Goal: Task Accomplishment & Management: Manage account settings

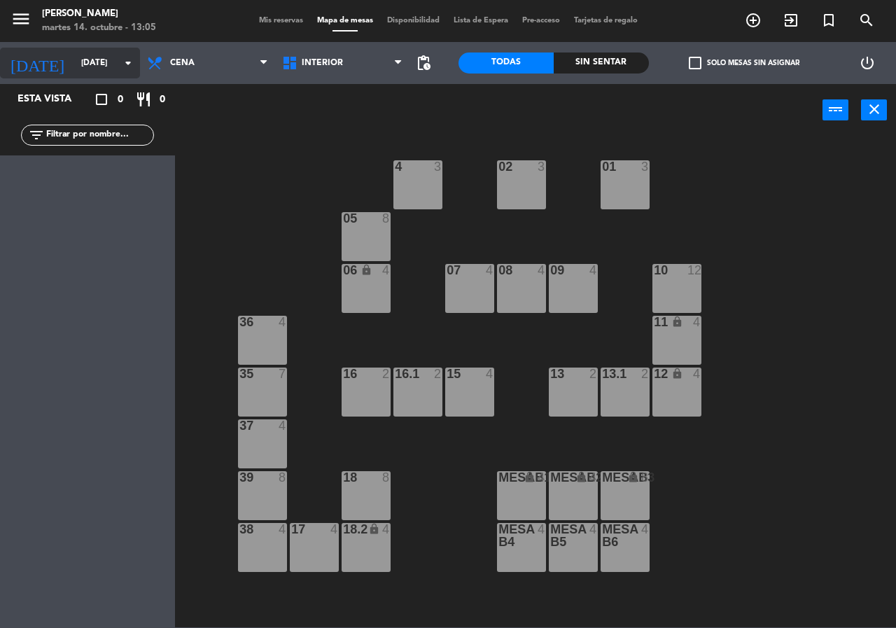
click at [96, 66] on input "[DATE]" at bounding box center [129, 63] width 111 height 24
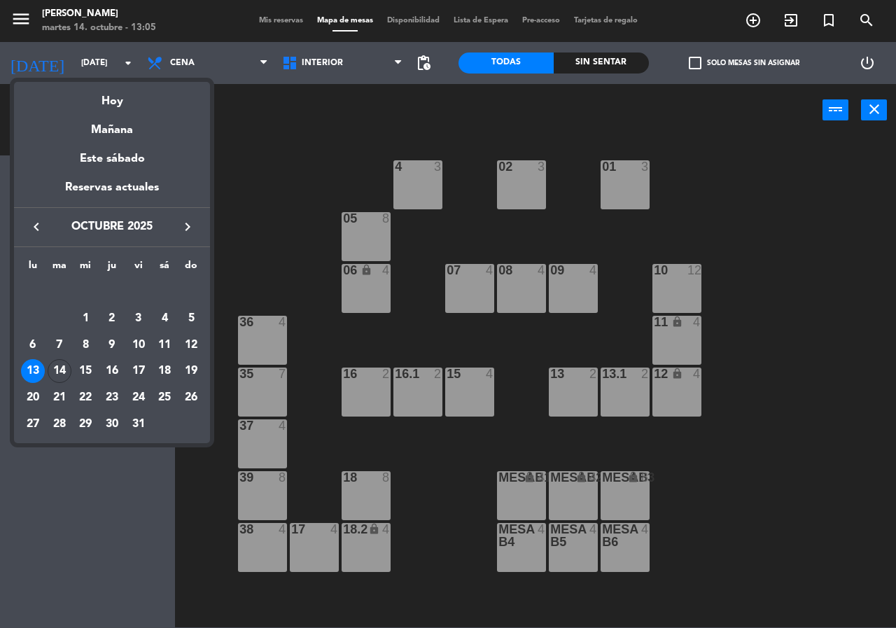
drag, startPoint x: 64, startPoint y: 362, endPoint x: 68, endPoint y: 353, distance: 9.4
click at [63, 362] on div "14" at bounding box center [60, 371] width 24 height 24
type input "[DATE]"
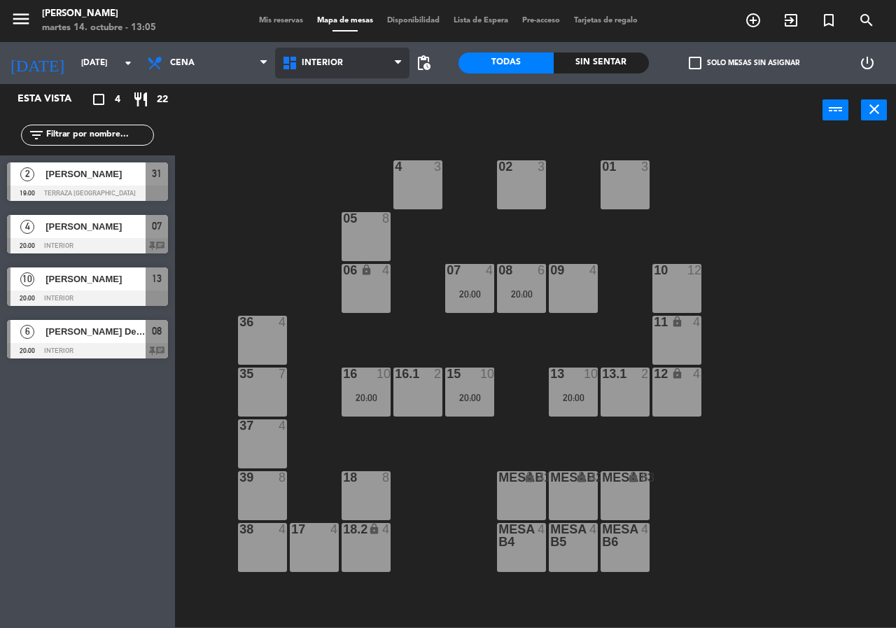
click at [311, 62] on span "Interior" at bounding box center [322, 63] width 41 height 10
click at [376, 129] on ng-component "menu [PERSON_NAME][DATE] 14. octubre - 13:05 Mis reservas Mapa de mesas Disponi…" at bounding box center [448, 313] width 896 height 627
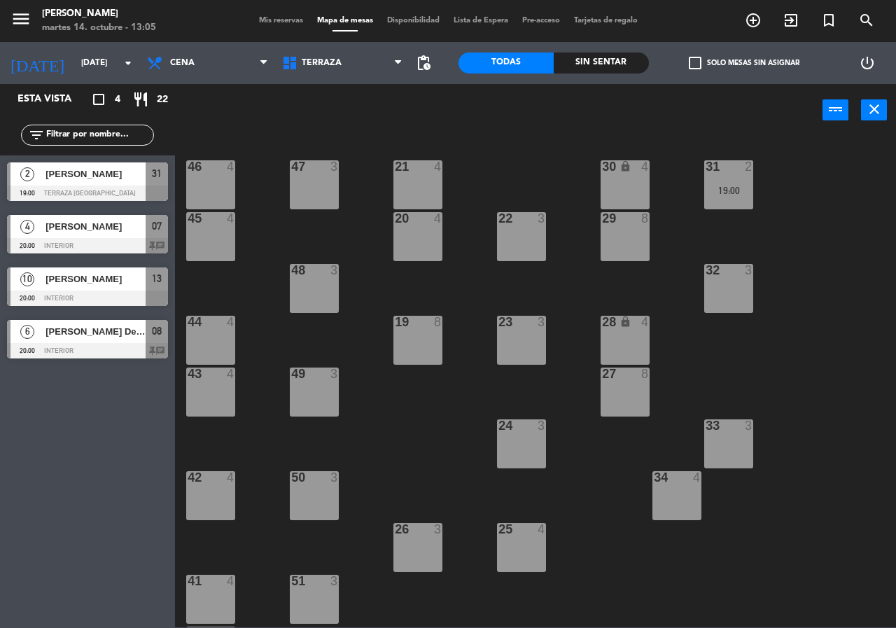
scroll to position [100, 0]
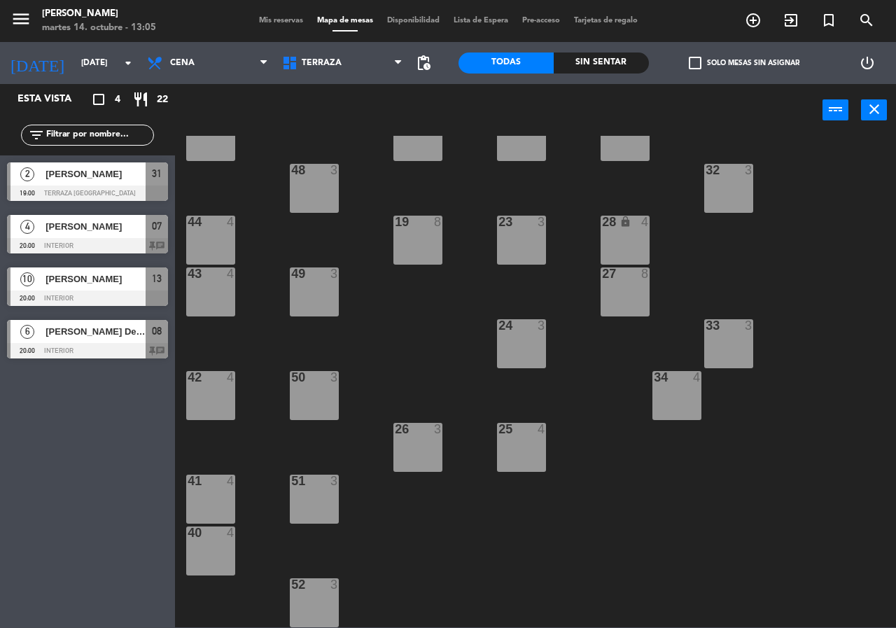
click at [206, 540] on div "40 4" at bounding box center [210, 533] width 49 height 14
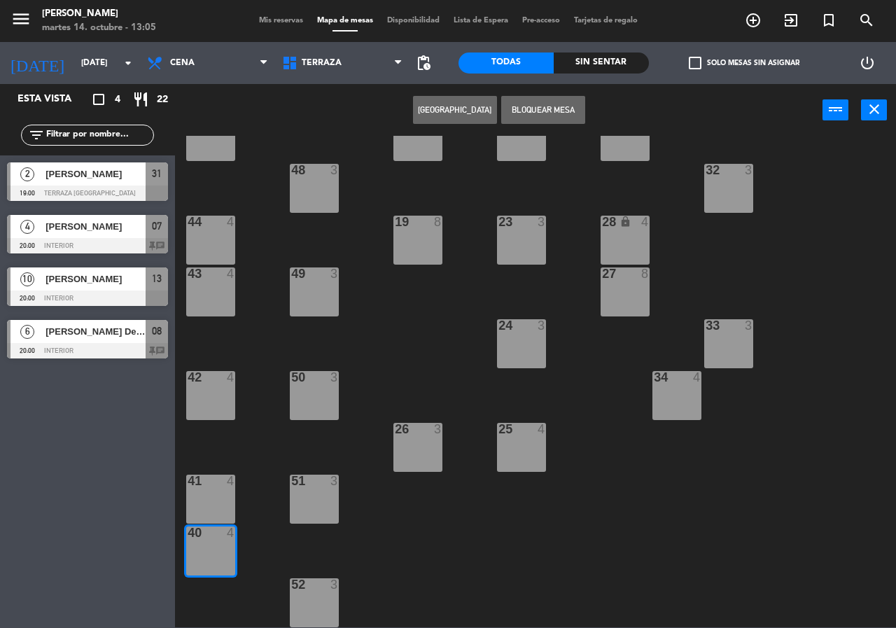
click at [199, 486] on div at bounding box center [210, 480] width 23 height 13
click at [456, 115] on button "[GEOGRAPHIC_DATA]" at bounding box center [455, 110] width 84 height 28
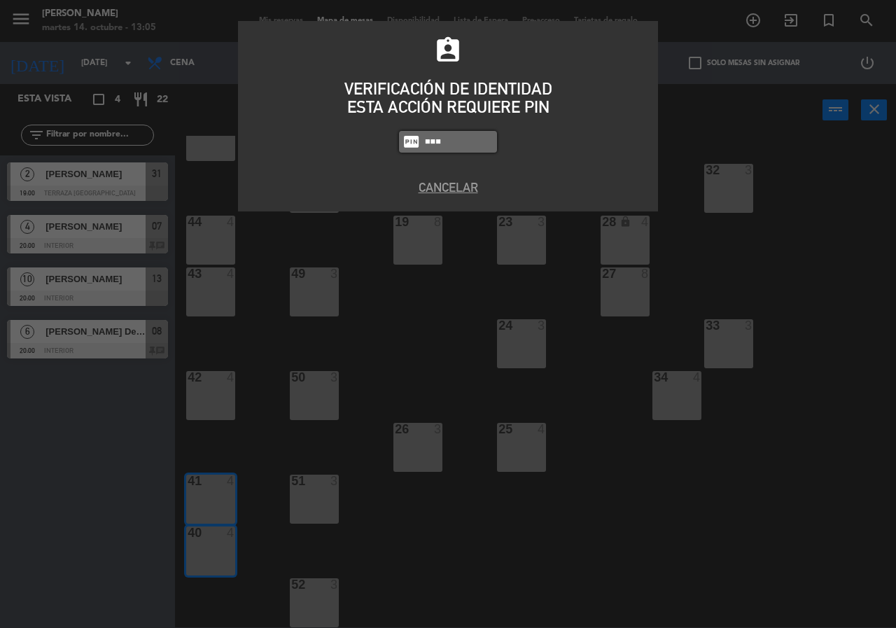
type input "8663"
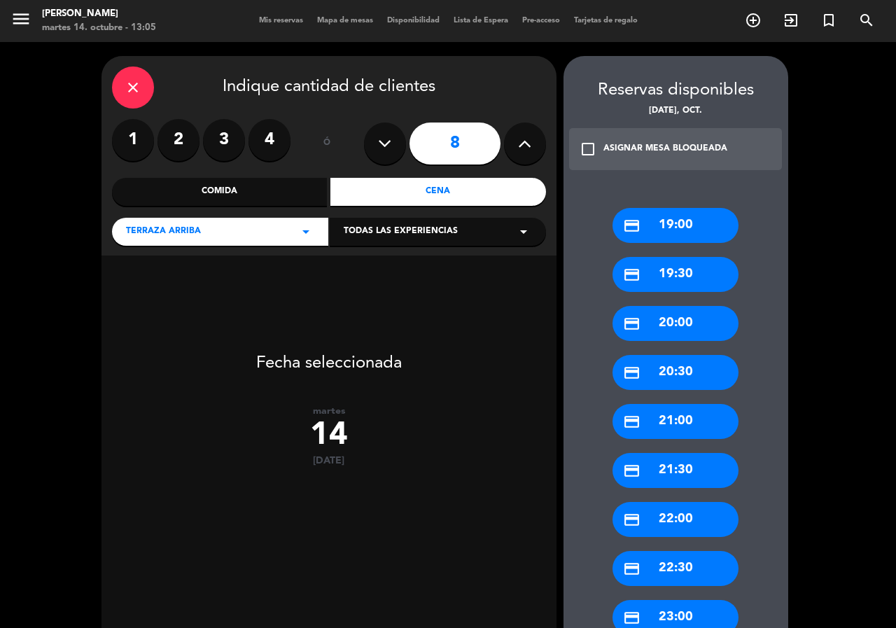
click at [516, 138] on button at bounding box center [525, 143] width 42 height 42
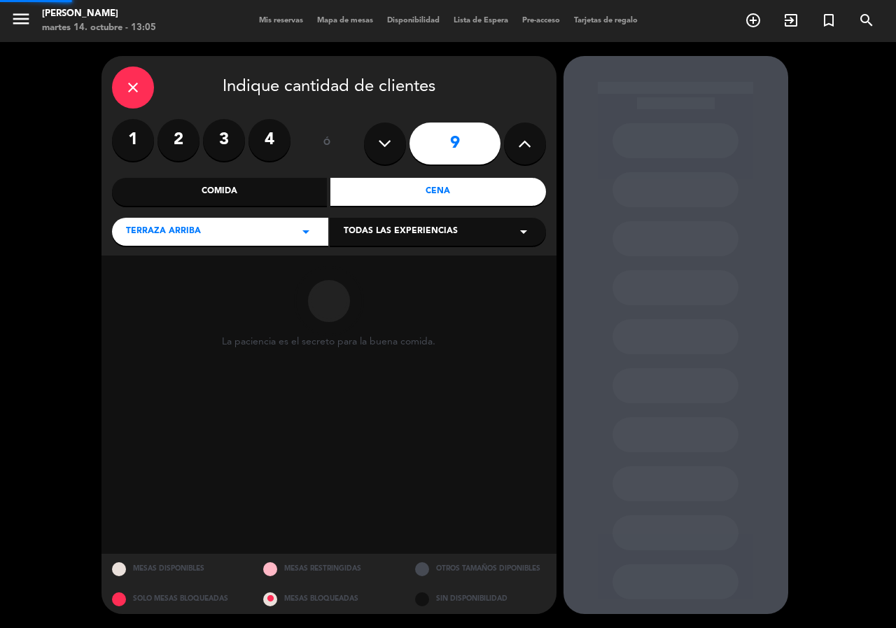
click at [516, 138] on button at bounding box center [525, 143] width 42 height 42
type input "10"
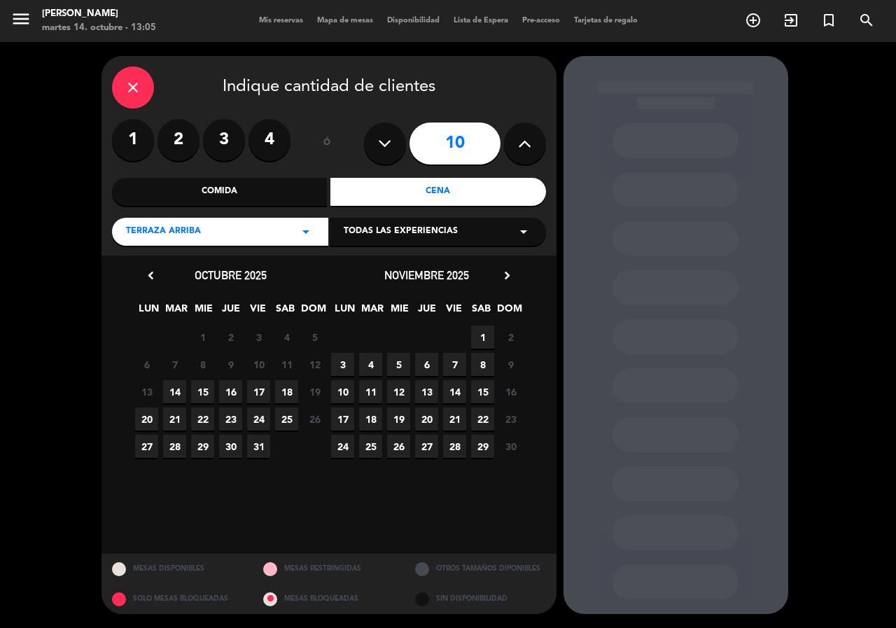
click at [178, 397] on span "14" at bounding box center [174, 391] width 23 height 23
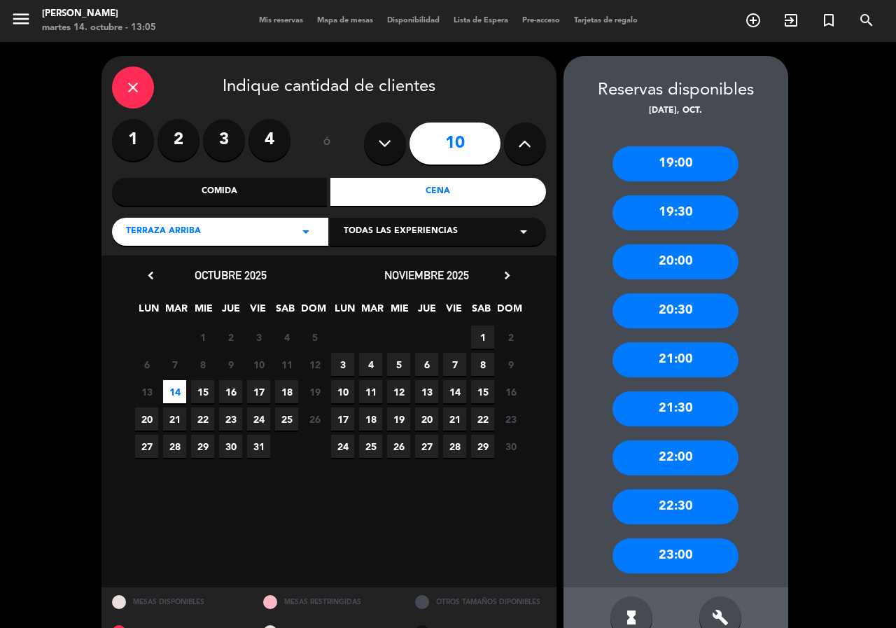
click at [714, 321] on div "20:30" at bounding box center [675, 310] width 126 height 35
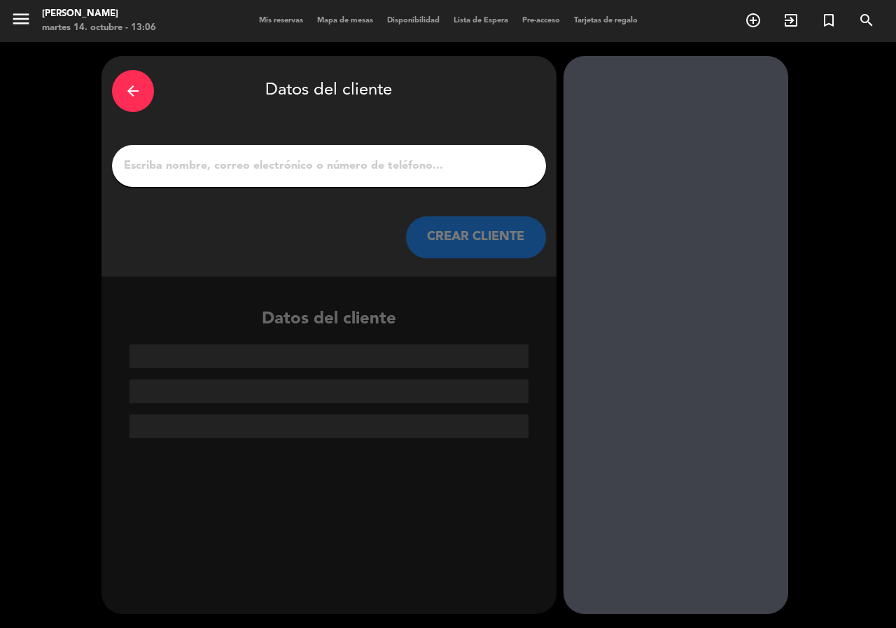
click at [287, 157] on input "1" at bounding box center [328, 166] width 413 height 20
paste input "[PHONE_NUMBER]"
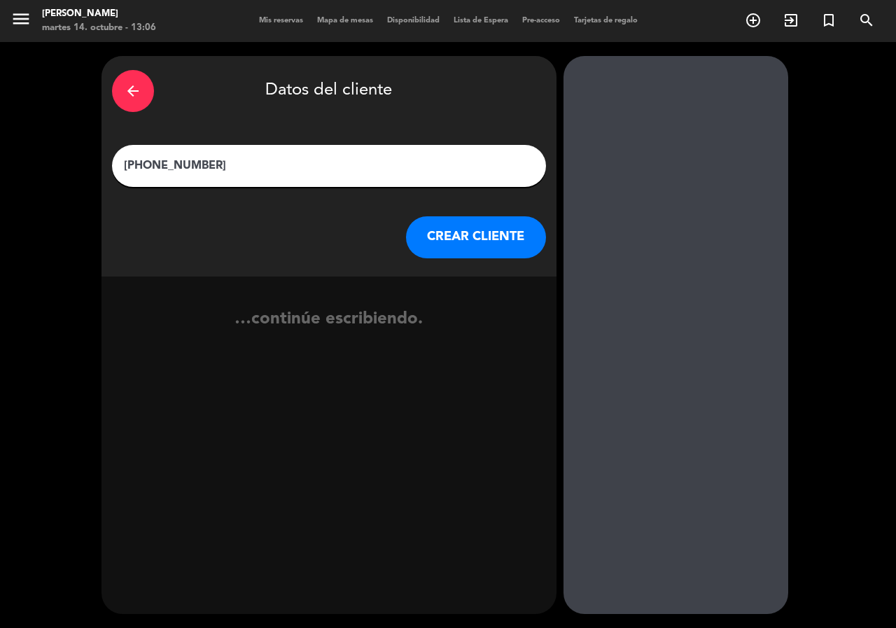
click at [171, 160] on input "[PHONE_NUMBER]" at bounding box center [328, 166] width 413 height 20
type input "3122103922"
click at [221, 153] on div "3122103922" at bounding box center [329, 166] width 434 height 42
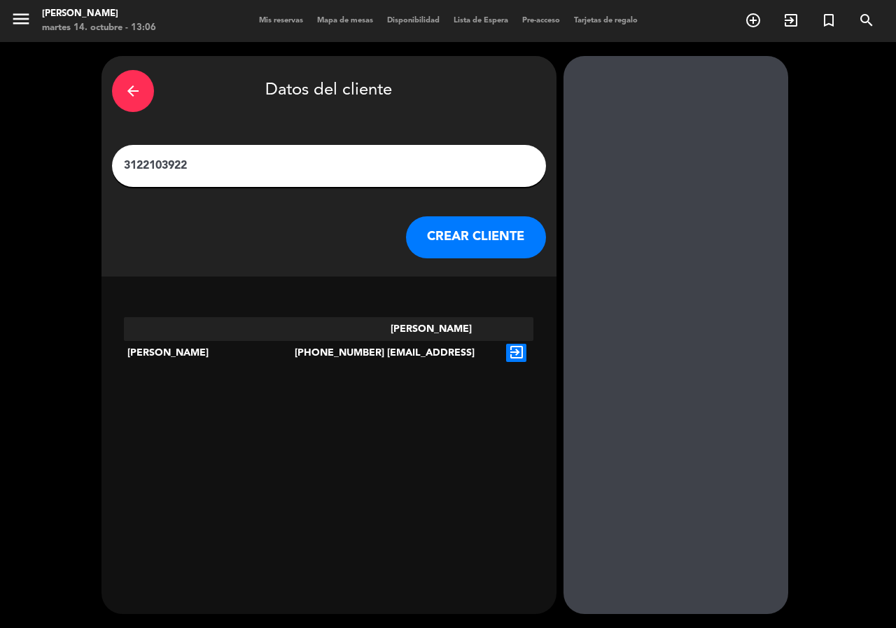
click at [515, 344] on icon "exit_to_app" at bounding box center [516, 353] width 20 height 18
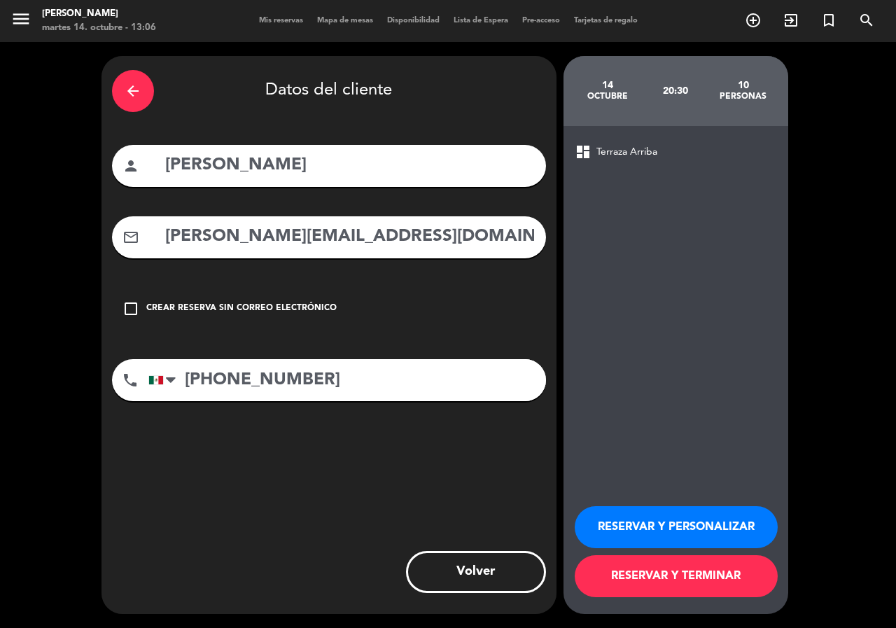
click at [630, 521] on button "RESERVAR Y PERSONALIZAR" at bounding box center [676, 527] width 203 height 42
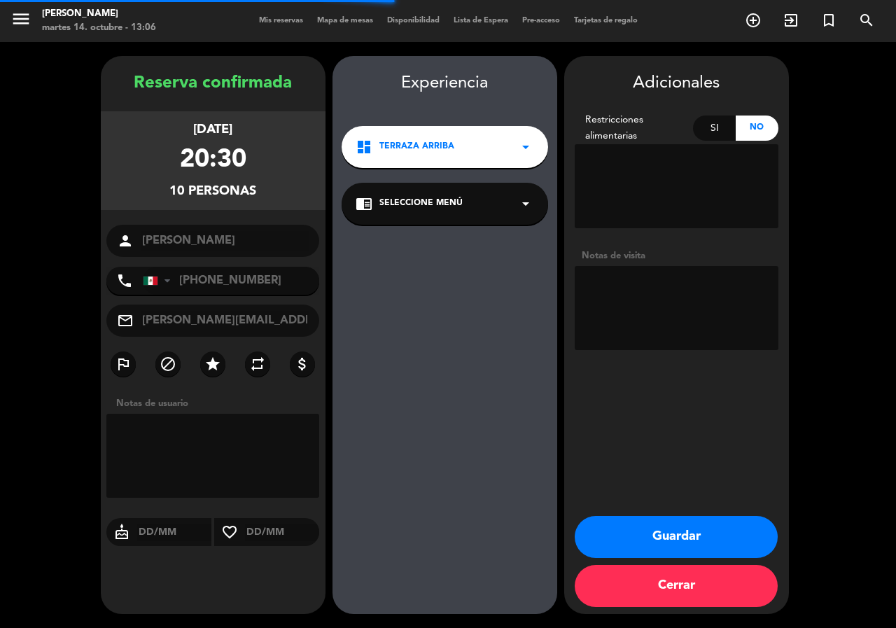
click at [724, 295] on textarea at bounding box center [677, 308] width 204 height 84
type textarea "terraza"
click at [689, 550] on button "Guardar" at bounding box center [676, 537] width 203 height 42
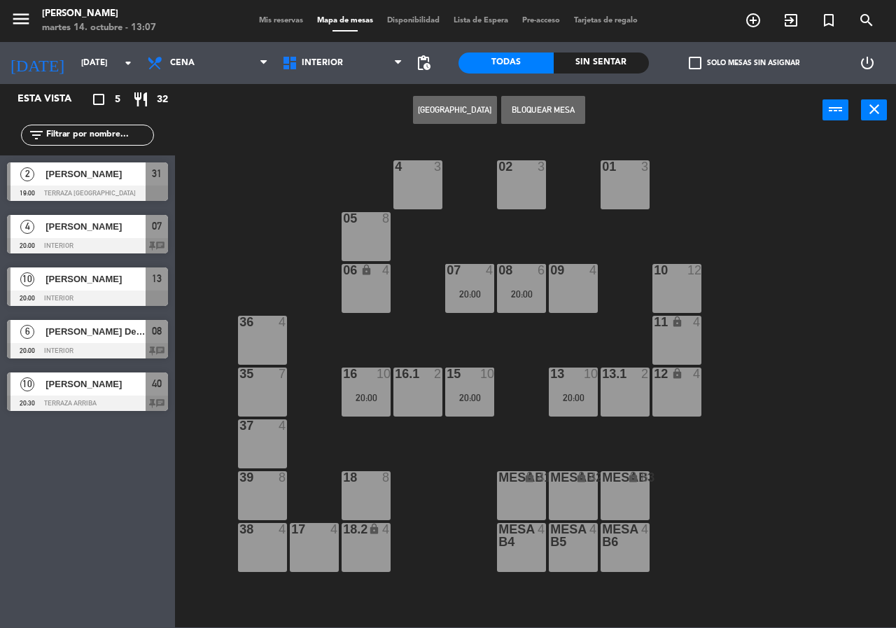
click at [51, 394] on div "[PERSON_NAME]" at bounding box center [94, 383] width 101 height 23
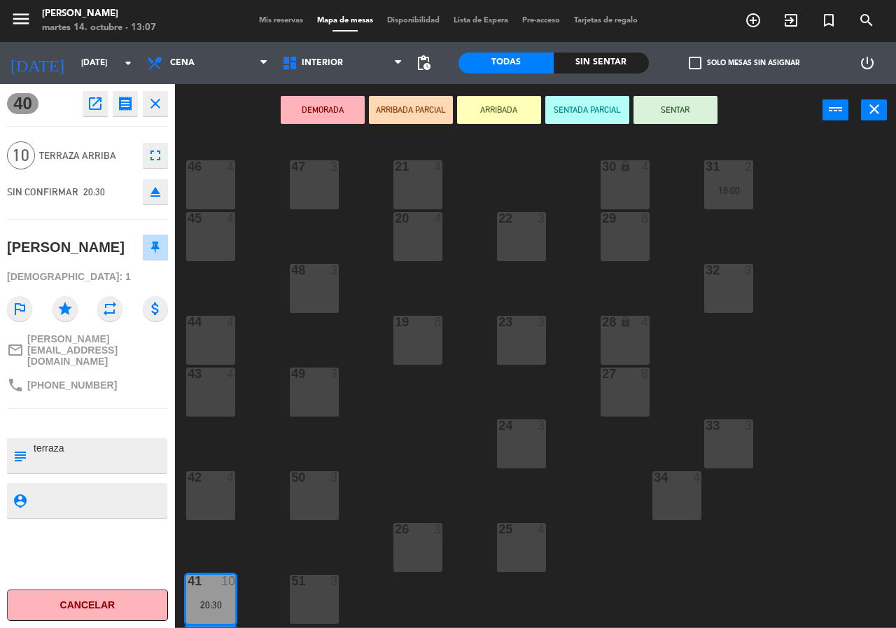
click at [80, 441] on textarea at bounding box center [99, 455] width 134 height 29
type textarea "terraza la paz"
click at [129, 379] on div "phone [PHONE_NUMBER]" at bounding box center [87, 385] width 161 height 27
click at [129, 378] on div "phone [PHONE_NUMBER]" at bounding box center [87, 385] width 161 height 27
click at [127, 386] on div "40 open_in_new receipt 8:30 PM [DATE] personas [PERSON_NAME] 40+41 INTERNAL NOT…" at bounding box center [87, 356] width 175 height 544
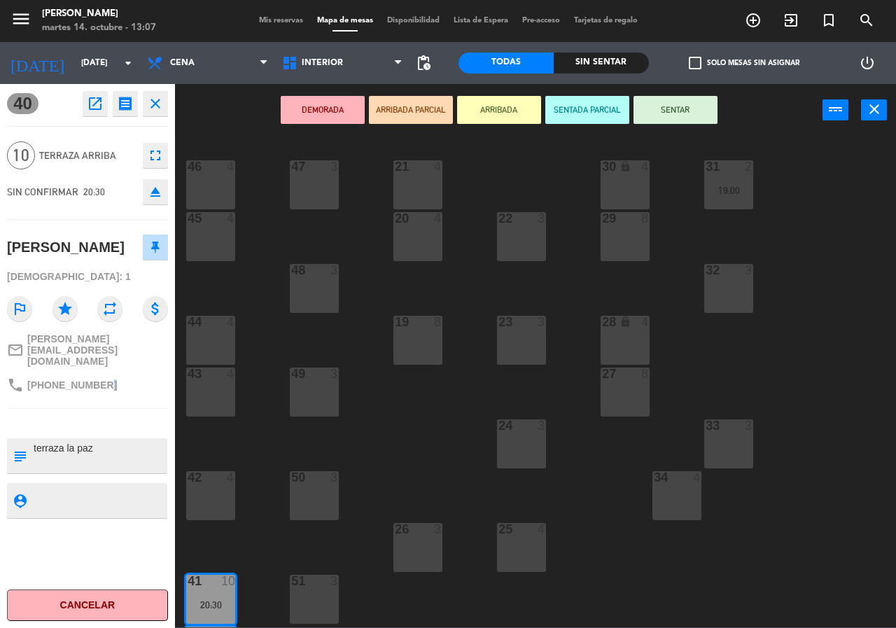
drag, startPoint x: 127, startPoint y: 386, endPoint x: 262, endPoint y: 428, distance: 140.8
click at [140, 395] on div "40 open_in_new receipt 8:30 PM [DATE] personas [PERSON_NAME] 40+41 INTERNAL NOT…" at bounding box center [87, 356] width 175 height 544
drag, startPoint x: 419, startPoint y: 462, endPoint x: 402, endPoint y: 451, distance: 20.8
click at [420, 461] on div "21 4 30 lock 4 46 4 47 3 31 2 19:00 20 4 22 3 29 8 45 4 32 3 48 3 19 8 23 3 28 …" at bounding box center [540, 381] width 712 height 491
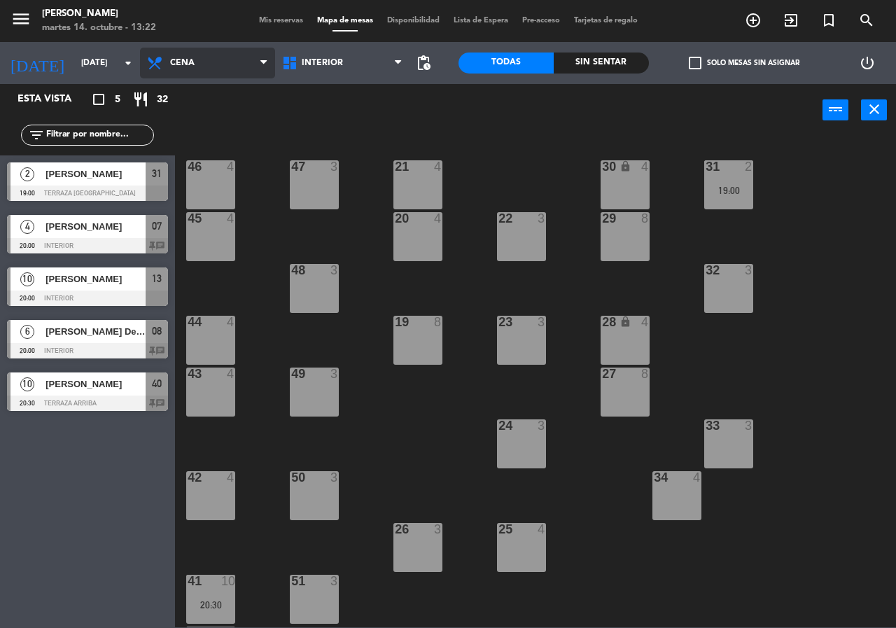
click at [239, 66] on span "Cena" at bounding box center [207, 63] width 135 height 31
click at [204, 71] on span "Cena" at bounding box center [207, 63] width 135 height 31
click at [306, 108] on div "power_input close" at bounding box center [498, 110] width 647 height 53
click at [212, 59] on span "Cena" at bounding box center [207, 63] width 135 height 31
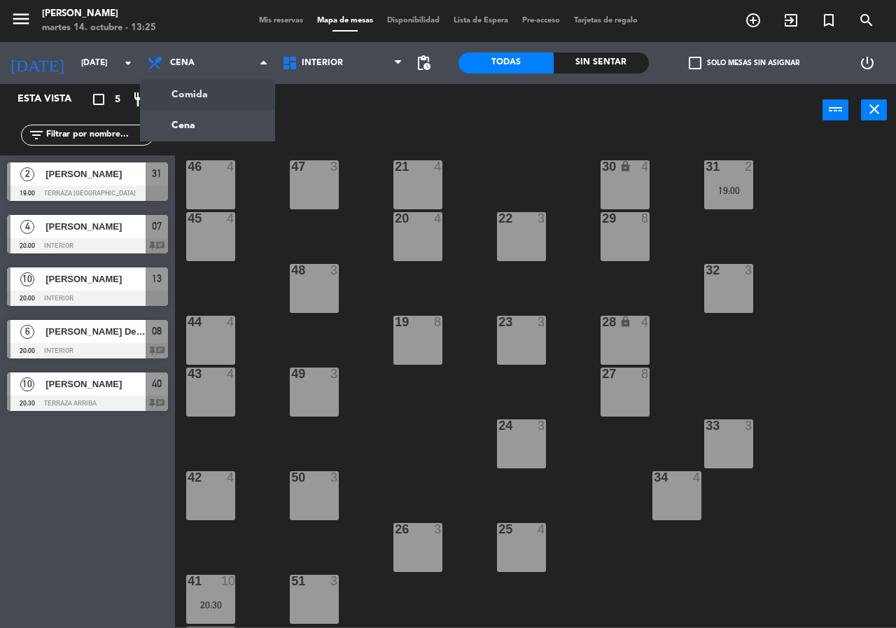
click at [355, 109] on div "power_input close" at bounding box center [498, 110] width 647 height 53
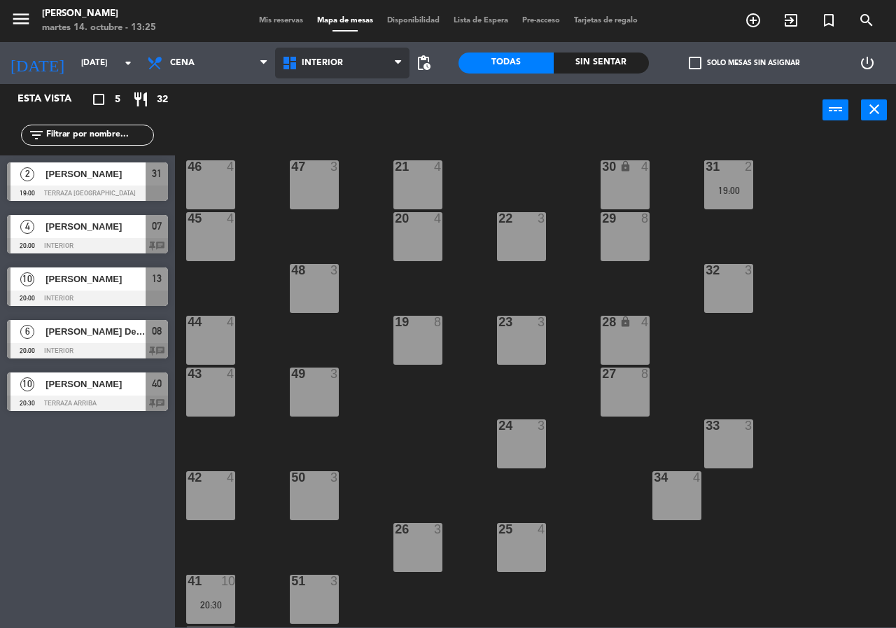
click at [344, 66] on span "Interior" at bounding box center [342, 63] width 135 height 31
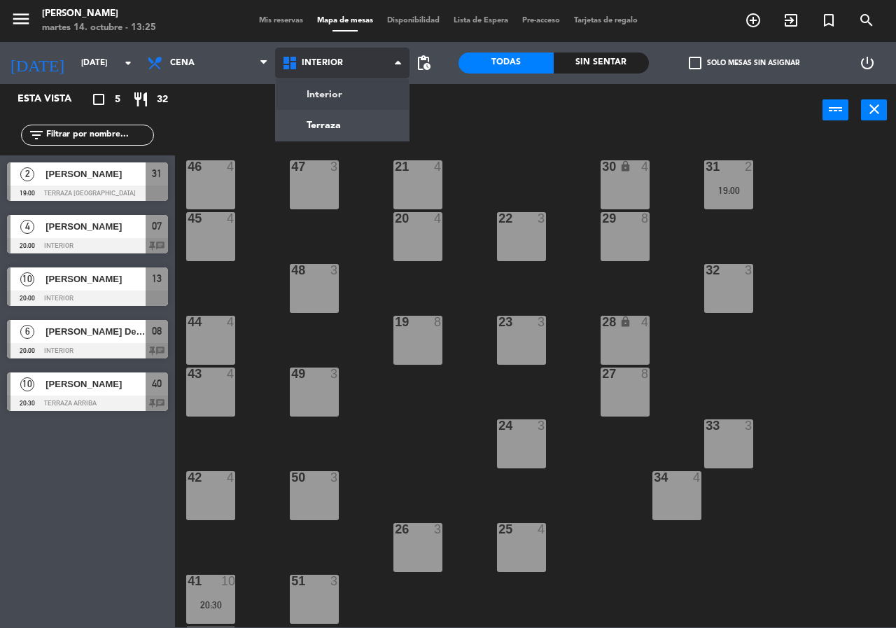
click at [348, 105] on ng-component "menu [PERSON_NAME][DATE] 14. octubre - 13:25 Mis reservas Mapa de mesas Disponi…" at bounding box center [448, 313] width 896 height 627
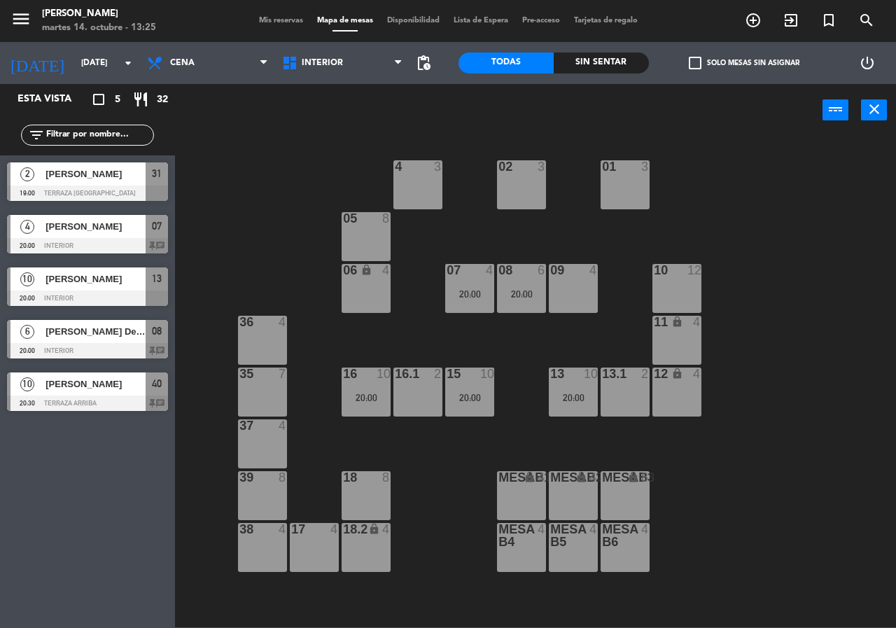
click at [362, 162] on div "02 3 4 3 01 3 05 8 06 lock 4 07 4 20:00 09 4 10 12 08 6 20:00 11 lock 4 36 4 16…" at bounding box center [540, 381] width 712 height 491
click at [206, 214] on div "02 3 4 3 01 3 05 8 06 lock 4 07 4 20:00 09 4 10 10 20:00 08 6 20:00 11 lock 10 …" at bounding box center [540, 381] width 712 height 491
click at [206, 216] on div "02 3 4 3 01 3 05 8 06 lock 4 07 4 20:00 09 4 10 10 20:00 08 6 20:00 11 lock 10 …" at bounding box center [540, 381] width 712 height 491
click at [630, 197] on div "01 3" at bounding box center [624, 184] width 49 height 49
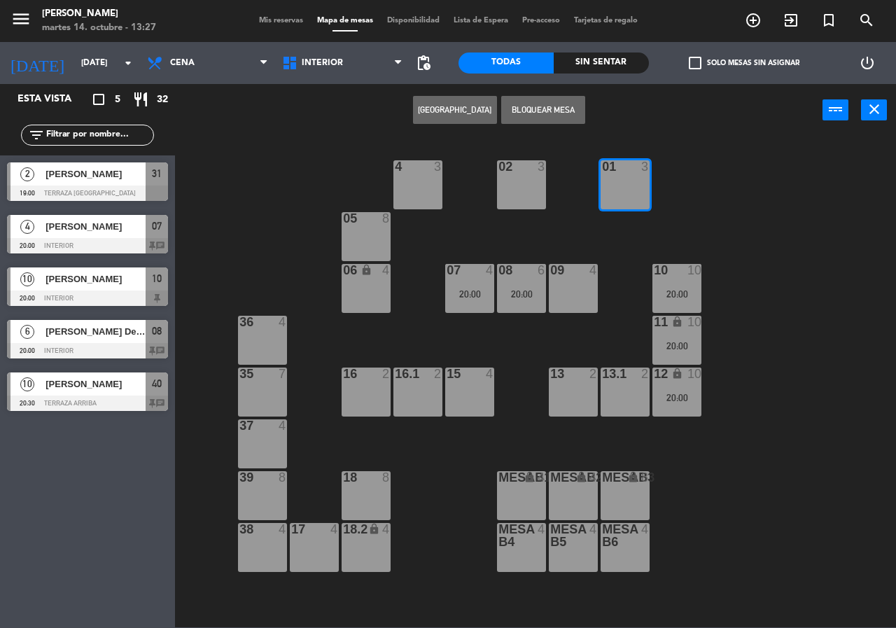
click at [461, 161] on div "02 3 4 3 01 3 05 8 06 lock 4 07 4 20:00 09 4 10 10 20:00 08 6 20:00 11 lock 10 …" at bounding box center [540, 381] width 712 height 491
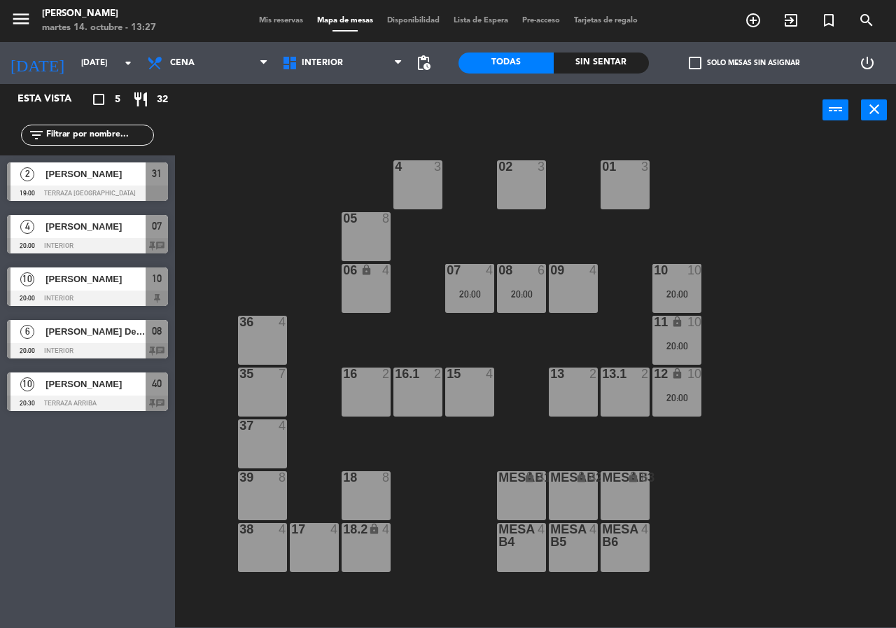
click at [524, 144] on div "02 3 4 3 01 3 05 8 06 lock 4 07 4 20:00 09 4 10 10 20:00 08 6 20:00 11 lock 10 …" at bounding box center [540, 381] width 712 height 491
click at [125, 71] on icon "arrow_drop_down" at bounding box center [128, 63] width 17 height 17
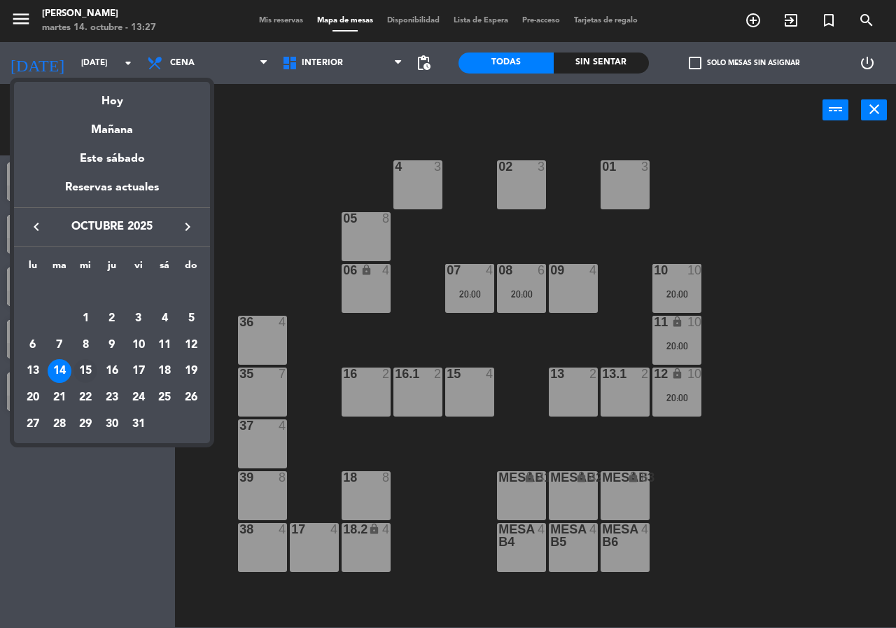
click at [85, 372] on div "15" at bounding box center [85, 371] width 24 height 24
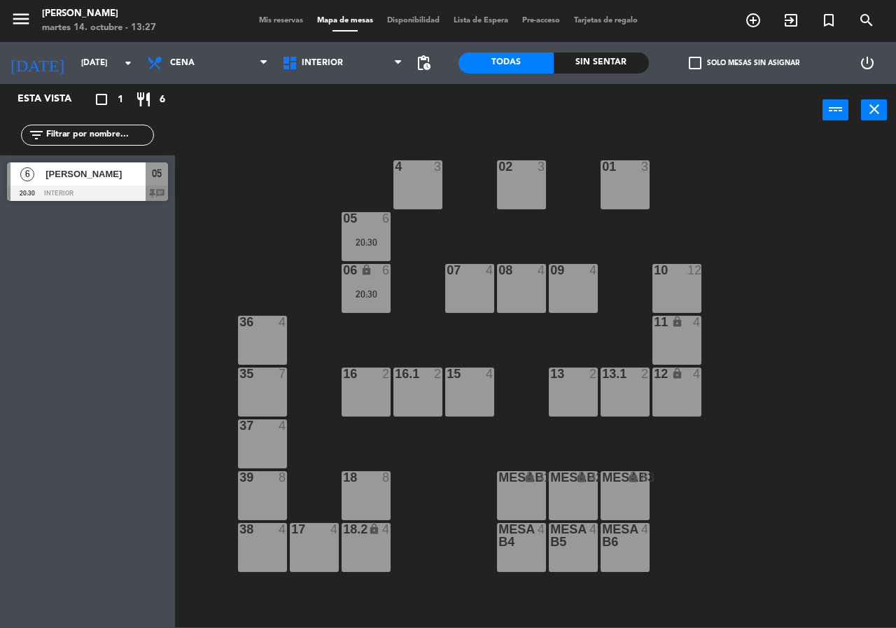
click at [570, 148] on div "02 3 4 3 01 3 05 6 20:30 06 lock 6 20:30 07 4 09 4 10 12 08 4 11 lock 4 36 4 16…" at bounding box center [540, 381] width 712 height 491
click at [585, 153] on div "02 3 4 3 01 3 05 6 20:30 06 lock 6 20:30 07 4 09 4 10 12 08 4 11 lock 4 36 4 16…" at bounding box center [540, 381] width 712 height 491
click at [585, 134] on div "power_input close" at bounding box center [498, 110] width 647 height 53
click at [589, 127] on div "power_input close" at bounding box center [498, 110] width 647 height 53
click at [576, 104] on div "power_input close" at bounding box center [498, 110] width 647 height 53
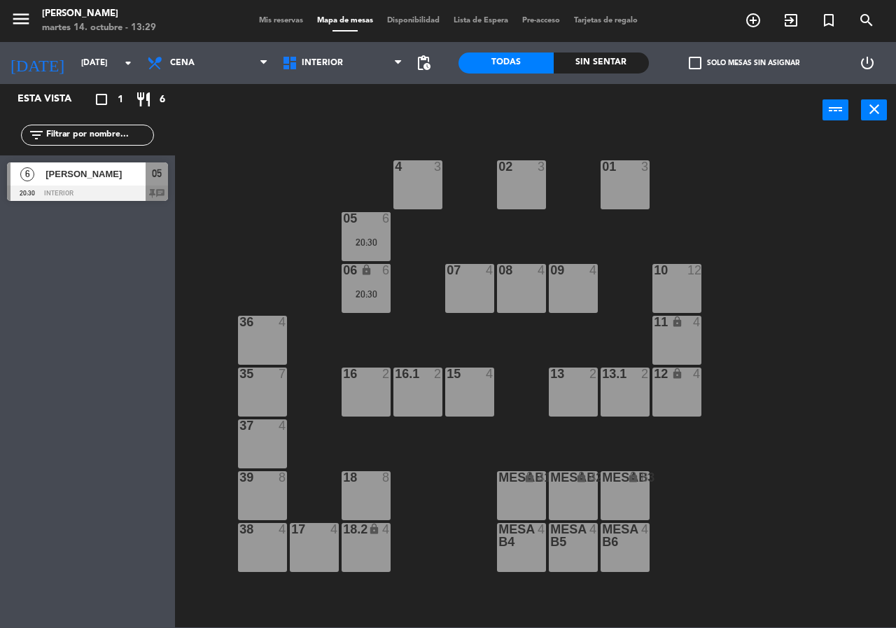
click at [638, 182] on div "01 3" at bounding box center [624, 184] width 49 height 49
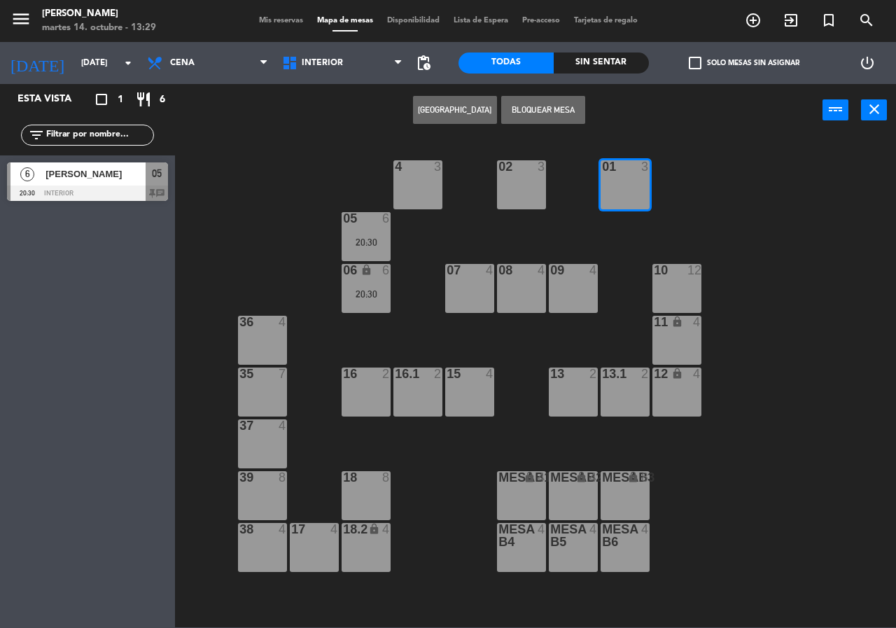
click at [620, 117] on div "Crear Reserva Bloquear Mesa power_input close" at bounding box center [498, 110] width 647 height 53
click at [690, 197] on div "02 3 4 3 01 3 05 6 20:30 06 lock 6 20:30 07 4 09 4 10 12 08 4 11 lock 4 36 4 16…" at bounding box center [540, 381] width 712 height 491
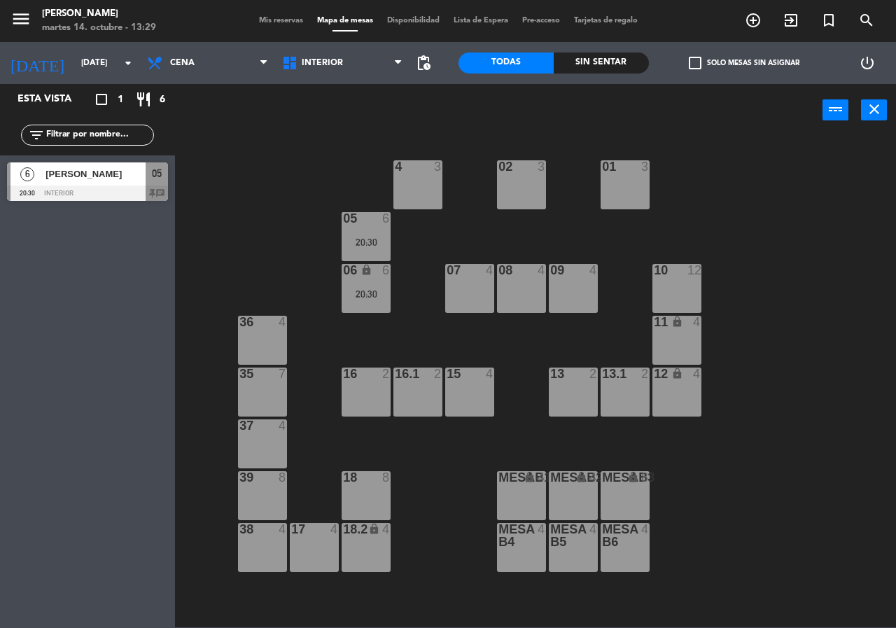
click at [627, 204] on div "01 3" at bounding box center [624, 184] width 49 height 49
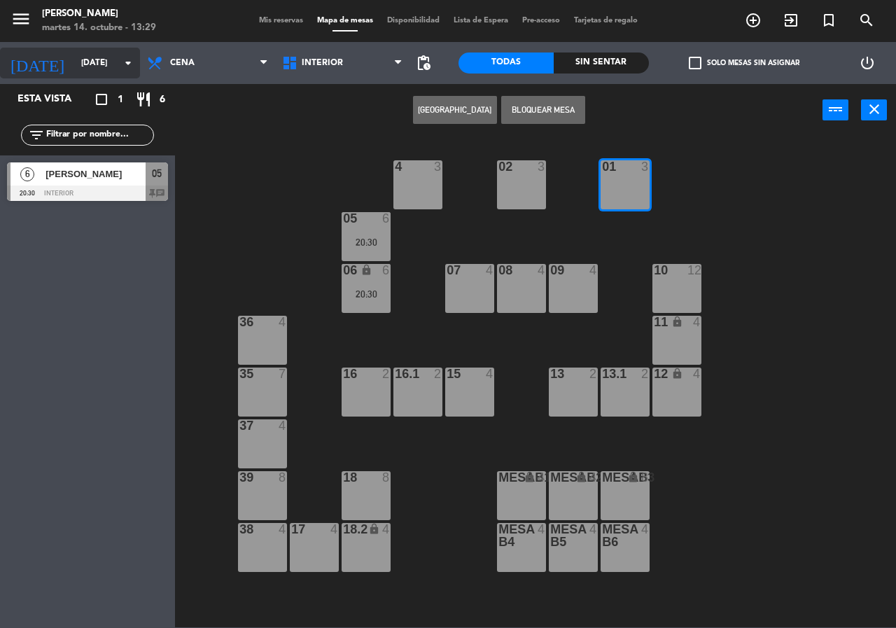
click at [87, 60] on input "[DATE]" at bounding box center [129, 63] width 111 height 24
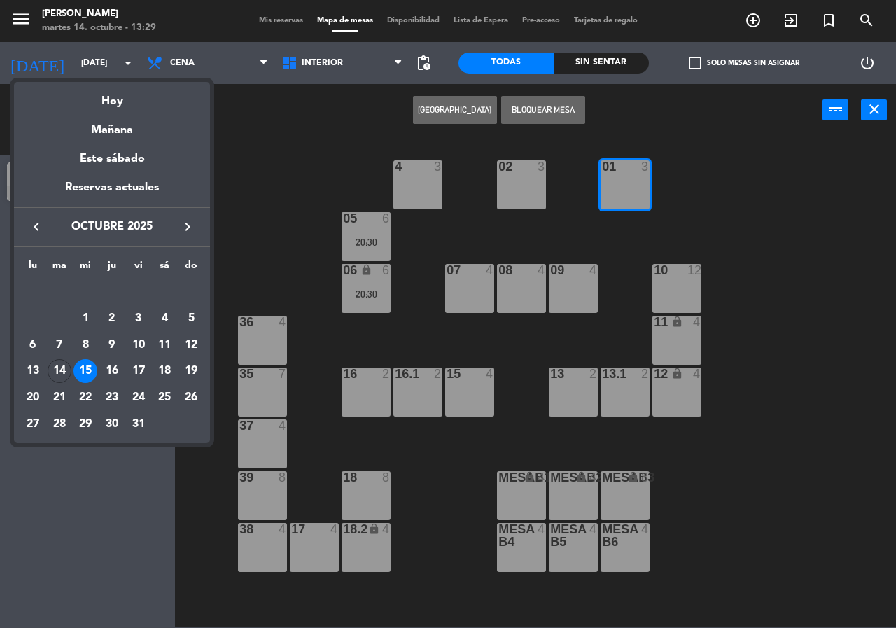
click at [393, 139] on div at bounding box center [448, 314] width 896 height 628
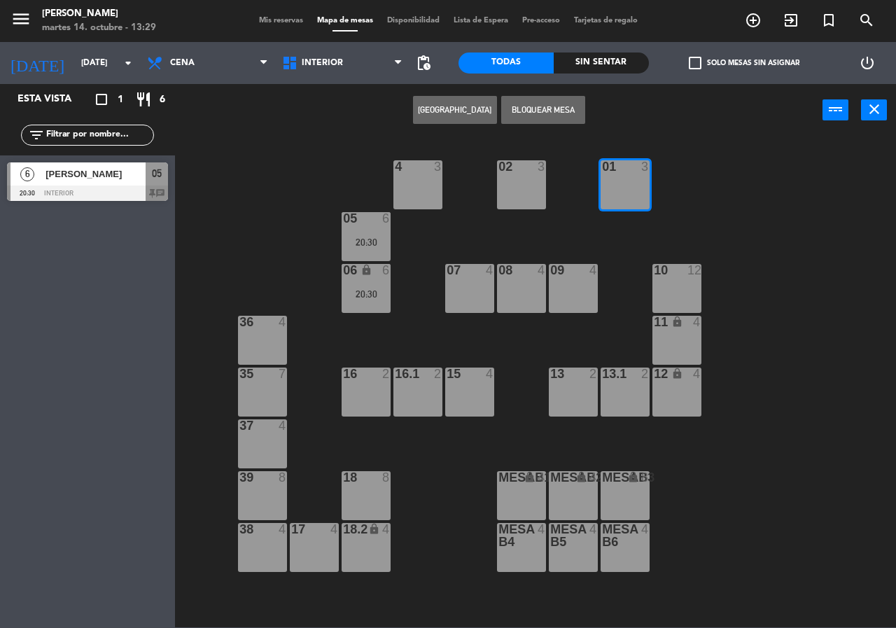
click at [644, 134] on div "Crear Reserva Bloquear Mesa power_input close" at bounding box center [498, 110] width 647 height 53
click at [649, 132] on div "Crear Reserva Bloquear Mesa power_input close" at bounding box center [498, 110] width 647 height 53
click at [87, 70] on input "[DATE]" at bounding box center [129, 63] width 111 height 24
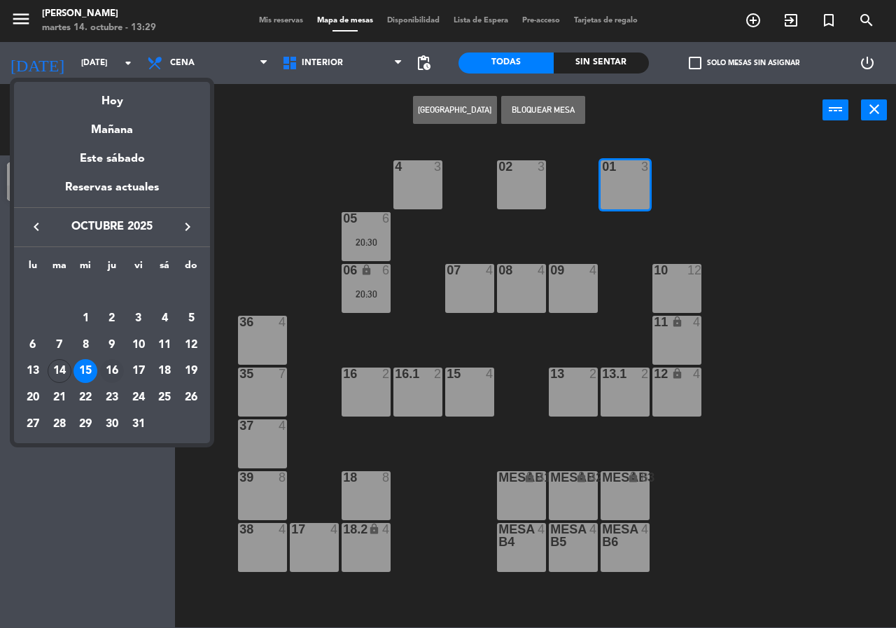
click at [111, 367] on div "16" at bounding box center [112, 371] width 24 height 24
type input "[DEMOGRAPHIC_DATA][DATE]"
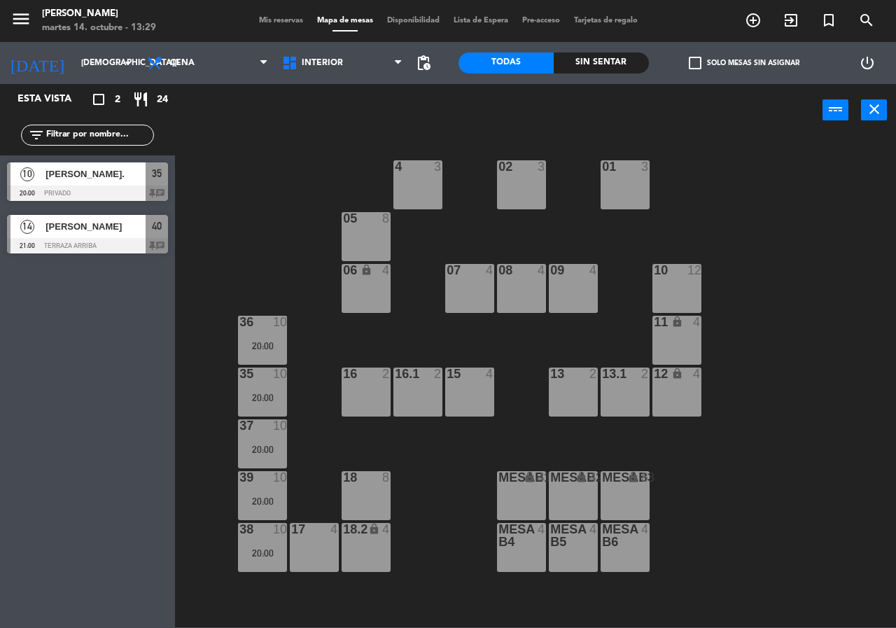
click at [616, 189] on div "01 3" at bounding box center [624, 184] width 49 height 49
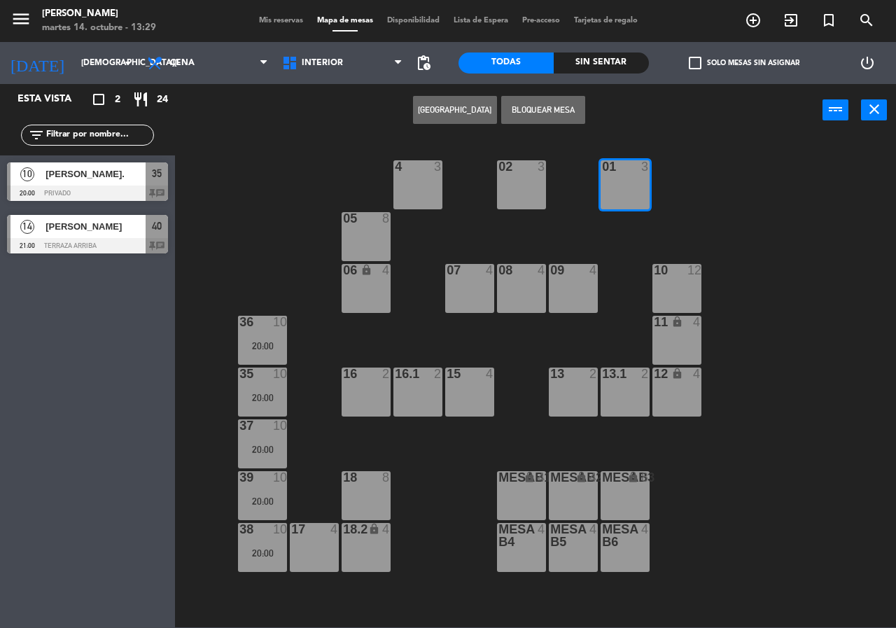
click at [596, 166] on div "01" at bounding box center [601, 166] width 23 height 13
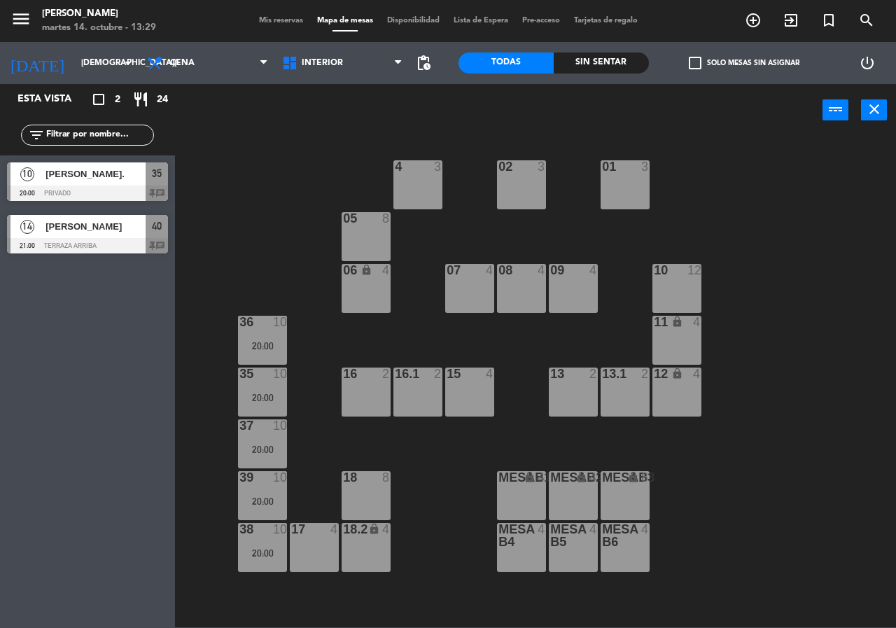
click at [579, 159] on div "02 3 4 3 01 3 05 8 06 lock 4 07 4 09 4 10 12 08 4 11 lock 4 36 10 20:00 16 2 15…" at bounding box center [540, 381] width 712 height 491
click at [586, 132] on div "power_input close" at bounding box center [498, 110] width 647 height 53
click at [630, 188] on div "01 3" at bounding box center [624, 184] width 49 height 49
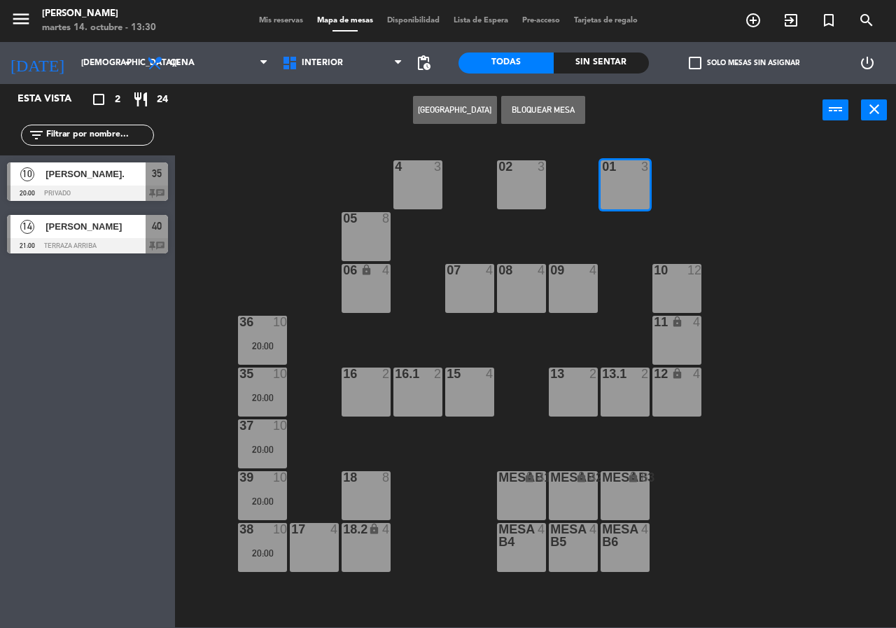
click at [484, 114] on button "[GEOGRAPHIC_DATA]" at bounding box center [455, 110] width 84 height 28
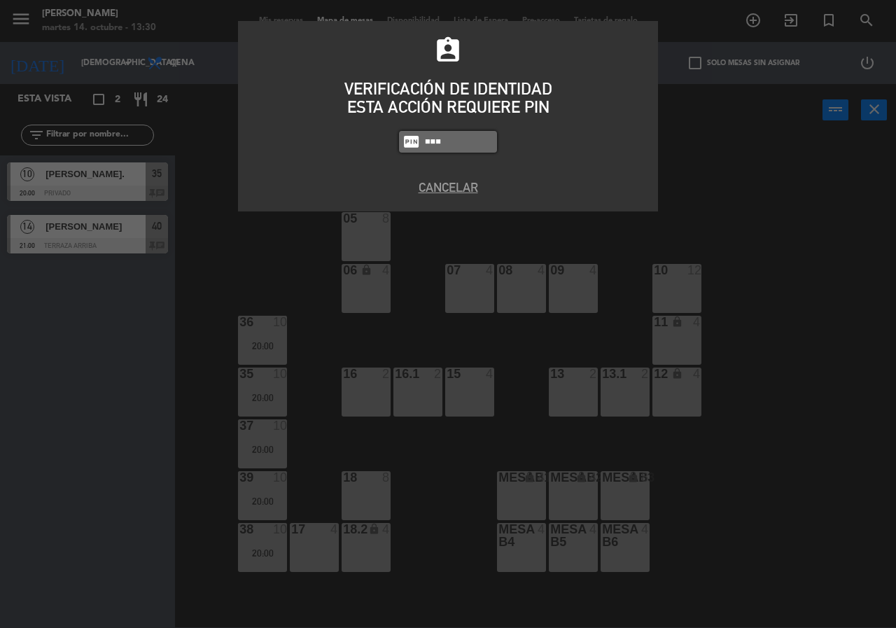
type input "8663"
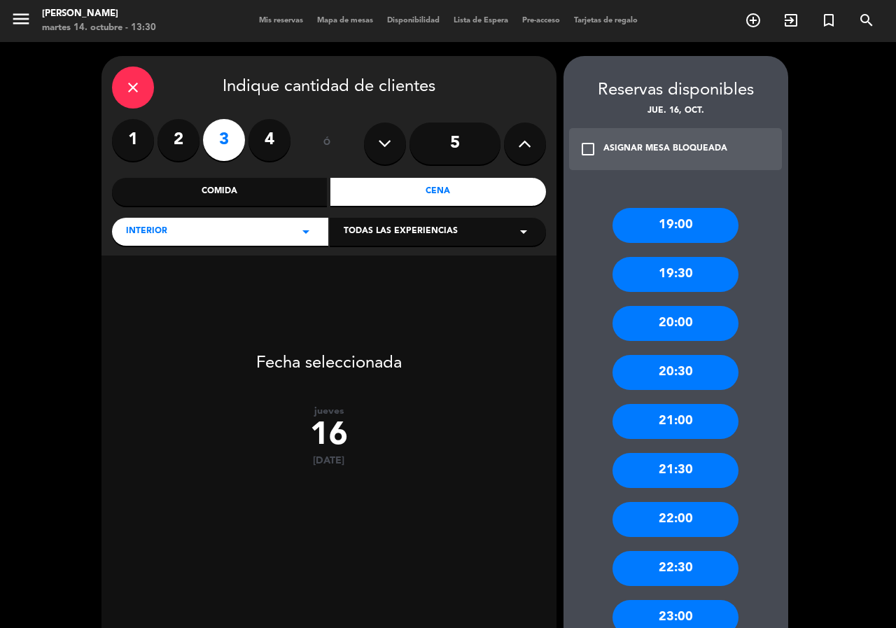
click at [191, 137] on label "2" at bounding box center [178, 140] width 42 height 42
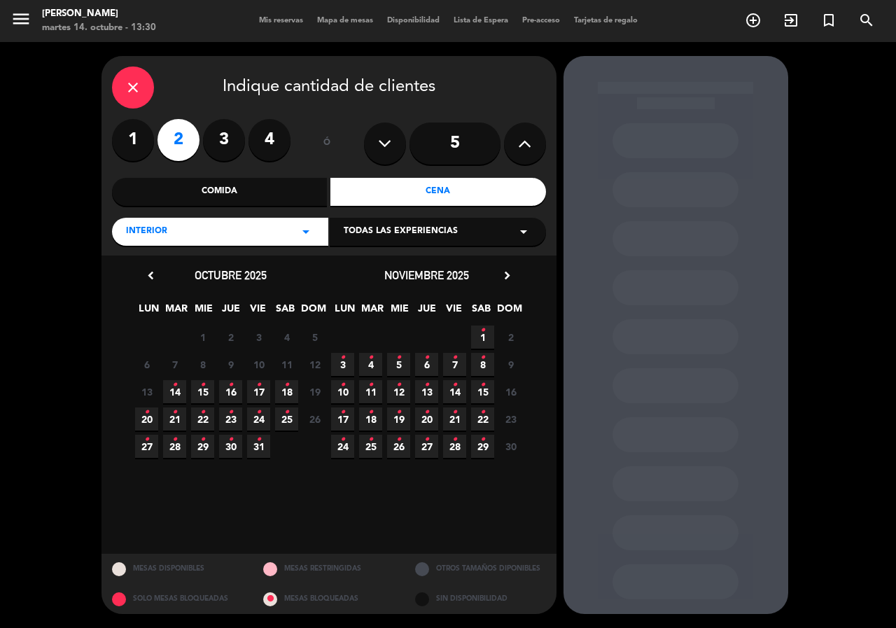
click at [179, 387] on span "14 •" at bounding box center [174, 391] width 23 height 23
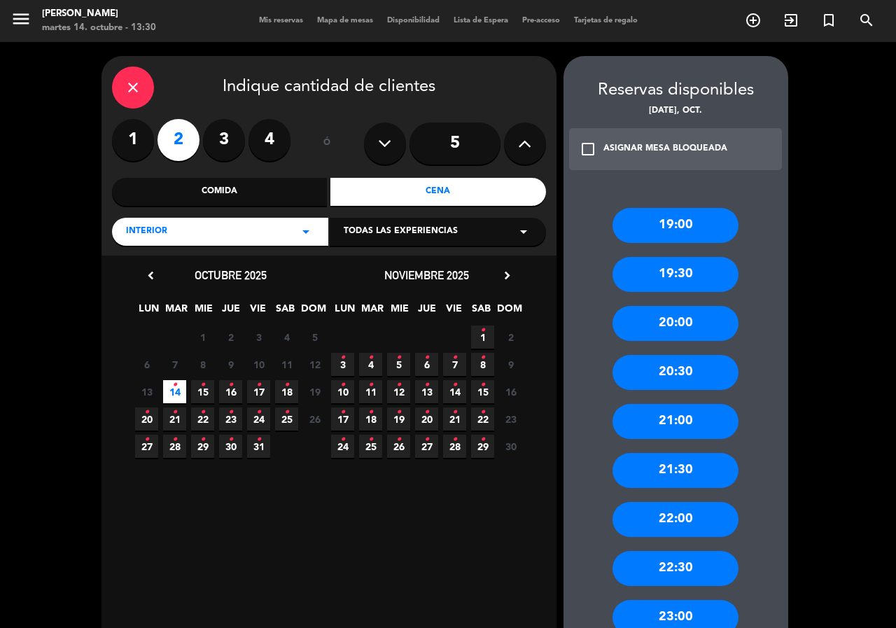
click at [295, 203] on div "Comida" at bounding box center [220, 192] width 216 height 28
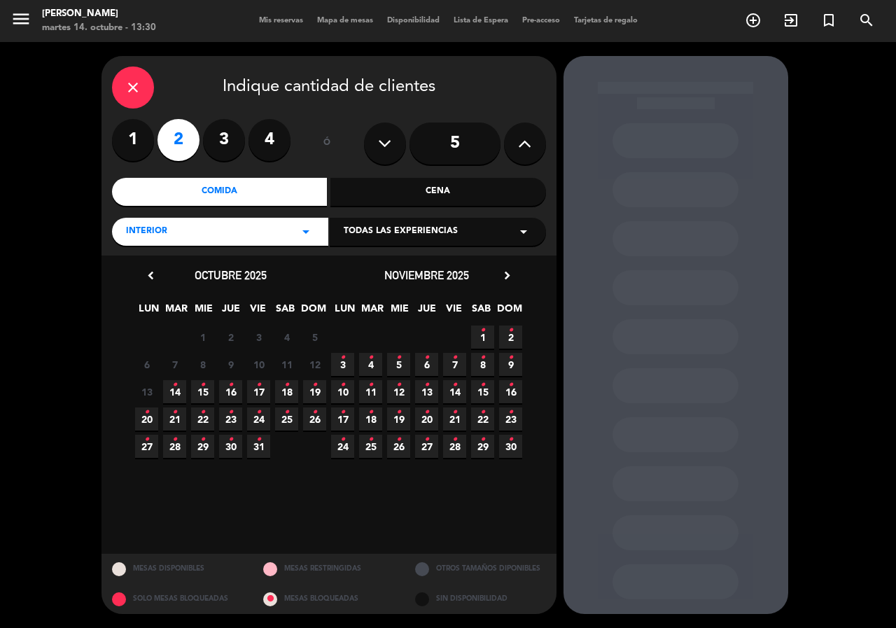
click at [178, 388] on span "14 •" at bounding box center [174, 391] width 23 height 23
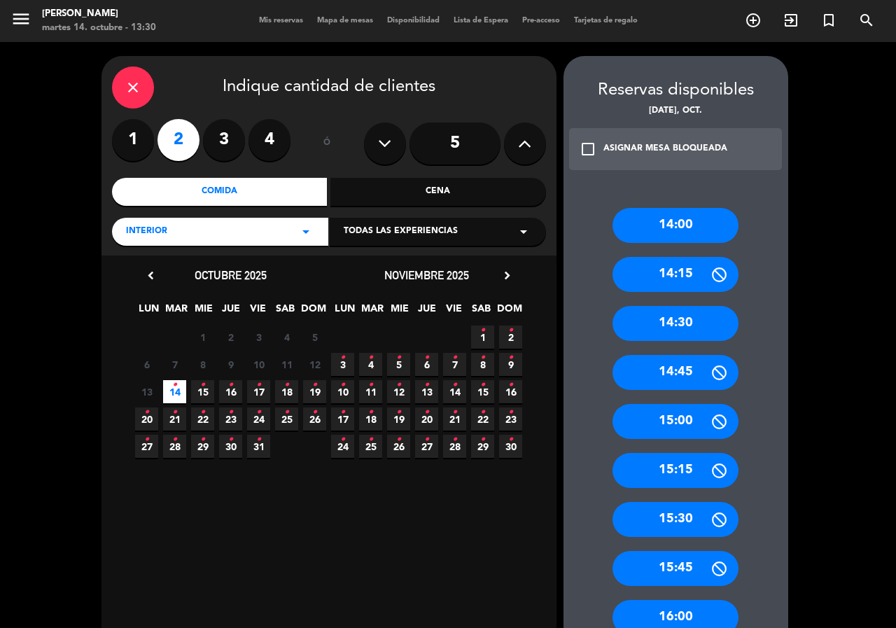
click at [700, 319] on div "14:30" at bounding box center [675, 323] width 126 height 35
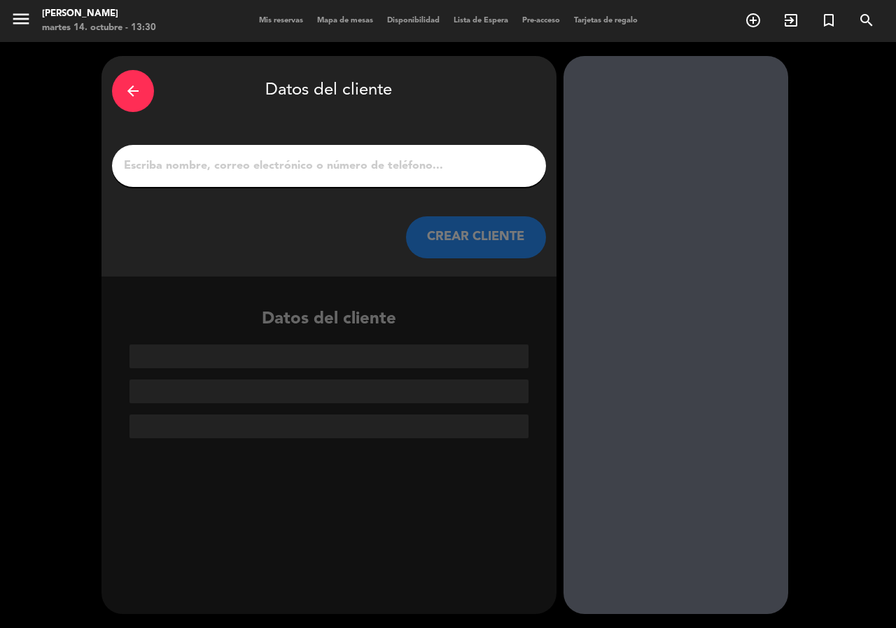
click at [294, 164] on input "1" at bounding box center [328, 166] width 413 height 20
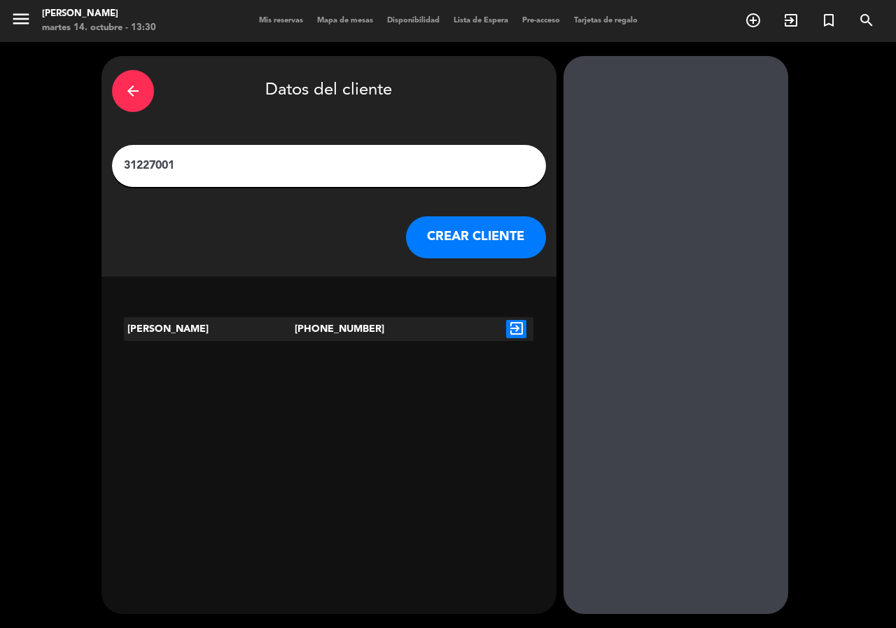
click at [217, 163] on input "31227001" at bounding box center [328, 166] width 413 height 20
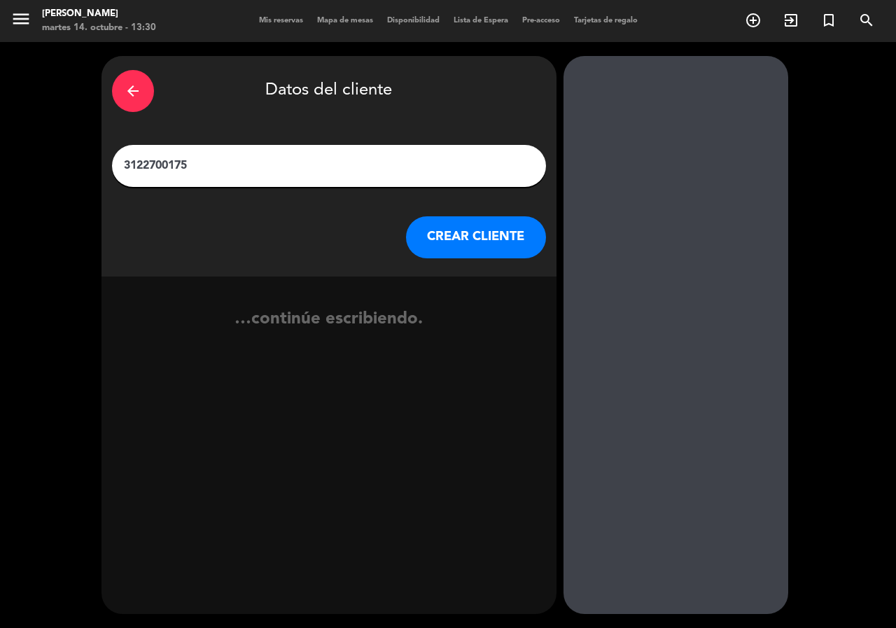
type input "3122700175"
click at [161, 168] on input "3122700175" at bounding box center [328, 166] width 413 height 20
click at [213, 169] on input "3122700175" at bounding box center [328, 166] width 413 height 20
drag, startPoint x: 183, startPoint y: 167, endPoint x: 130, endPoint y: 171, distance: 52.7
click at [115, 171] on div "3122700175" at bounding box center [329, 166] width 434 height 42
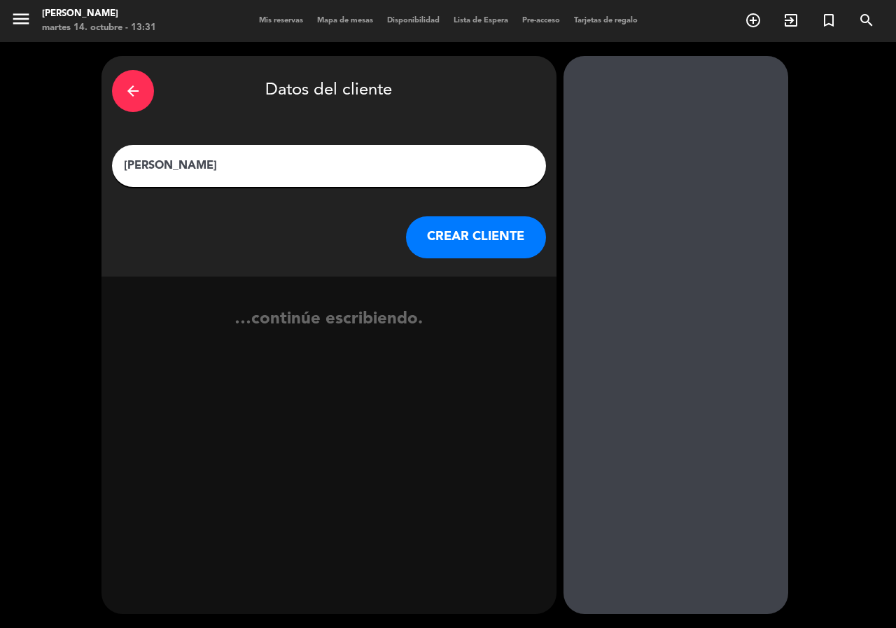
type input "[PERSON_NAME]"
click at [432, 235] on button "CREAR CLIENTE" at bounding box center [476, 237] width 140 height 42
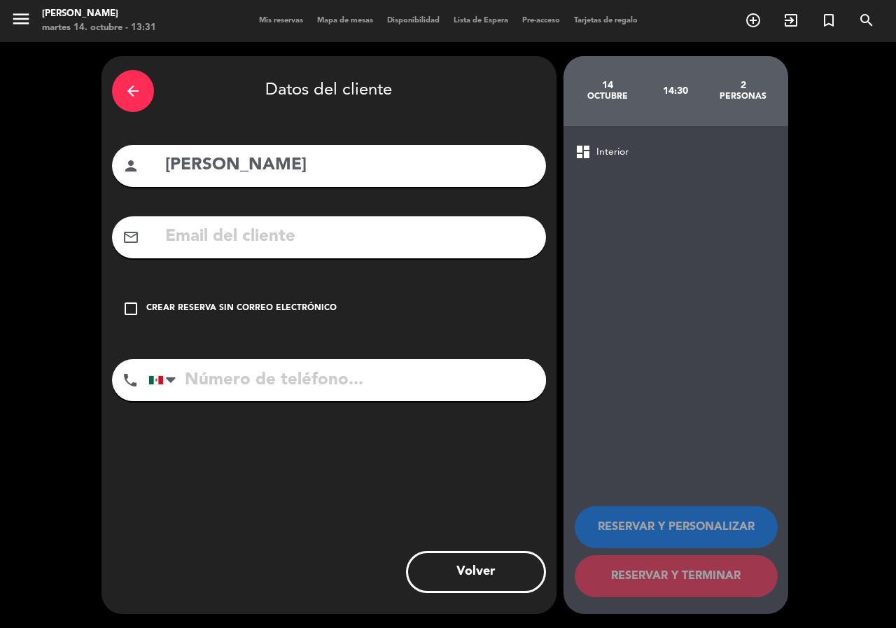
click at [177, 308] on div "Crear reserva sin correo electrónico" at bounding box center [241, 309] width 190 height 14
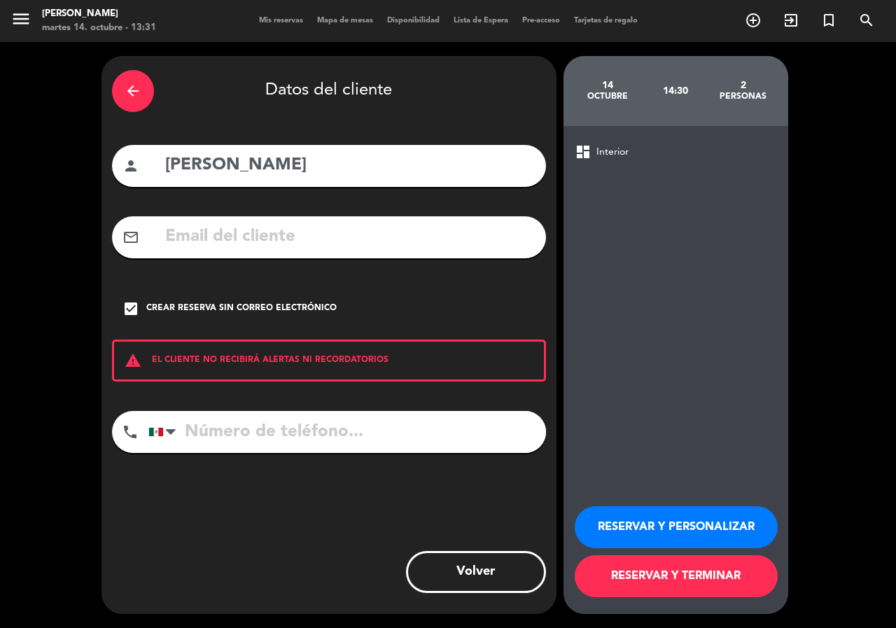
click at [231, 444] on input "tel" at bounding box center [346, 432] width 397 height 42
paste input "3122700175"
type input "3122700175"
click at [633, 536] on button "RESERVAR Y PERSONALIZAR" at bounding box center [676, 527] width 203 height 42
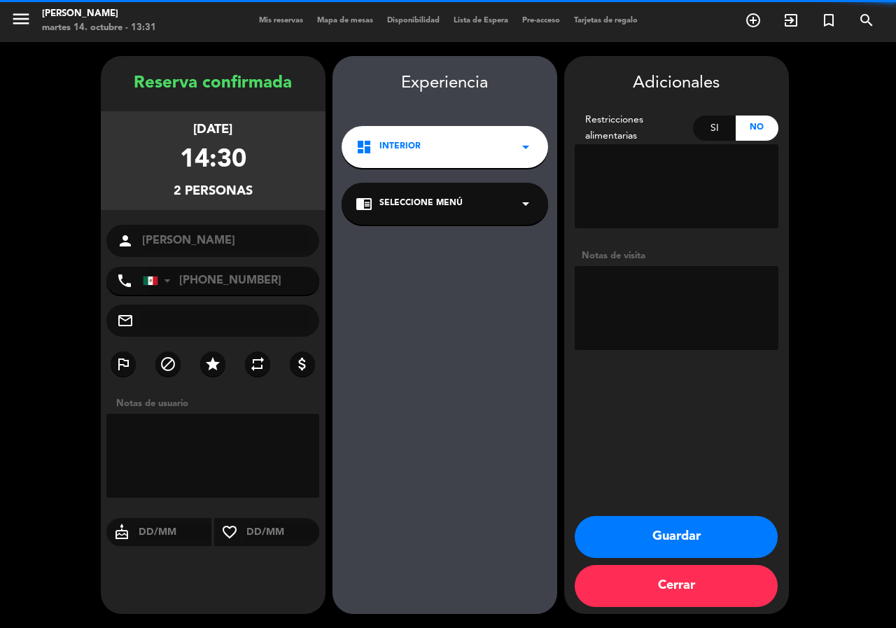
click at [689, 274] on textarea at bounding box center [677, 308] width 204 height 84
click at [39, 99] on booking-confirmed "Reserva confirmada [DATE] 14:30 2 personas person [PERSON_NAME] phone [GEOGRAPH…" at bounding box center [448, 335] width 868 height 558
click at [712, 283] on textarea at bounding box center [677, 308] width 204 height 84
click at [646, 290] on textarea at bounding box center [677, 308] width 204 height 84
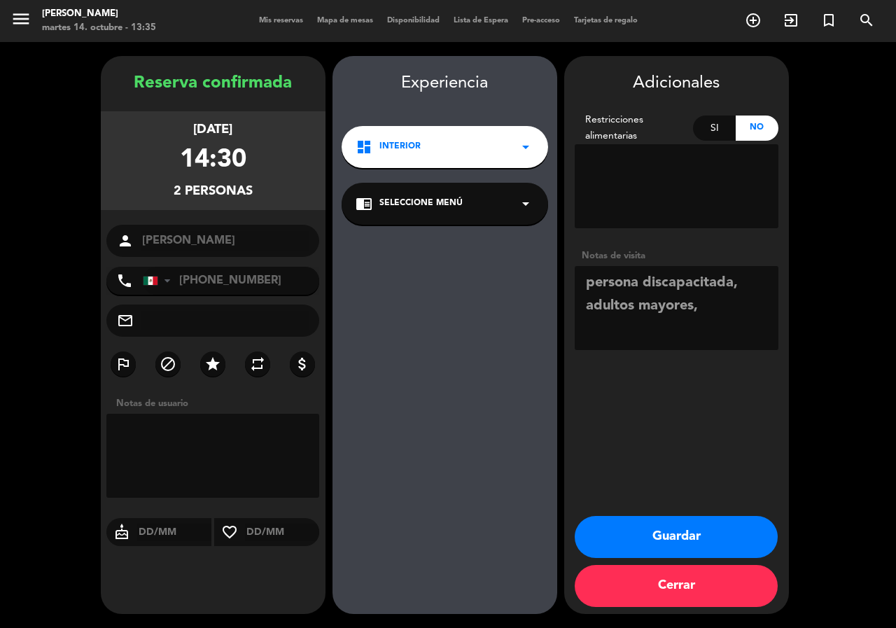
click at [709, 314] on textarea at bounding box center [677, 308] width 204 height 84
type textarea "persona discapacitada, adultos mayores, poner cojines, mesa 2"
click at [710, 531] on button "Guardar" at bounding box center [676, 537] width 203 height 42
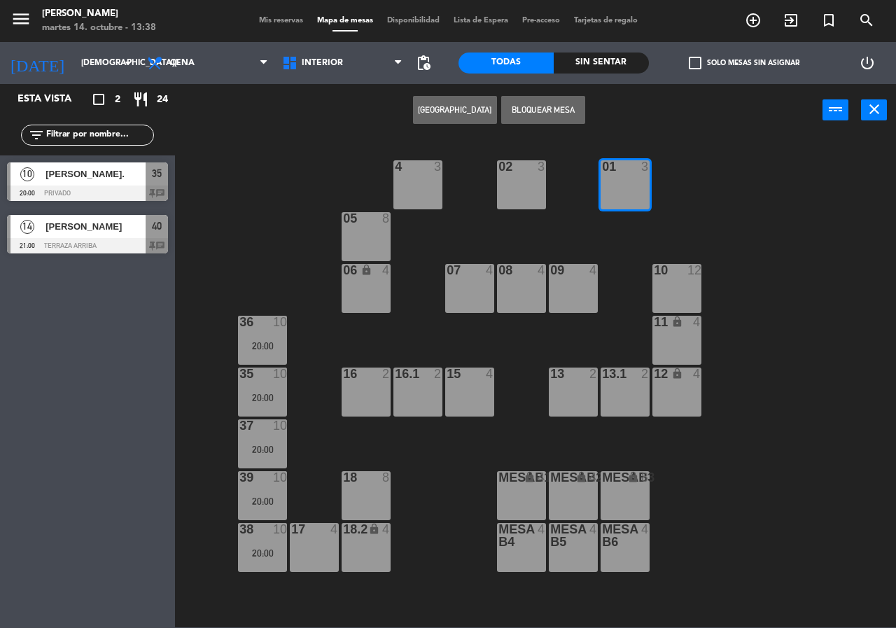
click at [628, 235] on div "02 3 4 3 01 3 05 8 06 lock 4 07 4 09 4 10 12 08 4 11 lock 4 36 10 20:00 16 2 15…" at bounding box center [540, 381] width 712 height 491
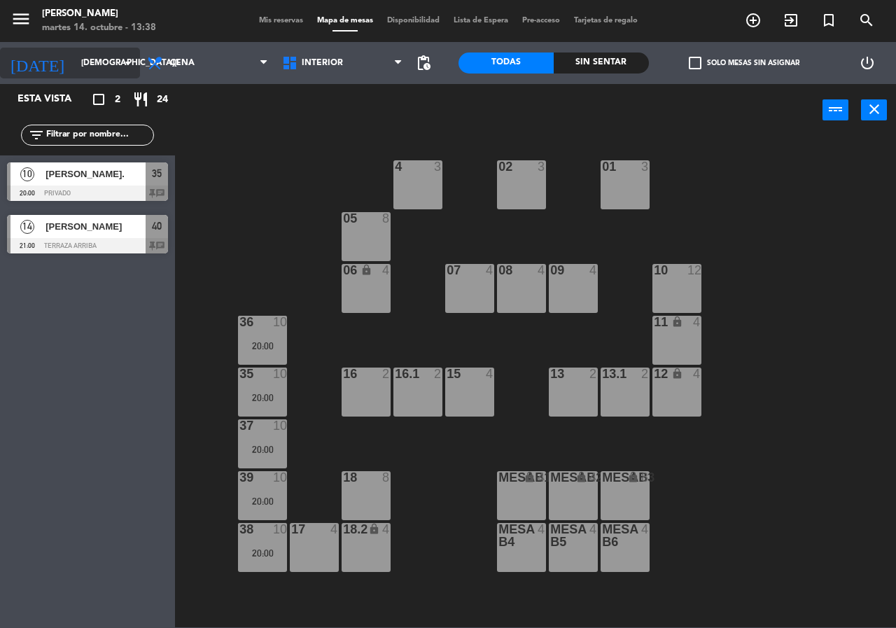
click at [106, 64] on input "[DEMOGRAPHIC_DATA][DATE]" at bounding box center [129, 63] width 111 height 24
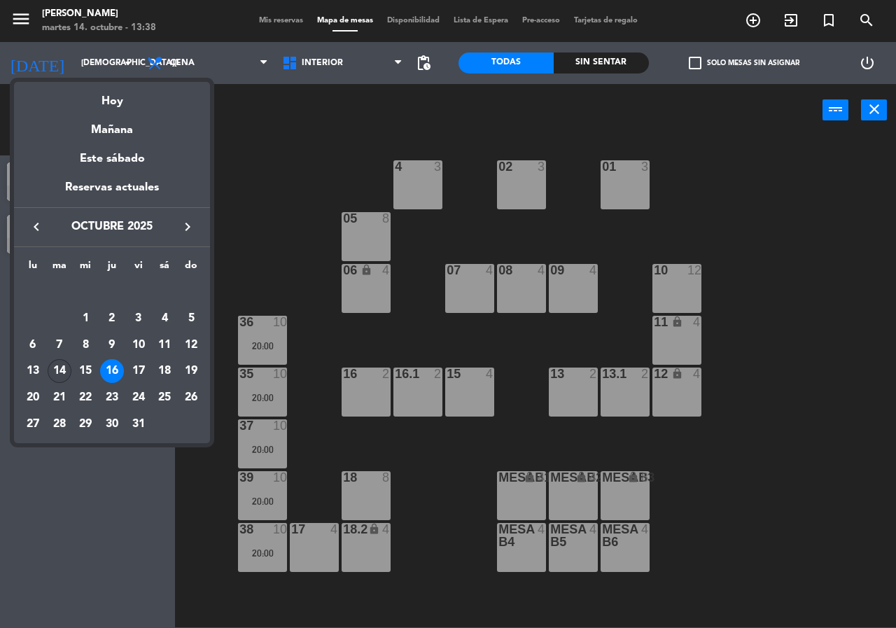
click at [59, 368] on div "14" at bounding box center [60, 371] width 24 height 24
type input "[DATE]"
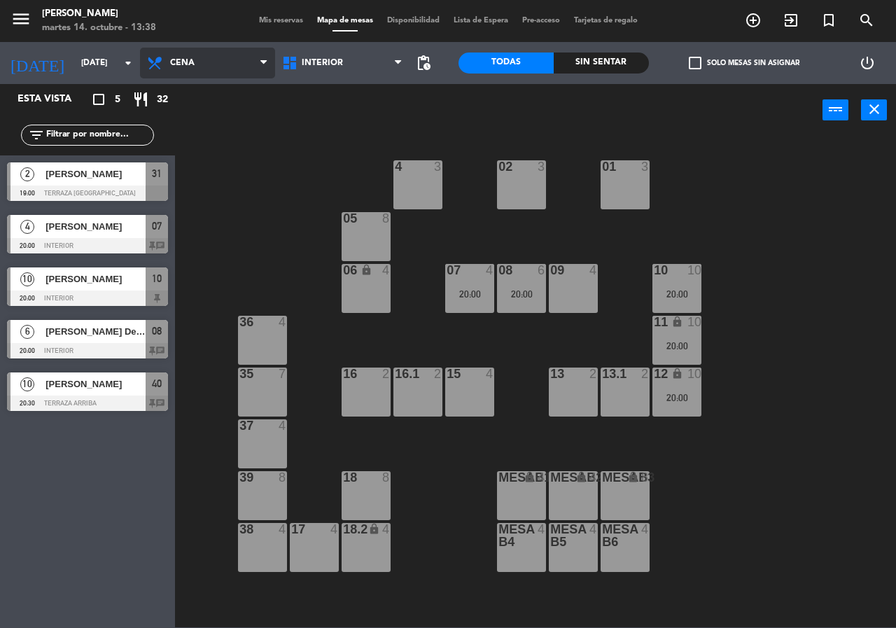
click at [226, 59] on span "Cena" at bounding box center [207, 63] width 135 height 31
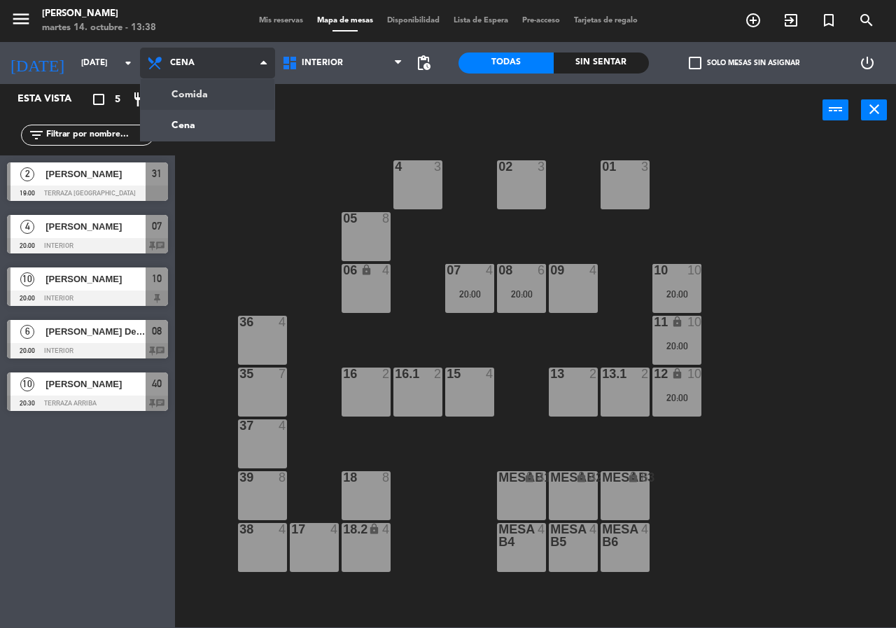
click at [232, 97] on ng-component "menu [PERSON_NAME][DATE] 14. octubre - 13:38 Mis reservas Mapa de mesas Disponi…" at bounding box center [448, 313] width 896 height 627
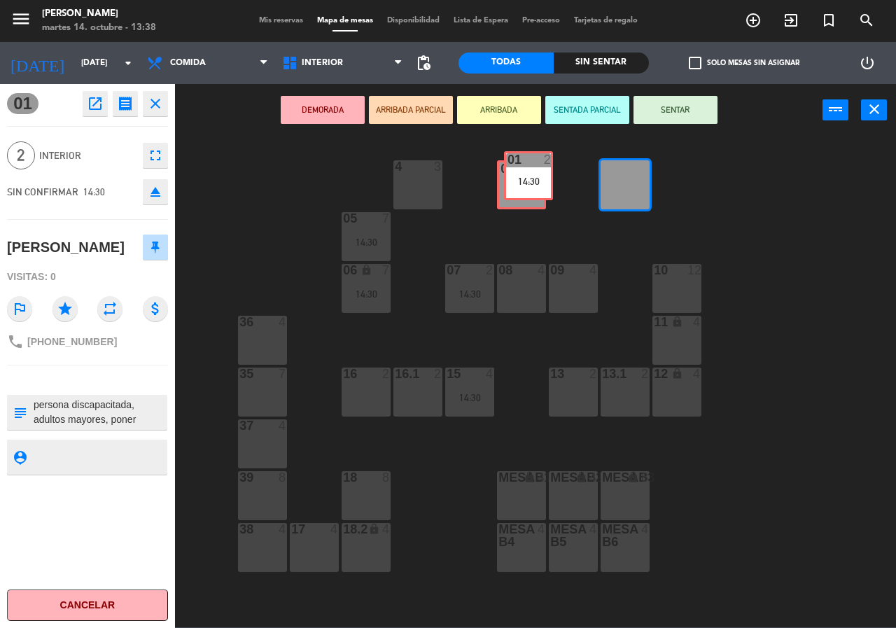
drag, startPoint x: 610, startPoint y: 183, endPoint x: 513, endPoint y: 174, distance: 97.7
click at [513, 174] on div "02 3 4 3 01 2 14:30 01 2 14:30 05 7 14:30 06 lock 7 14:30 07 2 14:30 09 4 10 12…" at bounding box center [540, 381] width 712 height 491
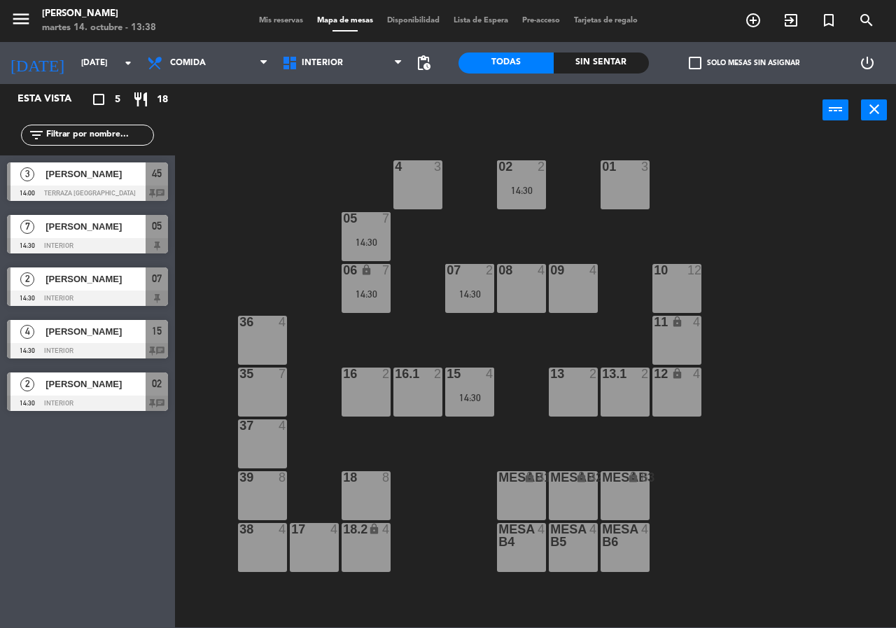
click at [528, 188] on div "14:30" at bounding box center [521, 190] width 49 height 10
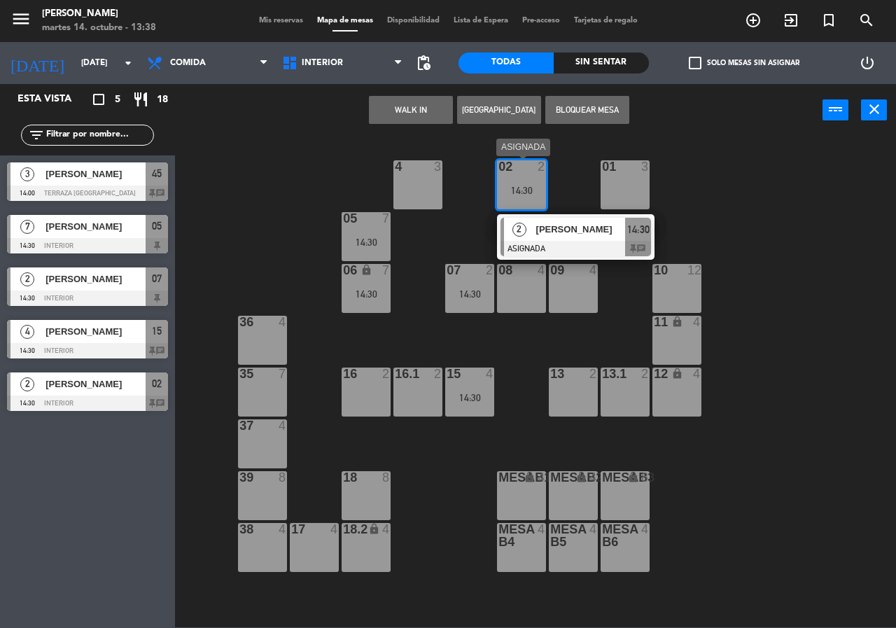
click at [554, 244] on div at bounding box center [575, 248] width 150 height 15
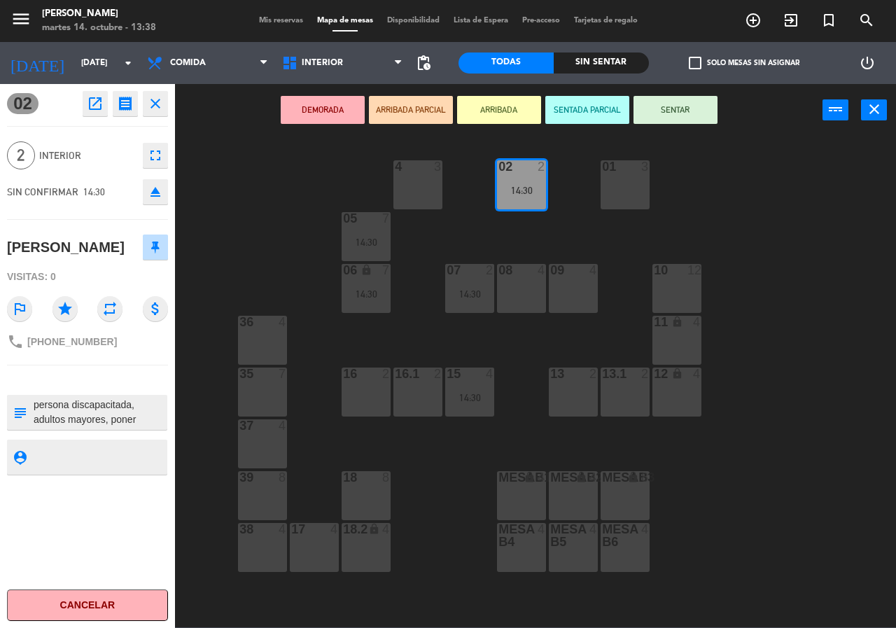
click at [537, 240] on div "02 2 14:30 4 3 01 3 05 7 14:30 06 lock 7 14:30 07 2 14:30 09 4 10 12 08 4 11 lo…" at bounding box center [540, 381] width 712 height 491
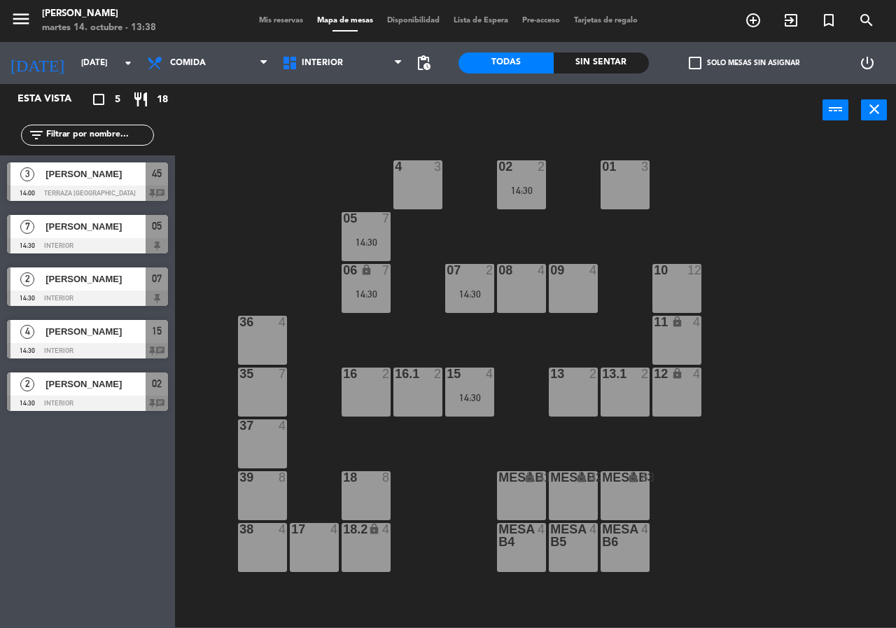
click at [113, 463] on div "Esta vista crop_square 5 restaurant 18 filter_list 3 [PERSON_NAME] 14:00 Terraz…" at bounding box center [87, 356] width 175 height 544
click at [104, 383] on span "[PERSON_NAME]" at bounding box center [95, 383] width 100 height 15
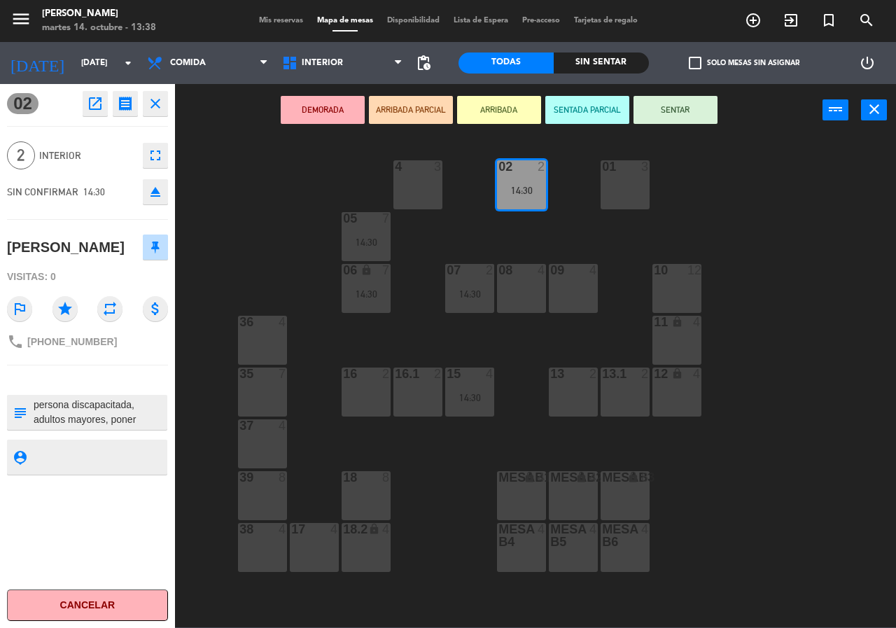
click at [136, 418] on textarea at bounding box center [99, 411] width 134 height 29
click at [113, 420] on textarea at bounding box center [99, 411] width 134 height 29
click at [135, 419] on textarea at bounding box center [99, 411] width 134 height 29
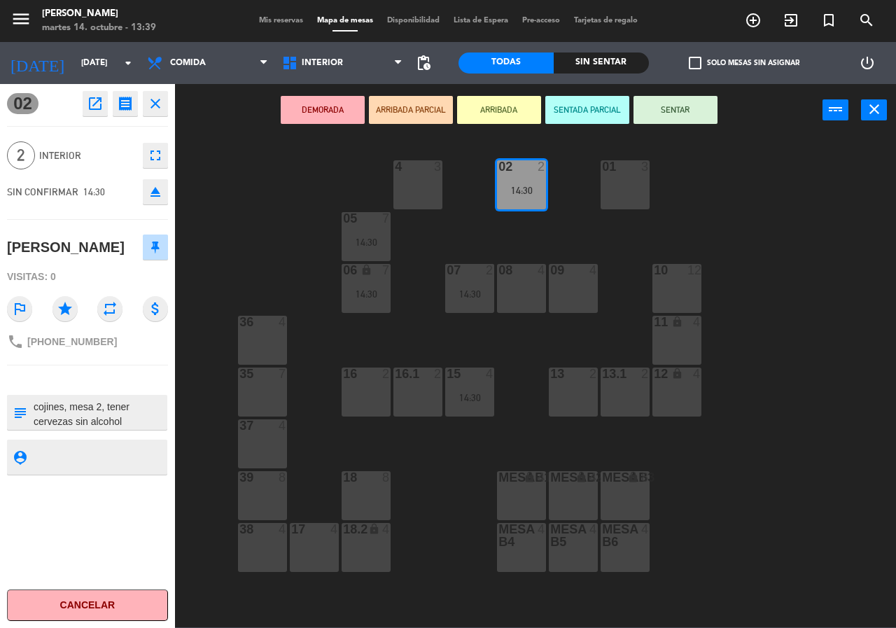
type textarea "persona discapacitada, adultos mayores, poner cojines, mesa 2, tener cervezas s…"
click at [180, 393] on div "02 open_in_new receipt 2:30 PM [DATE] 2 personas [PERSON_NAME] 02 INTERNAL NOTE…" at bounding box center [88, 356] width 196 height 544
click at [191, 297] on div "02 2 14:30 4 3 01 3 05 7 14:30 06 lock 7 14:30 07 2 14:30 09 4 10 12 08 4 11 lo…" at bounding box center [540, 381] width 712 height 491
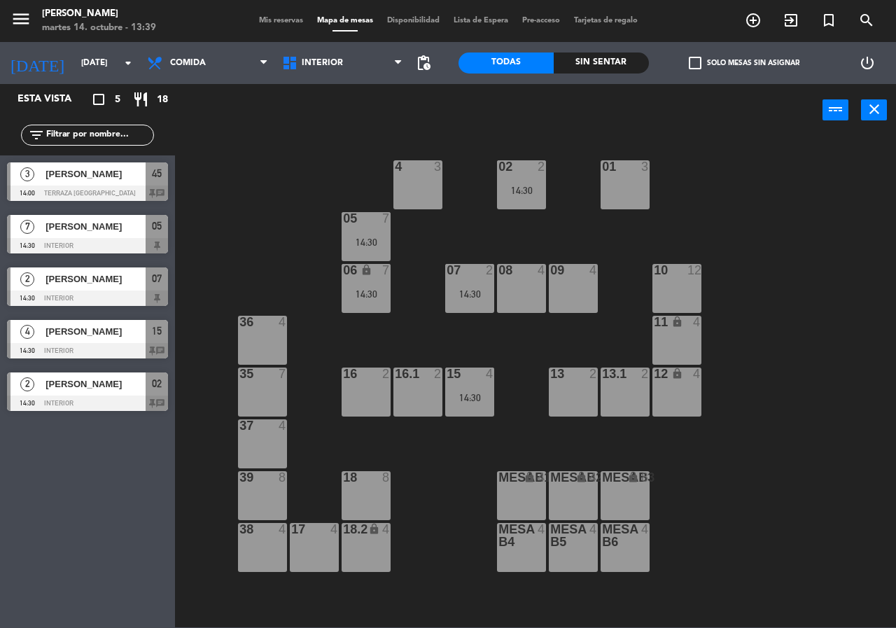
click at [513, 198] on div "02 2 14:30" at bounding box center [521, 184] width 49 height 49
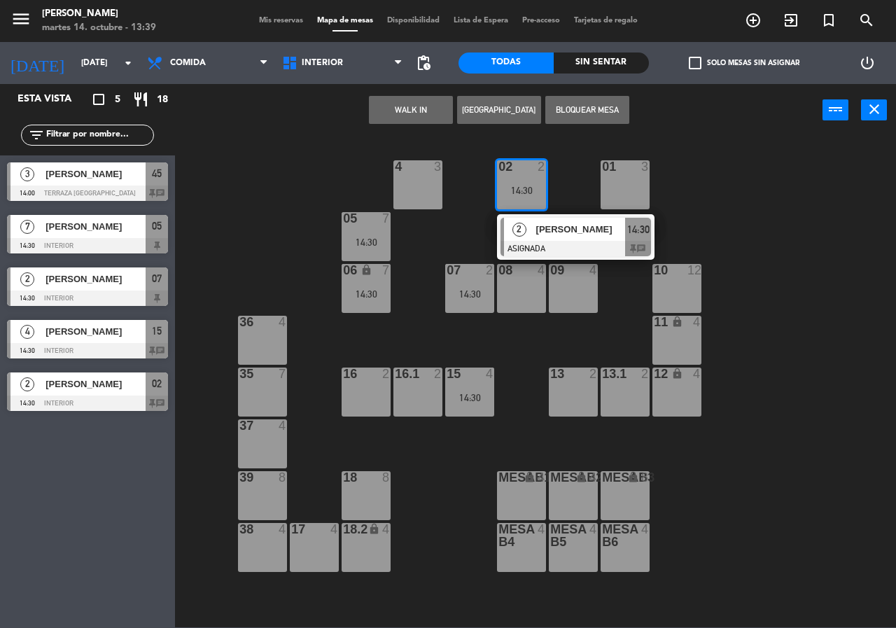
click at [529, 237] on div "2" at bounding box center [519, 229] width 30 height 23
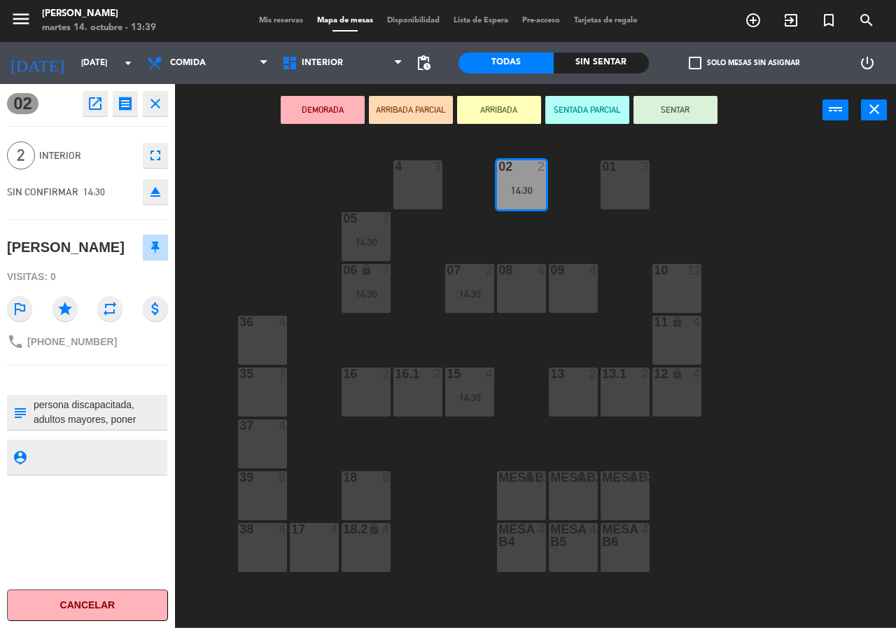
click at [132, 359] on div "02 open_in_new receipt 2:30 PM [DATE] 2 personas [PERSON_NAME] 02 INTERNAL NOTE…" at bounding box center [87, 356] width 175 height 544
click at [133, 337] on div "phone [PHONE_NUMBER]" at bounding box center [87, 341] width 161 height 27
click at [137, 271] on div "Visitas: 0" at bounding box center [87, 277] width 161 height 24
click at [127, 241] on div "[PERSON_NAME]" at bounding box center [87, 247] width 161 height 35
click at [442, 241] on div "02 2 14:30 4 3 01 3 05 7 14:30 06 lock 7 14:30 07 2 14:30 09 4 10 12 08 4 11 lo…" at bounding box center [540, 381] width 712 height 491
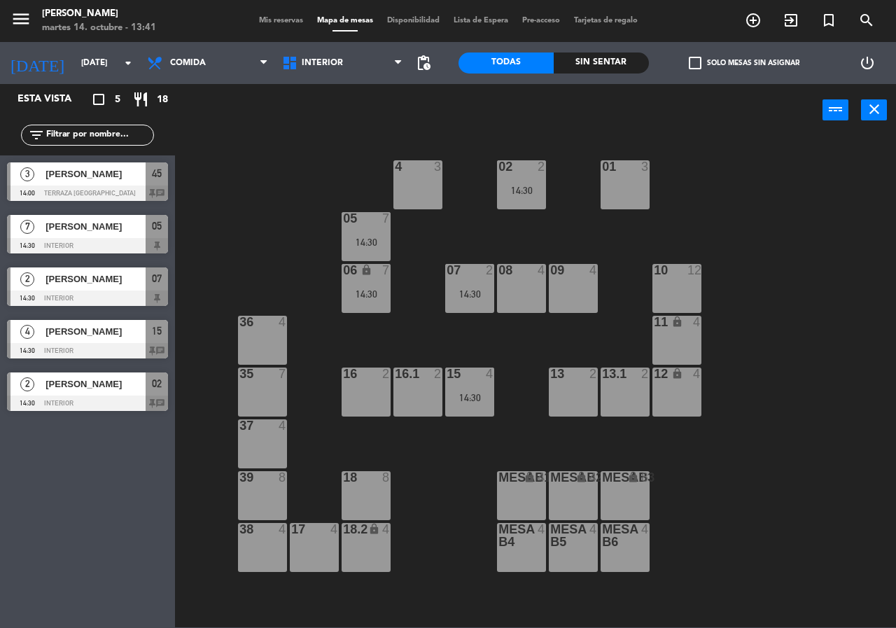
click at [528, 192] on div "14:30" at bounding box center [521, 190] width 49 height 10
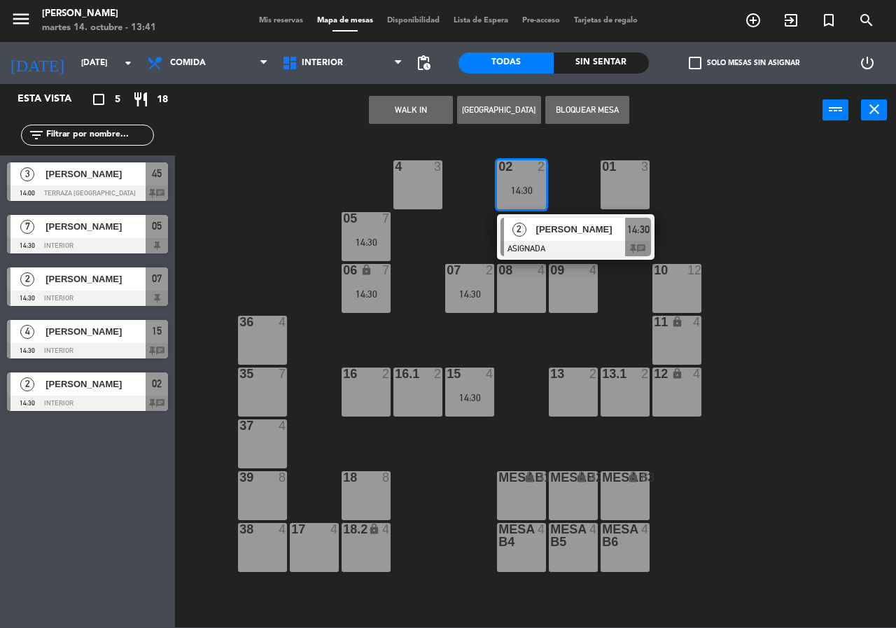
click at [578, 244] on div at bounding box center [575, 248] width 150 height 15
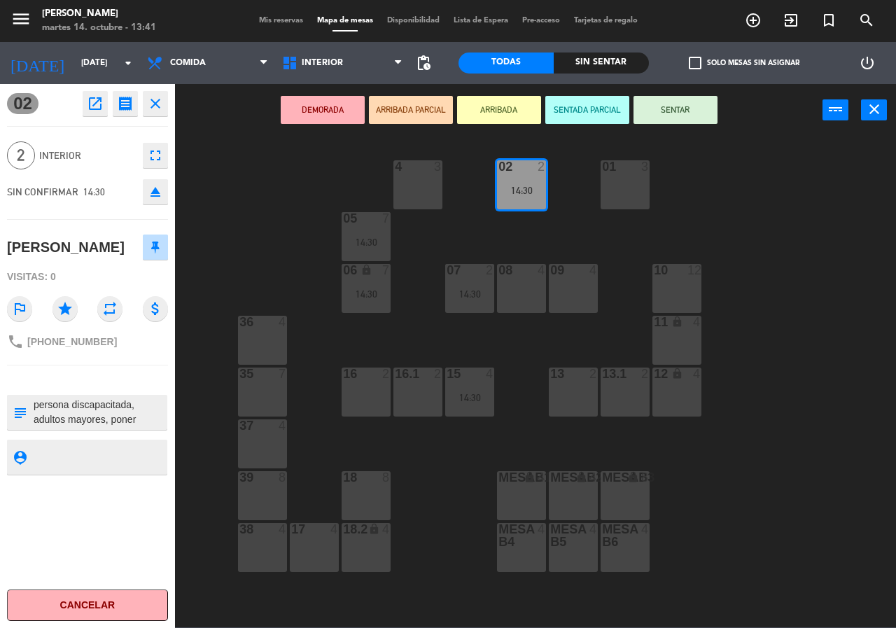
click at [117, 416] on textarea at bounding box center [99, 411] width 134 height 29
click at [127, 418] on textarea at bounding box center [99, 411] width 134 height 29
type textarea "persona discapacitada, adultos mayores, poner cojines, mesa 2, tener cervezas s…"
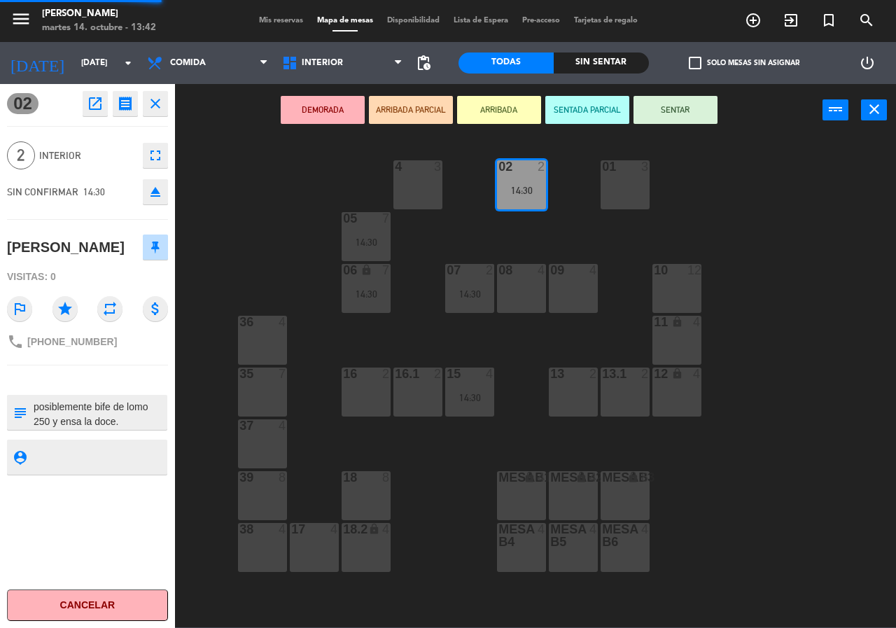
click at [125, 376] on div at bounding box center [87, 380] width 161 height 10
click at [127, 337] on div "phone [PHONE_NUMBER]" at bounding box center [87, 341] width 161 height 27
click at [128, 269] on div "Visitas: 0" at bounding box center [87, 277] width 161 height 24
click at [129, 270] on div "Visitas: 0" at bounding box center [87, 277] width 161 height 24
click at [152, 346] on div "phone [PHONE_NUMBER]" at bounding box center [87, 341] width 161 height 27
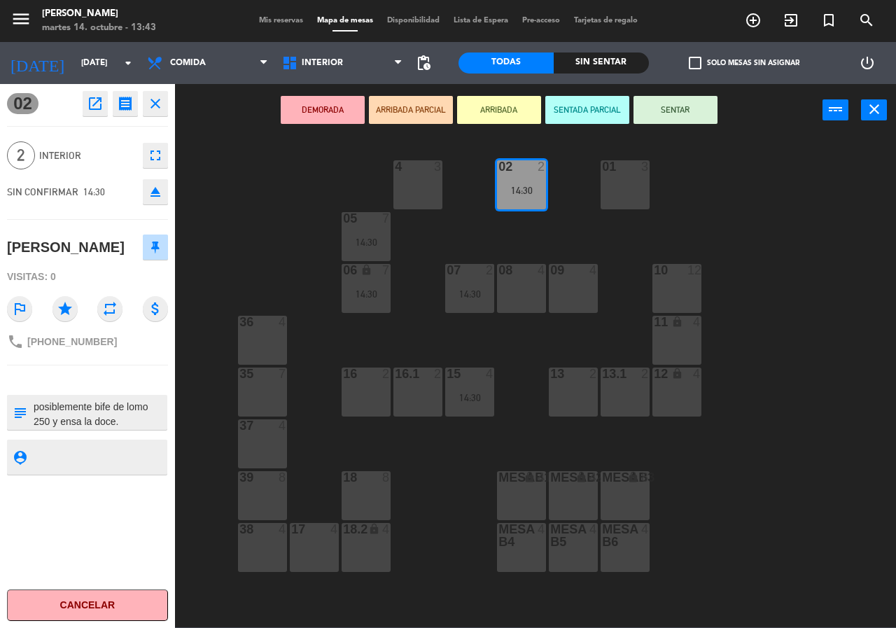
click at [128, 269] on div "Visitas: 0" at bounding box center [87, 277] width 161 height 24
click at [129, 281] on div "Visitas: 0" at bounding box center [87, 277] width 161 height 24
click at [128, 281] on div "Visitas: 0" at bounding box center [87, 277] width 161 height 24
click at [130, 343] on div "phone [PHONE_NUMBER]" at bounding box center [87, 341] width 161 height 27
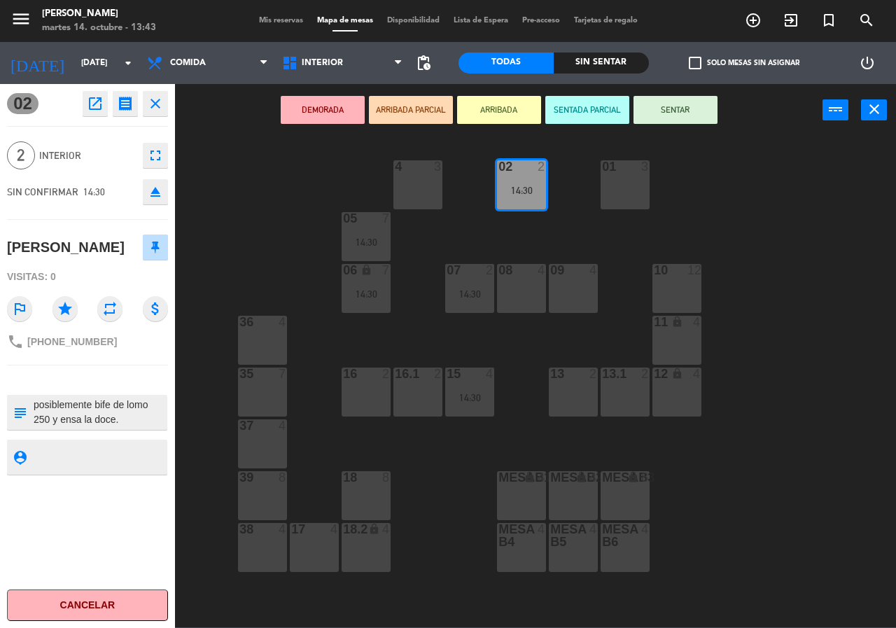
click at [128, 417] on textarea at bounding box center [99, 411] width 134 height 29
click at [132, 369] on div "02 open_in_new receipt 2:30 PM [DATE] 2 personas [PERSON_NAME] 02 INTERNAL NOTE…" at bounding box center [87, 356] width 175 height 544
click at [106, 279] on div "Visitas: 0" at bounding box center [87, 277] width 161 height 24
click at [130, 418] on textarea at bounding box center [99, 411] width 134 height 29
click at [290, 198] on div "02 2 14:30 4 3 01 3 05 7 14:30 06 lock 7 14:30 07 2 14:30 09 4 10 12 08 4 11 lo…" at bounding box center [540, 381] width 712 height 491
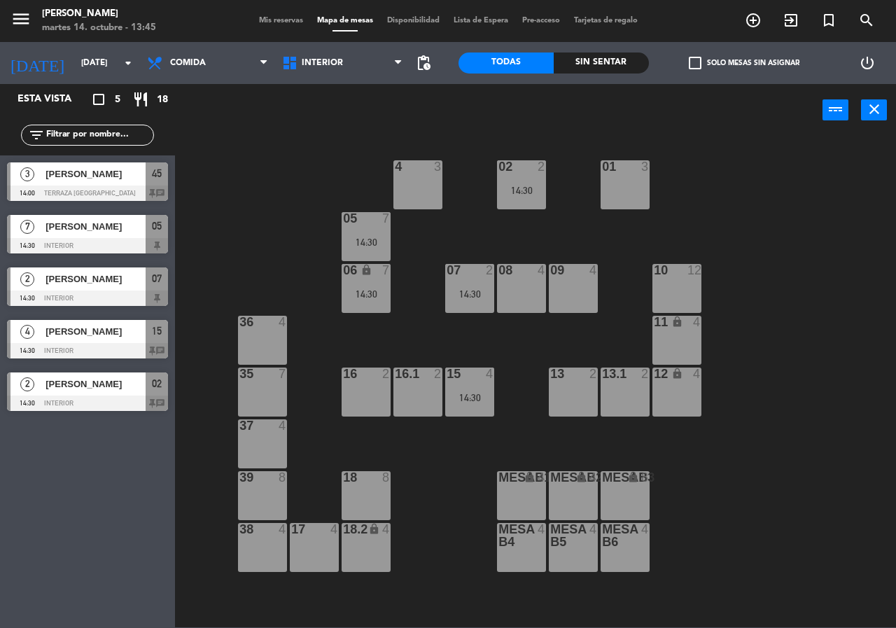
click at [518, 197] on div "02 2 14:30" at bounding box center [521, 184] width 49 height 49
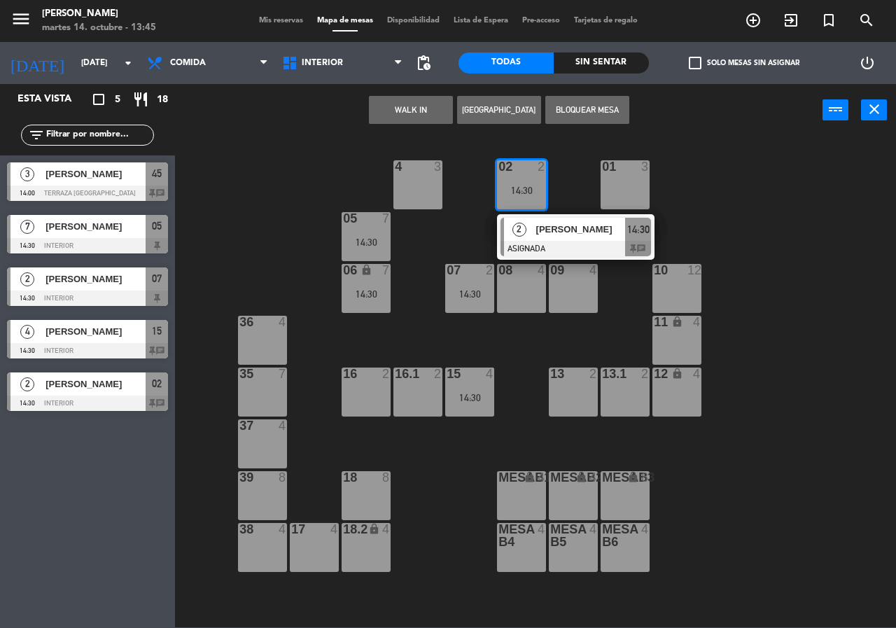
click at [544, 239] on div "[PERSON_NAME]" at bounding box center [580, 229] width 91 height 23
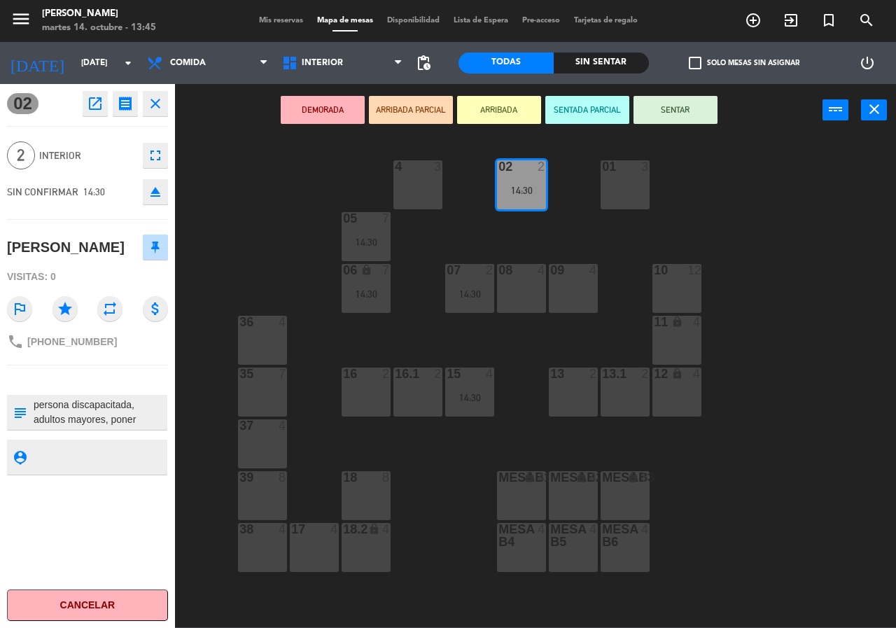
click at [87, 99] on icon "open_in_new" at bounding box center [95, 103] width 17 height 17
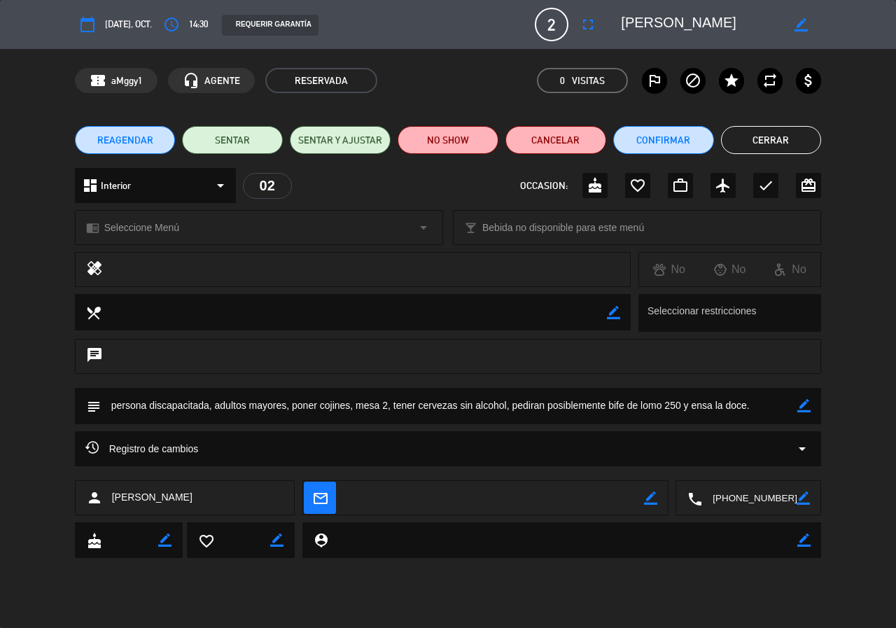
click at [161, 142] on button "REAGENDAR" at bounding box center [125, 140] width 101 height 28
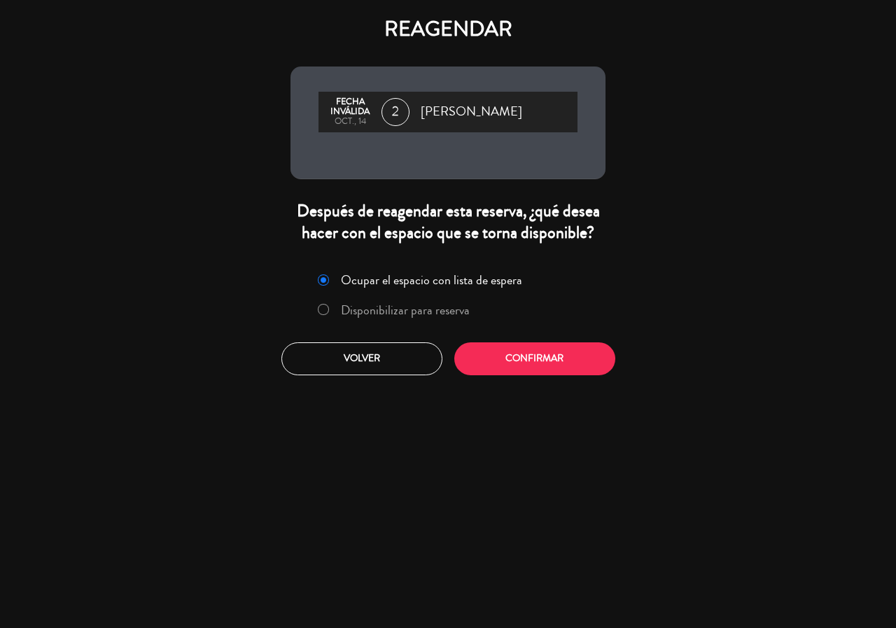
click at [356, 311] on label "Disponibilizar para reserva" at bounding box center [405, 310] width 129 height 13
click at [505, 360] on button "Confirmar" at bounding box center [534, 358] width 161 height 33
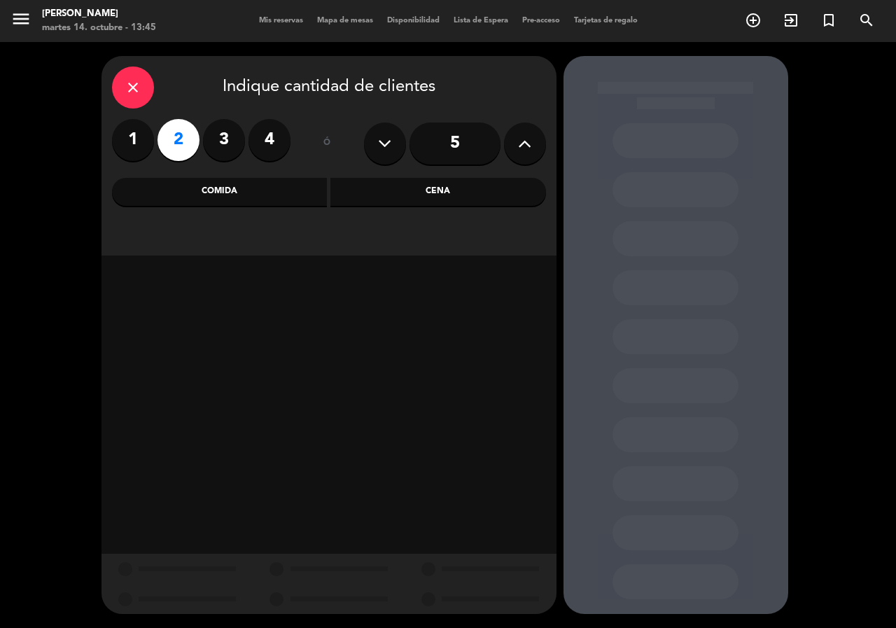
click at [255, 189] on div "Comida" at bounding box center [220, 192] width 216 height 28
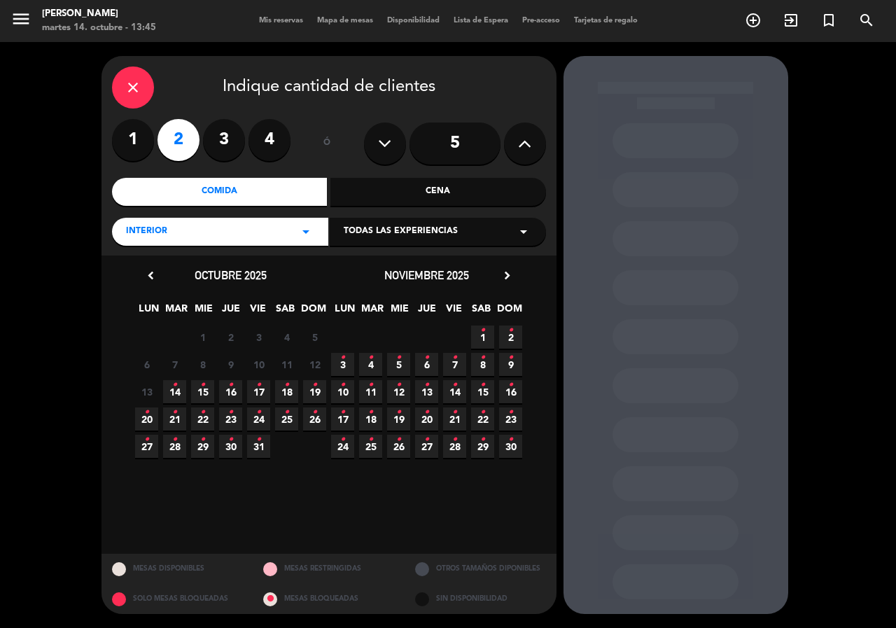
click at [200, 389] on icon "•" at bounding box center [202, 385] width 5 height 22
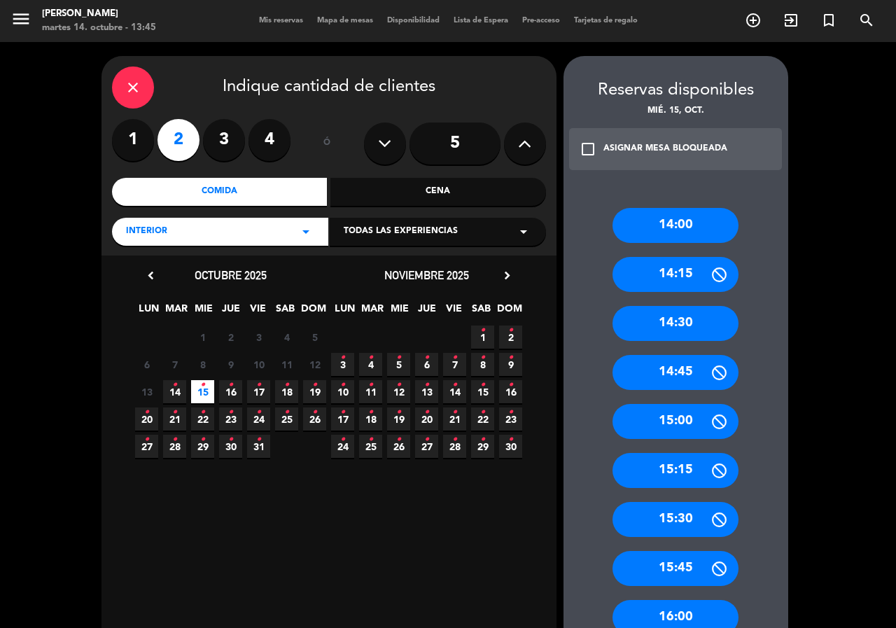
click at [692, 317] on div "14:30" at bounding box center [675, 323] width 126 height 35
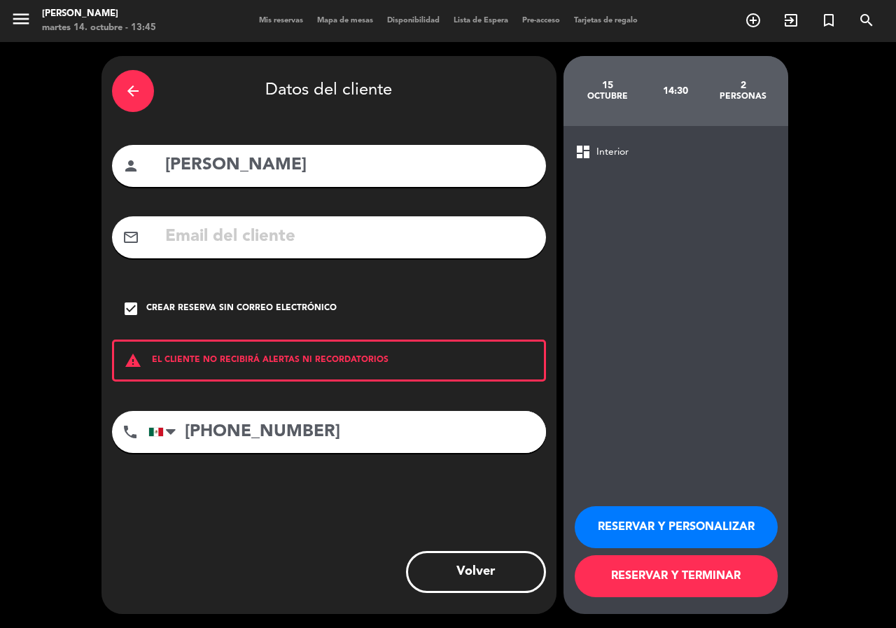
click at [660, 526] on button "RESERVAR Y PERSONALIZAR" at bounding box center [676, 527] width 203 height 42
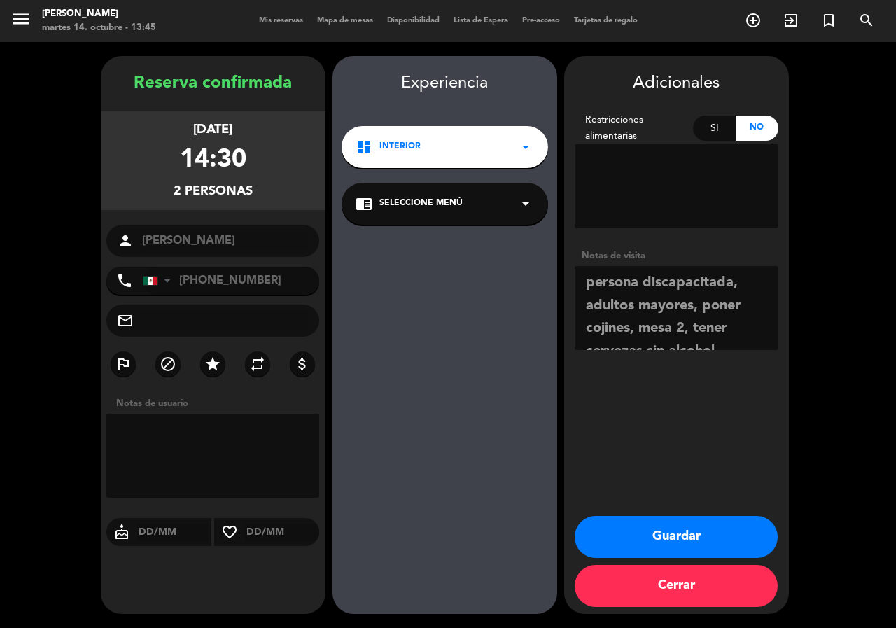
click at [699, 332] on textarea at bounding box center [677, 308] width 204 height 84
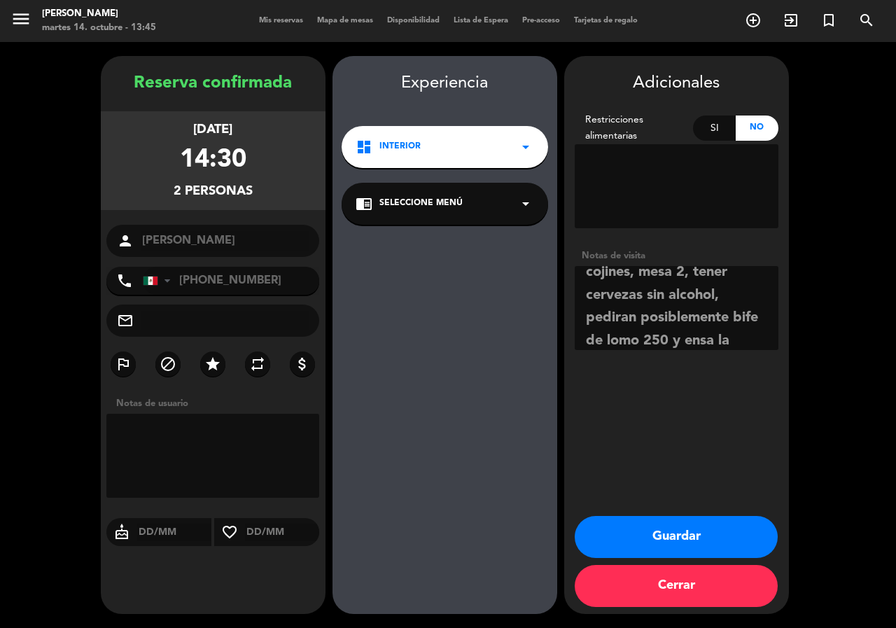
scroll to position [78, 0]
click at [716, 537] on button "Guardar" at bounding box center [676, 537] width 203 height 42
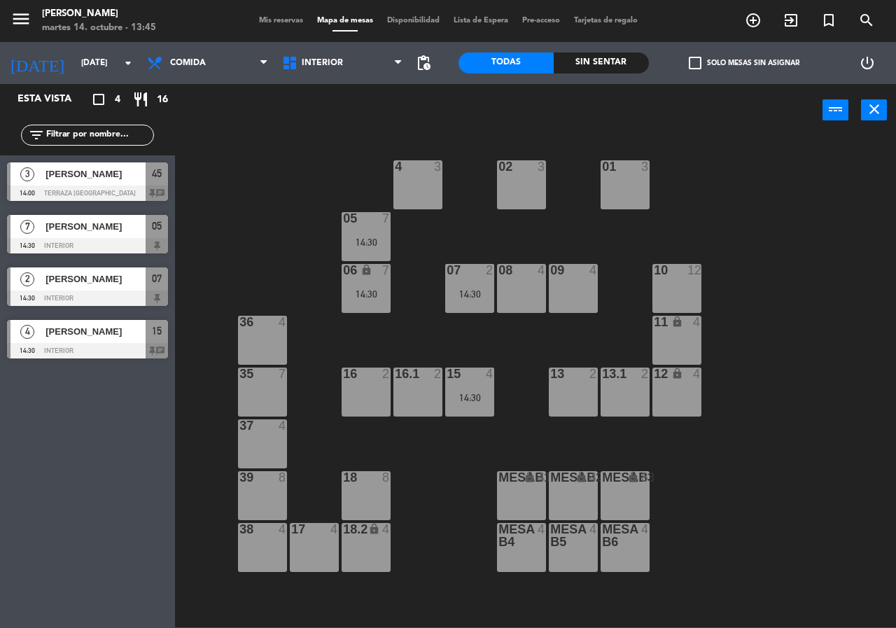
click at [474, 292] on div "14:30" at bounding box center [469, 294] width 49 height 10
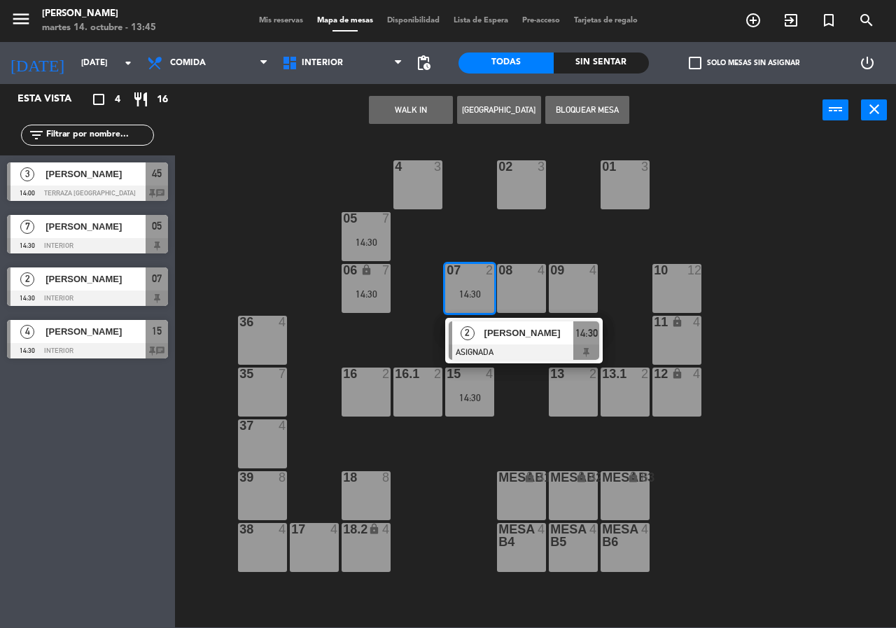
click at [516, 388] on div "02 3 4 3 01 3 05 7 14:30 06 lock 7 14:30 07 2 14:30 2 [PERSON_NAME] ASIGNADA 14…" at bounding box center [540, 381] width 712 height 491
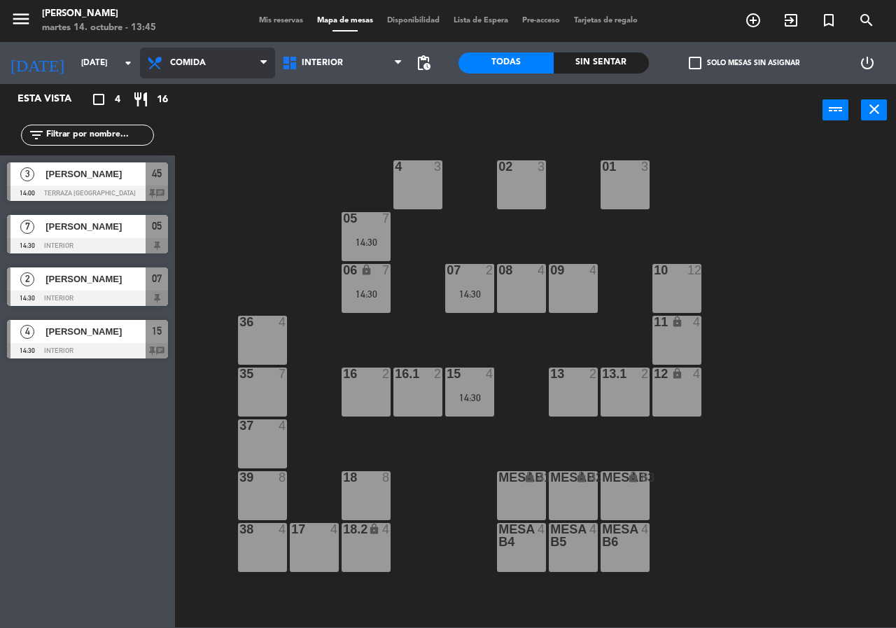
click at [187, 59] on span "Comida" at bounding box center [188, 63] width 36 height 10
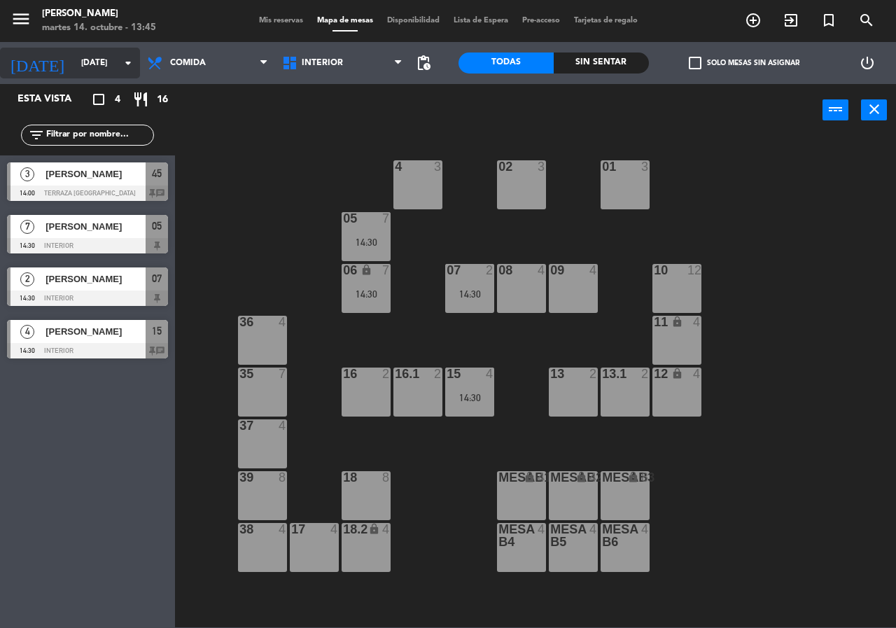
click at [96, 62] on input "[DATE]" at bounding box center [129, 63] width 111 height 24
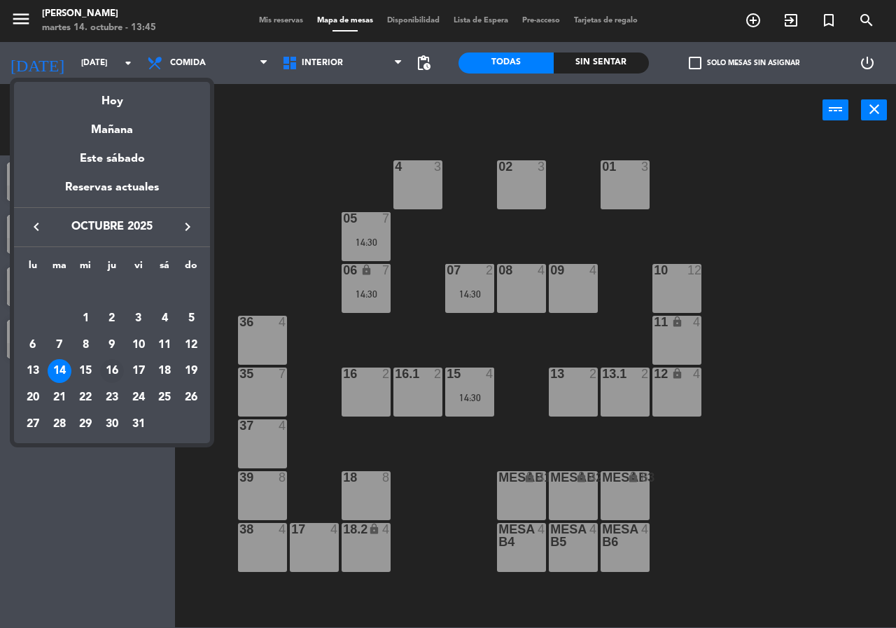
click at [99, 372] on tr "13 14 15 16 17 18 19" at bounding box center [112, 371] width 185 height 27
drag, startPoint x: 89, startPoint y: 365, endPoint x: 105, endPoint y: 359, distance: 17.3
click at [89, 366] on div "15" at bounding box center [85, 371] width 24 height 24
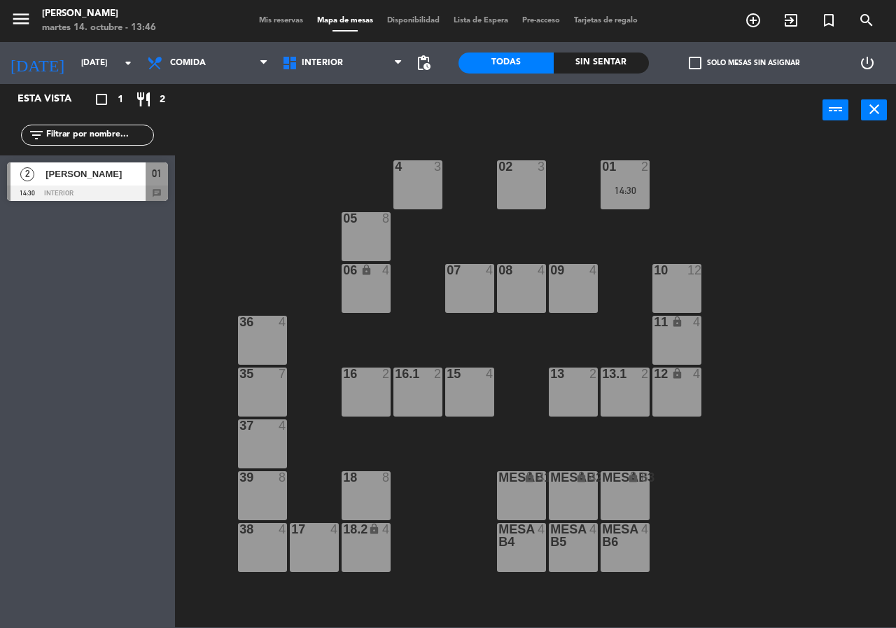
click at [107, 166] on div "[PERSON_NAME]" at bounding box center [94, 173] width 101 height 23
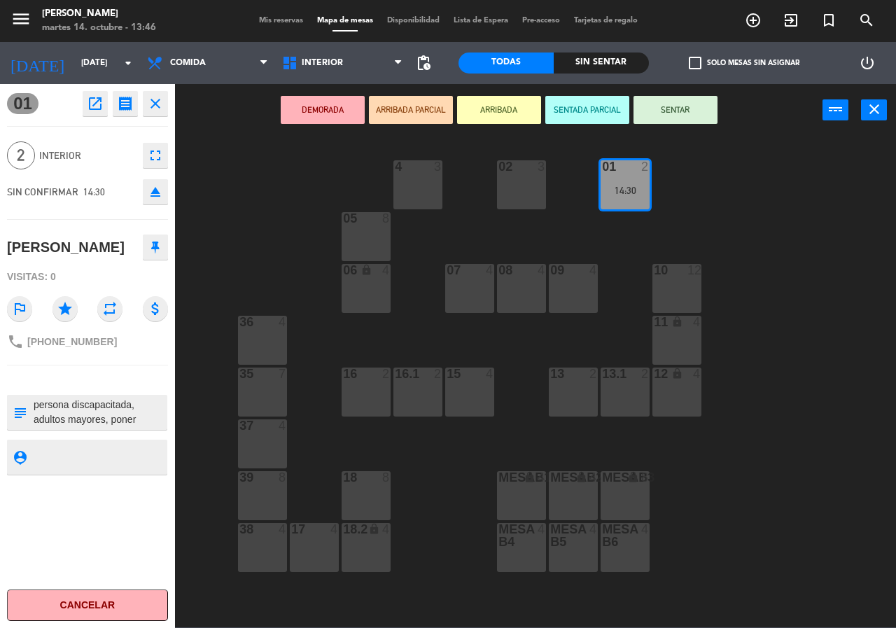
click at [525, 178] on div "02 3" at bounding box center [521, 184] width 49 height 49
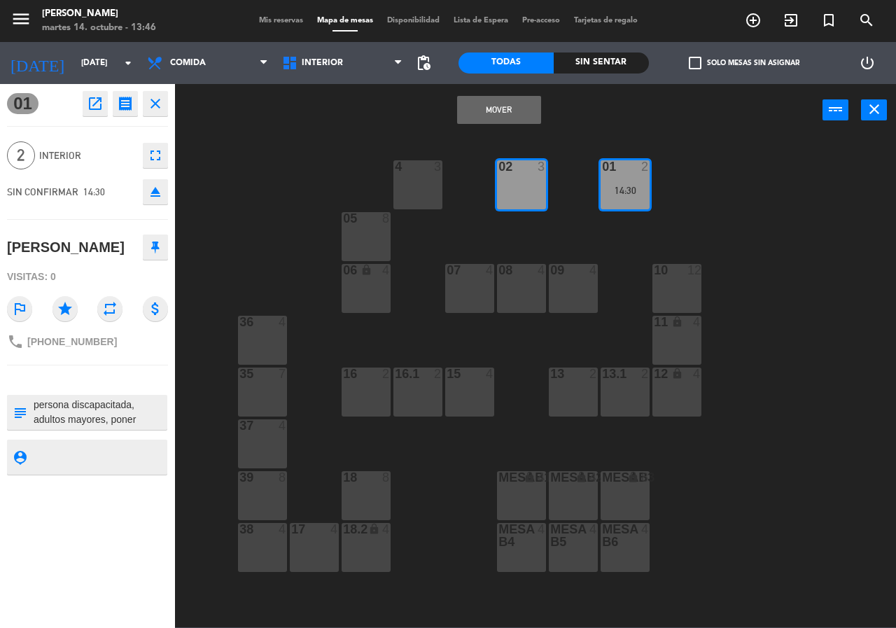
click at [523, 115] on button "Mover" at bounding box center [499, 110] width 84 height 28
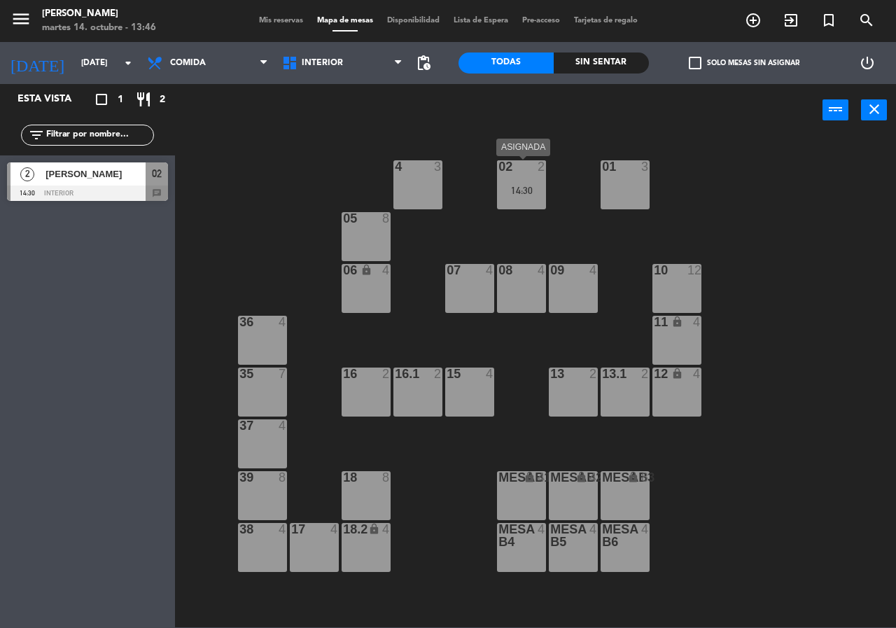
click at [516, 195] on div "14:30" at bounding box center [521, 190] width 49 height 10
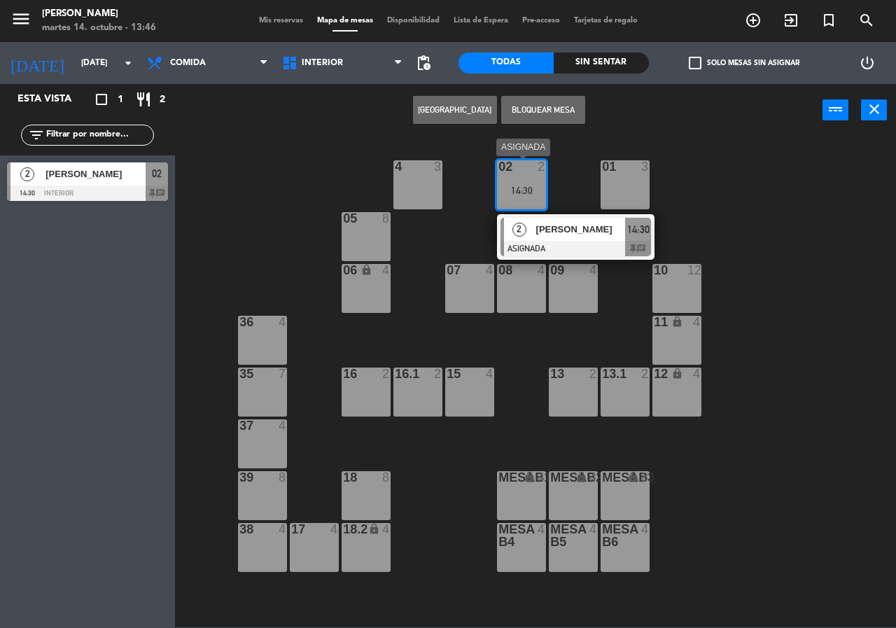
click at [535, 248] on div at bounding box center [575, 248] width 150 height 15
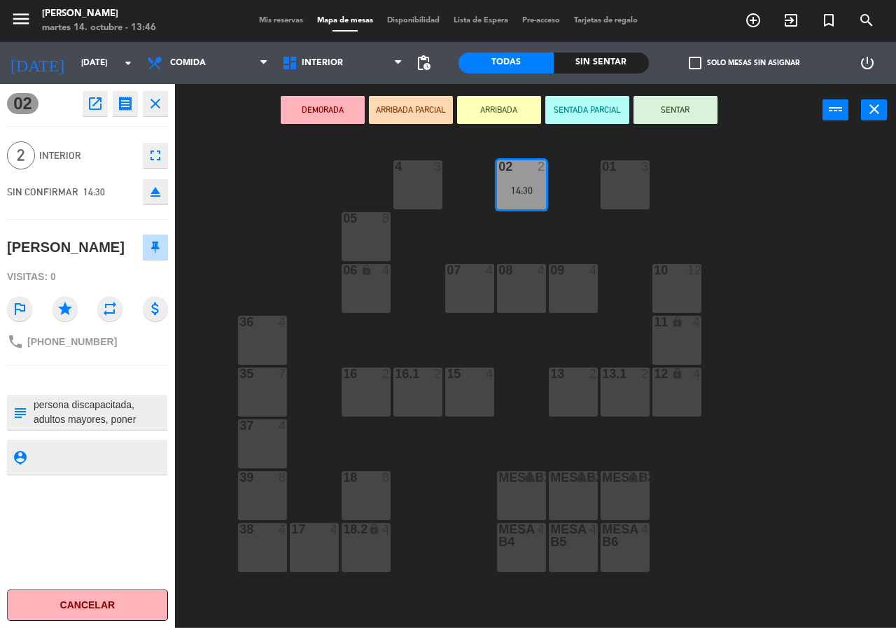
click at [121, 405] on textarea at bounding box center [99, 411] width 134 height 29
click at [197, 372] on div "02 2 14:30 4 3 01 3 05 8 06 lock 4 07 4 09 4 10 12 08 4 11 lock 4 36 4 16 2 15 …" at bounding box center [540, 381] width 712 height 491
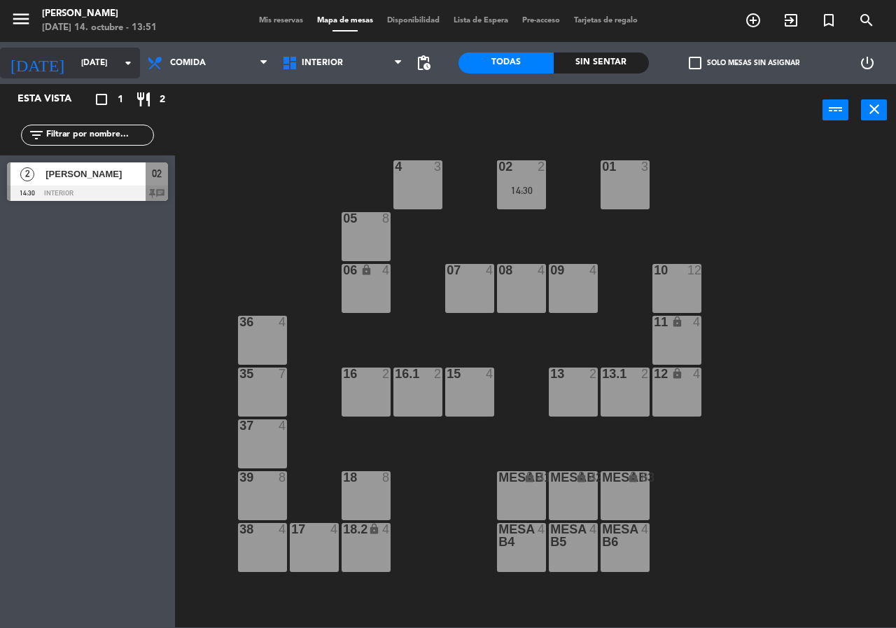
click at [79, 66] on input "[DATE]" at bounding box center [129, 63] width 111 height 24
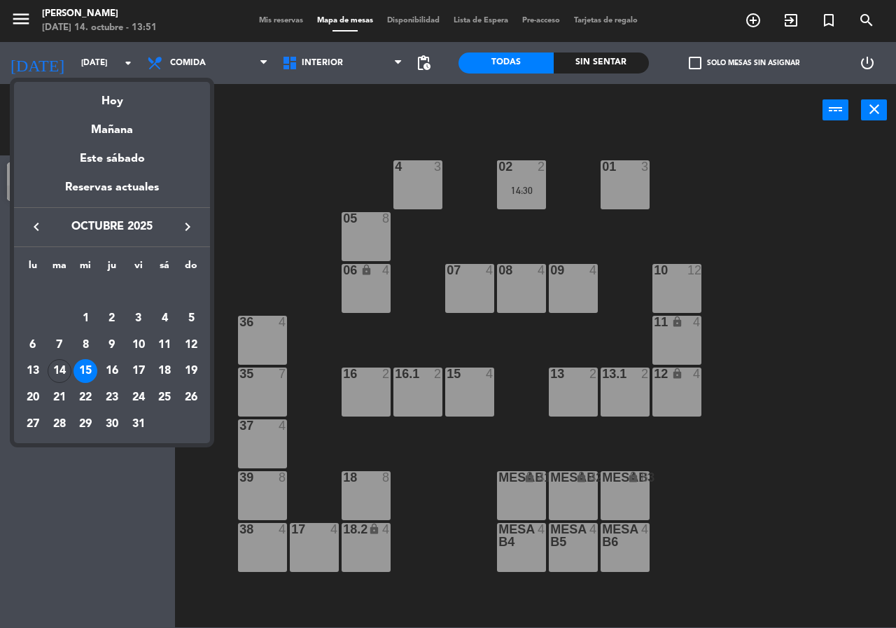
click at [506, 229] on div at bounding box center [448, 314] width 896 height 628
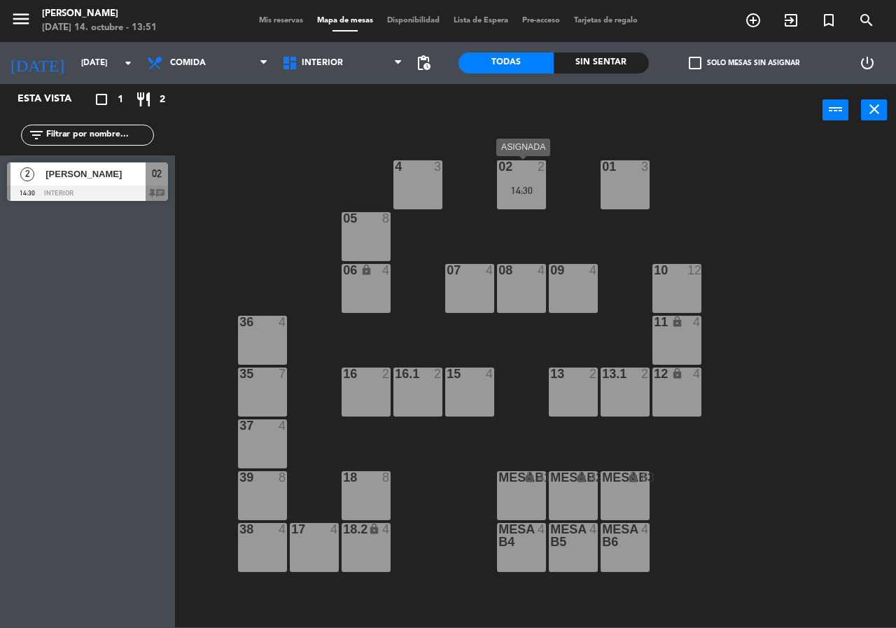
click at [521, 185] on div "14:30" at bounding box center [521, 190] width 49 height 10
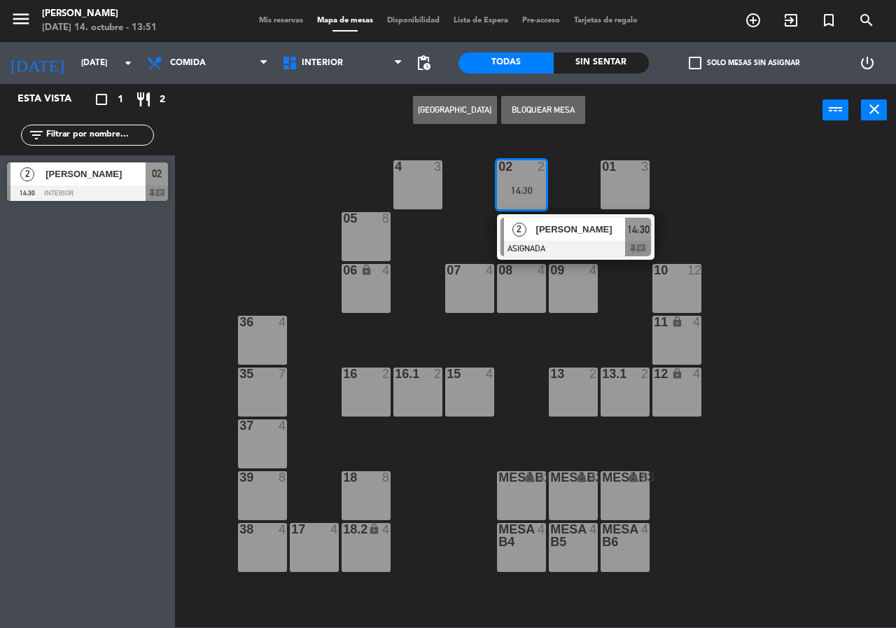
click at [521, 229] on span "2" at bounding box center [519, 230] width 14 height 14
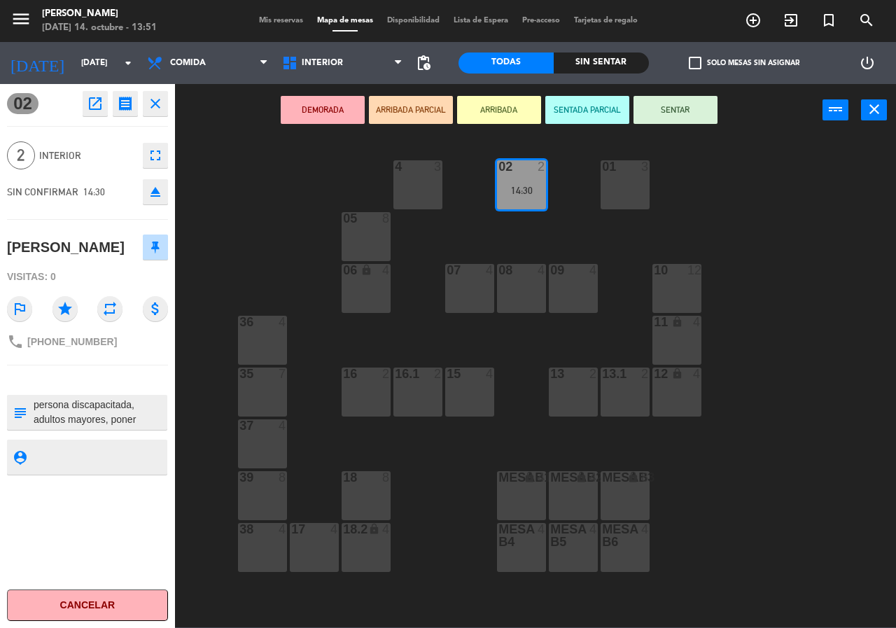
click at [512, 246] on div "02 2 14:30 4 3 01 3 05 8 06 lock 4 07 4 09 4 10 12 08 4 11 lock 4 36 4 16 2 15 …" at bounding box center [540, 381] width 712 height 491
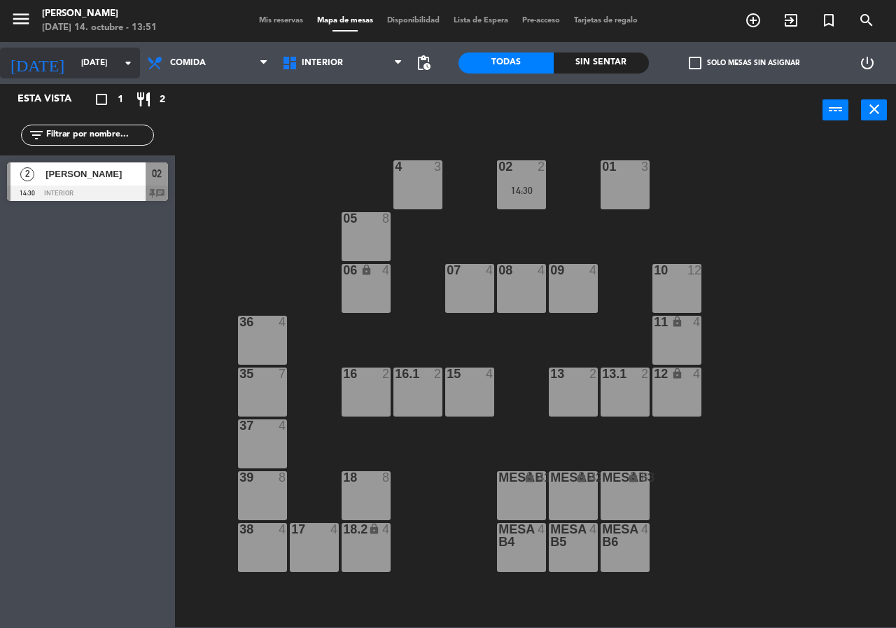
click at [90, 69] on input "[DATE]" at bounding box center [129, 63] width 111 height 24
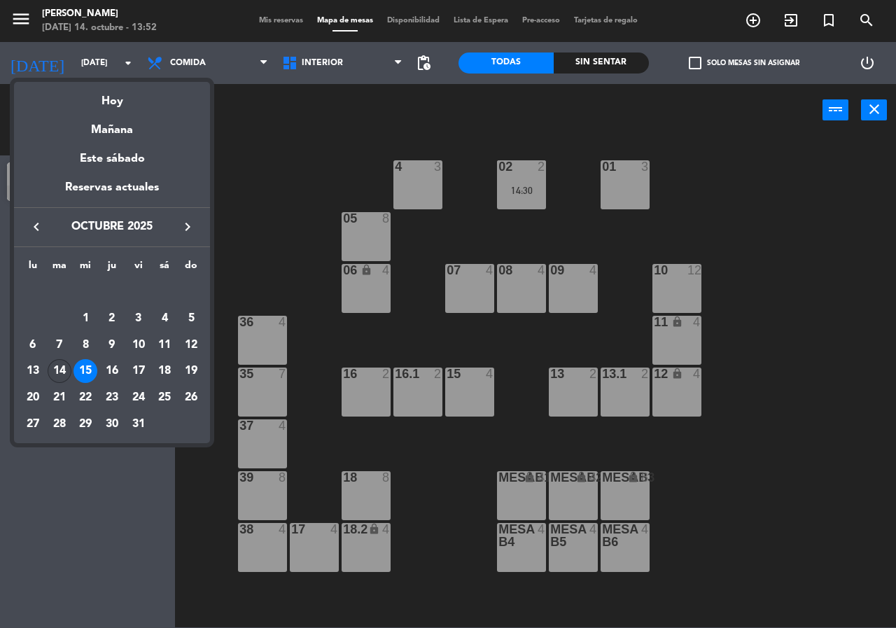
click at [57, 365] on div "14" at bounding box center [60, 371] width 24 height 24
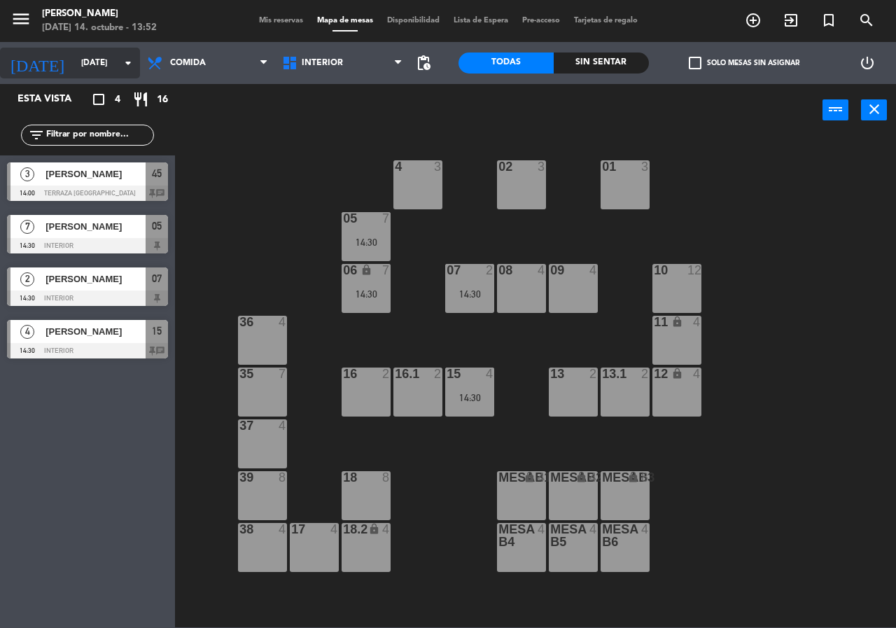
click at [91, 65] on input "[DATE]" at bounding box center [129, 63] width 111 height 24
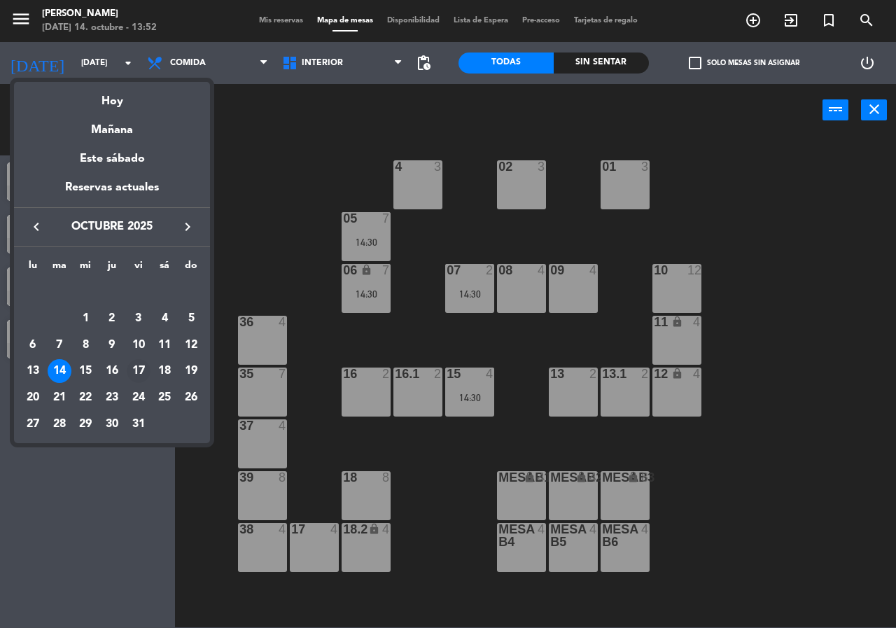
click at [136, 362] on div "17" at bounding box center [139, 371] width 24 height 24
type input "[DATE]"
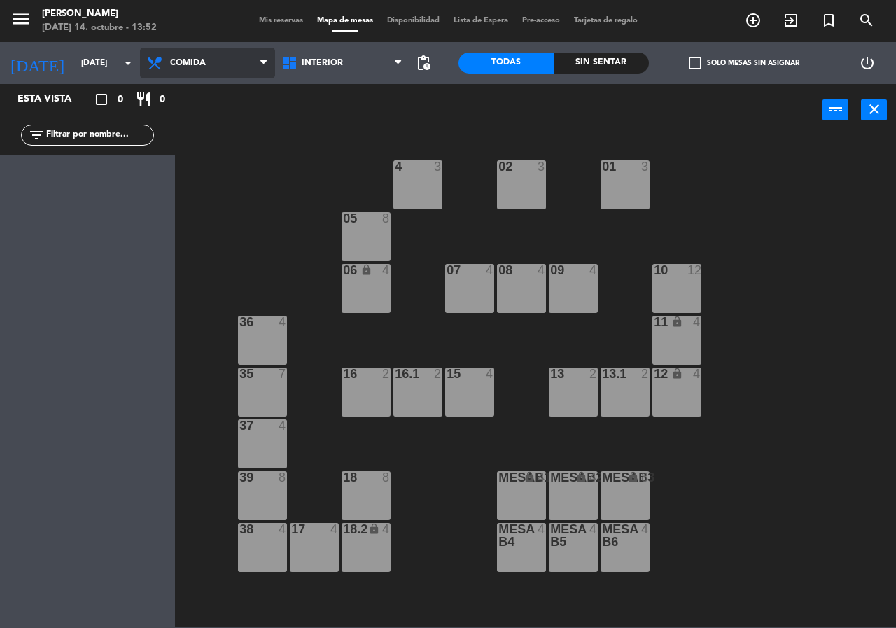
click at [221, 66] on span "Comida" at bounding box center [207, 63] width 135 height 31
click at [221, 125] on ng-component "menu [PERSON_NAME][DATE] 14. octubre - 13:52 Mis reservas Mapa de mesas Disponi…" at bounding box center [448, 313] width 896 height 627
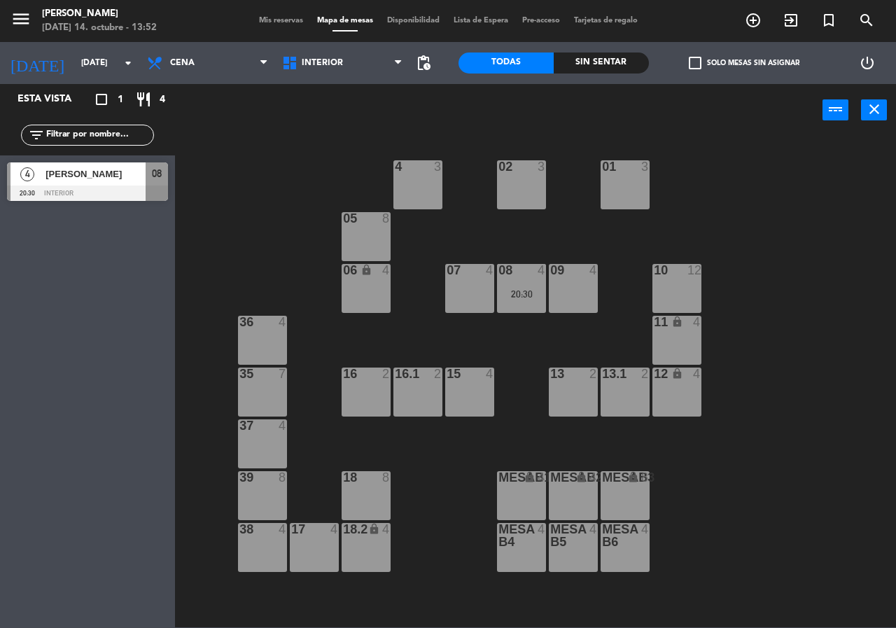
click at [361, 229] on div "05 8" at bounding box center [365, 236] width 49 height 49
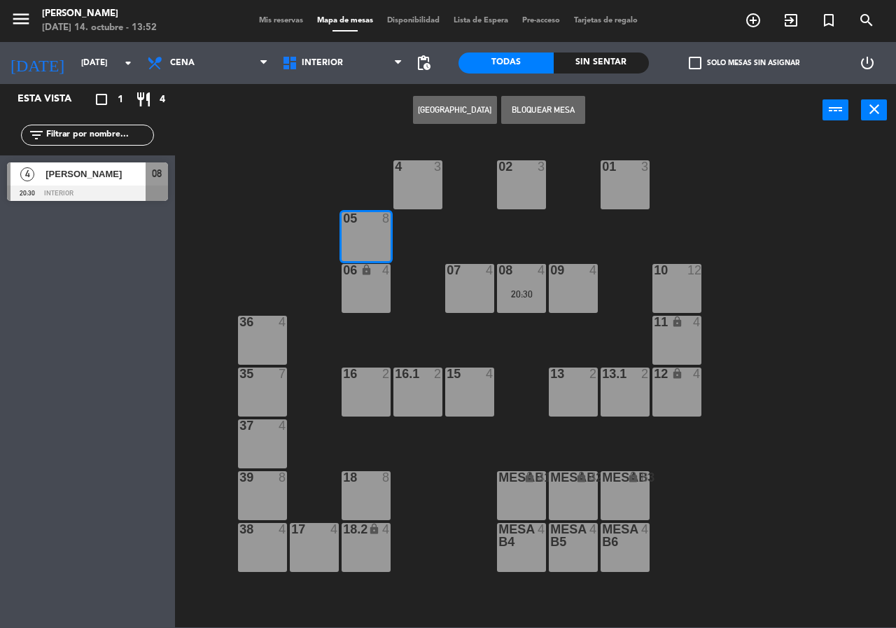
click at [362, 276] on div "lock" at bounding box center [366, 270] width 23 height 13
click at [439, 105] on button "[GEOGRAPHIC_DATA]" at bounding box center [455, 110] width 84 height 28
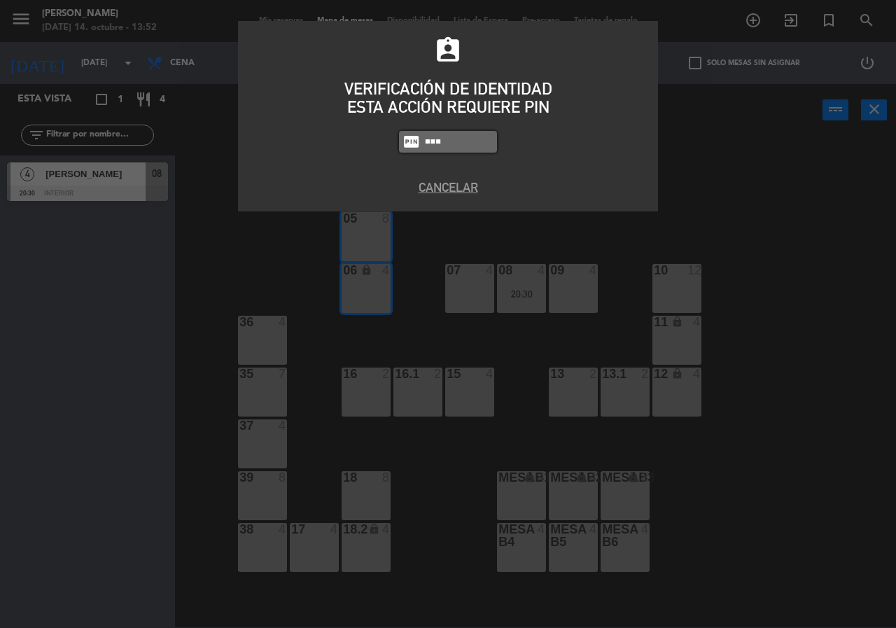
type input "8663"
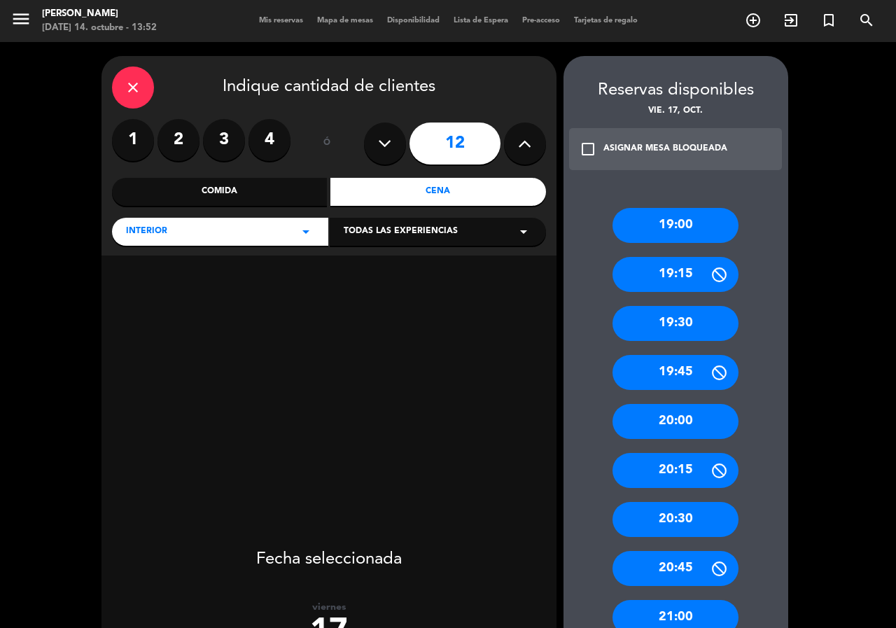
click at [393, 137] on button at bounding box center [385, 143] width 42 height 42
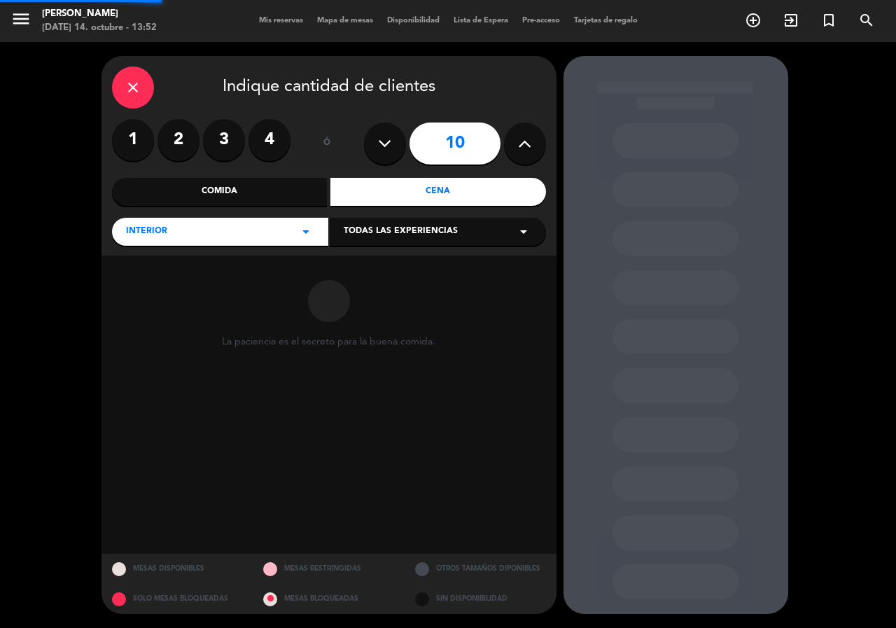
click at [393, 137] on button at bounding box center [385, 143] width 42 height 42
click at [392, 137] on button at bounding box center [385, 143] width 42 height 42
type input "6"
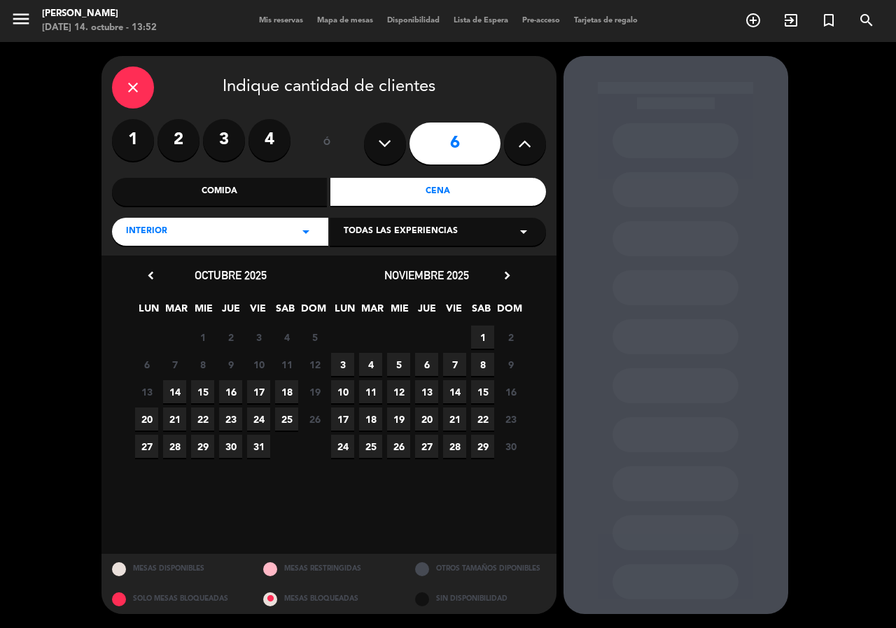
click at [250, 386] on span "17" at bounding box center [258, 391] width 23 height 23
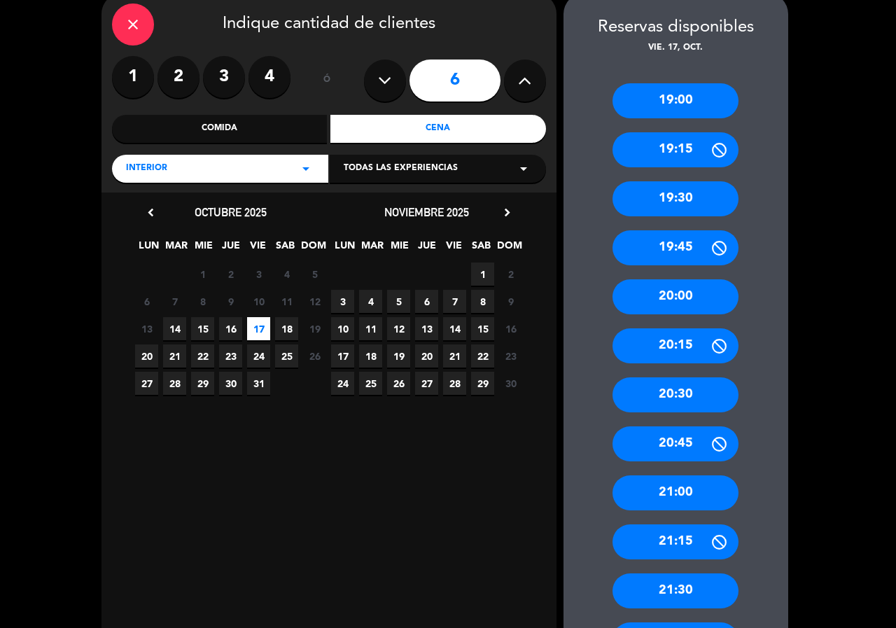
scroll to position [210, 0]
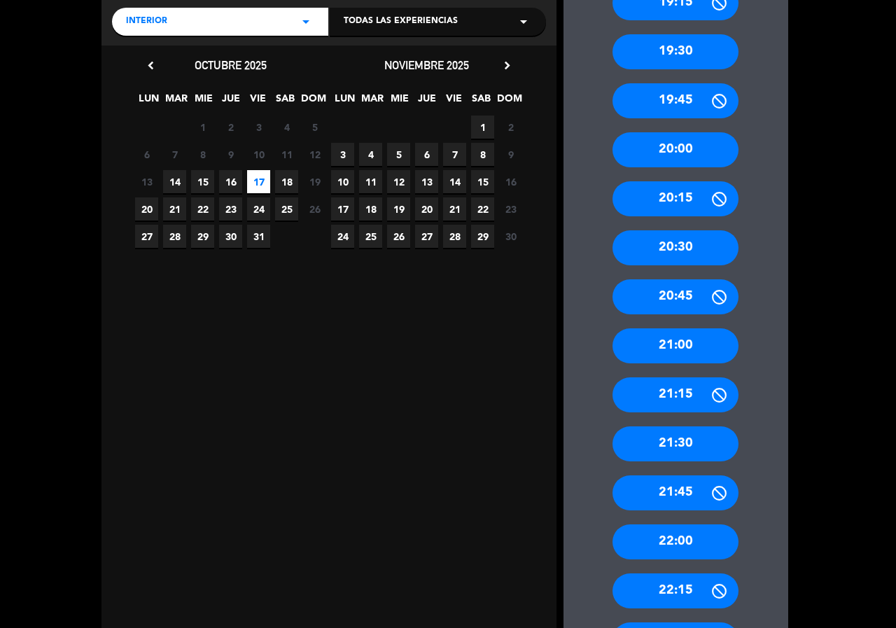
click at [677, 433] on div "21:30" at bounding box center [675, 443] width 126 height 35
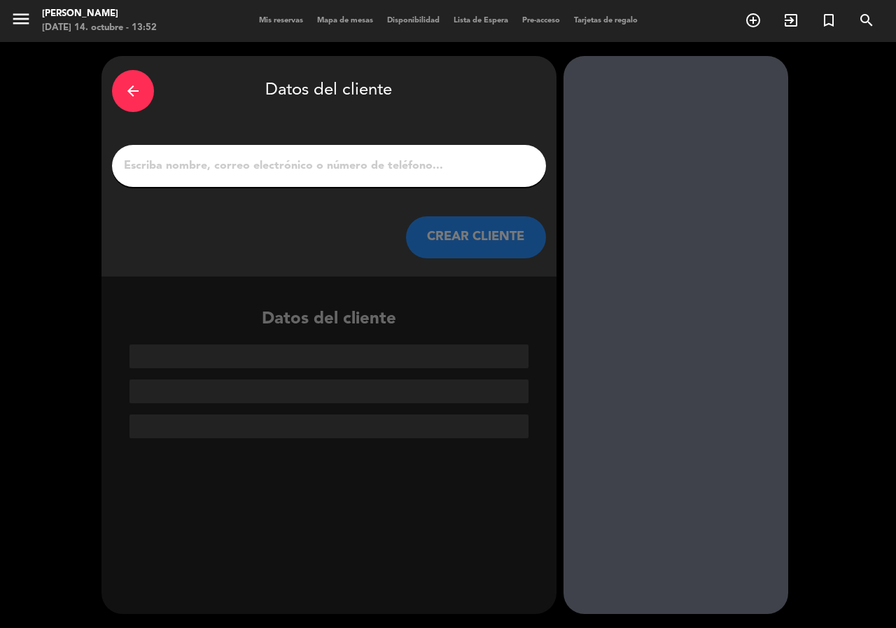
click at [444, 163] on input "1" at bounding box center [328, 166] width 413 height 20
paste input "3111008057"
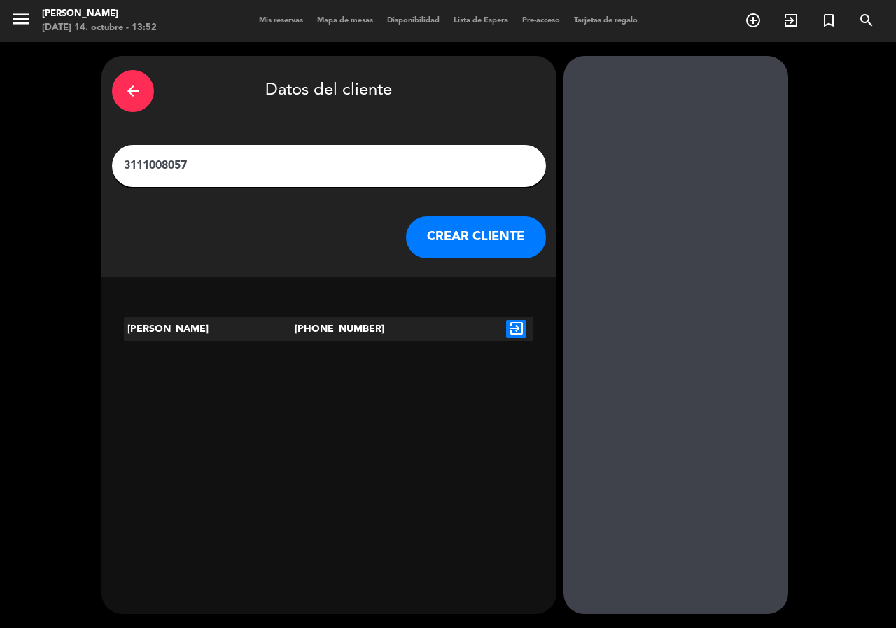
type input "3111008057"
click at [523, 329] on icon "exit_to_app" at bounding box center [516, 329] width 20 height 18
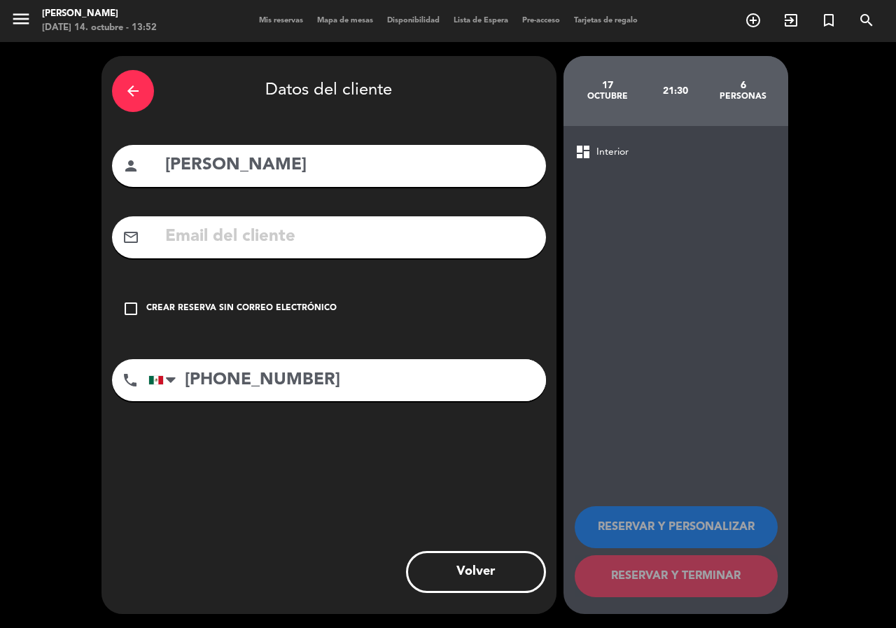
click at [195, 239] on input "text" at bounding box center [350, 237] width 372 height 29
paste input "[PERSON_NAME][EMAIL_ADDRESS][DOMAIN_NAME]"
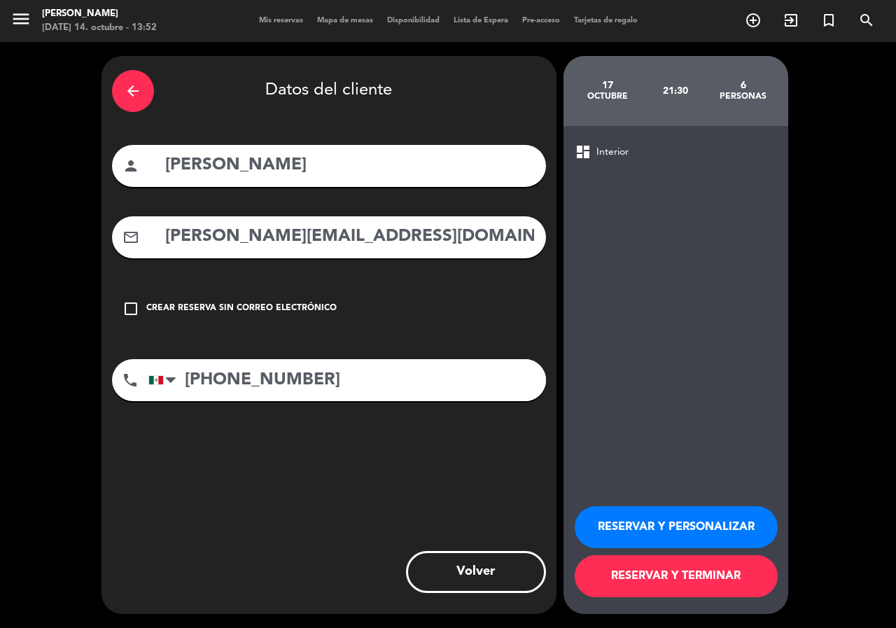
type input "[PERSON_NAME][EMAIL_ADDRESS][DOMAIN_NAME]"
click at [703, 528] on button "RESERVAR Y PERSONALIZAR" at bounding box center [676, 527] width 203 height 42
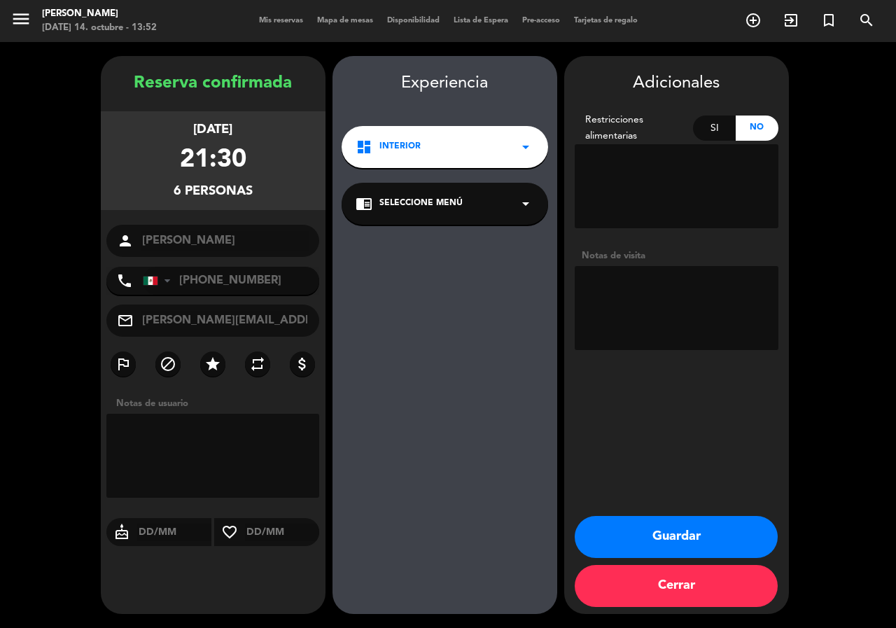
click at [668, 279] on textarea at bounding box center [677, 308] width 204 height 84
type textarea "int"
click at [663, 542] on button "Guardar" at bounding box center [676, 537] width 203 height 42
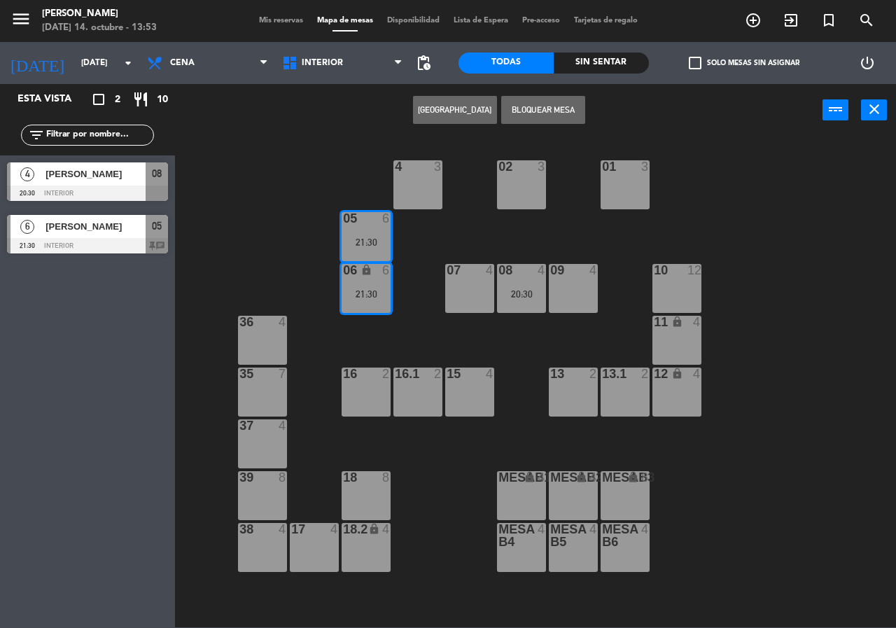
drag, startPoint x: 555, startPoint y: 241, endPoint x: 563, endPoint y: 244, distance: 9.1
click at [559, 243] on div "02 3 4 3 01 3 05 6 21:30 06 lock 6 21:30 07 4 09 4 10 12 08 4 20:30 11 lock 4 3…" at bounding box center [540, 381] width 712 height 491
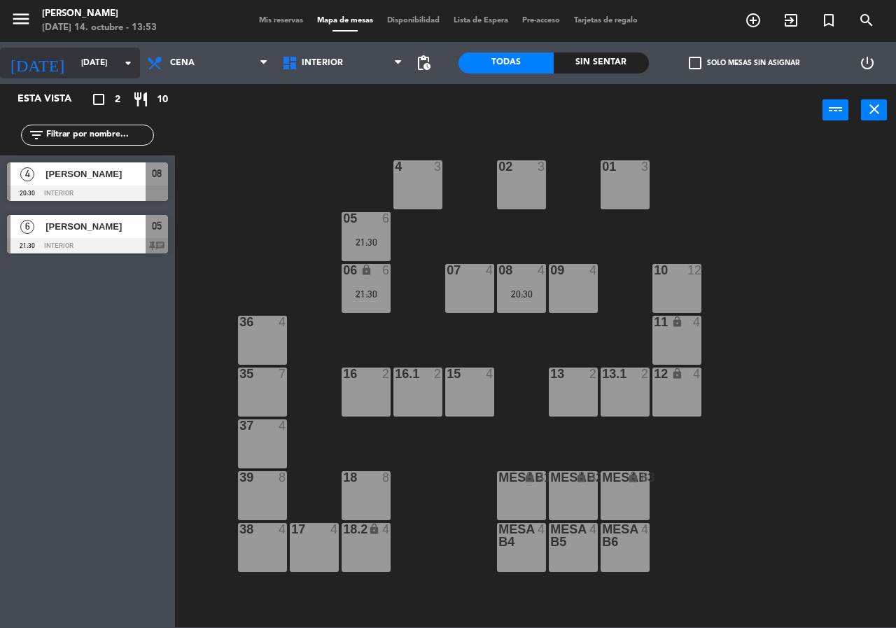
click at [81, 57] on input "[DATE]" at bounding box center [129, 63] width 111 height 24
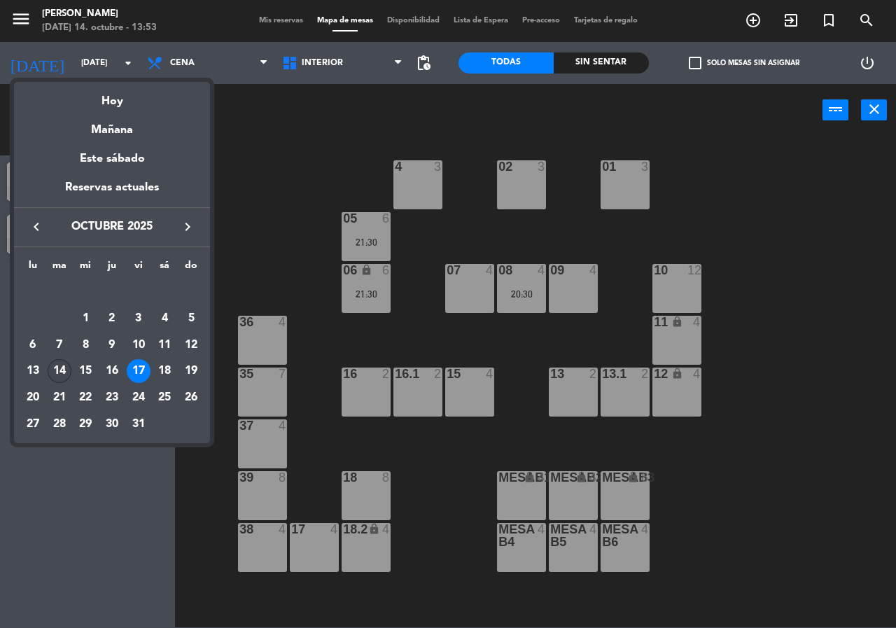
click at [62, 363] on div "14" at bounding box center [60, 371] width 24 height 24
type input "[DATE]"
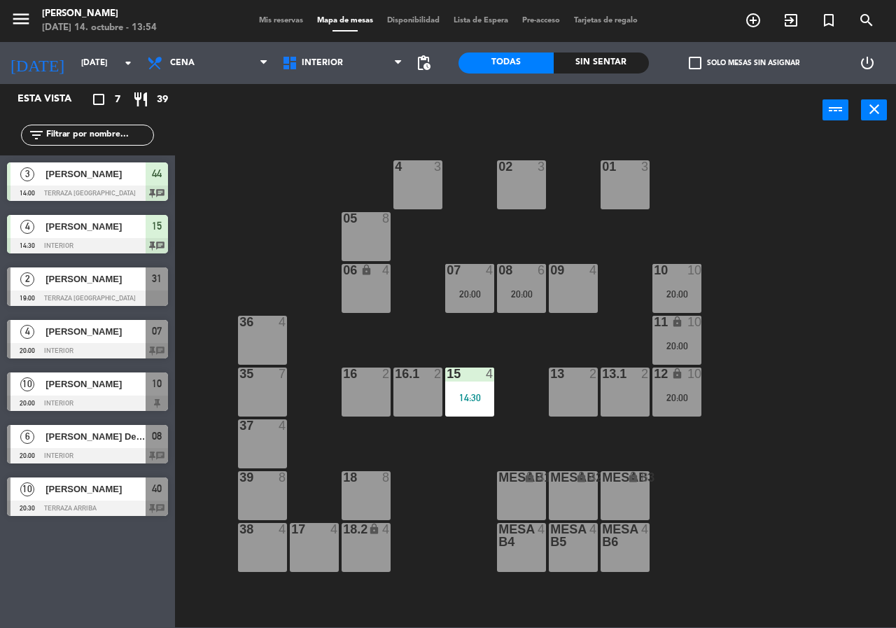
drag, startPoint x: 388, startPoint y: 380, endPoint x: 279, endPoint y: 222, distance: 192.2
click at [279, 222] on div "02 3 4 3 01 3 05 8 06 lock 4 07 4 20:00 09 4 10 10 20:00 08 6 20:00 11 lock 10 …" at bounding box center [540, 381] width 712 height 491
click at [205, 73] on span "Cena" at bounding box center [207, 63] width 135 height 31
click at [227, 115] on ng-component "menu [PERSON_NAME][DATE] 14. octubre - 13:54 Mis reservas Mapa de mesas Disponi…" at bounding box center [448, 313] width 896 height 627
click at [218, 73] on span "Cena" at bounding box center [207, 63] width 135 height 31
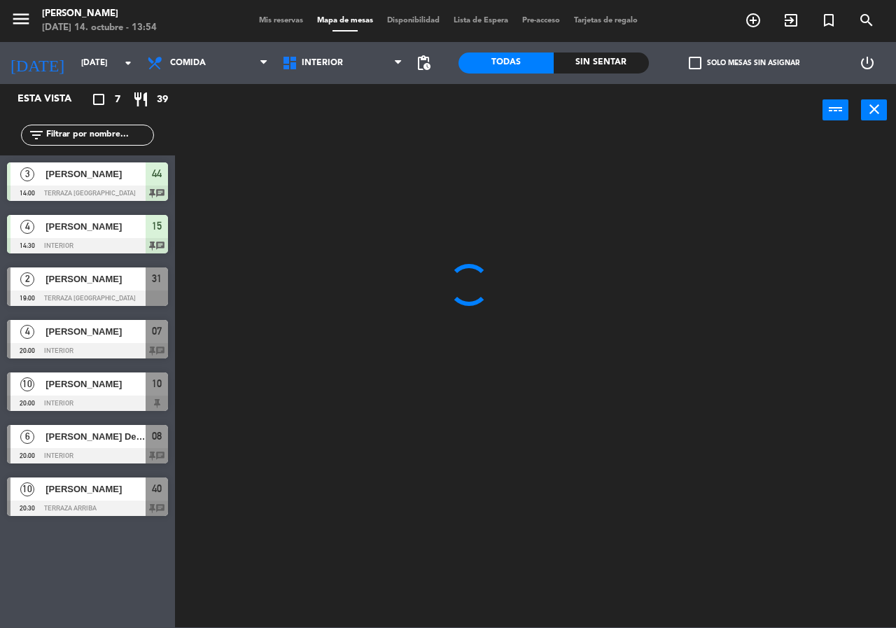
click at [232, 99] on ng-component "menu [PERSON_NAME][DATE] 14. octubre - 13:54 Mis reservas Mapa de mesas Disponi…" at bounding box center [448, 313] width 896 height 627
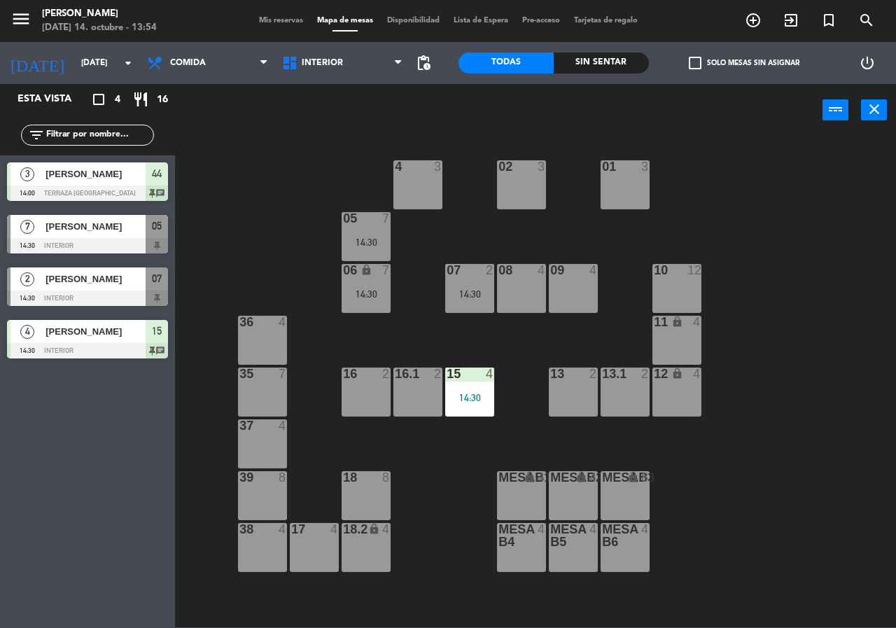
click at [587, 389] on div "13 2" at bounding box center [573, 391] width 49 height 49
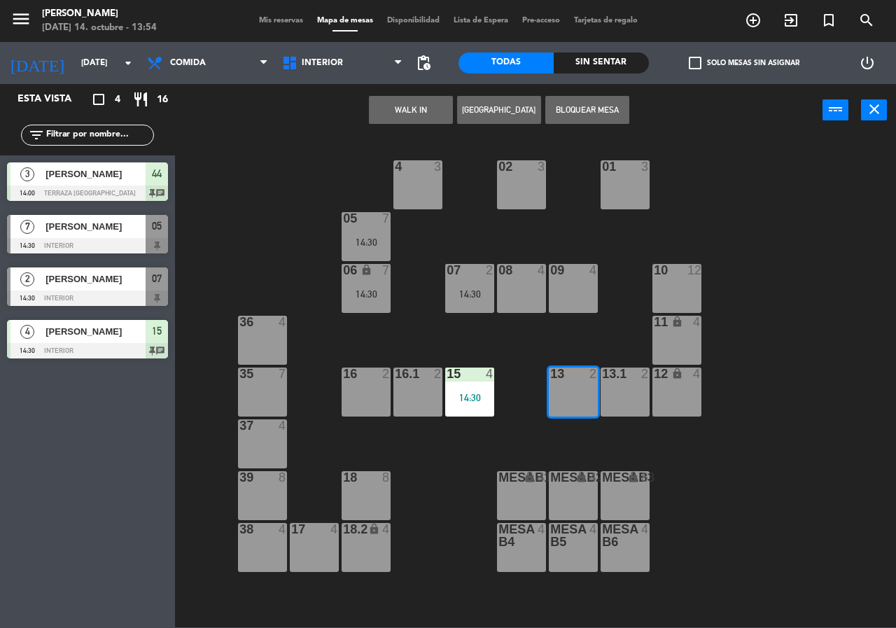
drag, startPoint x: 630, startPoint y: 397, endPoint x: 610, endPoint y: 385, distance: 23.9
click at [625, 395] on div "13.1 2" at bounding box center [624, 391] width 49 height 49
click at [473, 106] on button "[GEOGRAPHIC_DATA]" at bounding box center [499, 110] width 84 height 28
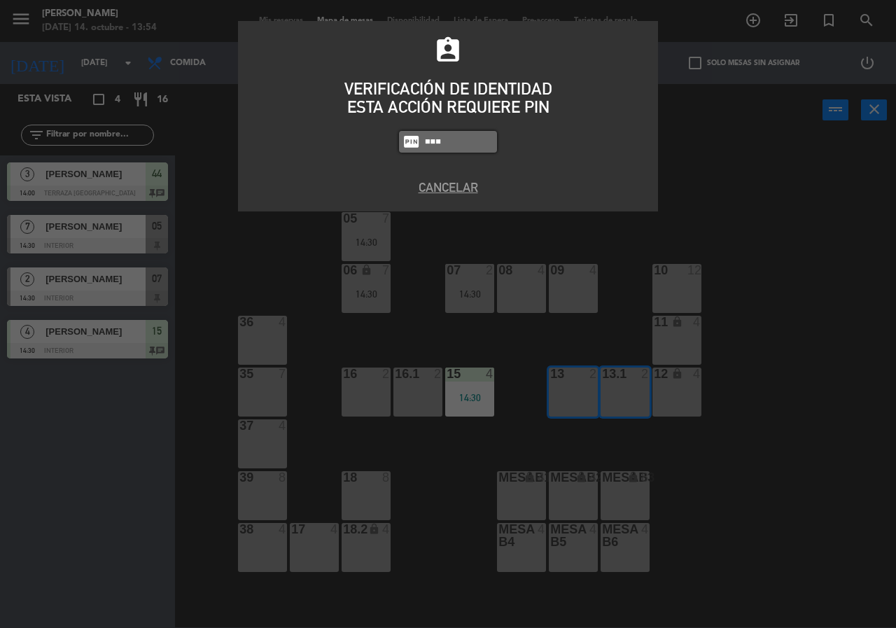
type input "2581"
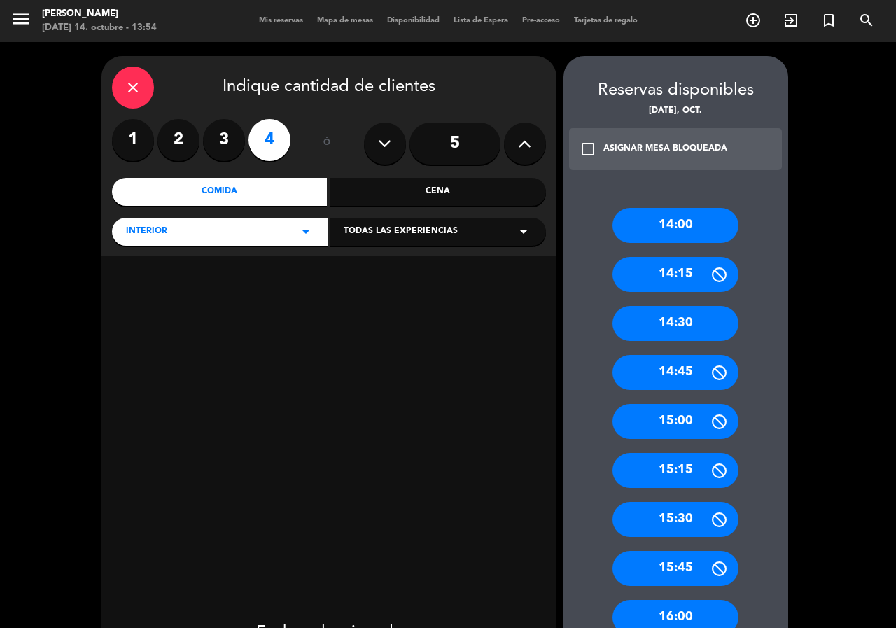
click at [443, 144] on input "5" at bounding box center [454, 143] width 91 height 42
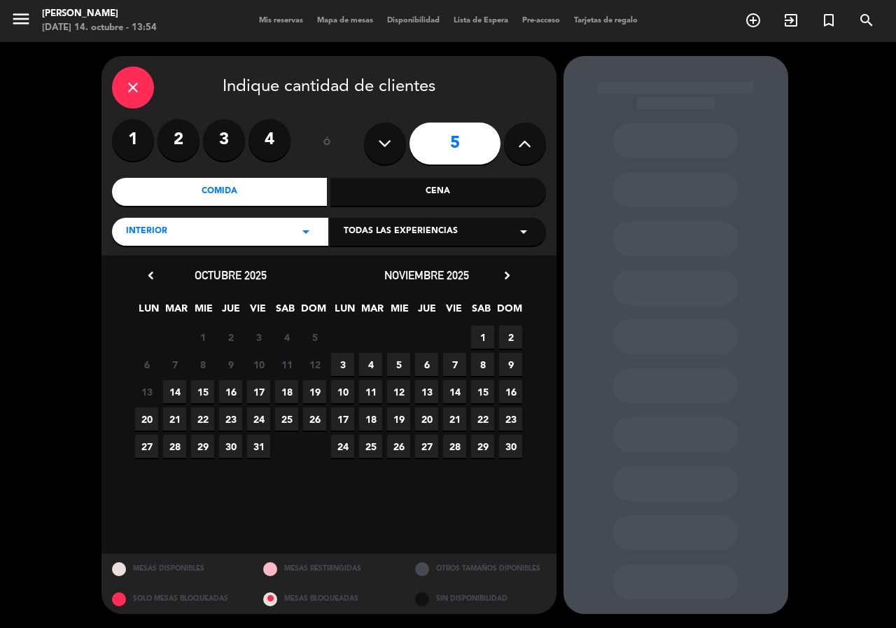
click at [175, 385] on span "14" at bounding box center [174, 391] width 23 height 23
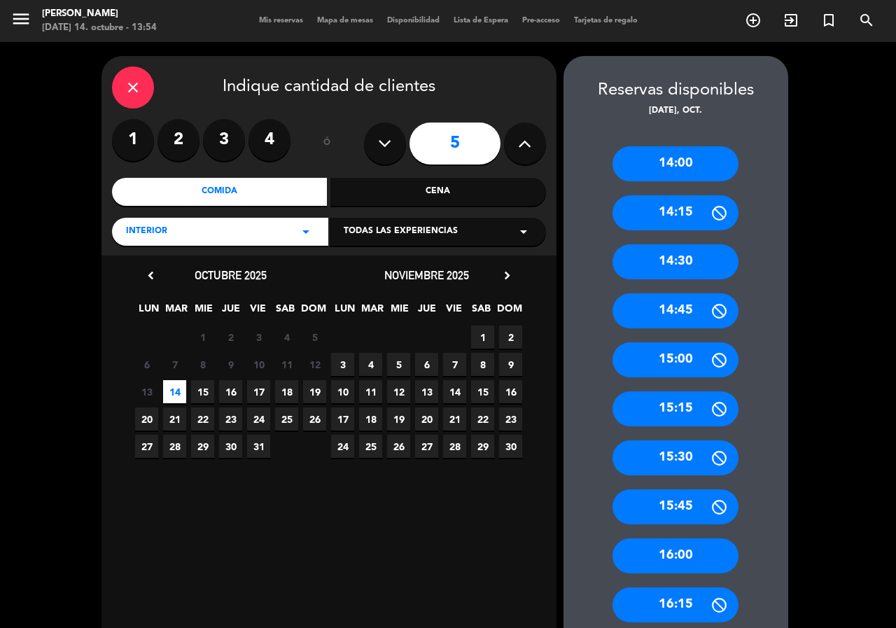
click at [686, 272] on div "14:30" at bounding box center [675, 261] width 126 height 35
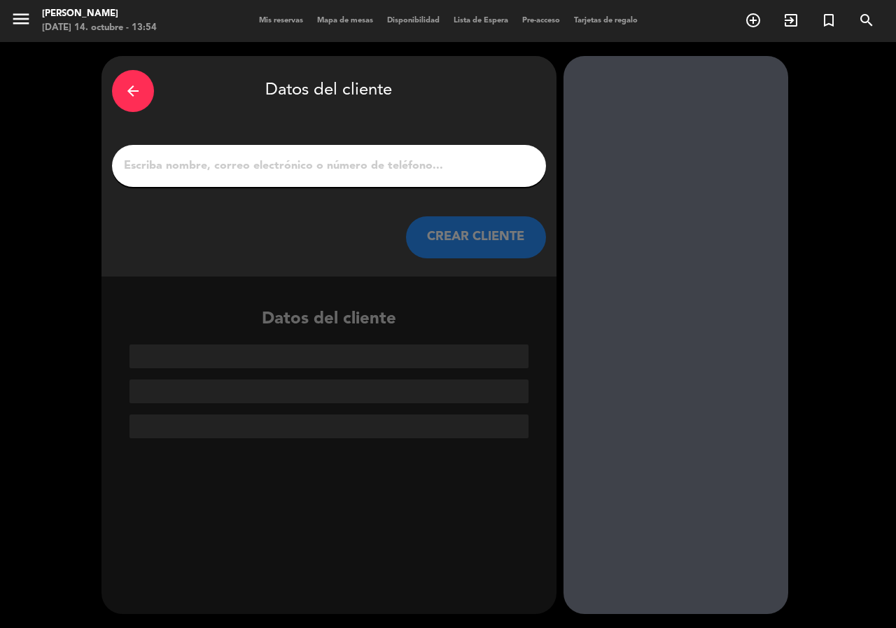
click at [242, 174] on input "1" at bounding box center [328, 166] width 413 height 20
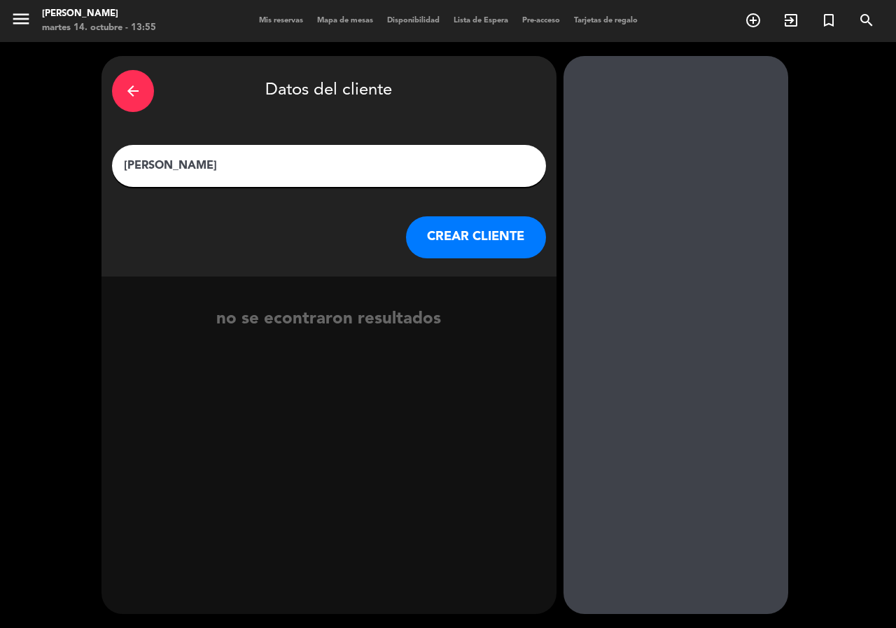
type input "[PERSON_NAME]"
click at [479, 250] on button "CREAR CLIENTE" at bounding box center [476, 237] width 140 height 42
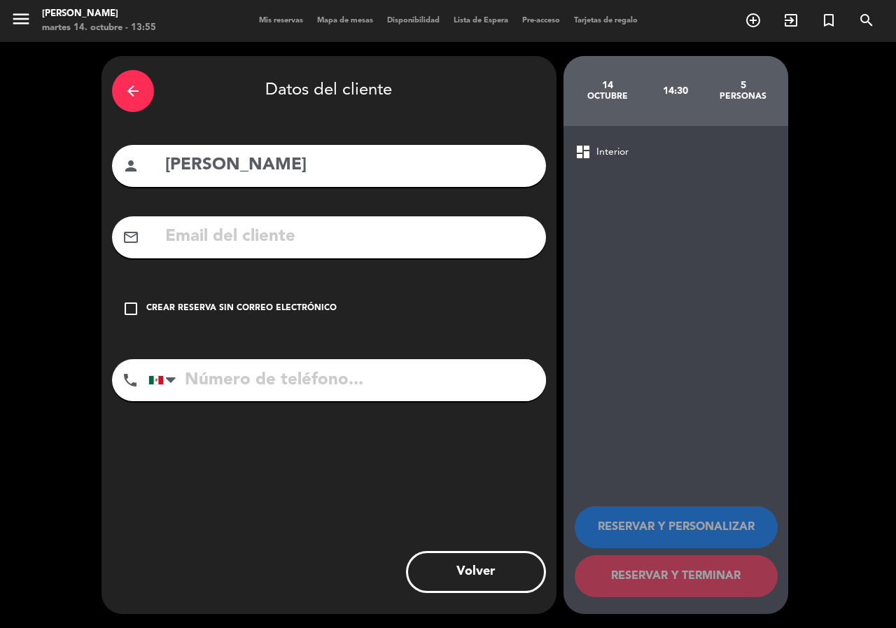
click at [305, 308] on div "Crear reserva sin correo electrónico" at bounding box center [241, 309] width 190 height 14
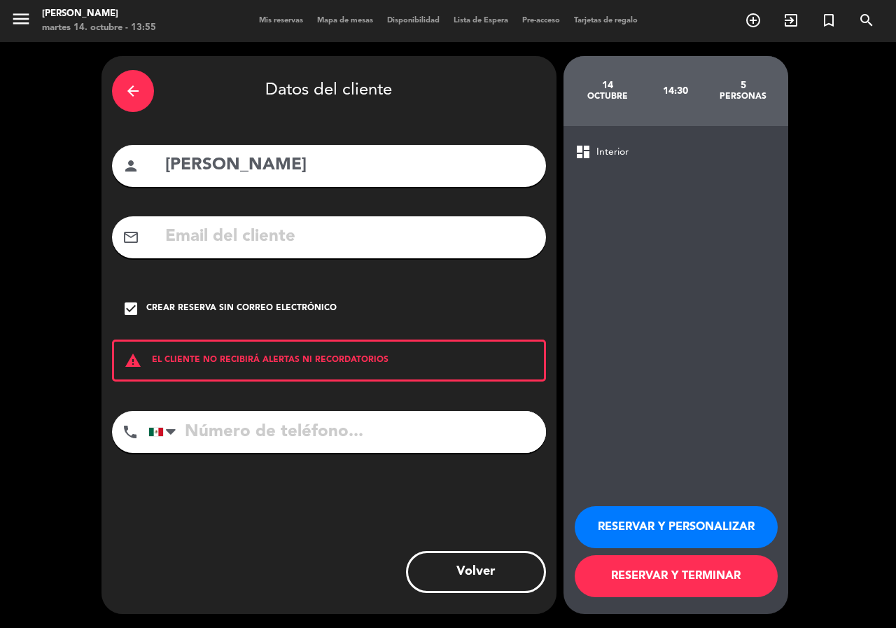
click at [628, 521] on button "RESERVAR Y PERSONALIZAR" at bounding box center [676, 527] width 203 height 42
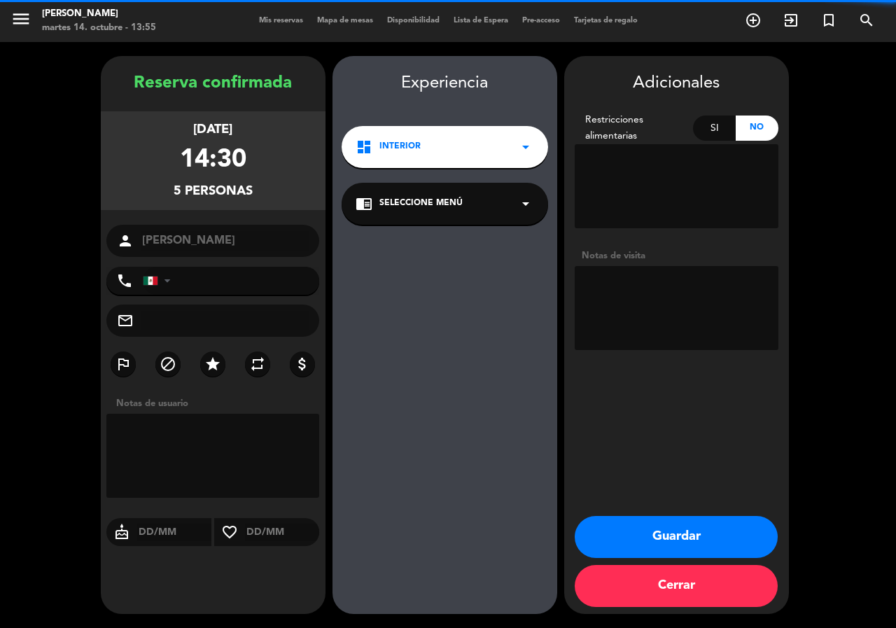
click at [637, 320] on textarea at bounding box center [677, 308] width 204 height 84
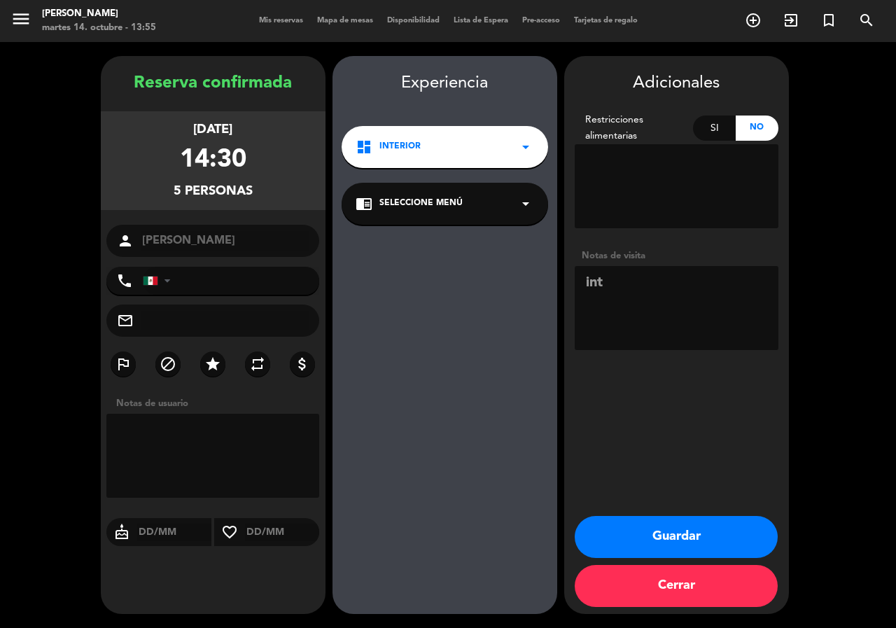
type textarea "int"
click at [724, 529] on button "Guardar" at bounding box center [676, 537] width 203 height 42
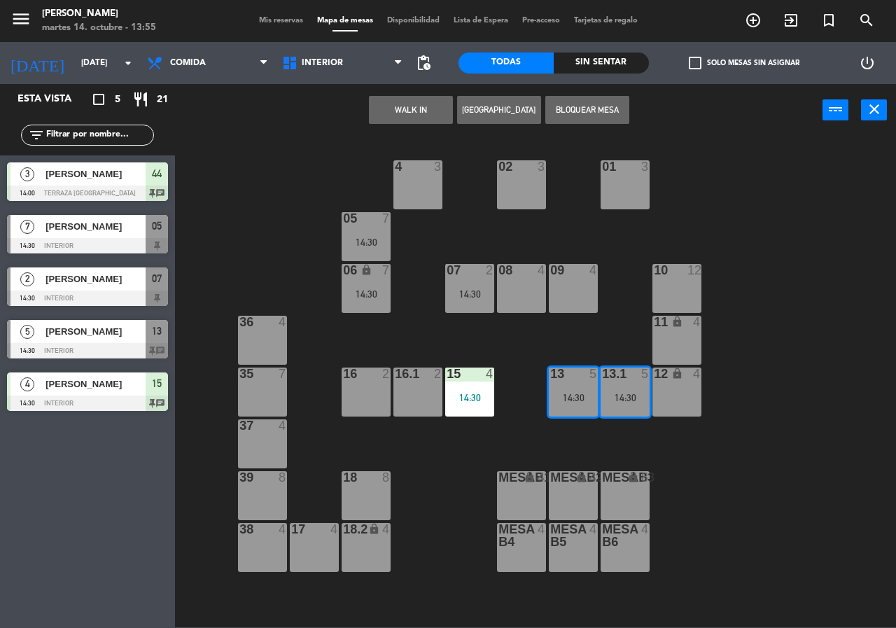
click at [620, 326] on div "02 3 4 3 01 3 05 7 14:30 06 lock 7 14:30 07 2 14:30 09 4 10 12 08 4 11 lock 4 3…" at bounding box center [540, 381] width 712 height 491
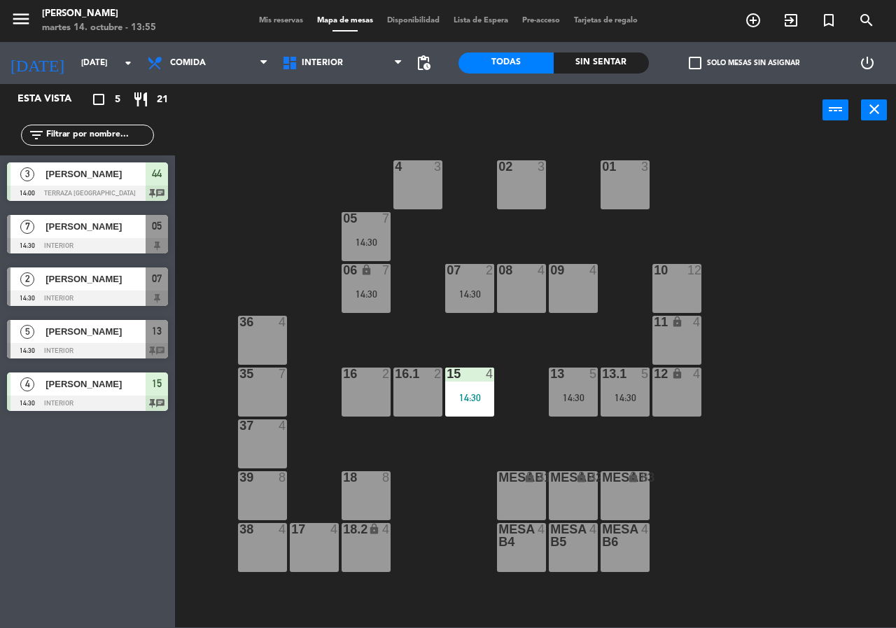
click at [626, 325] on div "02 3 4 3 01 3 05 7 14:30 06 lock 7 14:30 07 2 14:30 09 4 10 12 08 4 11 lock 4 3…" at bounding box center [540, 381] width 712 height 491
click at [584, 385] on div "13 5 14:30" at bounding box center [573, 391] width 49 height 49
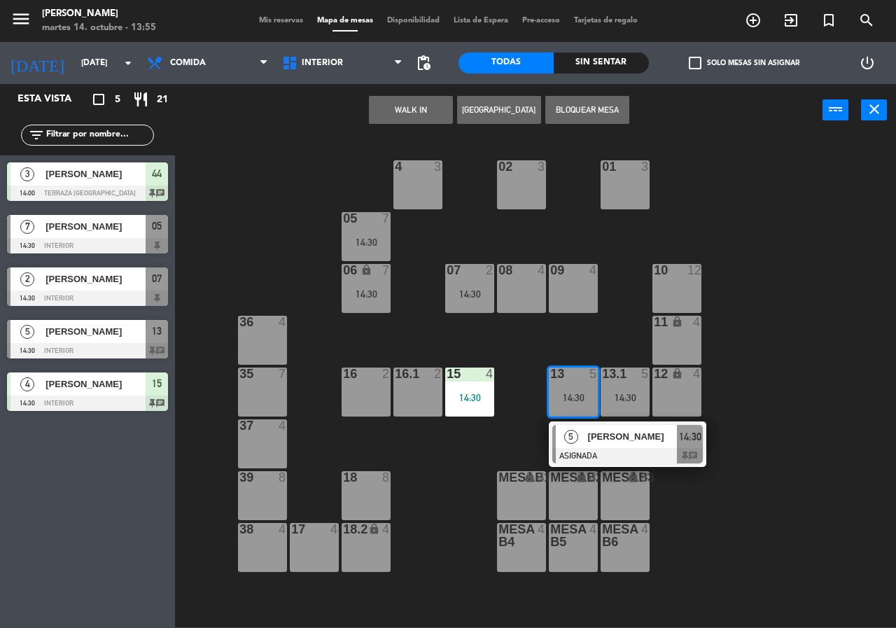
click at [650, 447] on div "[PERSON_NAME]" at bounding box center [631, 436] width 91 height 23
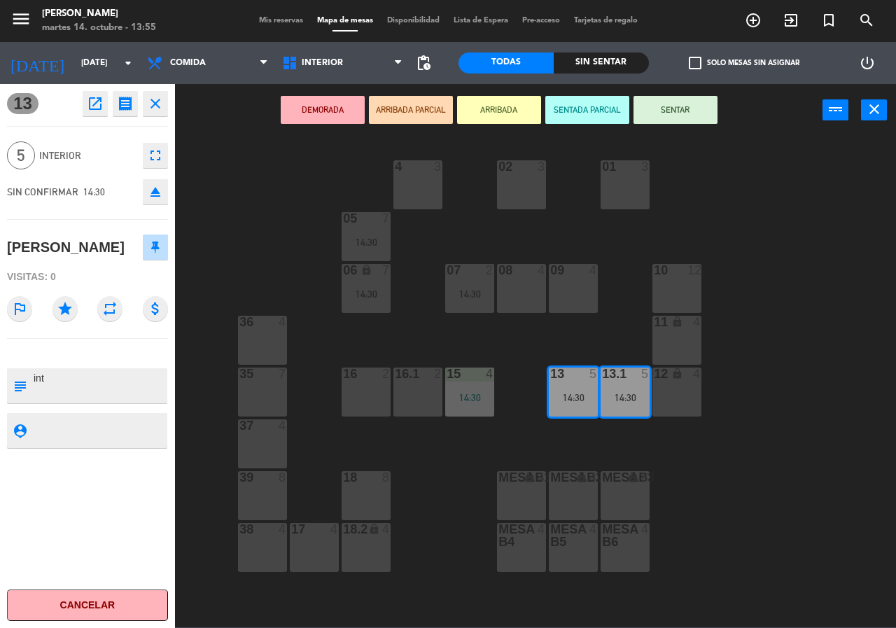
click at [650, 447] on div "02 3 4 3 01 3 05 7 14:30 06 lock 7 14:30 07 2 14:30 09 4 10 12 08 4 11 lock 4 3…" at bounding box center [540, 381] width 712 height 491
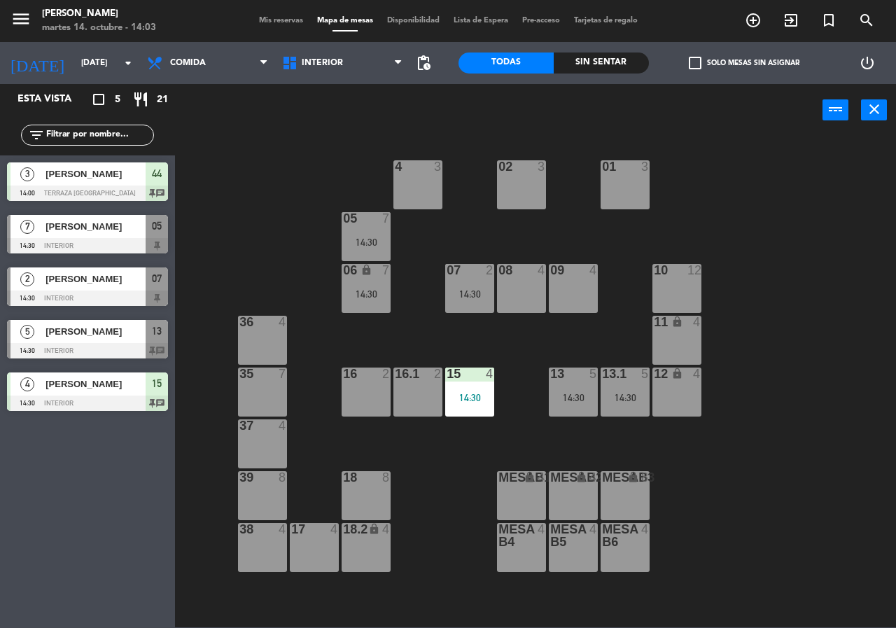
click at [412, 188] on div "4 3" at bounding box center [417, 184] width 49 height 49
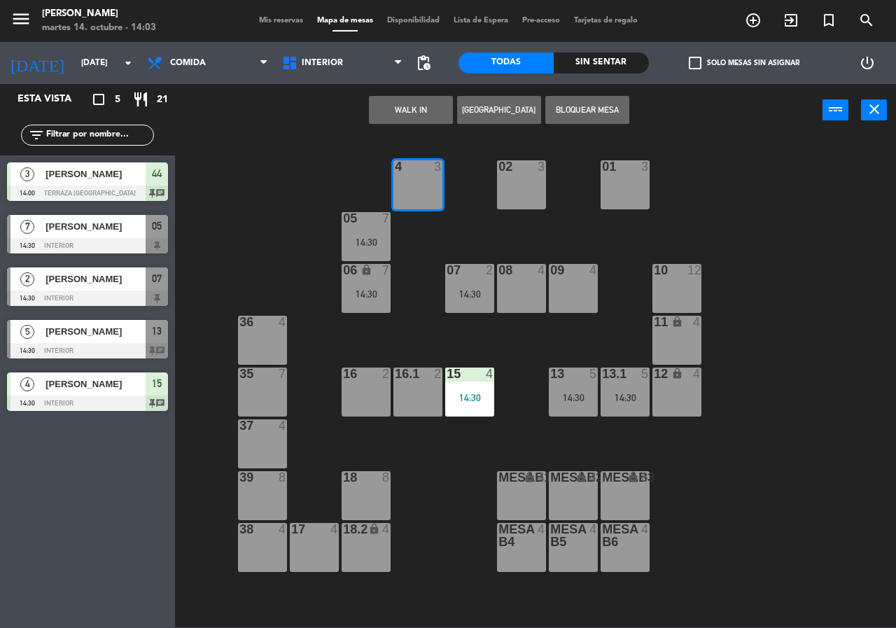
click at [404, 103] on button "WALK IN" at bounding box center [411, 110] width 84 height 28
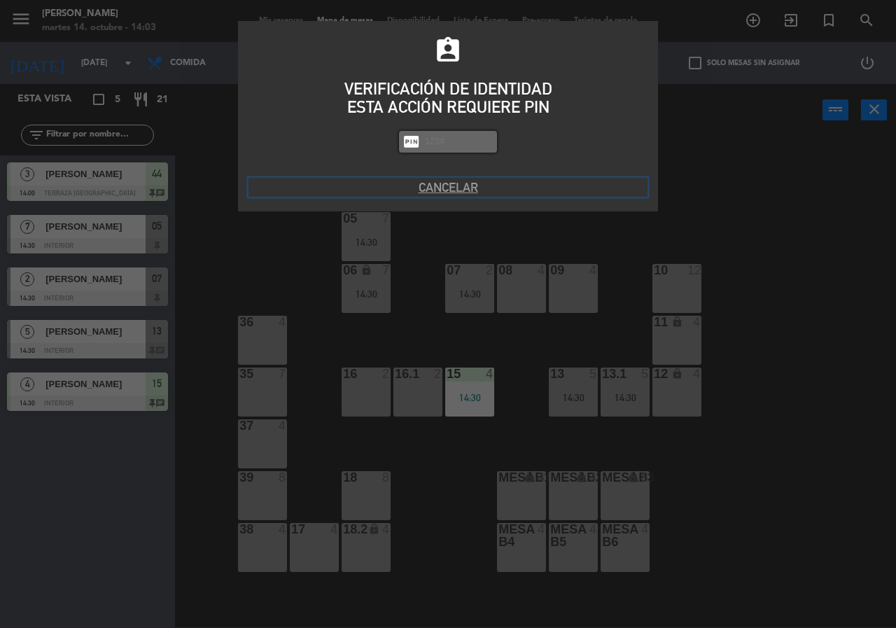
click at [444, 178] on button "Cancelar" at bounding box center [447, 187] width 399 height 19
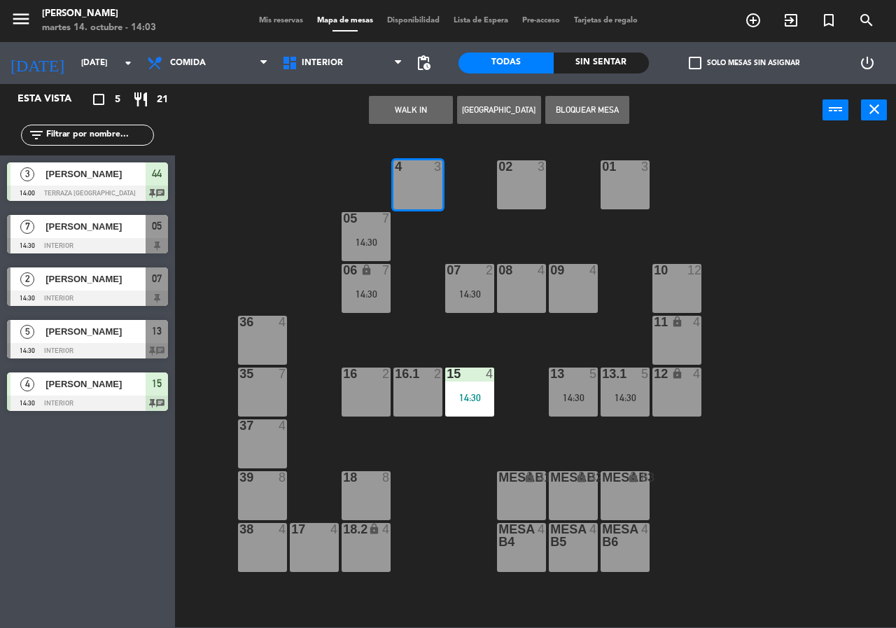
click at [496, 117] on button "[GEOGRAPHIC_DATA]" at bounding box center [499, 110] width 84 height 28
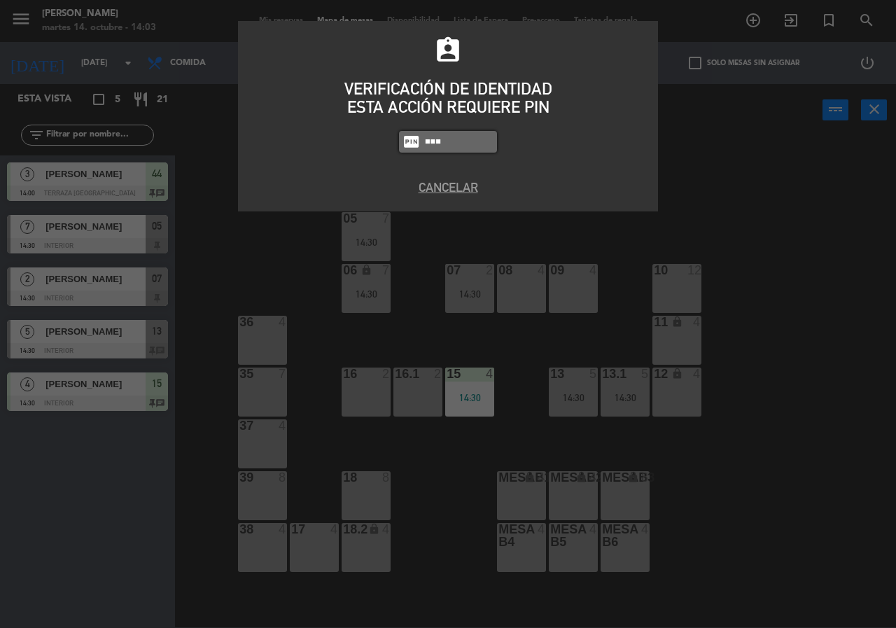
type input "8663"
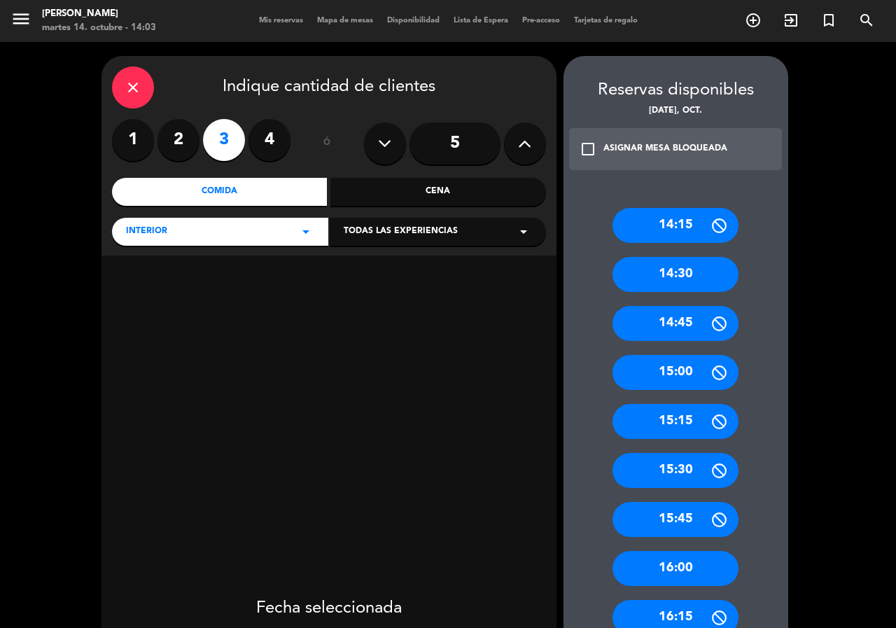
click at [174, 153] on label "2" at bounding box center [178, 140] width 42 height 42
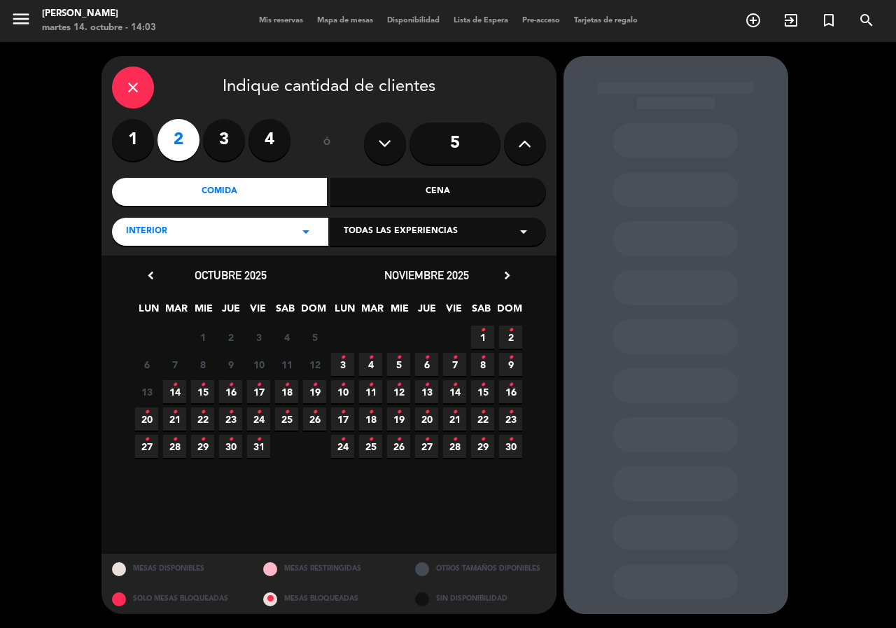
click at [183, 391] on span "14 •" at bounding box center [174, 391] width 23 height 23
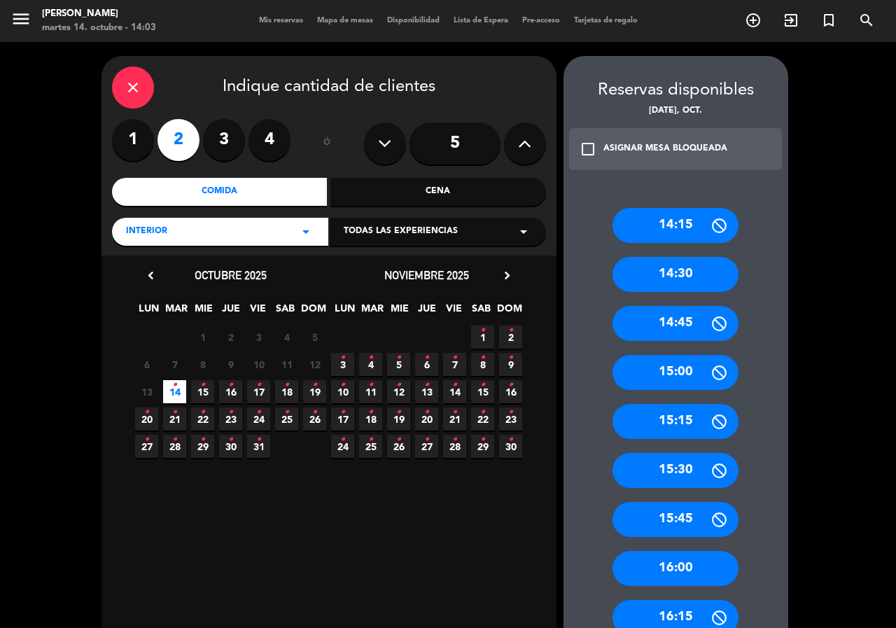
click at [684, 383] on div "15:00" at bounding box center [675, 372] width 126 height 35
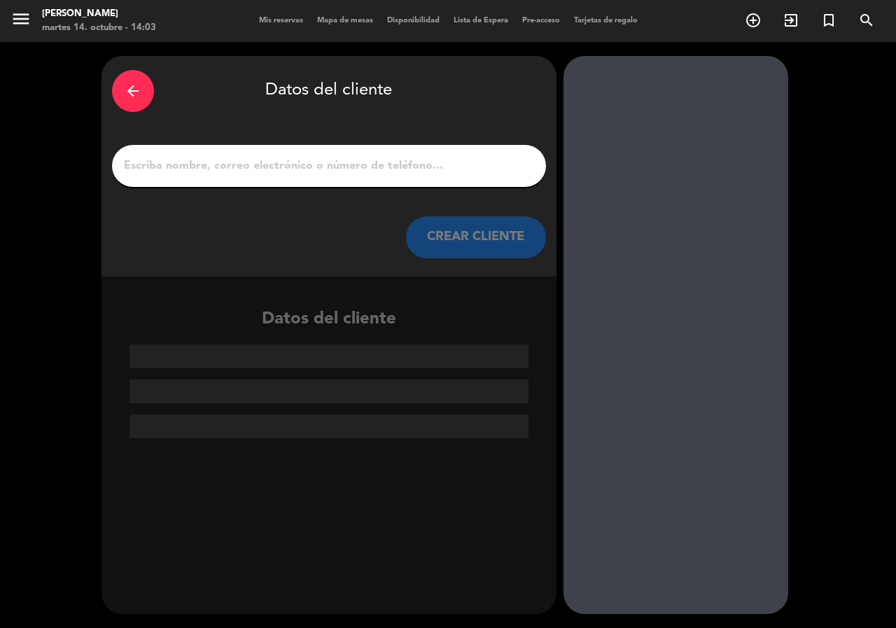
click at [175, 157] on input "1" at bounding box center [328, 166] width 413 height 20
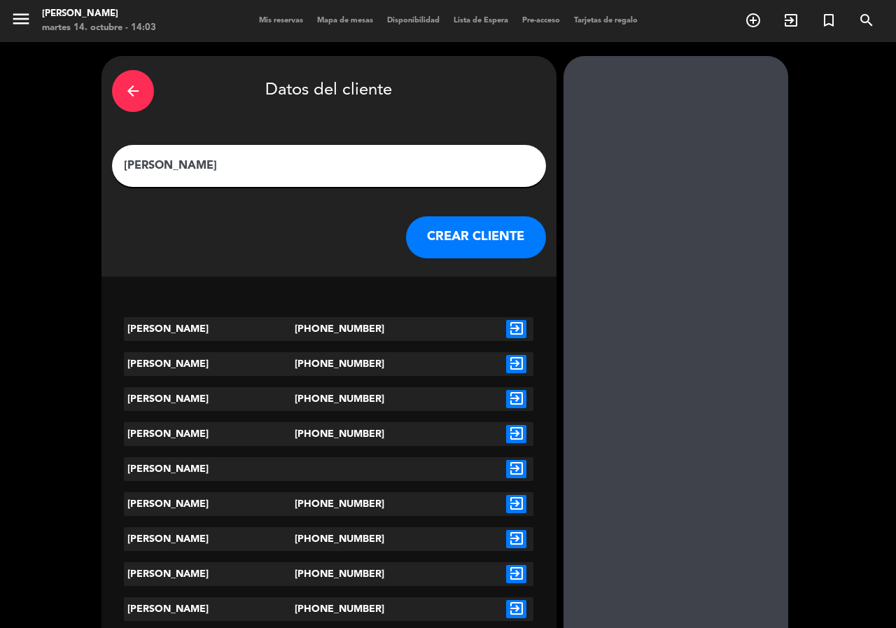
type input "[PERSON_NAME]"
click at [513, 333] on icon "exit_to_app" at bounding box center [516, 329] width 20 height 18
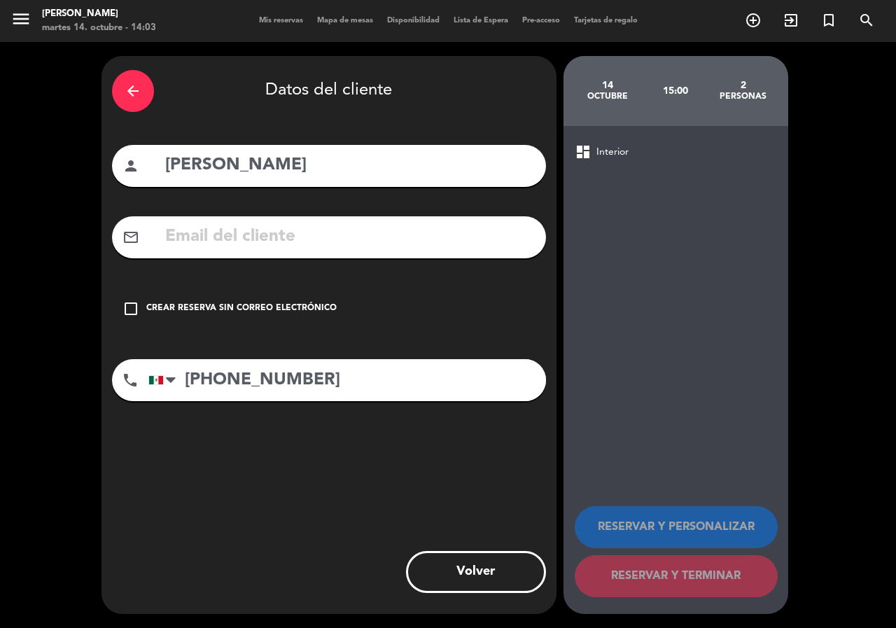
click at [451, 331] on div "arrow_back Datos del cliente person [PERSON_NAME] mail_outline check_box_outlin…" at bounding box center [328, 335] width 455 height 558
click at [388, 312] on div "check_box_outline_blank Crear reserva sin correo electrónico" at bounding box center [329, 309] width 434 height 42
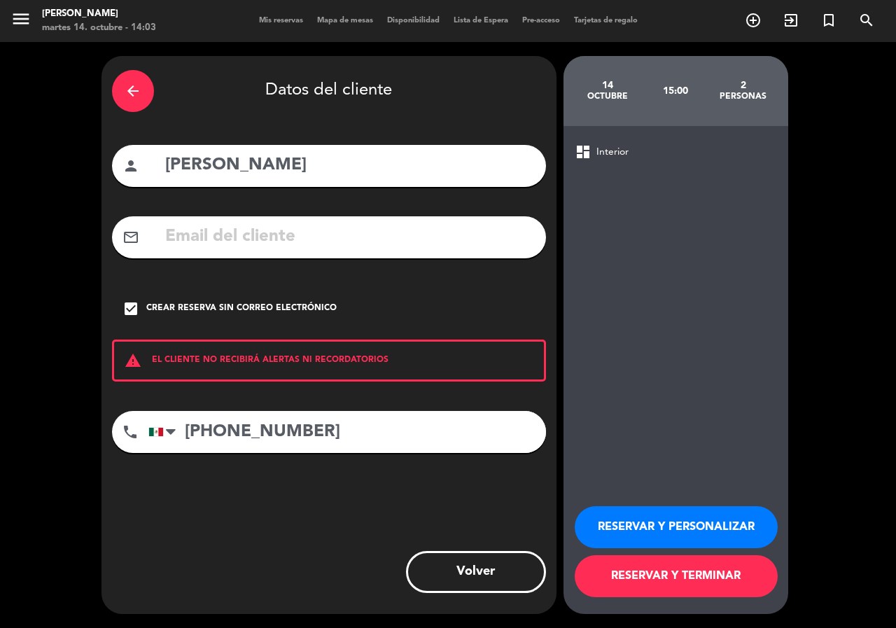
click at [620, 528] on button "RESERVAR Y PERSONALIZAR" at bounding box center [676, 527] width 203 height 42
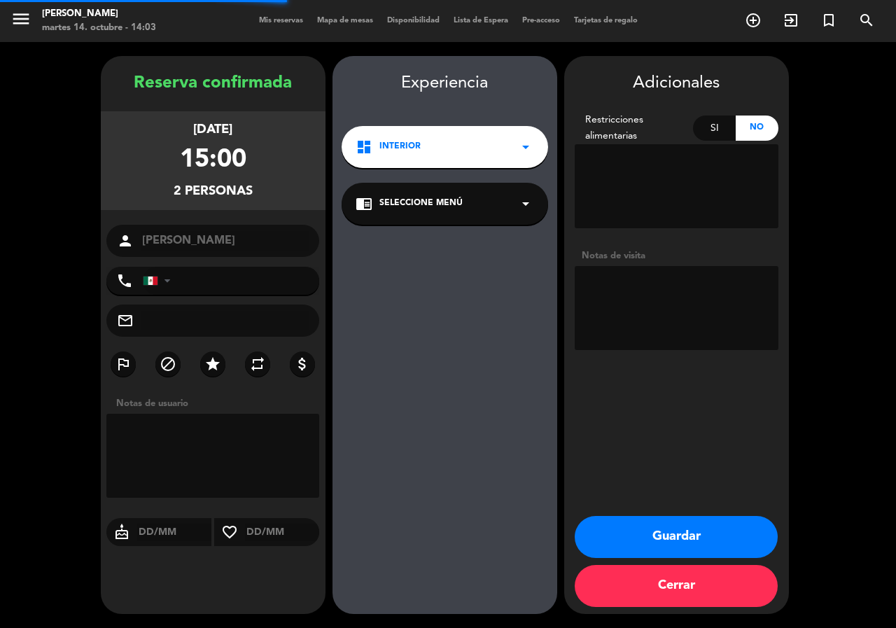
type input "[PHONE_NUMBER]"
drag, startPoint x: 633, startPoint y: 283, endPoint x: 582, endPoint y: 290, distance: 51.0
click at [630, 282] on textarea at bounding box center [677, 308] width 204 height 84
type textarea "mesa 4"
click at [712, 516] on button "Guardar" at bounding box center [676, 537] width 203 height 42
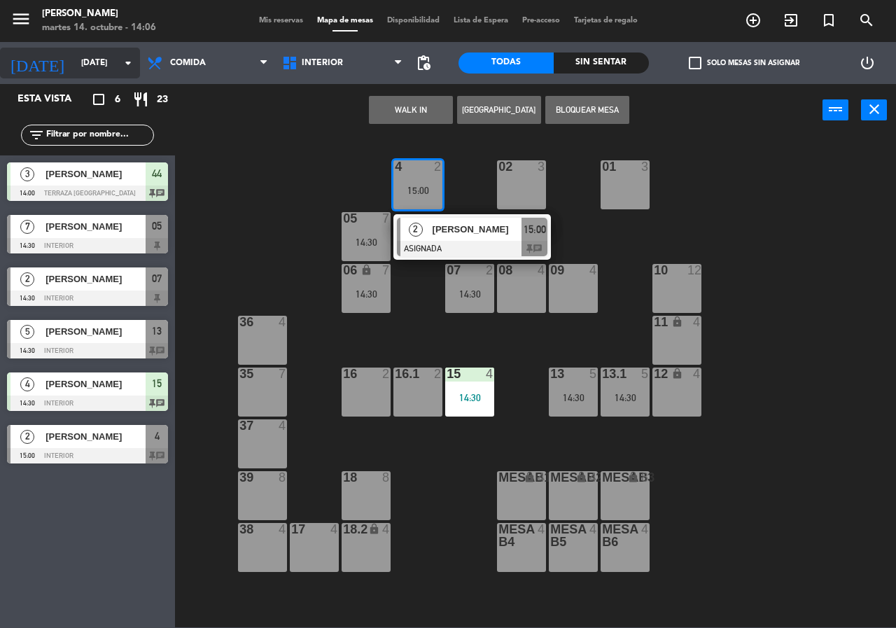
click at [104, 67] on input "[DATE]" at bounding box center [129, 63] width 111 height 24
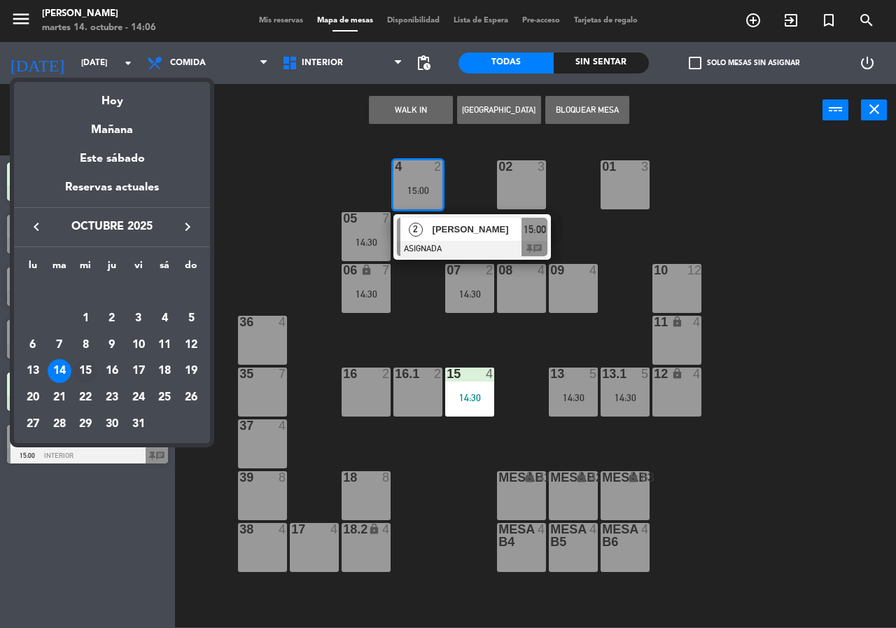
click at [85, 366] on div "15" at bounding box center [85, 371] width 24 height 24
type input "[DATE]"
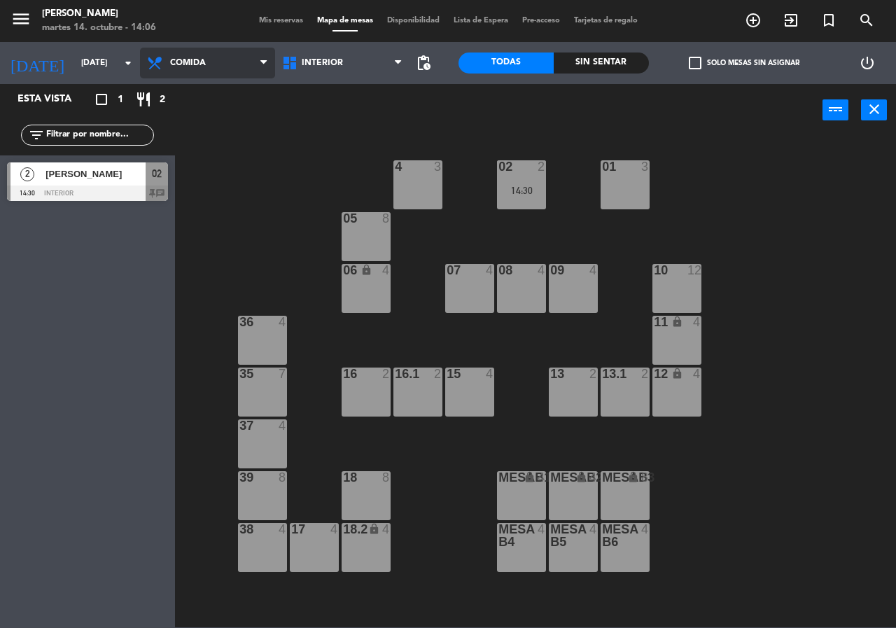
click at [248, 64] on span "Comida" at bounding box center [207, 63] width 135 height 31
click at [241, 123] on ng-component "menu [PERSON_NAME][DATE] 14. octubre - 14:06 Mis reservas Mapa de mesas Disponi…" at bounding box center [448, 313] width 896 height 627
click at [467, 292] on div "07 4" at bounding box center [469, 288] width 49 height 49
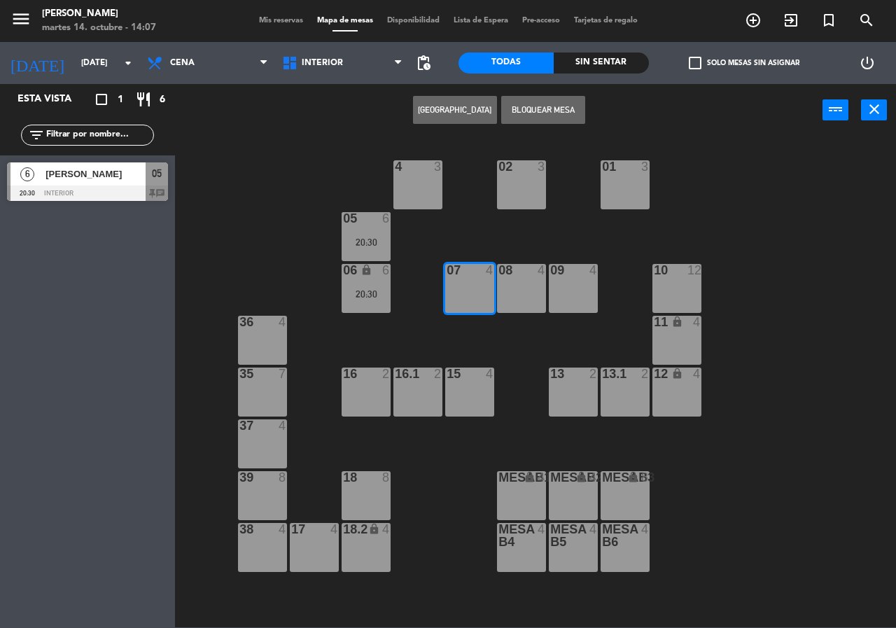
click at [479, 119] on button "[GEOGRAPHIC_DATA]" at bounding box center [455, 110] width 84 height 28
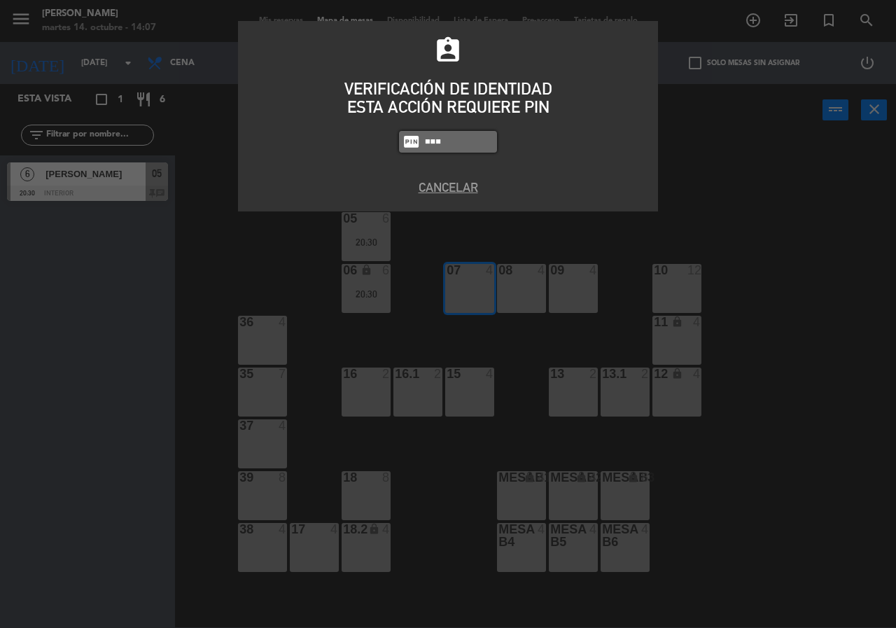
type input "8663"
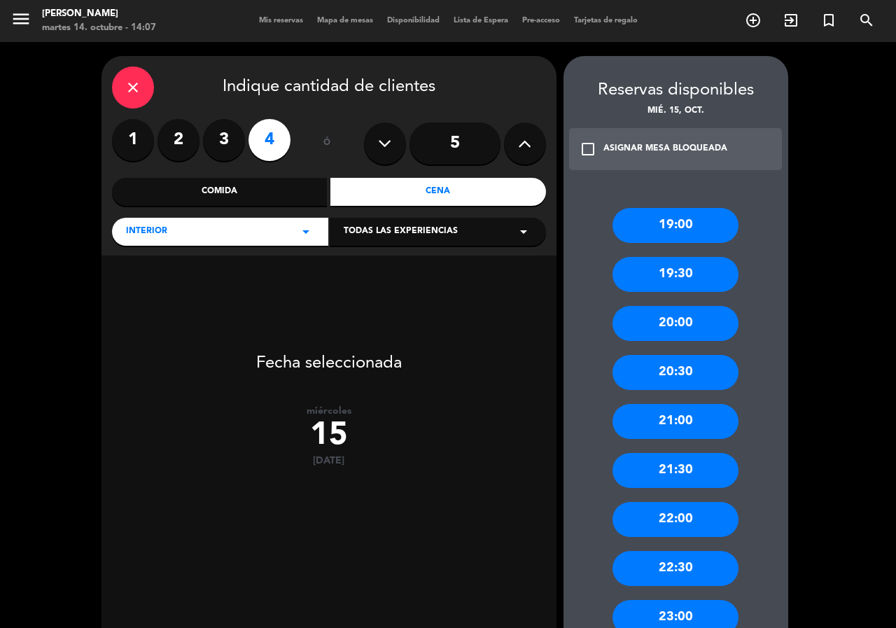
click at [689, 368] on div "20:30" at bounding box center [675, 372] width 126 height 35
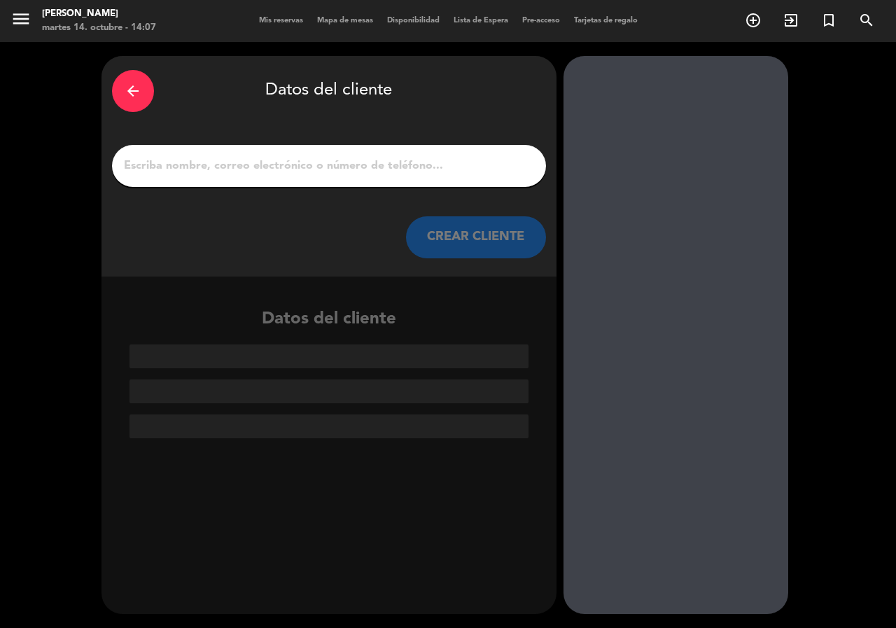
click at [319, 176] on div at bounding box center [329, 166] width 434 height 42
click at [325, 169] on input "1" at bounding box center [328, 166] width 413 height 20
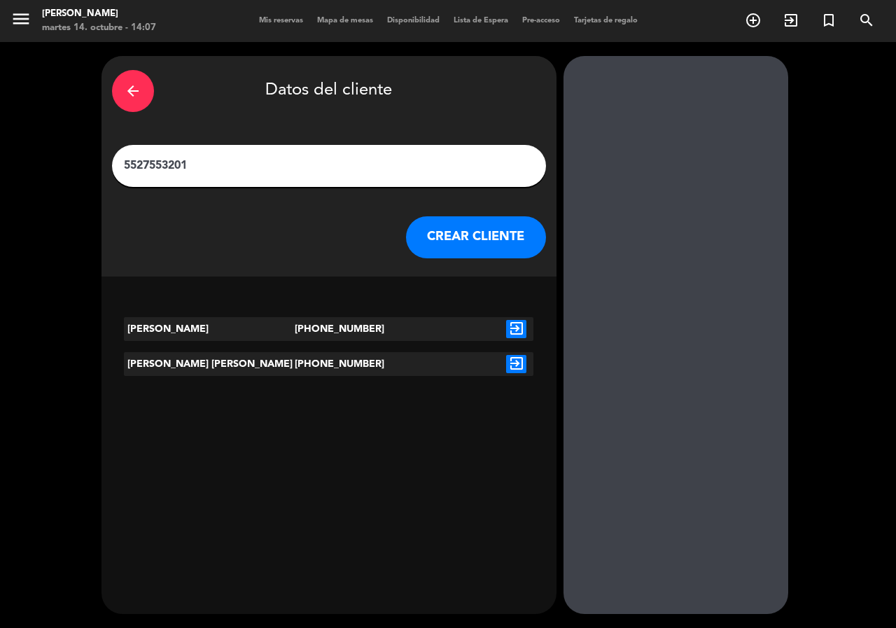
type input "5527553201"
click at [521, 365] on icon "exit_to_app" at bounding box center [516, 364] width 20 height 18
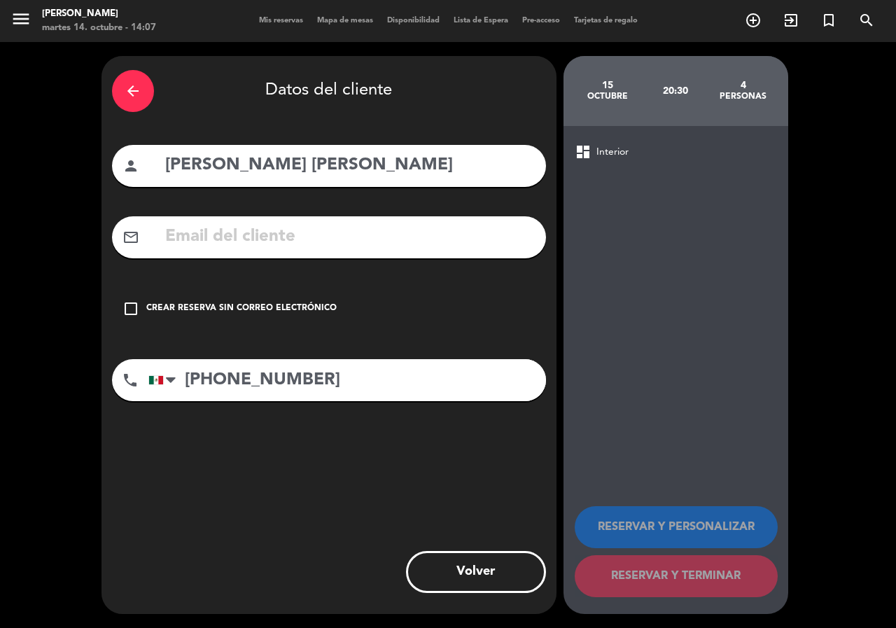
drag, startPoint x: 435, startPoint y: 320, endPoint x: 457, endPoint y: 336, distance: 27.2
click at [436, 320] on div "check_box_outline_blank Crear reserva sin correo electrónico" at bounding box center [329, 309] width 434 height 42
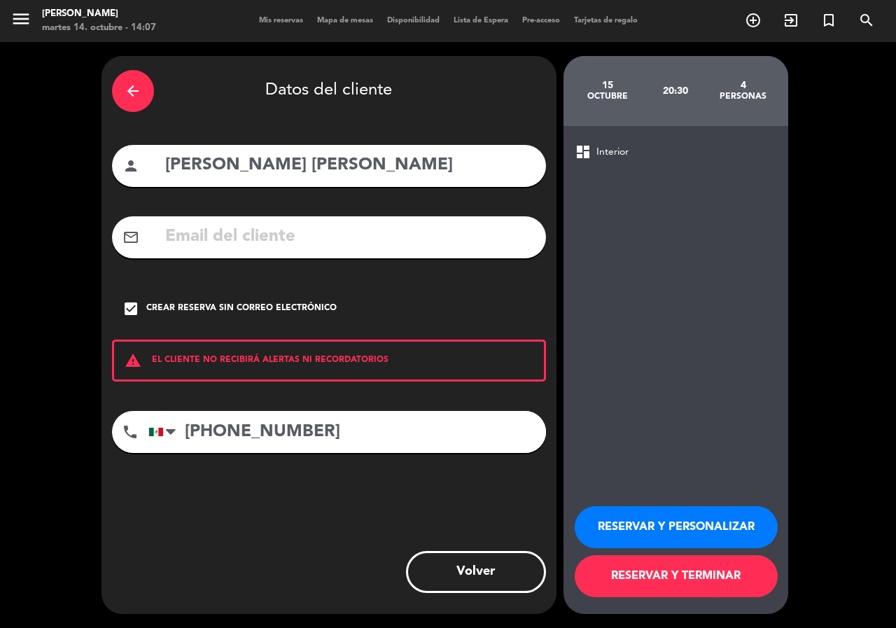
click at [657, 528] on button "RESERVAR Y PERSONALIZAR" at bounding box center [676, 527] width 203 height 42
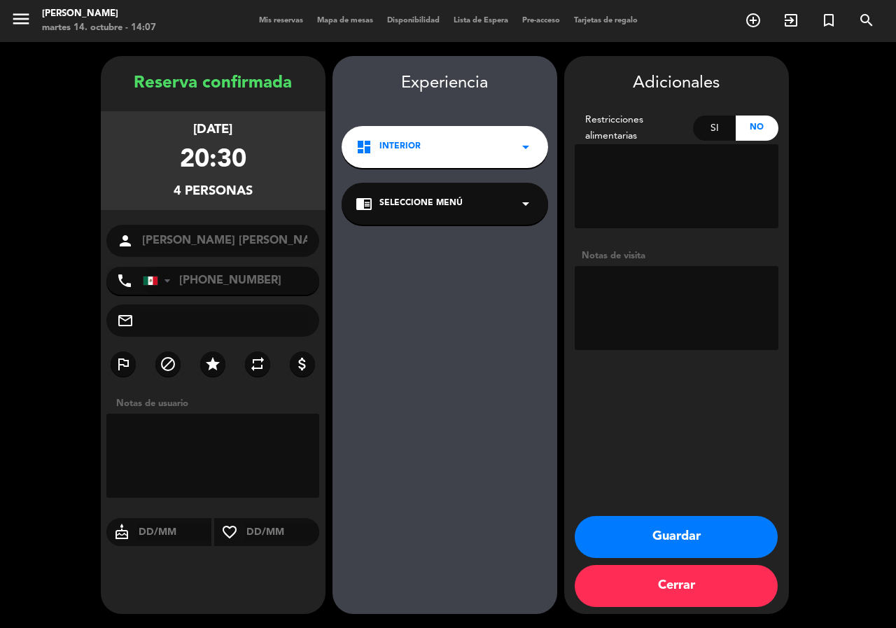
click at [627, 288] on textarea at bounding box center [677, 308] width 204 height 84
click at [671, 277] on textarea at bounding box center [677, 308] width 204 height 84
type textarea "int"
click at [730, 537] on button "Guardar" at bounding box center [676, 537] width 203 height 42
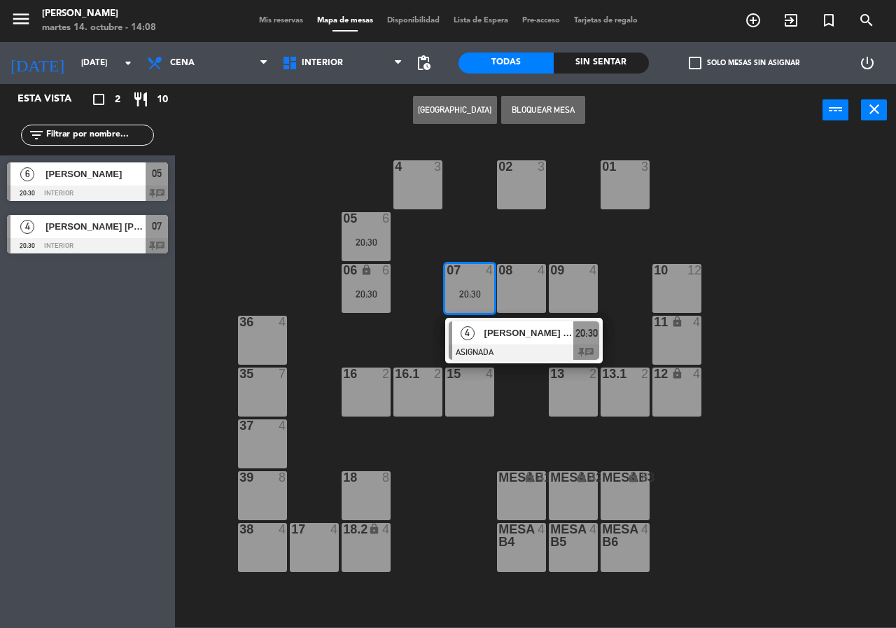
click at [428, 246] on div "02 3 4 3 01 3 05 6 20:30 06 lock 6 20:30 07 4 20:30 4 [PERSON_NAME] [PERSON_NAM…" at bounding box center [540, 381] width 712 height 491
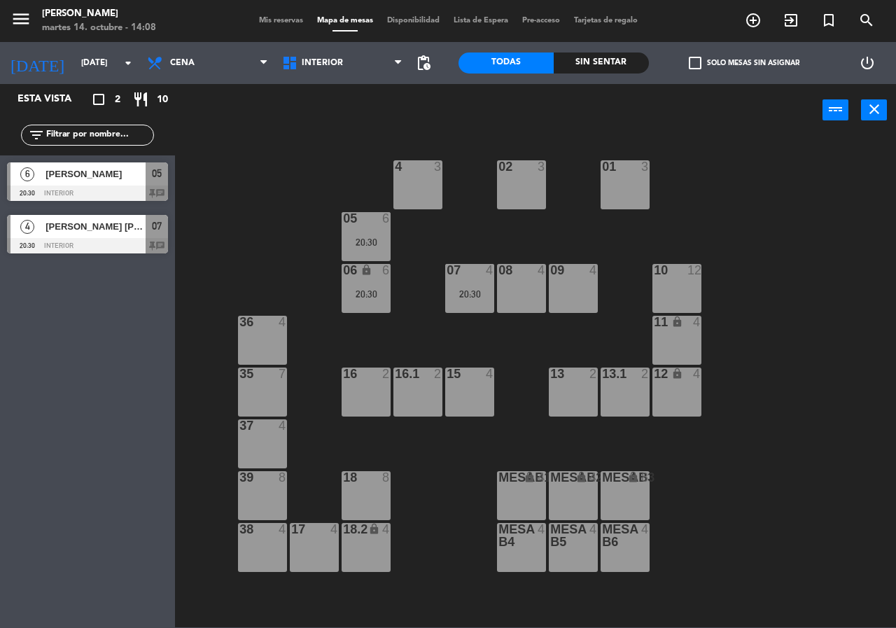
click at [391, 114] on div "power_input close" at bounding box center [498, 110] width 647 height 53
click at [108, 67] on input "[DATE]" at bounding box center [129, 63] width 111 height 24
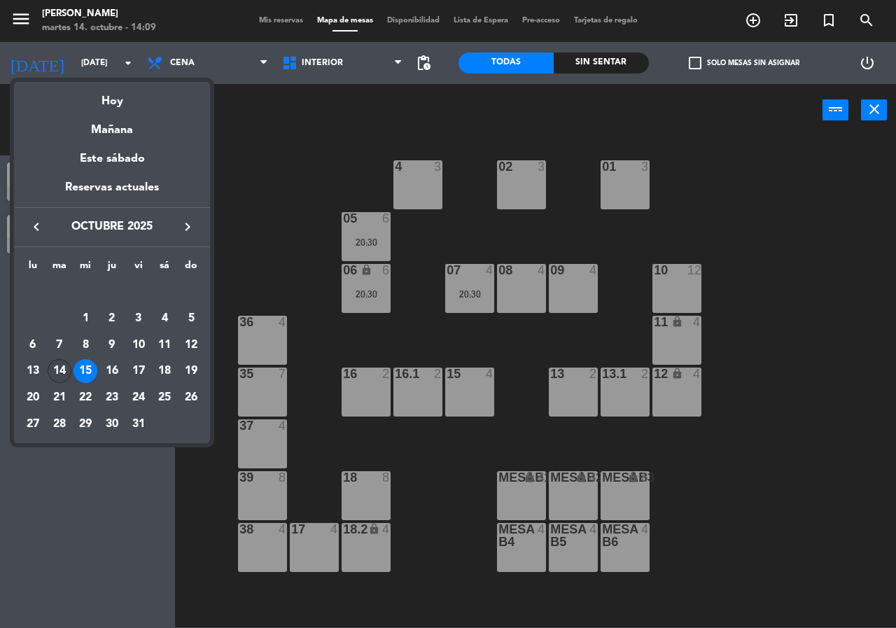
click at [62, 369] on div "14" at bounding box center [60, 371] width 24 height 24
type input "[DATE]"
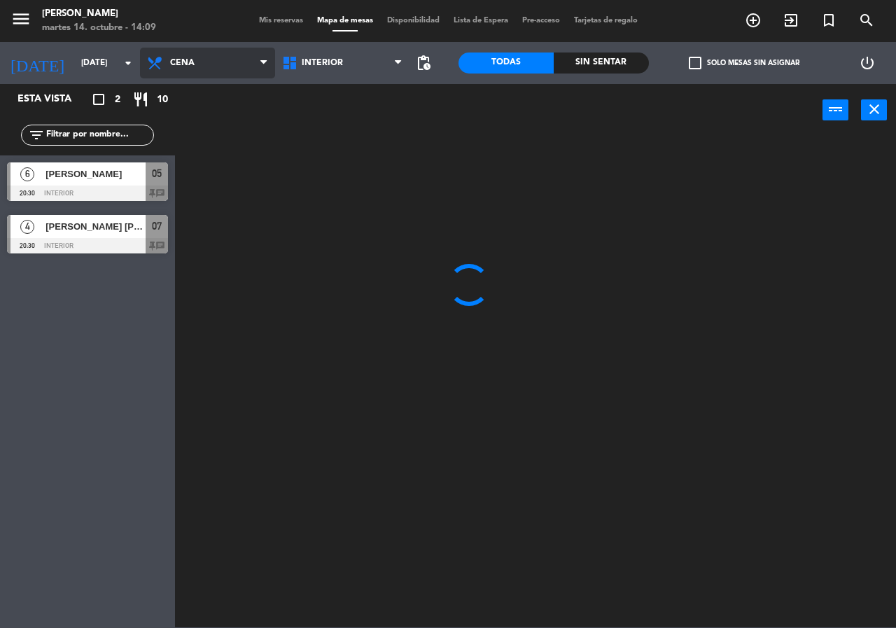
click at [204, 58] on span "Cena" at bounding box center [207, 63] width 135 height 31
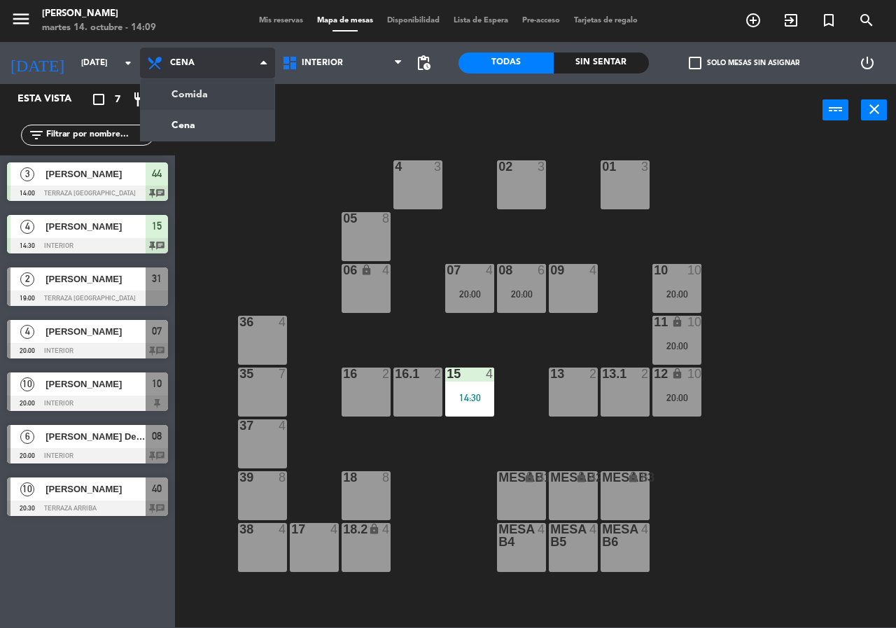
drag, startPoint x: 223, startPoint y: 92, endPoint x: 226, endPoint y: 78, distance: 14.3
click at [224, 91] on ng-component "menu [PERSON_NAME][DATE] 14. octubre - 14:09 Mis reservas Mapa de mesas Disponi…" at bounding box center [448, 313] width 896 height 627
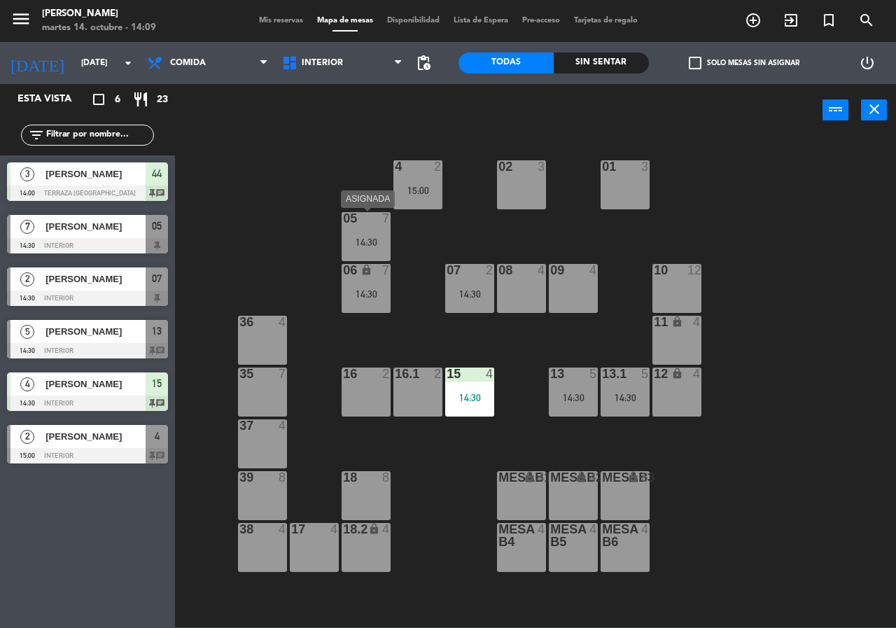
drag, startPoint x: 358, startPoint y: 250, endPoint x: 360, endPoint y: 278, distance: 28.1
click at [358, 257] on div "05 7 14:30" at bounding box center [365, 236] width 49 height 49
click at [367, 239] on div "05 7 14:30" at bounding box center [365, 236] width 49 height 49
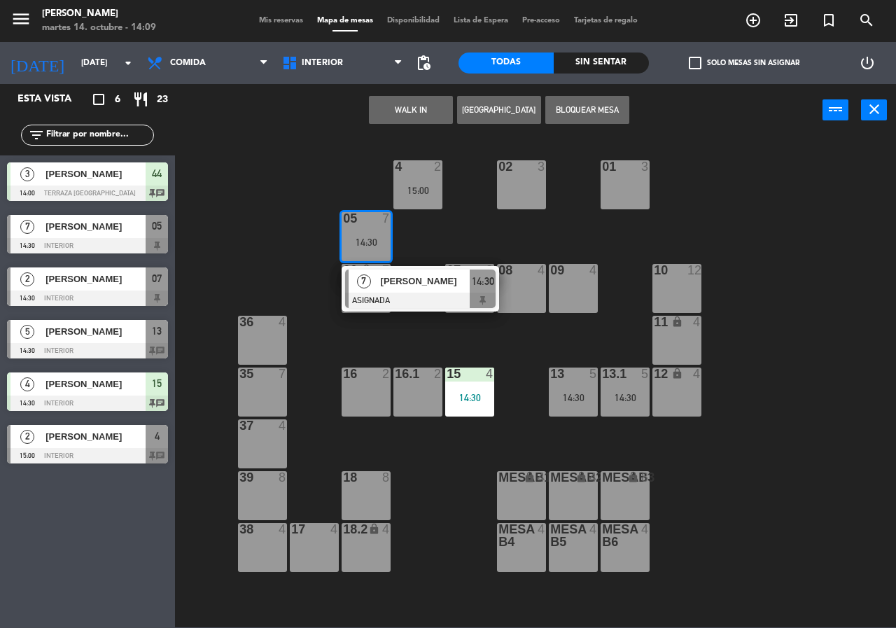
click at [383, 288] on span "[PERSON_NAME]" at bounding box center [426, 281] width 90 height 15
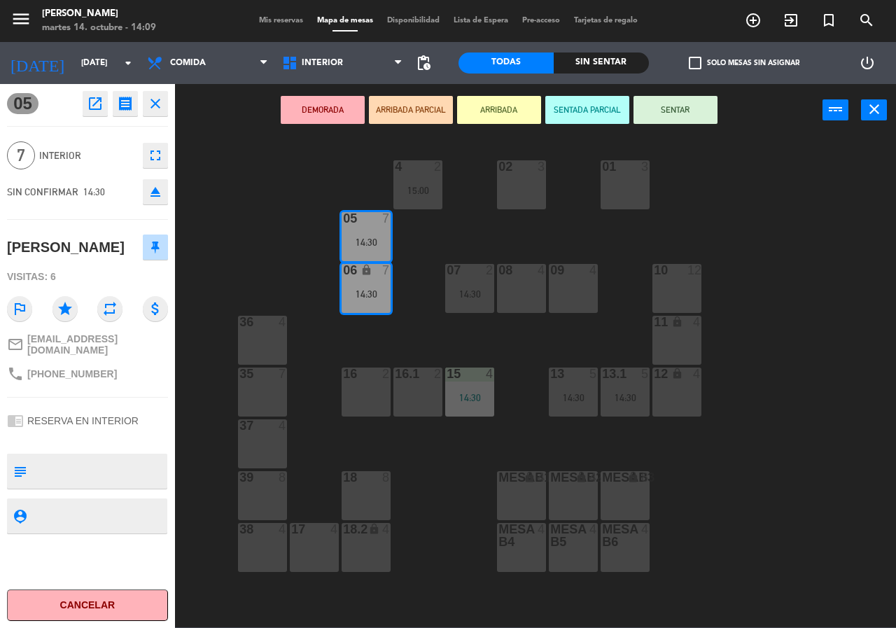
click at [403, 338] on div "02 3 4 2 15:00 01 3 05 7 14:30 06 lock 7 14:30 07 2 14:30 09 4 10 12 08 4 11 lo…" at bounding box center [540, 381] width 712 height 491
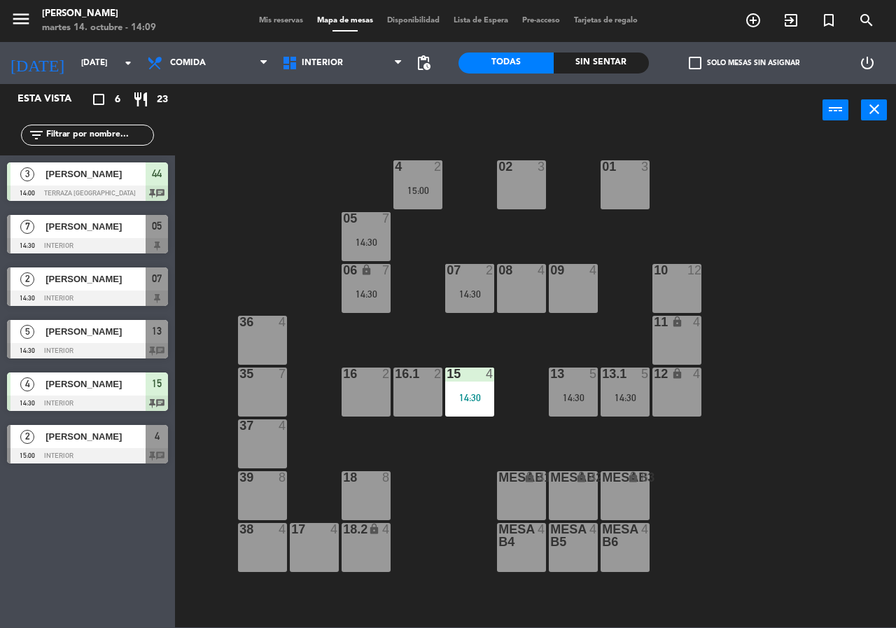
drag, startPoint x: 459, startPoint y: 288, endPoint x: 467, endPoint y: 304, distance: 17.5
click at [458, 289] on div "14:30" at bounding box center [469, 294] width 49 height 10
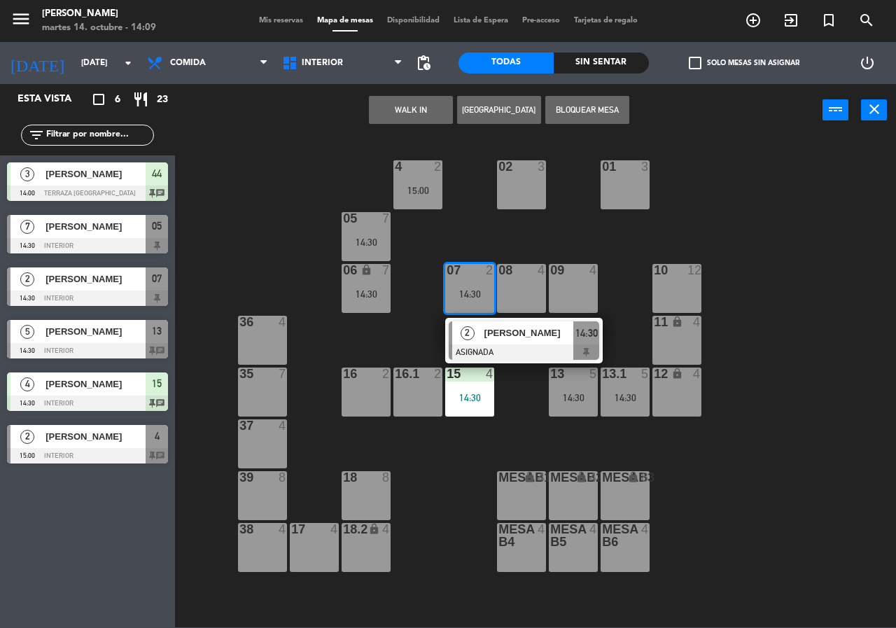
click at [499, 347] on div at bounding box center [524, 351] width 150 height 15
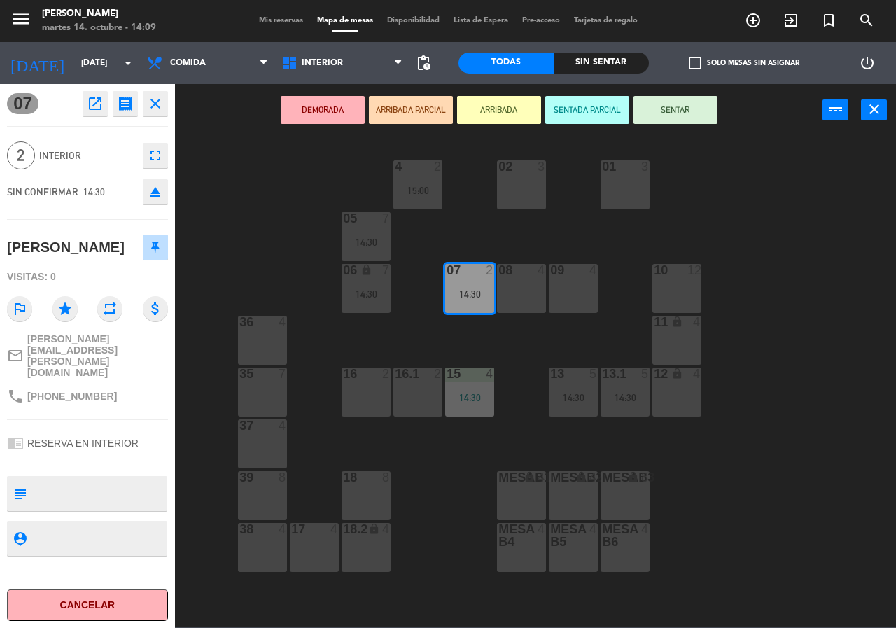
click at [512, 351] on div "02 3 4 2 15:00 01 3 05 7 14:30 06 lock 7 14:30 07 2 14:30 09 4 10 12 08 4 11 lo…" at bounding box center [540, 381] width 712 height 491
drag, startPoint x: 465, startPoint y: 299, endPoint x: 522, endPoint y: 199, distance: 114.7
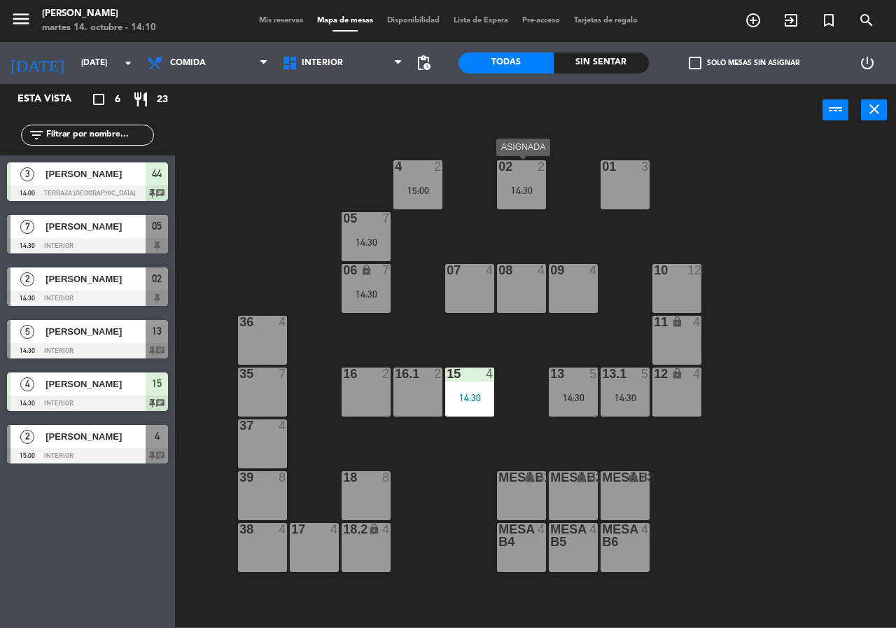
click at [521, 179] on div "02 2 14:30" at bounding box center [521, 184] width 49 height 49
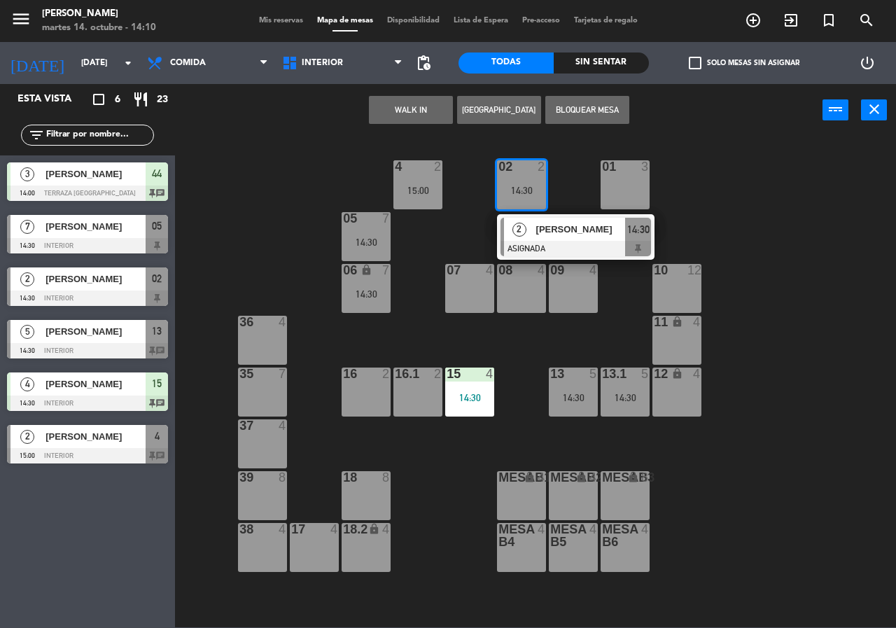
click at [529, 234] on div "2 [PERSON_NAME] ASIGNADA 14:30" at bounding box center [575, 236] width 178 height 45
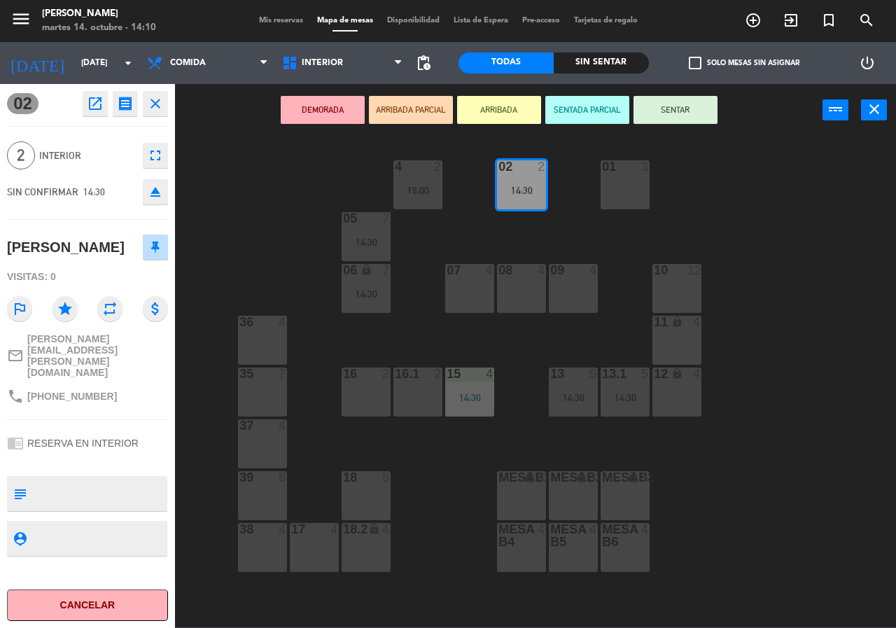
click at [526, 351] on div "02 2 14:30 4 2 15:00 01 3 05 7 14:30 06 lock 7 14:30 07 4 09 4 10 12 08 4 11 lo…" at bounding box center [540, 381] width 712 height 491
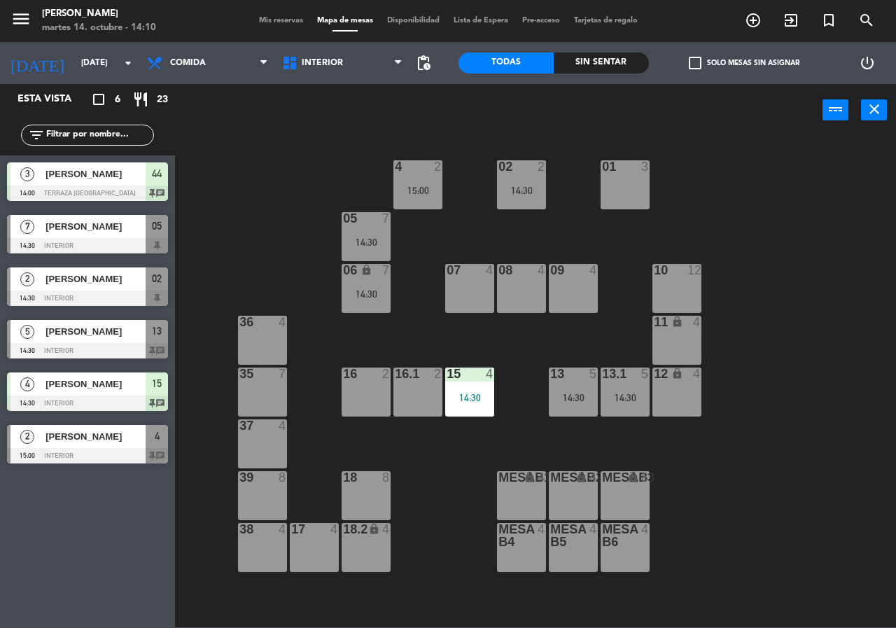
click at [276, 156] on div "02 2 14:30 4 2 15:00 01 3 05 7 14:30 06 lock 7 14:30 07 4 09 4 10 12 08 4 11 lo…" at bounding box center [540, 381] width 712 height 491
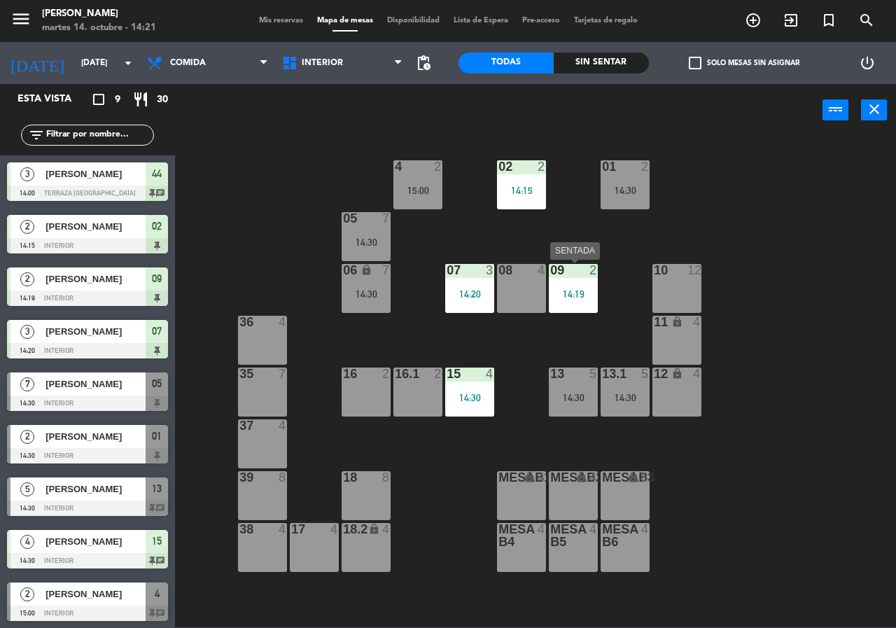
click at [583, 289] on div "14:19" at bounding box center [573, 294] width 49 height 10
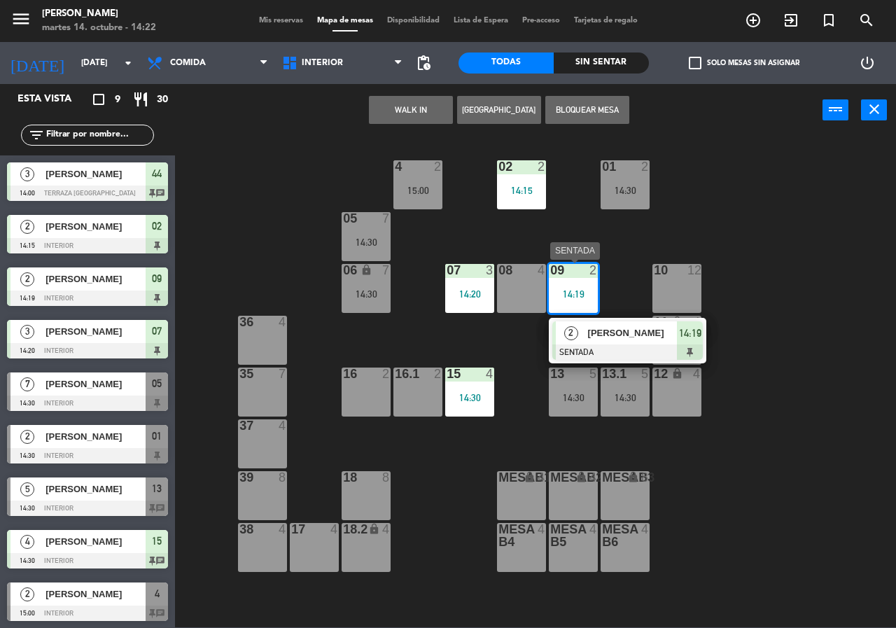
click at [612, 345] on div at bounding box center [627, 351] width 150 height 15
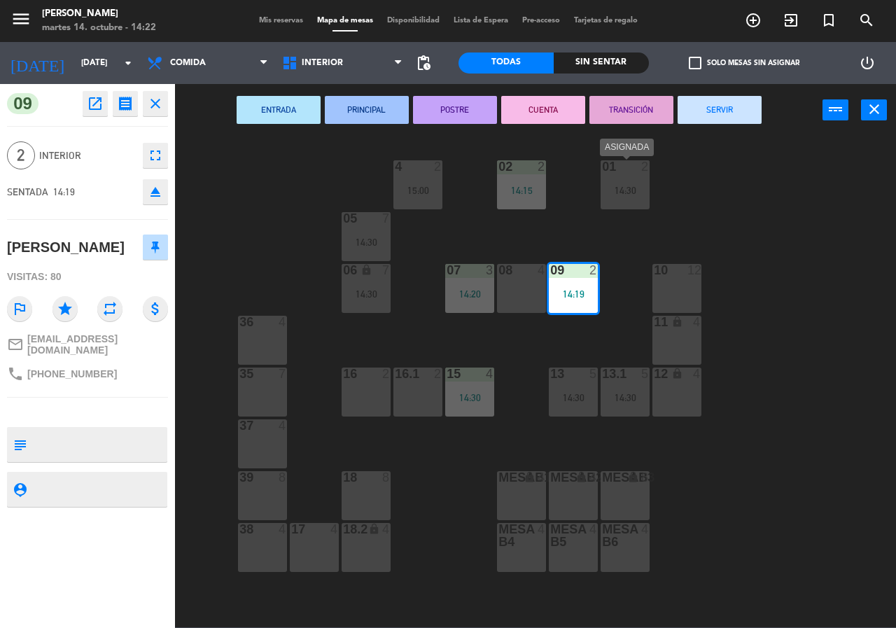
click at [631, 183] on div "01 2 14:30" at bounding box center [624, 184] width 49 height 49
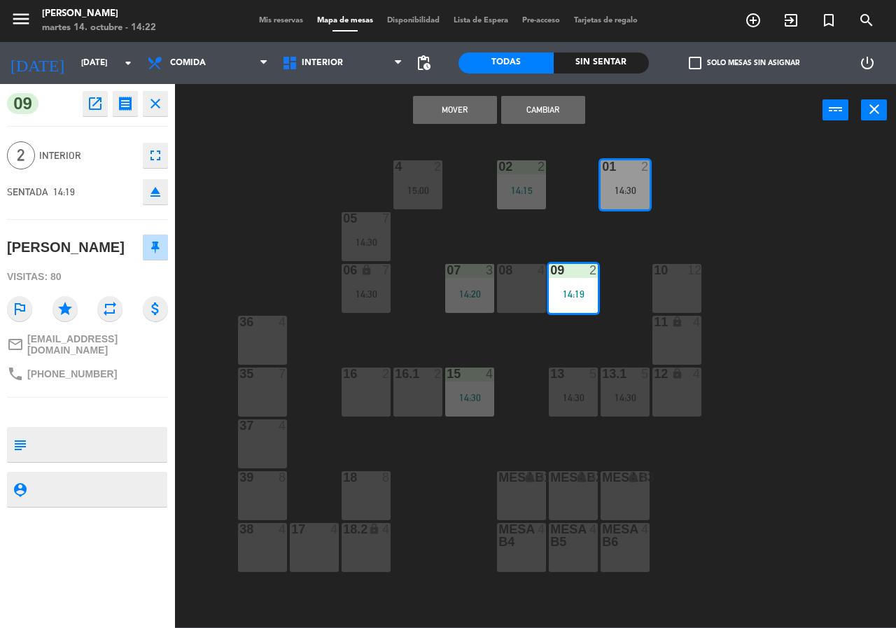
click at [549, 107] on button "Cambiar" at bounding box center [543, 110] width 84 height 28
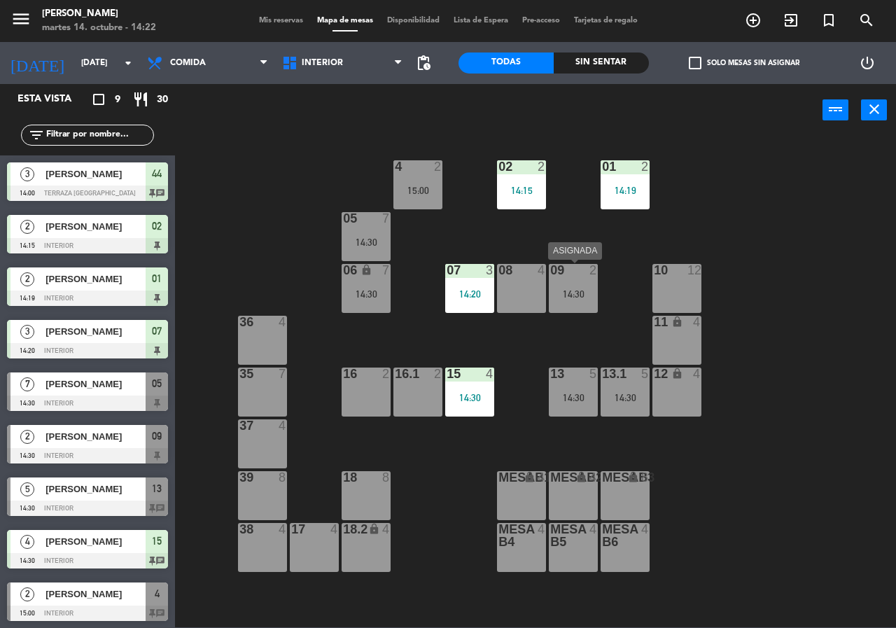
click at [564, 305] on div "09 2 14:30" at bounding box center [573, 288] width 49 height 49
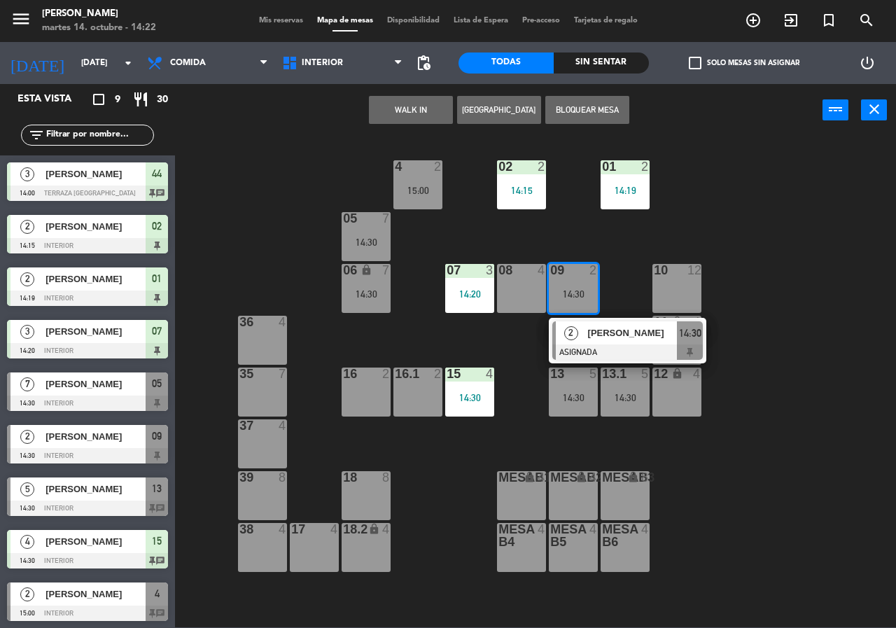
click at [589, 348] on div at bounding box center [627, 351] width 150 height 15
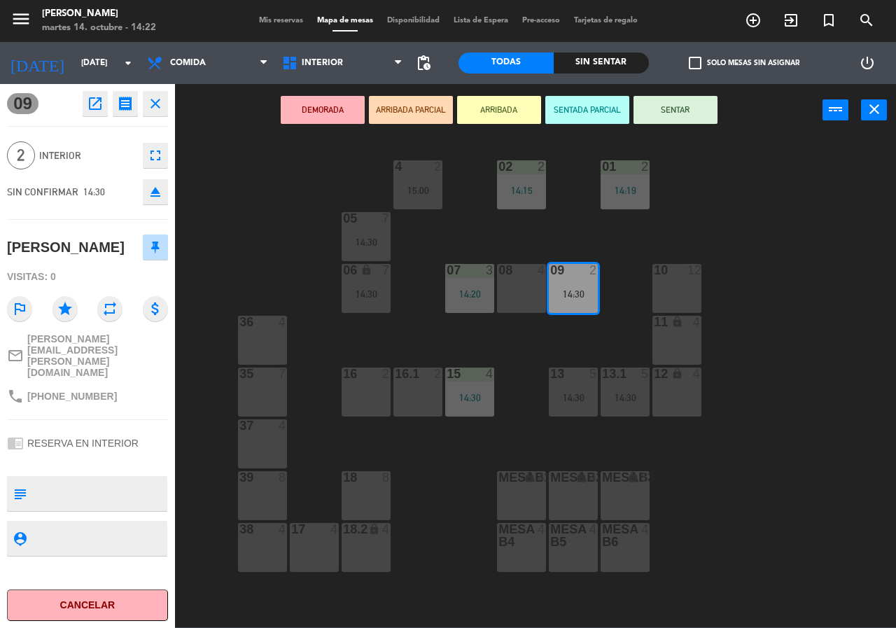
click at [98, 105] on icon "open_in_new" at bounding box center [95, 103] width 17 height 17
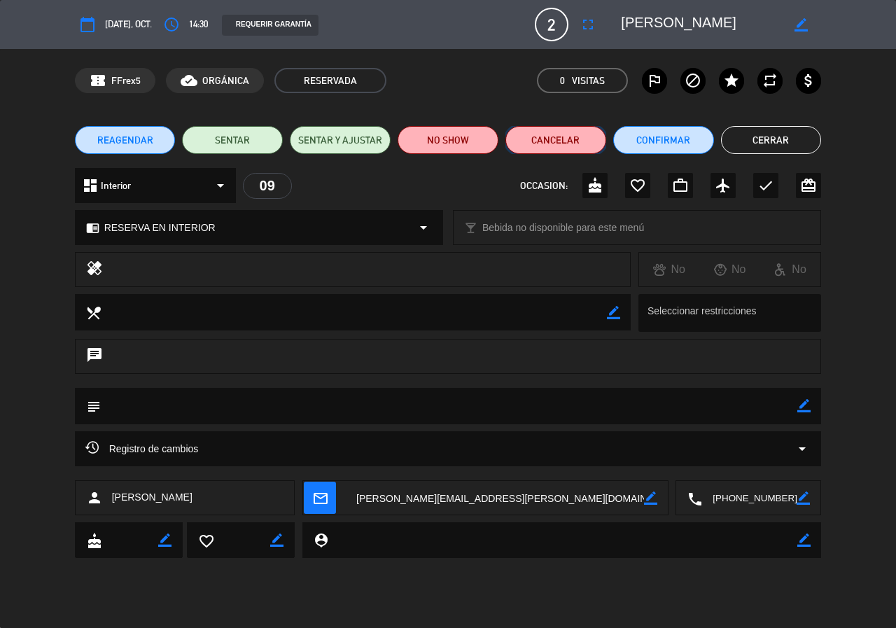
click at [565, 142] on button "Cancelar" at bounding box center [555, 140] width 101 height 28
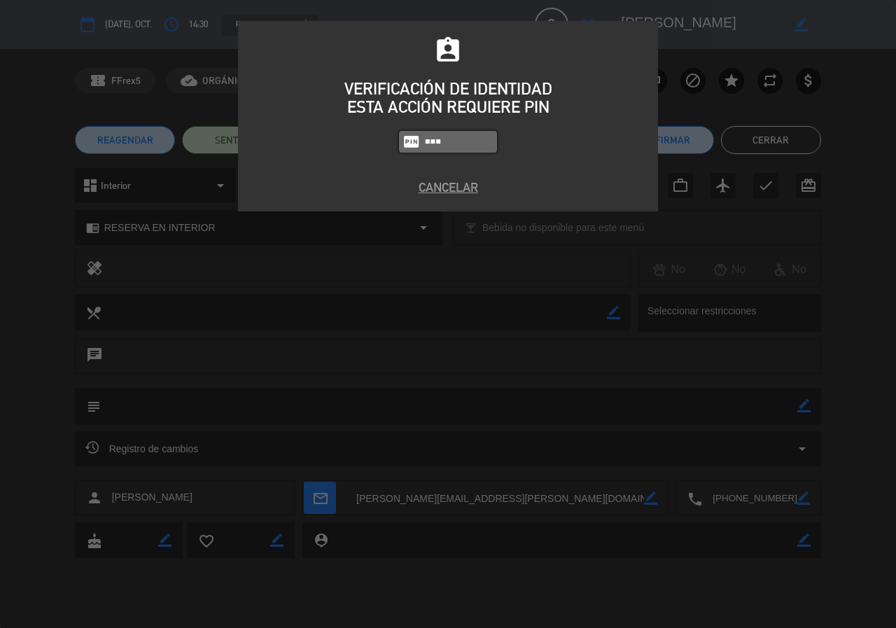
type input "9567"
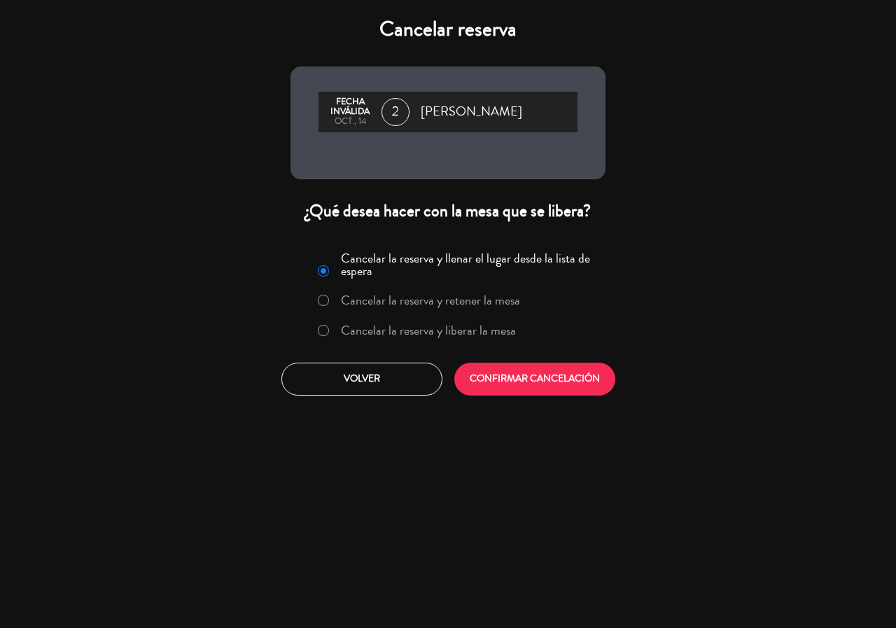
click at [444, 328] on label "Cancelar la reserva y liberar la mesa" at bounding box center [428, 330] width 175 height 13
click at [494, 380] on button "CONFIRMAR CANCELACIÓN" at bounding box center [534, 378] width 161 height 33
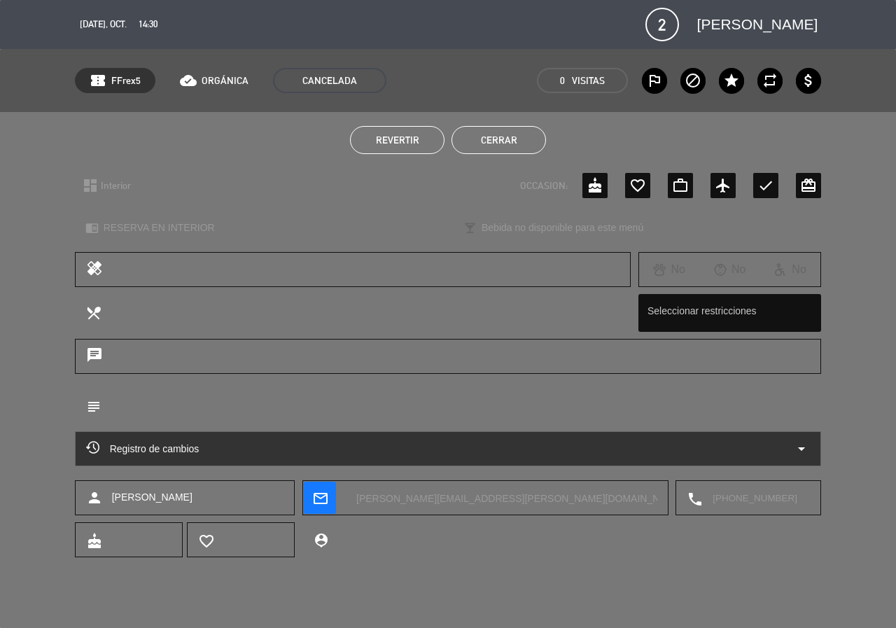
click at [505, 141] on button "Cerrar" at bounding box center [498, 140] width 94 height 28
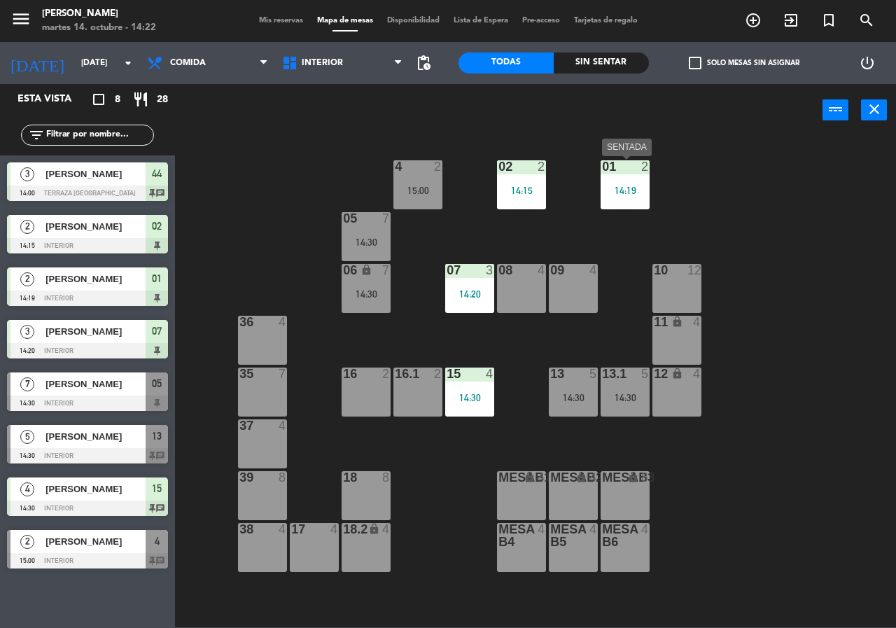
click at [633, 185] on div "14:19" at bounding box center [624, 190] width 49 height 10
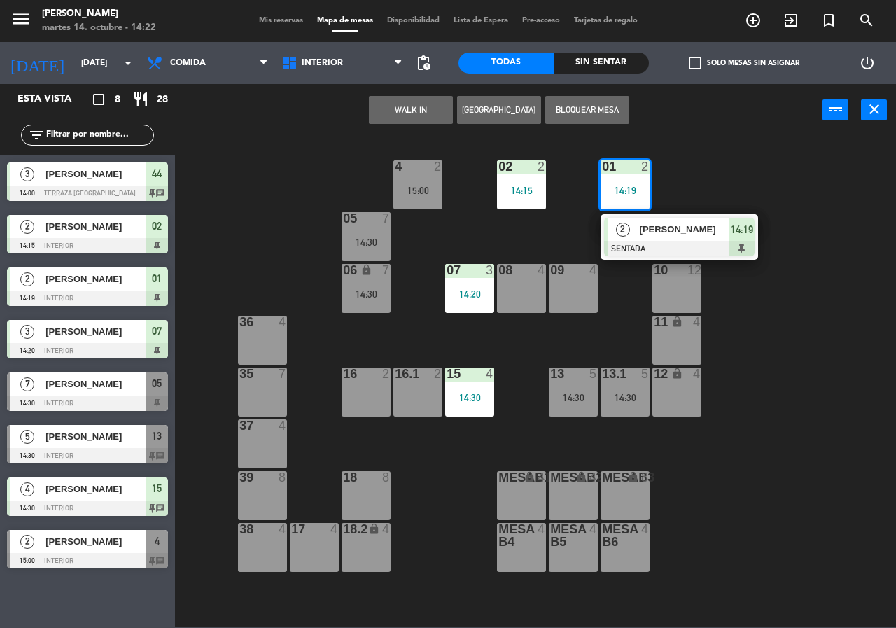
click at [818, 213] on div "02 2 14:15 4 2 15:00 01 2 14:19 2 [PERSON_NAME] SENTADA 14:19 05 7 14:30 06 loc…" at bounding box center [540, 381] width 712 height 491
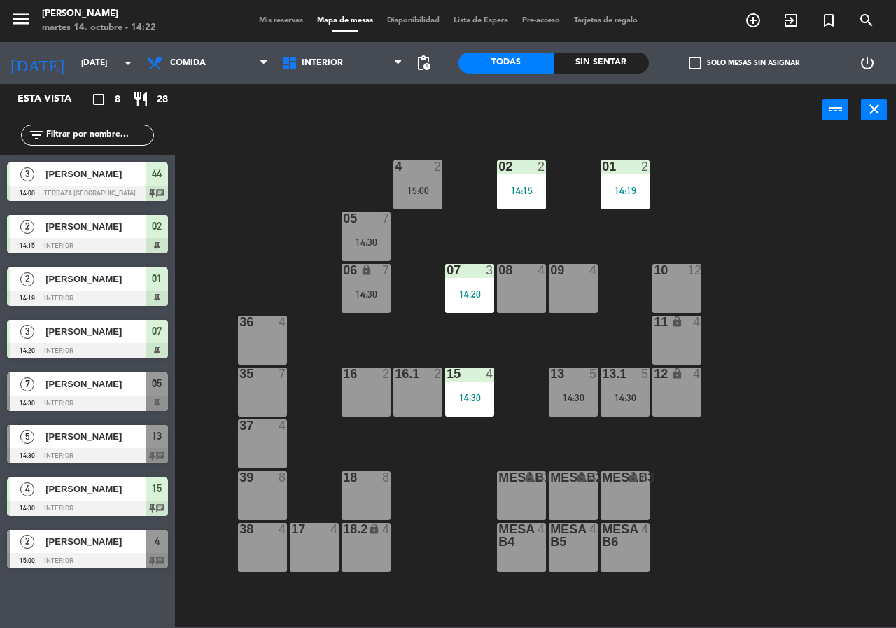
click at [458, 301] on div "07 3 14:20" at bounding box center [469, 288] width 49 height 49
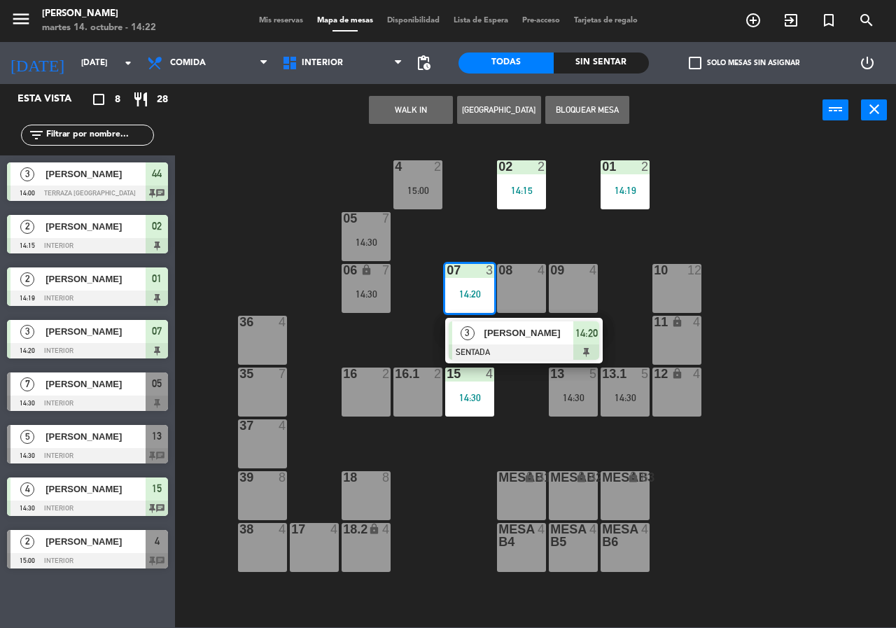
click at [517, 339] on span "[PERSON_NAME]" at bounding box center [529, 332] width 90 height 15
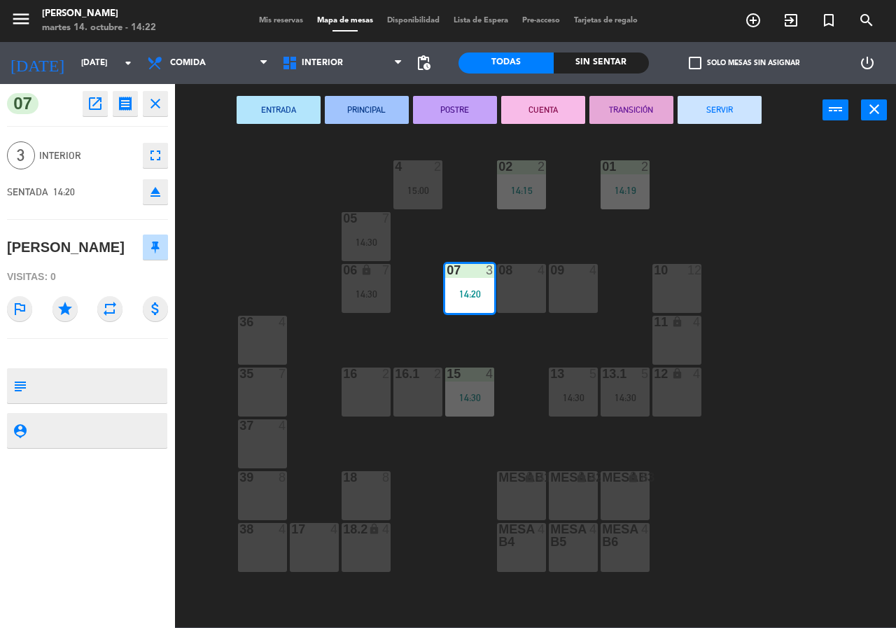
drag, startPoint x: 323, startPoint y: 535, endPoint x: 402, endPoint y: 354, distance: 197.5
click at [323, 532] on div at bounding box center [314, 529] width 23 height 13
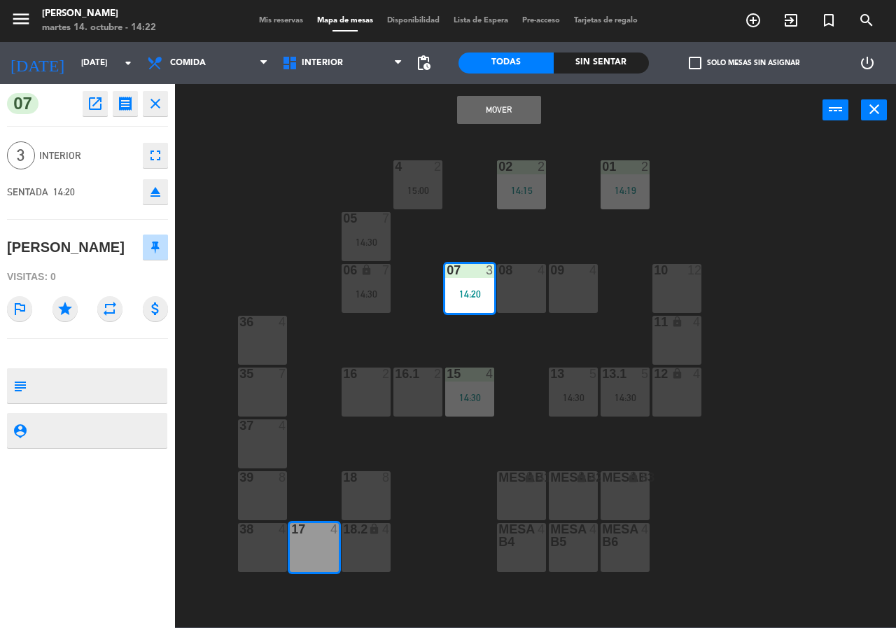
click at [509, 120] on button "Mover" at bounding box center [499, 110] width 84 height 28
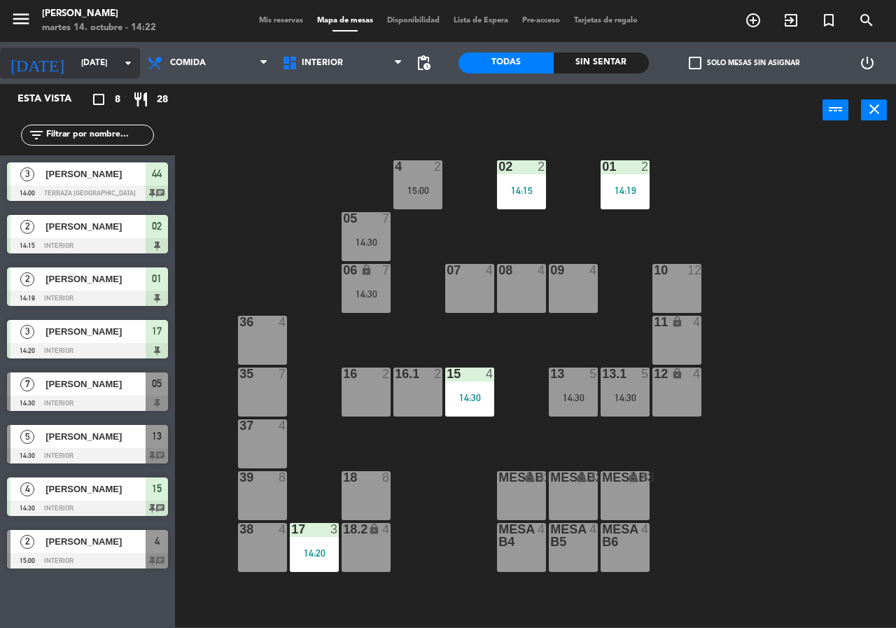
click at [74, 68] on input "[DATE]" at bounding box center [129, 63] width 111 height 24
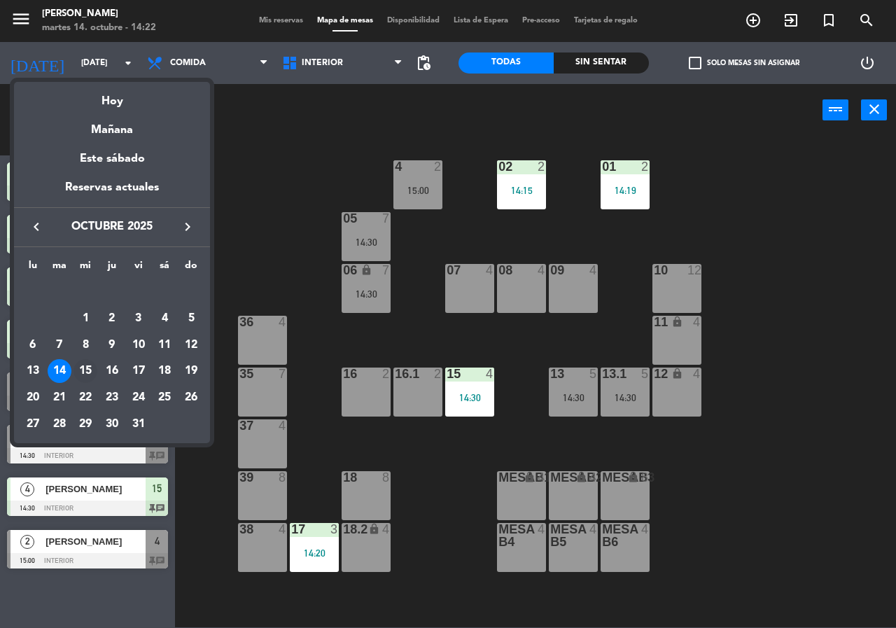
click at [85, 369] on div "15" at bounding box center [85, 371] width 24 height 24
type input "[DATE]"
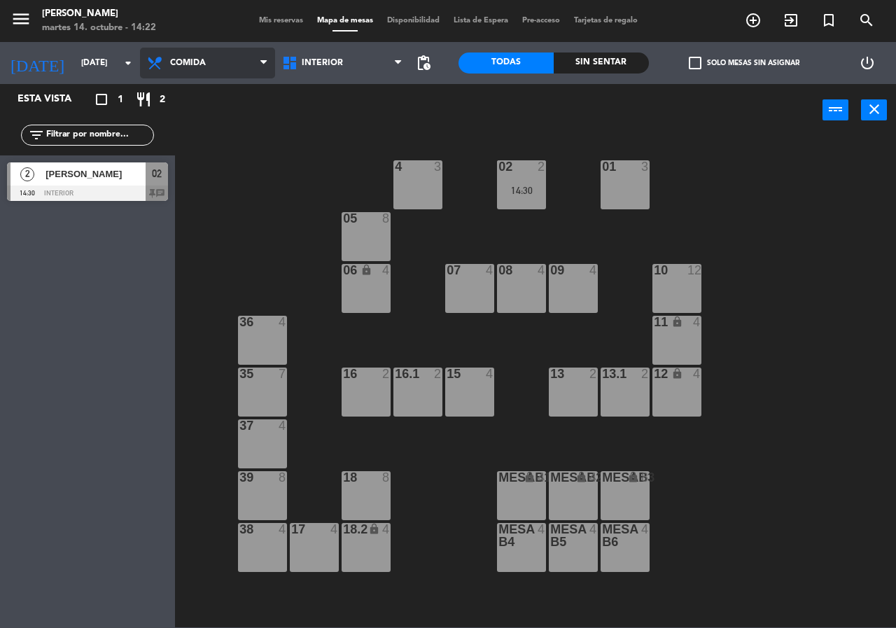
click at [256, 61] on span "Comida" at bounding box center [207, 63] width 135 height 31
click at [222, 129] on ng-component "menu [PERSON_NAME][DATE] 14. octubre - 14:22 Mis reservas Mapa de mesas Disponi…" at bounding box center [448, 313] width 896 height 627
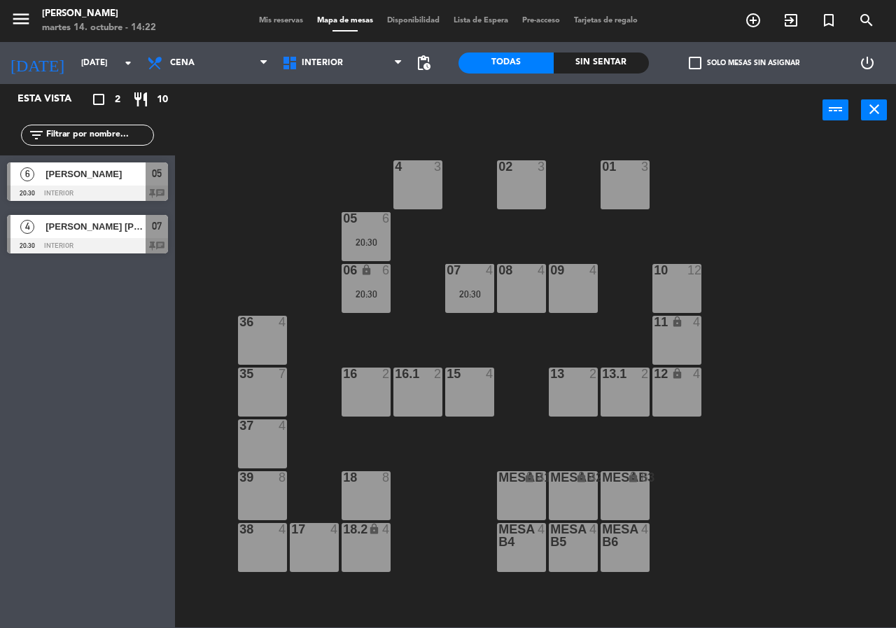
click at [96, 179] on span "[PERSON_NAME]" at bounding box center [95, 174] width 100 height 15
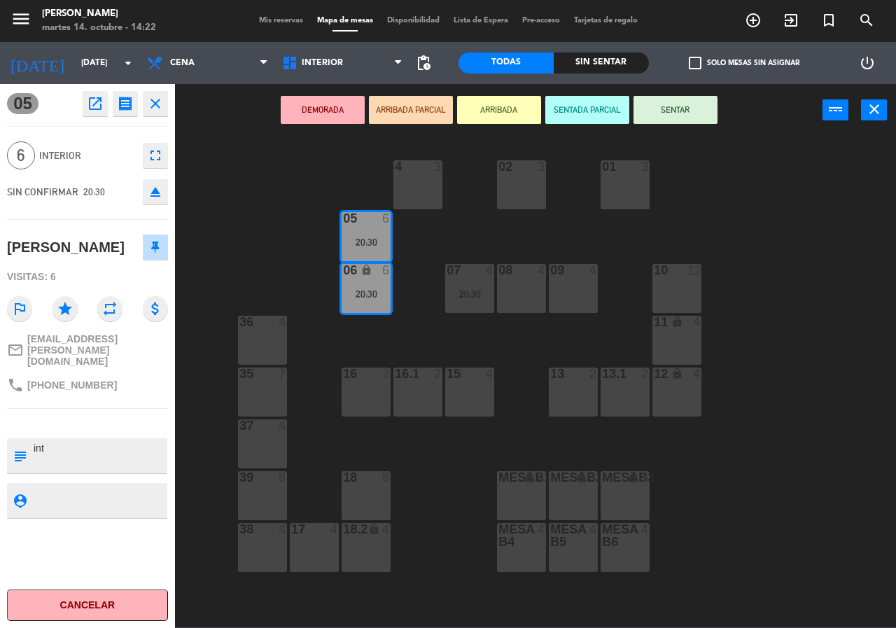
click at [288, 252] on div "02 3 4 3 01 3 05 6 20:30 06 lock 6 20:30 07 4 20:30 09 4 10 12 08 4 11 lock 4 3…" at bounding box center [540, 381] width 712 height 491
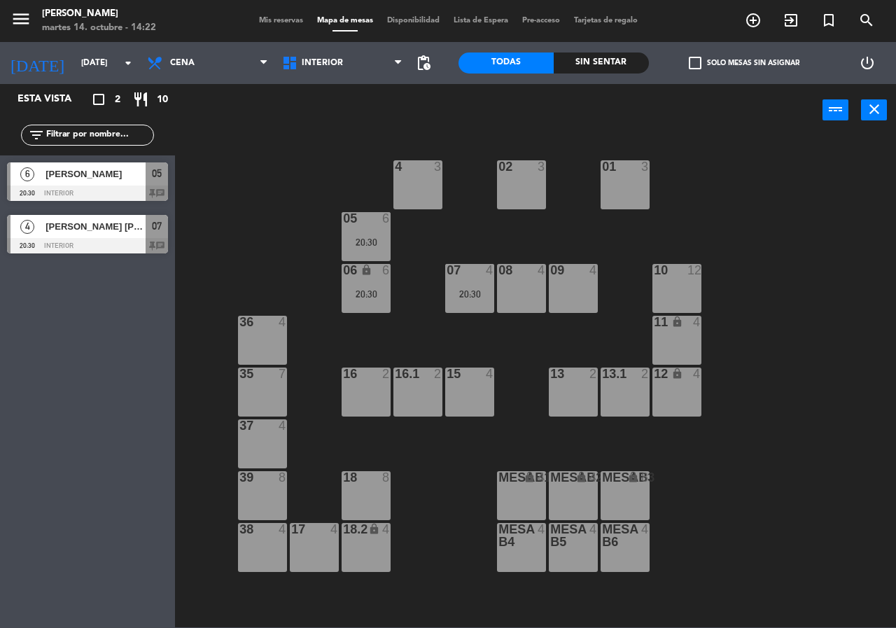
click at [116, 187] on div at bounding box center [87, 192] width 161 height 15
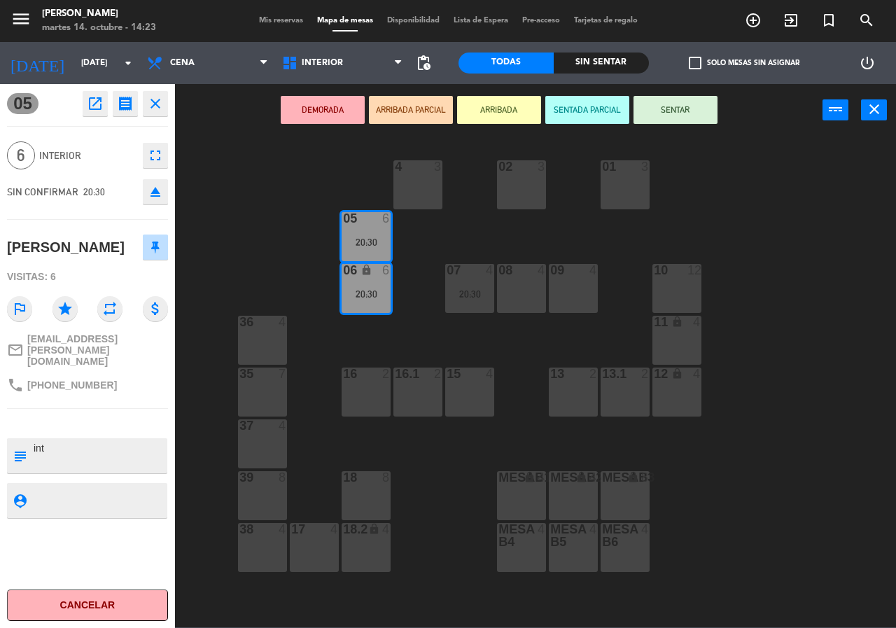
click at [155, 154] on icon "fullscreen" at bounding box center [155, 155] width 17 height 17
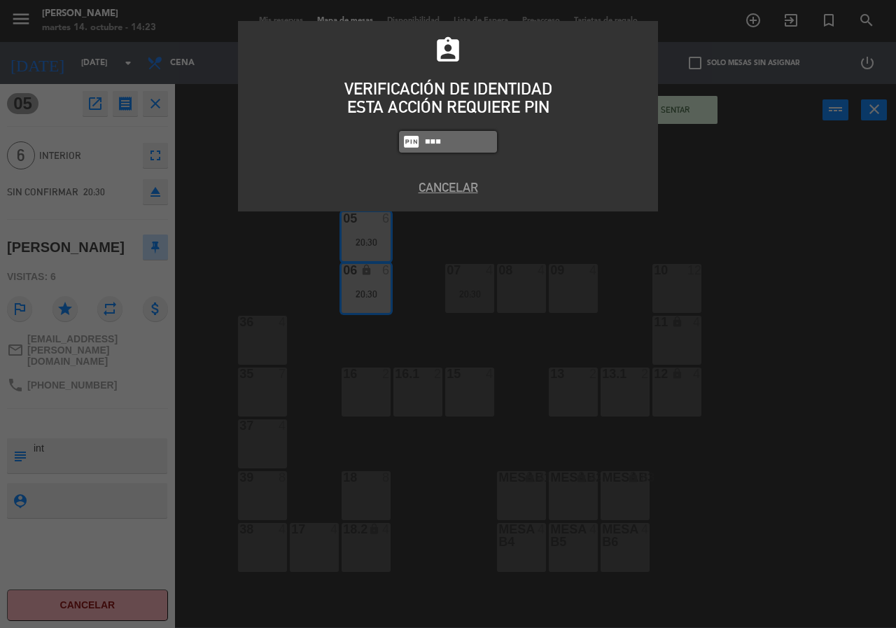
type input "9567"
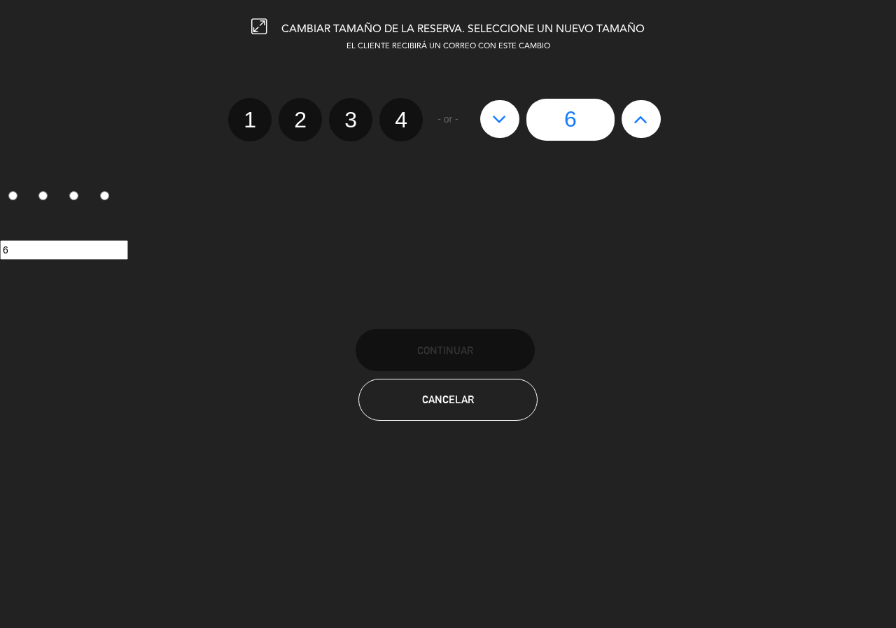
click at [640, 118] on icon at bounding box center [640, 119] width 15 height 22
type input "7"
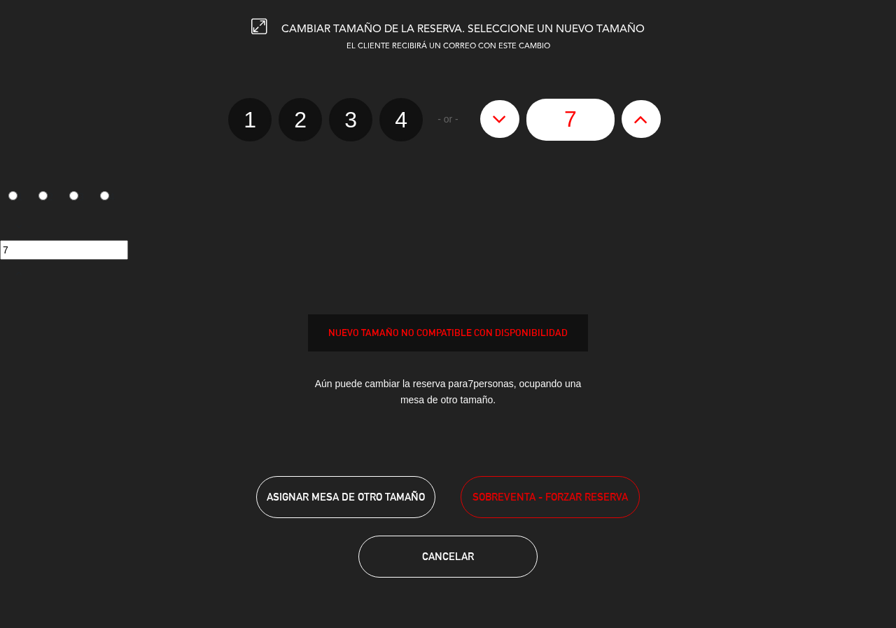
click at [640, 118] on icon at bounding box center [640, 119] width 15 height 22
type input "8"
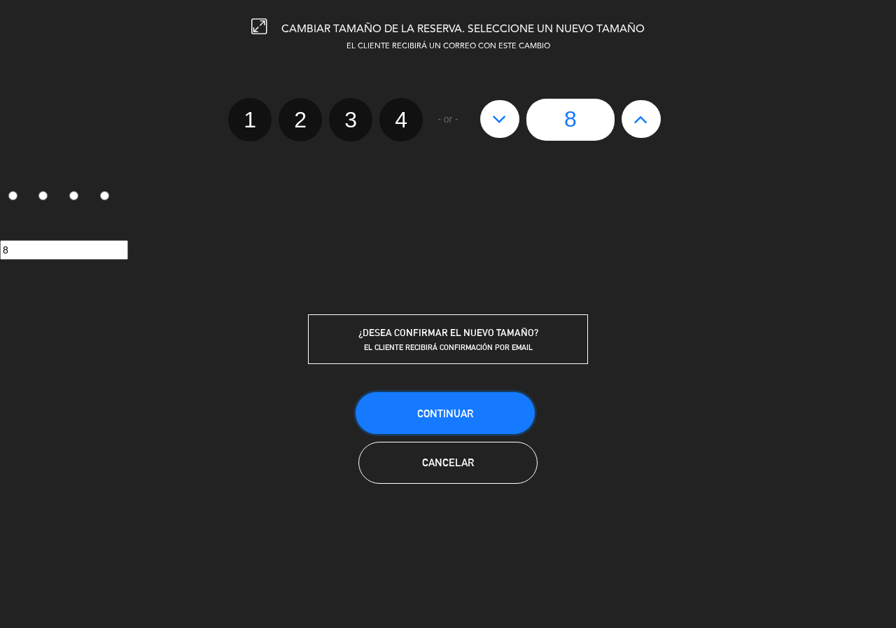
click at [433, 404] on button "Continuar" at bounding box center [444, 413] width 179 height 42
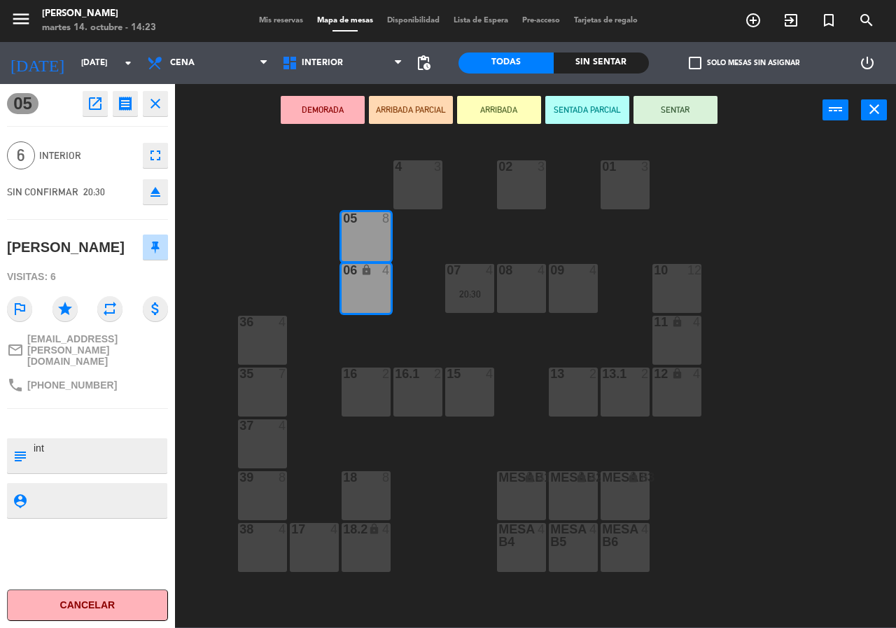
click at [268, 238] on div "02 3 4 3 01 3 05 8 06 lock 4 07 4 20:30 09 4 10 12 08 4 11 lock 4 36 4 16 2 15 …" at bounding box center [540, 381] width 712 height 491
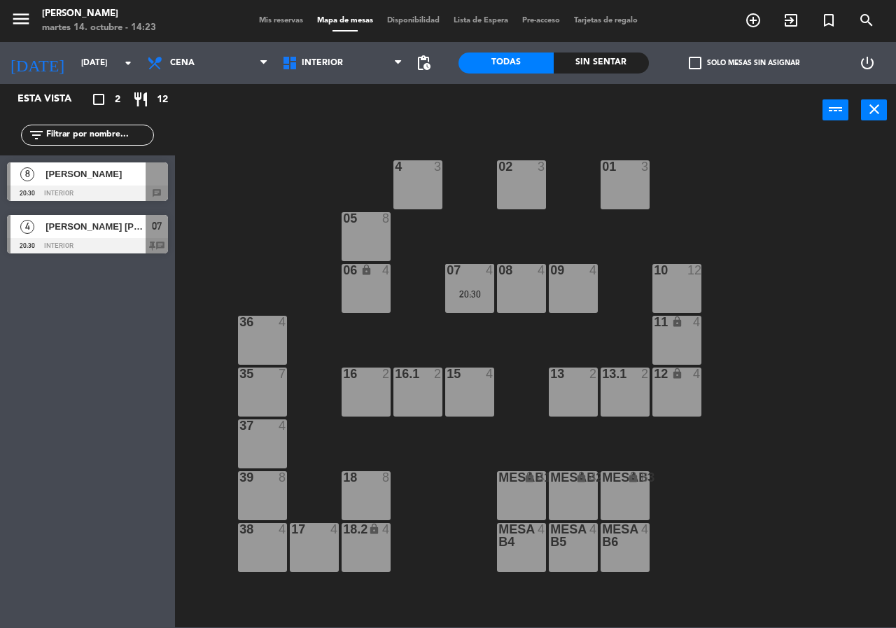
click at [87, 196] on div at bounding box center [87, 192] width 161 height 15
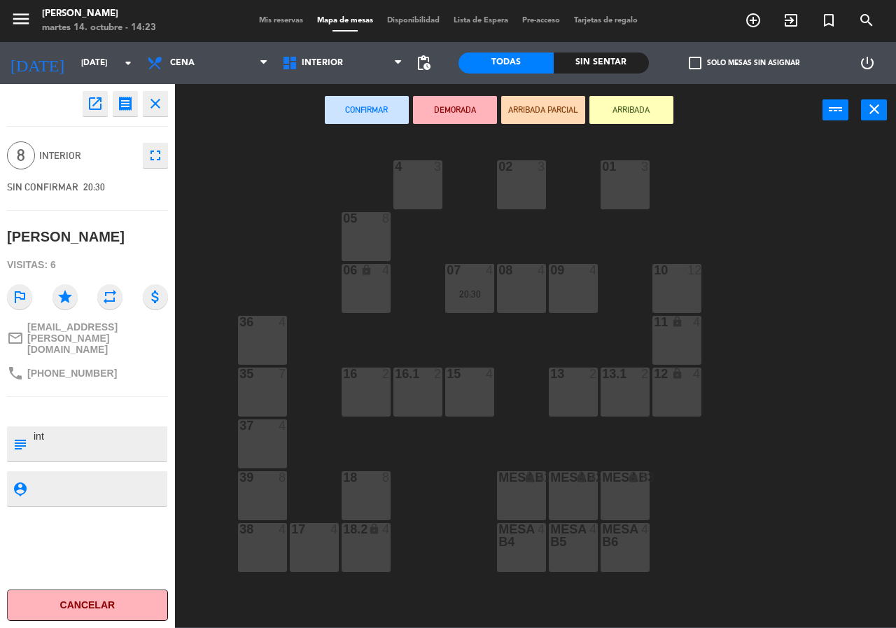
click at [227, 228] on div "02 3 4 3 01 3 05 8 06 lock 4 07 4 20:30 09 4 10 12 08 4 11 lock 4 36 4 16 2 15 …" at bounding box center [540, 381] width 712 height 491
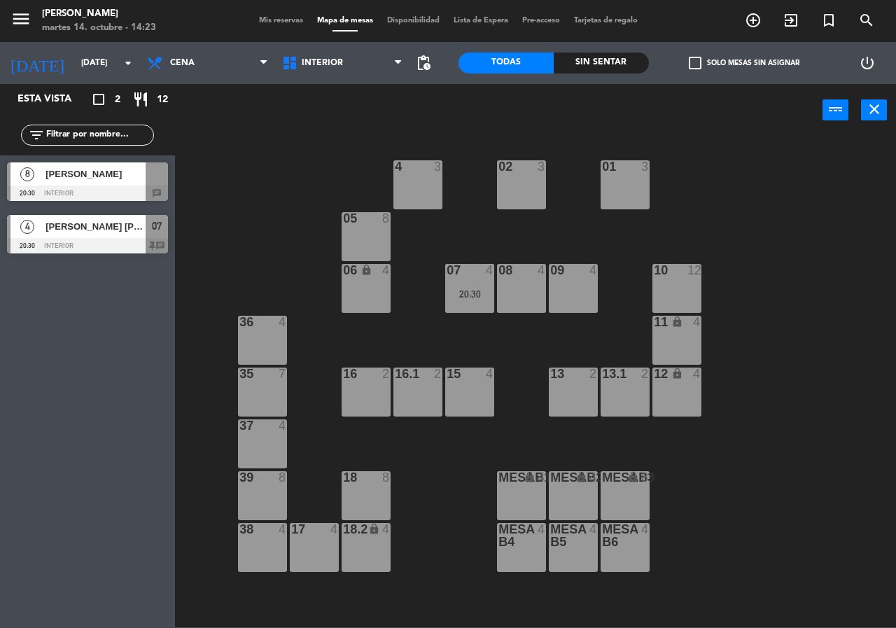
click at [35, 186] on div at bounding box center [87, 192] width 161 height 15
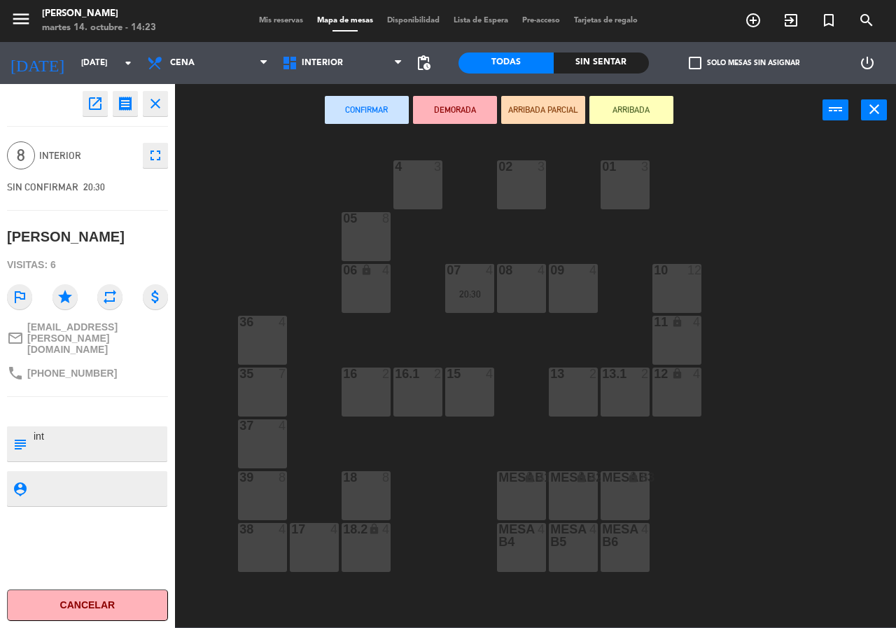
click at [379, 227] on div "05 8" at bounding box center [365, 236] width 49 height 49
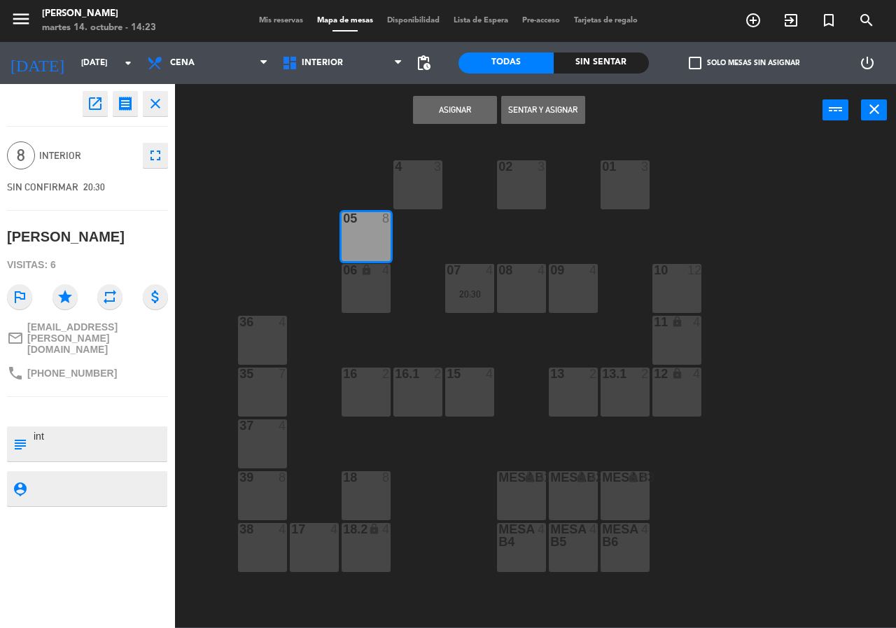
click at [377, 283] on div "06 lock 4" at bounding box center [365, 288] width 49 height 49
click at [456, 111] on button "Asignar" at bounding box center [455, 110] width 84 height 28
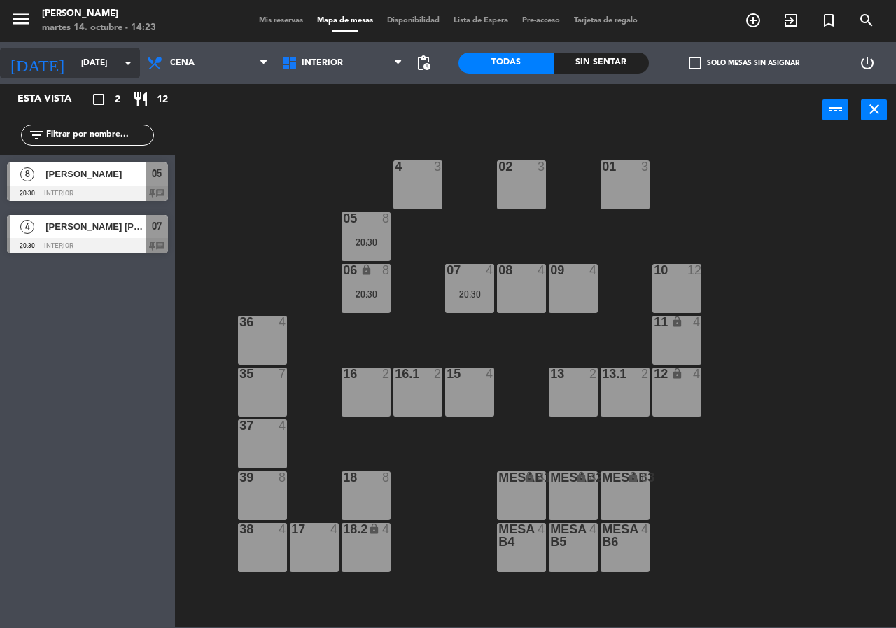
click at [74, 53] on input "[DATE]" at bounding box center [129, 63] width 111 height 24
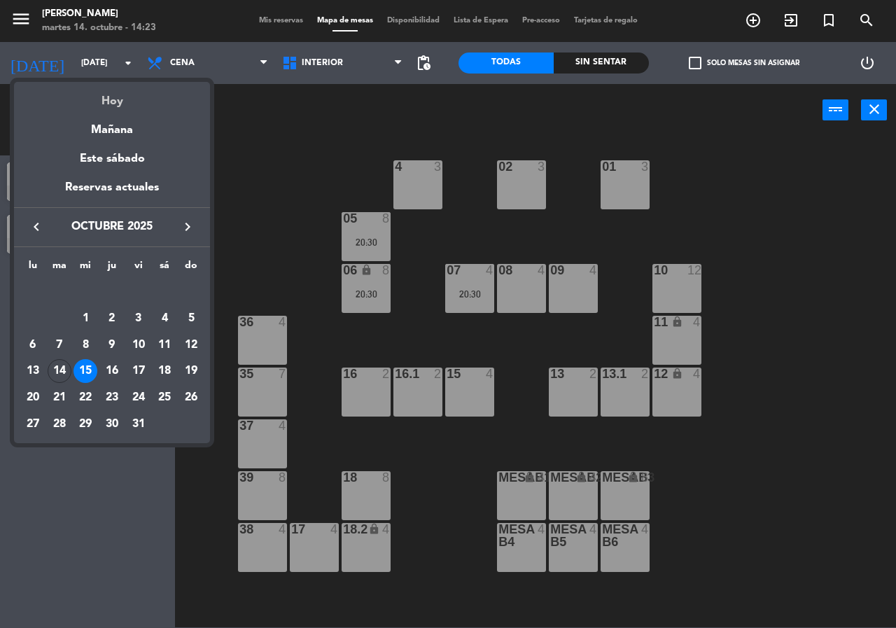
click at [104, 102] on div "Hoy" at bounding box center [112, 96] width 196 height 29
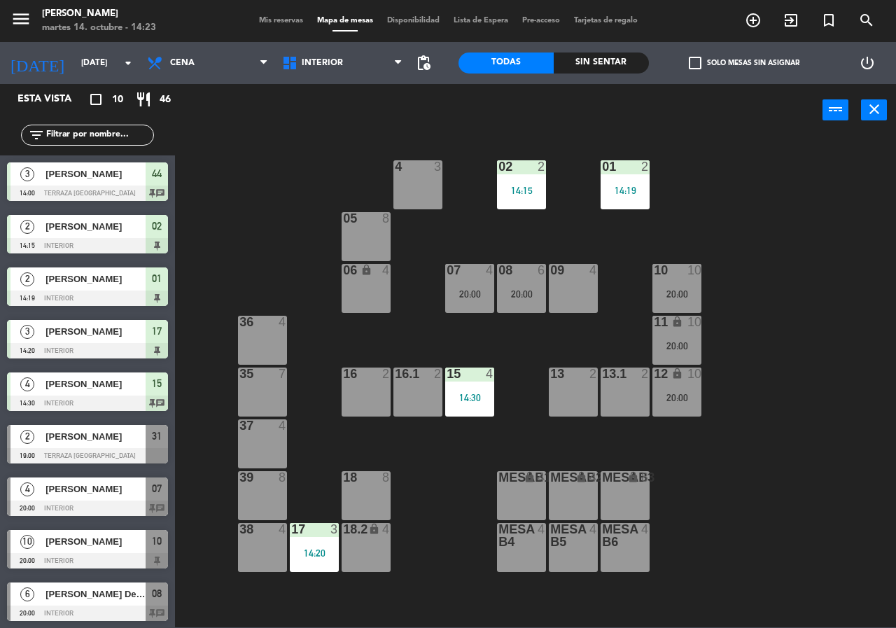
click at [818, 272] on div "02 2 14:15 4 3 01 2 14:19 05 8 06 lock 4 07 4 20:00 09 4 10 10 20:00 08 6 20:00…" at bounding box center [540, 381] width 712 height 491
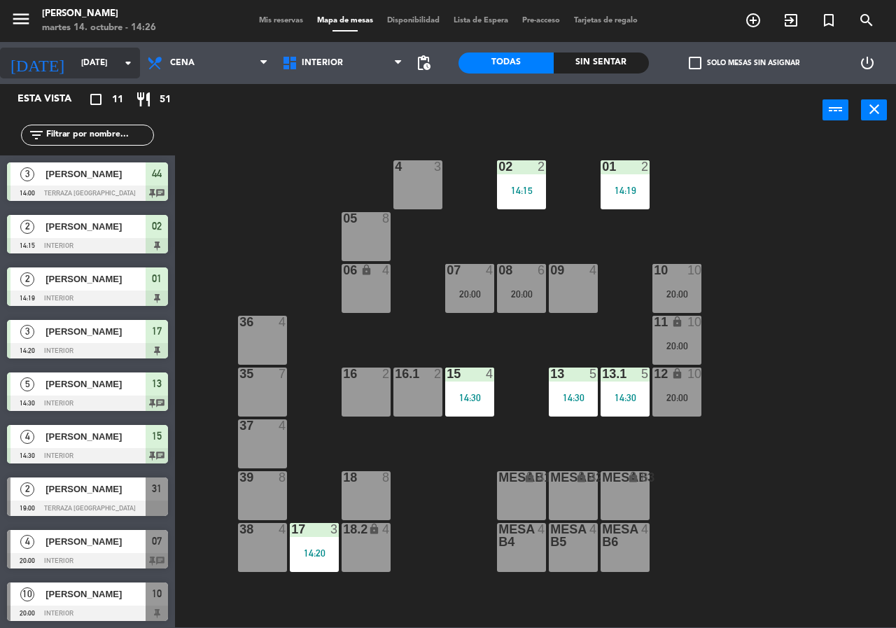
click at [74, 55] on input "[DATE]" at bounding box center [129, 63] width 111 height 24
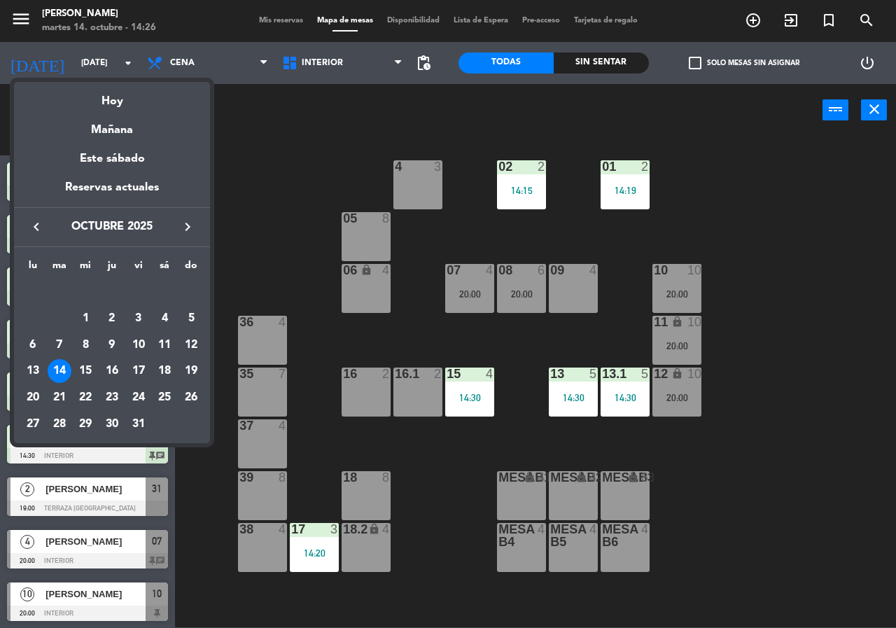
click at [104, 93] on div "Hoy" at bounding box center [112, 96] width 196 height 29
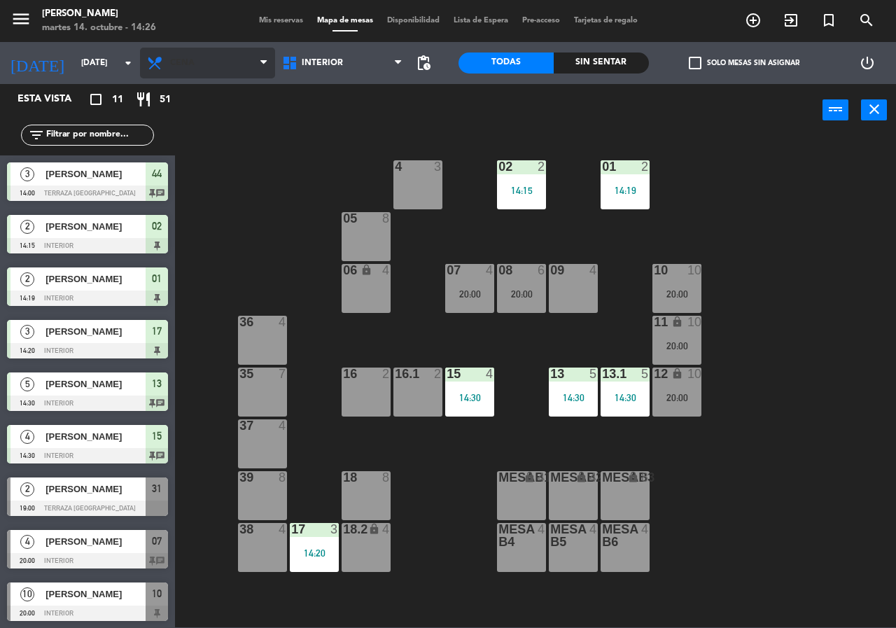
click at [200, 62] on span "Cena" at bounding box center [207, 63] width 135 height 31
click at [200, 85] on ng-component "menu [PERSON_NAME][DATE] 14. octubre - 14:26 Mis reservas Mapa de mesas Disponi…" at bounding box center [448, 313] width 896 height 627
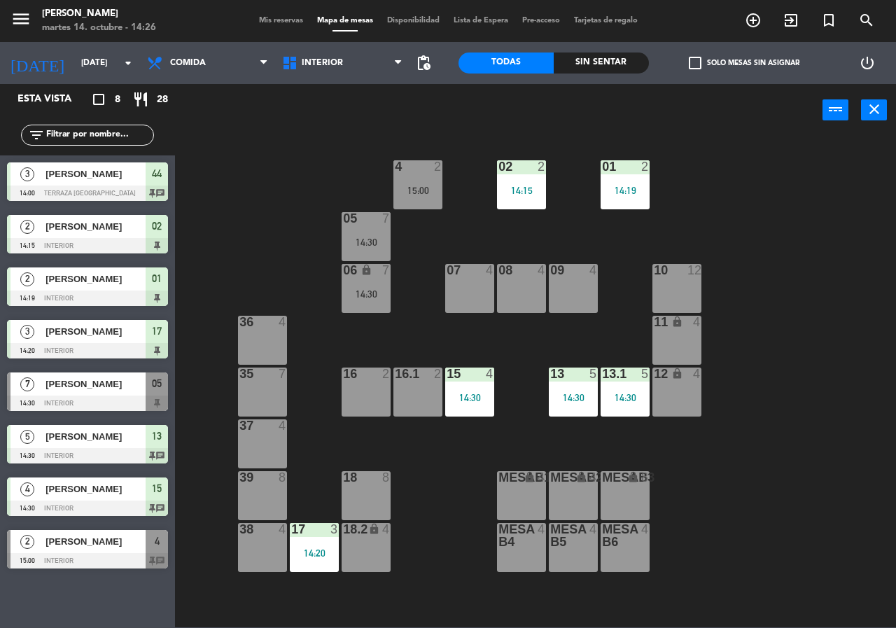
click at [352, 231] on div "05 7 14:30" at bounding box center [365, 236] width 49 height 49
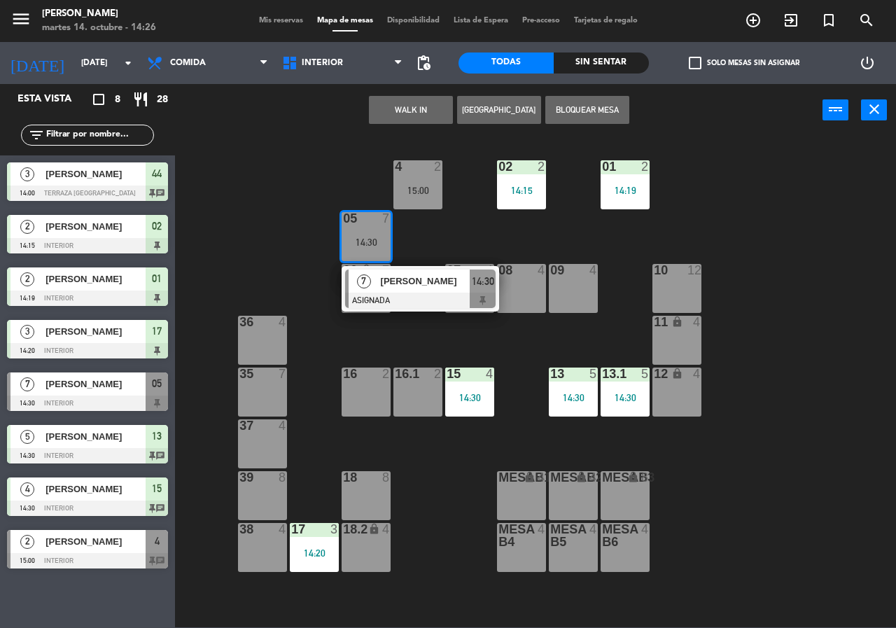
click at [374, 283] on div "7" at bounding box center [363, 280] width 30 height 23
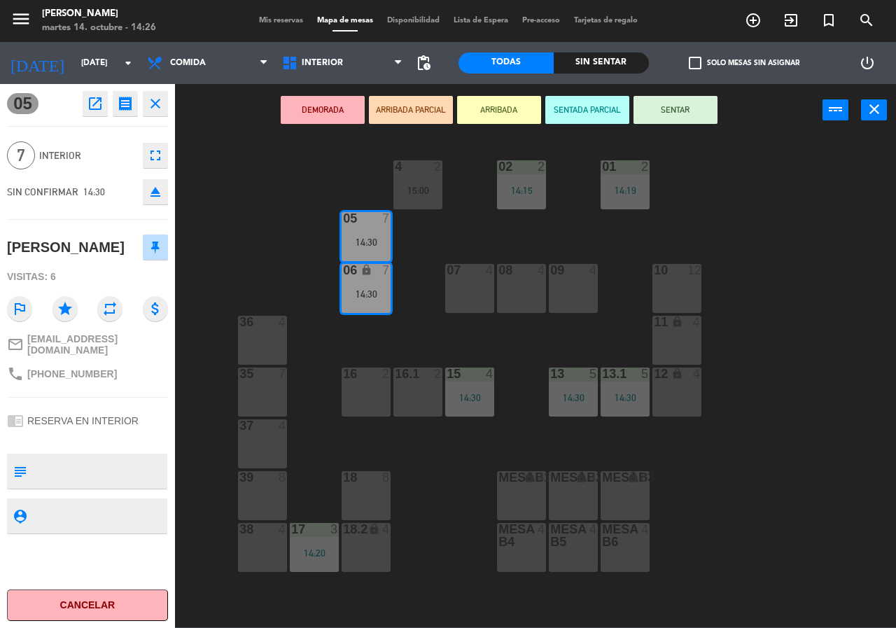
click at [566, 386] on div "13 5 14:30" at bounding box center [573, 391] width 49 height 49
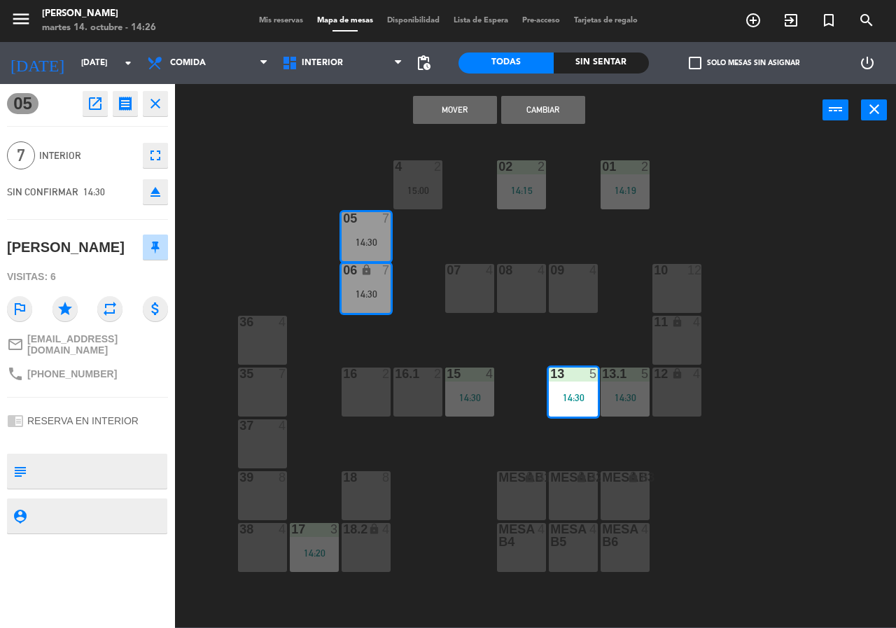
click at [537, 99] on button "Cambiar" at bounding box center [543, 110] width 84 height 28
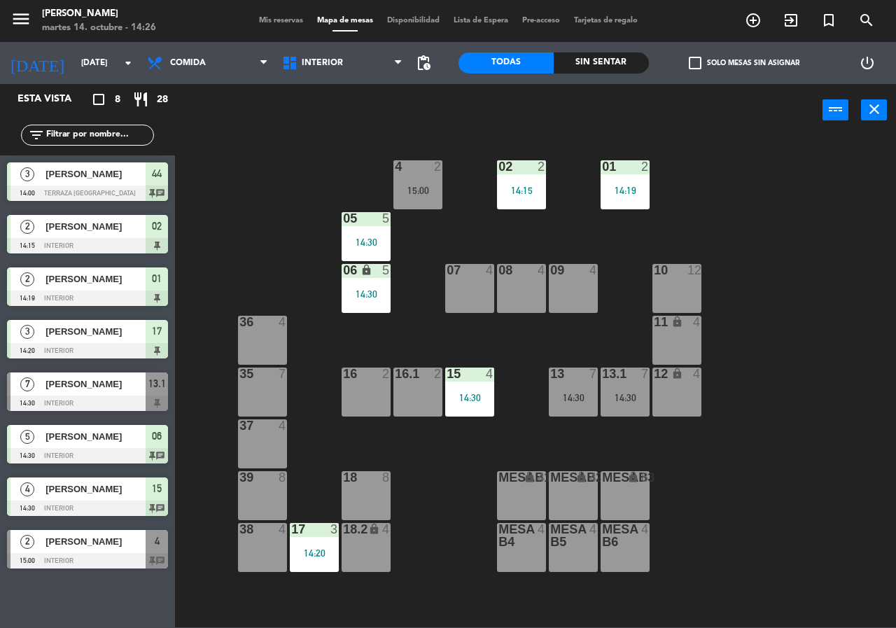
click at [367, 256] on div "05 5 14:30" at bounding box center [365, 236] width 49 height 49
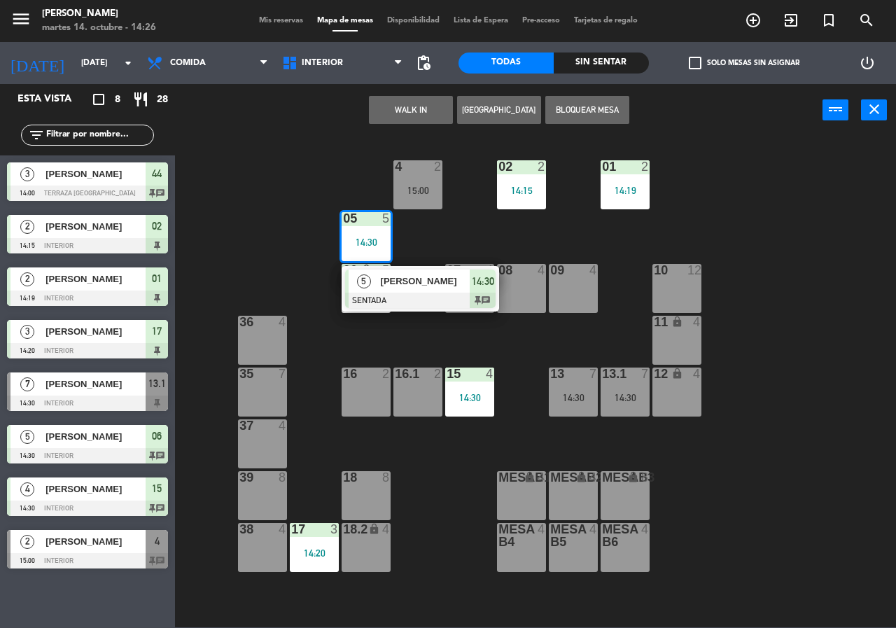
click at [795, 456] on div "02 2 14:15 4 2 15:00 01 2 14:19 05 5 14:30 5 [PERSON_NAME] SENTADA 14:30 chat 0…" at bounding box center [540, 381] width 712 height 491
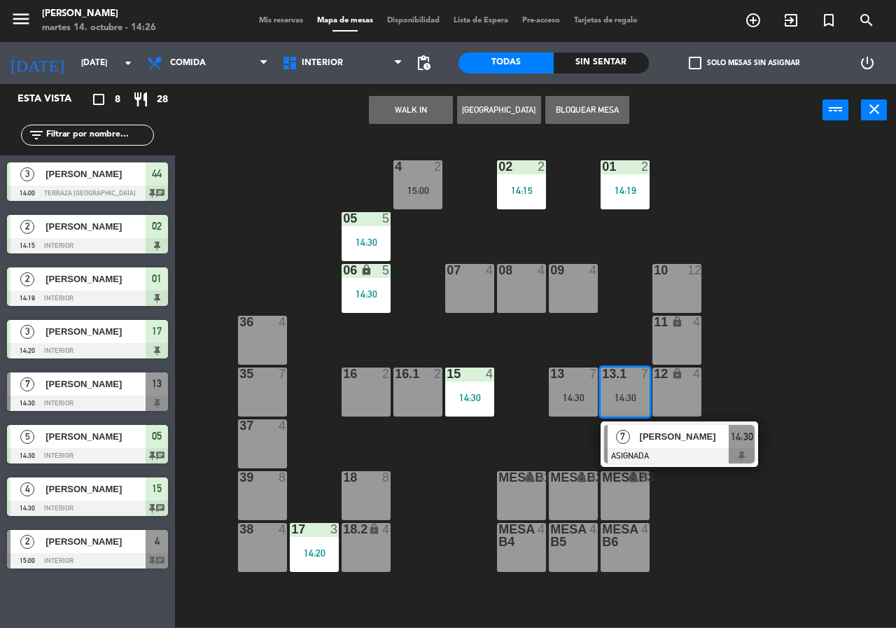
click at [636, 435] on div "7" at bounding box center [622, 436] width 30 height 23
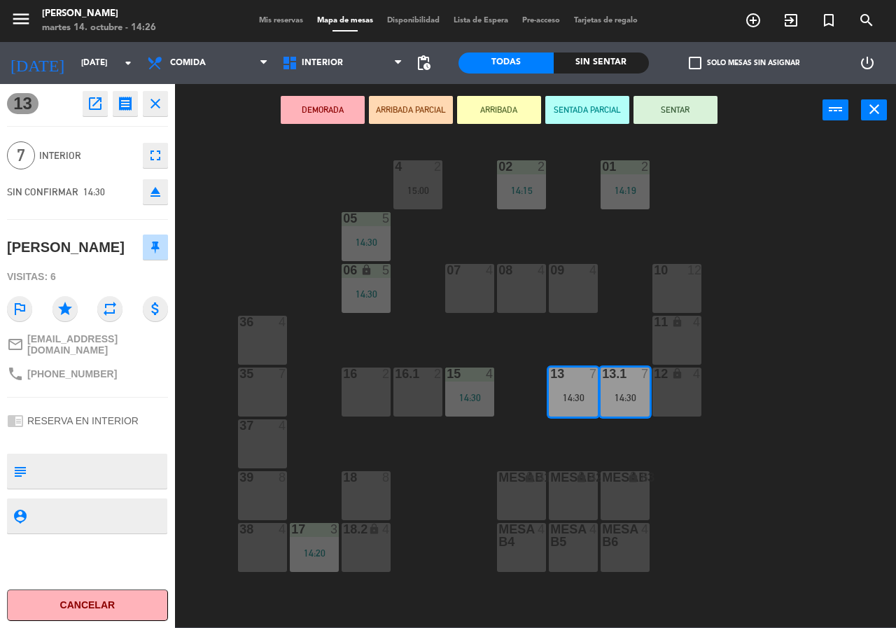
click at [521, 279] on div "08 4" at bounding box center [521, 288] width 49 height 49
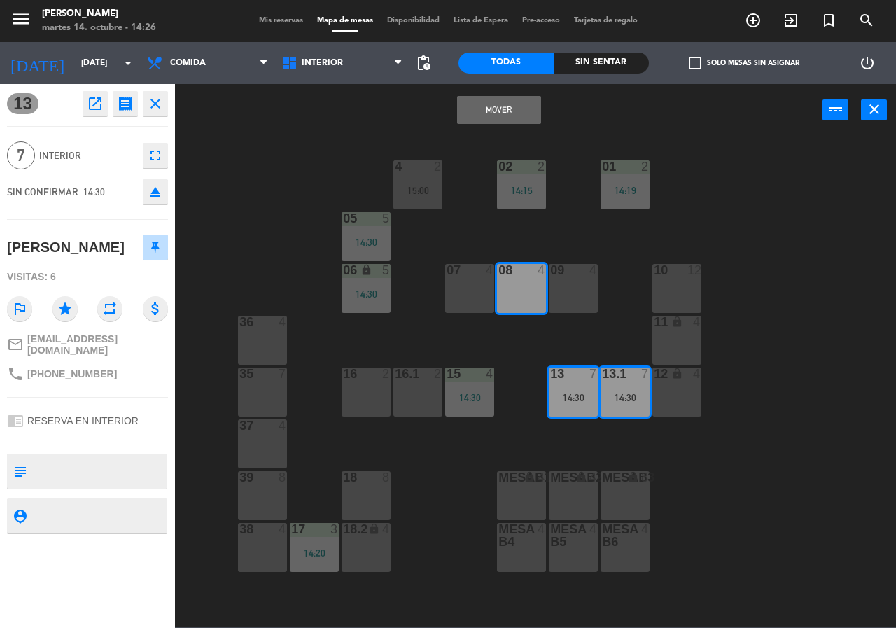
click at [474, 101] on button "Mover" at bounding box center [499, 110] width 84 height 28
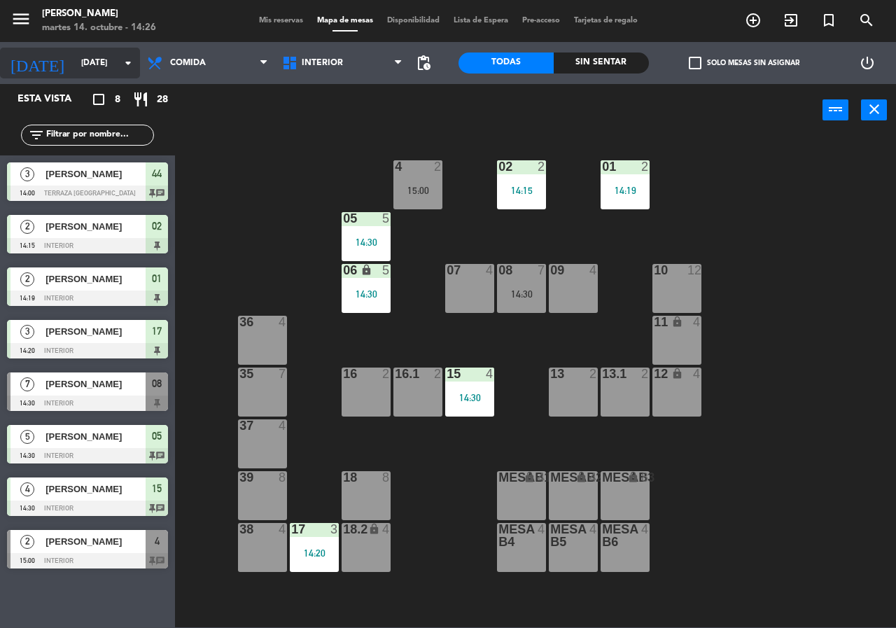
click at [74, 66] on input "[DATE]" at bounding box center [129, 63] width 111 height 24
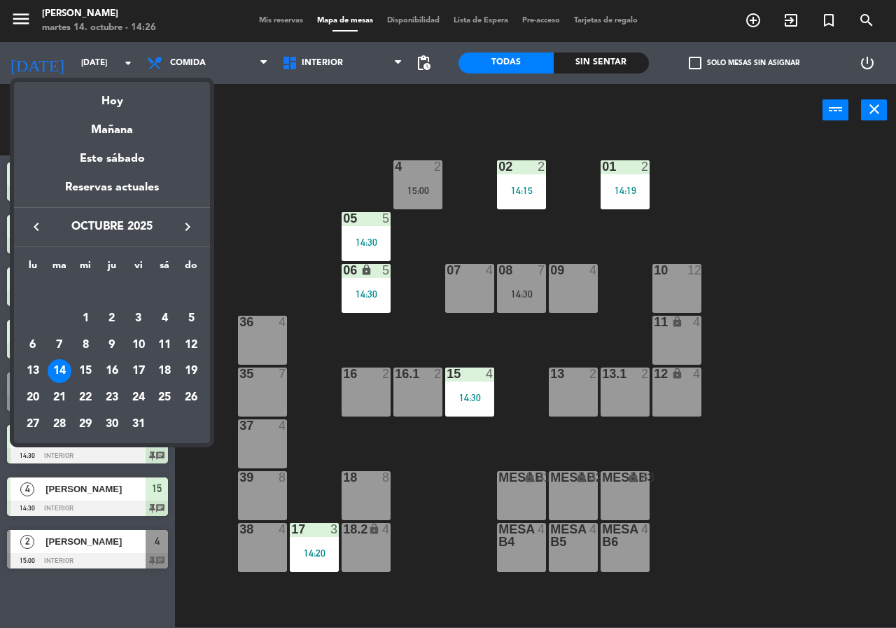
click at [111, 120] on div "Mañana" at bounding box center [112, 125] width 196 height 29
type input "[DATE]"
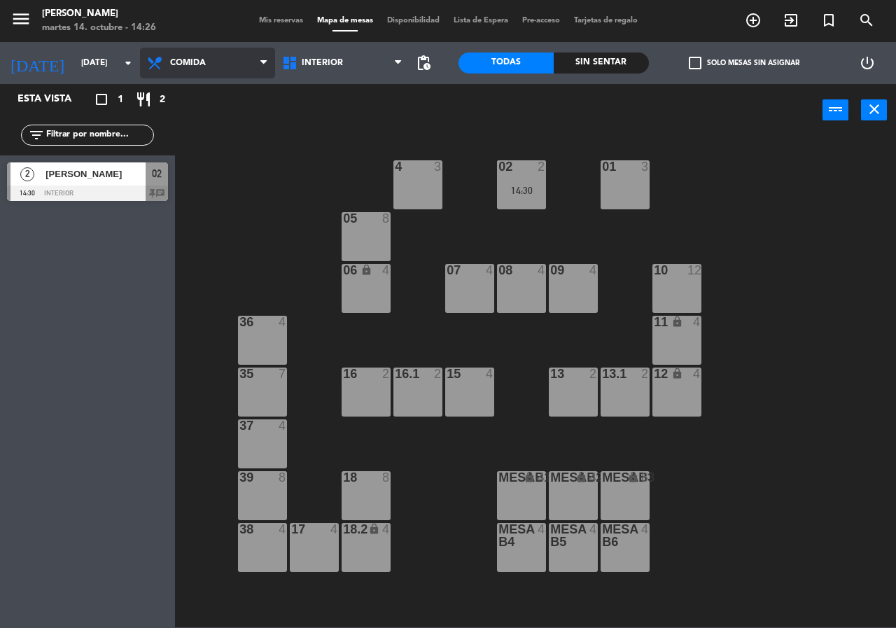
drag, startPoint x: 223, startPoint y: 55, endPoint x: 223, endPoint y: 65, distance: 9.8
click at [222, 56] on span "Comida" at bounding box center [207, 63] width 135 height 31
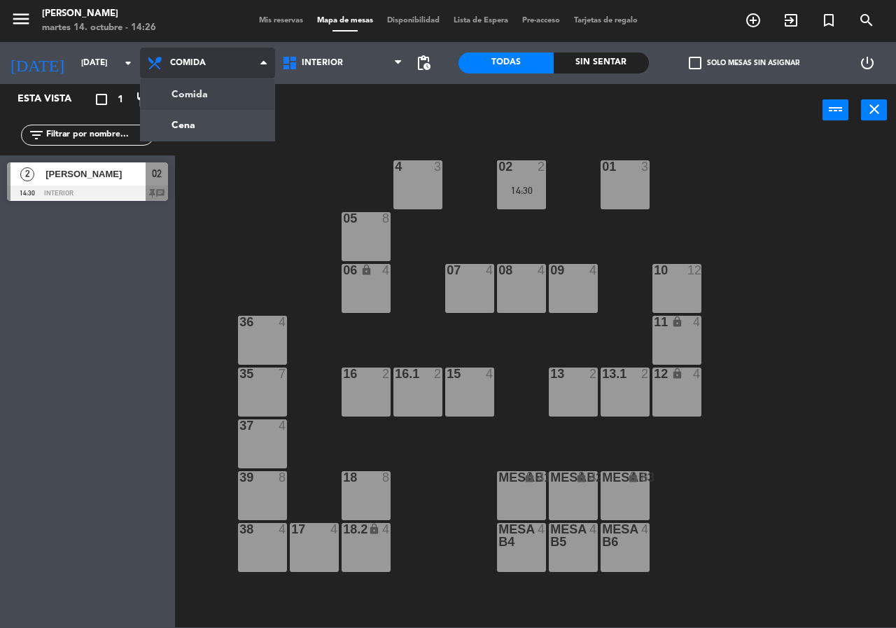
click at [230, 94] on ng-component "menu [PERSON_NAME][DATE] 14. octubre - 14:26 Mis reservas Mapa de mesas Disponi…" at bounding box center [448, 313] width 896 height 627
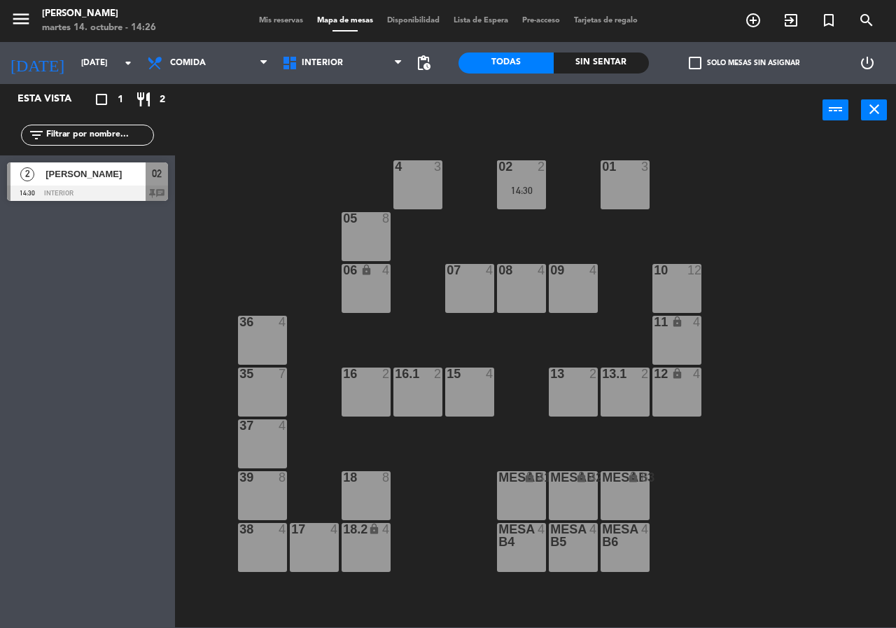
click at [355, 239] on div "05 8" at bounding box center [365, 236] width 49 height 49
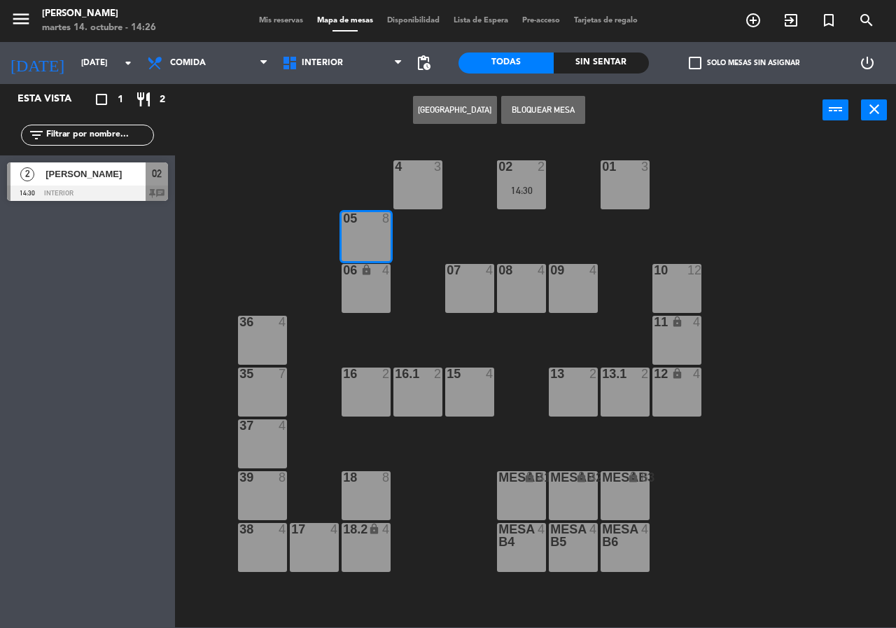
click at [467, 104] on button "[GEOGRAPHIC_DATA]" at bounding box center [455, 110] width 84 height 28
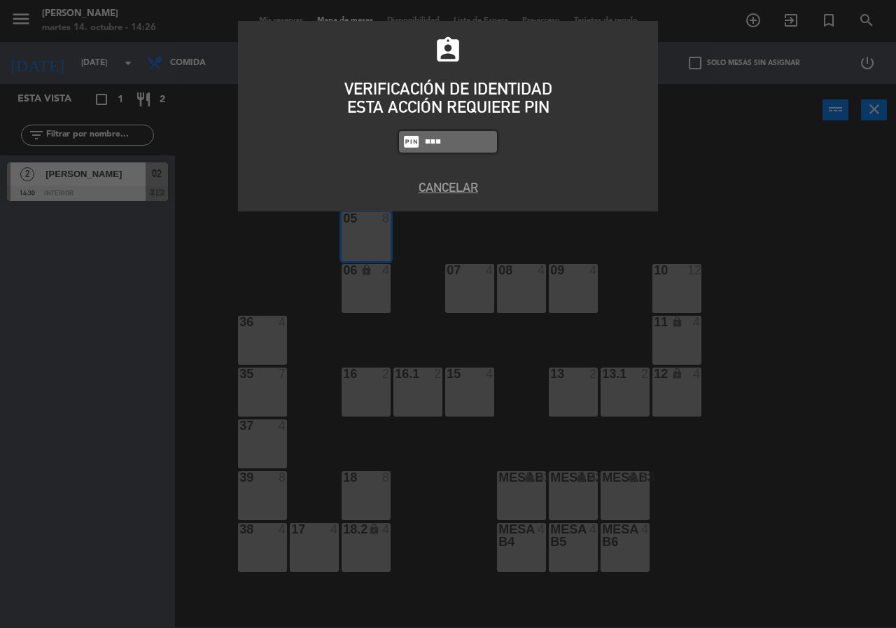
type input "9567"
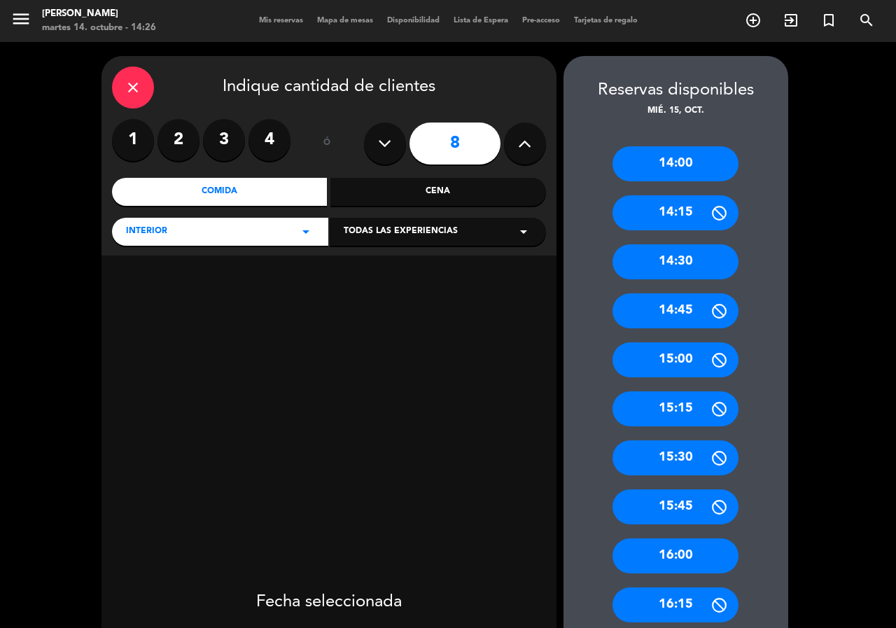
click at [398, 148] on button at bounding box center [385, 143] width 42 height 42
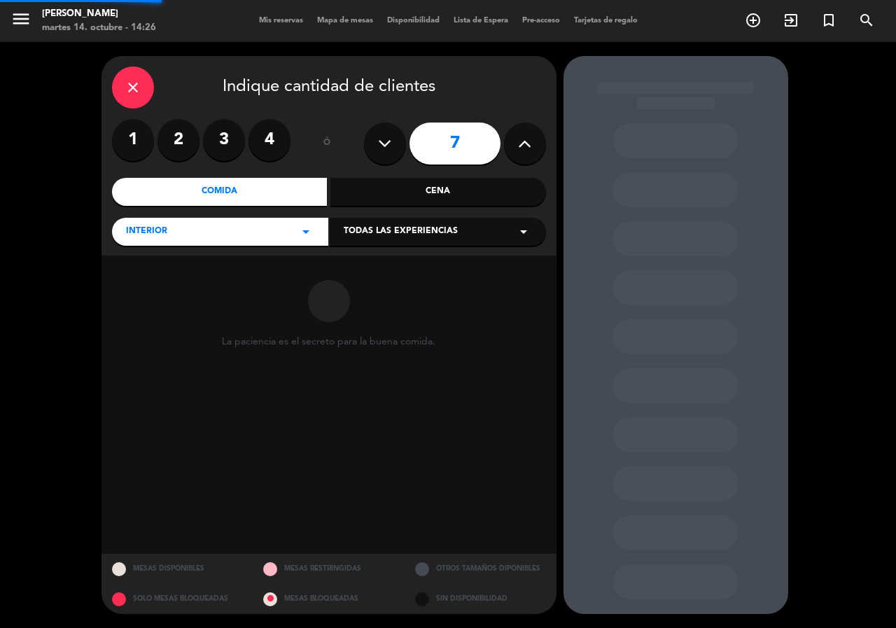
click at [398, 148] on button at bounding box center [385, 143] width 42 height 42
type input "6"
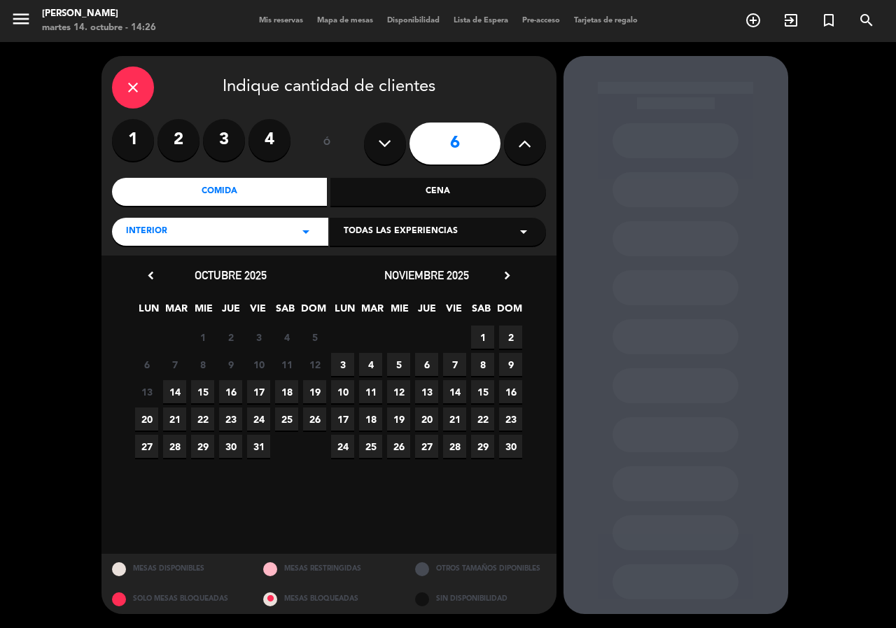
click at [201, 391] on span "15" at bounding box center [202, 391] width 23 height 23
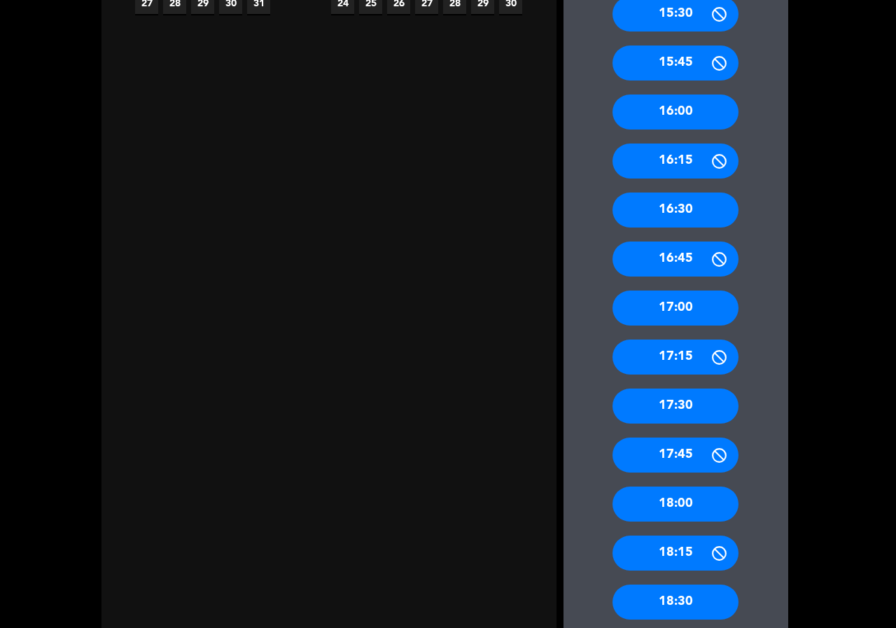
scroll to position [572, 0]
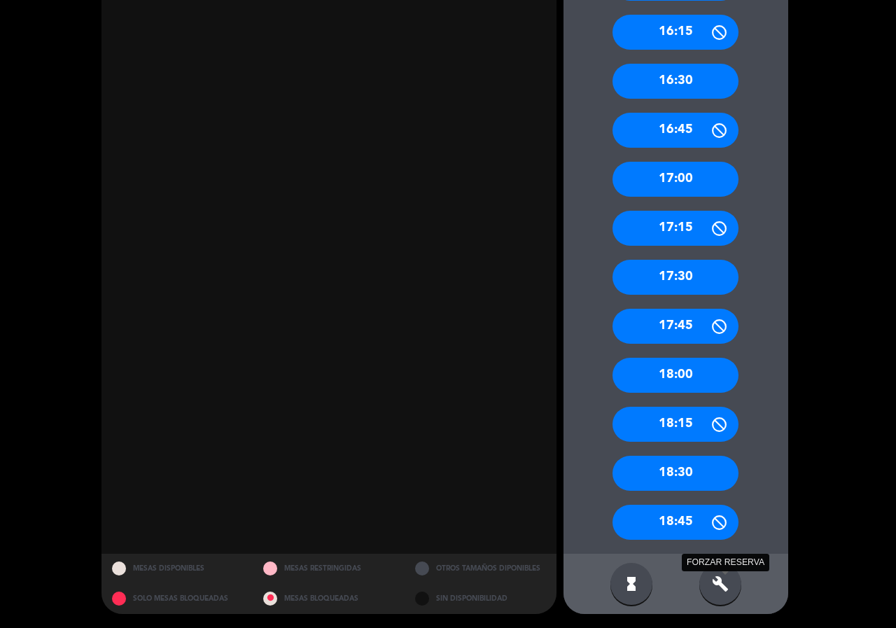
drag, startPoint x: 712, startPoint y: 582, endPoint x: 721, endPoint y: 536, distance: 47.1
click at [712, 582] on icon "build" at bounding box center [720, 583] width 17 height 17
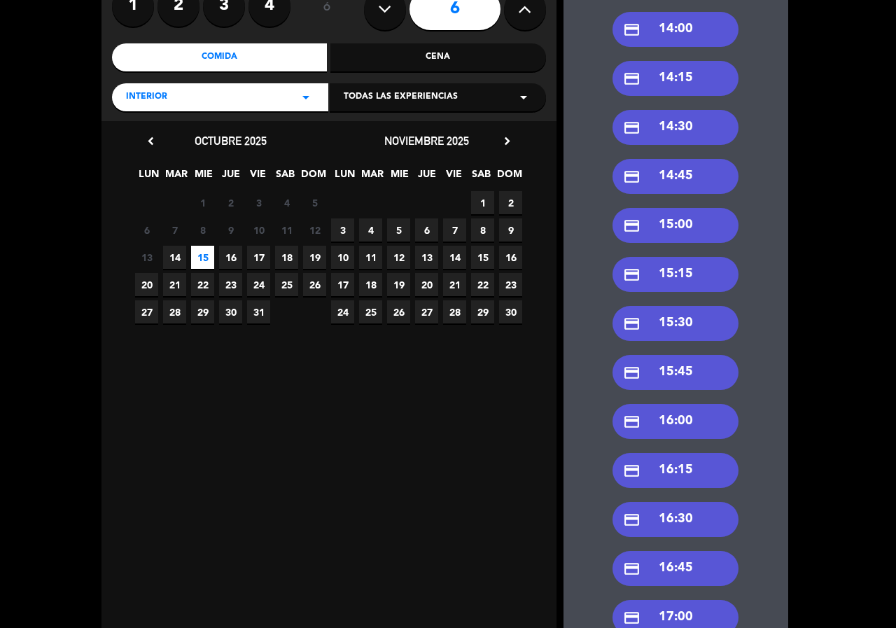
scroll to position [83, 0]
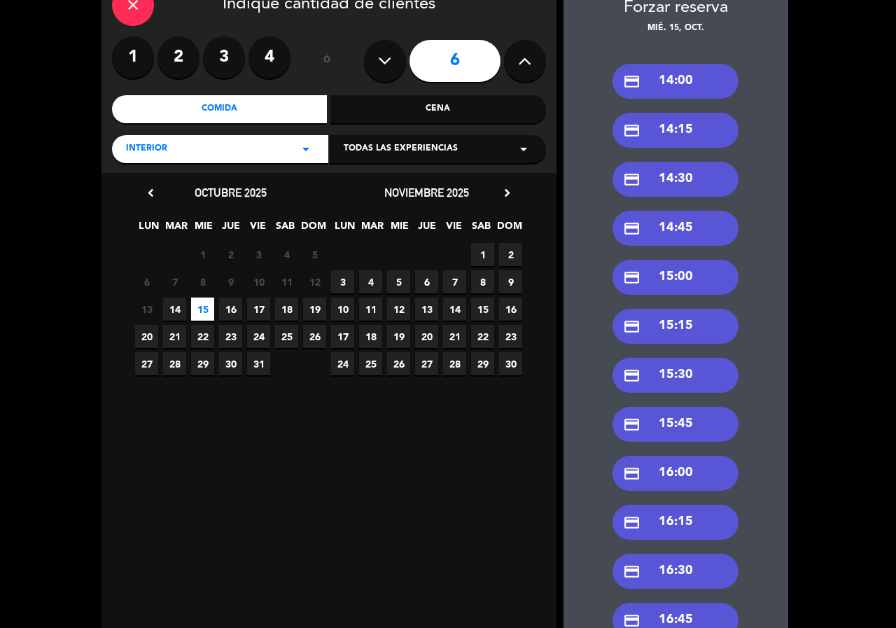
click at [674, 279] on div "credit_card 15:00" at bounding box center [675, 277] width 126 height 35
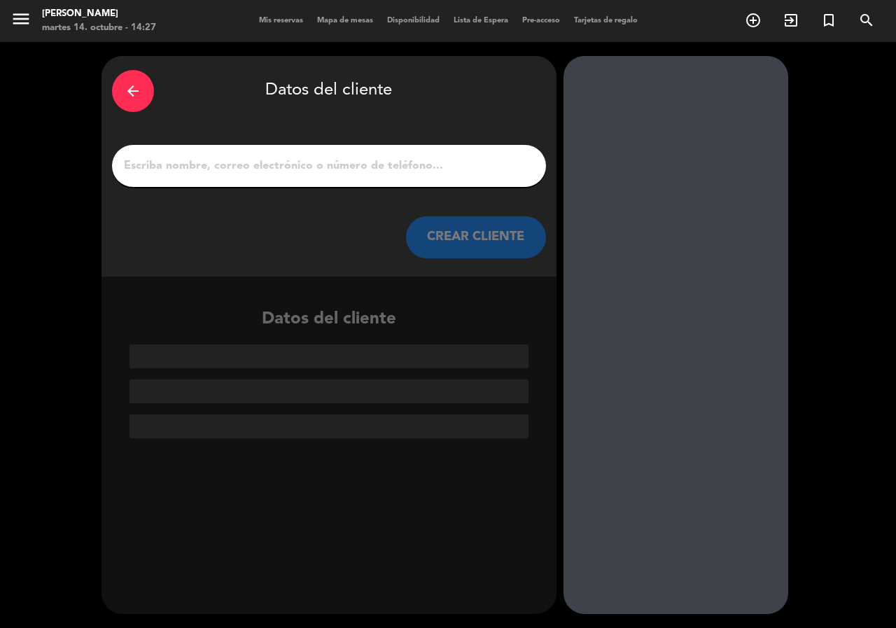
click at [290, 169] on input "1" at bounding box center [328, 166] width 413 height 20
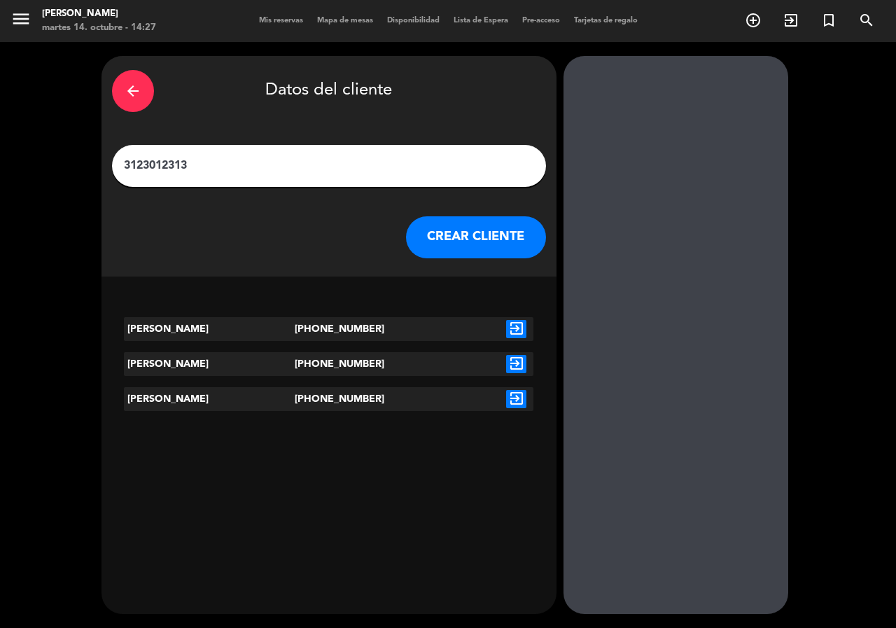
type input "3123012313"
click at [513, 330] on icon "exit_to_app" at bounding box center [516, 329] width 20 height 18
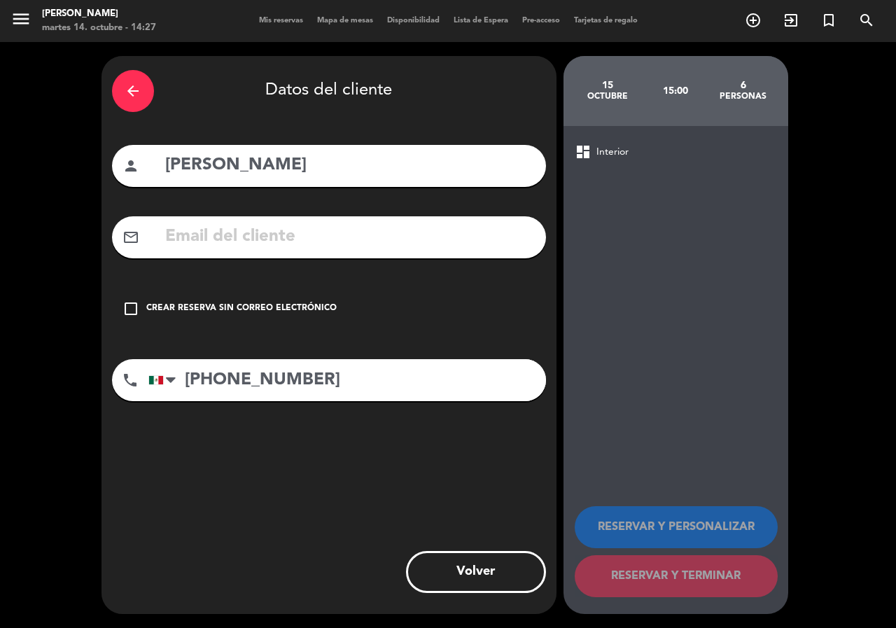
click at [166, 307] on div "Crear reserva sin correo electrónico" at bounding box center [241, 309] width 190 height 14
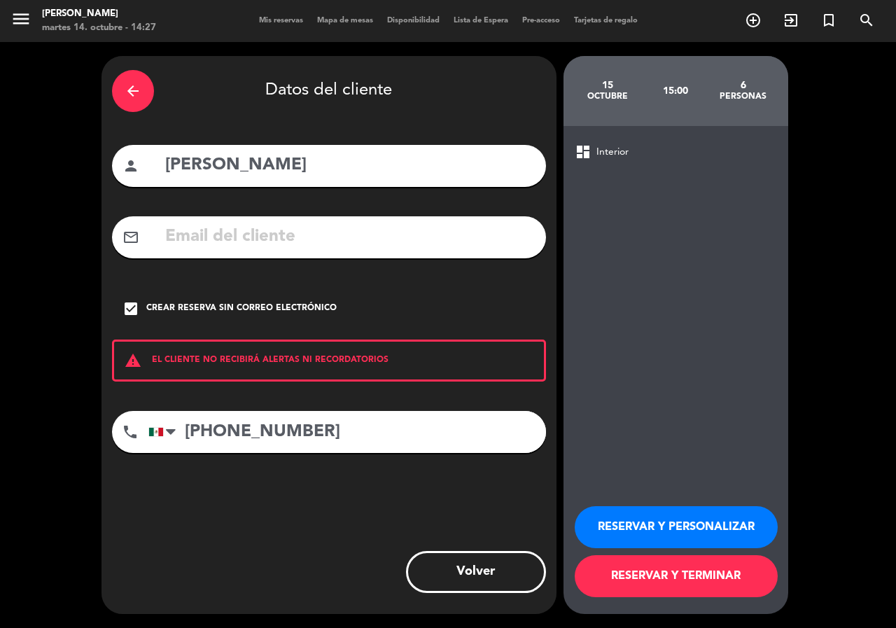
click at [657, 519] on button "RESERVAR Y PERSONALIZAR" at bounding box center [676, 527] width 203 height 42
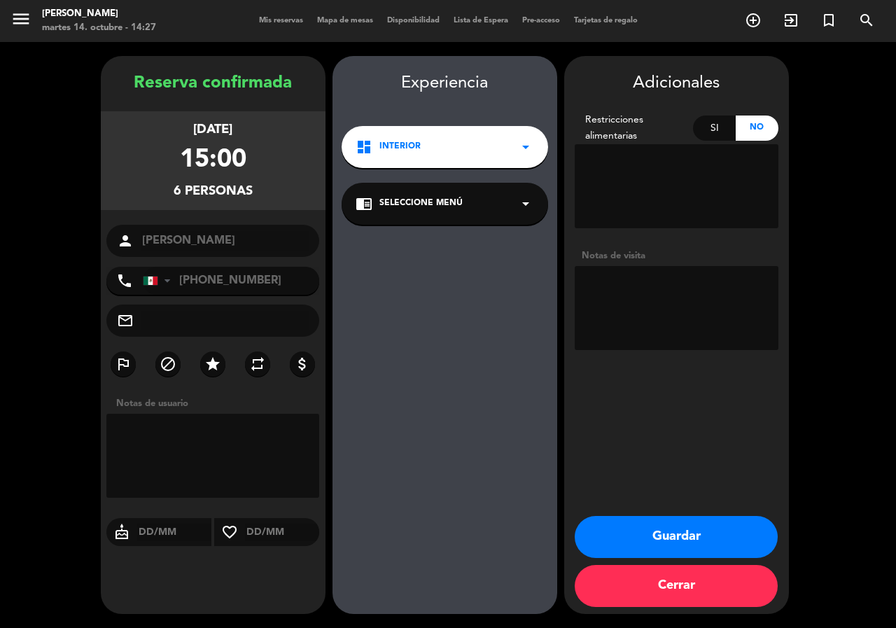
click at [670, 358] on div "Adicionales Restricciones alimentarias Si No Notas de visita Guardar Cerrar" at bounding box center [676, 335] width 225 height 558
click at [658, 302] on textarea at bounding box center [677, 308] width 204 height 84
type textarea "int"
click at [672, 526] on button "Guardar" at bounding box center [676, 537] width 203 height 42
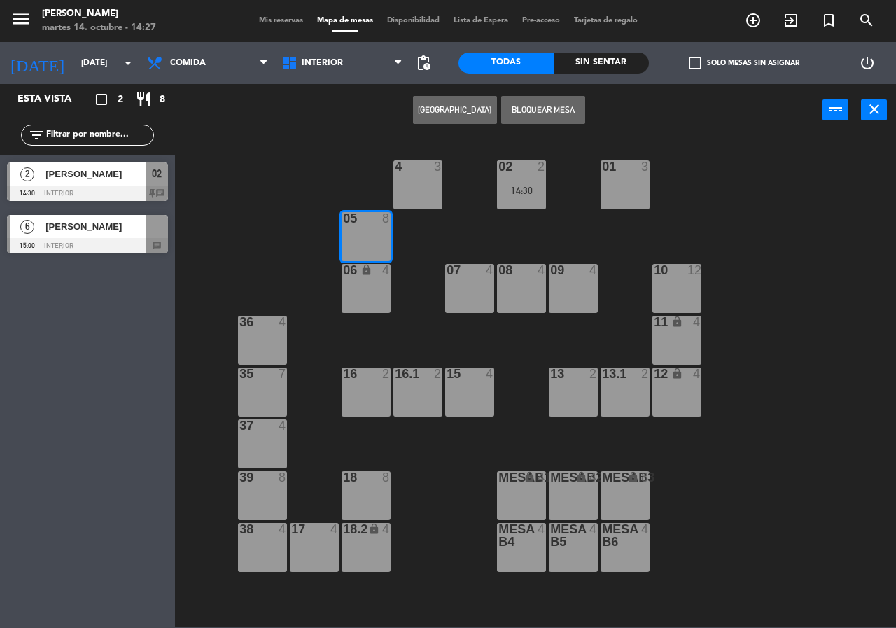
click at [253, 150] on div "02 2 14:30 4 3 01 3 05 8 06 lock 4 07 4 09 4 10 12 08 4 11 lock 4 36 4 16 2 15 …" at bounding box center [540, 381] width 712 height 491
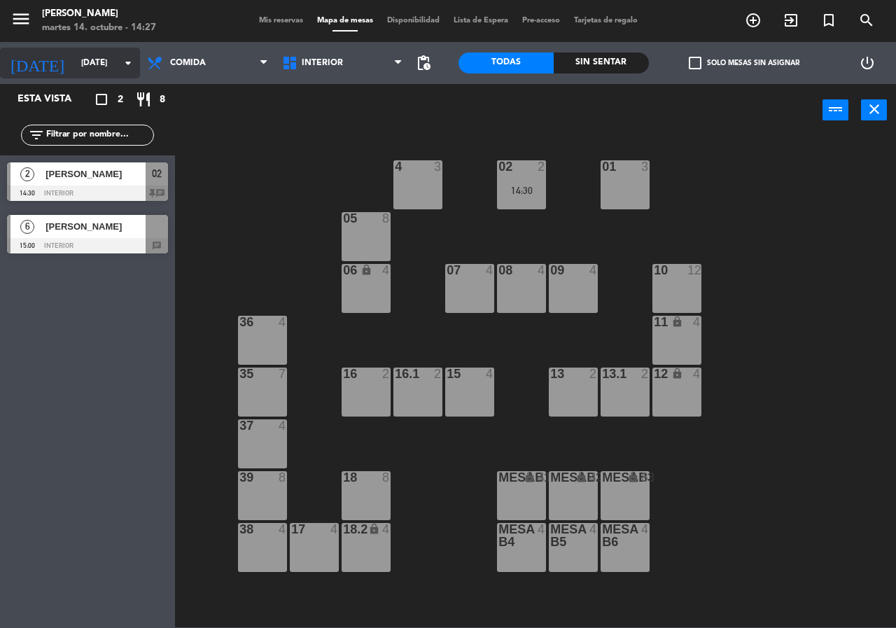
click at [99, 67] on input "[DATE]" at bounding box center [129, 63] width 111 height 24
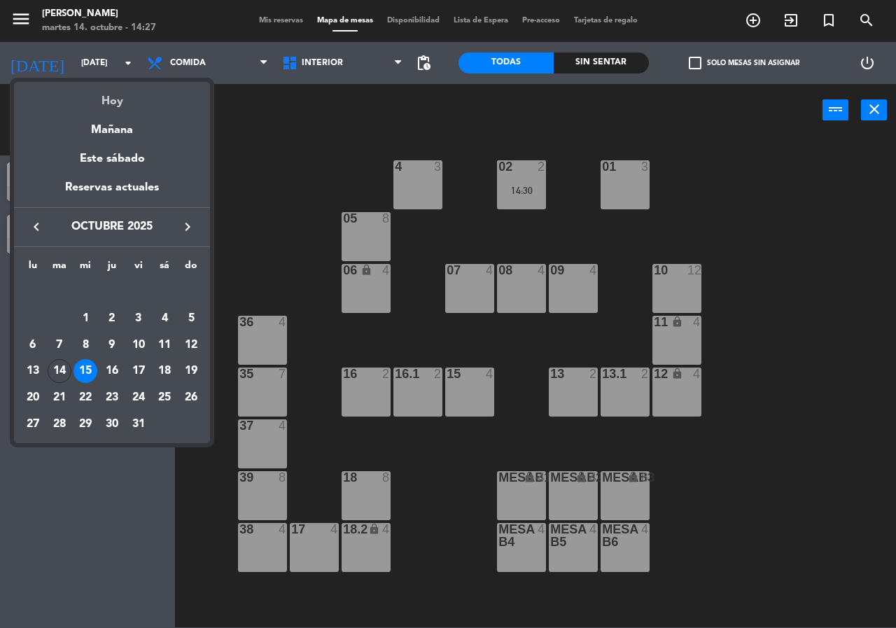
click at [139, 100] on div "Hoy" at bounding box center [112, 96] width 196 height 29
type input "[DATE]"
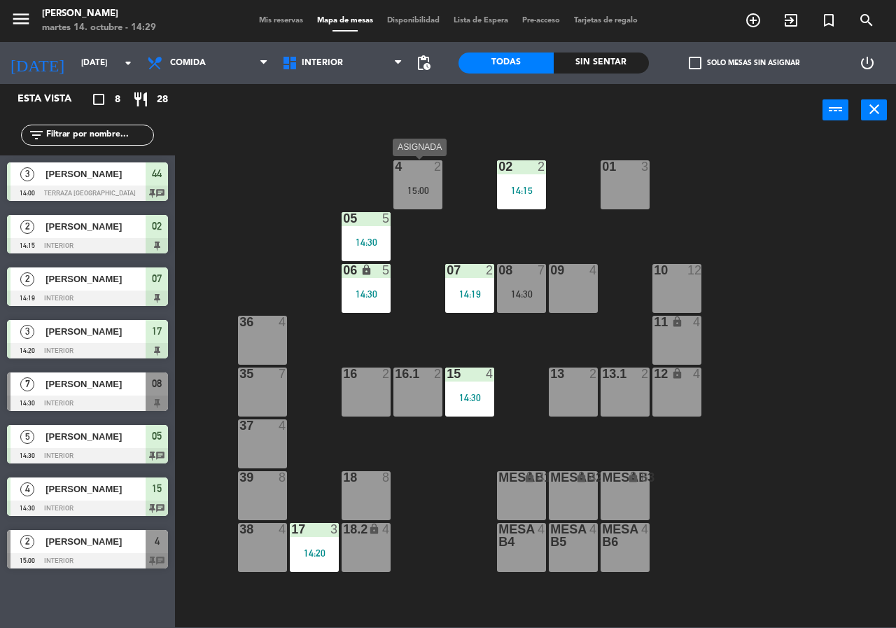
click at [419, 181] on div "4 2 15:00" at bounding box center [417, 184] width 49 height 49
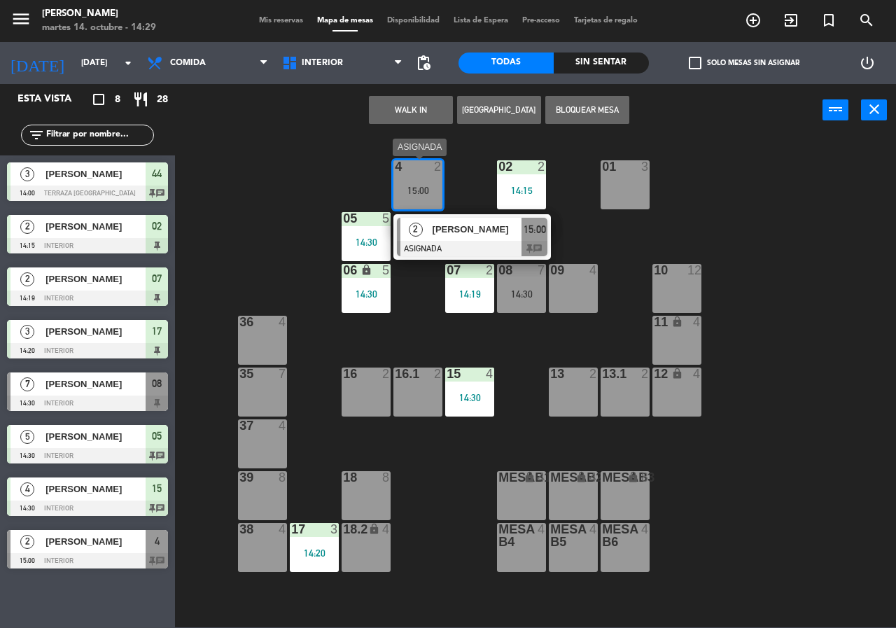
click at [435, 243] on div at bounding box center [472, 248] width 150 height 15
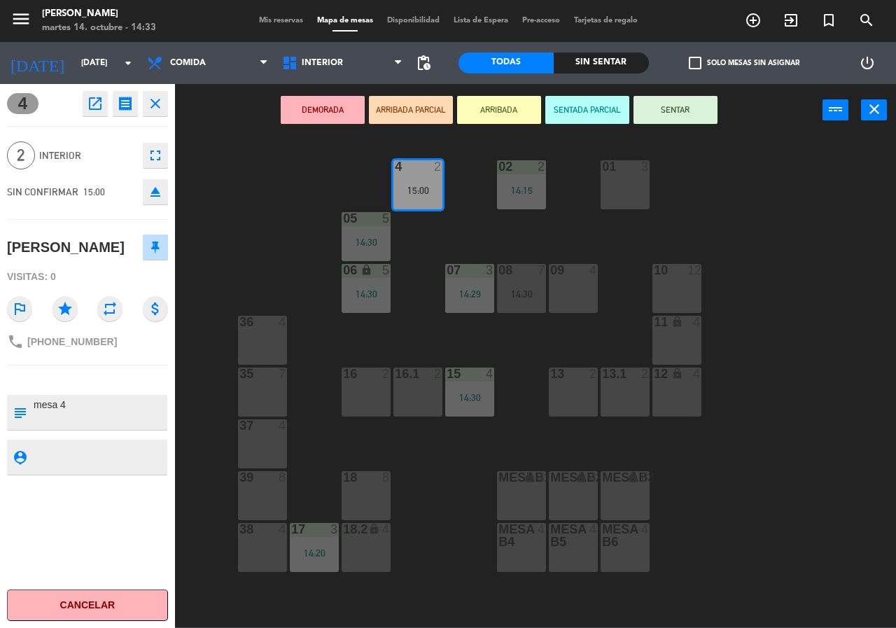
click at [810, 272] on div "02 2 14:15 4 2 15:00 01 3 05 5 14:30 06 lock 5 14:30 07 3 14:29 09 4 10 12 08 7…" at bounding box center [540, 381] width 712 height 491
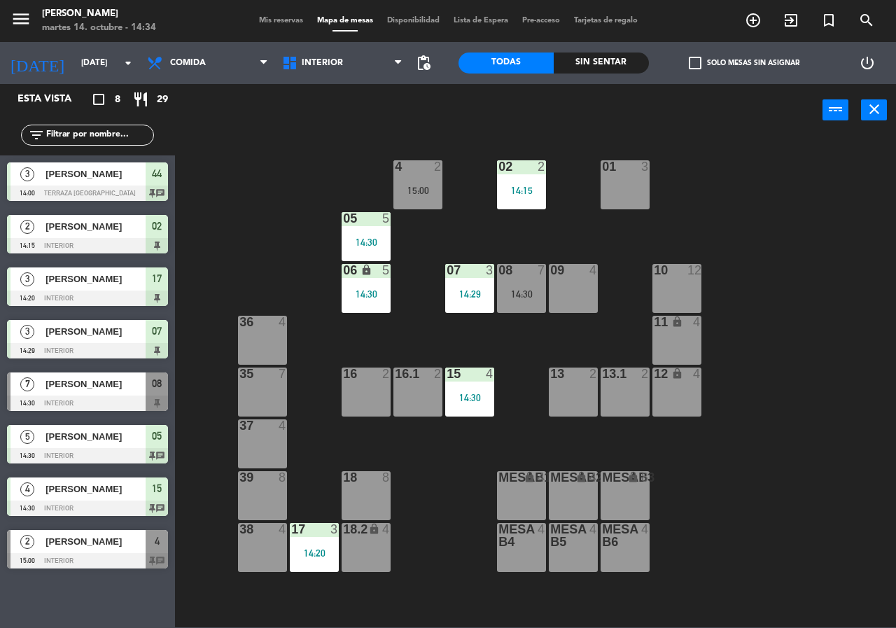
click at [265, 143] on div "02 2 14:15 4 2 15:00 01 3 05 5 14:30 06 lock 5 14:30 07 3 14:29 09 4 10 12 08 7…" at bounding box center [540, 381] width 712 height 491
click at [211, 70] on span "Comida" at bounding box center [207, 63] width 135 height 31
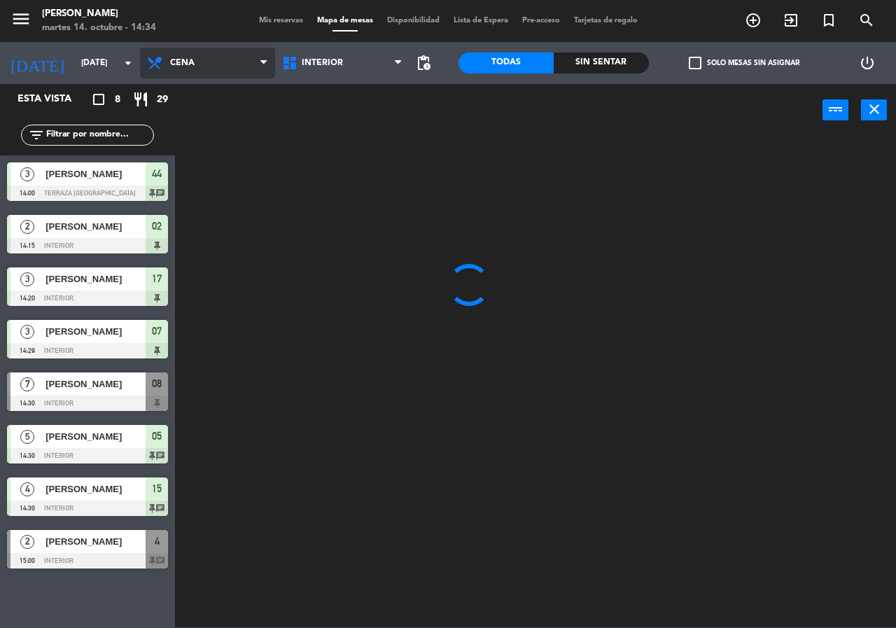
click at [214, 129] on ng-component "menu [PERSON_NAME][DATE] 14. octubre - 14:34 Mis reservas Mapa de mesas Disponi…" at bounding box center [448, 313] width 896 height 627
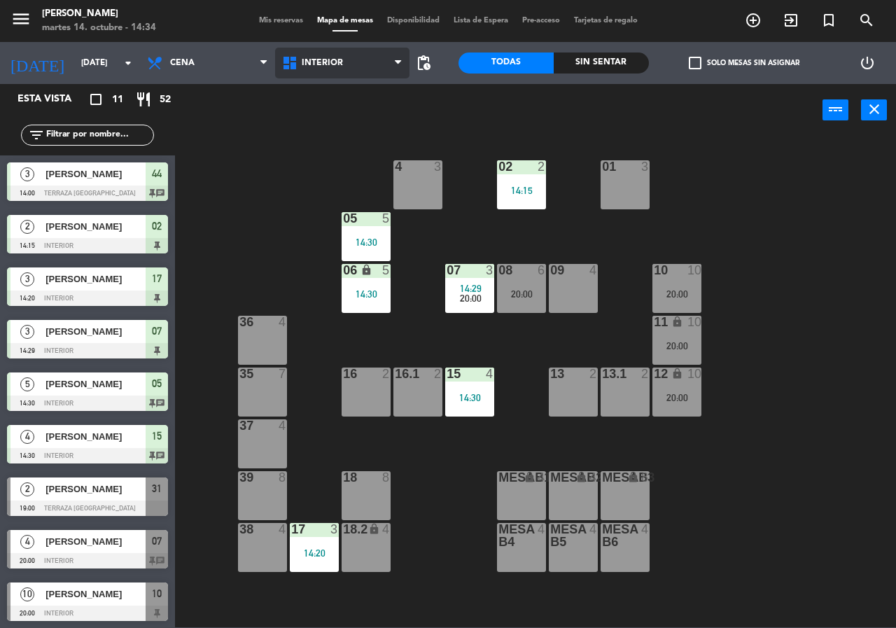
click at [332, 64] on span "Interior" at bounding box center [322, 63] width 41 height 10
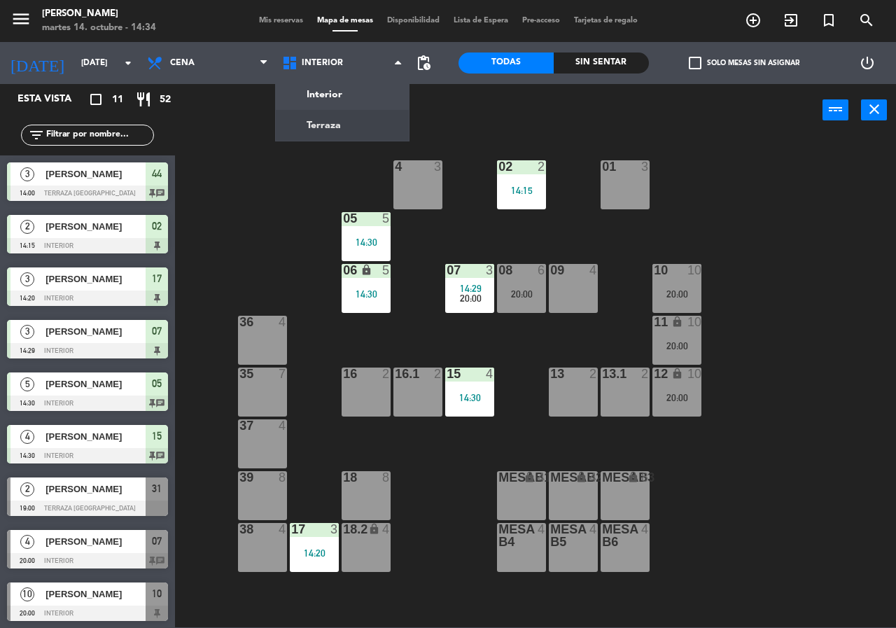
click at [342, 135] on ng-component "menu [PERSON_NAME][DATE] 14. octubre - 14:34 Mis reservas Mapa de mesas Disponi…" at bounding box center [448, 313] width 896 height 627
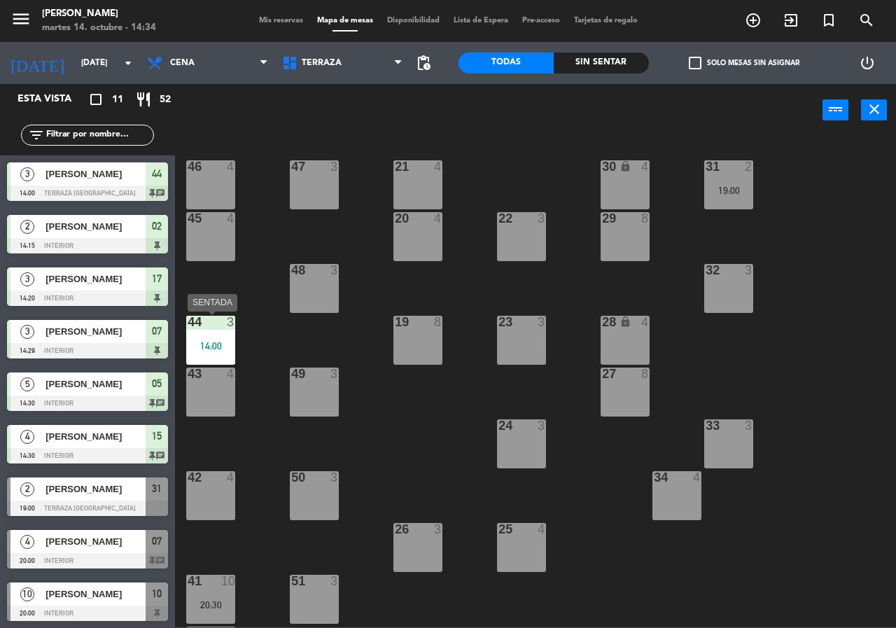
click at [212, 351] on div "44 3 14:00" at bounding box center [210, 340] width 49 height 49
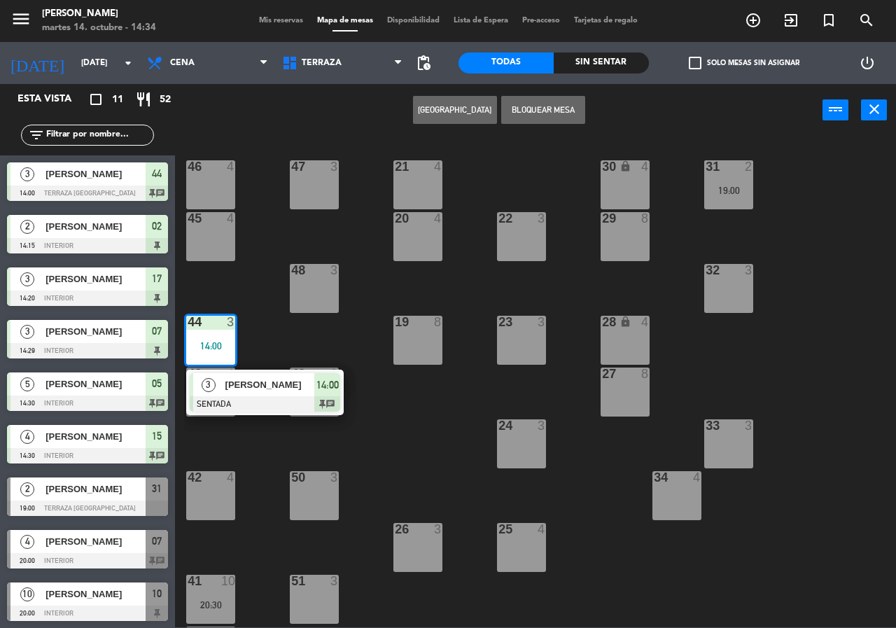
click at [280, 306] on div "21 4 30 lock 4 46 4 47 3 31 2 19:00 20 4 22 3 29 8 45 4 32 3 48 3 19 8 23 3 28 …" at bounding box center [540, 381] width 712 height 491
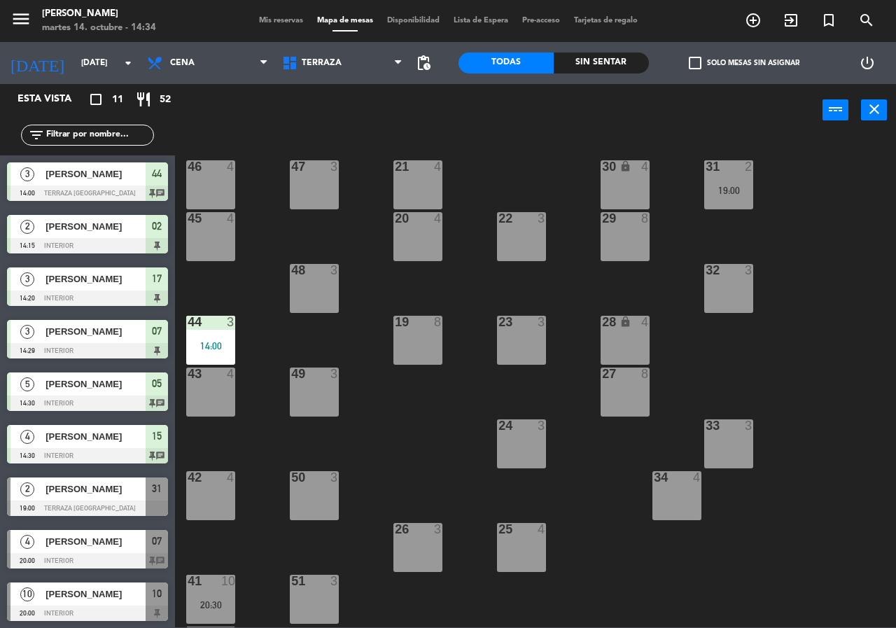
click at [201, 395] on div "43 4" at bounding box center [210, 391] width 49 height 49
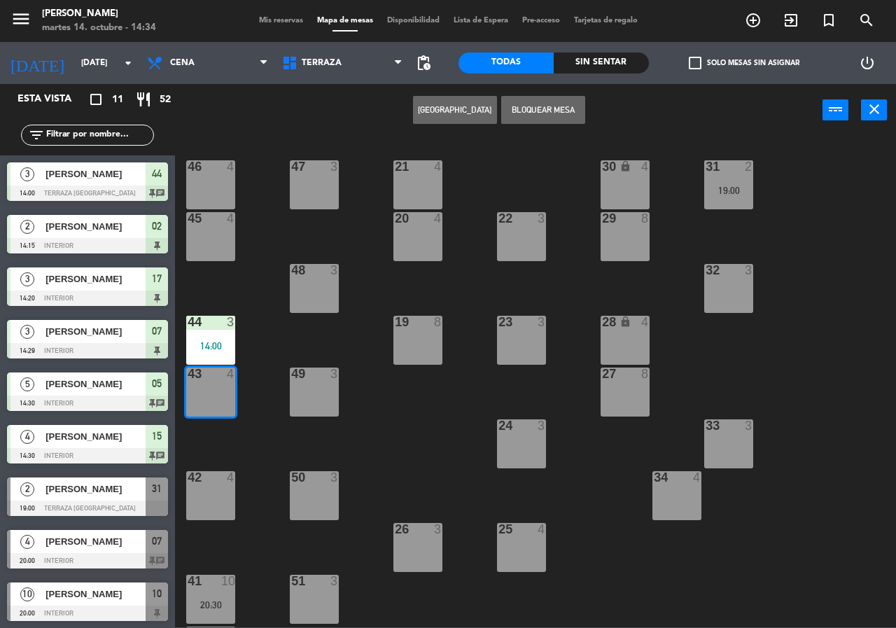
click at [213, 330] on div "44 3" at bounding box center [210, 323] width 49 height 14
click at [513, 111] on button "[GEOGRAPHIC_DATA]" at bounding box center [499, 110] width 84 height 28
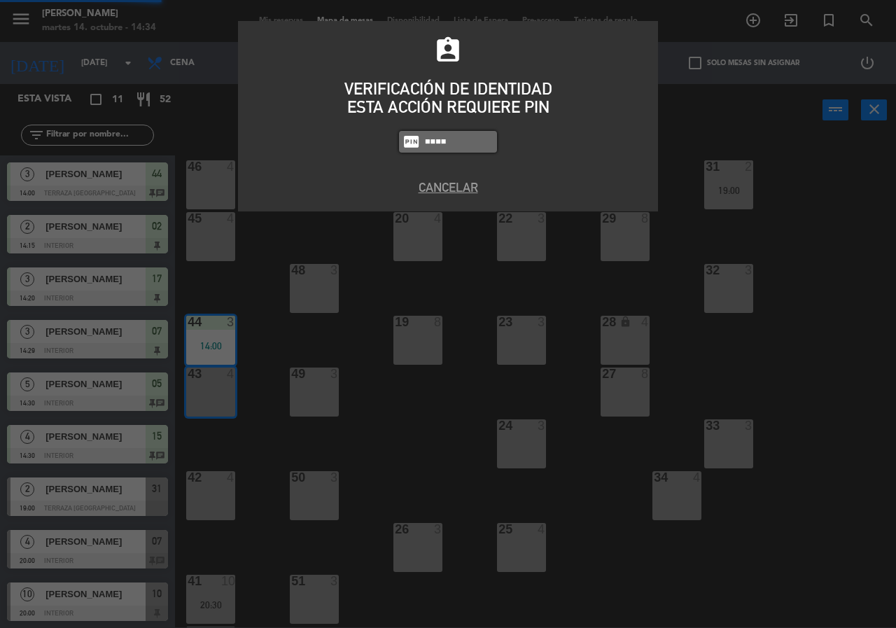
type input "3530"
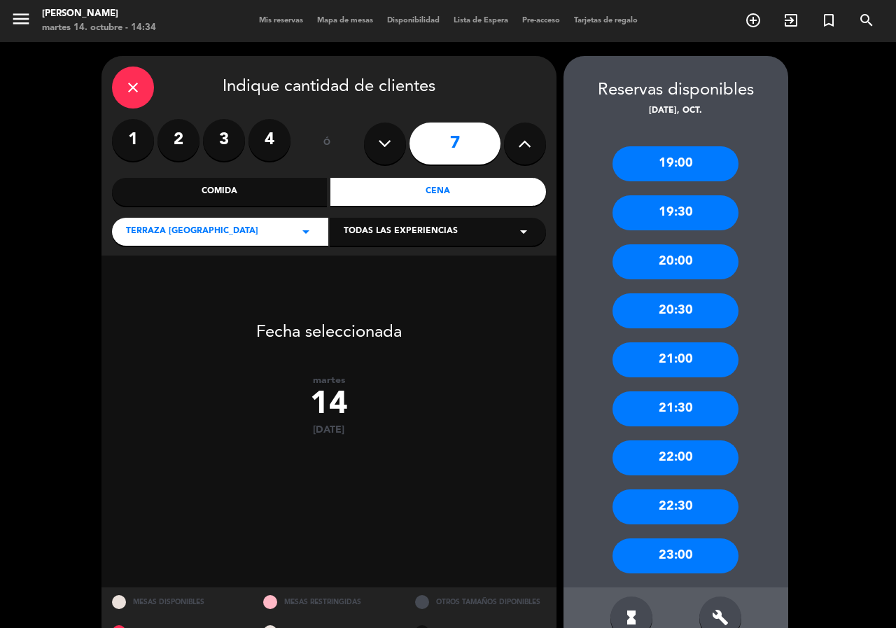
click at [539, 150] on button at bounding box center [525, 143] width 42 height 42
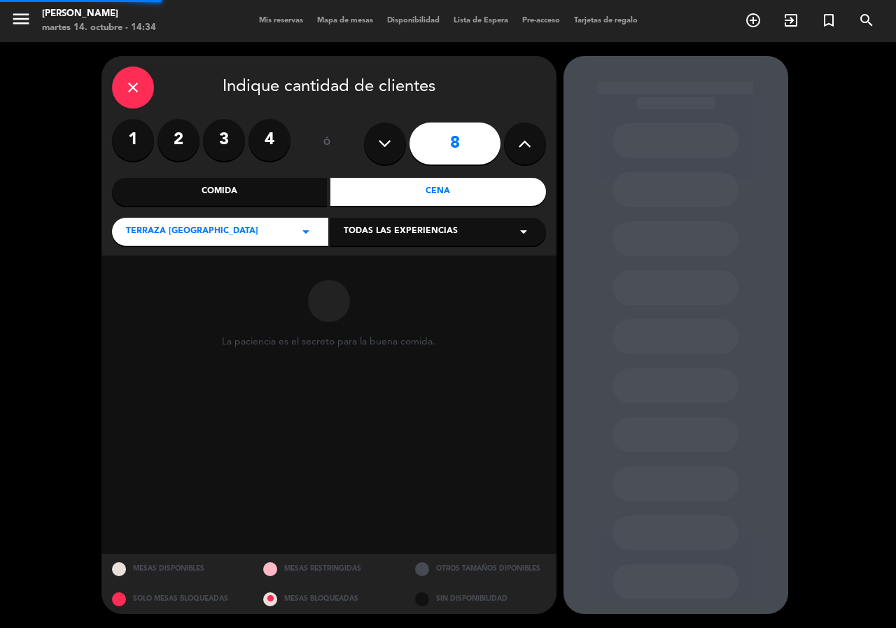
click at [539, 150] on button at bounding box center [525, 143] width 42 height 42
click at [538, 150] on button at bounding box center [525, 143] width 42 height 42
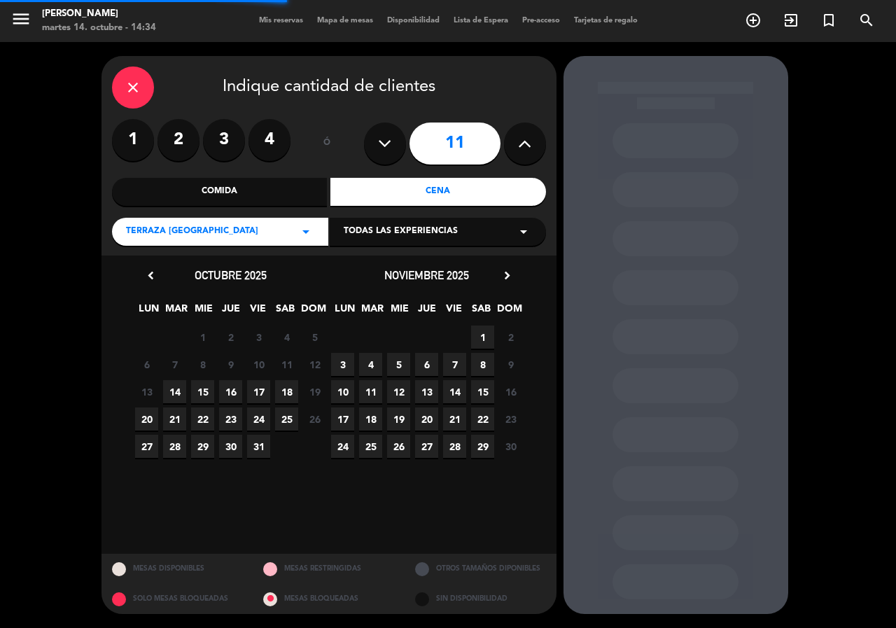
click at [532, 149] on button at bounding box center [525, 143] width 42 height 42
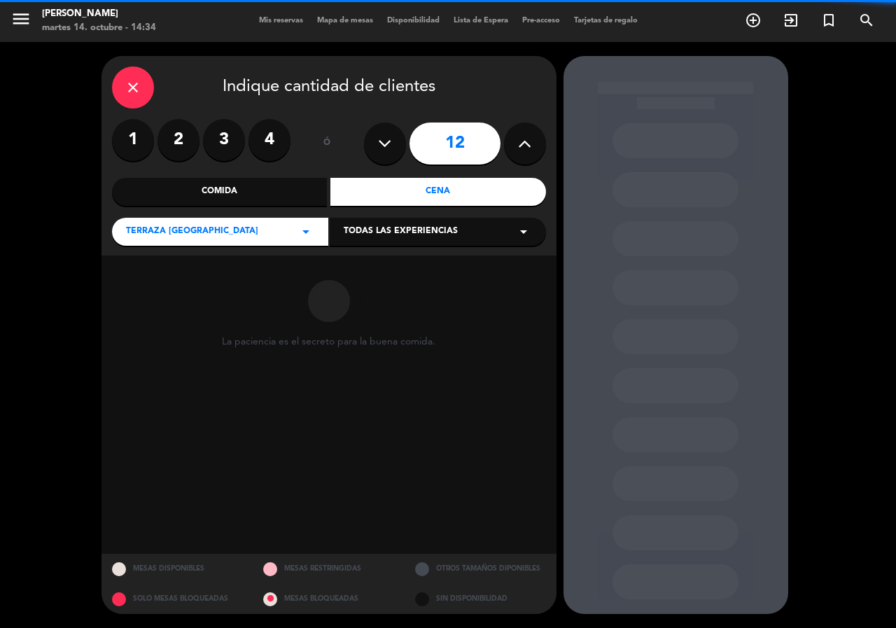
click at [531, 149] on icon at bounding box center [524, 143] width 13 height 21
click at [531, 151] on icon at bounding box center [524, 143] width 13 height 21
type input "14"
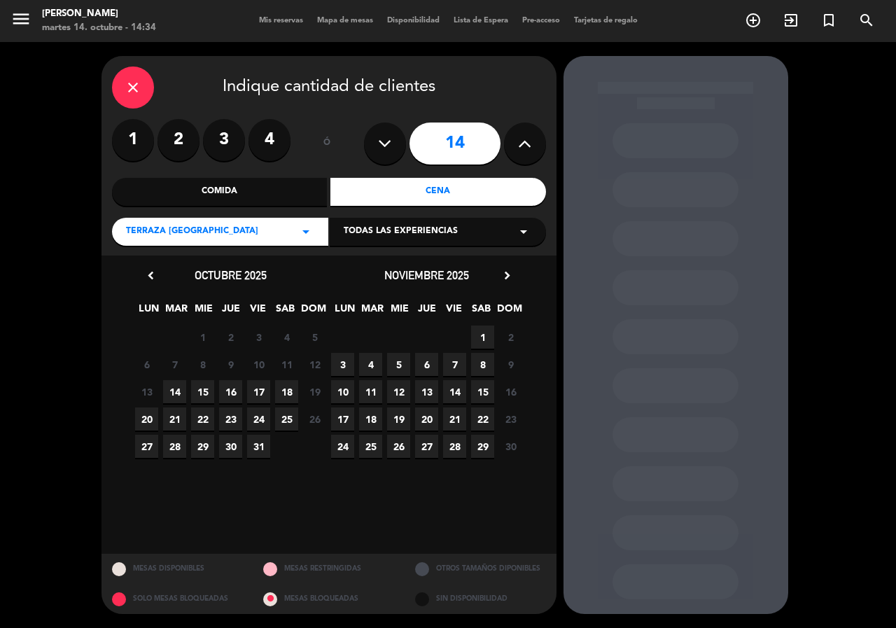
click at [176, 389] on span "14" at bounding box center [174, 391] width 23 height 23
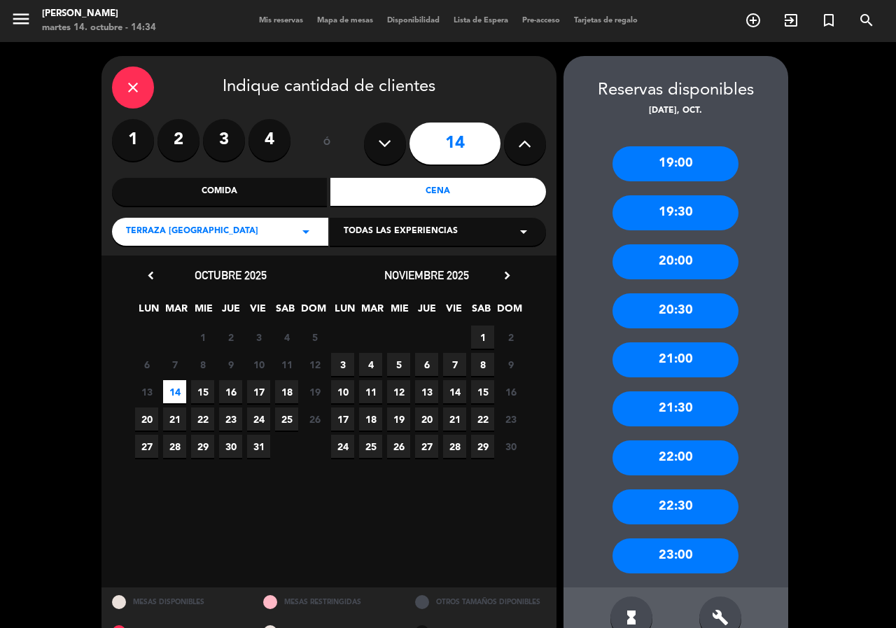
click at [676, 353] on div "21:00" at bounding box center [675, 359] width 126 height 35
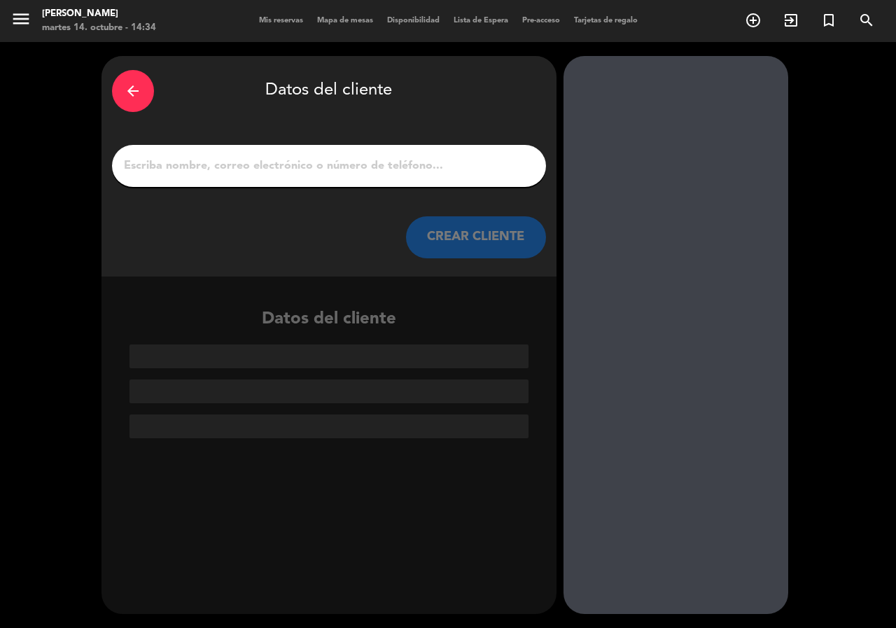
click at [251, 167] on input "1" at bounding box center [328, 166] width 413 height 20
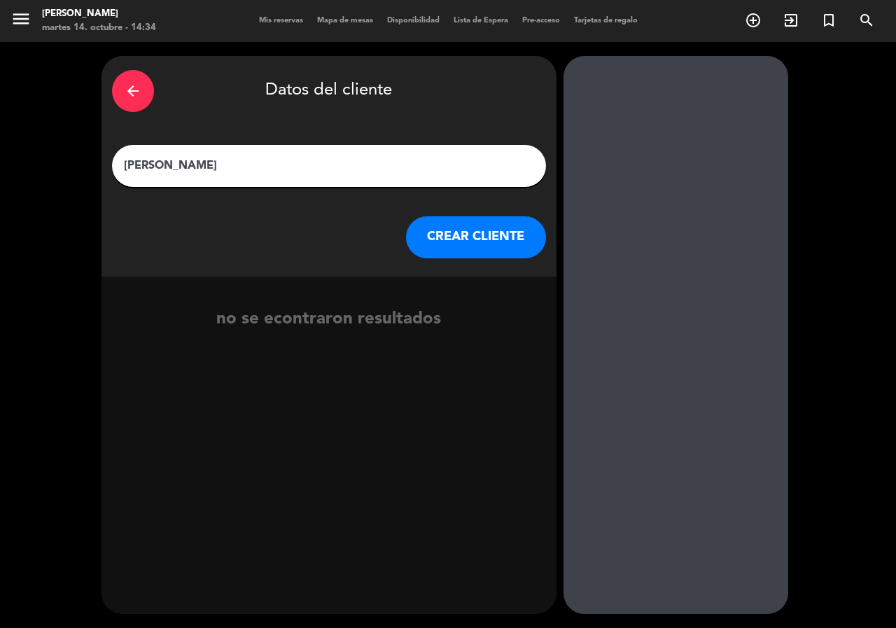
type input "[PERSON_NAME]"
click at [469, 237] on button "CREAR CLIENTE" at bounding box center [476, 237] width 140 height 42
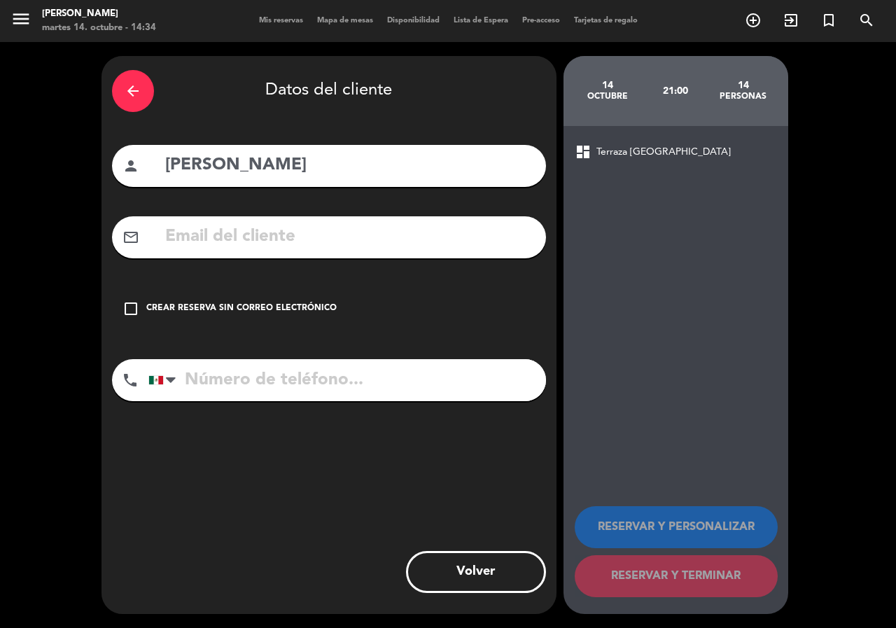
click at [238, 309] on div "Crear reserva sin correo electrónico" at bounding box center [241, 309] width 190 height 14
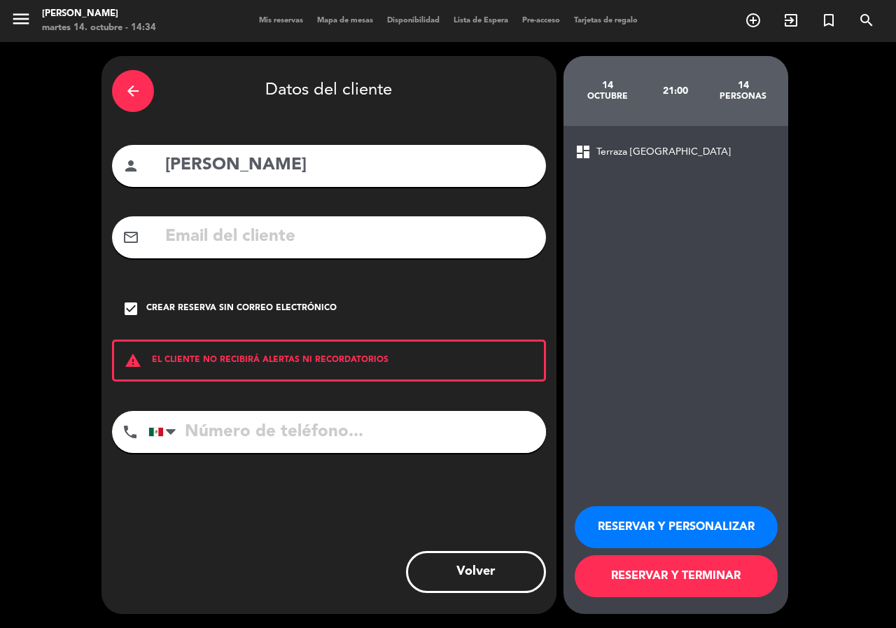
click at [261, 419] on input "tel" at bounding box center [346, 432] width 397 height 42
type input "3121128040"
click at [633, 519] on button "RESERVAR Y PERSONALIZAR" at bounding box center [676, 527] width 203 height 42
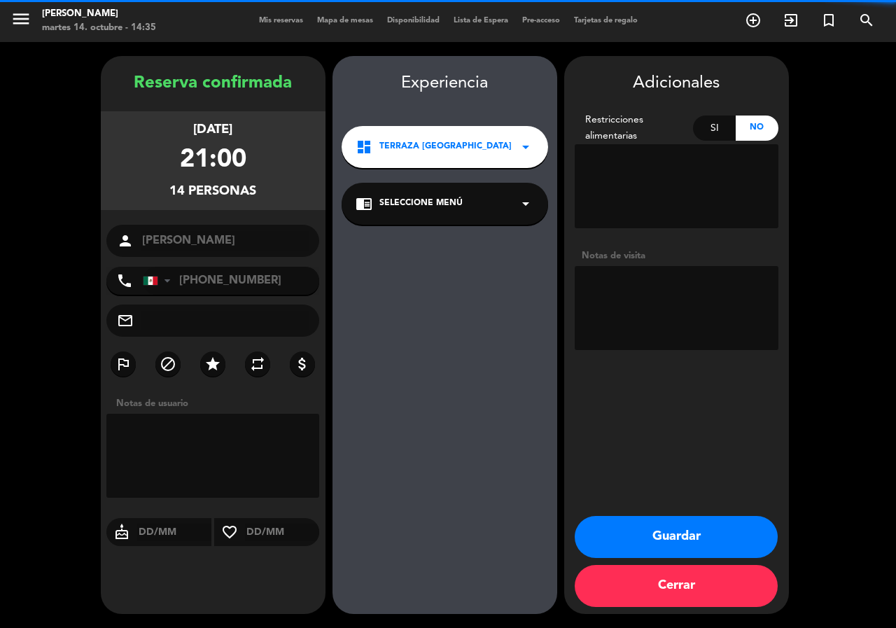
click at [640, 333] on textarea at bounding box center [677, 308] width 204 height 84
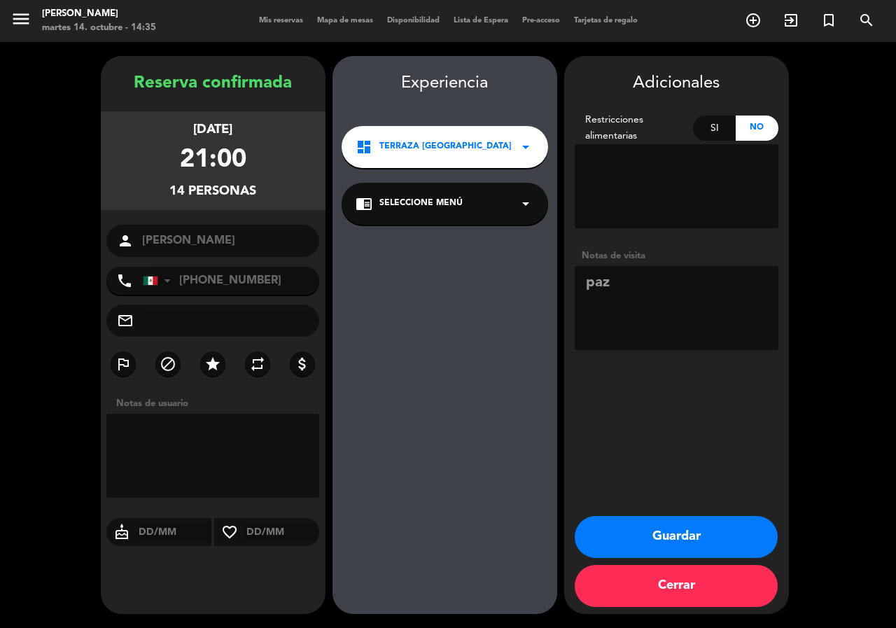
type textarea "paz"
click at [678, 533] on button "Guardar" at bounding box center [676, 537] width 203 height 42
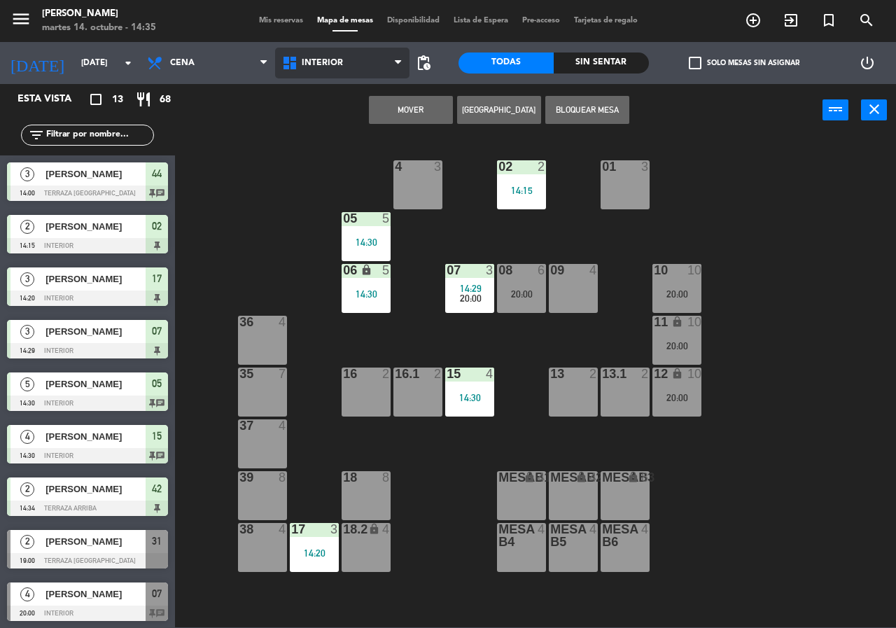
click at [355, 59] on span "Interior" at bounding box center [342, 63] width 135 height 31
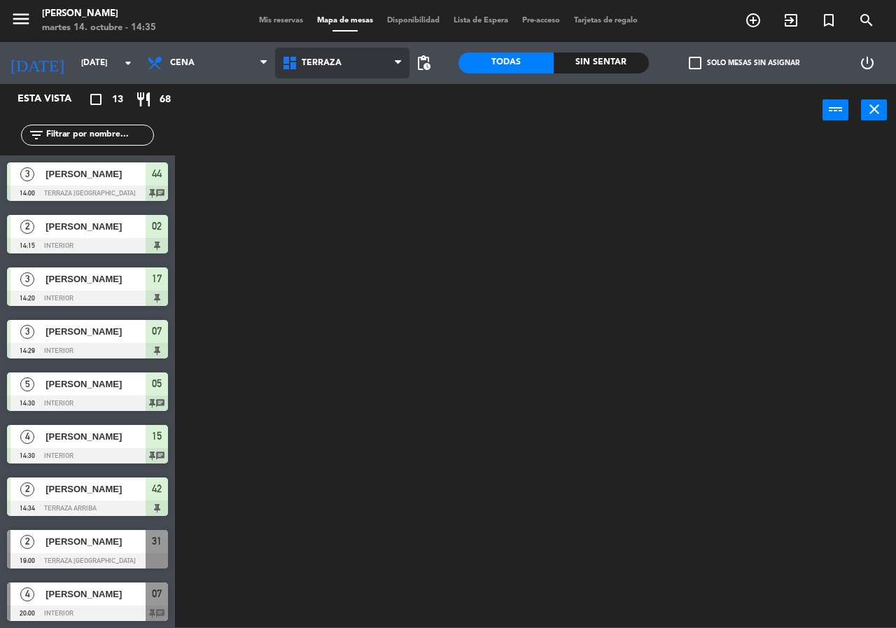
click at [335, 127] on ng-component "menu [PERSON_NAME][DATE] 14. octubre - 14:35 Mis reservas Mapa de mesas Disponi…" at bounding box center [448, 313] width 896 height 627
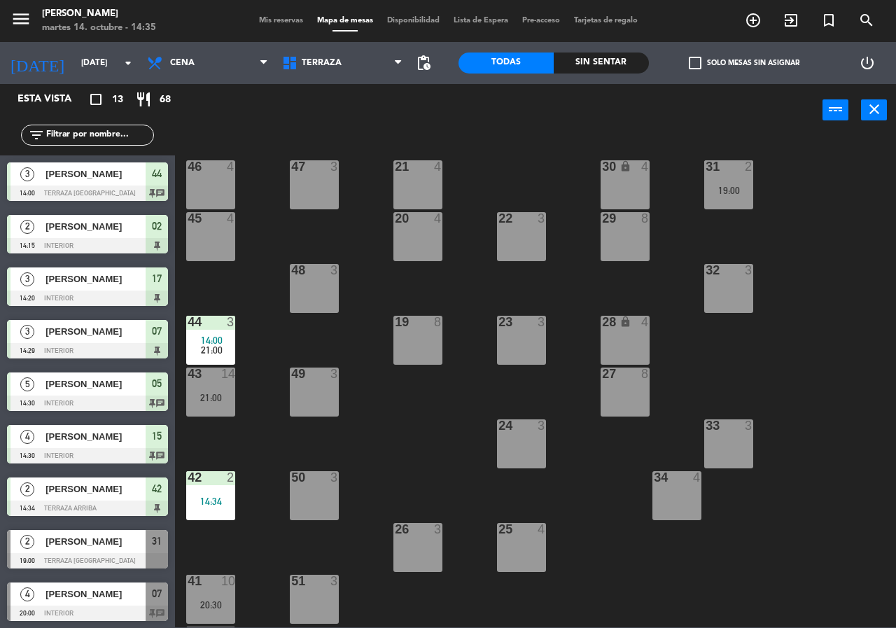
drag, startPoint x: 390, startPoint y: 446, endPoint x: 334, endPoint y: 429, distance: 59.3
click at [389, 446] on div "21 4 30 lock 4 46 4 47 3 31 2 19:00 20 4 22 3 29 8 45 4 32 3 48 3 19 8 23 3 28 …" at bounding box center [540, 381] width 712 height 491
click at [203, 388] on div "43 14 21:00" at bounding box center [210, 391] width 49 height 49
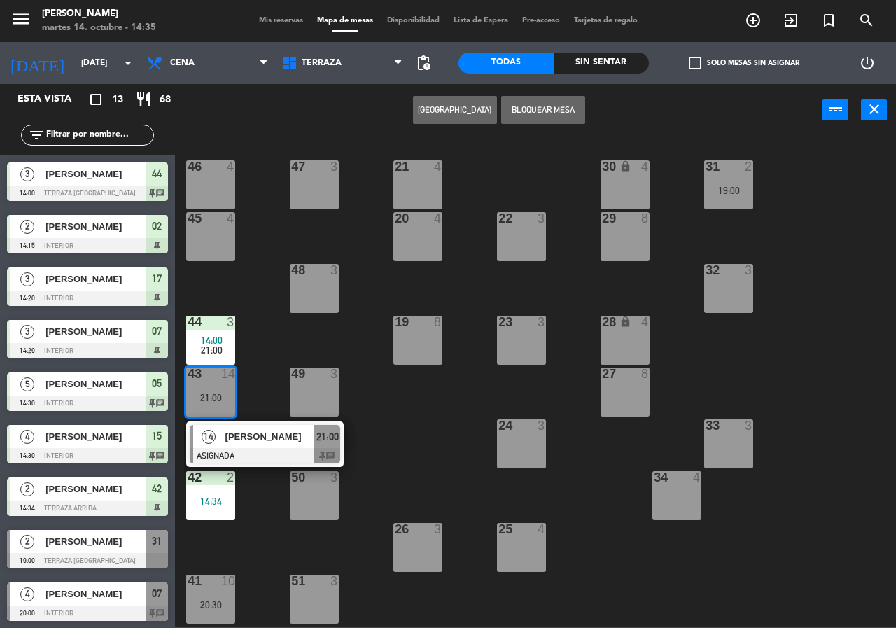
click at [420, 422] on div "21 4 30 lock 4 46 4 47 3 31 2 19:00 20 4 22 3 29 8 45 4 32 3 48 3 19 8 23 3 28 …" at bounding box center [540, 381] width 712 height 491
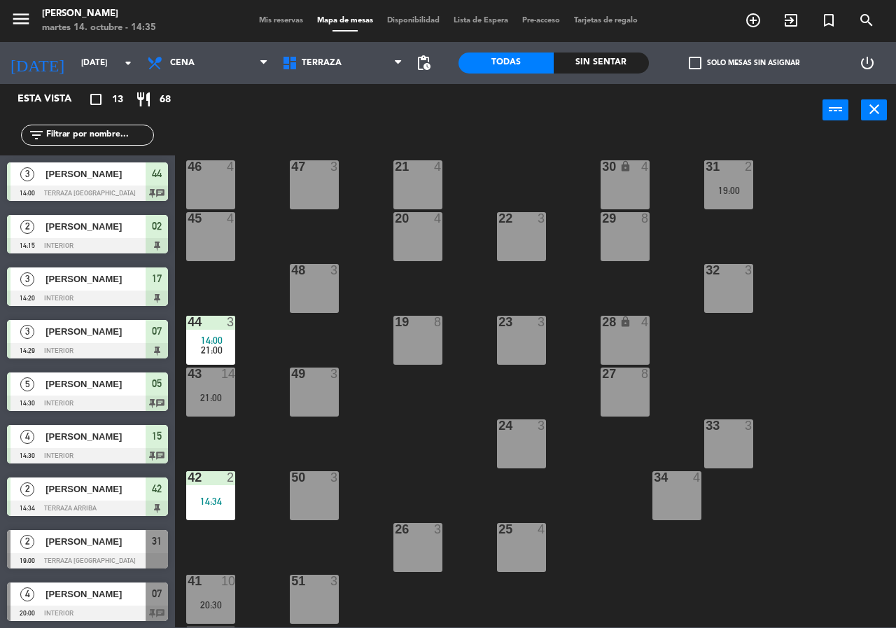
click at [206, 390] on div "43 14 21:00" at bounding box center [210, 391] width 49 height 49
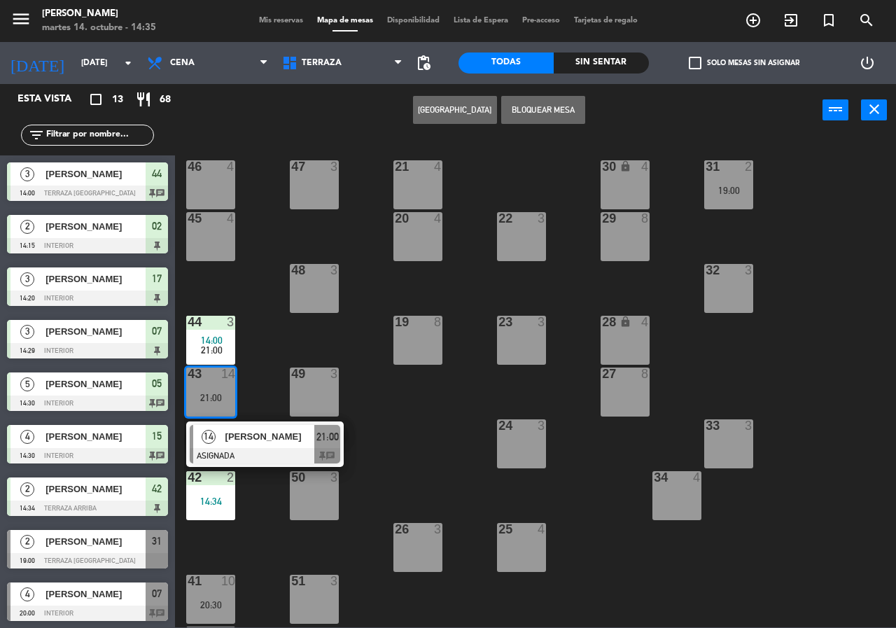
click at [409, 418] on div "21 4 30 lock 4 46 4 47 3 31 2 19:00 20 4 22 3 29 8 45 4 32 3 48 3 19 8 23 3 28 …" at bounding box center [540, 381] width 712 height 491
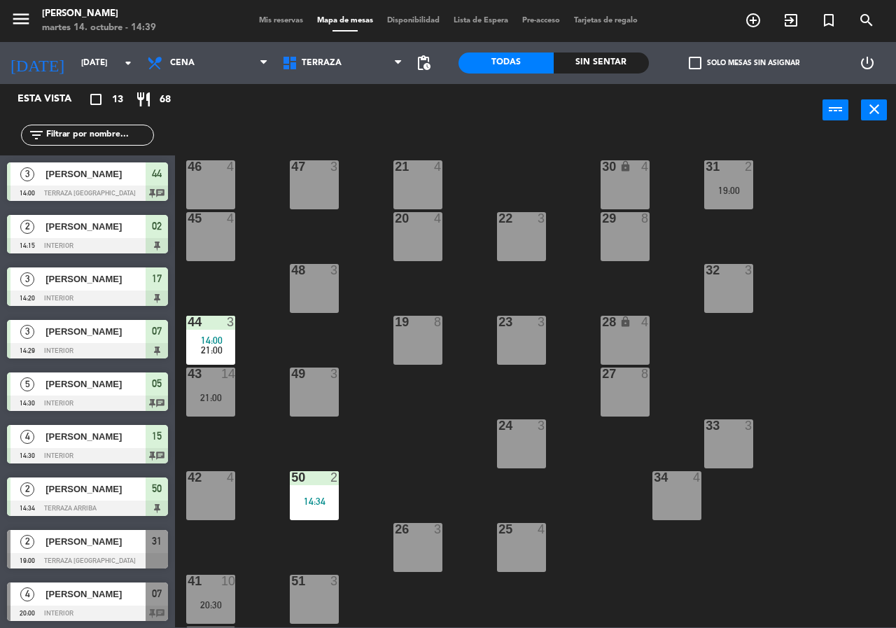
drag, startPoint x: 641, startPoint y: 400, endPoint x: 633, endPoint y: 361, distance: 39.2
click at [640, 397] on div "27 8" at bounding box center [624, 391] width 49 height 49
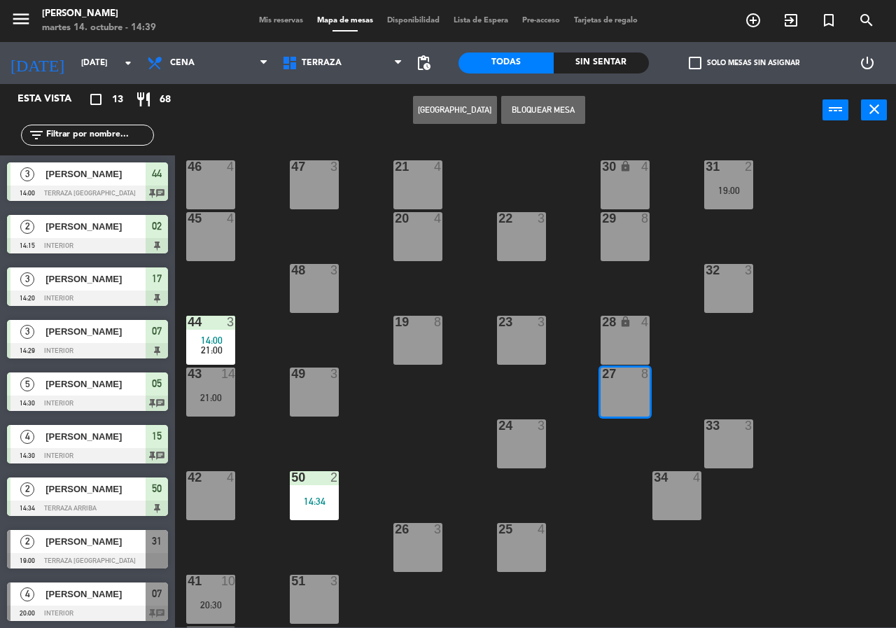
click at [619, 335] on div "28 lock 4" at bounding box center [624, 340] width 49 height 49
click at [479, 115] on button "[GEOGRAPHIC_DATA]" at bounding box center [455, 110] width 84 height 28
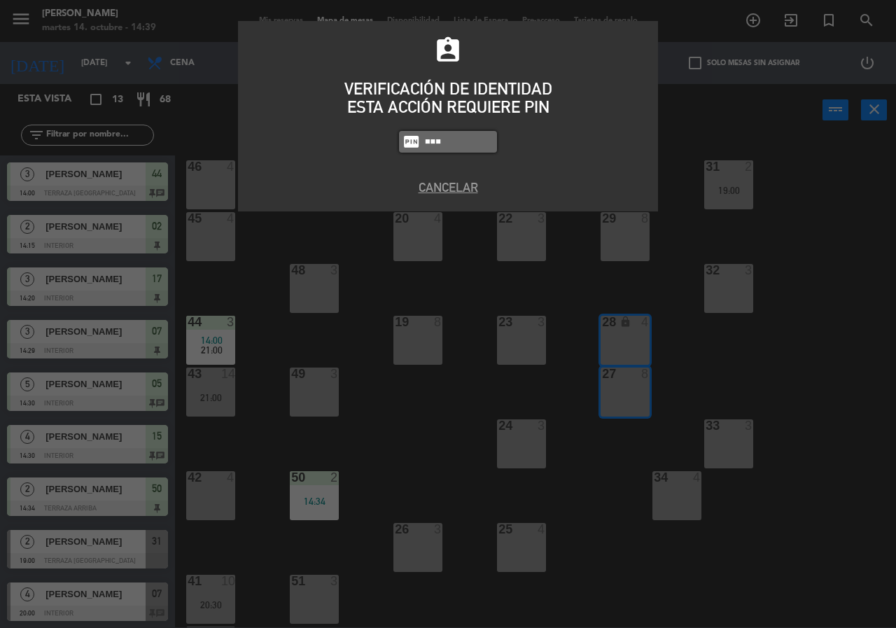
type input "8663"
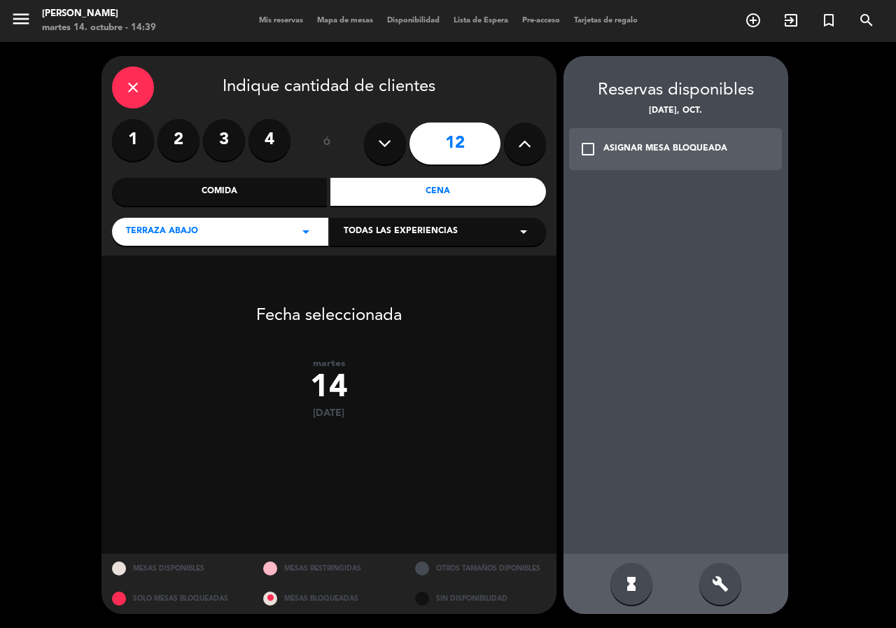
drag, startPoint x: 258, startPoint y: 140, endPoint x: 319, endPoint y: 134, distance: 61.2
click at [260, 141] on label "4" at bounding box center [269, 140] width 42 height 42
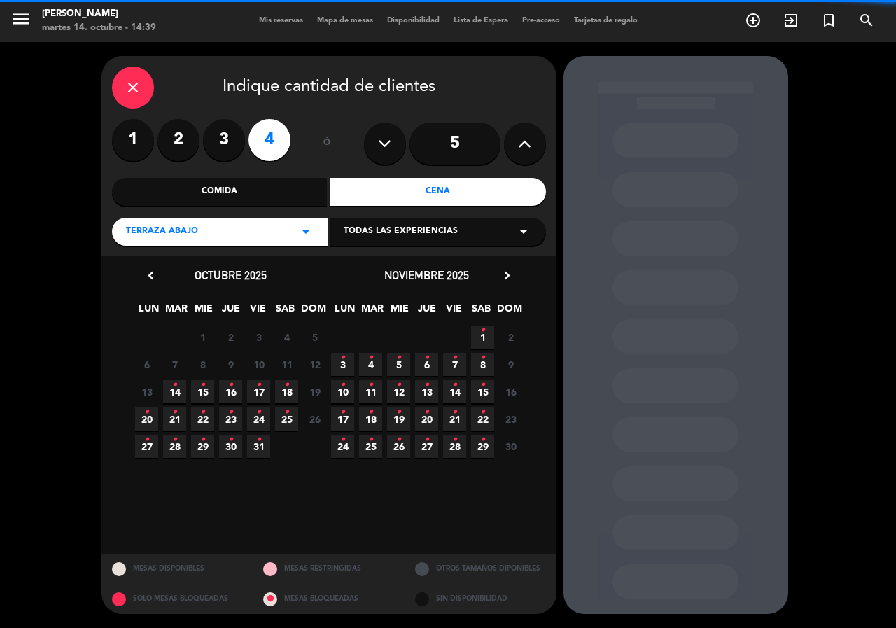
click at [476, 137] on input "5" at bounding box center [454, 143] width 91 height 42
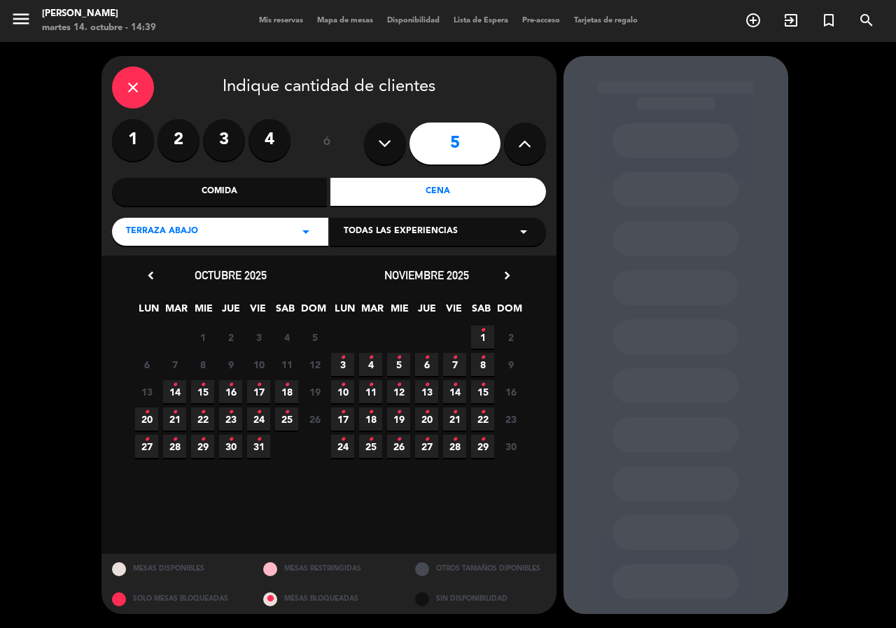
click at [181, 396] on span "14 •" at bounding box center [174, 391] width 23 height 23
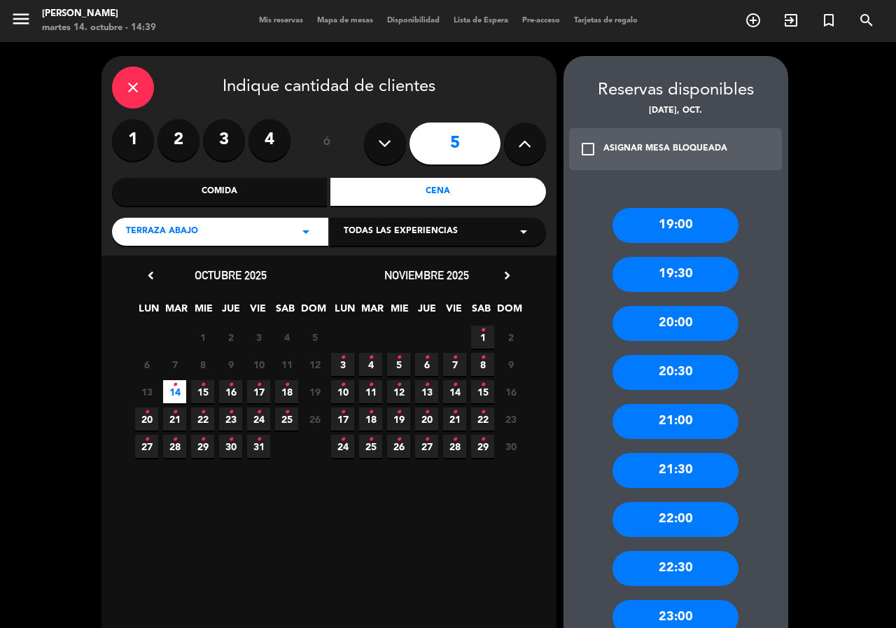
click at [665, 280] on div "19:30" at bounding box center [675, 274] width 126 height 35
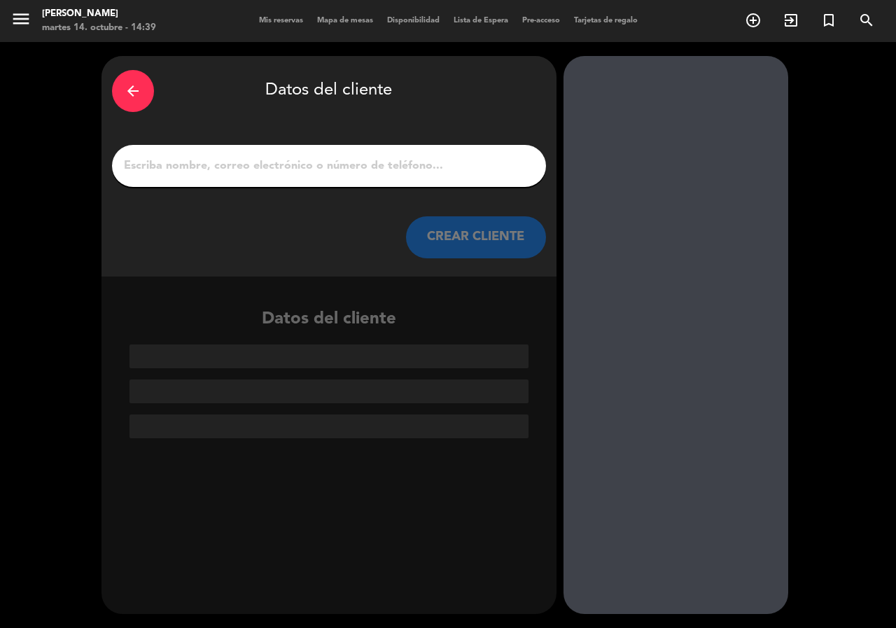
click at [379, 167] on input "1" at bounding box center [328, 166] width 413 height 20
click at [236, 176] on div at bounding box center [329, 166] width 434 height 42
click at [233, 164] on input "1" at bounding box center [328, 166] width 413 height 20
paste input "[PHONE_NUMBER]"
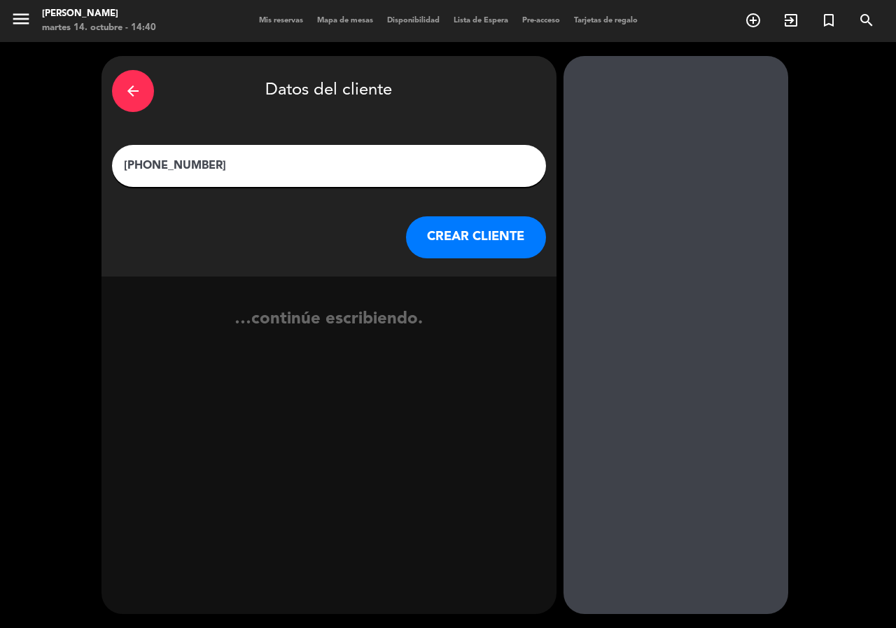
click at [172, 163] on input "[PHONE_NUMBER]" at bounding box center [328, 166] width 413 height 20
click at [146, 162] on input "[PHONE_NUMBER]" at bounding box center [328, 166] width 413 height 20
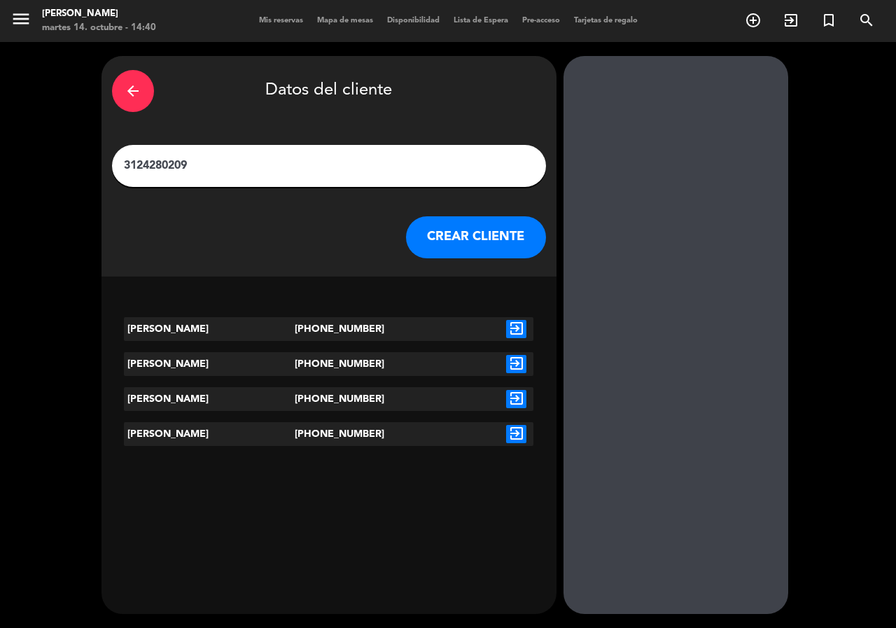
type input "3124280209"
click at [515, 435] on icon "exit_to_app" at bounding box center [516, 434] width 20 height 18
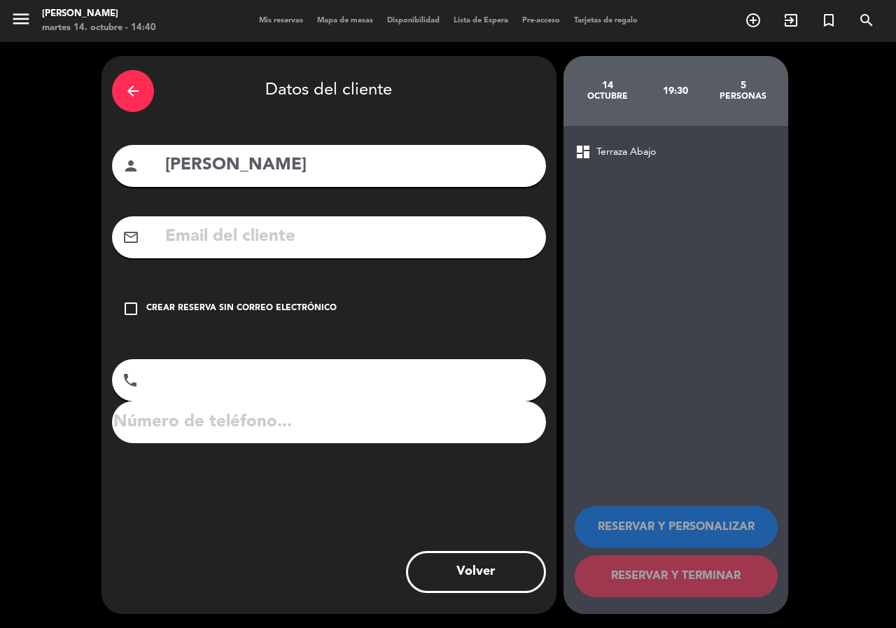
type input "[PHONE_NUMBER]"
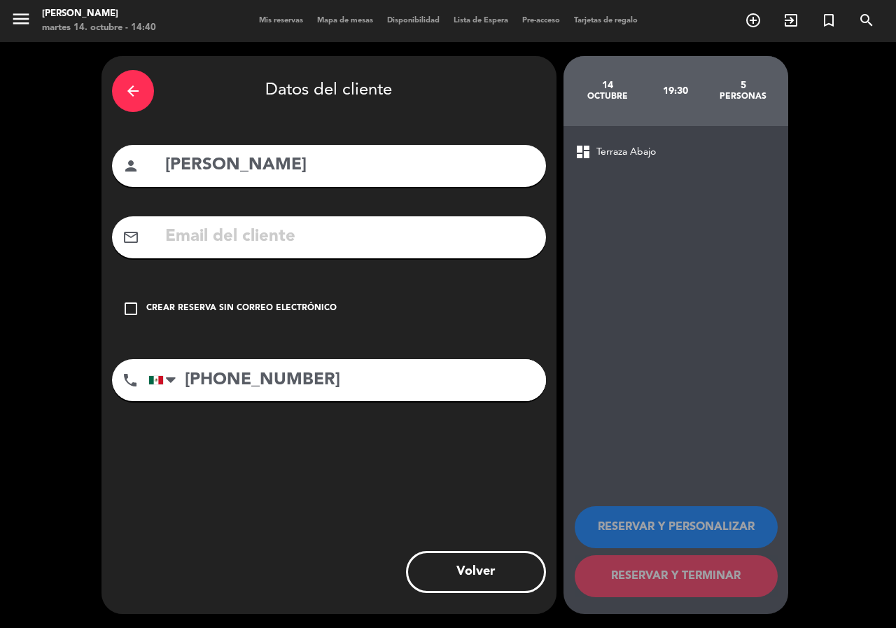
drag, startPoint x: 421, startPoint y: 304, endPoint x: 431, endPoint y: 317, distance: 16.9
click at [422, 304] on div "check_box_outline_blank Crear reserva sin correo electrónico" at bounding box center [329, 309] width 434 height 42
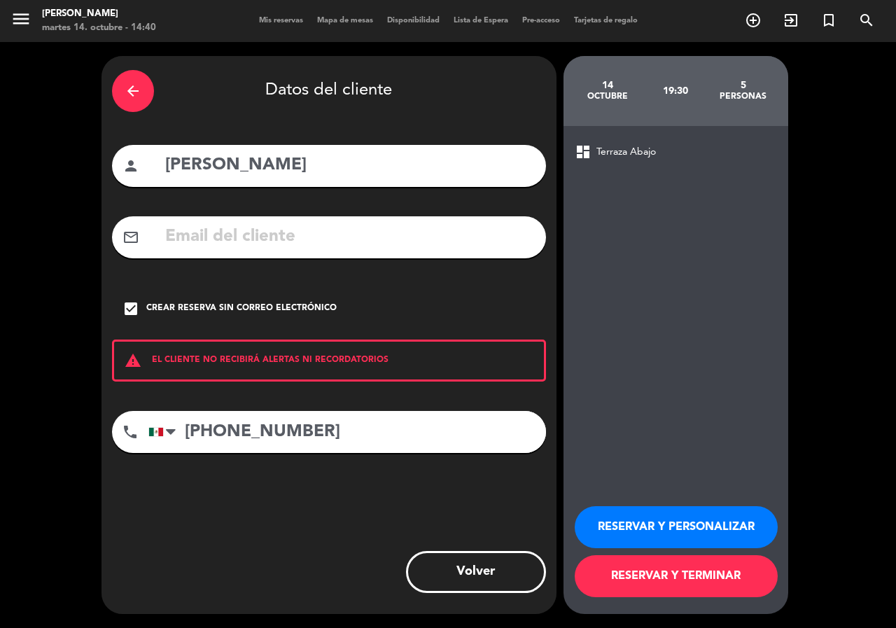
click at [627, 533] on button "RESERVAR Y PERSONALIZAR" at bounding box center [676, 527] width 203 height 42
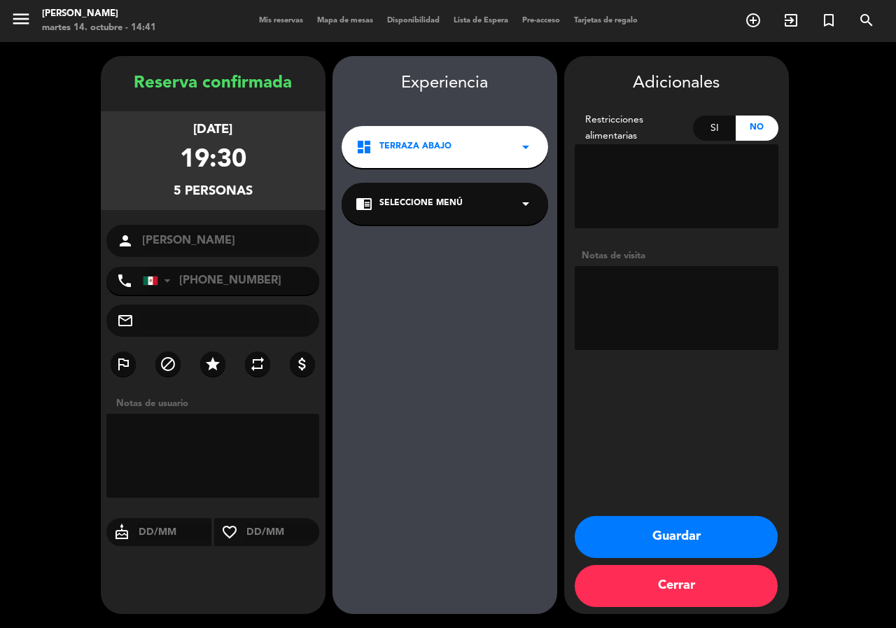
click at [703, 293] on textarea at bounding box center [677, 308] width 204 height 84
type textarea "mesa 29 llegan 7:15 pm"
click at [700, 523] on button "Guardar" at bounding box center [676, 537] width 203 height 42
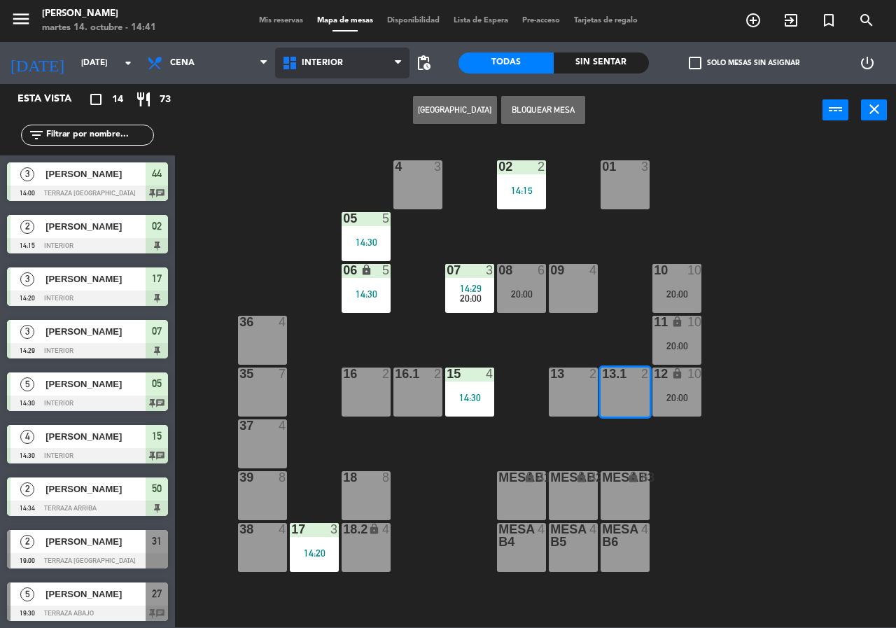
click at [298, 59] on icon at bounding box center [291, 63] width 20 height 17
click at [334, 129] on ng-component "menu [PERSON_NAME][DATE] 14. octubre - 14:41 Mis reservas Mapa de mesas Disponi…" at bounding box center [448, 313] width 896 height 627
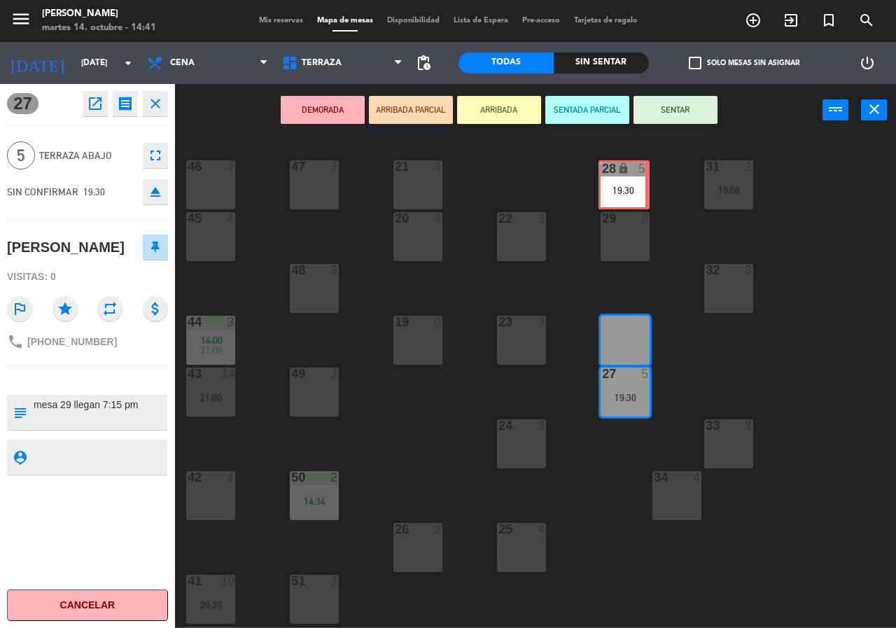
drag, startPoint x: 637, startPoint y: 296, endPoint x: 635, endPoint y: 172, distance: 123.9
click at [635, 172] on div "21 4 30 lock 4 46 4 47 3 31 2 19:00 20 4 22 3 29 8 45 4 32 3 48 3 19 8 23 3 28 …" at bounding box center [540, 381] width 712 height 491
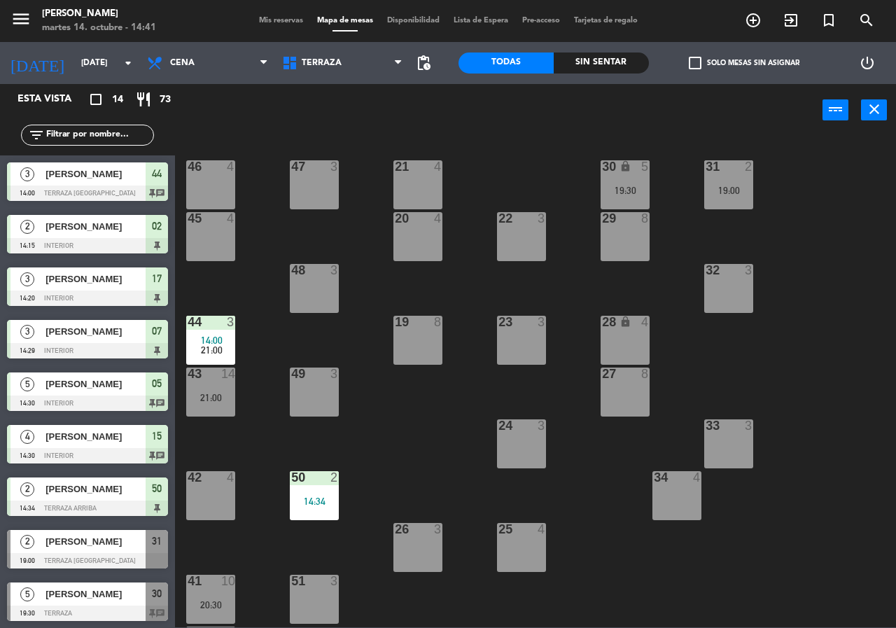
click at [640, 192] on div "30 lock 5 19:30" at bounding box center [624, 184] width 49 height 49
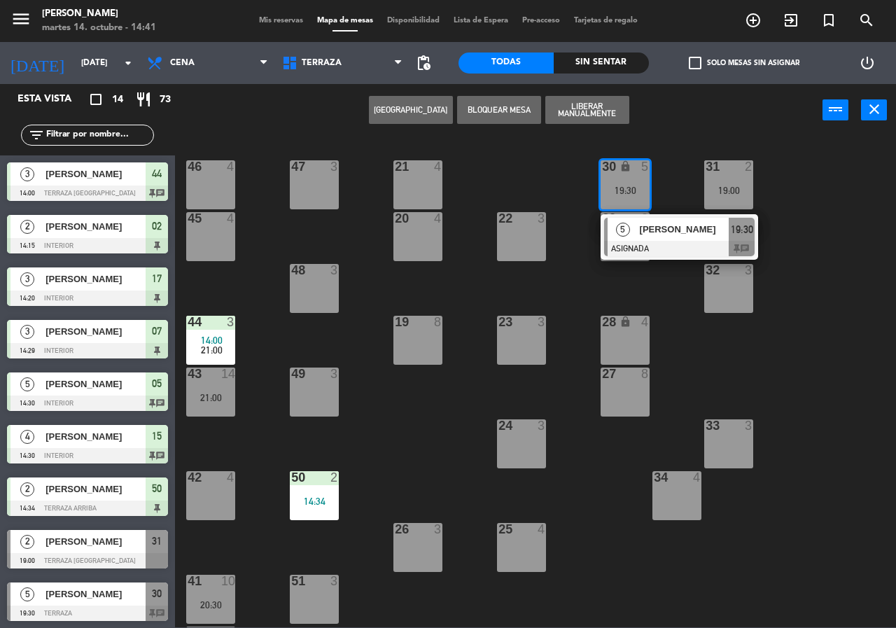
click at [648, 239] on div "[PERSON_NAME]" at bounding box center [683, 229] width 91 height 23
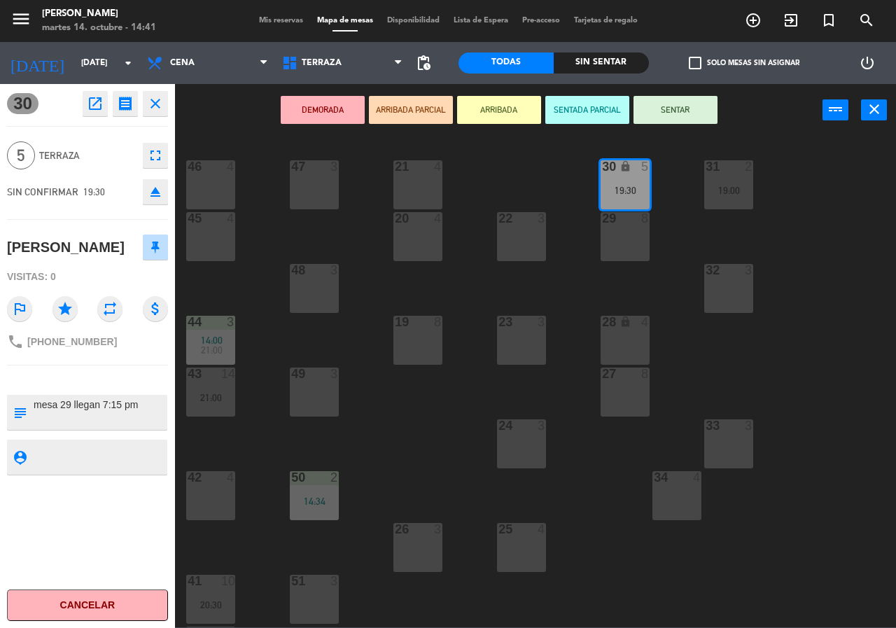
click at [628, 237] on div "29 8" at bounding box center [624, 236] width 49 height 49
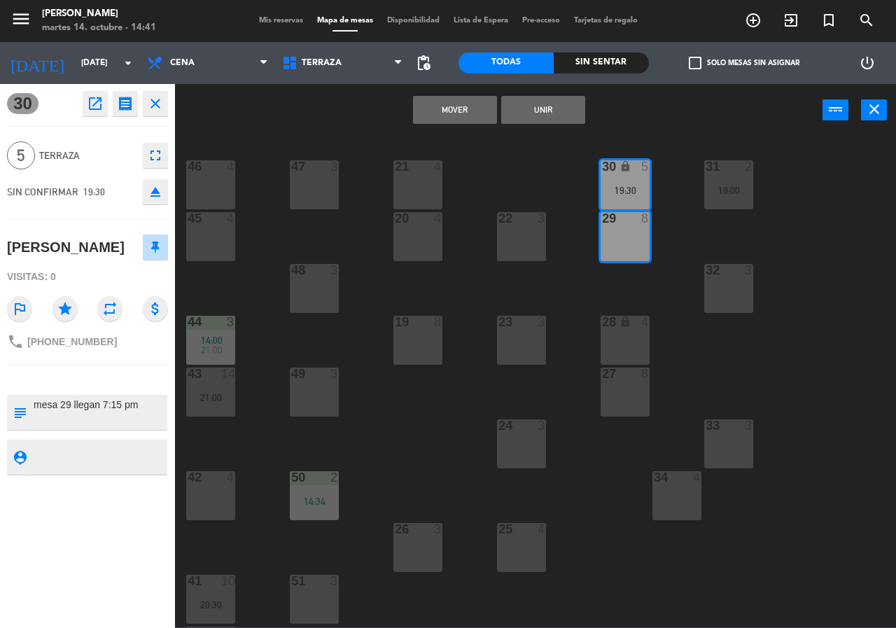
click at [573, 108] on button "Unir" at bounding box center [543, 110] width 84 height 28
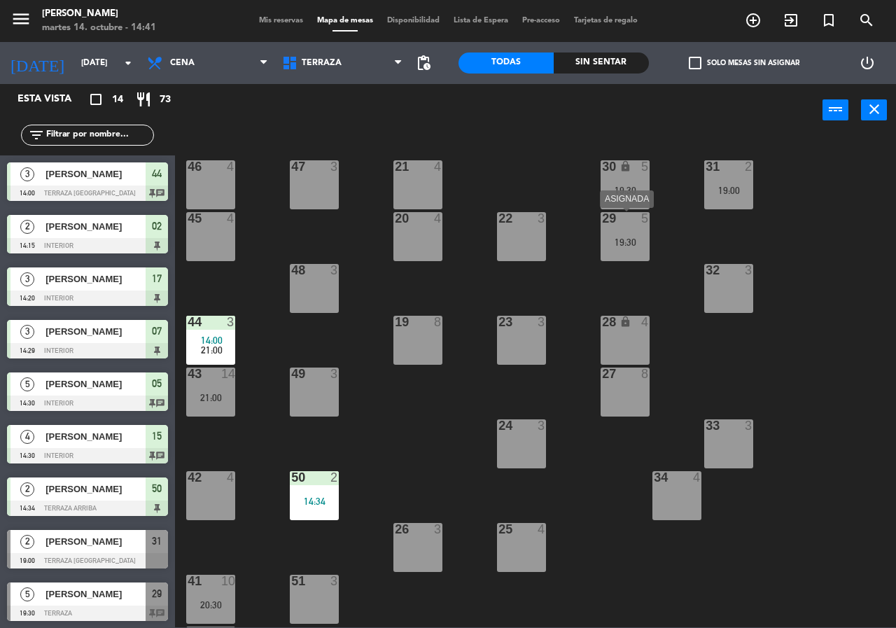
drag, startPoint x: 600, startPoint y: 233, endPoint x: 612, endPoint y: 241, distance: 14.0
click at [603, 234] on div "29 5 19:30" at bounding box center [624, 236] width 49 height 49
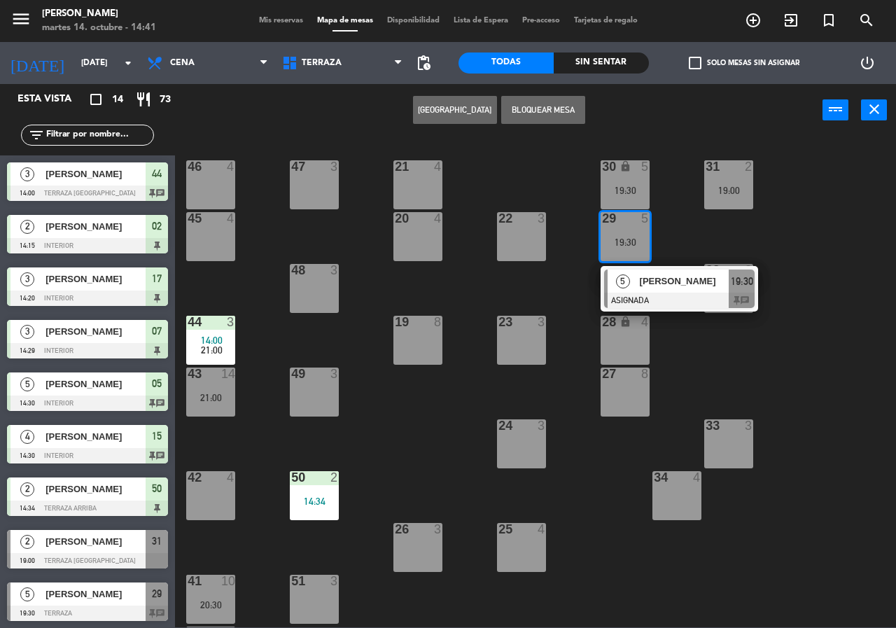
click at [621, 251] on div "29 5 19:30" at bounding box center [624, 236] width 49 height 49
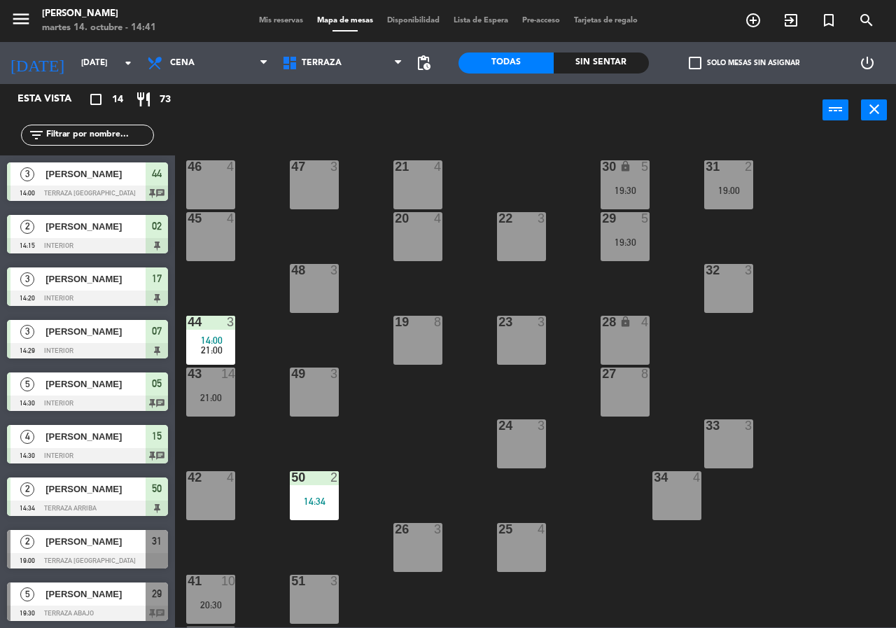
click at [647, 273] on div "21 4 30 lock 5 19:30 46 4 47 3 31 2 19:00 20 4 22 3 29 5 19:30 45 4 32 3 48 3 1…" at bounding box center [540, 381] width 712 height 491
click at [628, 244] on div "19:30" at bounding box center [624, 242] width 49 height 10
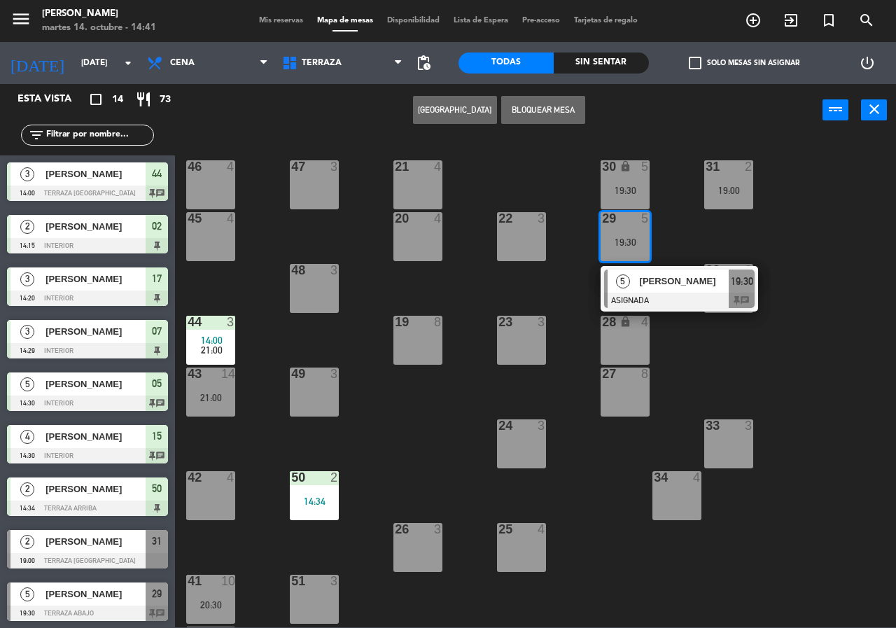
click at [644, 291] on div "[PERSON_NAME]" at bounding box center [683, 280] width 91 height 23
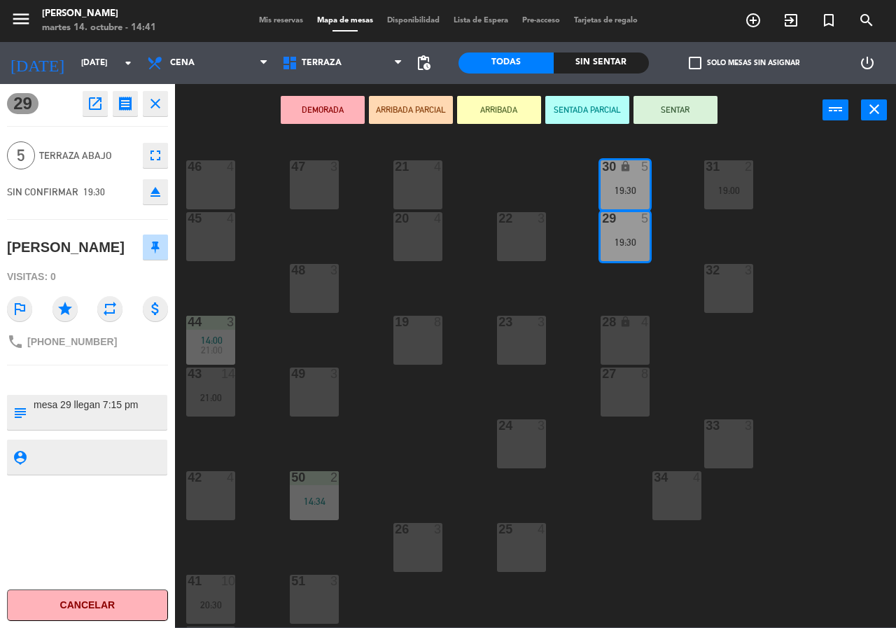
click at [101, 96] on button "open_in_new" at bounding box center [95, 103] width 25 height 25
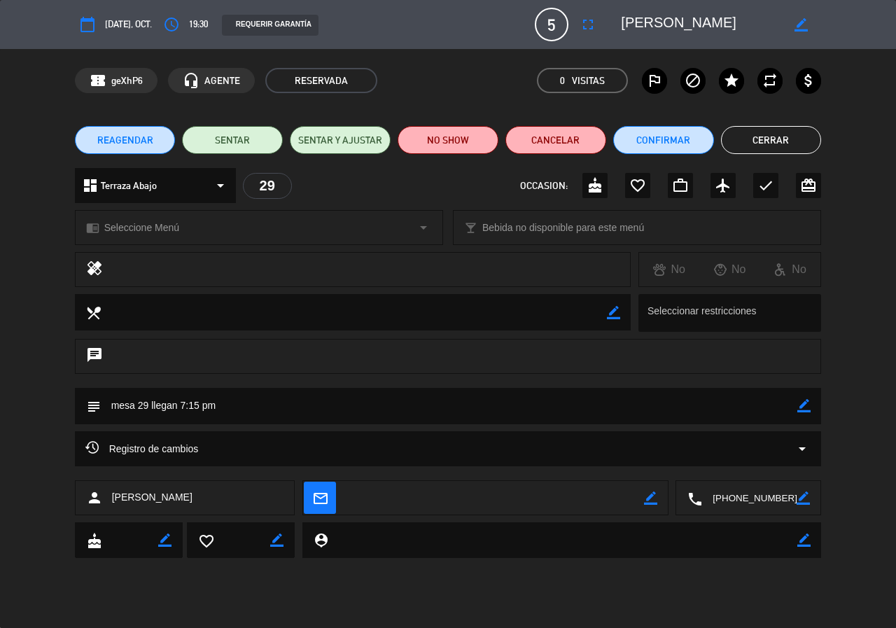
click at [805, 25] on icon "border_color" at bounding box center [800, 24] width 13 height 13
click at [682, 20] on textarea at bounding box center [701, 24] width 160 height 25
type textarea "[PERSON_NAME]"
drag, startPoint x: 803, startPoint y: 24, endPoint x: 781, endPoint y: 2, distance: 31.2
click at [799, 20] on icon at bounding box center [800, 24] width 13 height 13
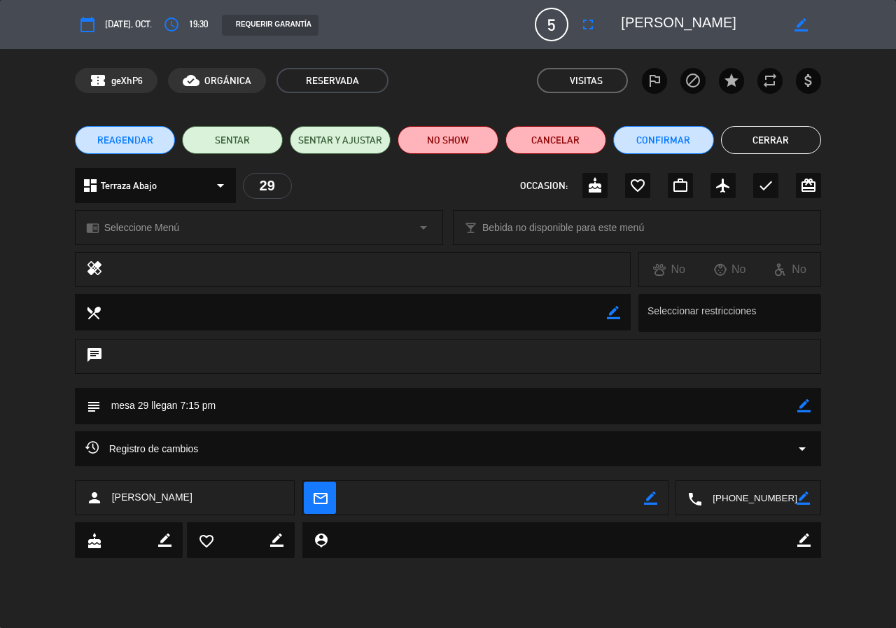
click at [763, 144] on button "Cerrar" at bounding box center [771, 140] width 101 height 28
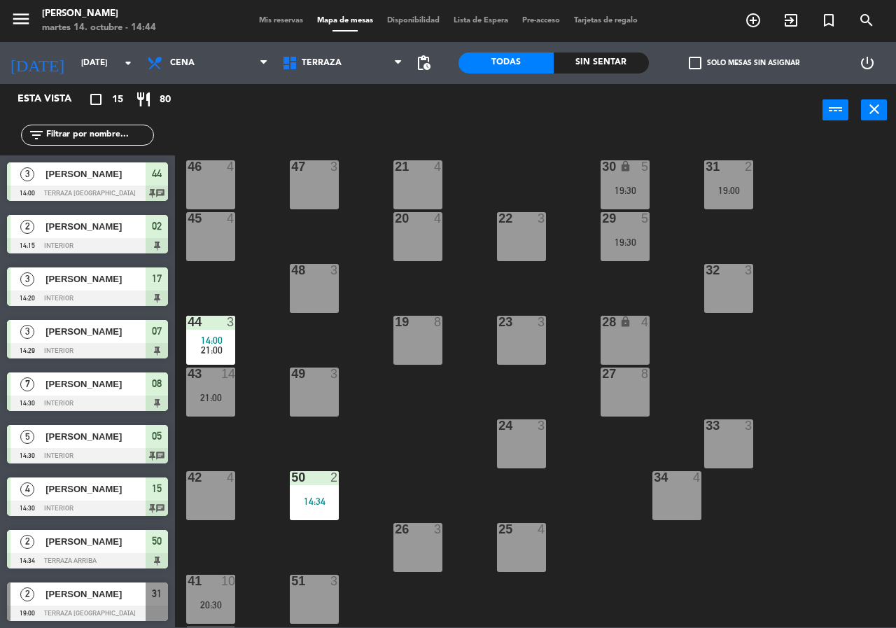
click at [566, 58] on div "Sin sentar" at bounding box center [601, 62] width 95 height 21
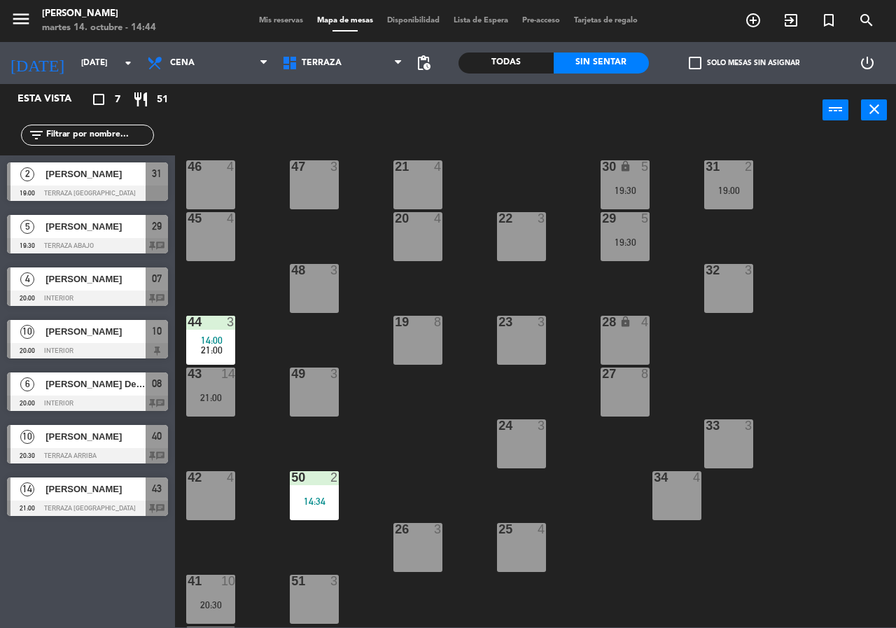
click at [125, 585] on div "Esta vista crop_square 7 restaurant 51 filter_list 2 [PERSON_NAME] 19:00 Terraz…" at bounding box center [87, 356] width 175 height 544
drag, startPoint x: 109, startPoint y: 579, endPoint x: 88, endPoint y: 568, distance: 23.8
click at [88, 568] on div "Esta vista crop_square 7 restaurant 51 filter_list 2 [PERSON_NAME] 19:00 Terraz…" at bounding box center [87, 356] width 175 height 544
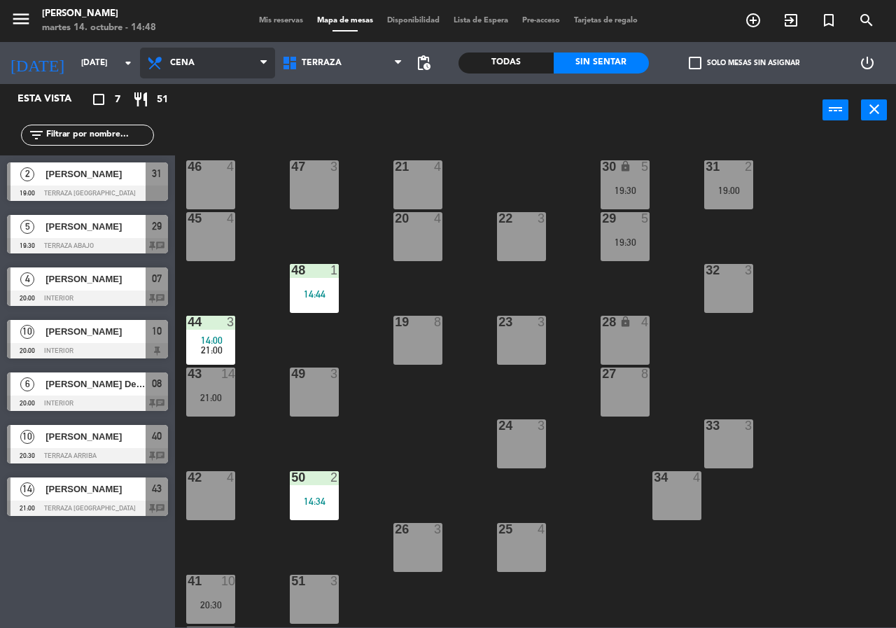
click at [220, 69] on span "Cena" at bounding box center [207, 63] width 135 height 31
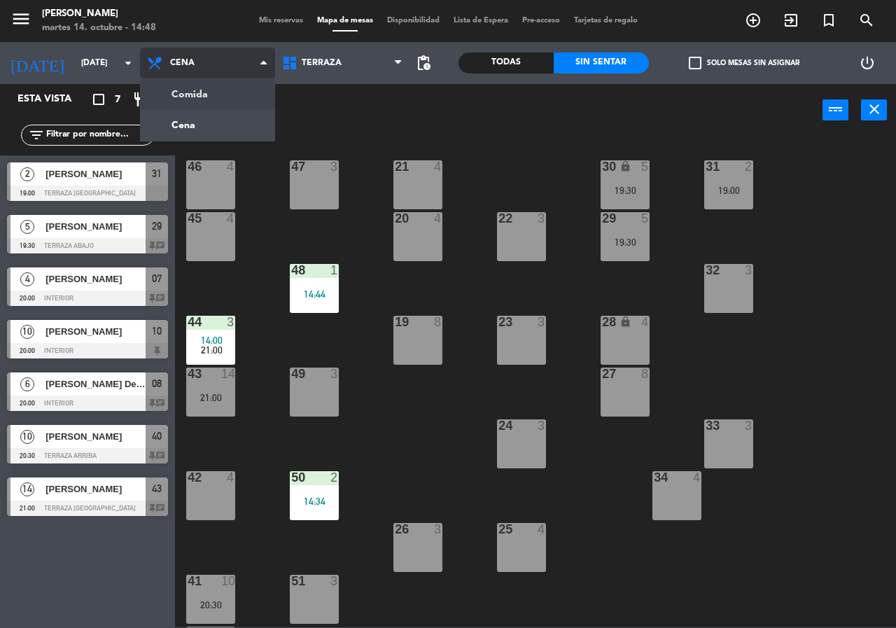
click at [221, 92] on ng-component "menu [PERSON_NAME][DATE] 14. octubre - 14:48 Mis reservas Mapa de mesas Disponi…" at bounding box center [448, 313] width 896 height 627
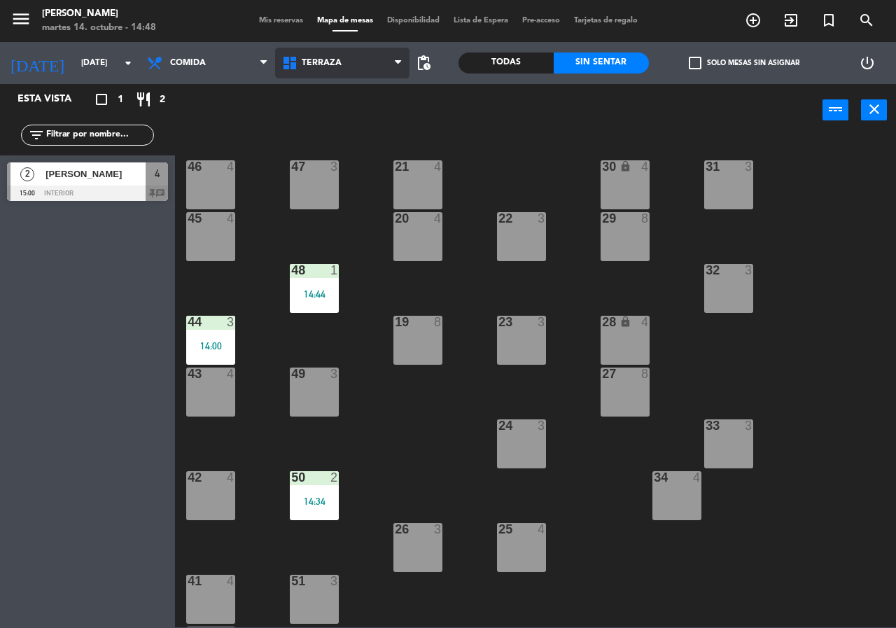
click at [325, 70] on span "Terraza" at bounding box center [342, 63] width 135 height 31
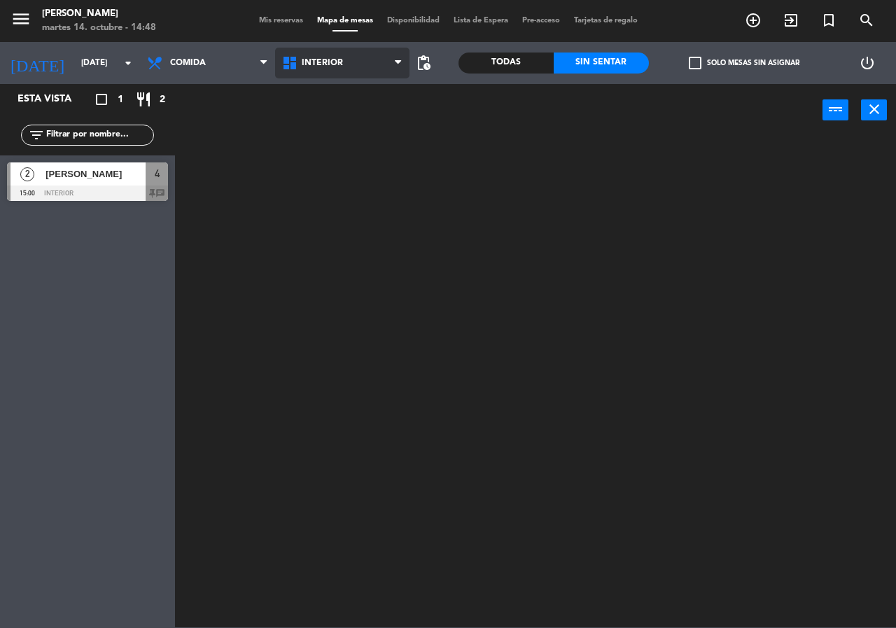
click at [347, 96] on ng-component "menu [PERSON_NAME][DATE] 14. octubre - 14:48 Mis reservas Mapa de mesas Disponi…" at bounding box center [448, 313] width 896 height 627
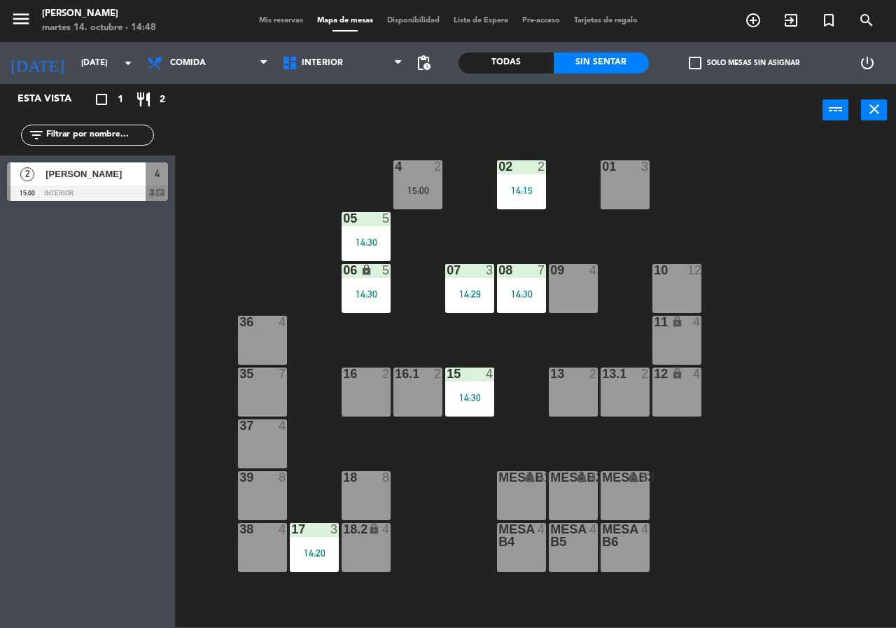
click at [565, 293] on div "09 4" at bounding box center [573, 288] width 49 height 49
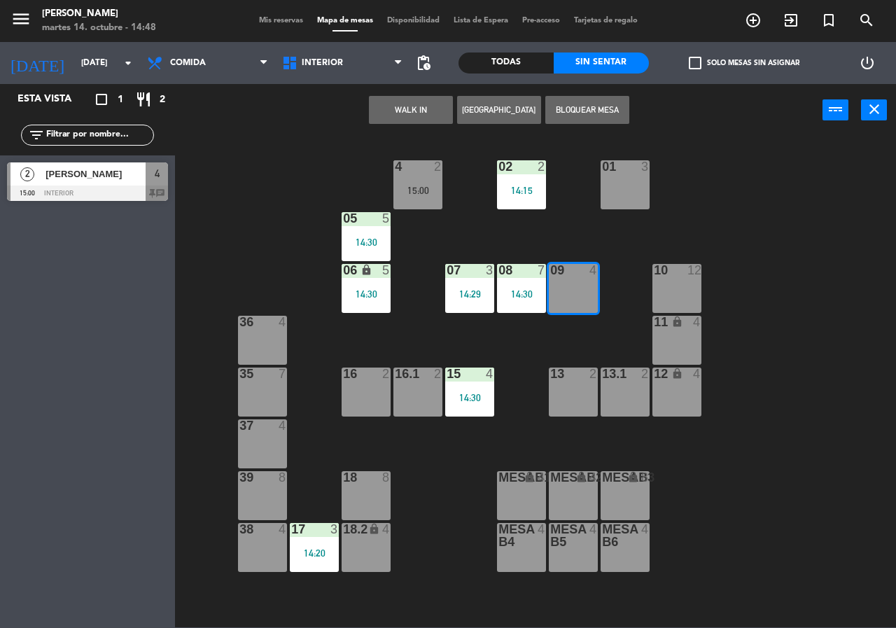
click at [411, 118] on button "WALK IN" at bounding box center [411, 110] width 84 height 28
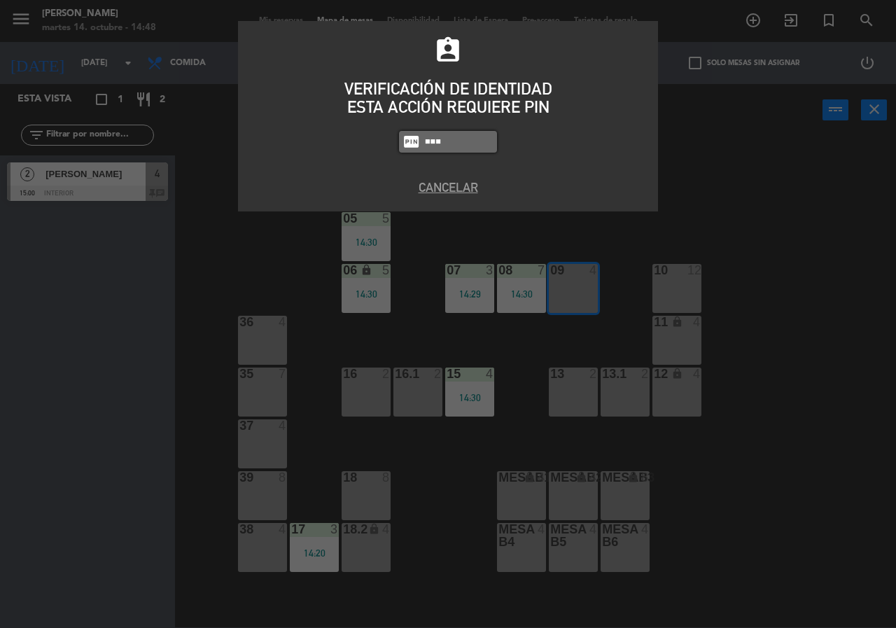
type input "8663"
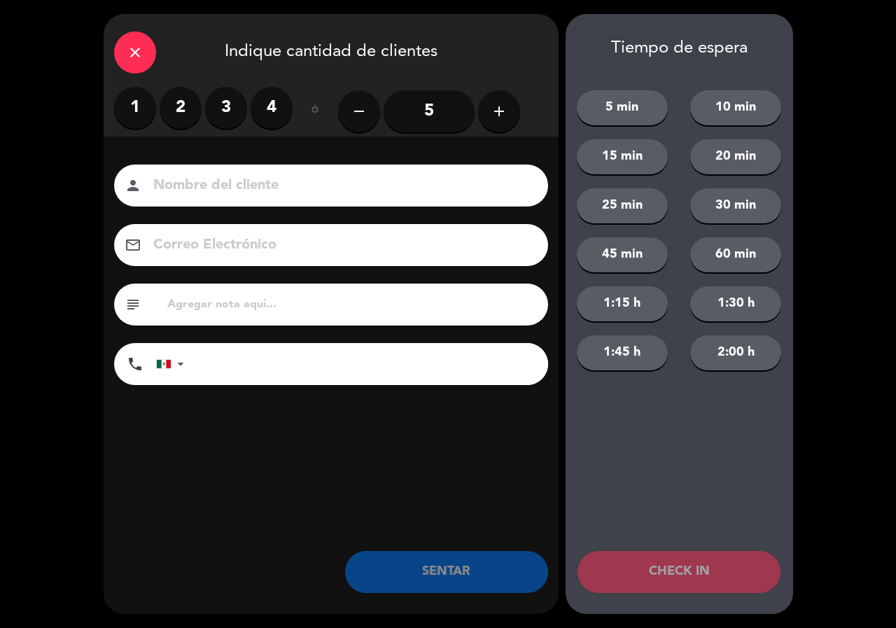
click at [140, 54] on icon "close" at bounding box center [135, 52] width 17 height 17
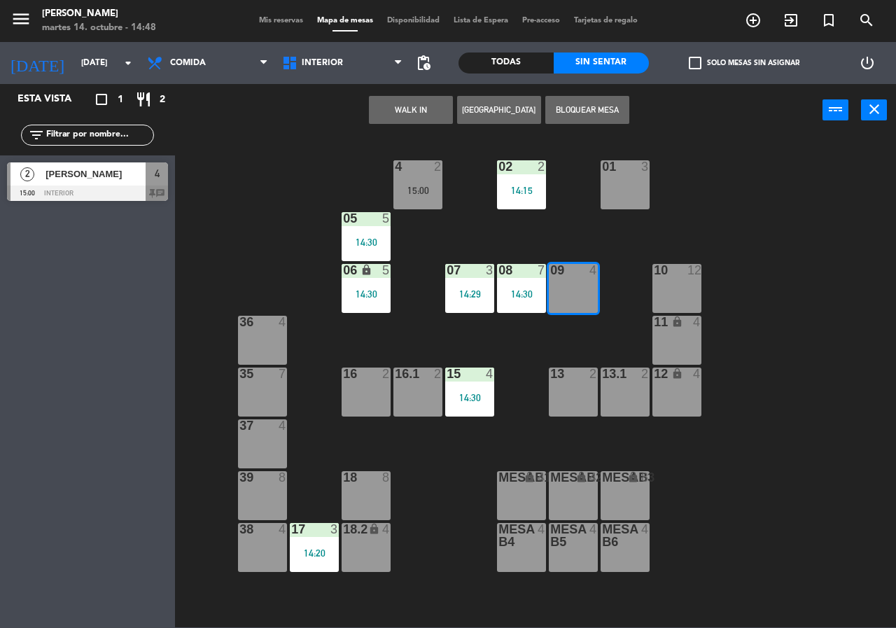
click at [472, 106] on button "[GEOGRAPHIC_DATA]" at bounding box center [499, 110] width 84 height 28
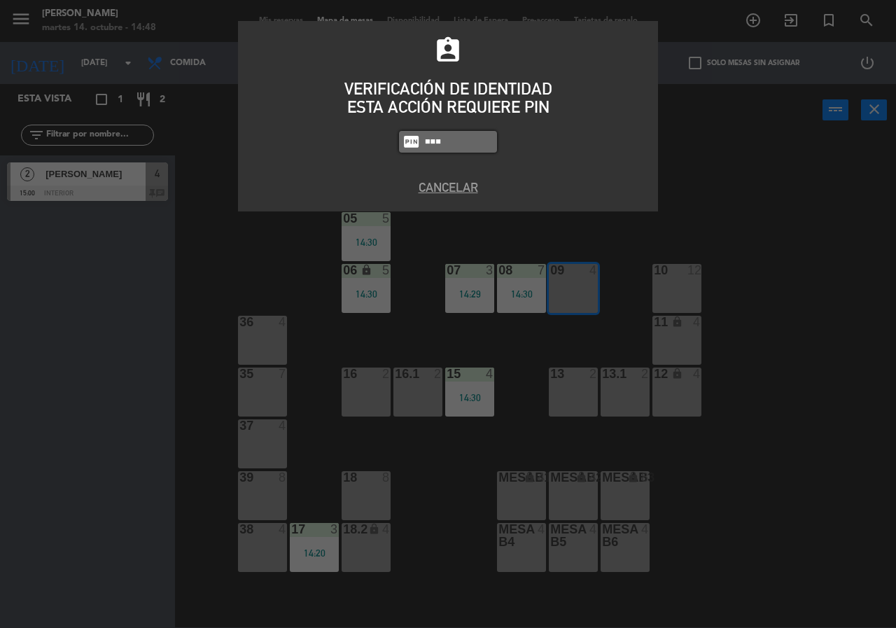
type input "8663"
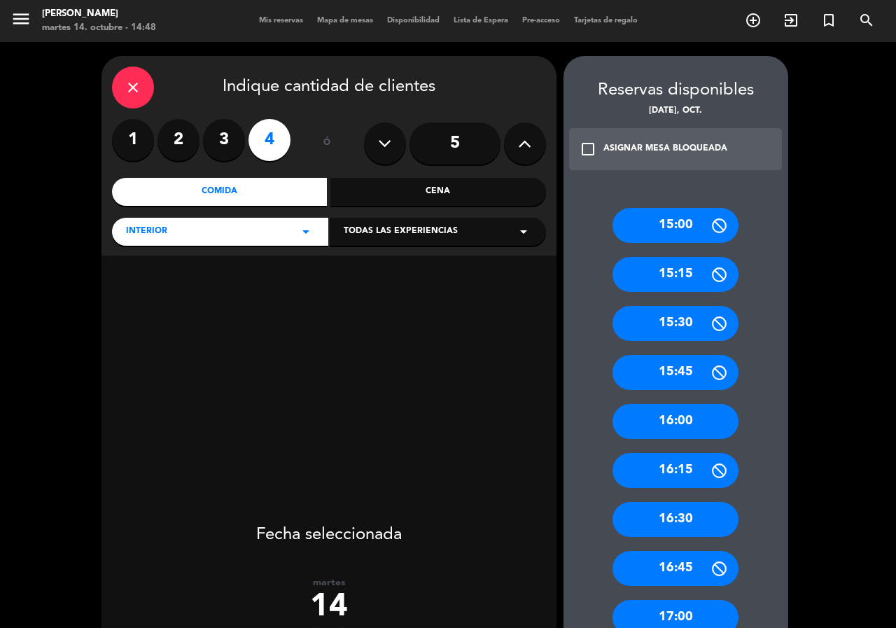
click at [230, 141] on label "3" at bounding box center [224, 140] width 42 height 42
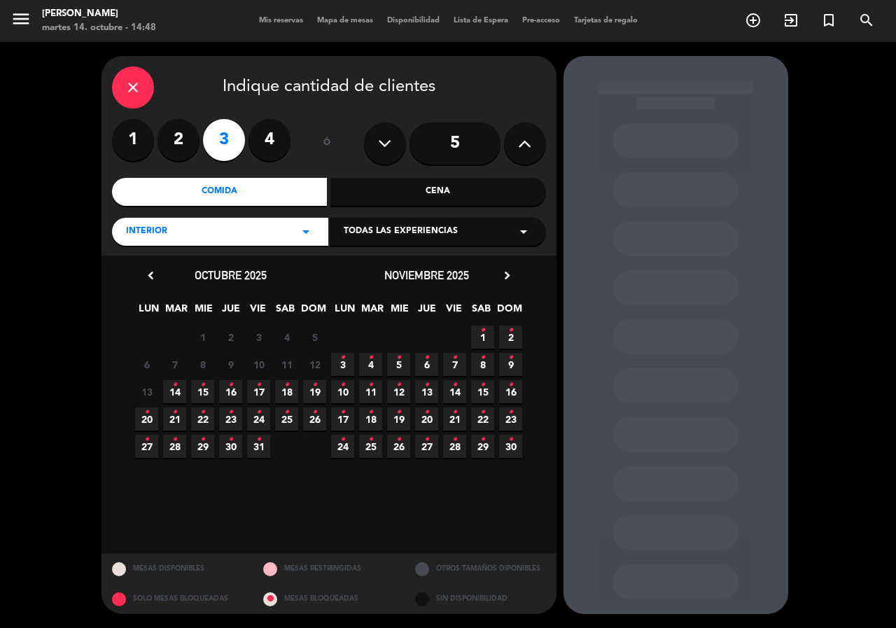
click at [183, 386] on span "14 •" at bounding box center [174, 391] width 23 height 23
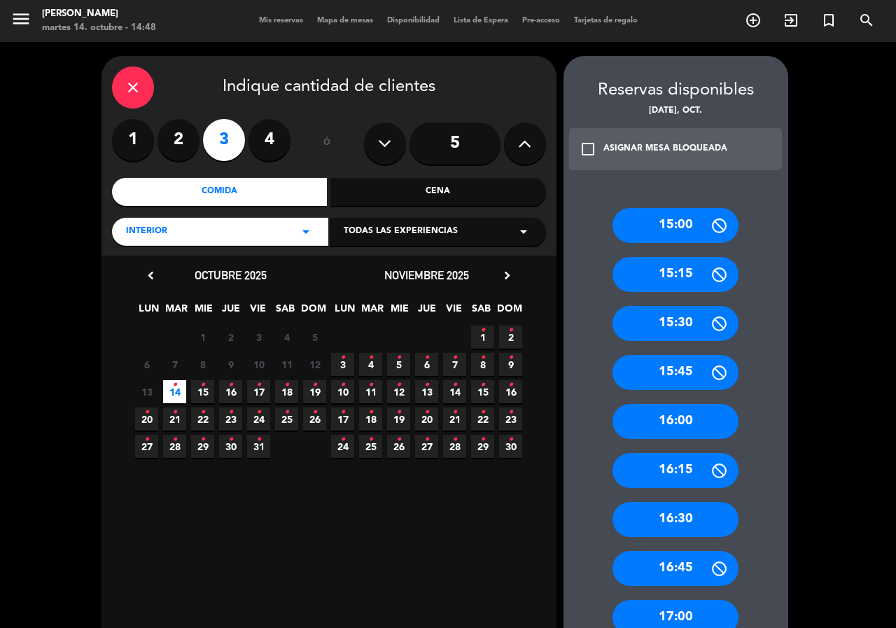
click at [634, 608] on div "17:00" at bounding box center [675, 617] width 126 height 35
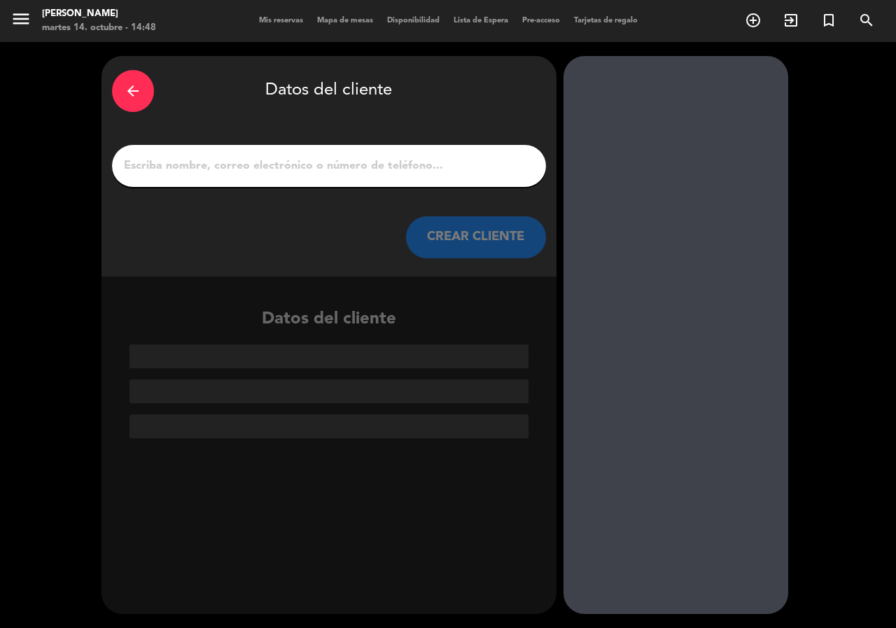
click at [251, 153] on div at bounding box center [329, 166] width 434 height 42
click at [246, 178] on div at bounding box center [329, 166] width 434 height 42
click at [255, 171] on input "1" at bounding box center [328, 166] width 413 height 20
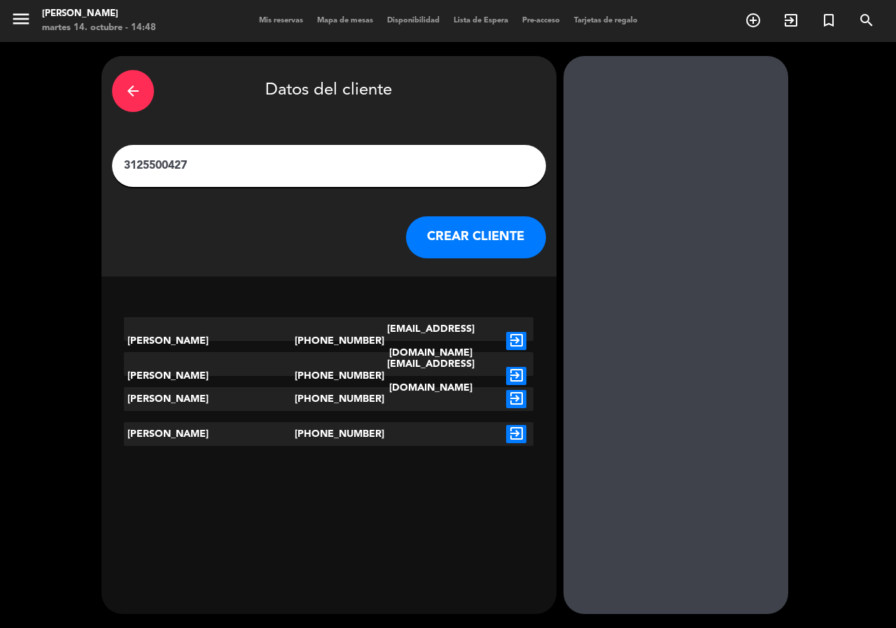
type input "3125500427"
click at [433, 495] on div "arrow_back Datos del cliente 3125500427 CREAR CLIENTE [PERSON_NAME] [PHONE_NUMB…" at bounding box center [328, 335] width 455 height 558
click at [511, 332] on icon "exit_to_app" at bounding box center [516, 341] width 20 height 18
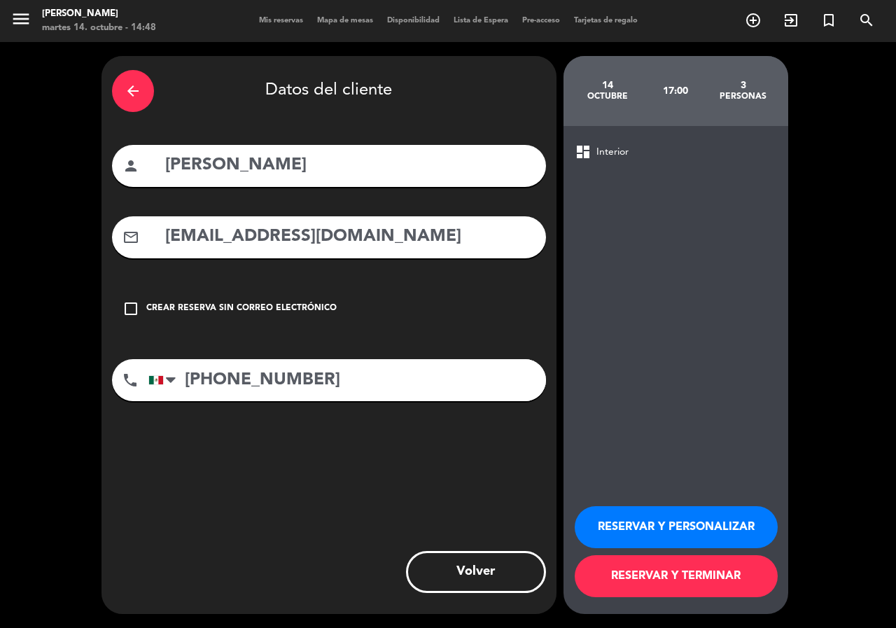
drag, startPoint x: 713, startPoint y: 518, endPoint x: 650, endPoint y: 390, distance: 142.7
click at [713, 519] on button "RESERVAR Y PERSONALIZAR" at bounding box center [676, 527] width 203 height 42
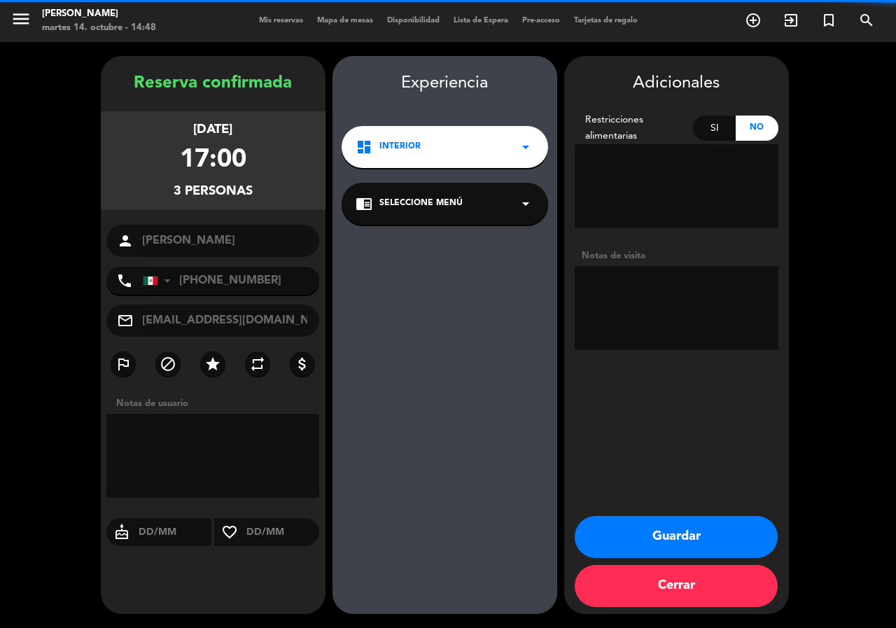
drag, startPoint x: 701, startPoint y: 286, endPoint x: 694, endPoint y: 282, distance: 8.2
click at [701, 285] on textarea at bounding box center [677, 308] width 204 height 84
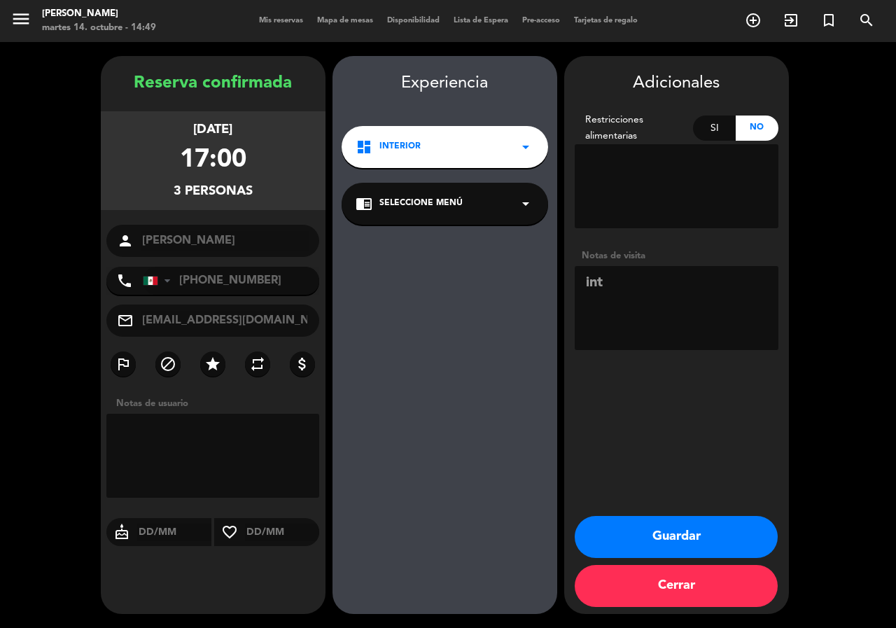
type textarea "int"
click at [658, 519] on button "Guardar" at bounding box center [676, 537] width 203 height 42
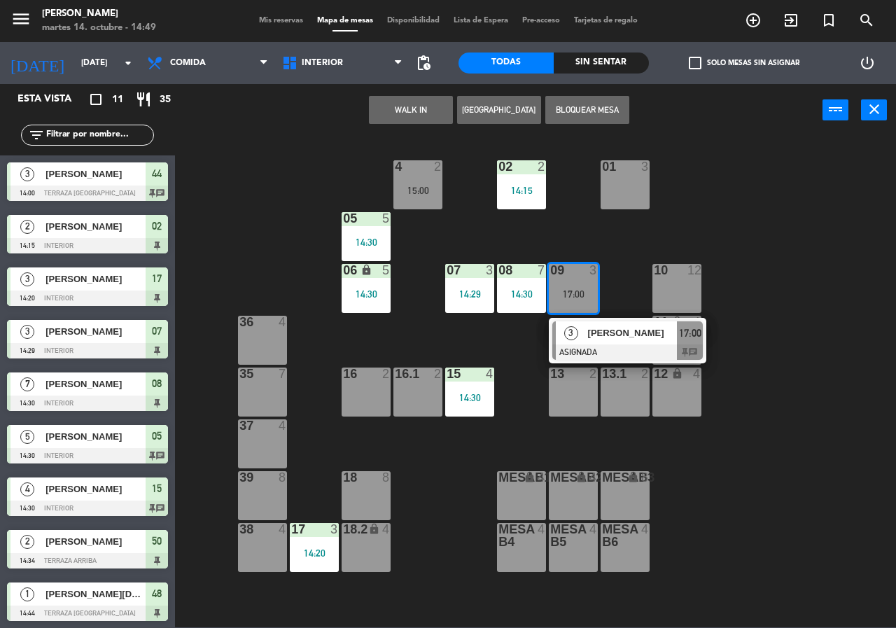
click at [766, 400] on div "02 2 14:15 4 2 15:00 01 3 05 5 14:30 06 lock 5 14:30 07 3 14:29 09 3 17:00 3 [P…" at bounding box center [540, 381] width 712 height 491
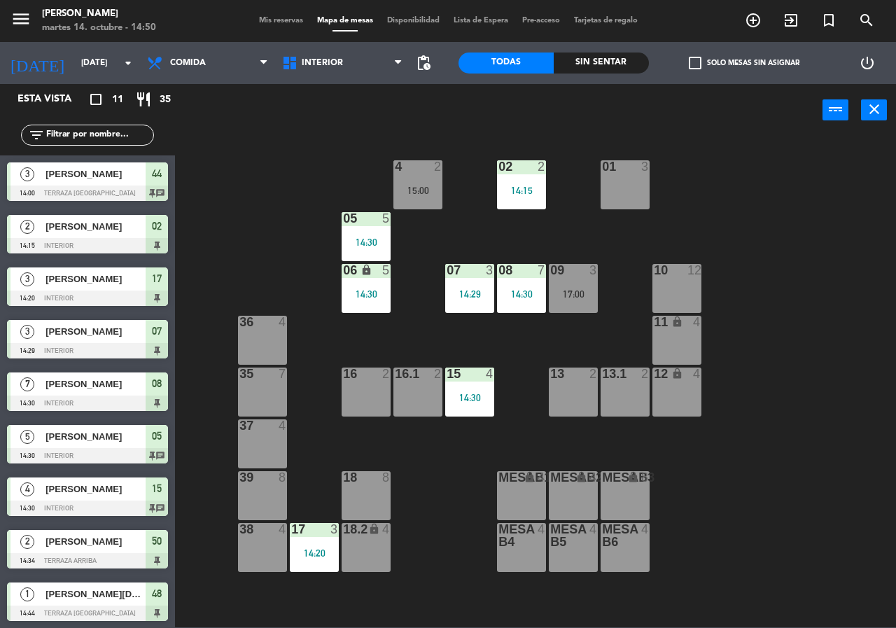
click at [559, 64] on div "Sin sentar" at bounding box center [601, 62] width 95 height 21
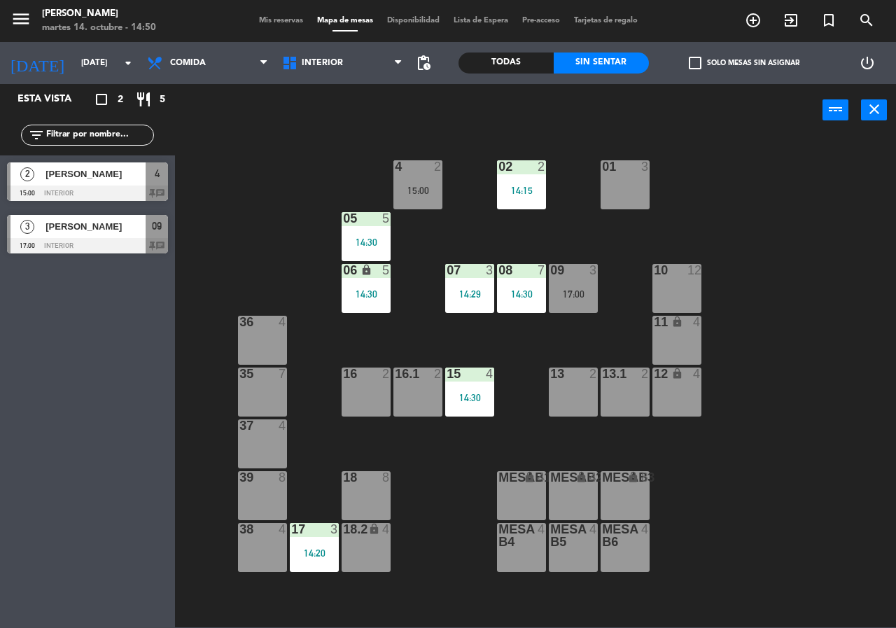
click at [510, 64] on div "Todas" at bounding box center [505, 62] width 95 height 21
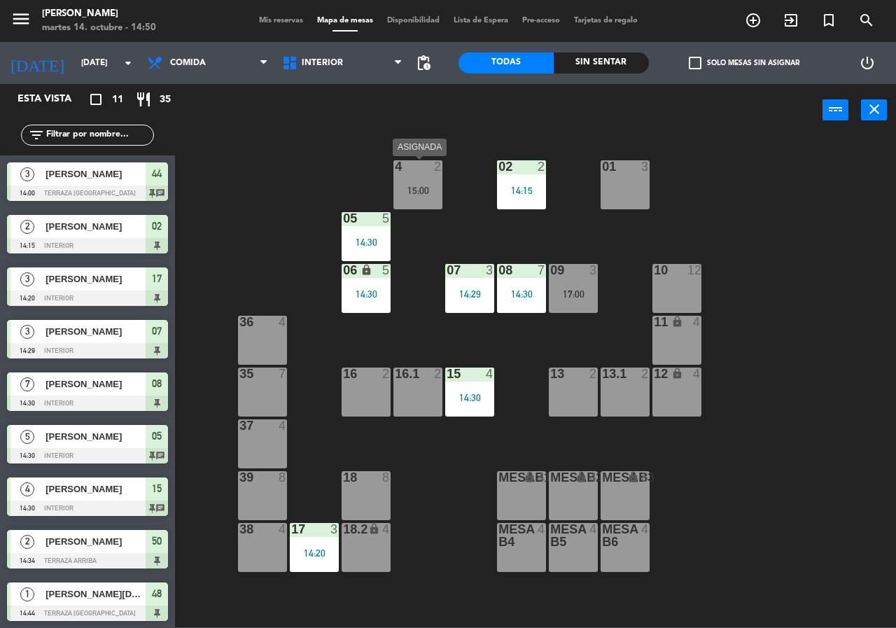
drag, startPoint x: 424, startPoint y: 188, endPoint x: 449, endPoint y: 185, distance: 24.6
click at [419, 186] on div "15:00" at bounding box center [417, 190] width 49 height 10
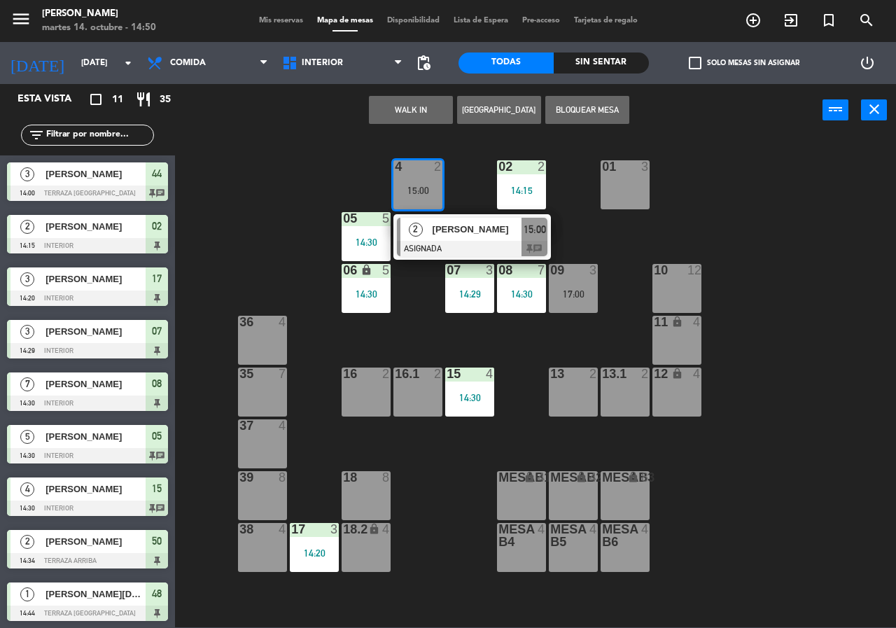
click at [468, 172] on div "02 2 14:15 4 2 15:00 2 [PERSON_NAME] ASIGNADA 15:00 chat 01 3 05 5 14:30 06 loc…" at bounding box center [540, 381] width 712 height 491
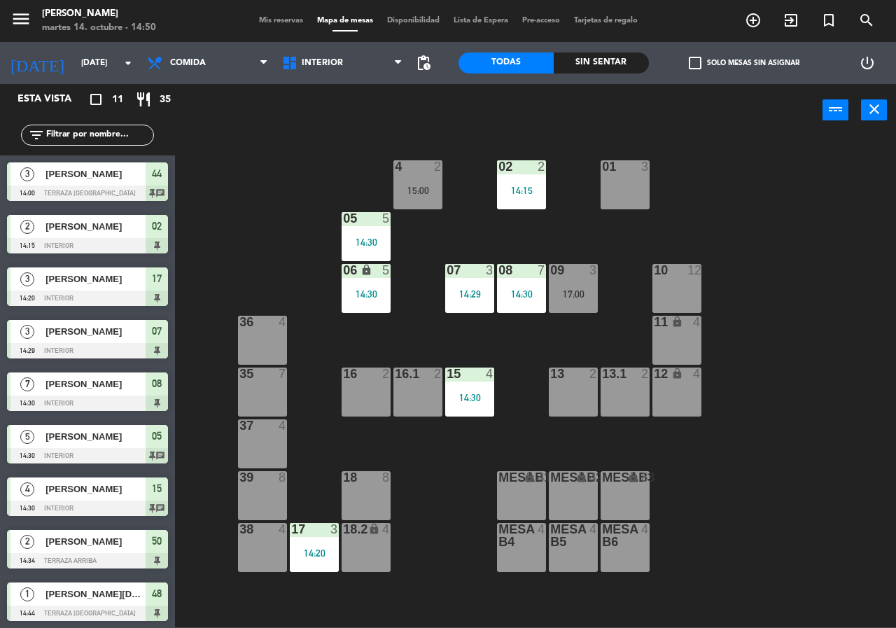
drag, startPoint x: 435, startPoint y: 197, endPoint x: 446, endPoint y: 197, distance: 10.5
click at [435, 197] on div "4 2 15:00" at bounding box center [417, 184] width 49 height 49
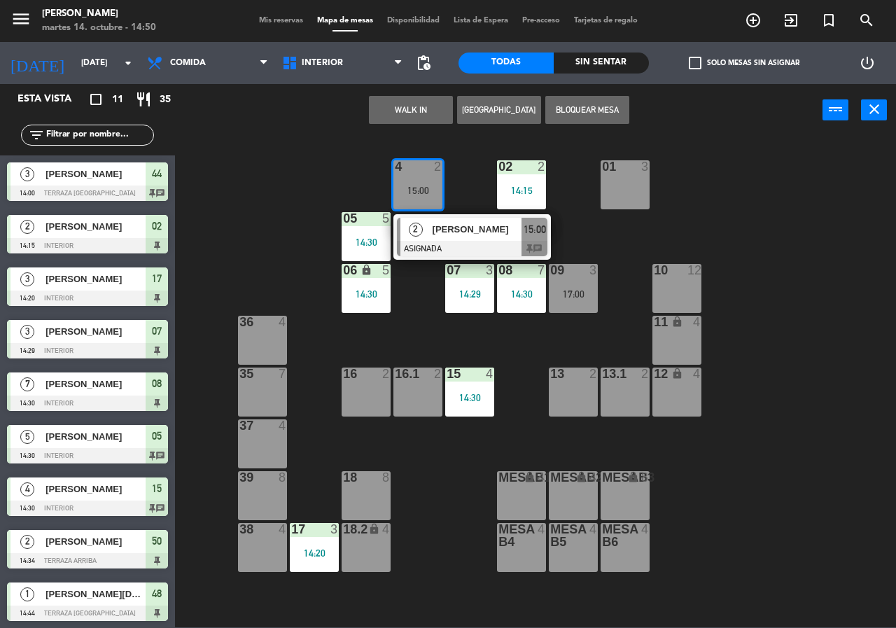
click at [471, 218] on div "2 [PERSON_NAME] ASIGNADA 15:00 chat" at bounding box center [472, 236] width 178 height 45
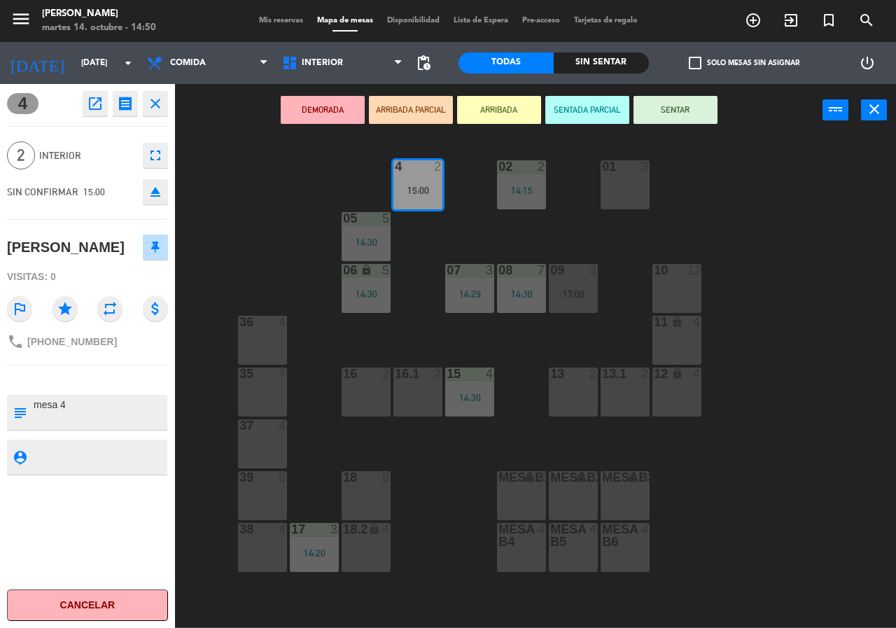
drag, startPoint x: 474, startPoint y: 217, endPoint x: 460, endPoint y: 209, distance: 16.3
click at [465, 211] on div "02 2 14:15 4 2 15:00 01 3 05 5 14:30 06 lock 5 14:30 07 3 14:29 09 3 17:00 10 1…" at bounding box center [540, 381] width 712 height 491
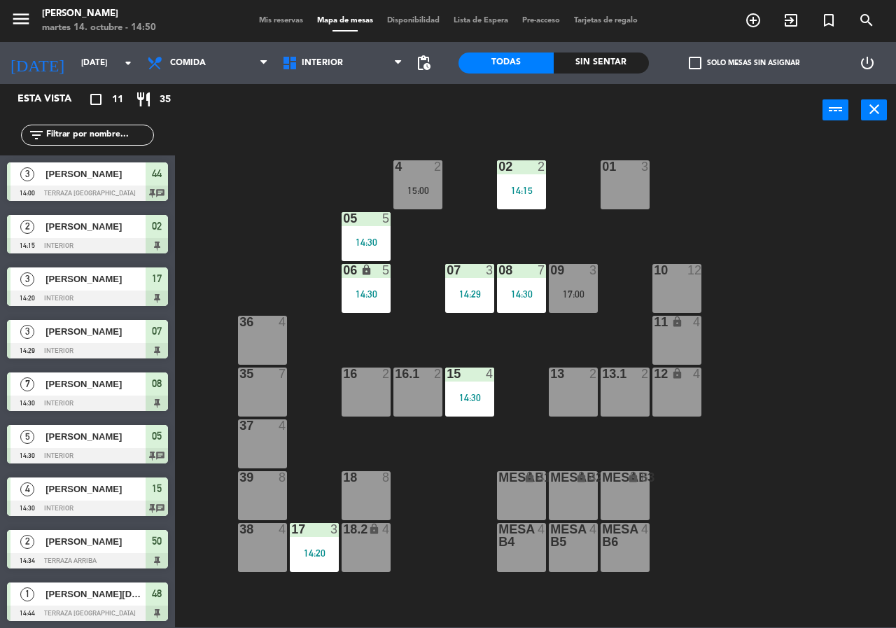
scroll to position [103, 0]
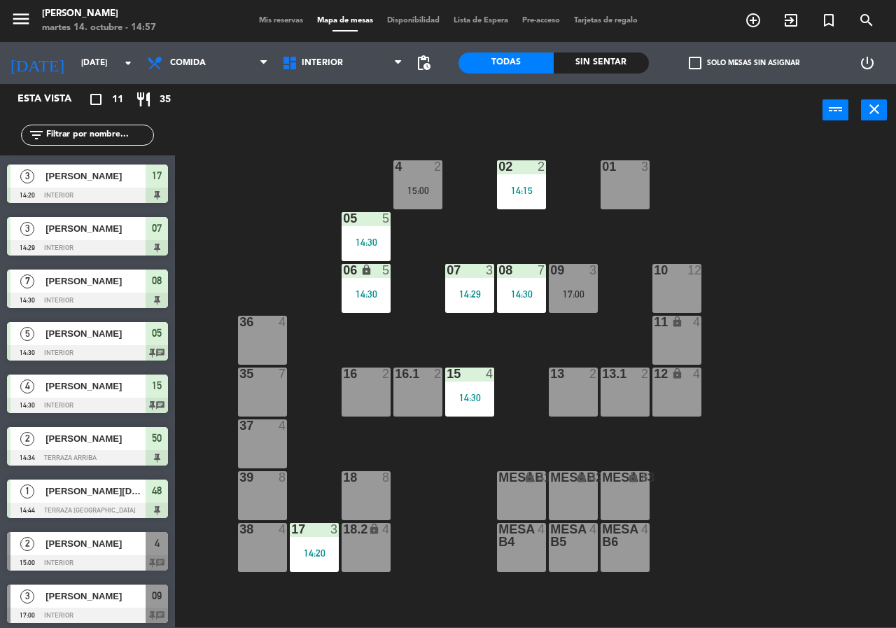
click at [85, 132] on input "text" at bounding box center [99, 134] width 108 height 15
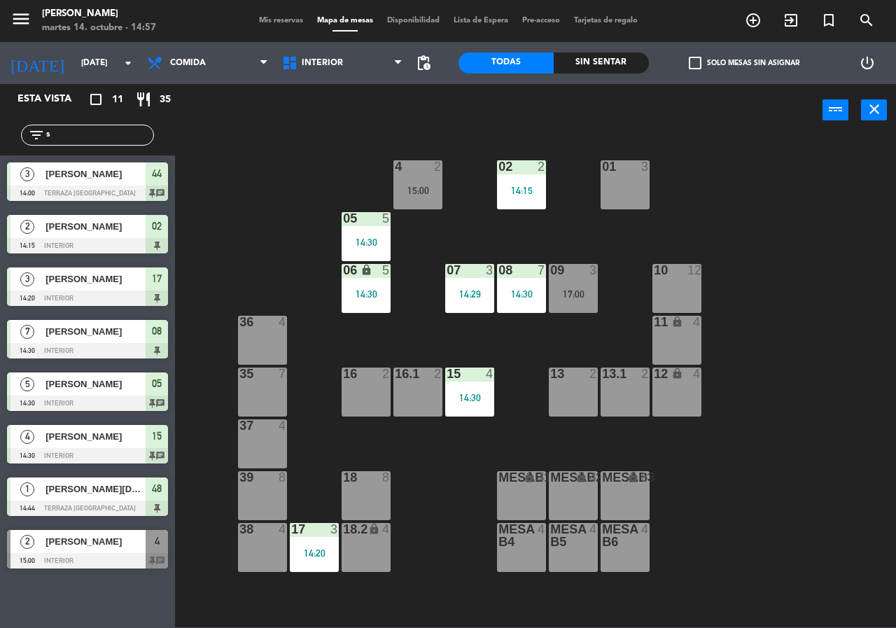
scroll to position [0, 0]
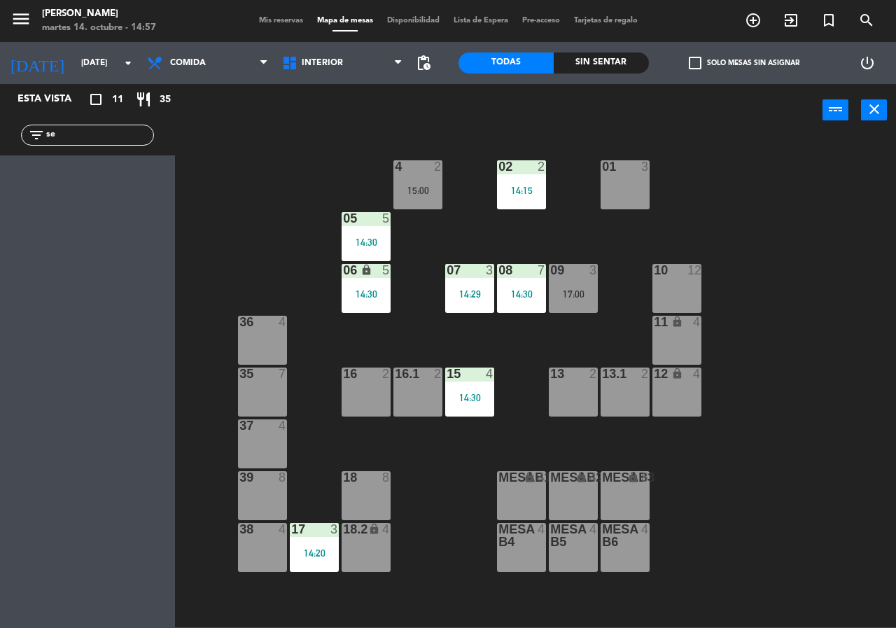
type input "s"
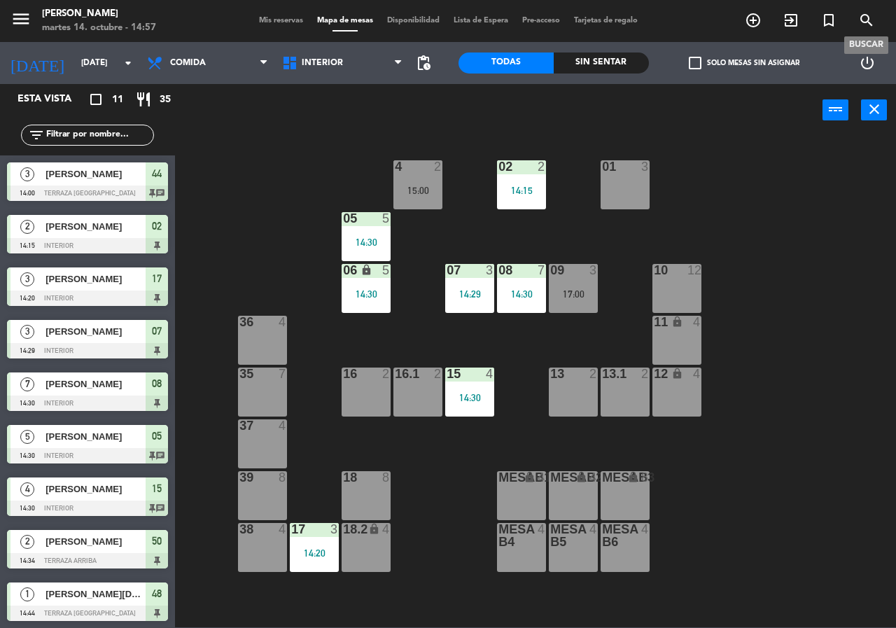
click at [871, 17] on icon "search" at bounding box center [866, 20] width 17 height 17
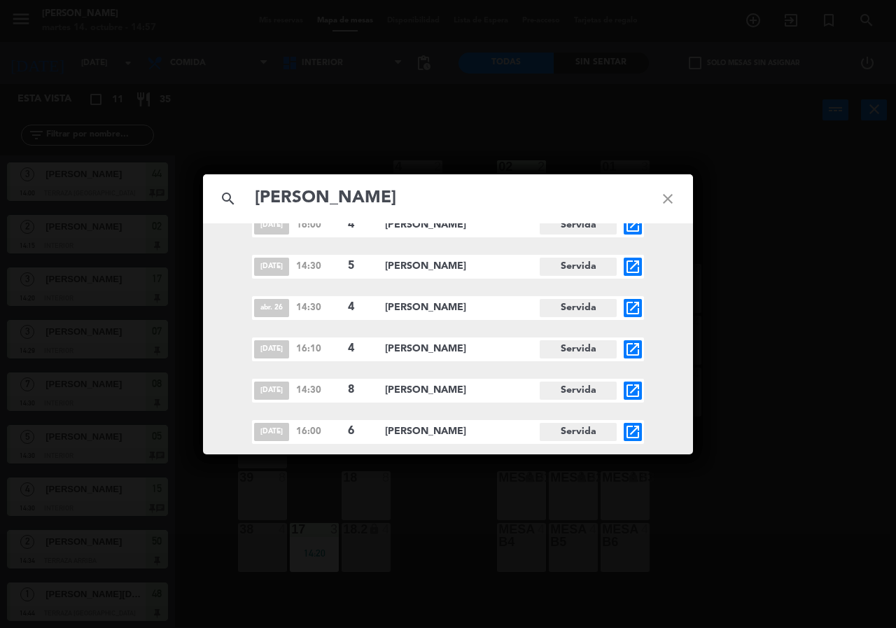
scroll to position [3691, 0]
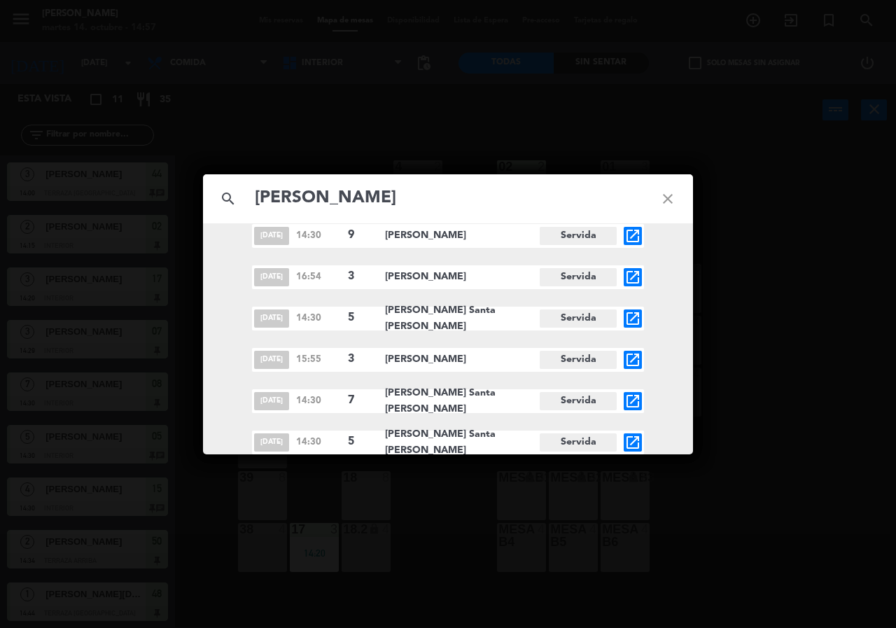
type input "[PERSON_NAME]"
click at [634, 441] on icon "open_in_new" at bounding box center [632, 442] width 17 height 17
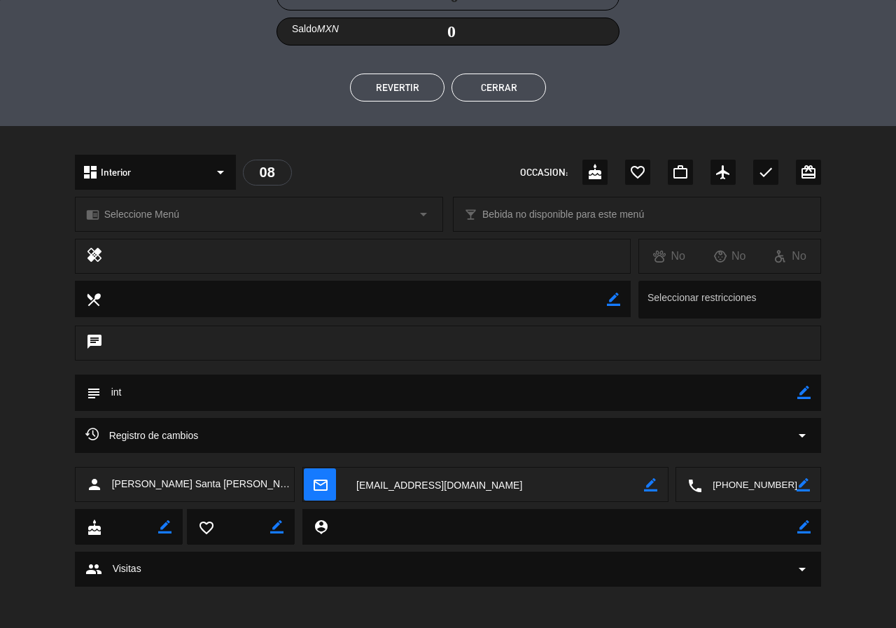
scroll to position [288, 0]
click at [780, 482] on textarea at bounding box center [749, 484] width 94 height 35
click at [773, 446] on span "content_paste" at bounding box center [775, 449] width 10 height 10
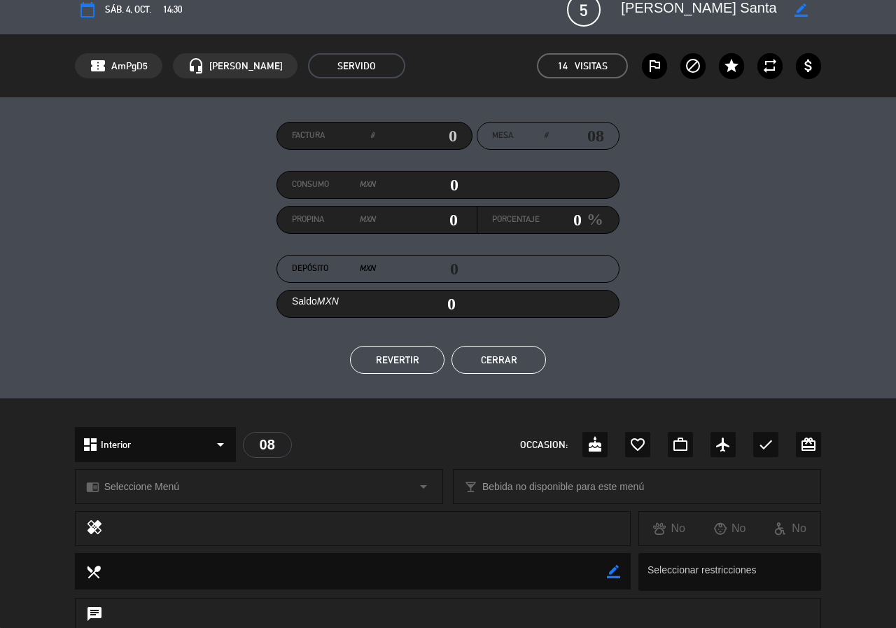
scroll to position [0, 0]
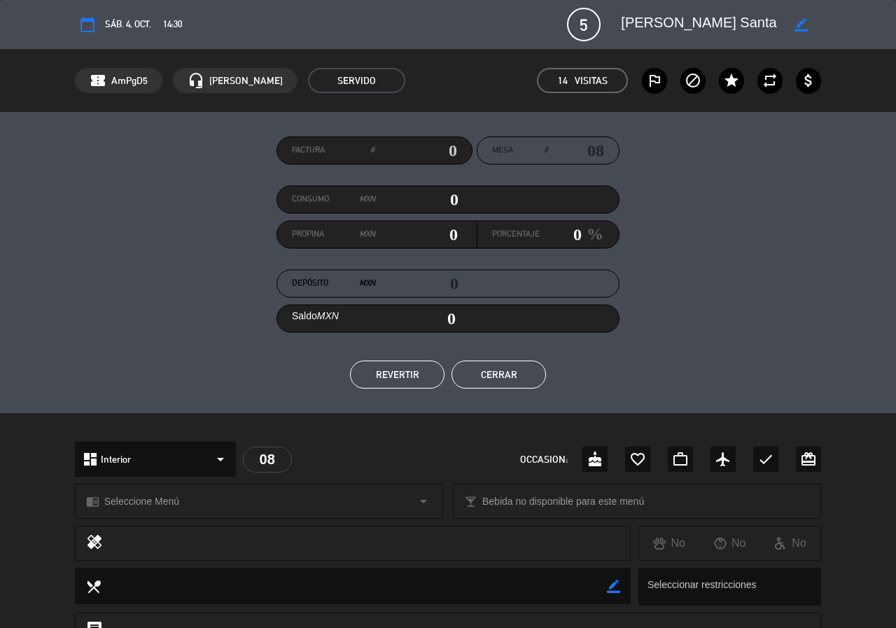
click at [496, 371] on button "Cerrar" at bounding box center [498, 374] width 94 height 28
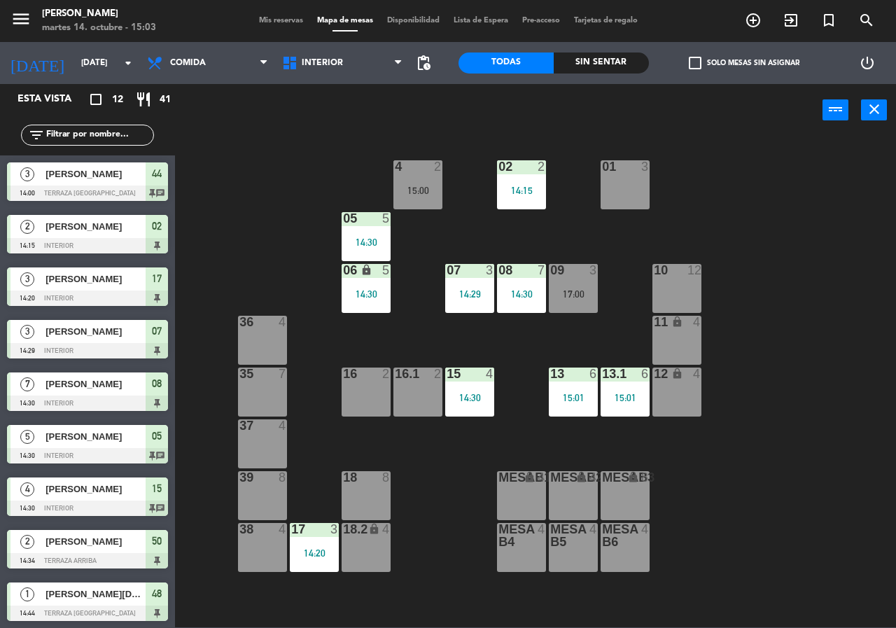
click at [621, 307] on div "02 2 14:15 4 2 15:00 01 3 05 5 14:30 06 lock 5 14:30 07 3 14:29 09 3 17:00 10 1…" at bounding box center [540, 381] width 712 height 491
click at [418, 454] on div "02 2 14:15 4 2 15:00 01 3 05 5 14:30 06 lock 5 14:30 07 3 14:29 09 3 17:00 10 1…" at bounding box center [540, 381] width 712 height 491
click at [470, 214] on div "02 2 14:15 4 2 15:00 01 3 05 5 14:30 06 lock 5 14:30 07 3 14:29 09 3 17:00 10 1…" at bounding box center [540, 381] width 712 height 491
drag, startPoint x: 378, startPoint y: 483, endPoint x: 348, endPoint y: 623, distance: 143.7
click at [378, 493] on div "18 8" at bounding box center [365, 495] width 49 height 49
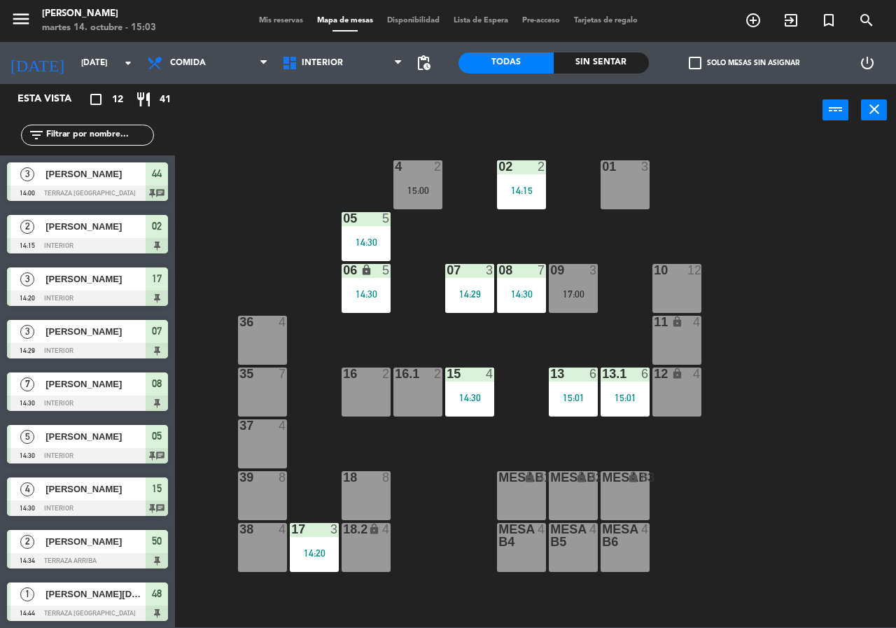
click at [351, 492] on div "18 8" at bounding box center [365, 495] width 49 height 49
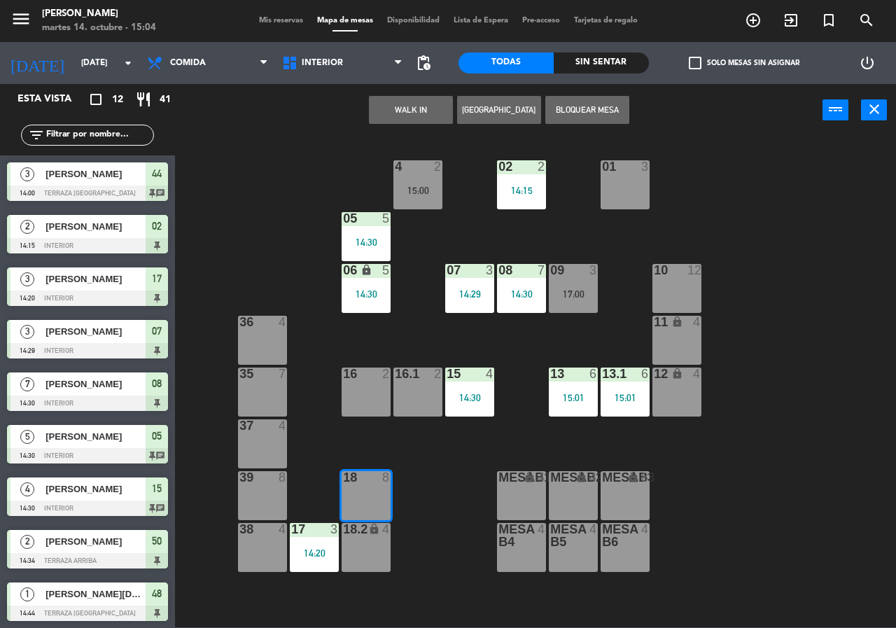
click at [354, 541] on div "18.2 lock 4" at bounding box center [365, 547] width 49 height 49
click at [479, 108] on button "[GEOGRAPHIC_DATA]" at bounding box center [499, 110] width 84 height 28
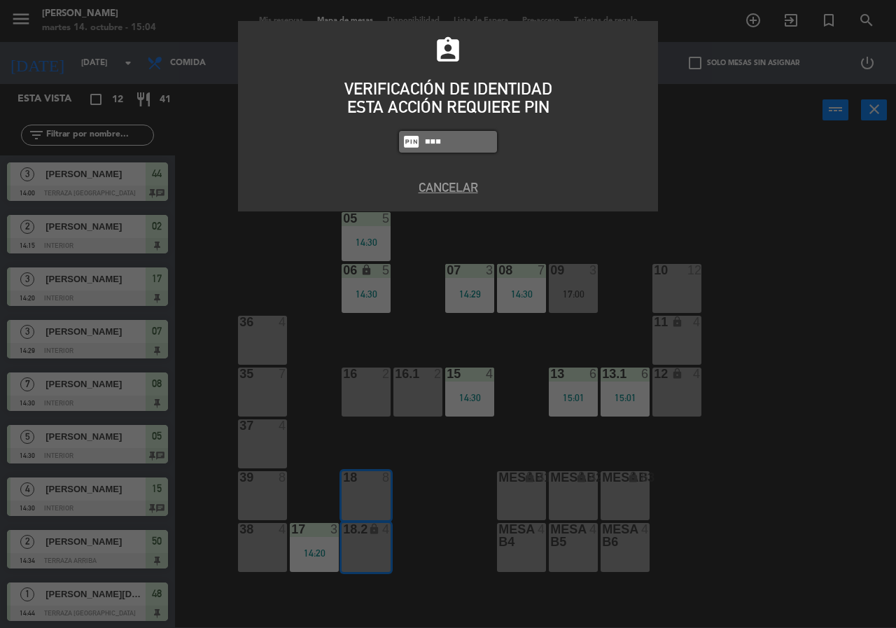
type input "8666"
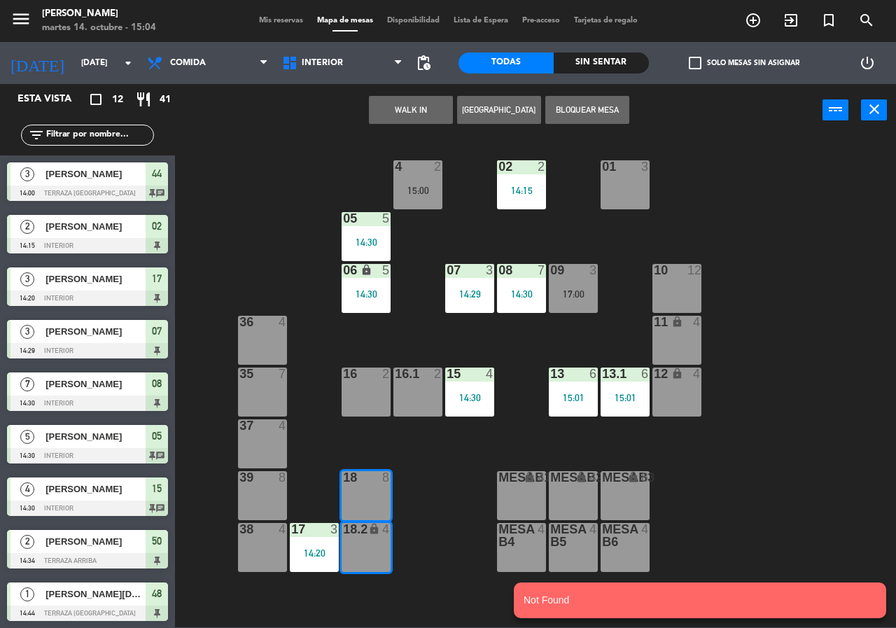
click at [493, 115] on button "[GEOGRAPHIC_DATA]" at bounding box center [499, 110] width 84 height 28
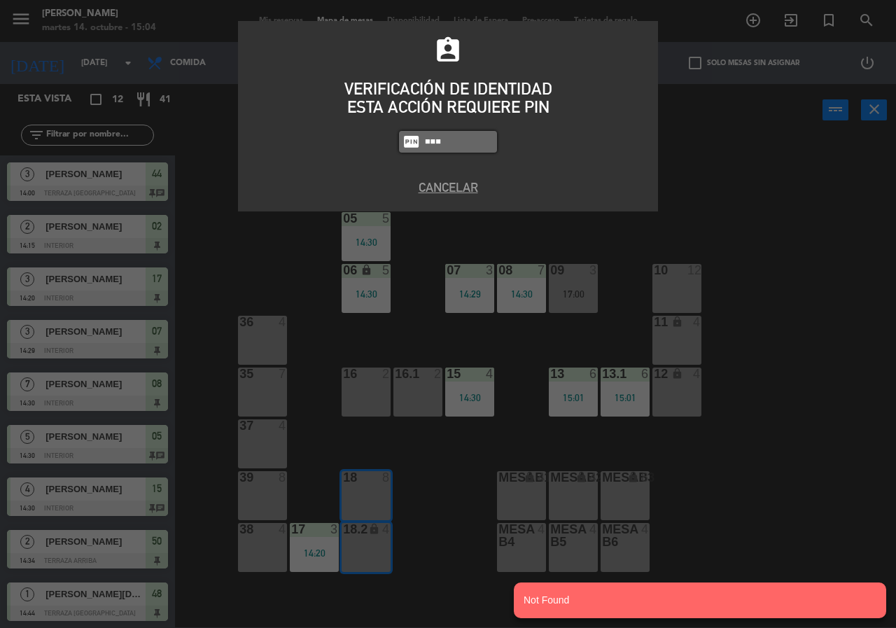
type input "8663"
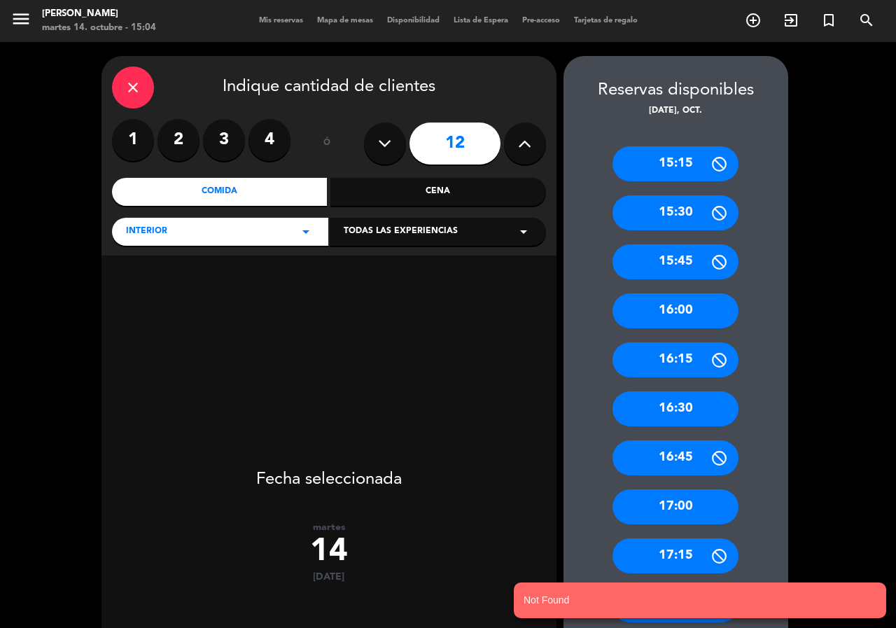
click at [390, 141] on button at bounding box center [385, 143] width 42 height 42
click at [390, 141] on icon at bounding box center [384, 143] width 13 height 21
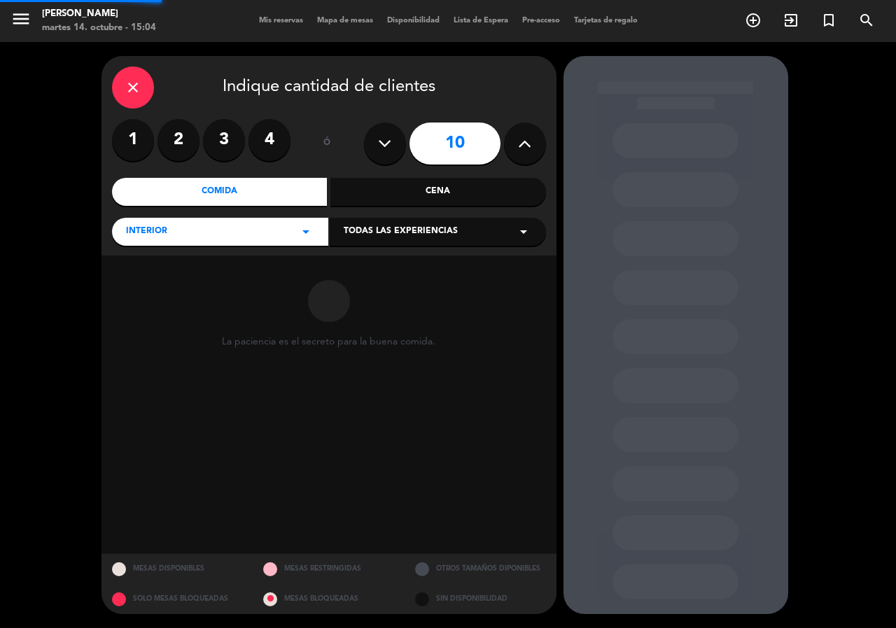
click at [390, 141] on icon at bounding box center [384, 143] width 13 height 21
click at [388, 143] on icon at bounding box center [384, 143] width 13 height 21
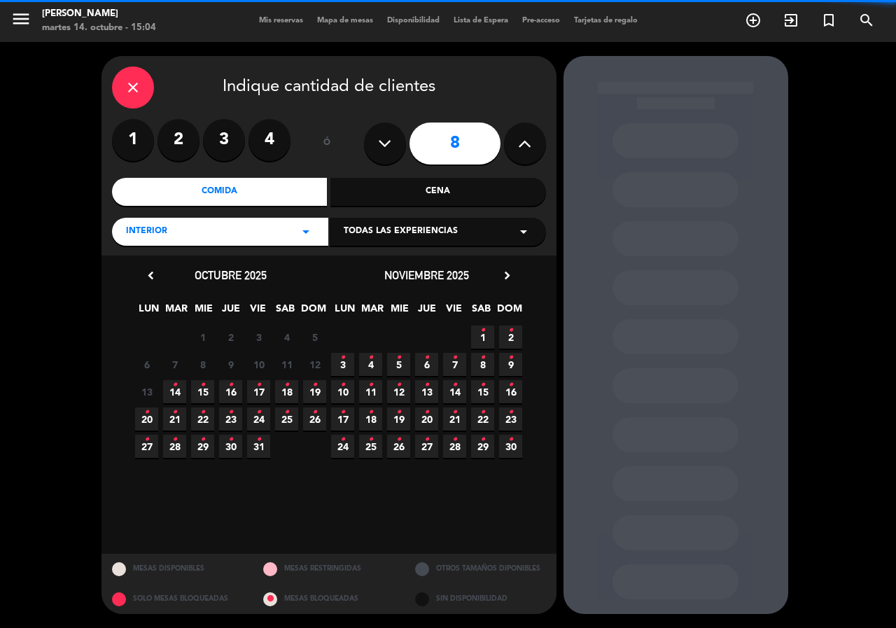
click at [387, 146] on icon at bounding box center [384, 143] width 13 height 21
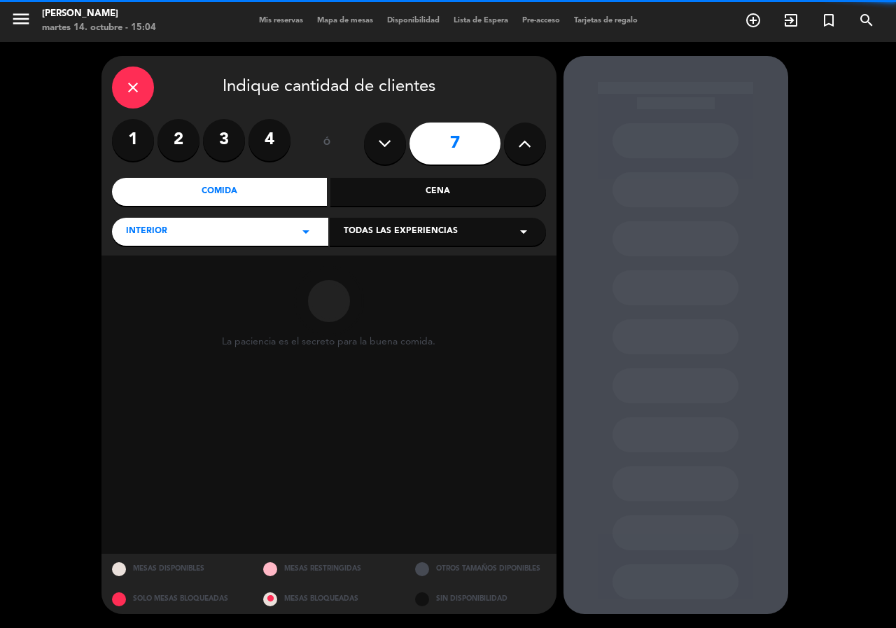
click at [387, 146] on icon at bounding box center [384, 143] width 13 height 21
click at [386, 146] on icon at bounding box center [384, 143] width 13 height 21
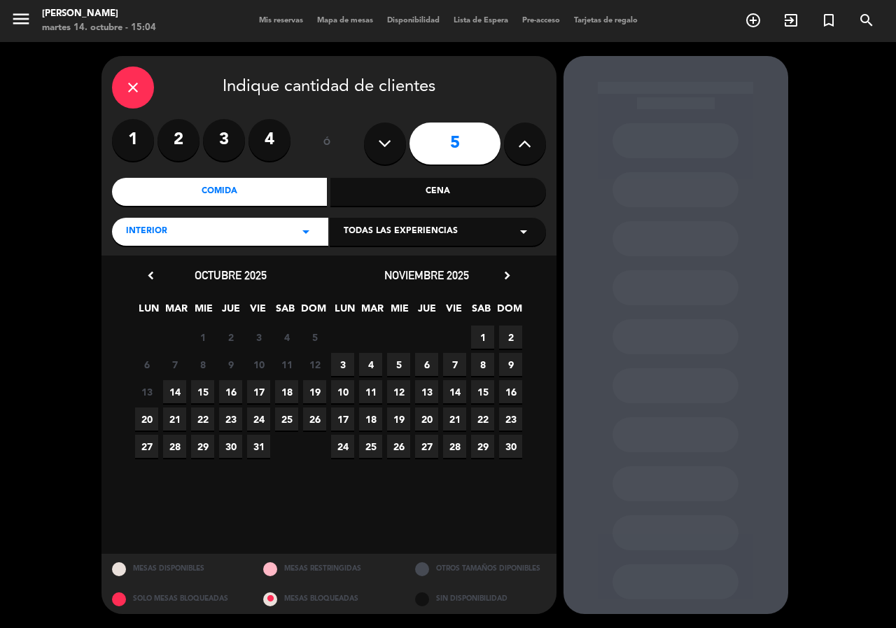
drag, startPoint x: 537, startPoint y: 143, endPoint x: 488, endPoint y: 267, distance: 132.5
click at [537, 145] on button at bounding box center [525, 143] width 42 height 42
type input "6"
click at [173, 386] on span "14" at bounding box center [174, 391] width 23 height 23
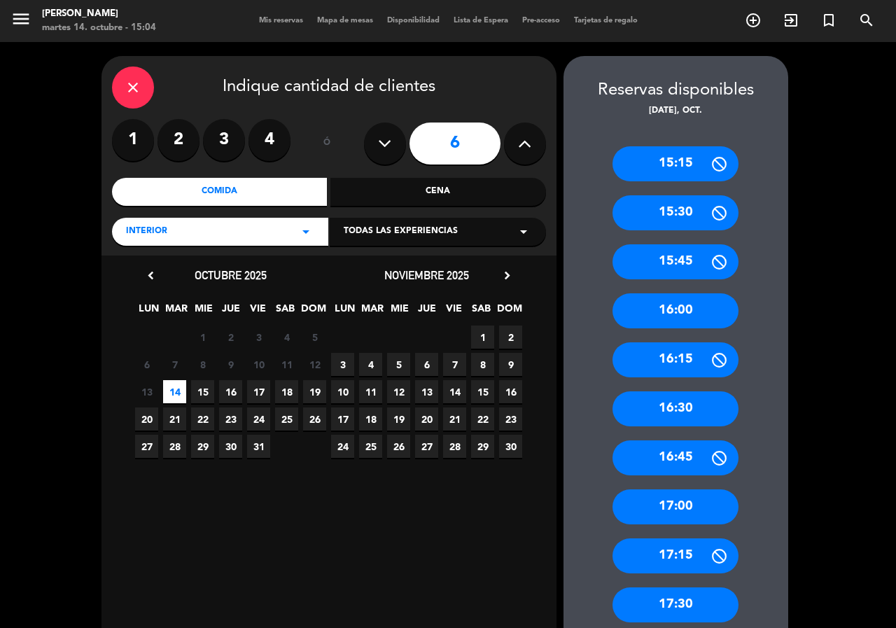
click at [679, 259] on div "15:45" at bounding box center [675, 261] width 126 height 35
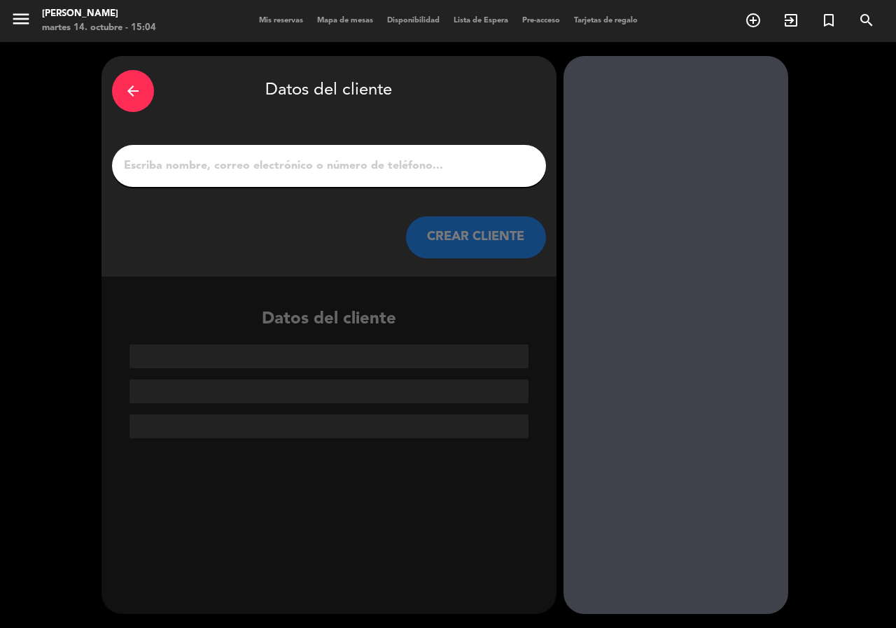
click at [387, 169] on input "1" at bounding box center [328, 166] width 413 height 20
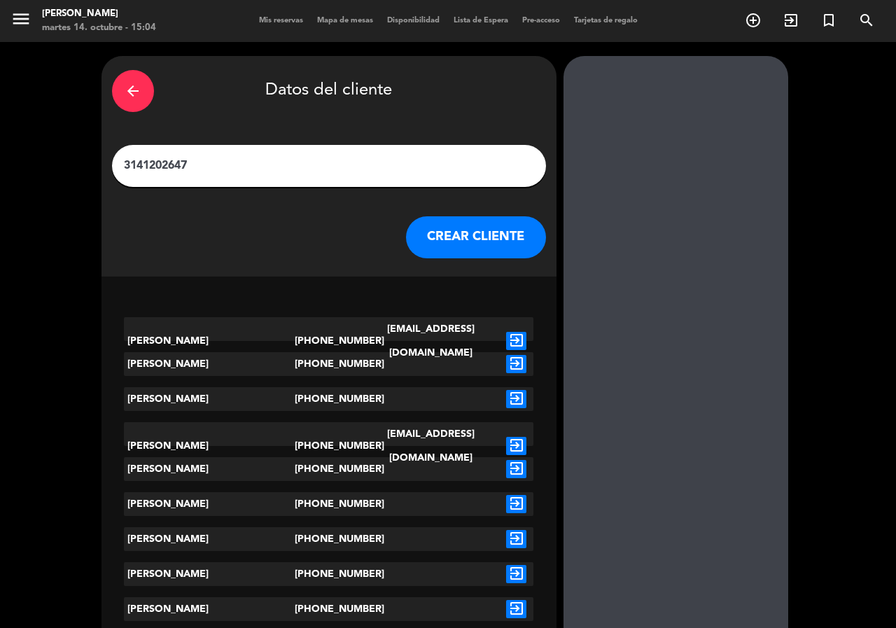
type input "3141202647"
click at [519, 317] on div "exit_to_app" at bounding box center [516, 341] width 34 height 48
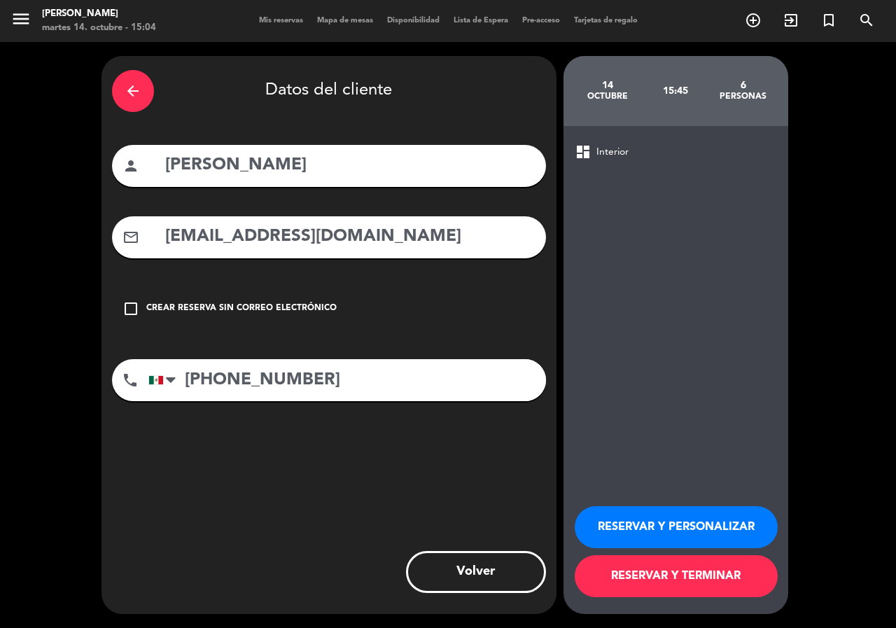
click at [628, 533] on button "RESERVAR Y PERSONALIZAR" at bounding box center [676, 527] width 203 height 42
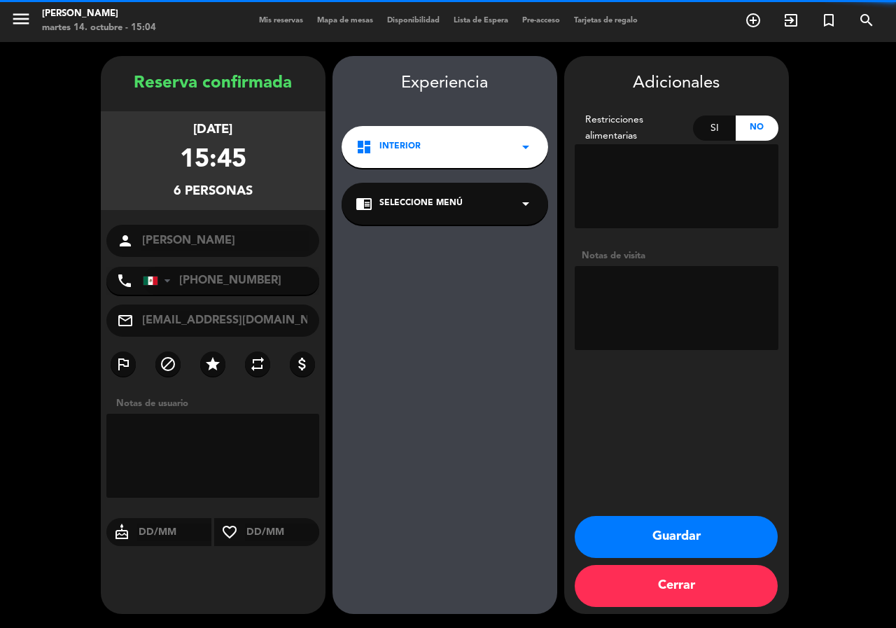
click at [630, 267] on textarea at bounding box center [677, 308] width 204 height 84
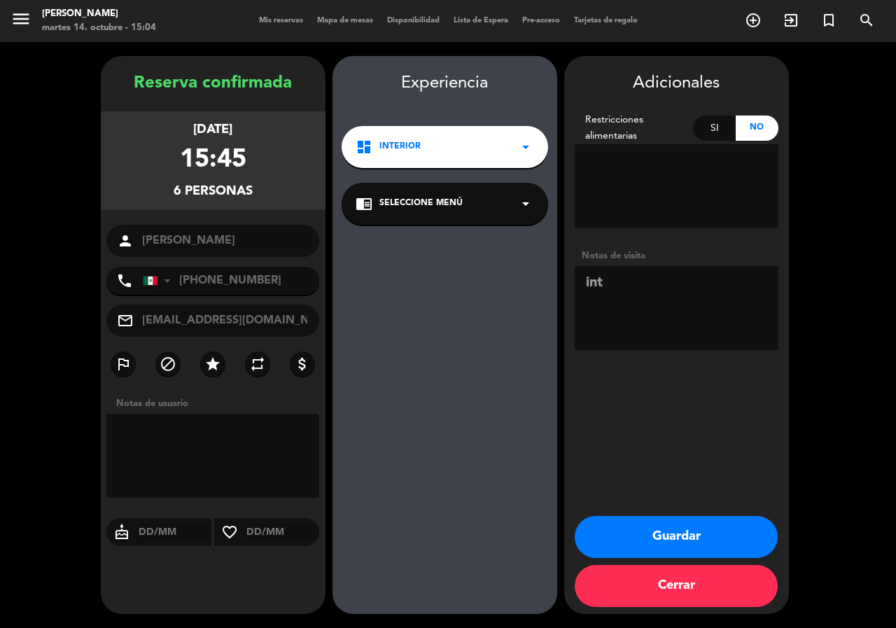
type textarea "int"
click at [691, 540] on button "Guardar" at bounding box center [676, 537] width 203 height 42
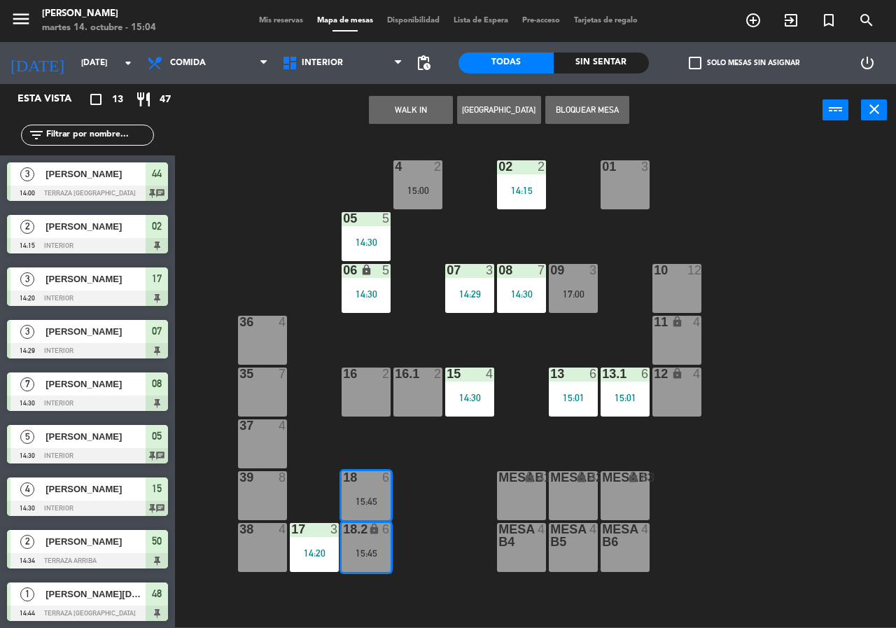
drag, startPoint x: 424, startPoint y: 505, endPoint x: 426, endPoint y: 517, distance: 12.1
click at [426, 509] on div "02 2 14:15 4 2 15:00 01 3 05 5 14:30 06 lock 5 14:30 07 3 14:29 09 3 17:00 10 1…" at bounding box center [540, 381] width 712 height 491
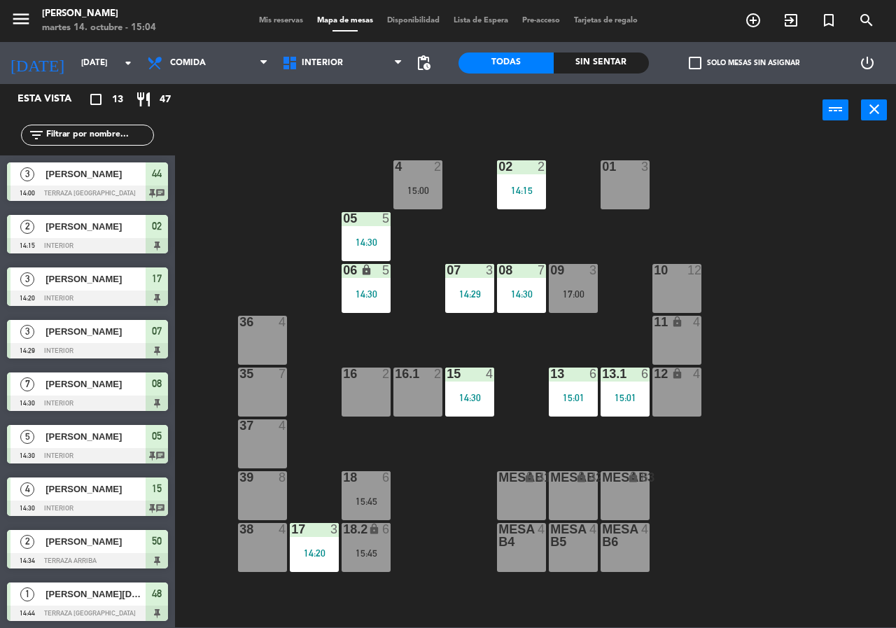
drag, startPoint x: 365, startPoint y: 482, endPoint x: 381, endPoint y: 515, distance: 36.9
click at [365, 488] on div "18 6 15:45" at bounding box center [365, 495] width 49 height 49
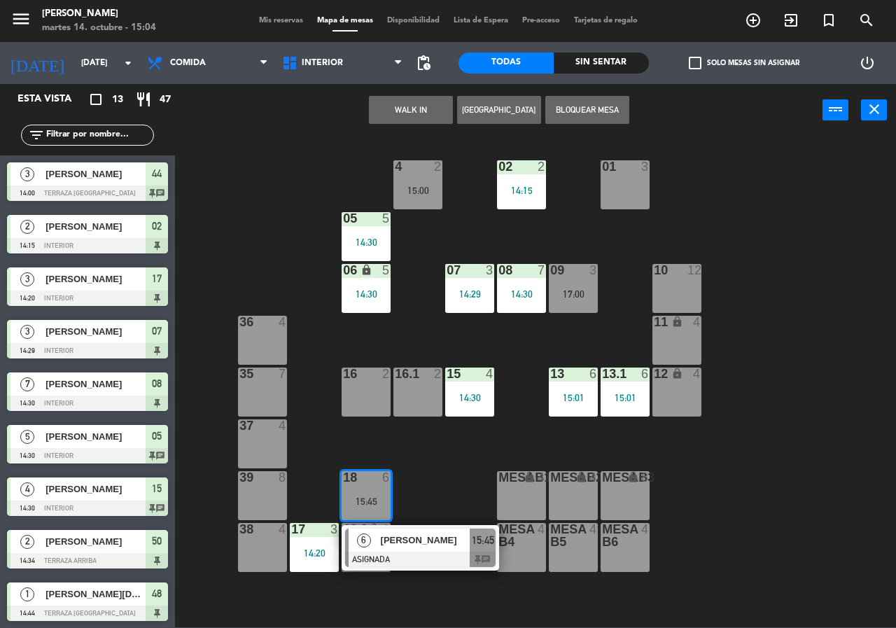
click at [433, 543] on span "[PERSON_NAME]" at bounding box center [426, 540] width 90 height 15
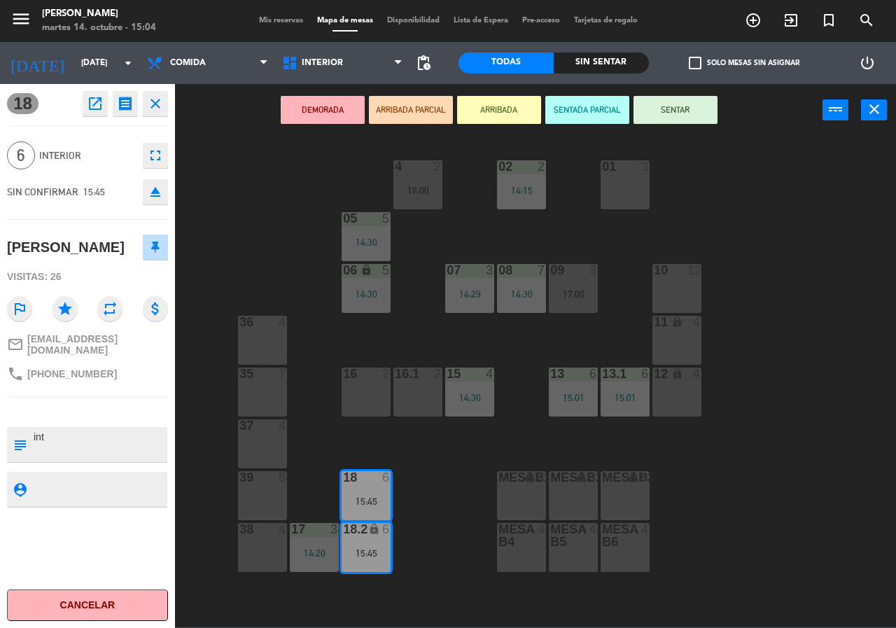
click at [427, 493] on div "02 2 14:15 4 2 15:00 01 3 05 5 14:30 06 lock 5 14:30 07 3 14:29 09 3 17:00 10 1…" at bounding box center [540, 381] width 712 height 491
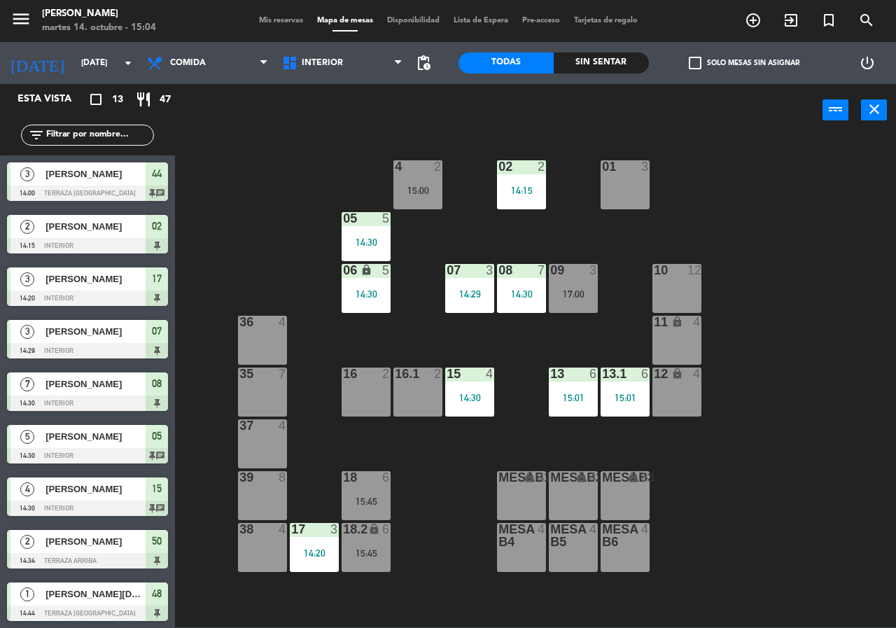
scroll to position [140, 0]
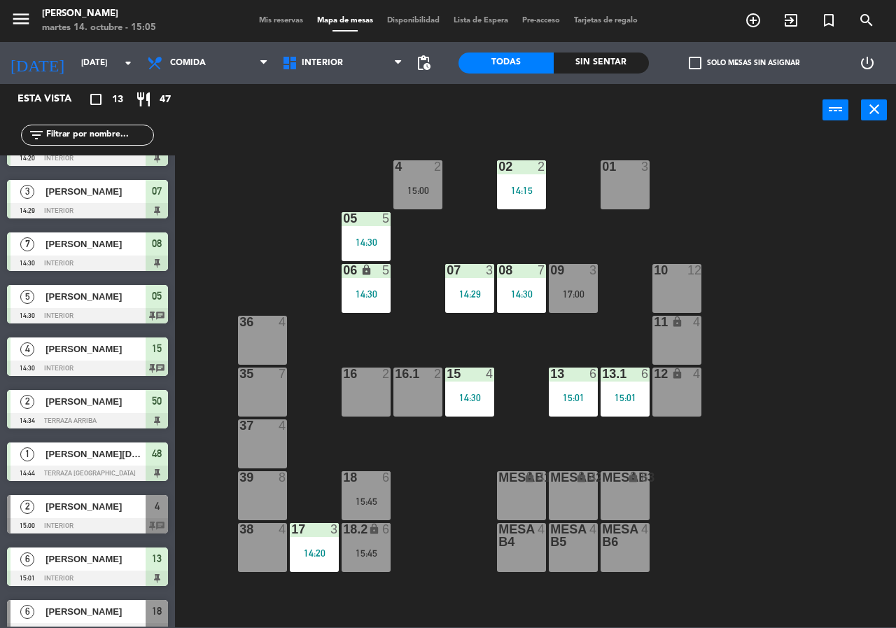
click at [374, 504] on div "15:45" at bounding box center [365, 501] width 49 height 10
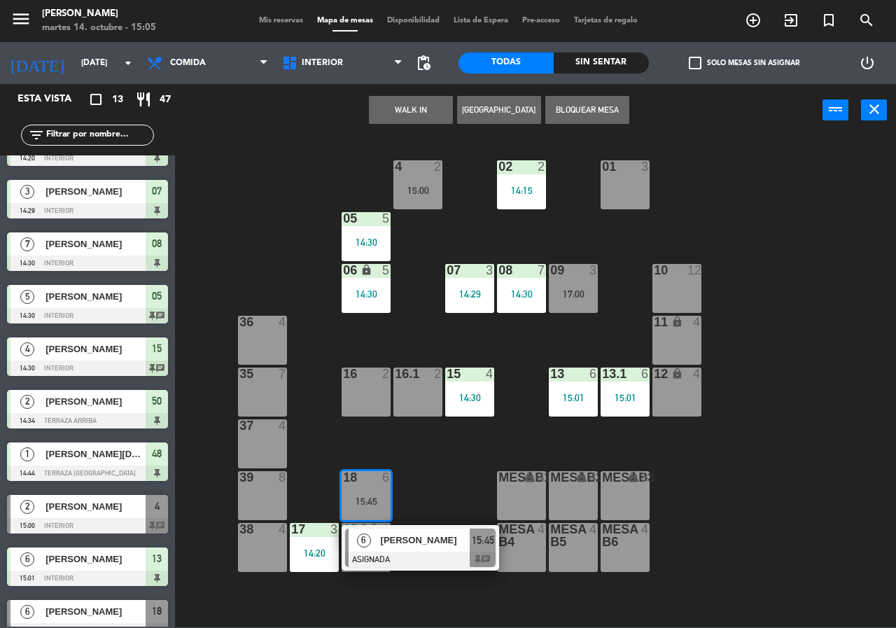
drag, startPoint x: 428, startPoint y: 554, endPoint x: 438, endPoint y: 556, distance: 10.9
click at [429, 554] on div "6 [PERSON_NAME] ASIGNADA 15:45 chat" at bounding box center [420, 547] width 178 height 45
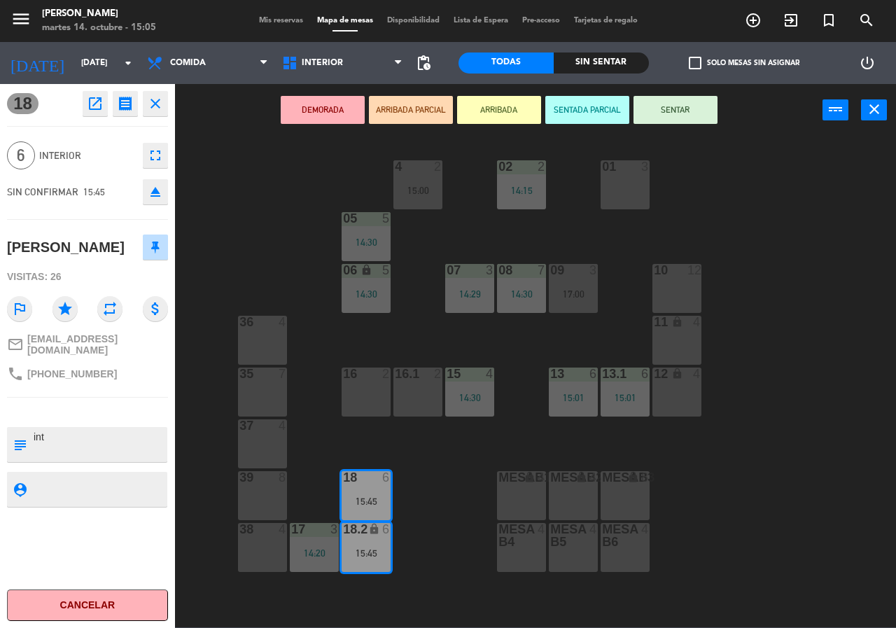
drag, startPoint x: 516, startPoint y: 541, endPoint x: 508, endPoint y: 544, distance: 8.2
click at [516, 542] on div at bounding box center [521, 535] width 23 height 25
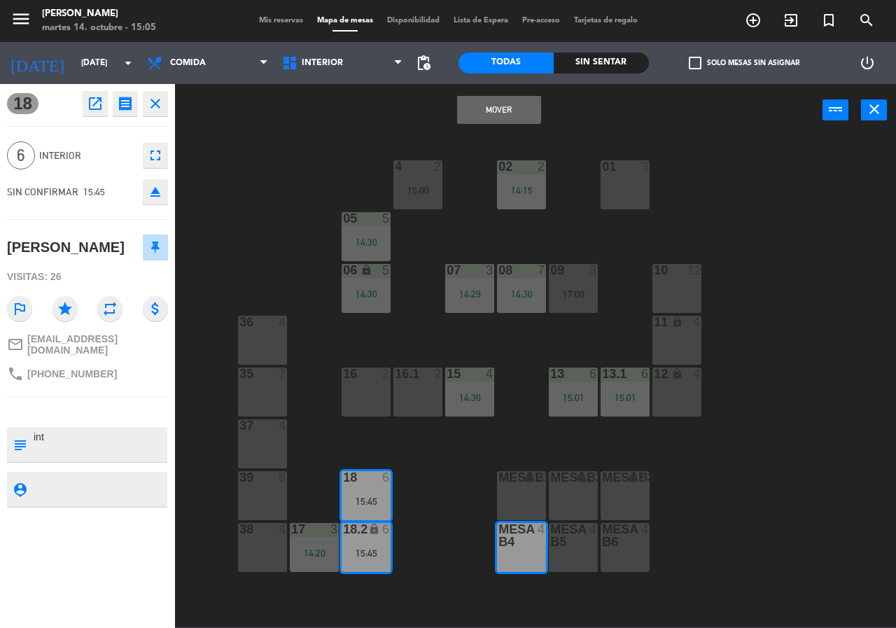
drag, startPoint x: 426, startPoint y: 528, endPoint x: 397, endPoint y: 519, distance: 30.1
click at [426, 530] on div "02 2 14:15 4 2 15:00 01 3 05 5 14:30 06 lock 5 14:30 07 3 14:29 09 3 17:00 10 1…" at bounding box center [540, 381] width 712 height 491
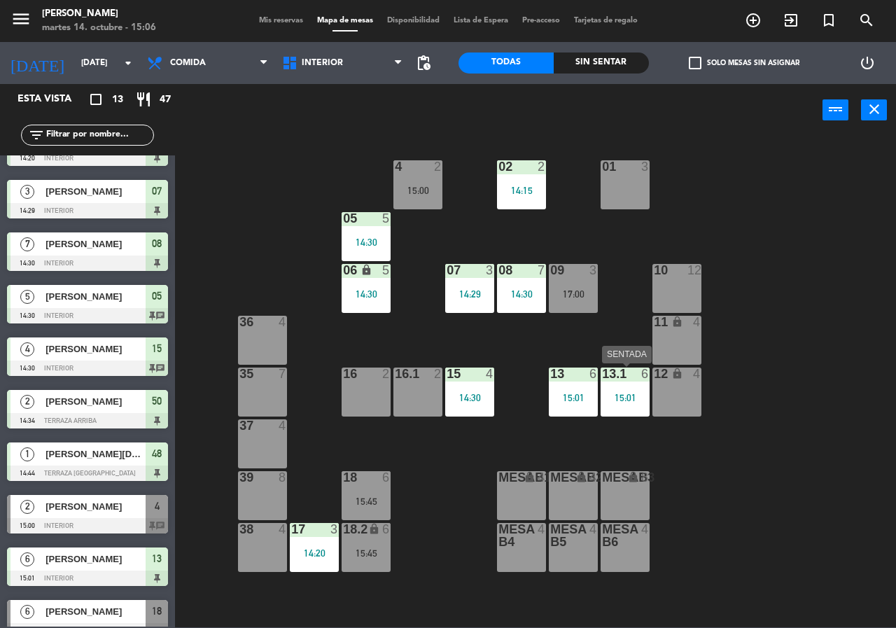
click at [632, 388] on div "13.1 6 15:01" at bounding box center [624, 391] width 49 height 49
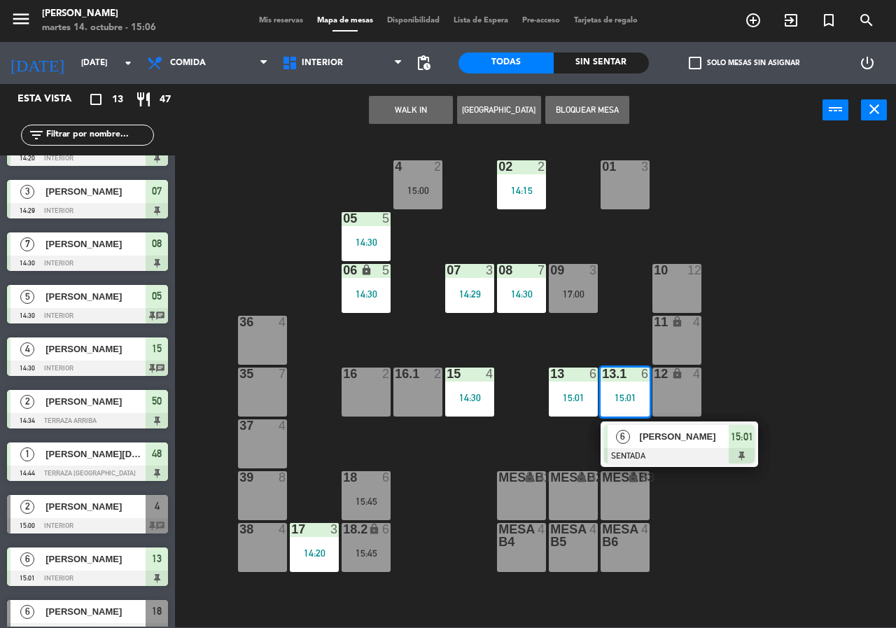
click at [653, 449] on div at bounding box center [679, 455] width 150 height 15
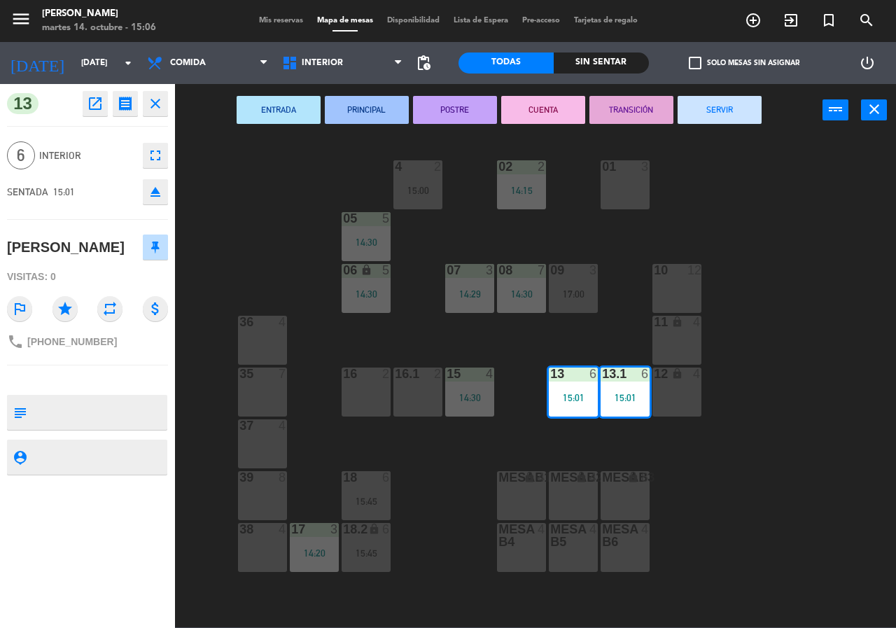
drag, startPoint x: 686, startPoint y: 292, endPoint x: 686, endPoint y: 321, distance: 29.4
click at [686, 293] on div "10 12" at bounding box center [676, 288] width 49 height 49
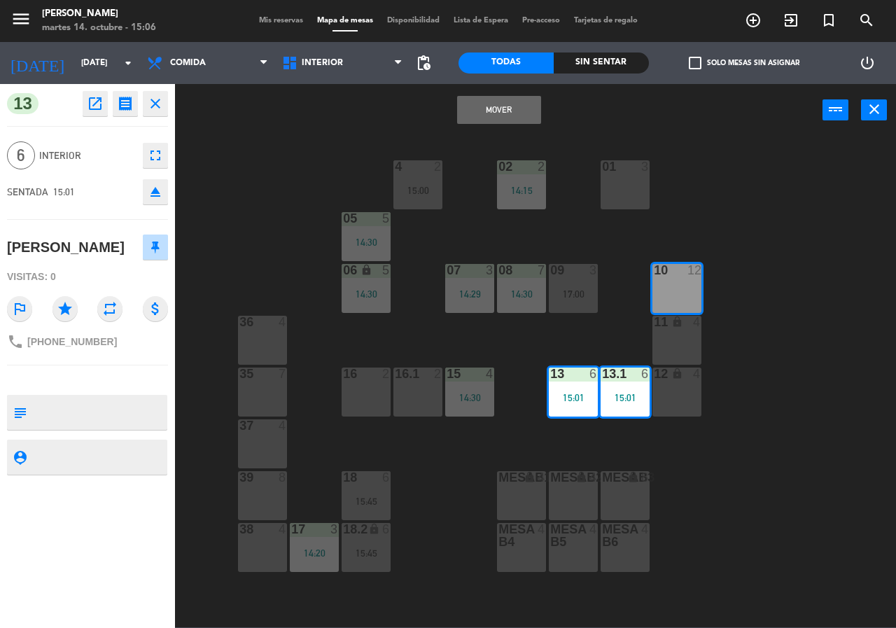
click at [686, 344] on div "11 lock 4" at bounding box center [676, 340] width 49 height 49
drag, startPoint x: 677, startPoint y: 401, endPoint x: 635, endPoint y: 282, distance: 126.2
click at [677, 397] on div "12 lock 4" at bounding box center [676, 391] width 49 height 49
click at [520, 110] on button "Mover y Unir" at bounding box center [499, 110] width 84 height 28
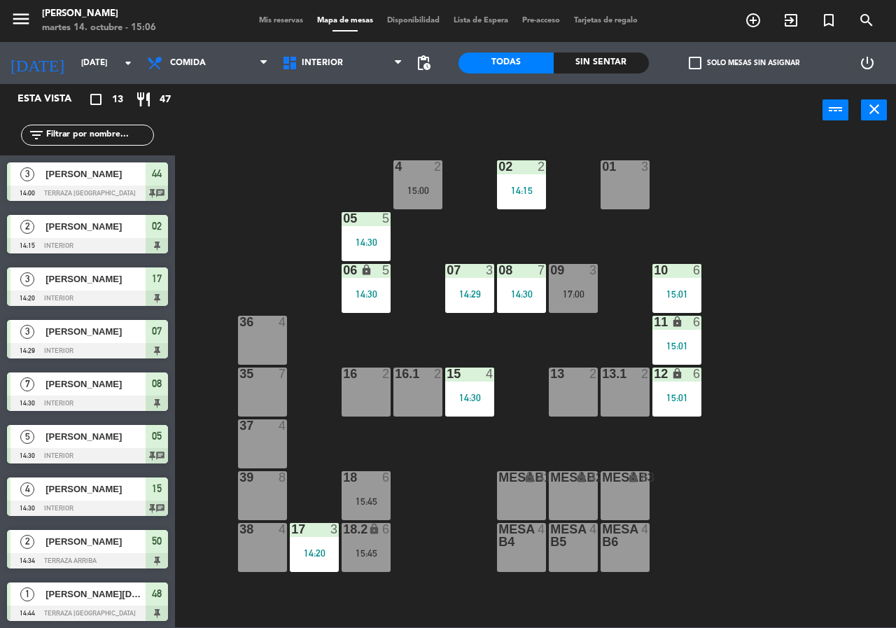
scroll to position [87, 0]
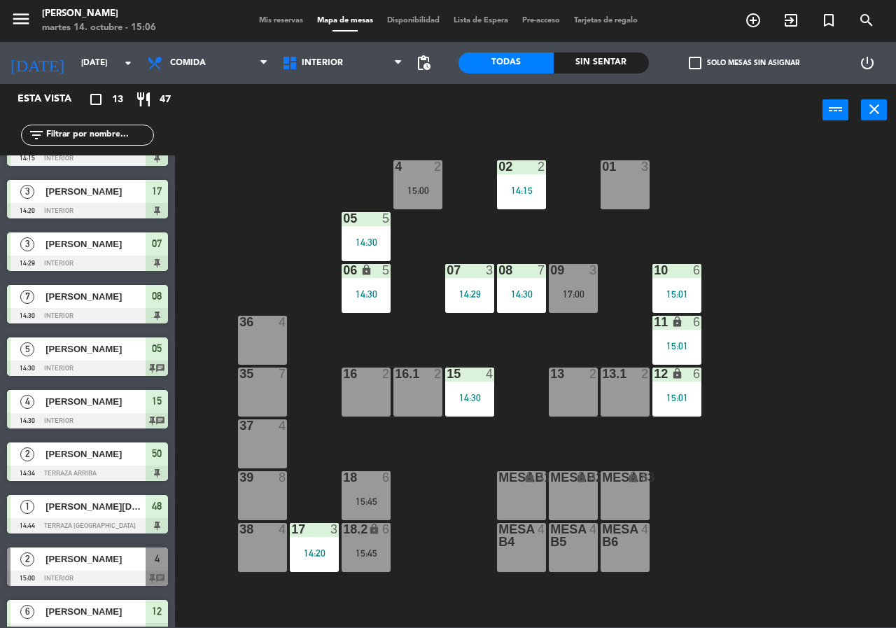
click at [270, 24] on span "Mis reservas" at bounding box center [281, 21] width 58 height 8
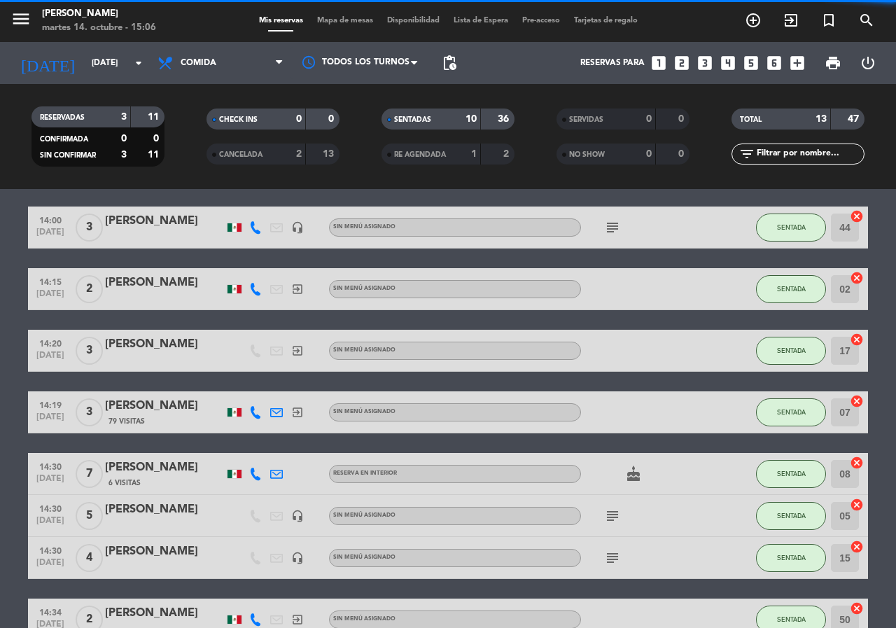
scroll to position [140, 0]
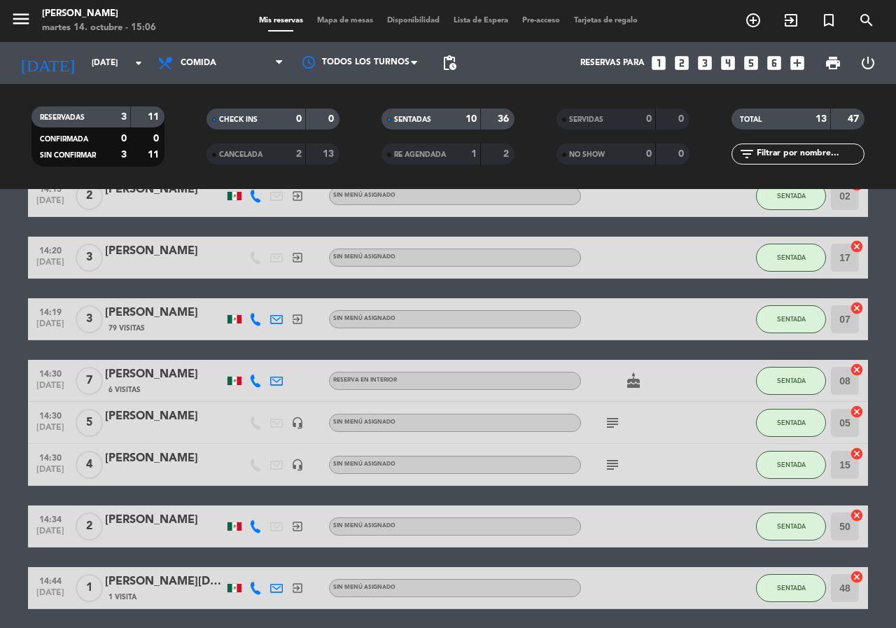
click at [633, 382] on icon "cake" at bounding box center [633, 380] width 17 height 17
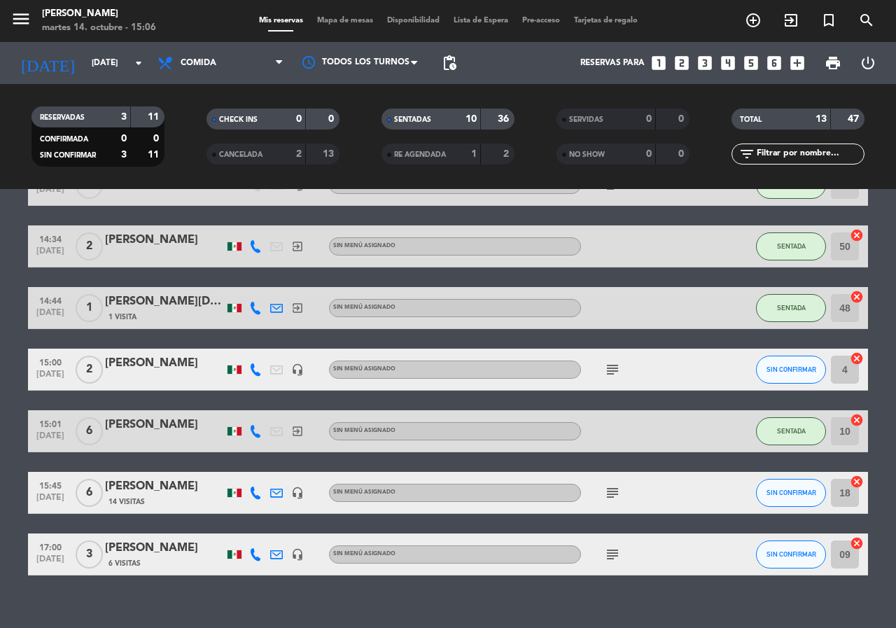
scroll to position [437, 0]
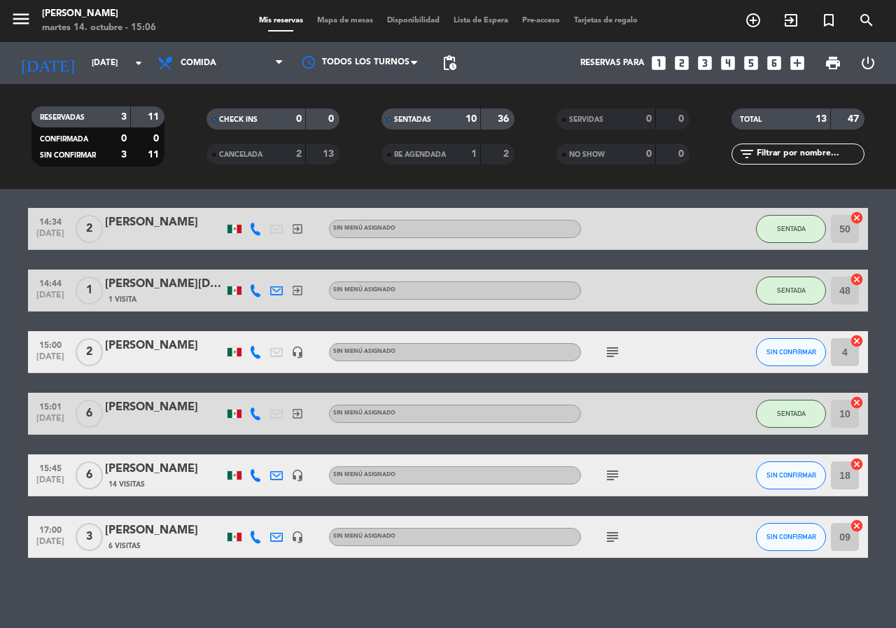
click at [613, 357] on icon "subject" at bounding box center [612, 352] width 17 height 17
drag, startPoint x: 612, startPoint y: 473, endPoint x: 619, endPoint y: 494, distance: 22.4
click at [612, 473] on icon "subject" at bounding box center [612, 475] width 17 height 17
click at [616, 540] on icon "subject" at bounding box center [612, 536] width 17 height 17
click at [330, 24] on span "Mapa de mesas" at bounding box center [345, 21] width 70 height 8
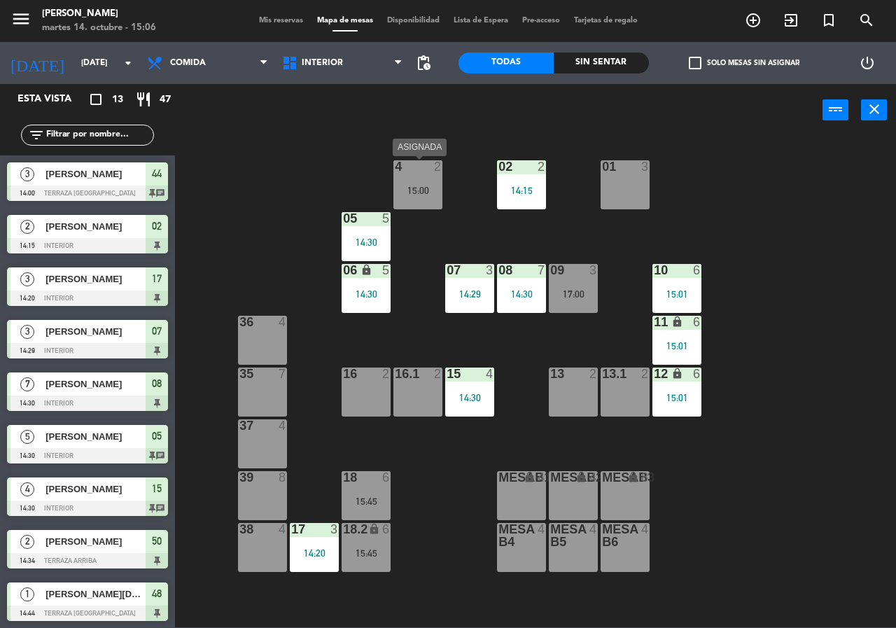
click at [428, 177] on div "4 2 15:00" at bounding box center [417, 184] width 49 height 49
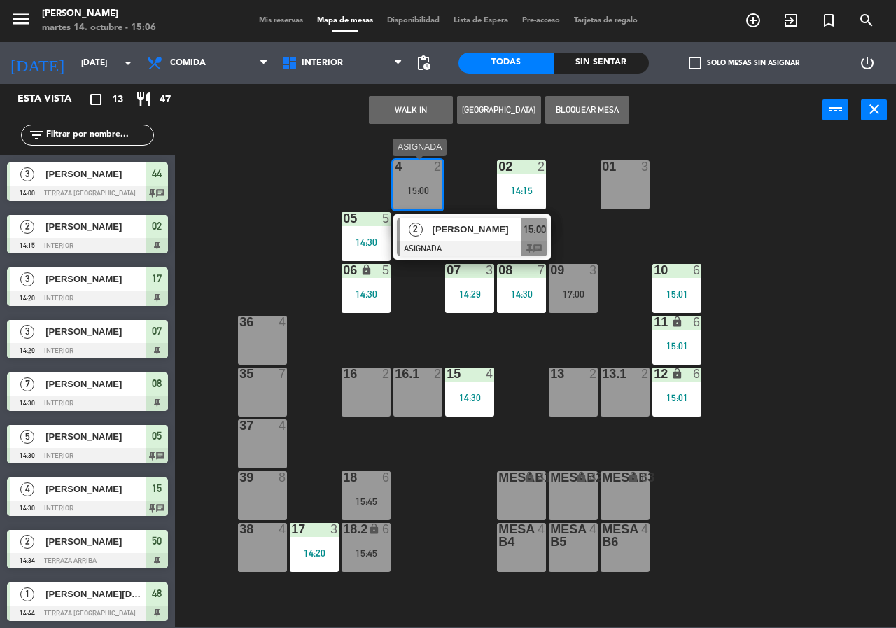
click at [494, 234] on div "2 [PERSON_NAME] ASIGNADA 15:00 chat" at bounding box center [472, 236] width 178 height 45
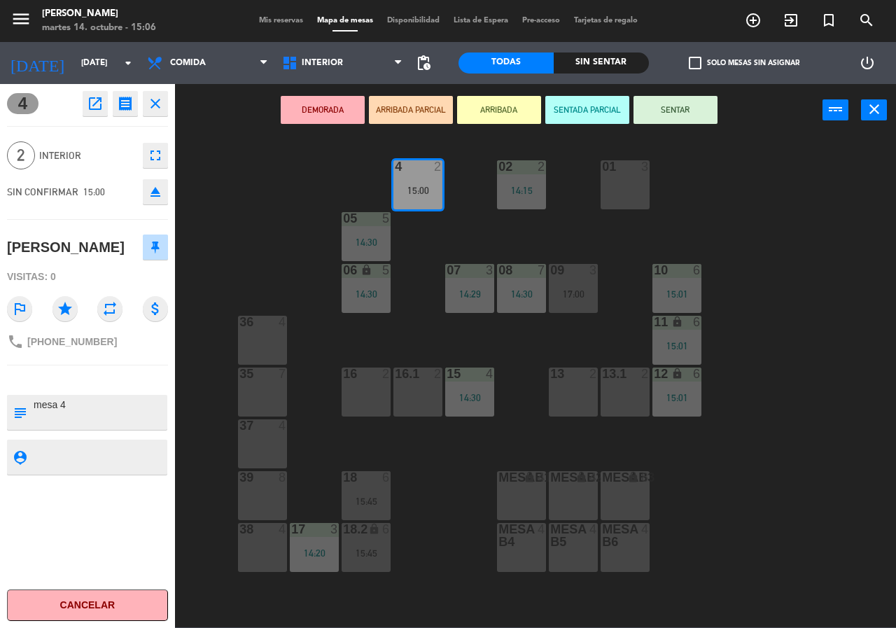
click at [699, 113] on button "SENTAR" at bounding box center [675, 110] width 84 height 28
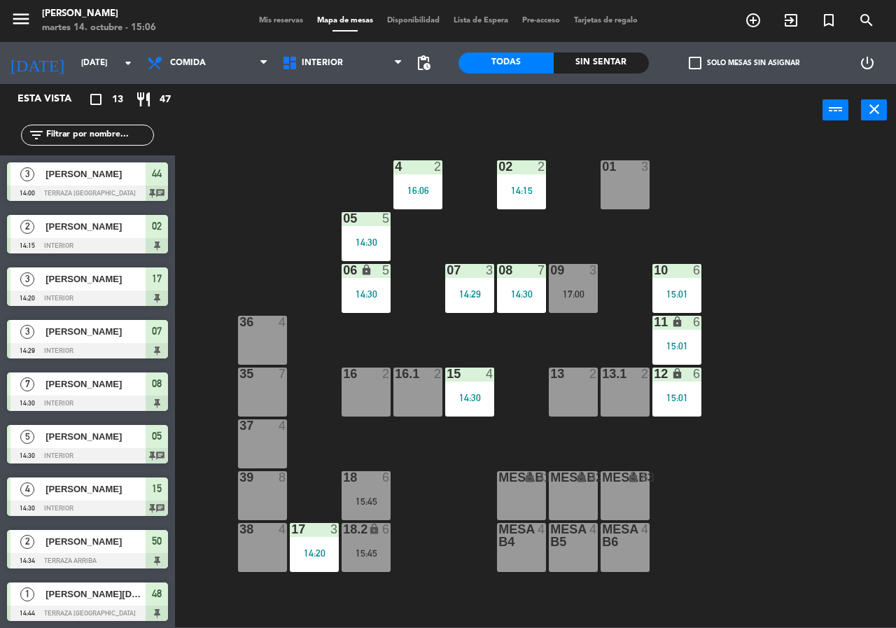
scroll to position [35, 0]
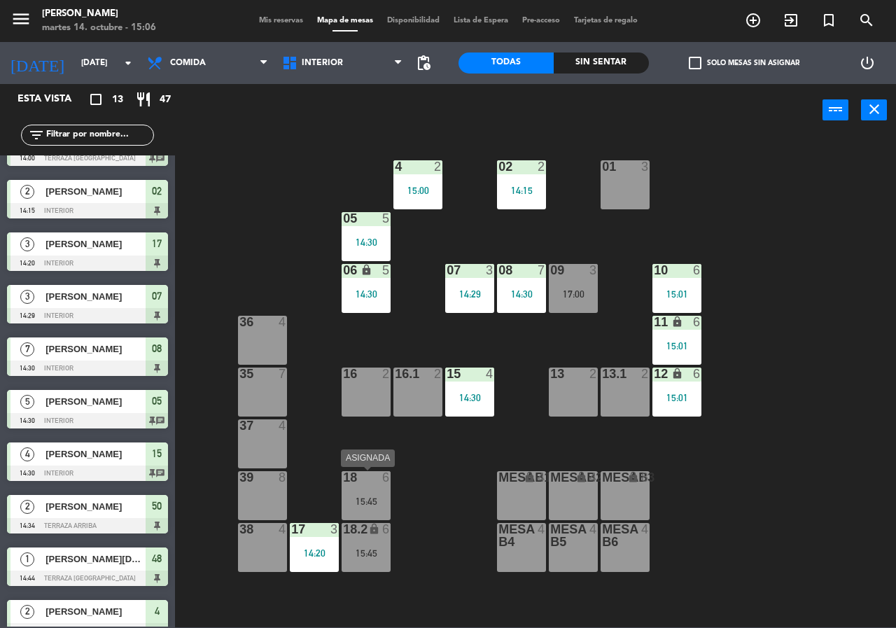
click at [356, 498] on div "15:45" at bounding box center [365, 501] width 49 height 10
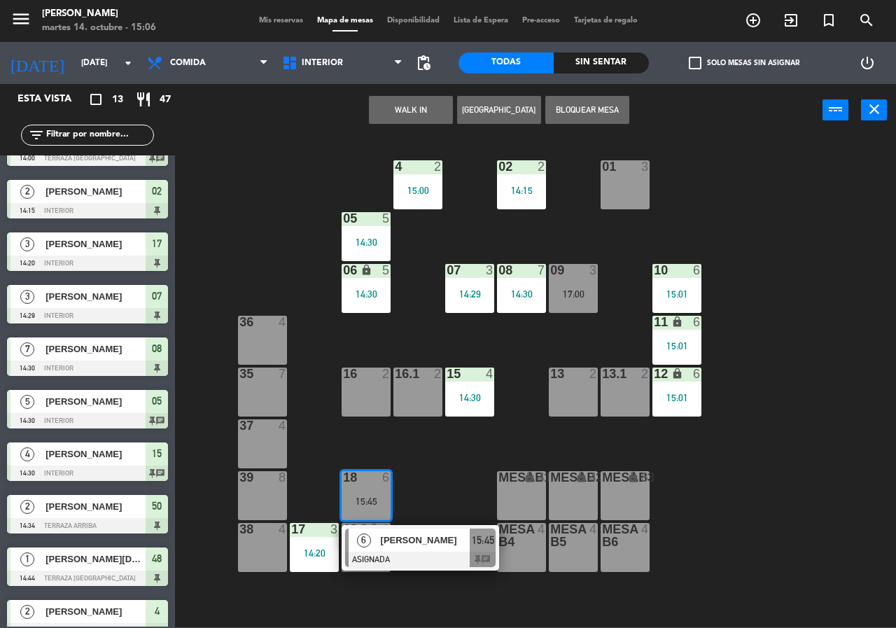
click at [378, 541] on div "6" at bounding box center [363, 539] width 30 height 23
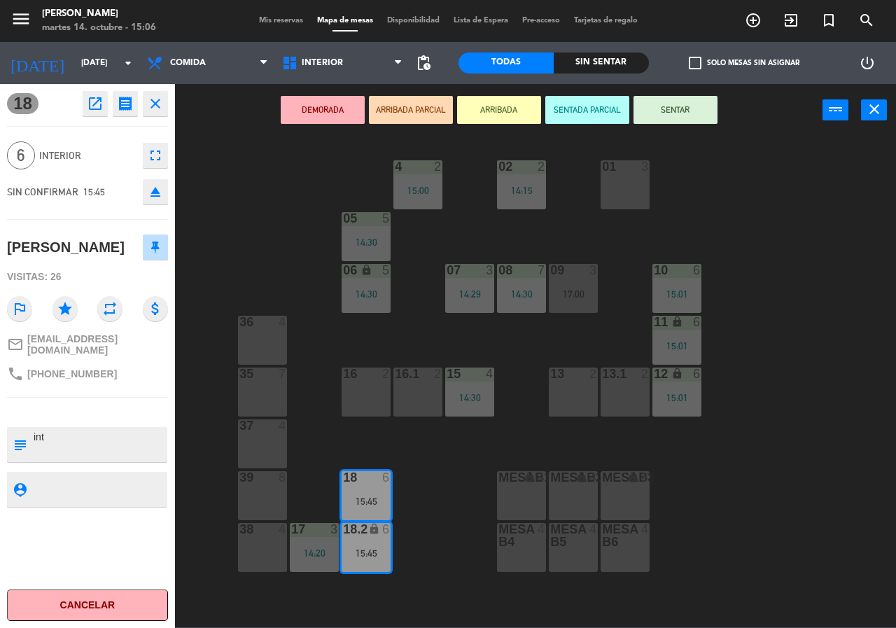
drag, startPoint x: 576, startPoint y: 381, endPoint x: 626, endPoint y: 386, distance: 49.9
click at [578, 382] on div "13 2" at bounding box center [573, 391] width 49 height 49
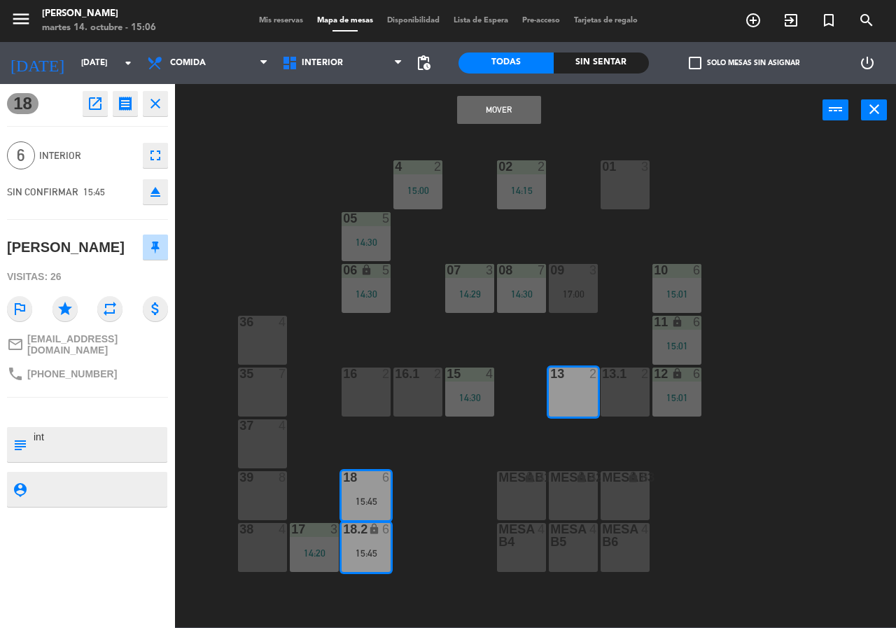
drag, startPoint x: 627, startPoint y: 386, endPoint x: 619, endPoint y: 393, distance: 10.4
click at [627, 387] on div "13.1 2" at bounding box center [624, 391] width 49 height 49
click at [496, 104] on button "Mover y Unir" at bounding box center [499, 110] width 84 height 28
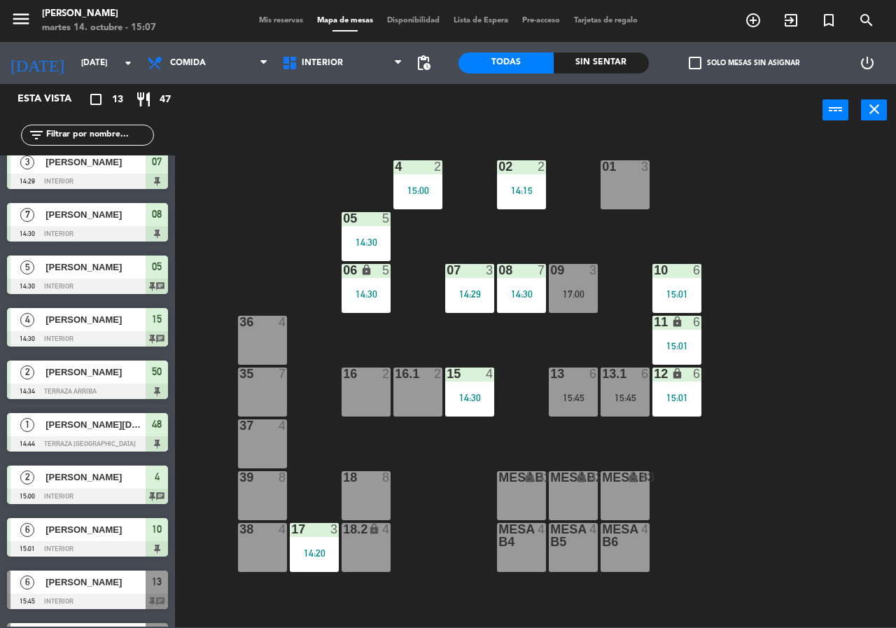
scroll to position [211, 0]
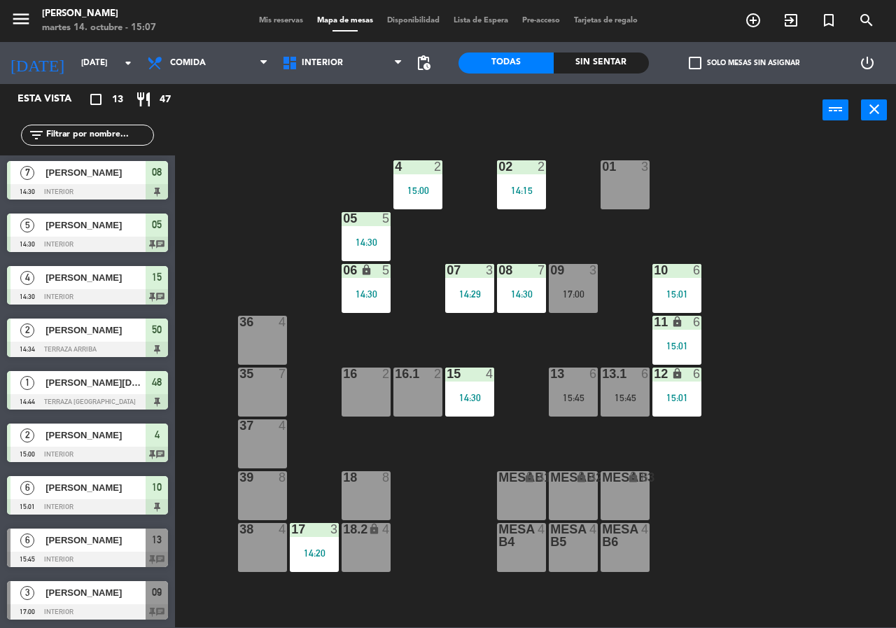
click at [279, 27] on div "Mis reservas Mapa de mesas Disponibilidad Lista de Espera Pre-acceso Tarjetas d…" at bounding box center [448, 21] width 393 height 13
click at [279, 20] on span "Mis reservas" at bounding box center [281, 21] width 58 height 8
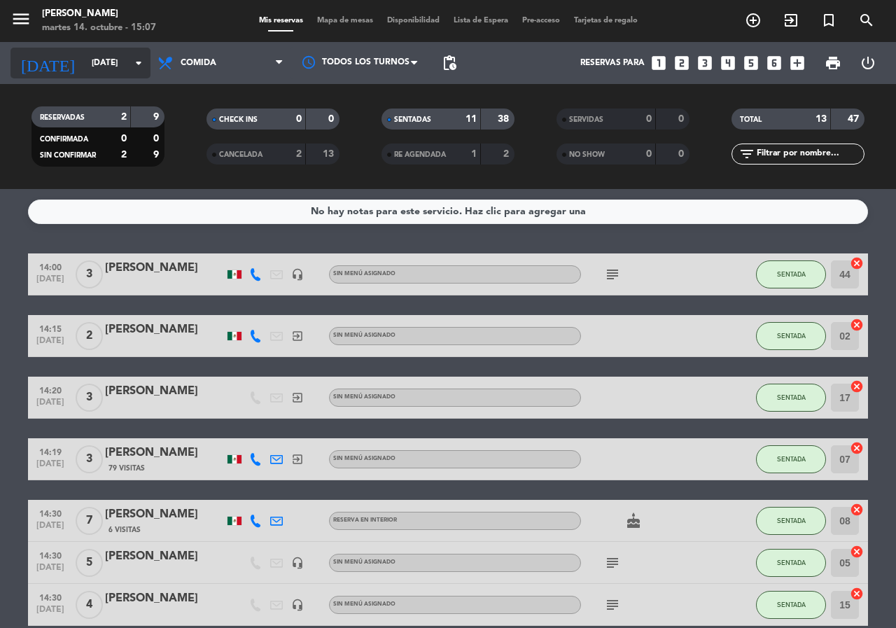
click at [106, 52] on input "[DATE]" at bounding box center [140, 63] width 111 height 24
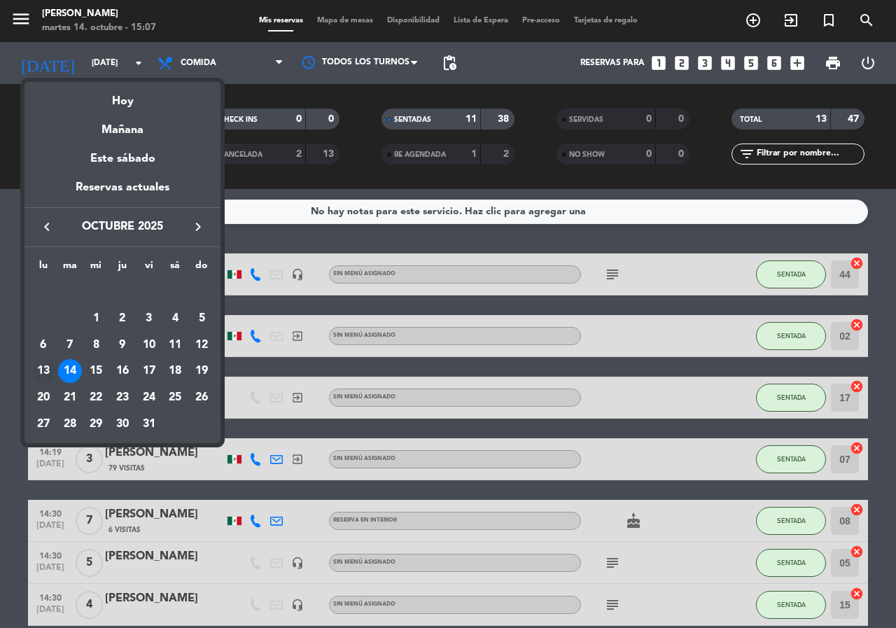
click at [42, 371] on div "13" at bounding box center [43, 371] width 24 height 24
type input "[DATE]"
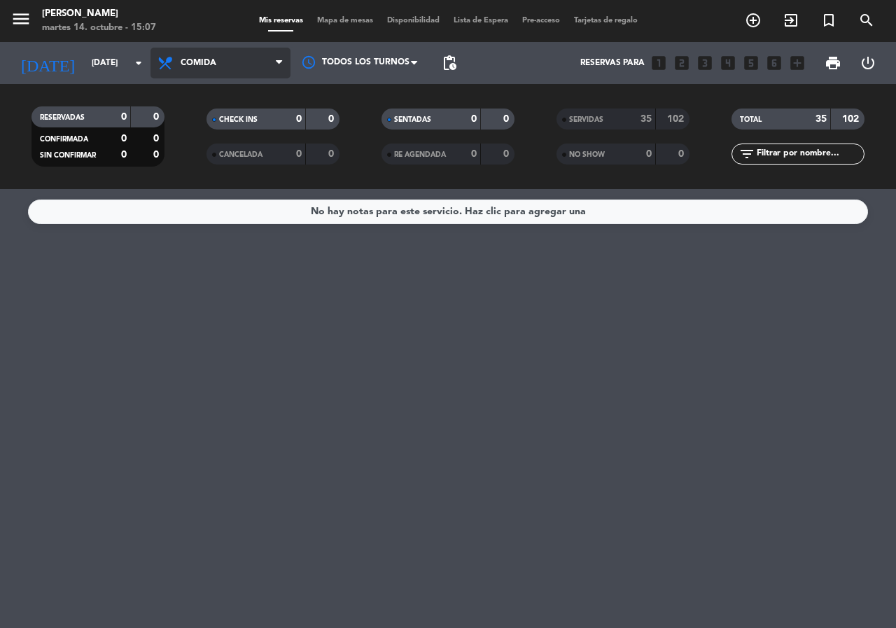
click at [180, 73] on span "Comida" at bounding box center [220, 63] width 140 height 31
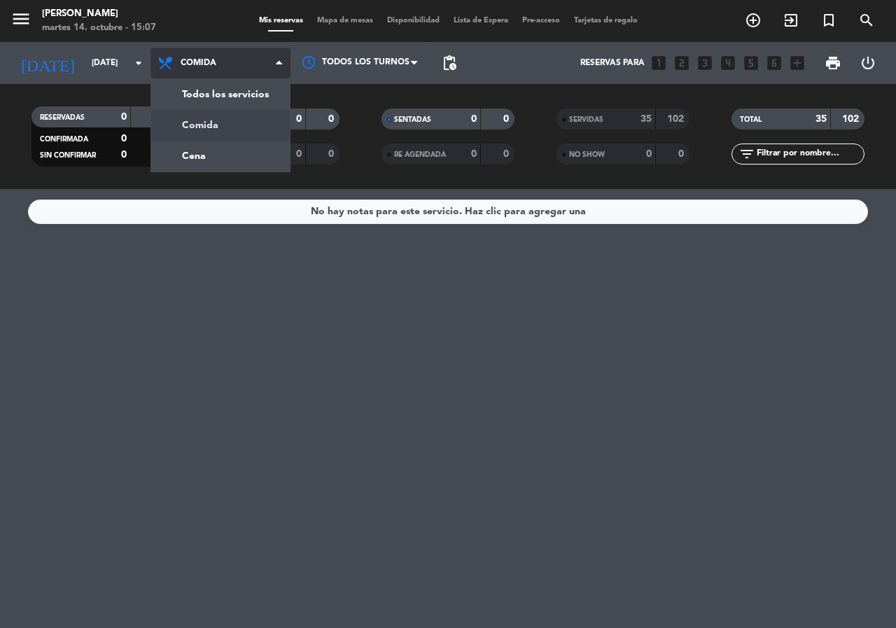
click at [204, 140] on div "menu [PERSON_NAME][DATE] 14. octubre - 15:07 Mis reservas Mapa de mesas Disponi…" at bounding box center [448, 94] width 896 height 189
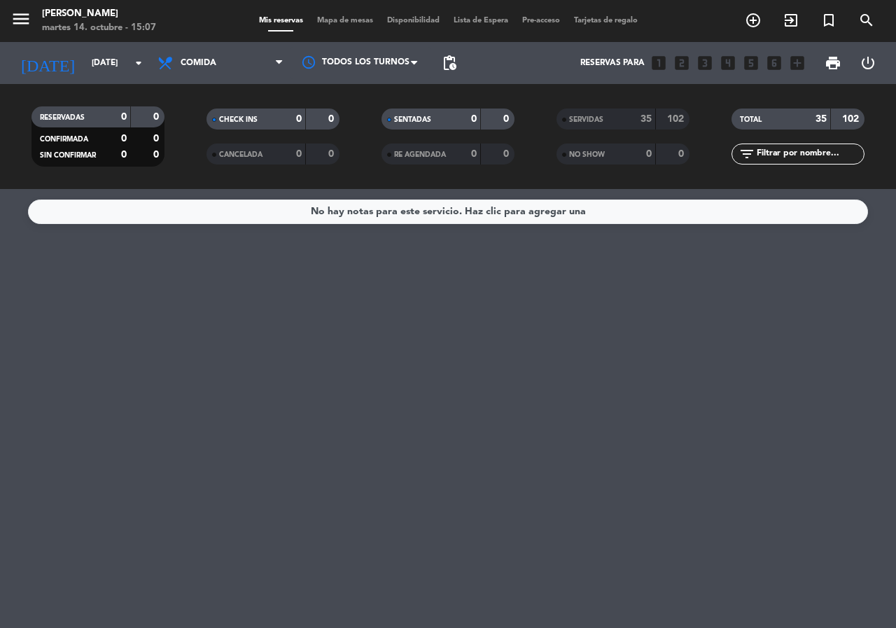
click at [204, 45] on div "Todos los servicios Comida Cena Comida Todos los servicios Comida Cena" at bounding box center [220, 63] width 140 height 42
click at [206, 59] on span "Comida" at bounding box center [199, 63] width 36 height 10
click at [215, 149] on div "menu [PERSON_NAME][DATE] 14. octubre - 15:07 Mis reservas Mapa de mesas Disponi…" at bounding box center [448, 94] width 896 height 189
click at [346, 24] on span "Mapa de mesas" at bounding box center [345, 21] width 70 height 8
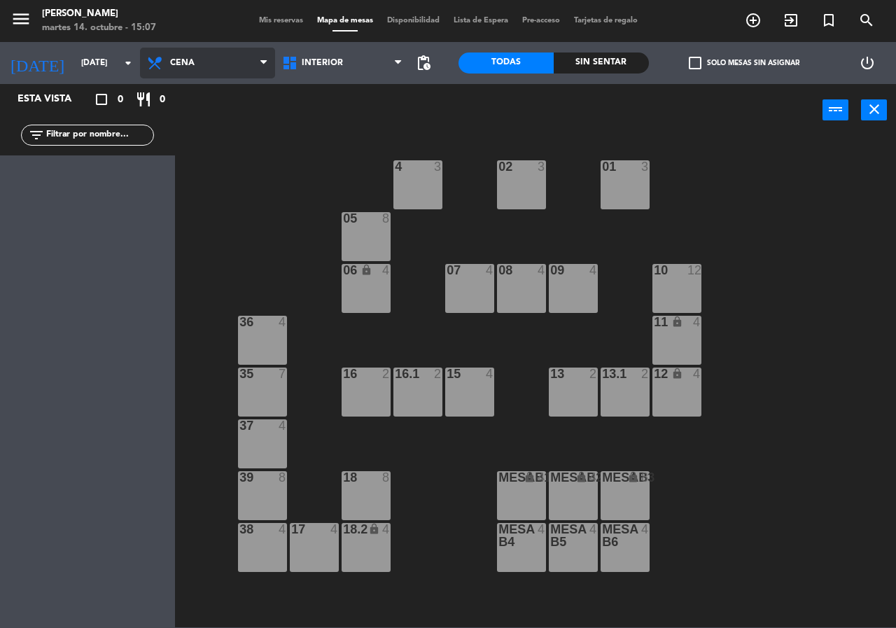
click at [174, 69] on span "Cena" at bounding box center [207, 63] width 135 height 31
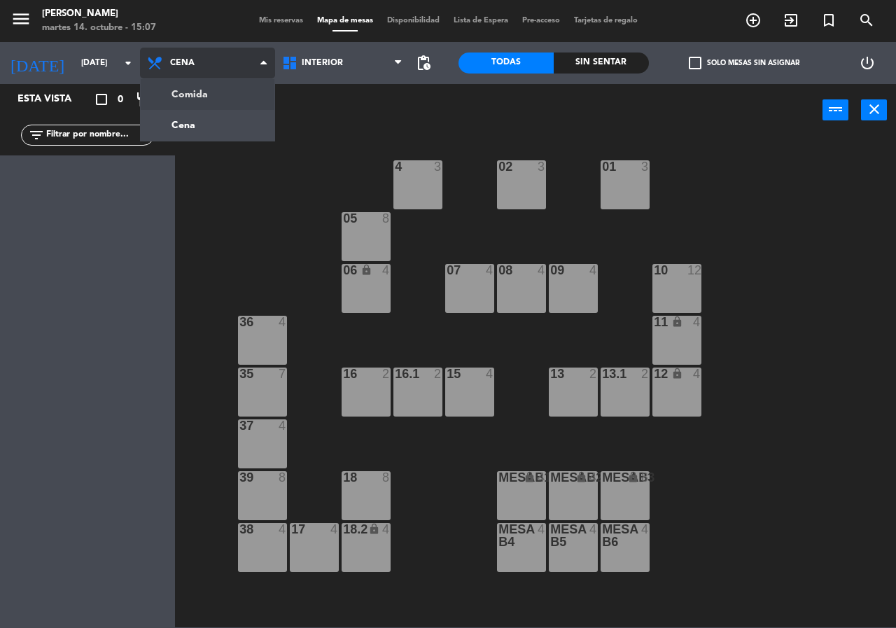
click at [192, 97] on ng-component "menu [PERSON_NAME][DATE] 14. octubre - 15:07 Mis reservas Mapa de mesas Disponi…" at bounding box center [448, 313] width 896 height 627
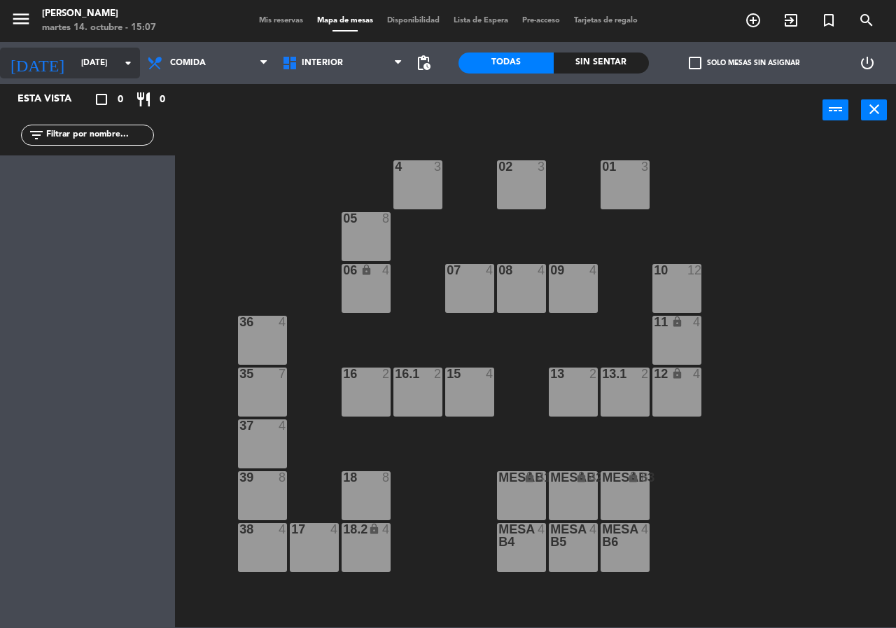
click at [92, 60] on input "[DATE]" at bounding box center [129, 63] width 111 height 24
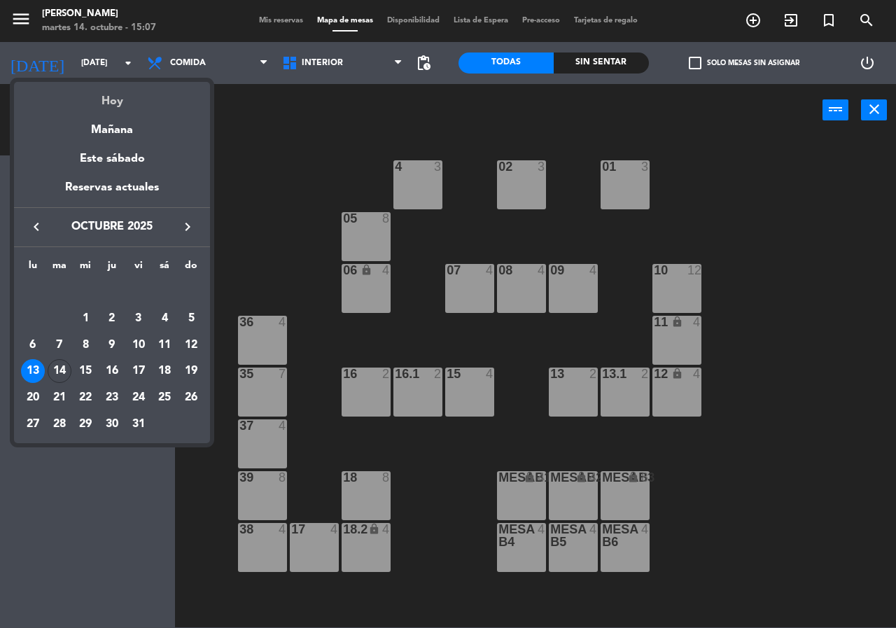
click at [108, 97] on div "Hoy" at bounding box center [112, 96] width 196 height 29
type input "[DATE]"
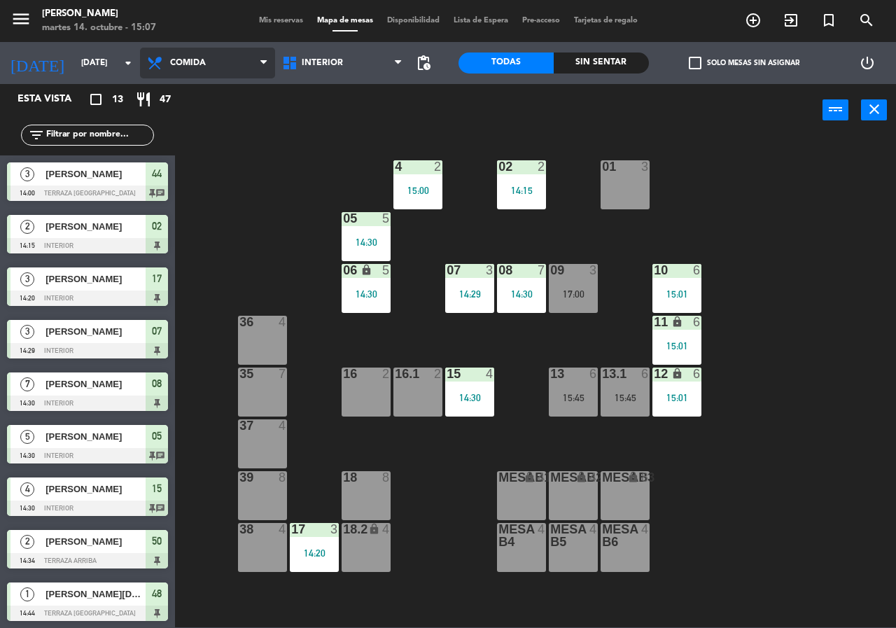
click at [231, 62] on span "Comida" at bounding box center [207, 63] width 135 height 31
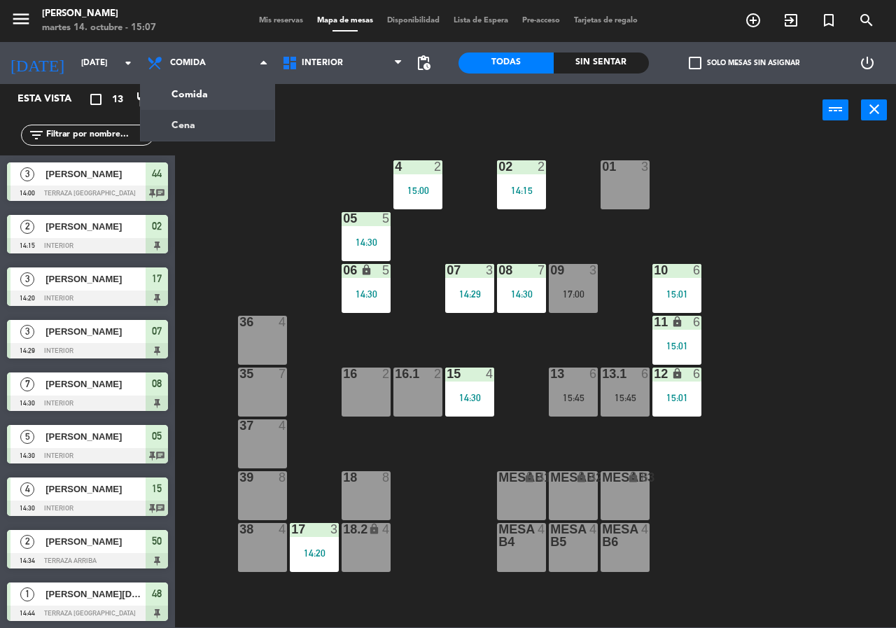
click at [247, 181] on div "02 2 14:15 4 2 15:00 01 3 05 5 14:30 06 lock 5 14:30 07 3 14:29 09 3 17:00 10 6…" at bounding box center [540, 381] width 712 height 491
click at [591, 55] on div "Sin sentar" at bounding box center [601, 62] width 95 height 21
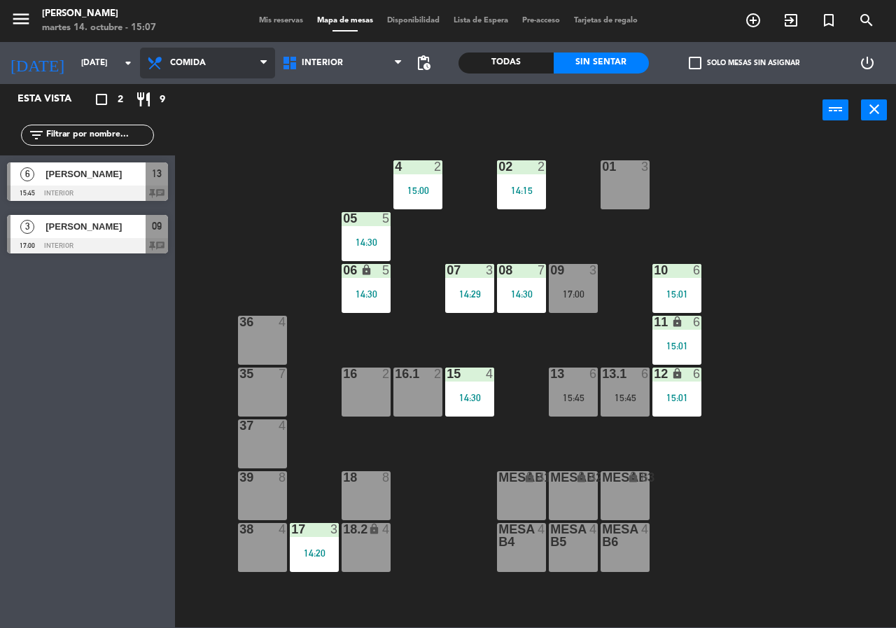
drag, startPoint x: 187, startPoint y: 54, endPoint x: 194, endPoint y: 85, distance: 32.3
click at [184, 53] on span "Comida" at bounding box center [207, 63] width 135 height 31
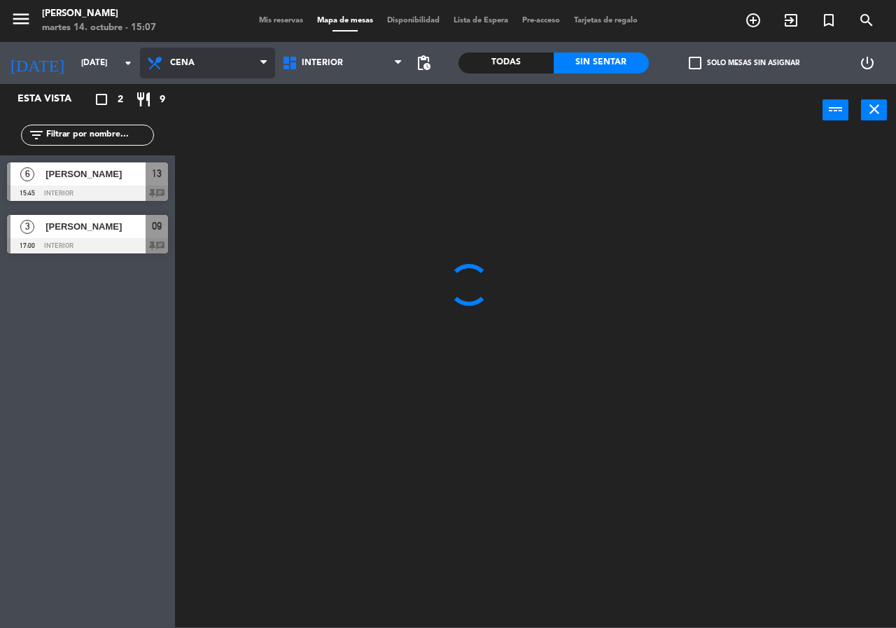
click at [212, 121] on ng-component "menu [PERSON_NAME][DATE] 14. octubre - 15:07 Mis reservas Mapa de mesas Disponi…" at bounding box center [448, 313] width 896 height 627
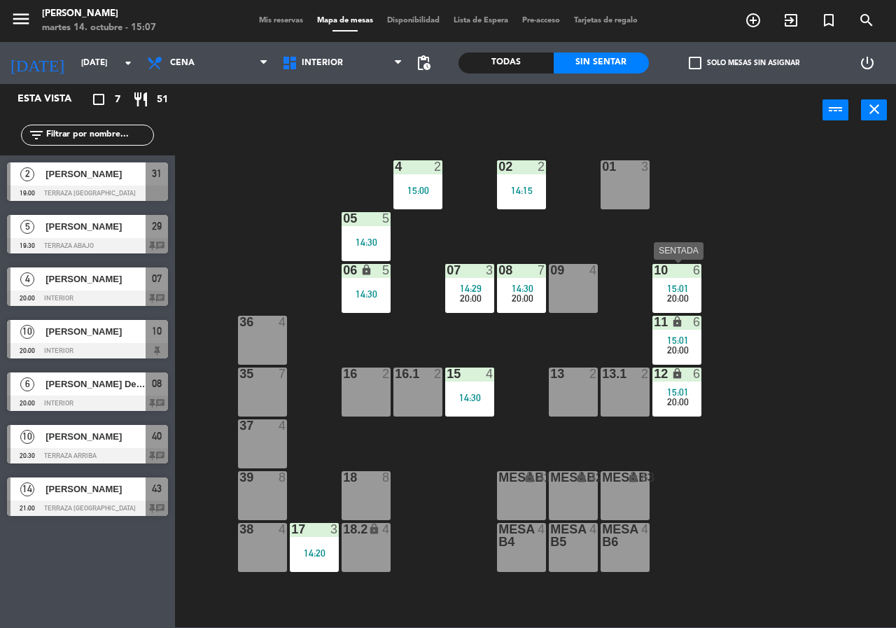
drag, startPoint x: 679, startPoint y: 294, endPoint x: 679, endPoint y: 315, distance: 21.0
click at [679, 295] on span "20:00" at bounding box center [678, 298] width 22 height 11
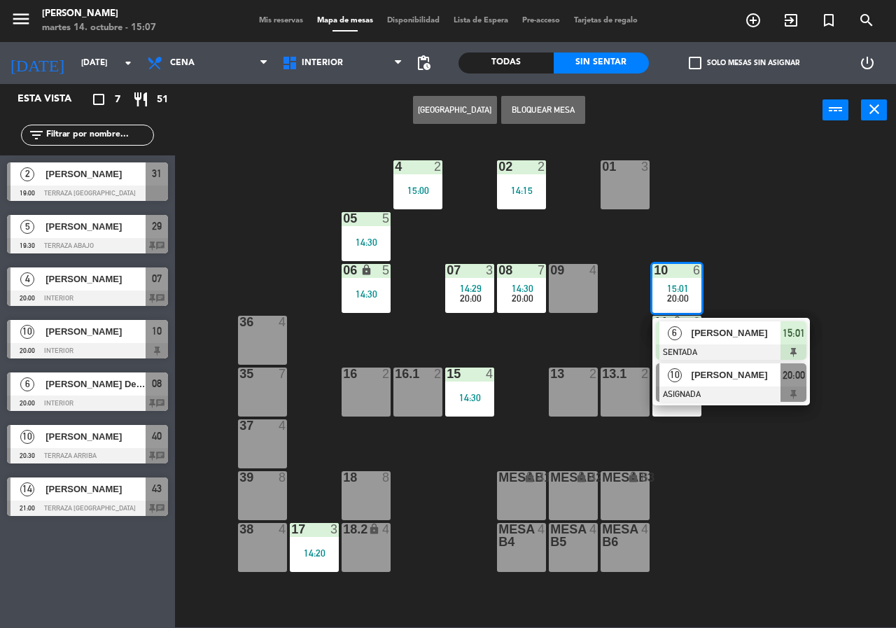
click at [698, 383] on div "[PERSON_NAME]" at bounding box center [735, 374] width 91 height 23
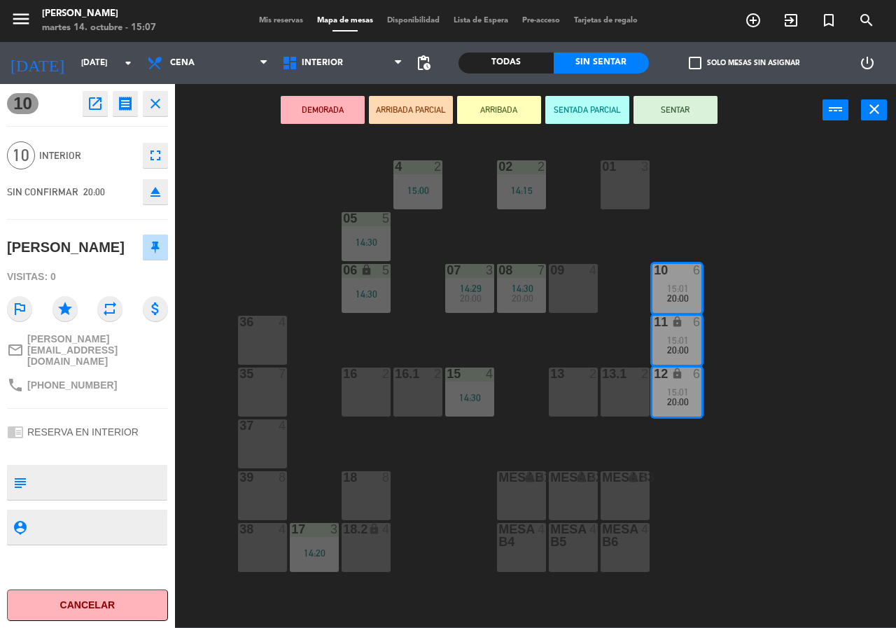
click at [783, 299] on div "02 2 14:15 4 2 15:00 01 3 05 5 14:30 06 lock 5 14:30 07 3 14:29 20:00 09 4 10 6…" at bounding box center [540, 381] width 712 height 491
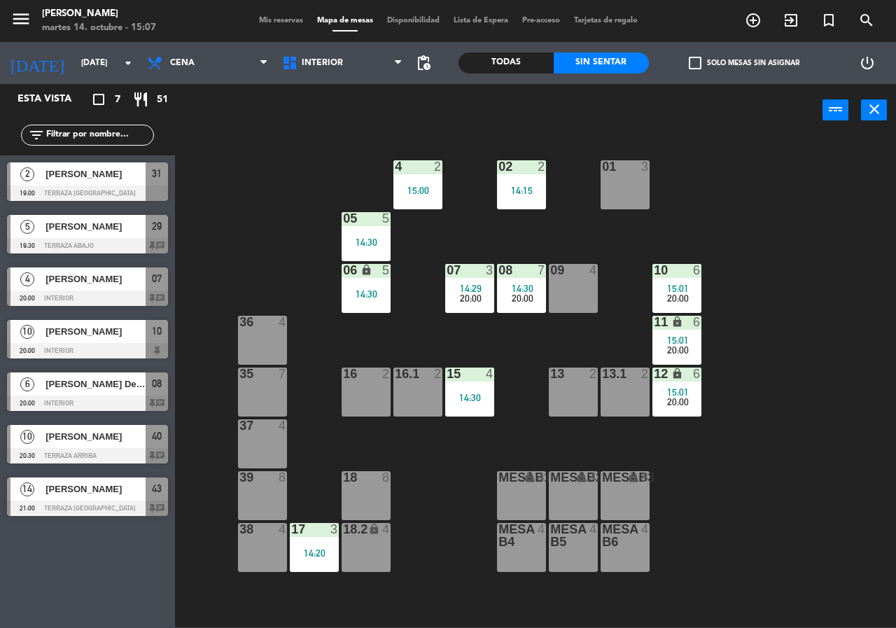
click at [509, 288] on div "14:30" at bounding box center [521, 288] width 49 height 10
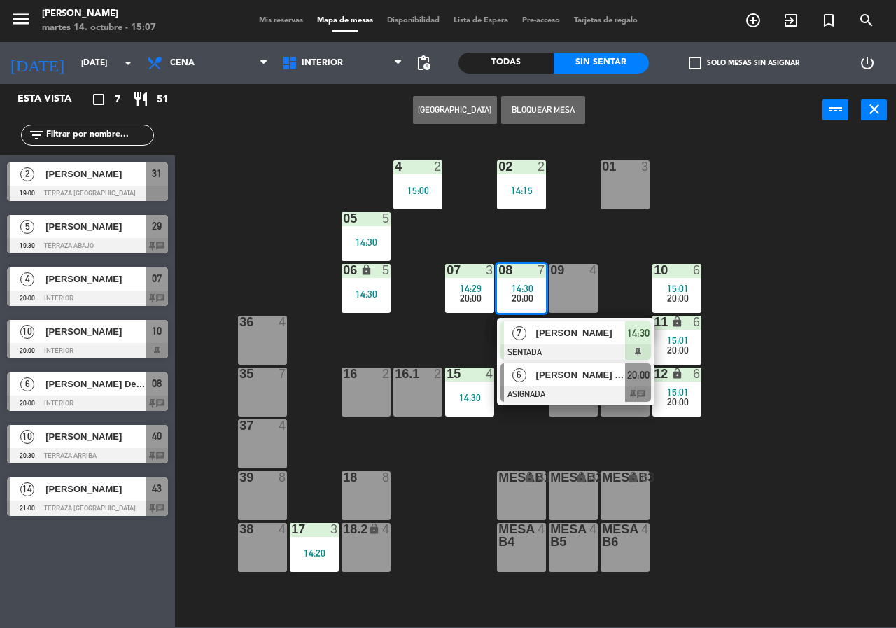
click at [556, 374] on span "[PERSON_NAME] De Anda [PERSON_NAME]" at bounding box center [581, 374] width 90 height 15
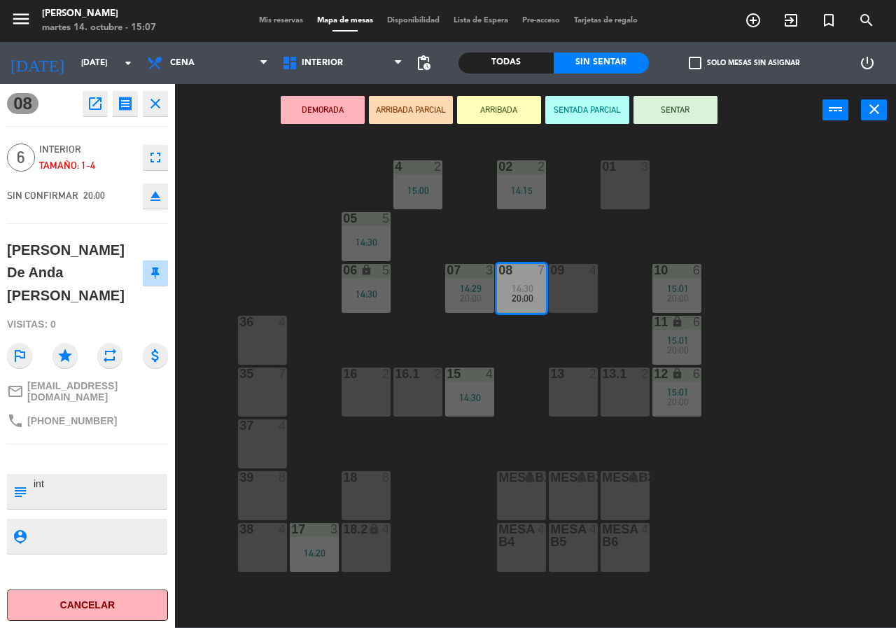
click at [801, 308] on div "02 2 14:15 4 2 15:00 01 3 05 5 14:30 06 lock 5 14:30 07 3 14:29 20:00 09 4 10 6…" at bounding box center [540, 381] width 712 height 491
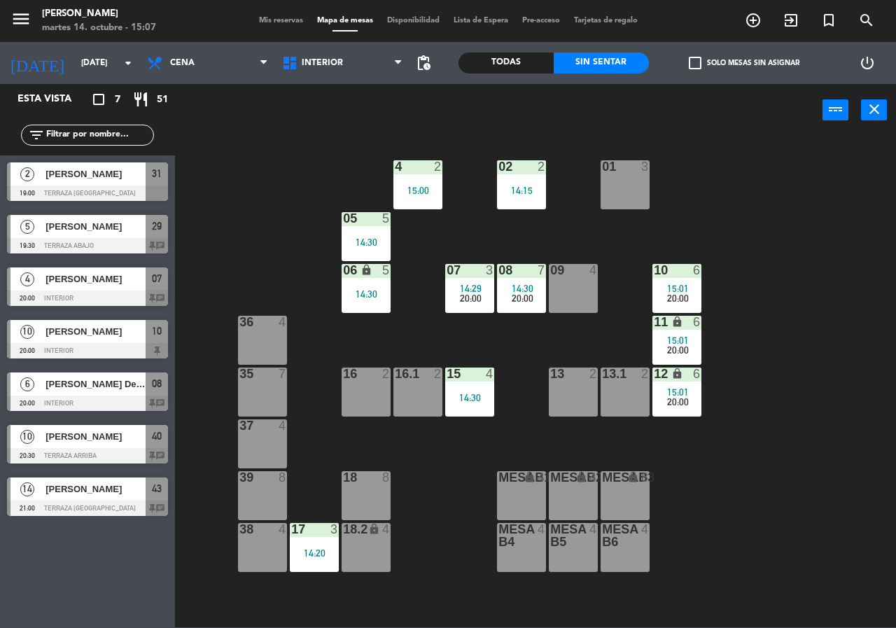
click at [462, 286] on span "14:29" at bounding box center [471, 288] width 22 height 11
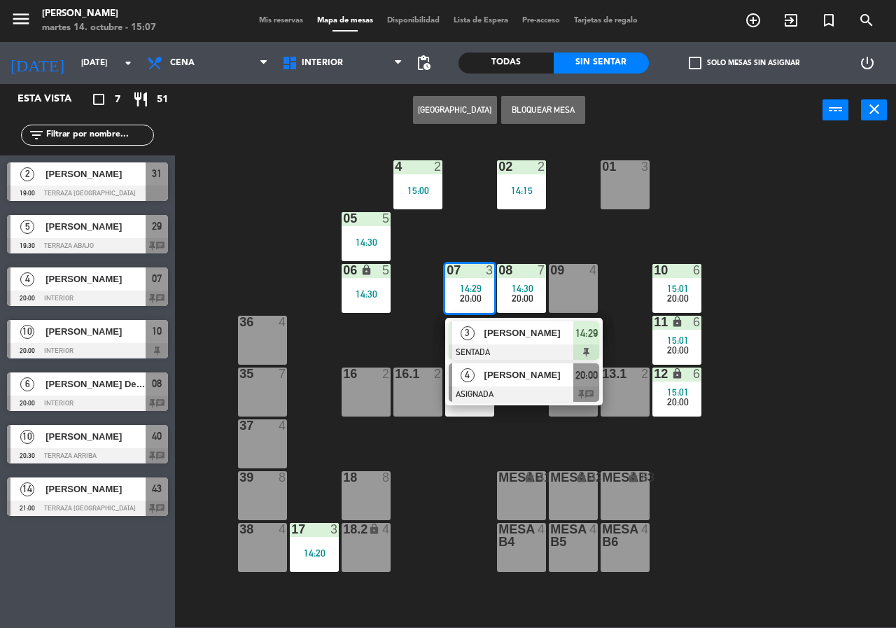
click at [505, 370] on span "[PERSON_NAME]" at bounding box center [529, 374] width 90 height 15
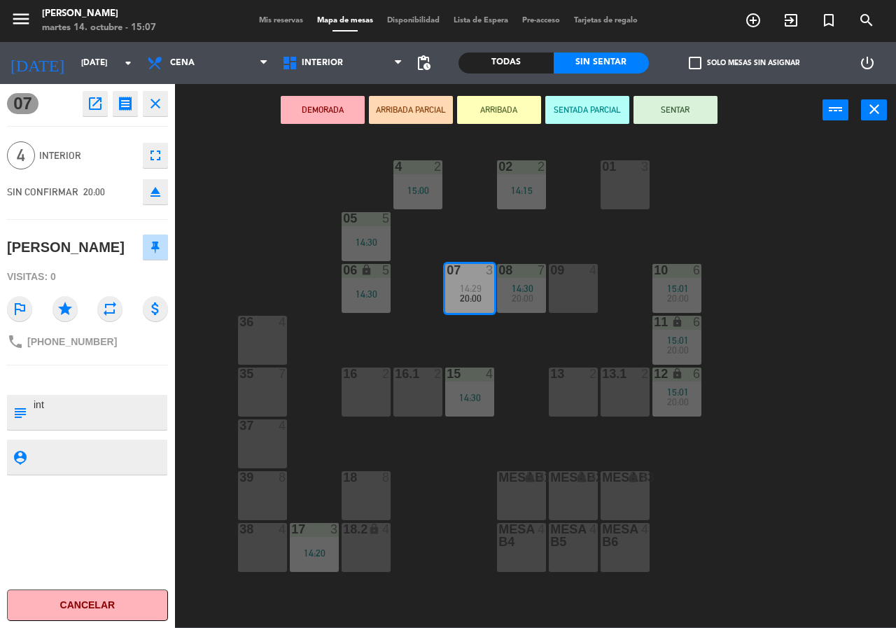
click at [838, 250] on div "02 2 14:15 4 2 15:00 01 3 05 5 14:30 06 lock 5 14:30 07 3 14:29 20:00 09 4 10 6…" at bounding box center [540, 381] width 712 height 491
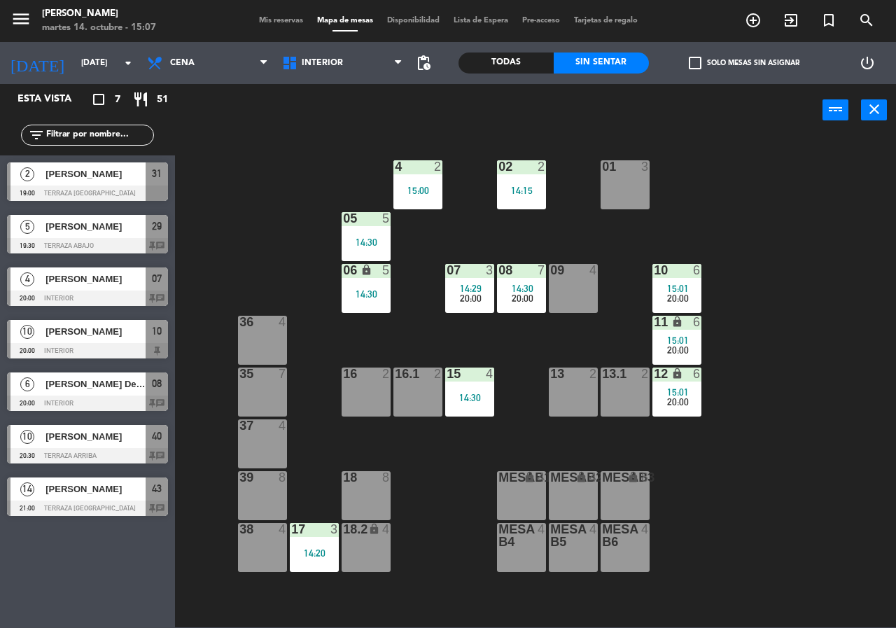
click at [121, 174] on span "[PERSON_NAME]" at bounding box center [95, 174] width 100 height 15
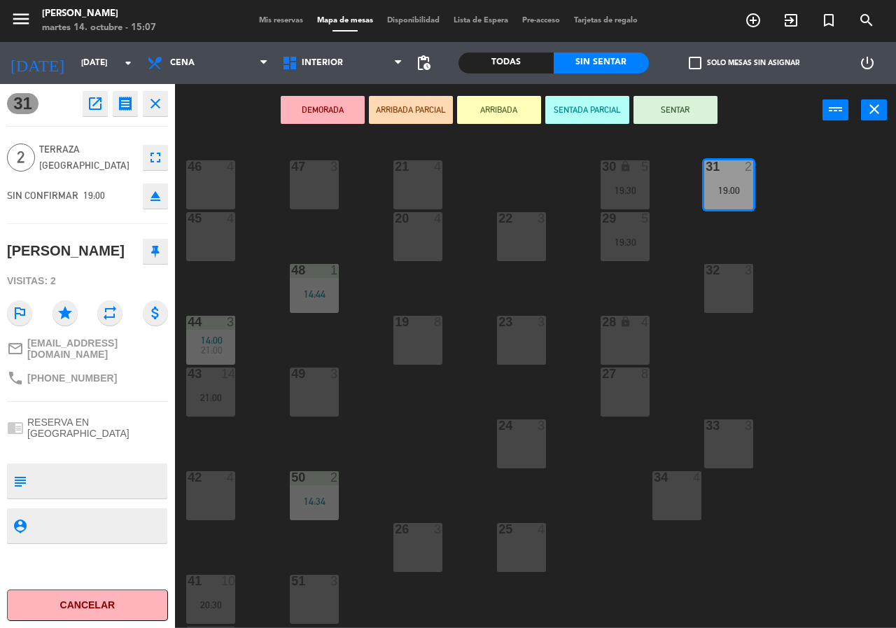
click at [259, 182] on div "21 4 30 lock 5 19:30 46 4 47 3 31 2 19:00 20 4 22 3 29 5 19:30 45 4 32 3 48 1 1…" at bounding box center [540, 381] width 712 height 491
drag, startPoint x: 729, startPoint y: 190, endPoint x: 311, endPoint y: 195, distance: 418.5
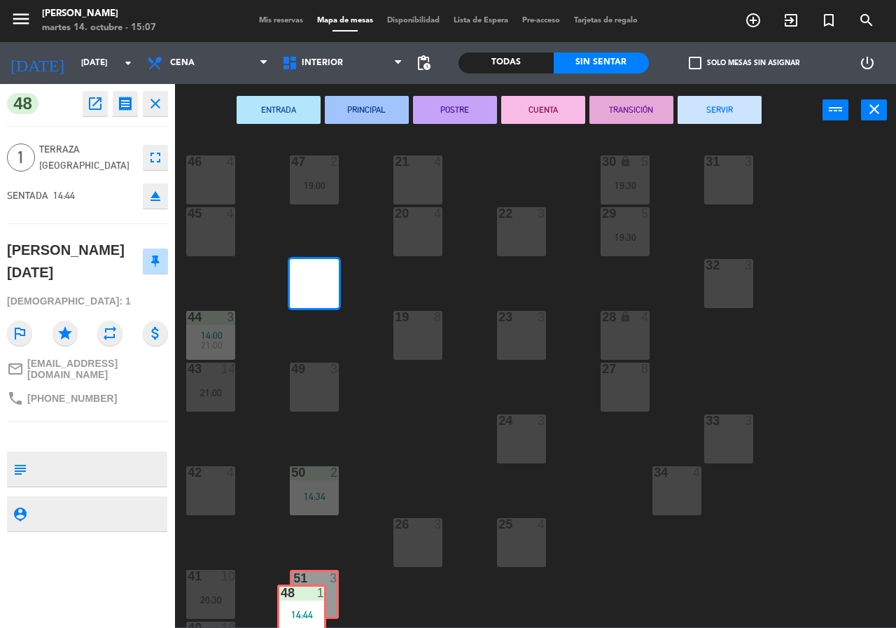
scroll to position [6, 0]
drag, startPoint x: 307, startPoint y: 293, endPoint x: 302, endPoint y: 606, distance: 313.5
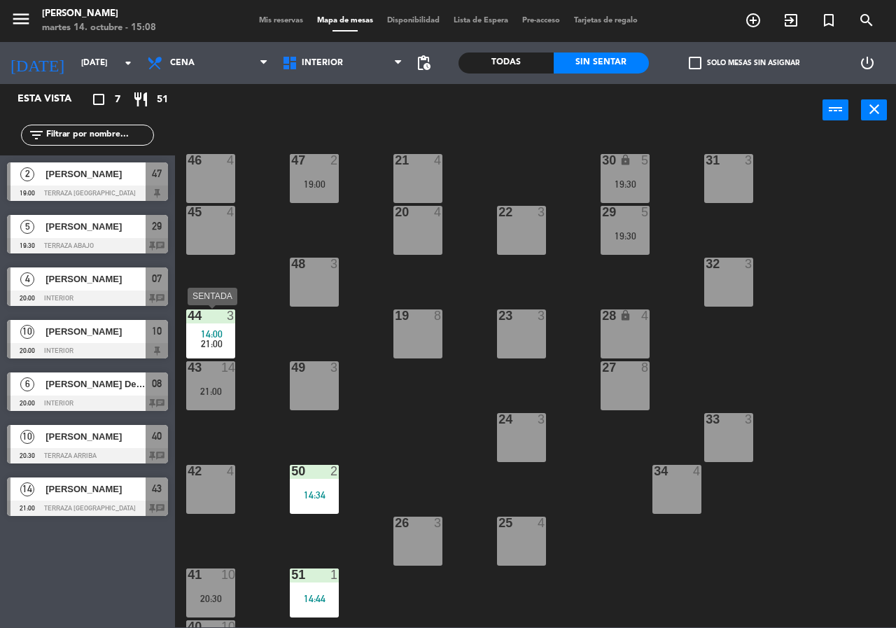
click at [223, 332] on div "14:00" at bounding box center [210, 334] width 49 height 10
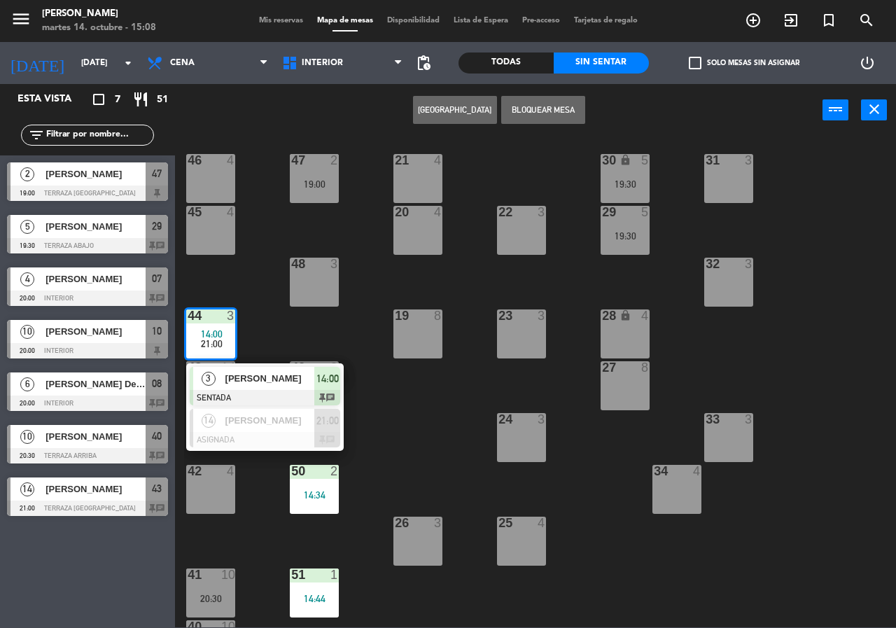
click at [257, 326] on div "21 4 30 lock 5 19:30 46 4 47 2 19:00 31 3 20 4 22 3 29 5 19:30 45 4 32 3 48 3 1…" at bounding box center [540, 381] width 712 height 491
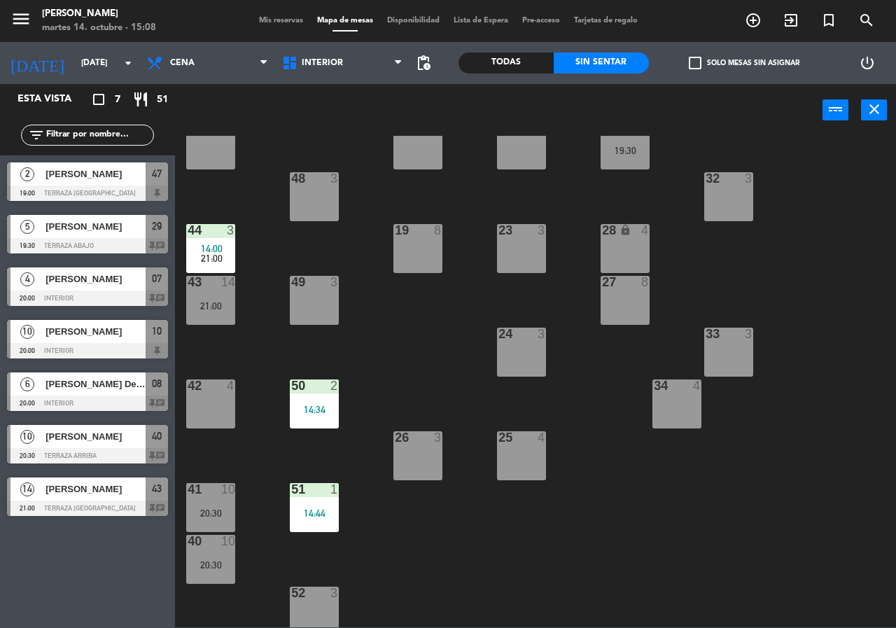
scroll to position [100, 0]
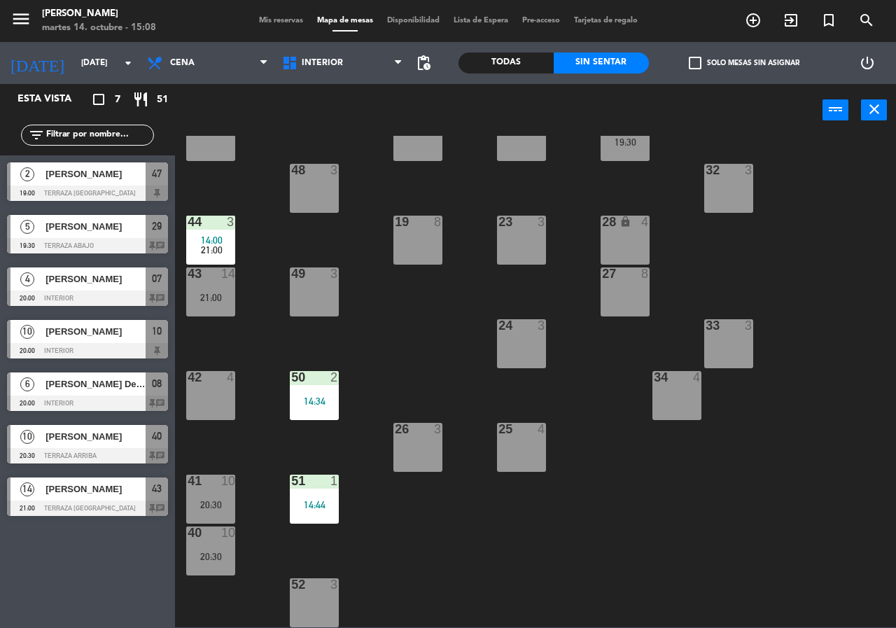
click at [209, 507] on div "20:30" at bounding box center [210, 505] width 49 height 10
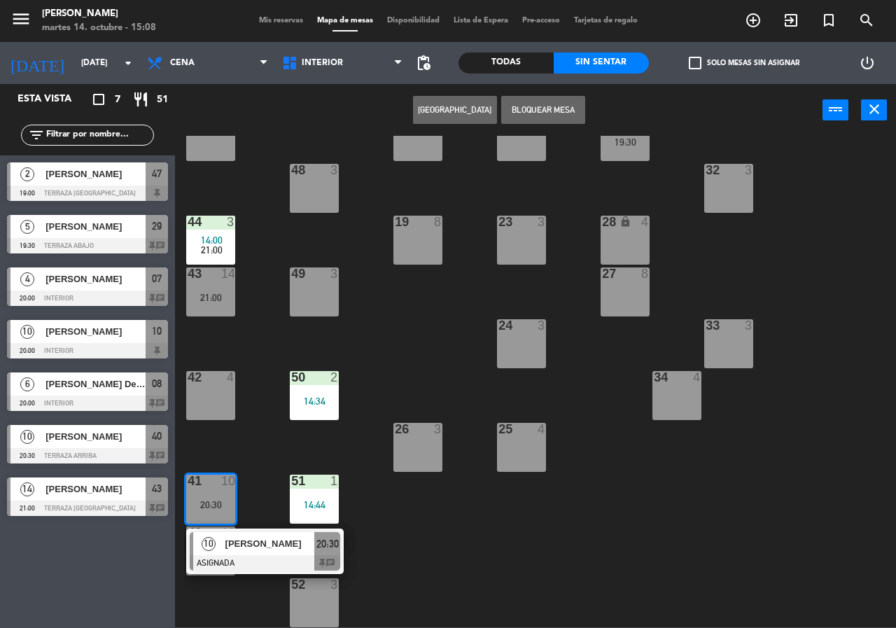
click at [225, 542] on span "[PERSON_NAME]" at bounding box center [270, 543] width 90 height 15
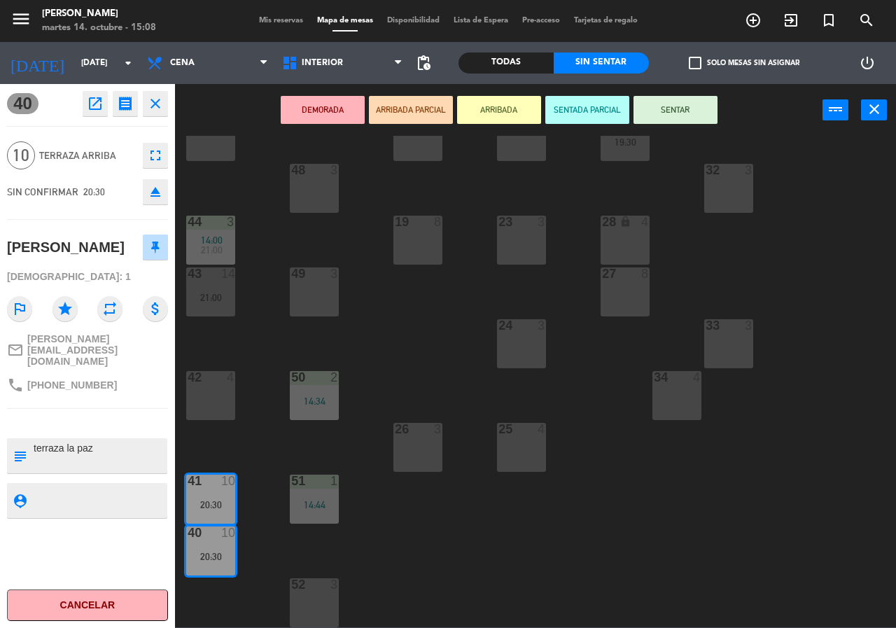
click at [278, 425] on div "21 4 30 lock 5 19:30 46 4 47 2 19:00 31 3 20 4 22 3 29 5 19:30 45 4 32 3 48 3 1…" at bounding box center [540, 381] width 712 height 491
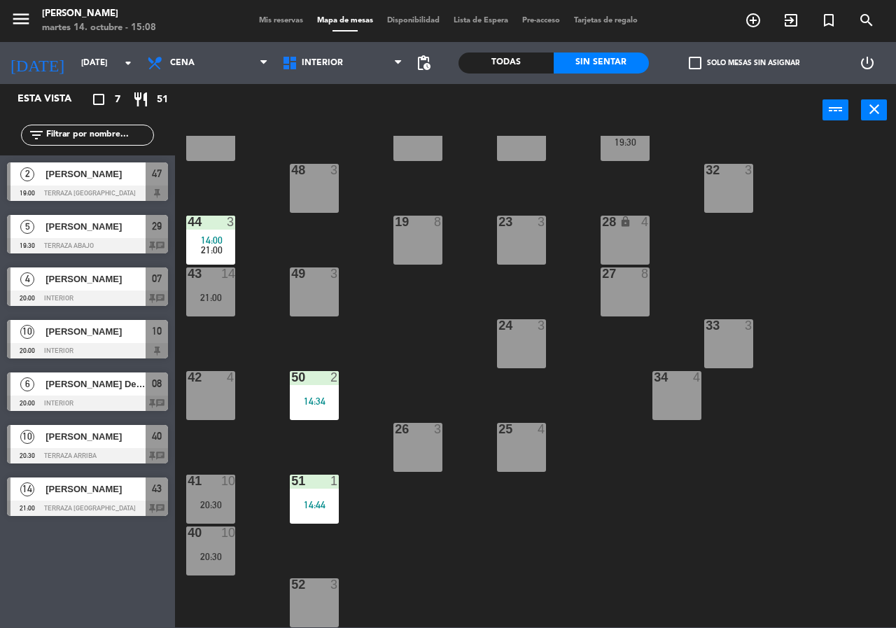
click at [213, 235] on span "14:00" at bounding box center [212, 239] width 22 height 11
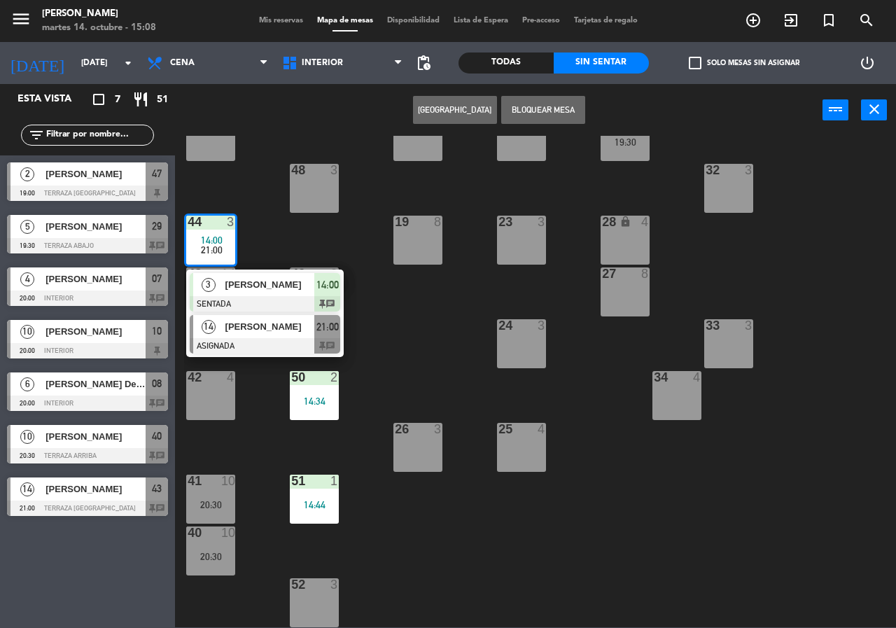
click at [252, 325] on span "[PERSON_NAME]" at bounding box center [270, 326] width 90 height 15
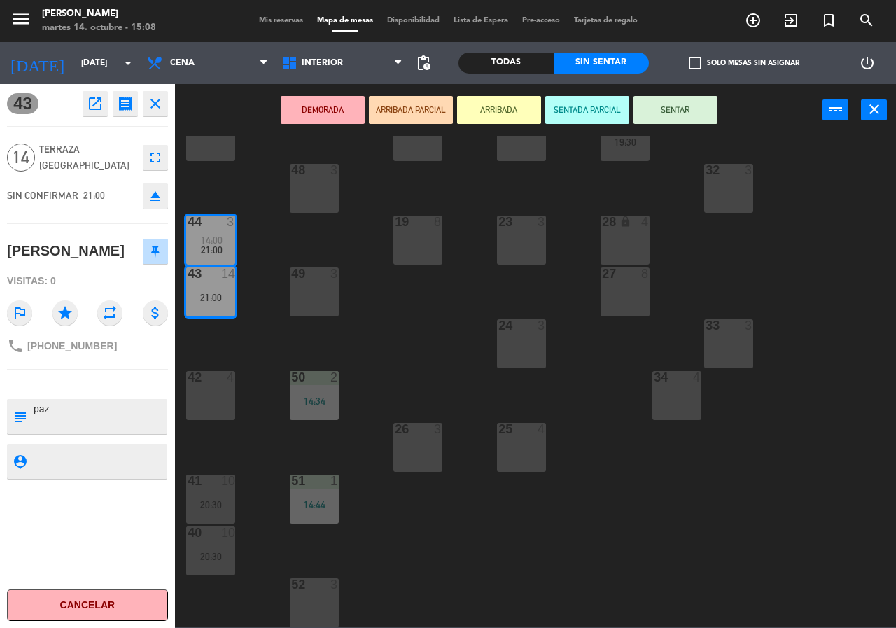
click at [252, 325] on div "21 4 30 lock 5 19:30 46 4 47 2 19:00 31 3 20 4 22 3 29 5 19:30 45 4 32 3 48 3 1…" at bounding box center [540, 381] width 712 height 491
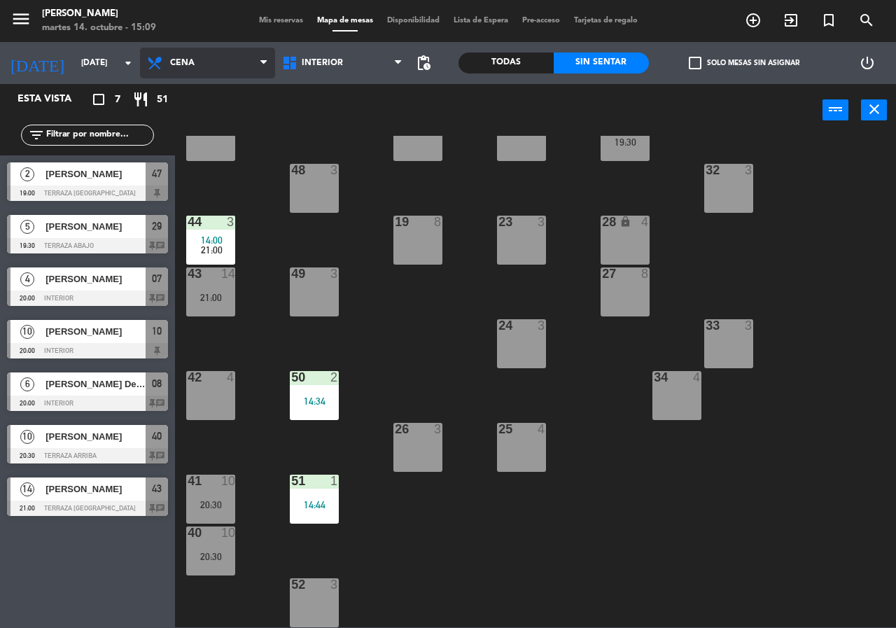
click at [193, 66] on span "Cena" at bounding box center [182, 63] width 24 height 10
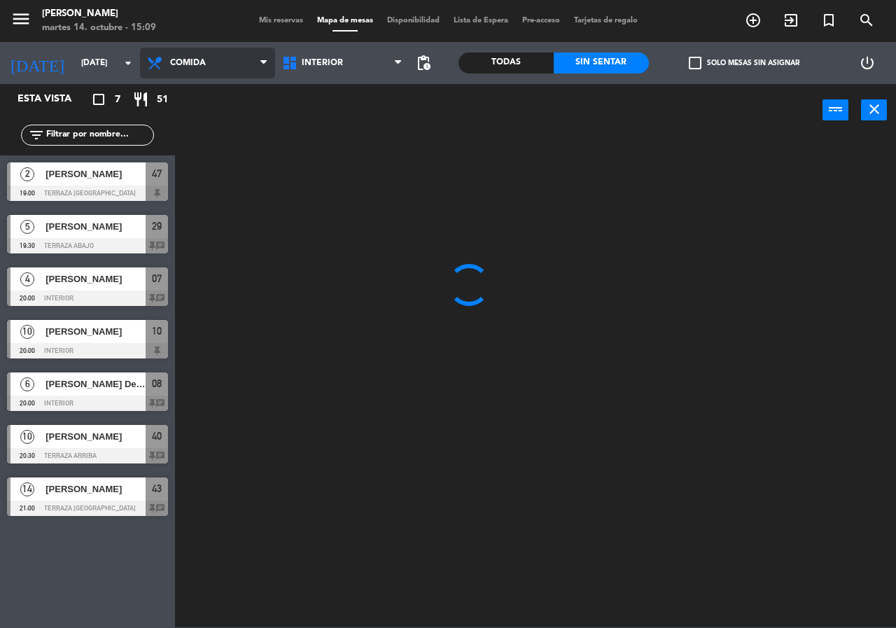
click at [199, 90] on ng-component "menu [PERSON_NAME][DATE] 14. octubre - 15:09 Mis reservas Mapa de mesas Disponi…" at bounding box center [448, 313] width 896 height 627
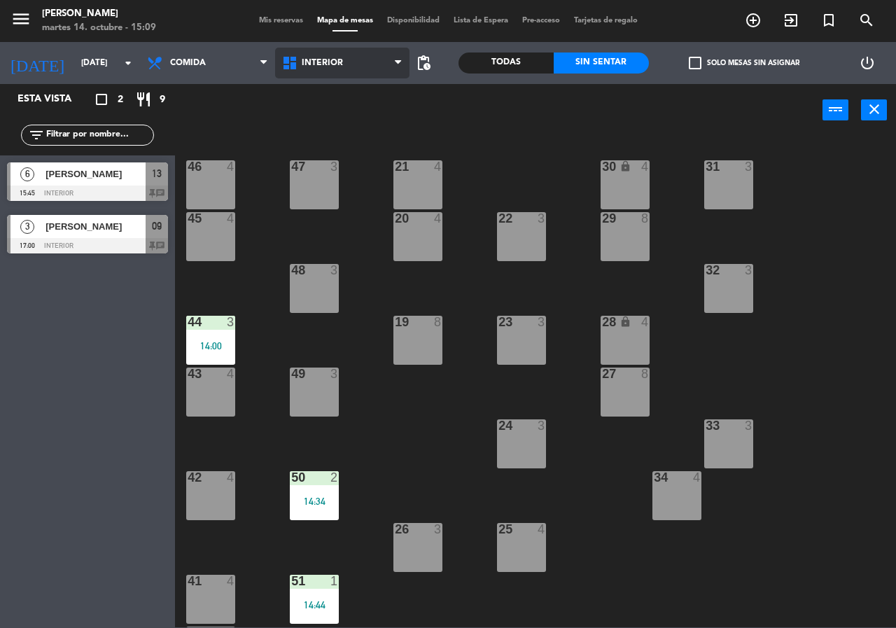
click at [369, 55] on span "Interior" at bounding box center [342, 63] width 135 height 31
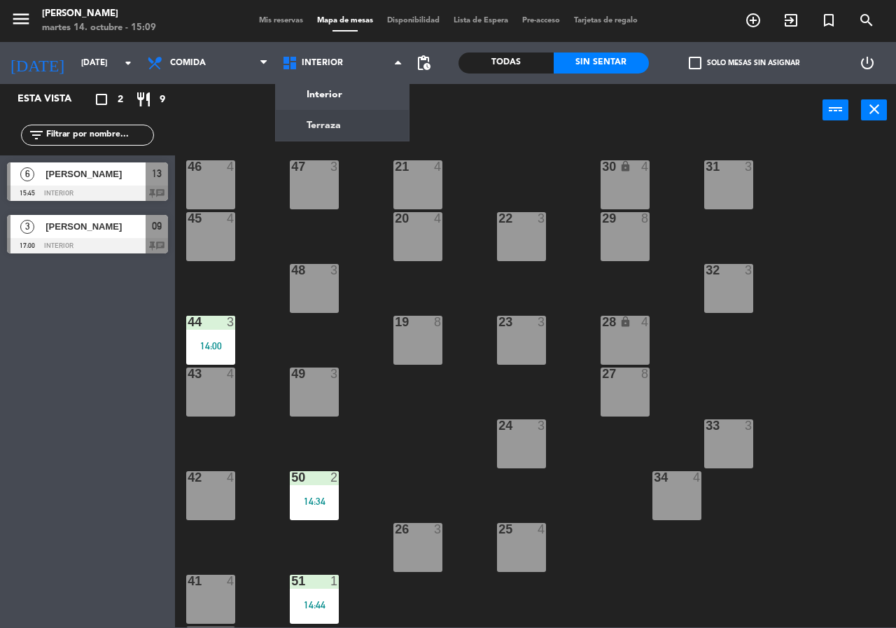
drag, startPoint x: 362, startPoint y: 122, endPoint x: 353, endPoint y: 101, distance: 22.9
click at [358, 120] on ng-component "menu [PERSON_NAME][DATE] 14. octubre - 15:09 Mis reservas Mapa de mesas Disponi…" at bounding box center [448, 313] width 896 height 627
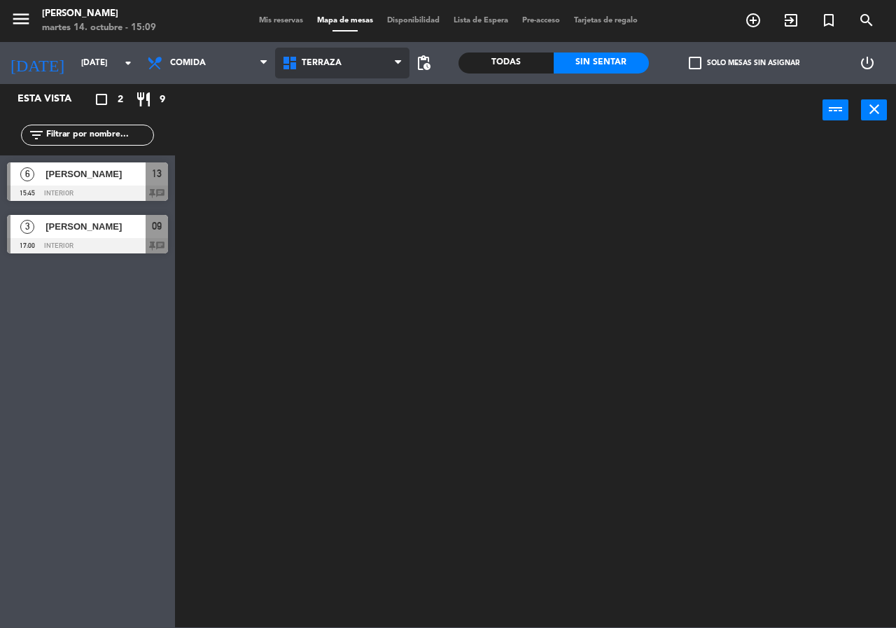
click at [349, 71] on span "Terraza" at bounding box center [342, 63] width 135 height 31
click at [349, 88] on ng-component "menu [PERSON_NAME][DATE] 14. octubre - 15:09 Mis reservas Mapa de mesas Disponi…" at bounding box center [448, 313] width 896 height 627
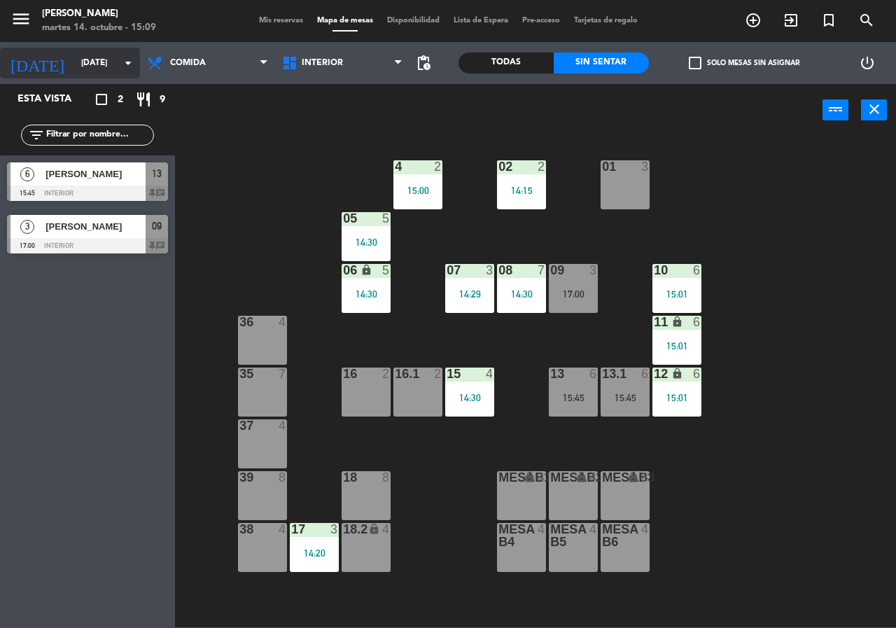
click at [74, 57] on input "[DATE]" at bounding box center [129, 63] width 111 height 24
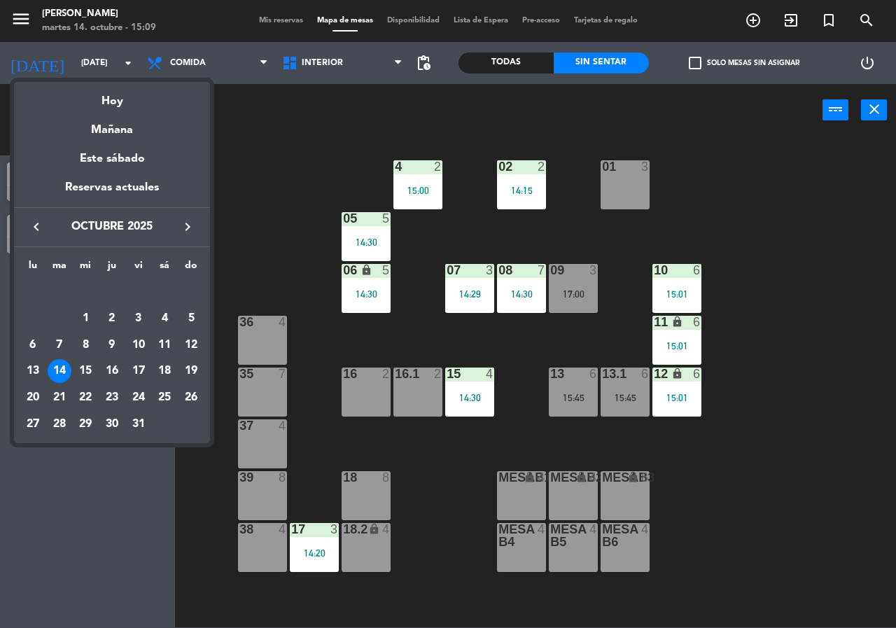
drag, startPoint x: 115, startPoint y: 97, endPoint x: 134, endPoint y: 108, distance: 22.6
click at [114, 97] on div "Hoy" at bounding box center [112, 96] width 196 height 29
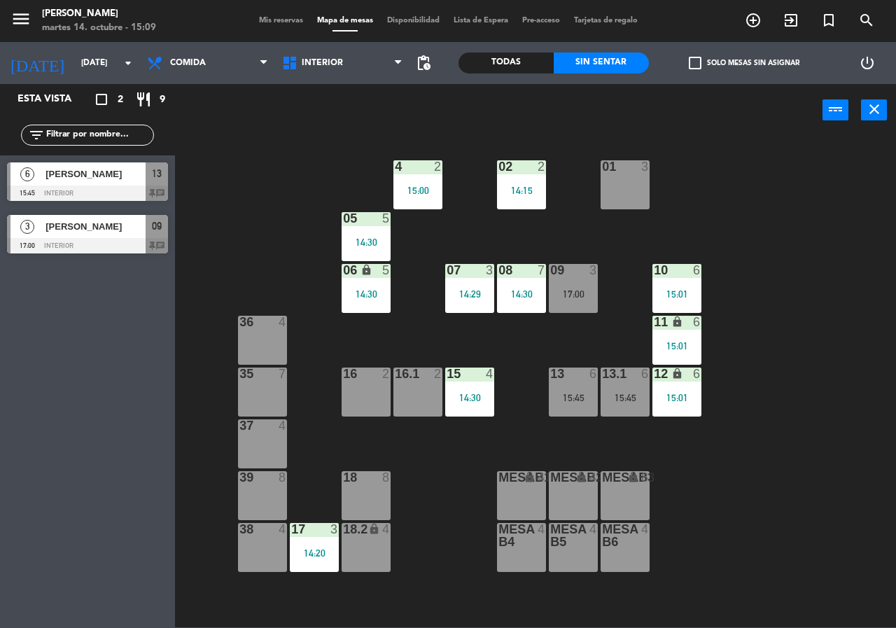
click at [665, 314] on div "02 2 14:15 4 2 15:00 01 3 05 5 14:30 06 lock 5 14:30 07 3 14:29 09 3 17:00 10 6…" at bounding box center [540, 381] width 712 height 491
click at [672, 325] on icon "lock" at bounding box center [677, 322] width 12 height 12
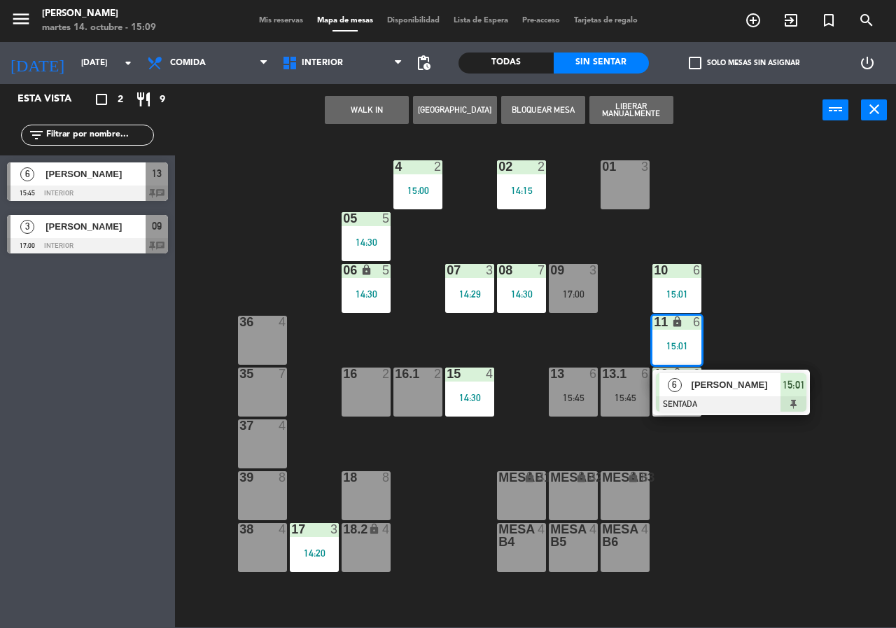
click at [891, 295] on div "02 2 14:15 4 2 15:00 01 3 05 5 14:30 06 lock 5 14:30 07 3 14:29 09 3 17:00 10 6…" at bounding box center [540, 381] width 712 height 491
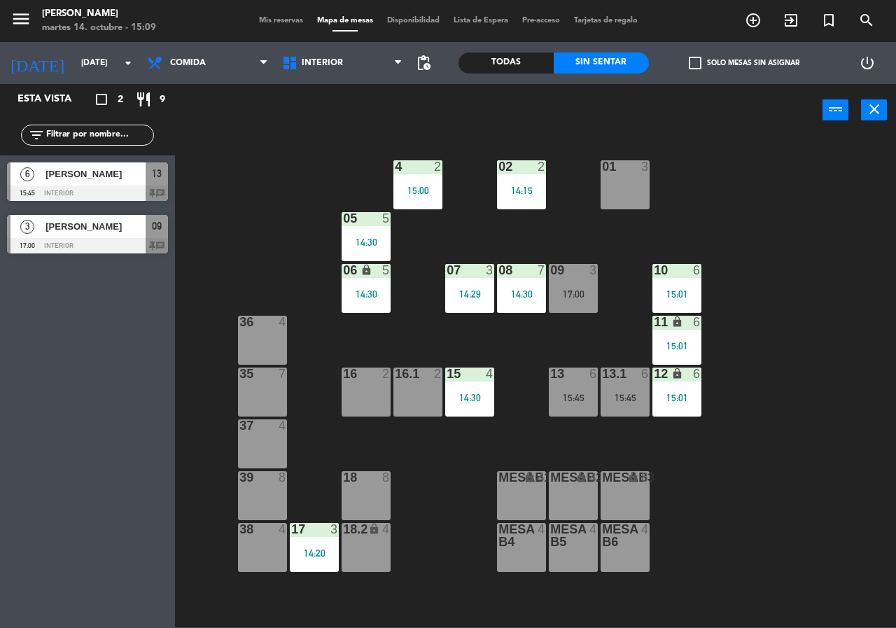
click at [603, 395] on div "15:45" at bounding box center [624, 398] width 49 height 10
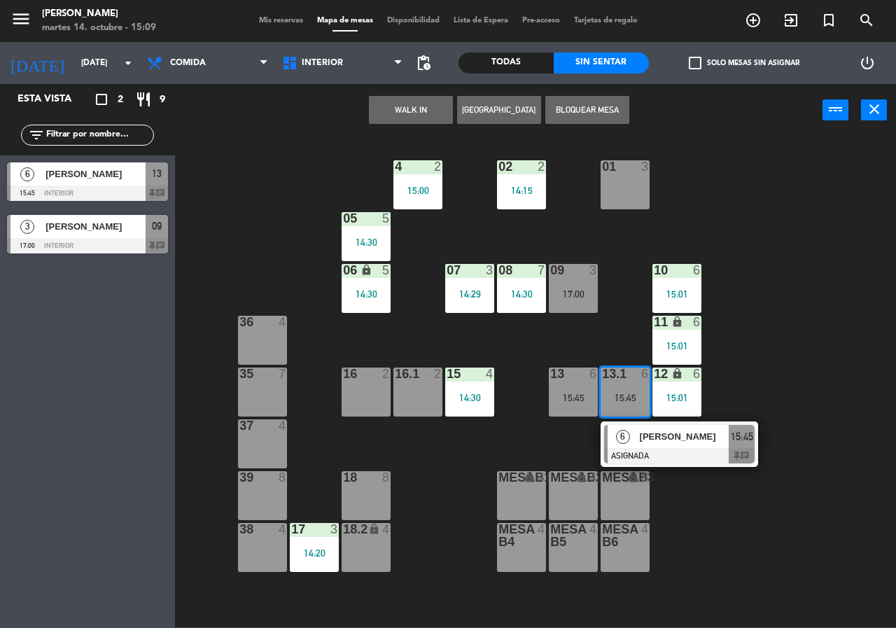
click at [793, 333] on div "02 2 14:15 4 2 15:00 01 3 05 5 14:30 06 lock 5 14:30 07 3 14:29 09 3 17:00 10 6…" at bounding box center [540, 381] width 712 height 491
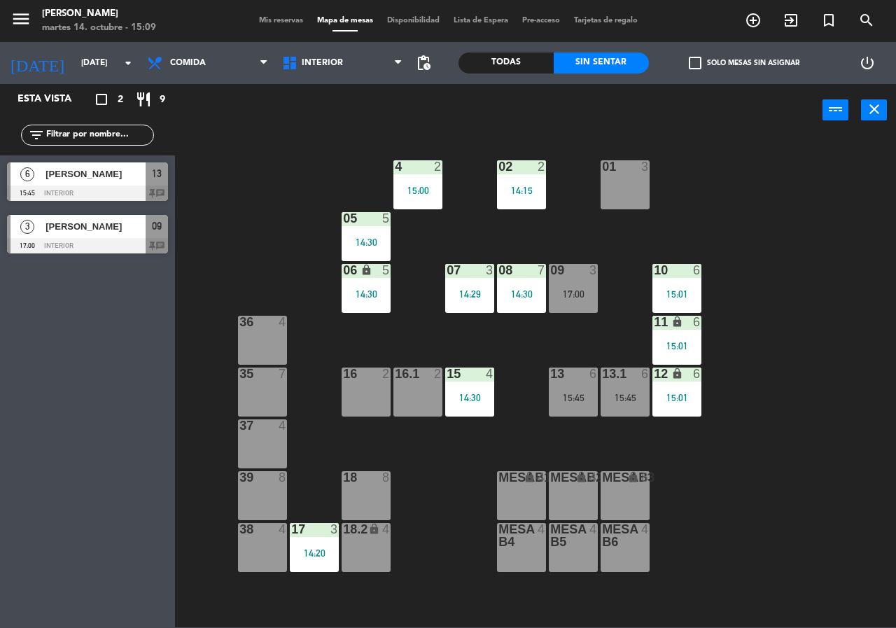
click at [582, 393] on div "15:45" at bounding box center [573, 398] width 49 height 10
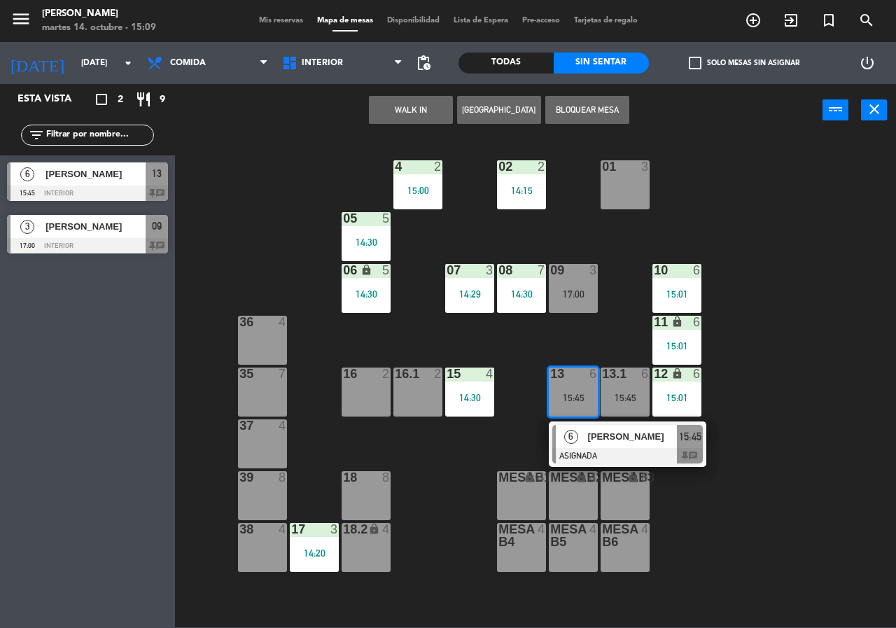
click at [683, 438] on span "15:45" at bounding box center [690, 436] width 22 height 17
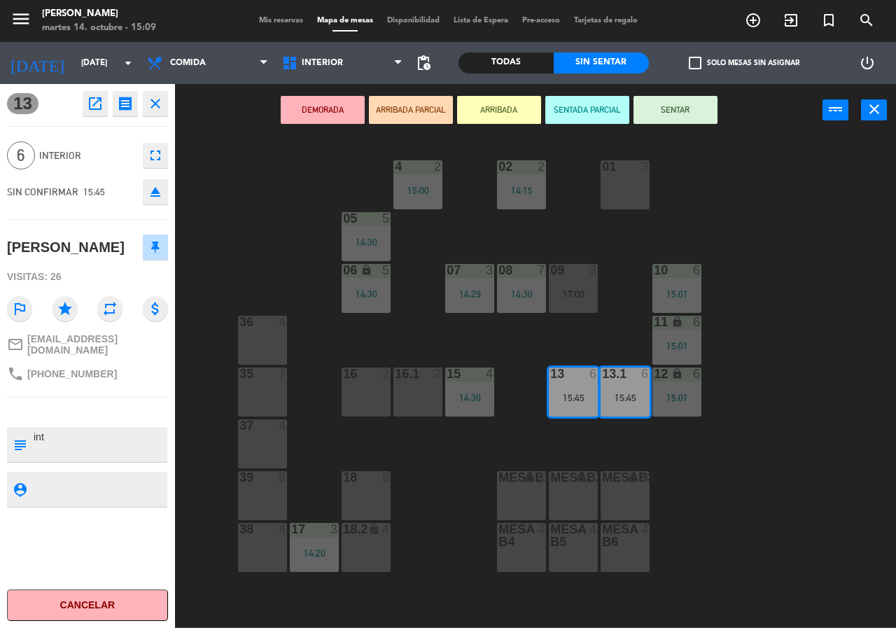
drag, startPoint x: 747, startPoint y: 383, endPoint x: 741, endPoint y: 397, distance: 16.0
click at [746, 384] on div "02 2 14:15 4 2 15:00 01 3 05 5 14:30 06 lock 5 14:30 07 3 14:29 09 3 17:00 10 6…" at bounding box center [540, 381] width 712 height 491
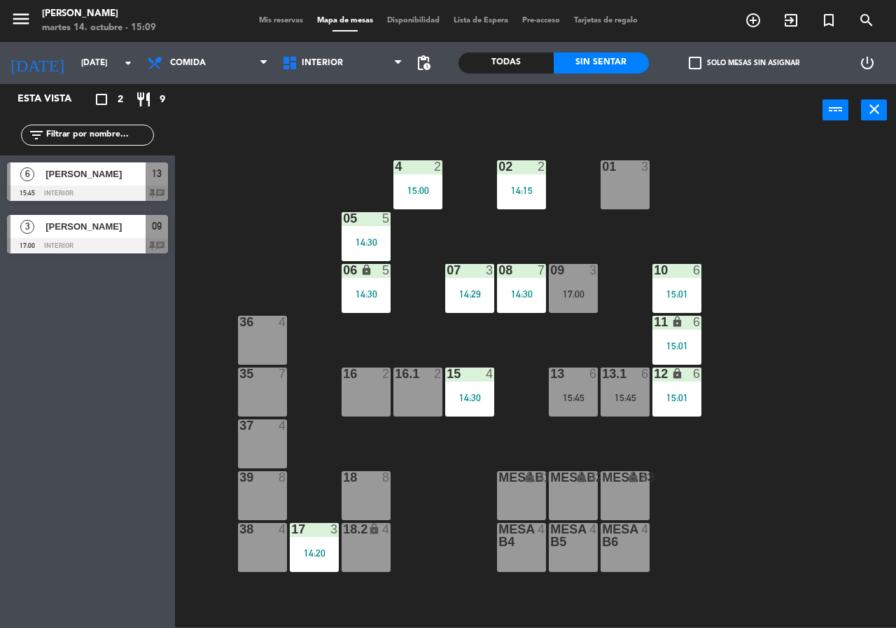
click at [618, 384] on div "13.1 6 15:45" at bounding box center [624, 391] width 49 height 49
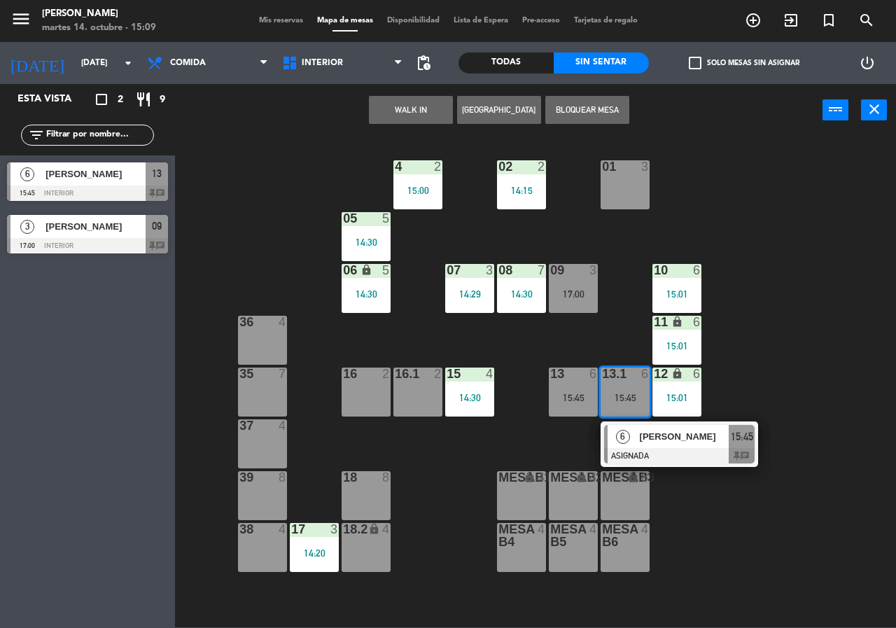
drag, startPoint x: 646, startPoint y: 435, endPoint x: 691, endPoint y: 421, distance: 47.6
click at [644, 437] on div "6 [PERSON_NAME] ASIGNADA 15:45 chat" at bounding box center [679, 443] width 178 height 45
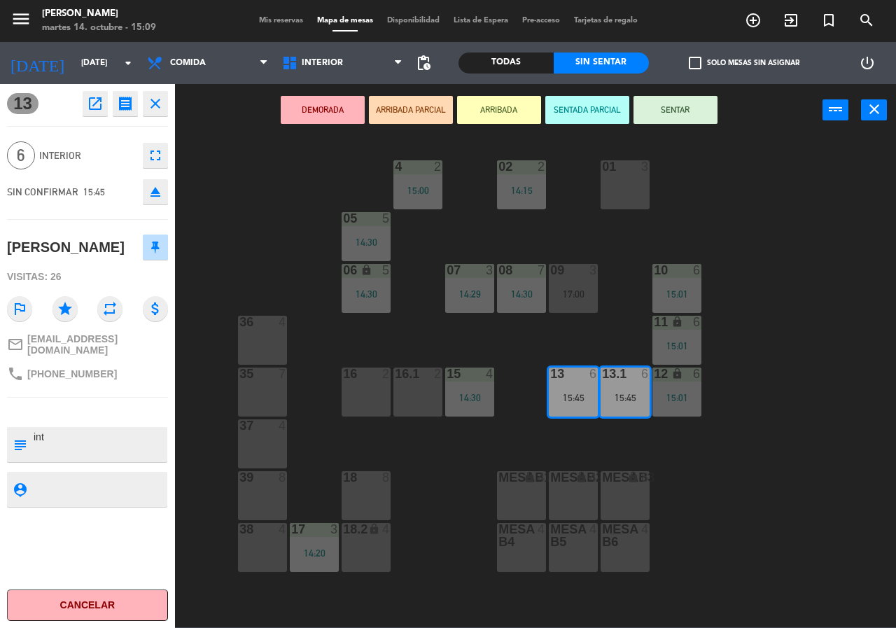
click at [97, 108] on icon "open_in_new" at bounding box center [95, 103] width 17 height 17
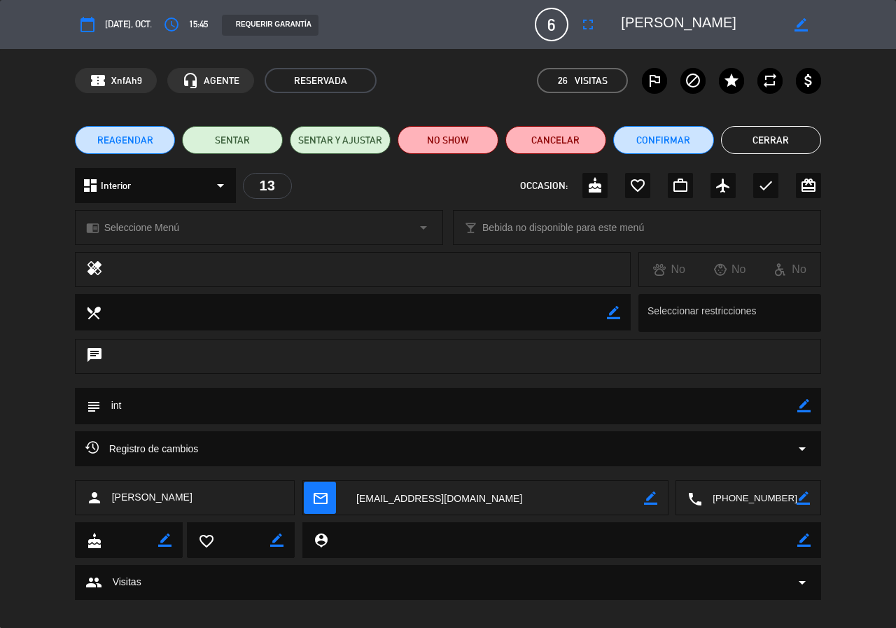
click at [777, 132] on button "Cerrar" at bounding box center [771, 140] width 101 height 28
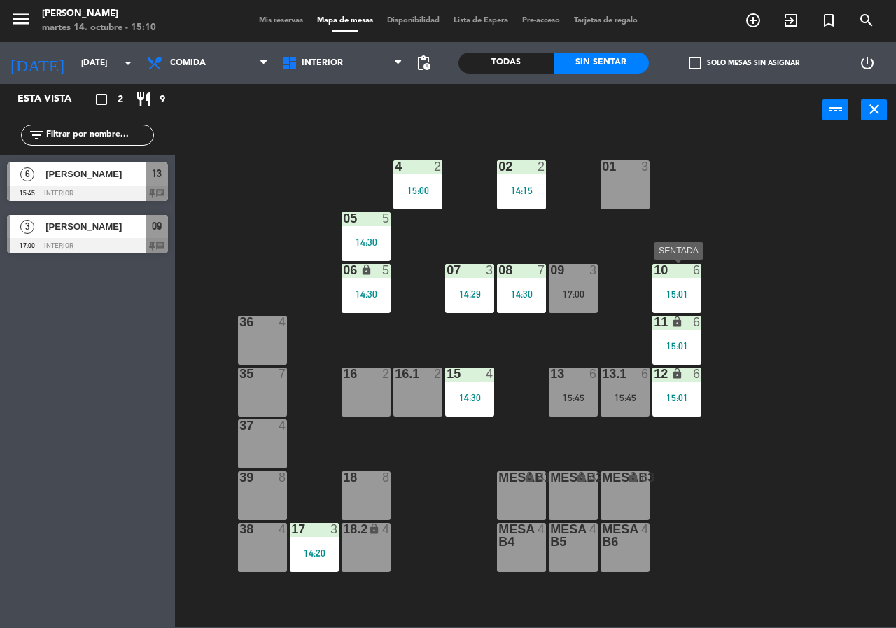
click at [678, 293] on div "15:01" at bounding box center [676, 294] width 49 height 10
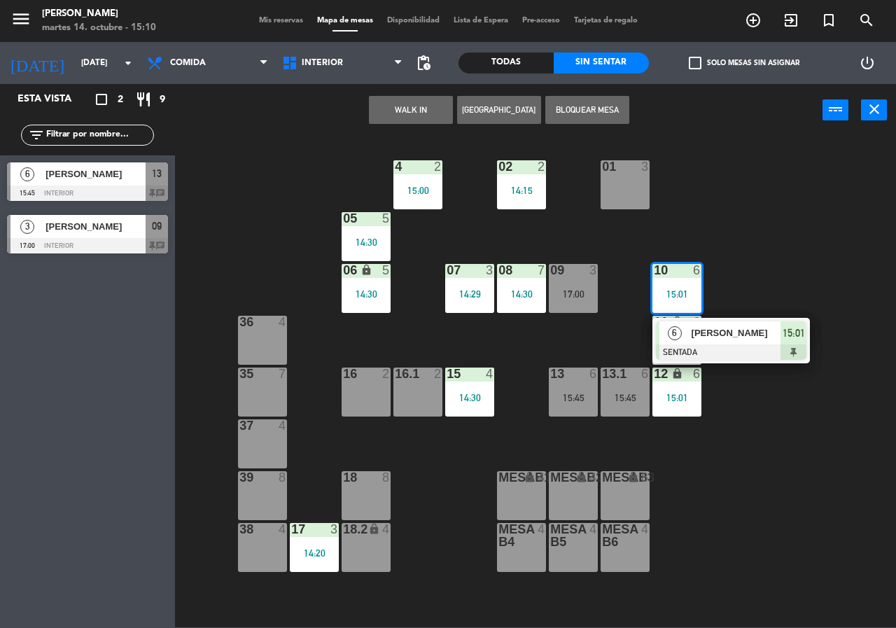
click at [740, 346] on div at bounding box center [731, 351] width 150 height 15
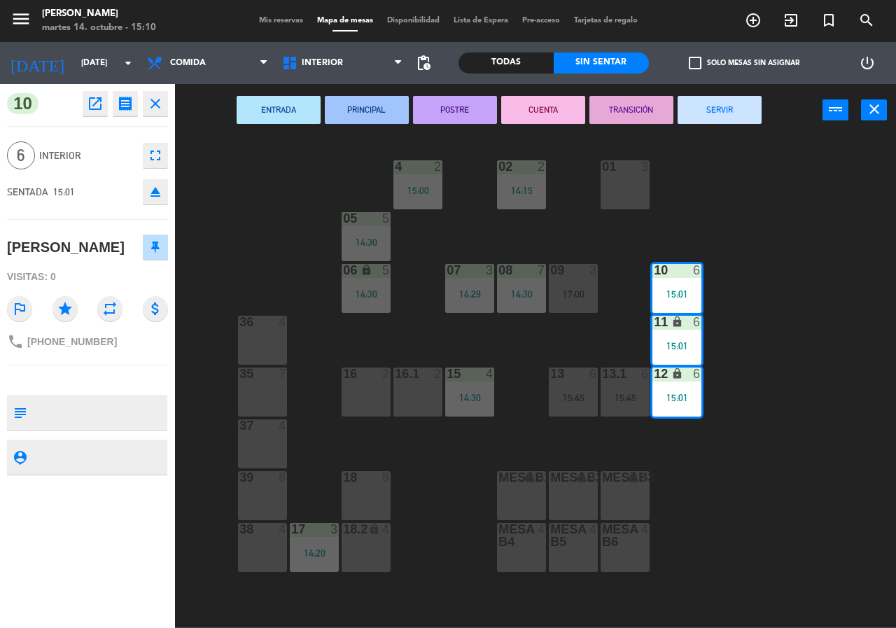
click at [801, 452] on div "02 2 14:15 4 2 15:00 01 3 05 5 14:30 06 lock 5 14:30 07 3 14:29 09 3 17:00 10 6…" at bounding box center [540, 381] width 712 height 491
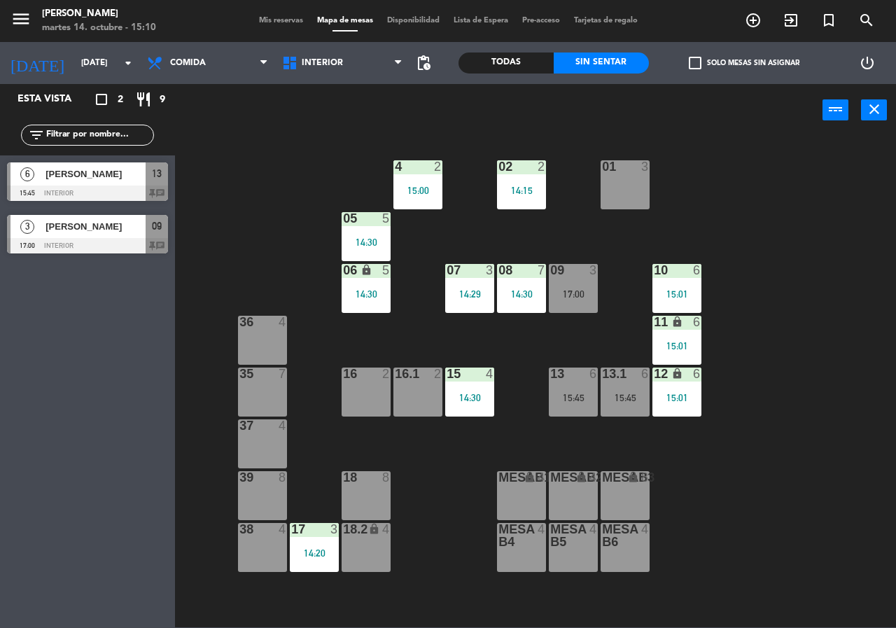
click at [638, 404] on div "13.1 6 15:45" at bounding box center [624, 391] width 49 height 49
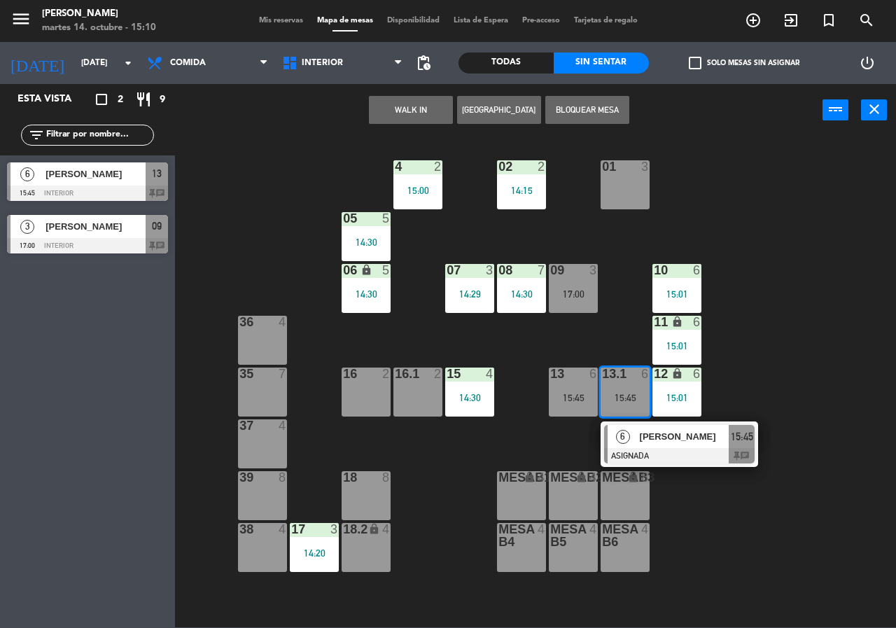
click at [692, 453] on div at bounding box center [679, 455] width 150 height 15
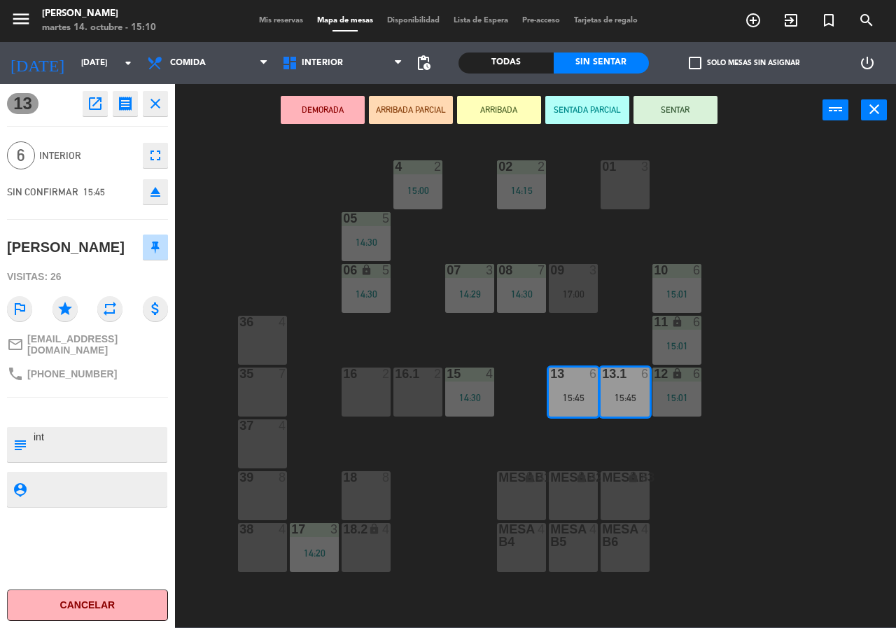
click at [99, 104] on icon "open_in_new" at bounding box center [95, 103] width 17 height 17
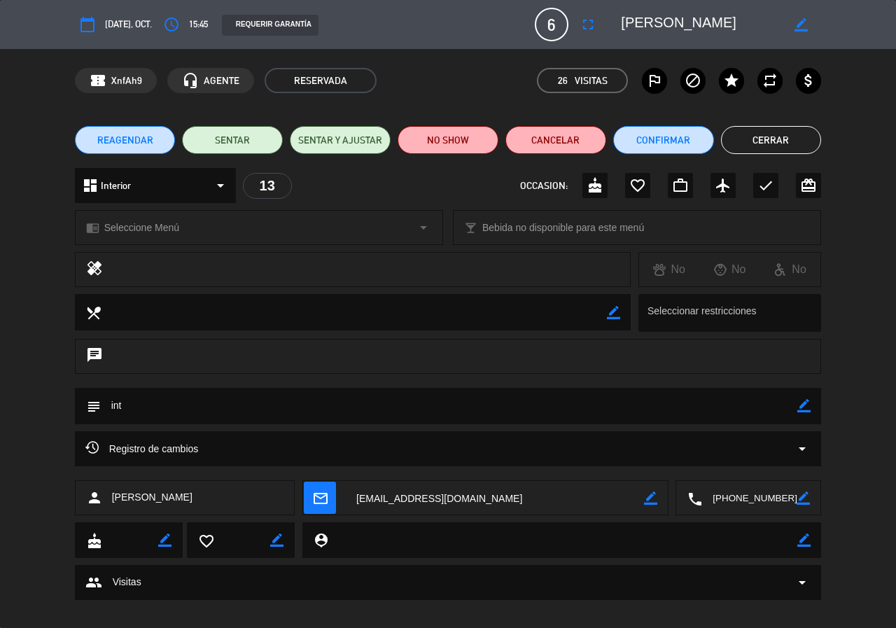
click at [797, 125] on div "REAGENDAR SENTAR SENTAR Y AJUSTAR NO SHOW Cancelar Confirmar Cerrar" at bounding box center [448, 140] width 896 height 56
click at [806, 144] on button "Cerrar" at bounding box center [771, 140] width 101 height 28
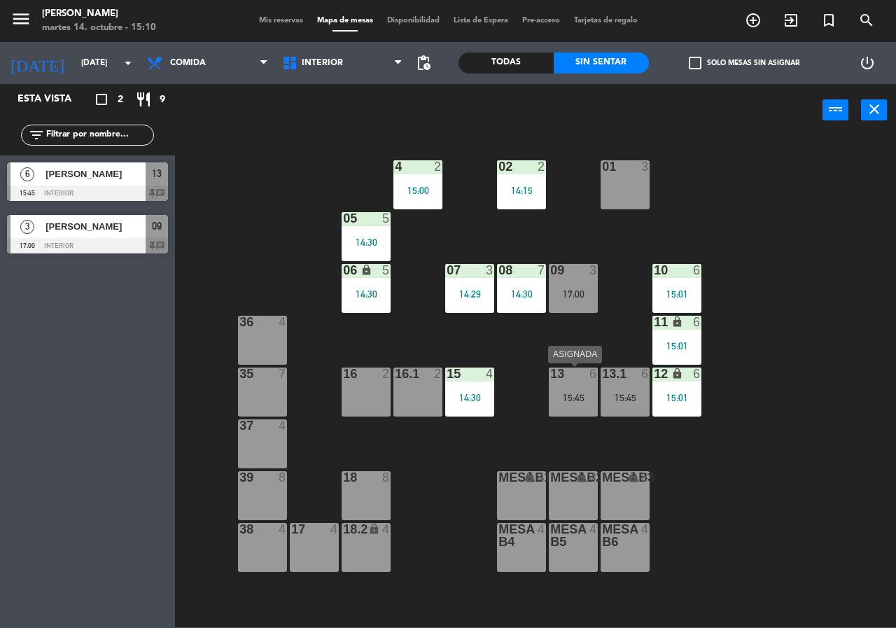
click at [572, 397] on div "15:45" at bounding box center [573, 398] width 49 height 10
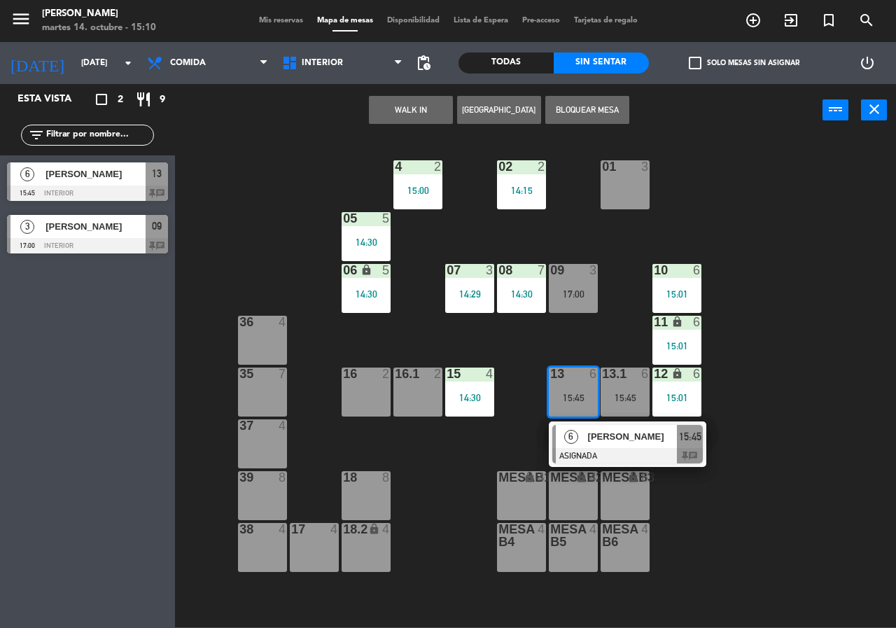
click at [590, 430] on span "[PERSON_NAME]" at bounding box center [633, 436] width 90 height 15
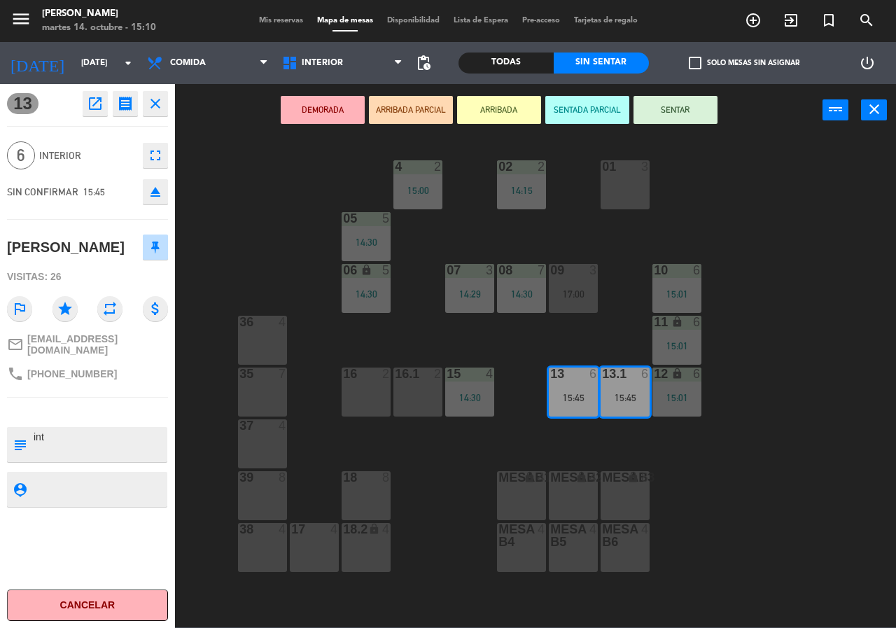
click at [160, 150] on icon "fullscreen" at bounding box center [155, 155] width 17 height 17
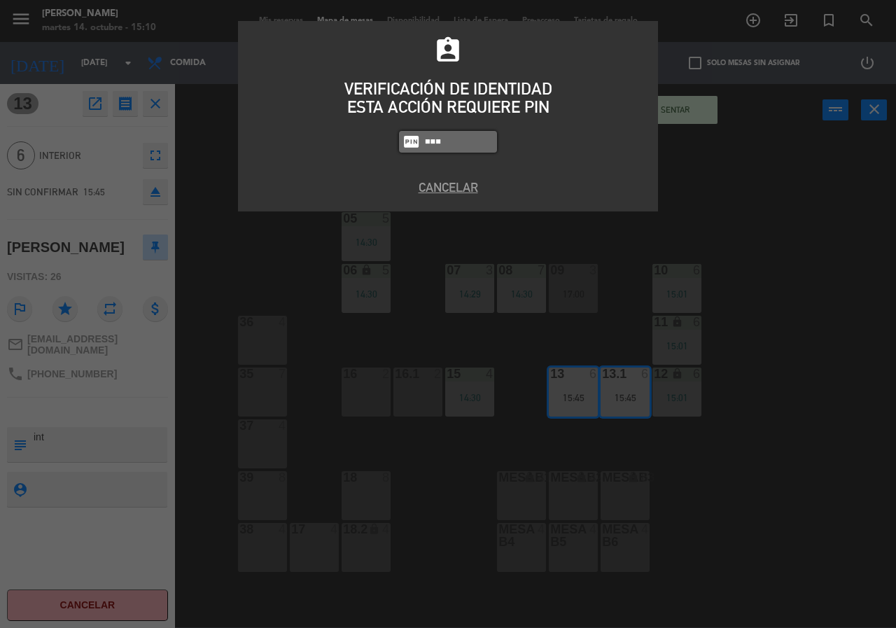
type input "8666"
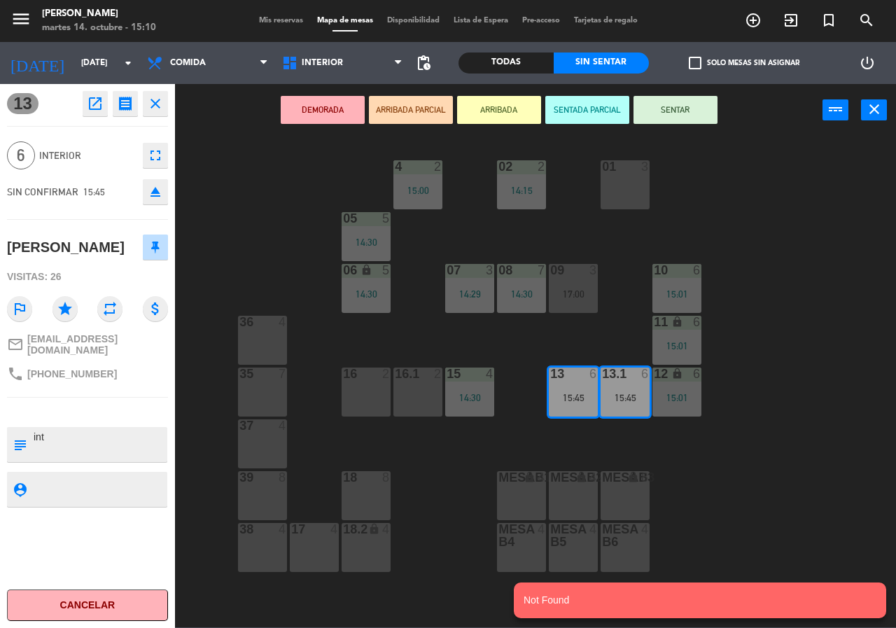
click at [151, 160] on icon "fullscreen" at bounding box center [155, 155] width 17 height 17
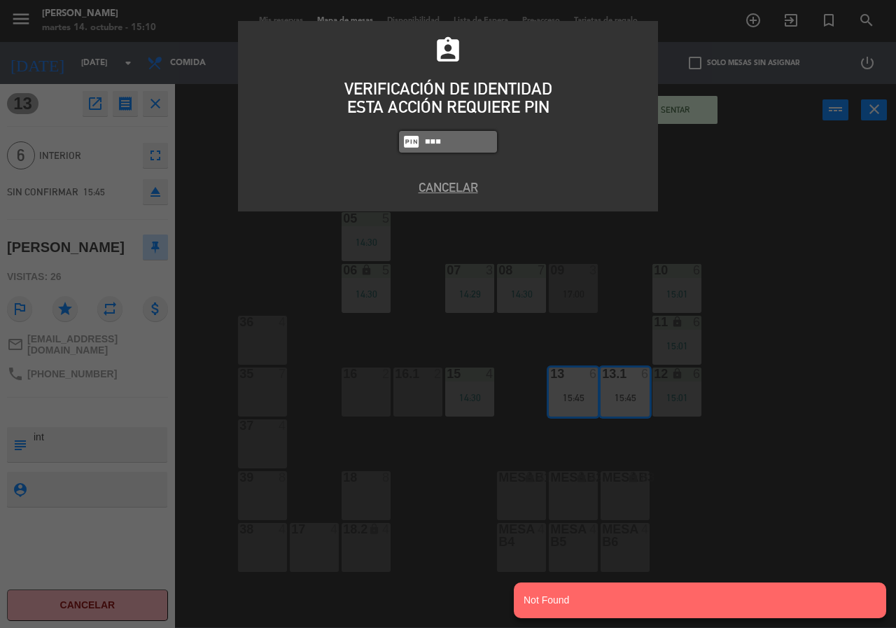
type input "8663"
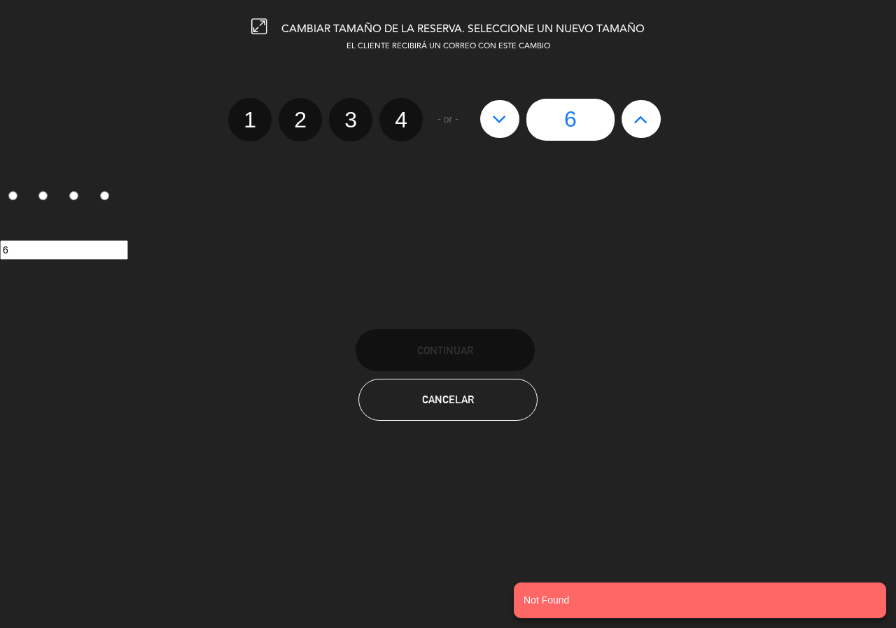
click at [358, 127] on label "3" at bounding box center [350, 119] width 43 height 43
click at [353, 112] on input "3" at bounding box center [348, 107] width 9 height 9
radio input "true"
radio input "false"
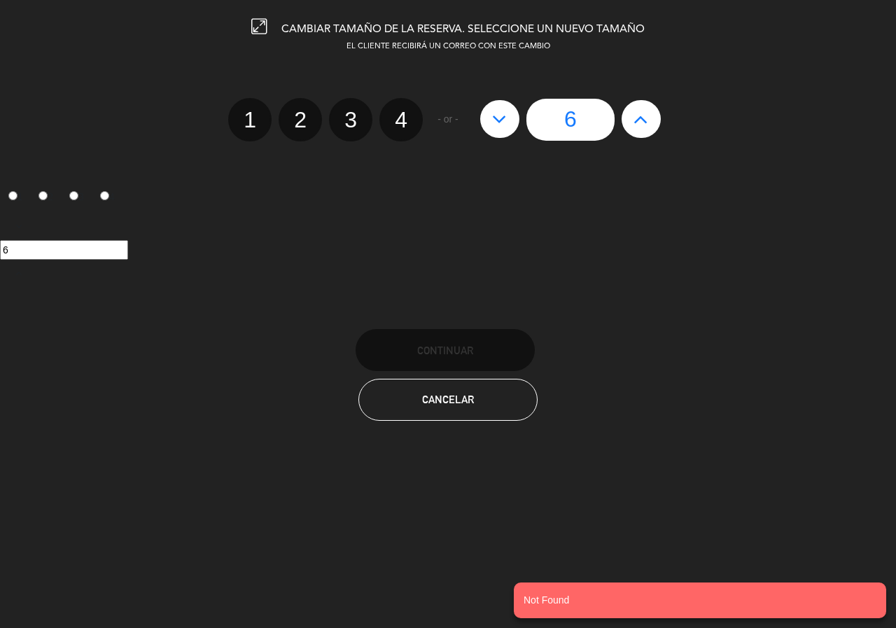
radio input "false"
radio input "true"
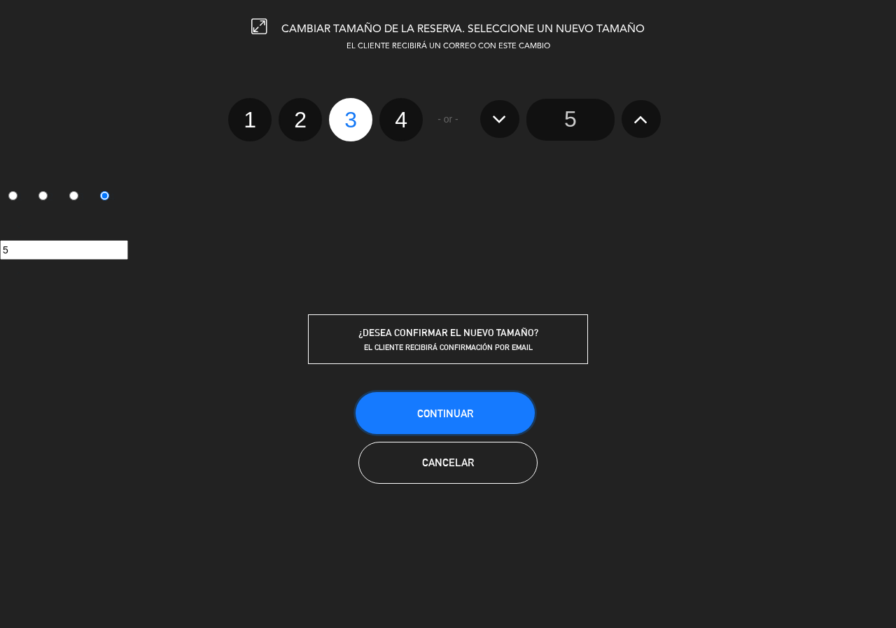
click at [505, 413] on button "Continuar" at bounding box center [444, 413] width 179 height 42
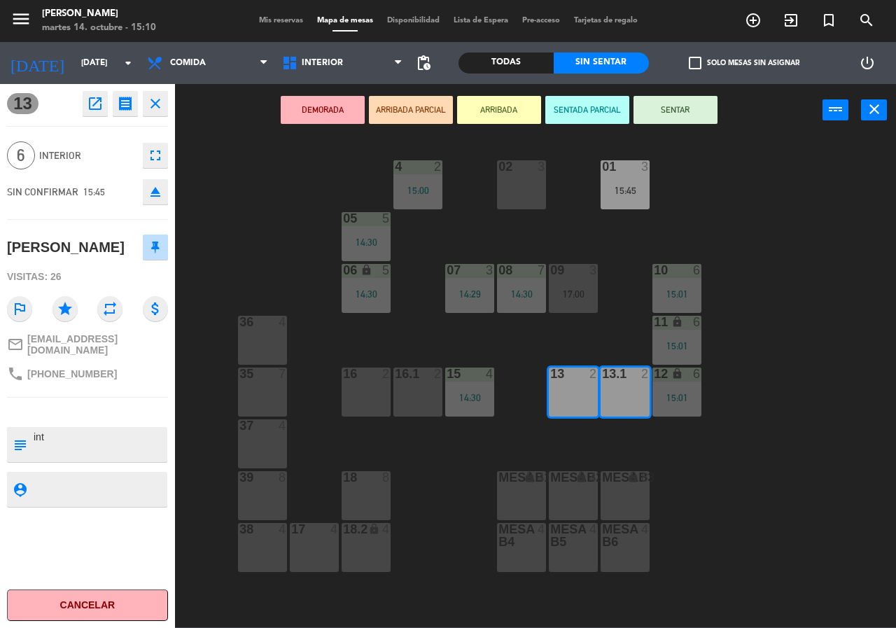
click at [871, 503] on div "02 3 4 2 15:00 01 3 15:45 05 5 14:30 06 lock 5 14:30 07 3 14:29 09 3 17:00 10 6…" at bounding box center [540, 381] width 712 height 491
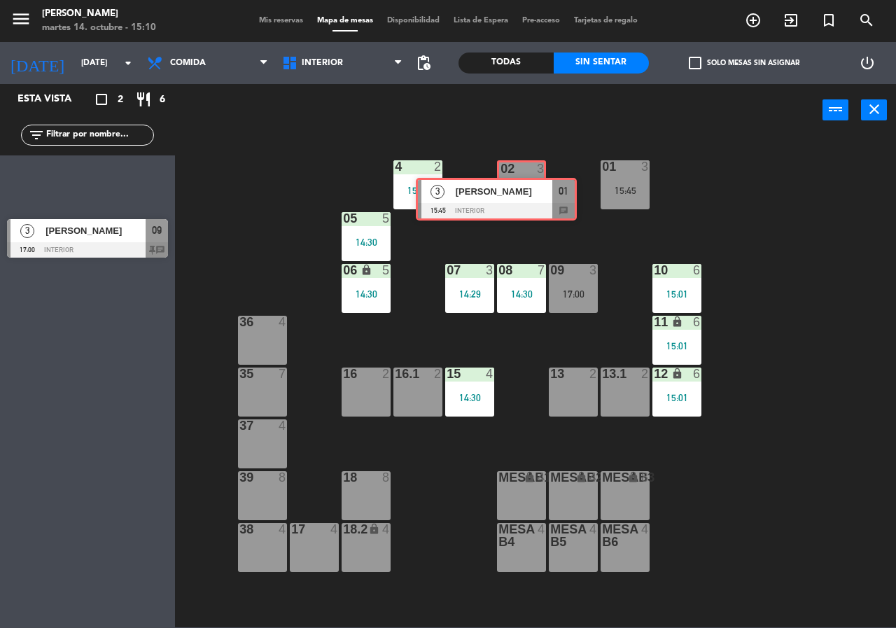
drag, startPoint x: 107, startPoint y: 178, endPoint x: 516, endPoint y: 192, distance: 408.9
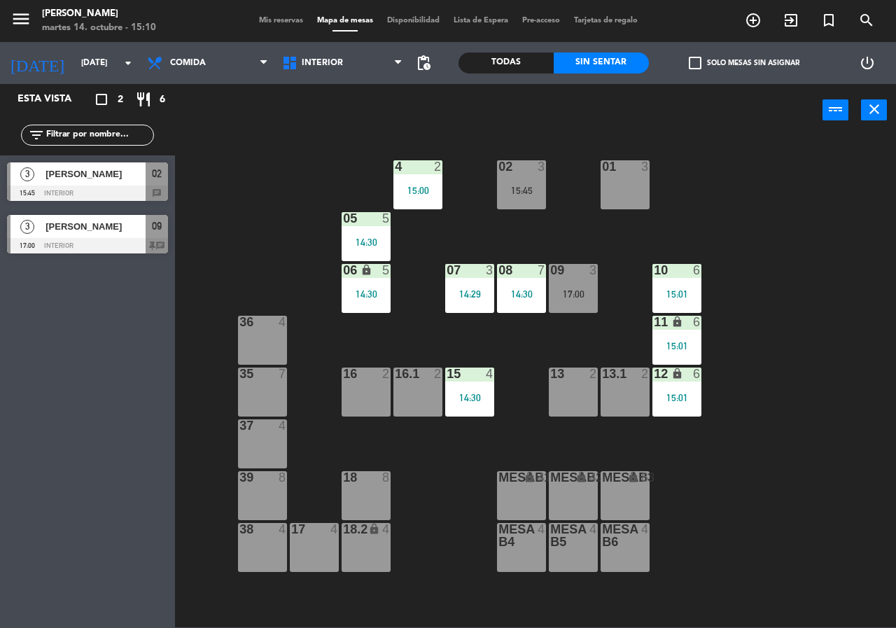
click at [516, 232] on div "02 3 15:45 4 2 15:00 01 3 05 5 14:30 06 lock 5 14:30 07 3 14:29 09 3 17:00 10 6…" at bounding box center [540, 381] width 712 height 491
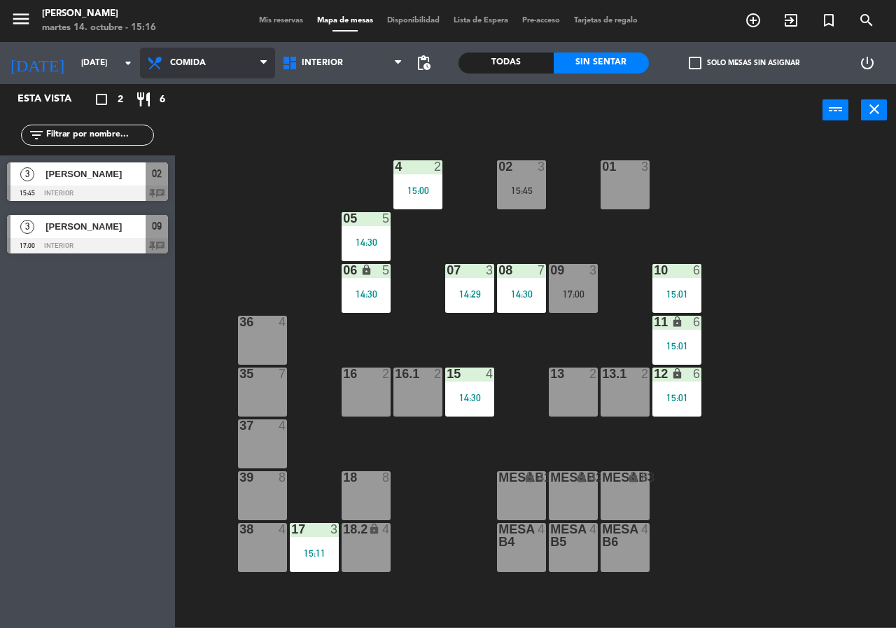
drag, startPoint x: 162, startPoint y: 61, endPoint x: 171, endPoint y: 91, distance: 31.6
click at [162, 64] on icon at bounding box center [156, 63] width 20 height 17
click at [183, 139] on ng-component "menu [PERSON_NAME][DATE] 14. octubre - 15:16 Mis reservas Mapa de mesas Disponi…" at bounding box center [448, 313] width 896 height 627
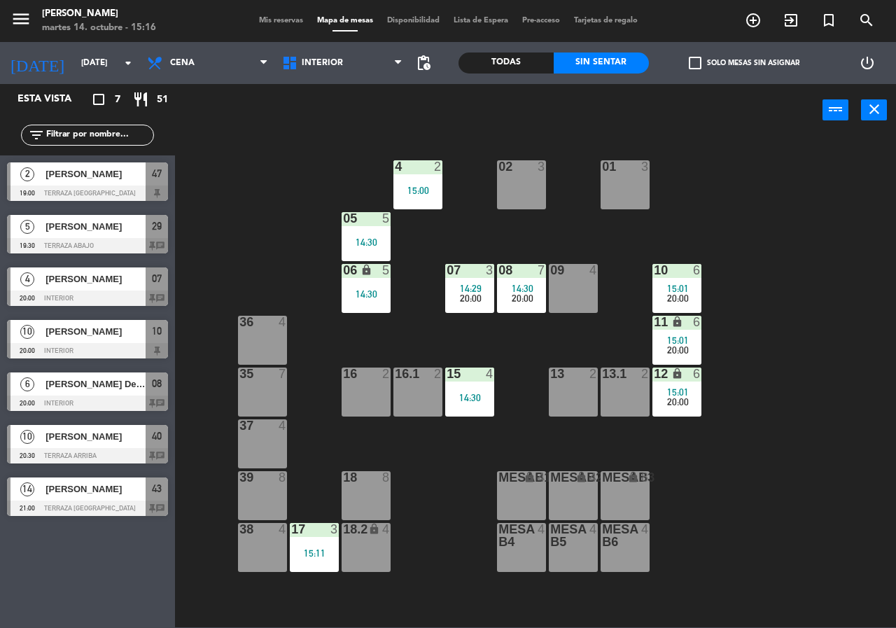
click at [109, 339] on div "[PERSON_NAME]" at bounding box center [94, 331] width 101 height 23
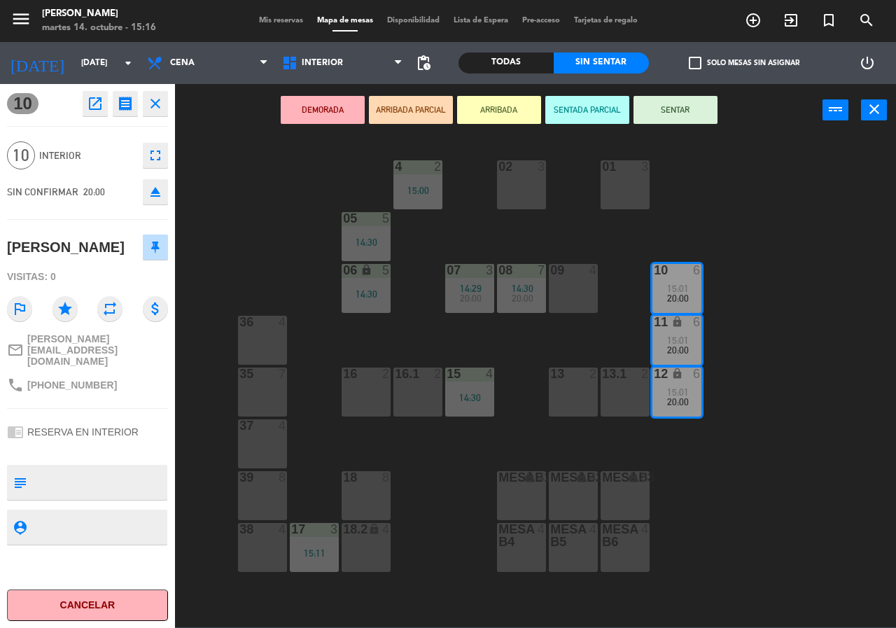
click at [167, 260] on div "[PERSON_NAME]" at bounding box center [87, 247] width 161 height 35
click at [222, 253] on div "02 3 4 2 15:00 01 3 05 5 14:30 06 lock 5 14:30 07 3 14:29 20:00 09 4 10 6 15:01…" at bounding box center [540, 381] width 712 height 491
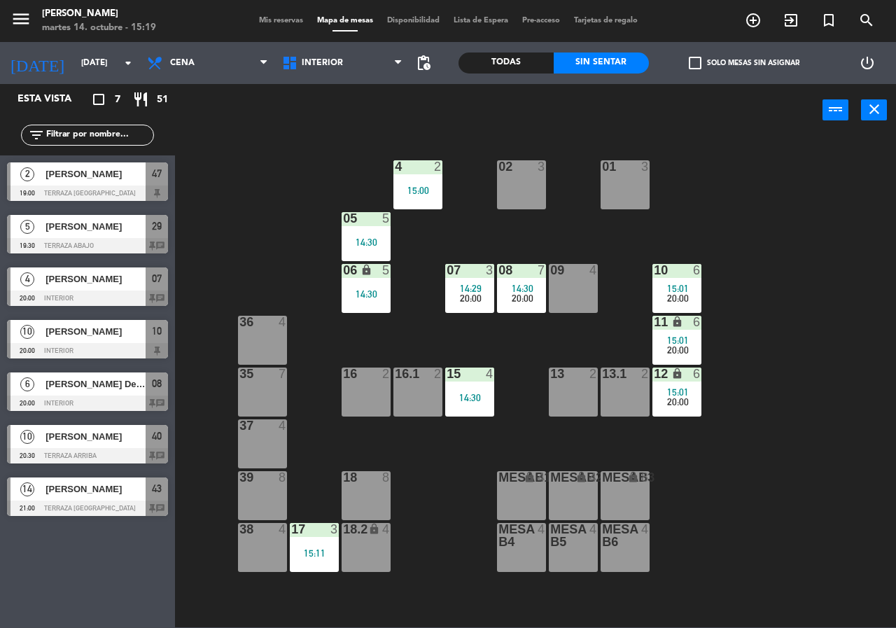
click at [269, 251] on div "02 3 4 2 15:00 01 3 05 5 14:30 06 lock 5 14:30 07 3 14:29 20:00 09 4 10 6 15:01…" at bounding box center [540, 381] width 712 height 491
click at [183, 61] on span "Cena" at bounding box center [182, 63] width 24 height 10
click at [293, 185] on div "02 3 4 2 15:00 01 3 05 5 14:30 06 lock 5 14:30 07 3 14:29 20:00 09 4 10 6 15:01…" at bounding box center [540, 381] width 712 height 491
click at [337, 71] on span "Interior" at bounding box center [342, 63] width 135 height 31
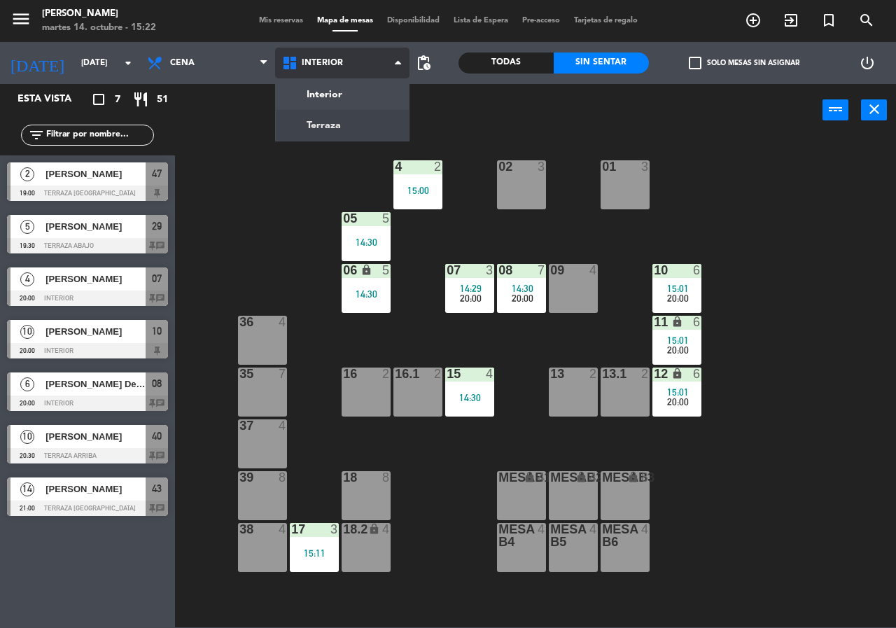
click at [347, 117] on ng-component "menu [PERSON_NAME][DATE] 14. octubre - 15:22 Mis reservas Mapa de mesas Disponi…" at bounding box center [448, 313] width 896 height 627
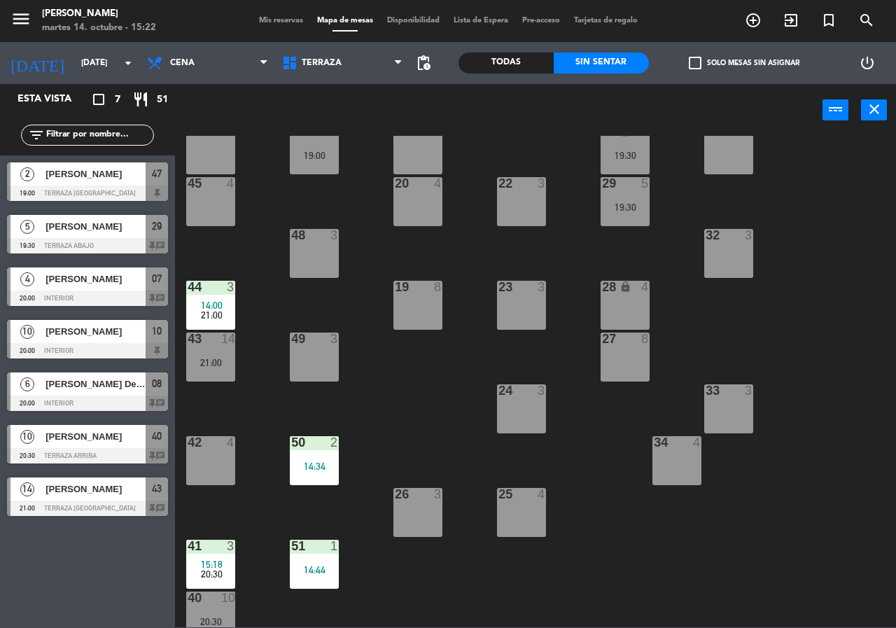
scroll to position [100, 0]
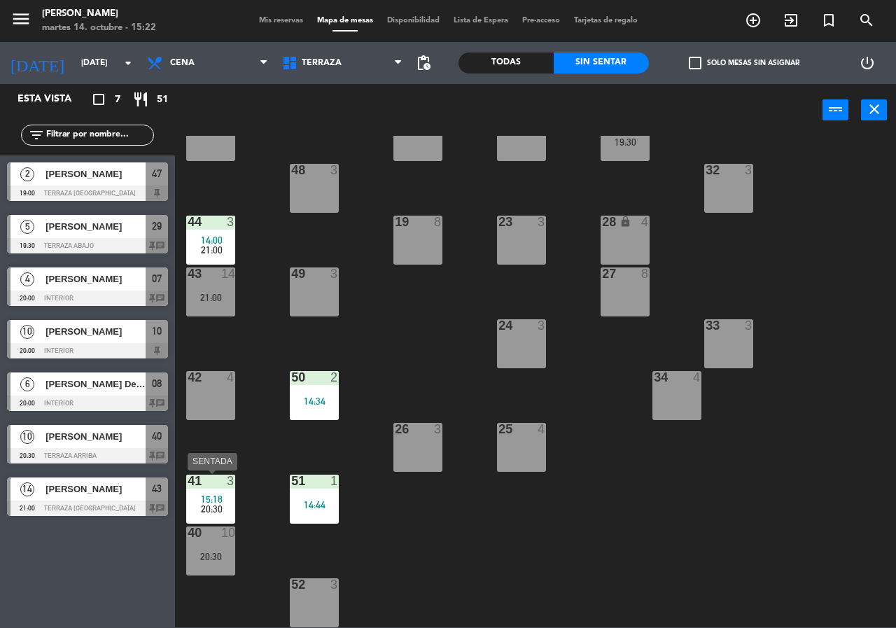
click at [219, 503] on span "20:30" at bounding box center [212, 508] width 22 height 11
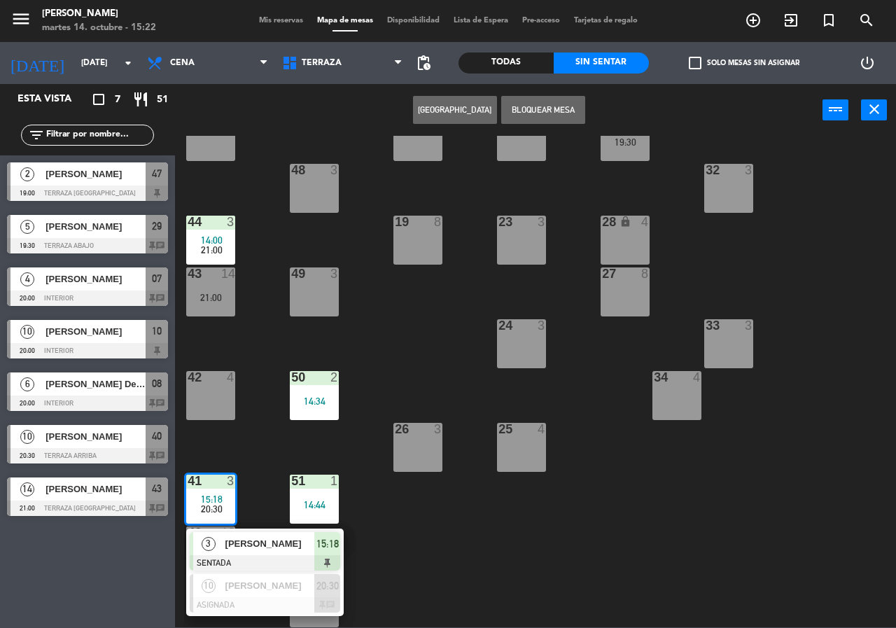
click at [267, 543] on span "[PERSON_NAME]" at bounding box center [270, 543] width 90 height 15
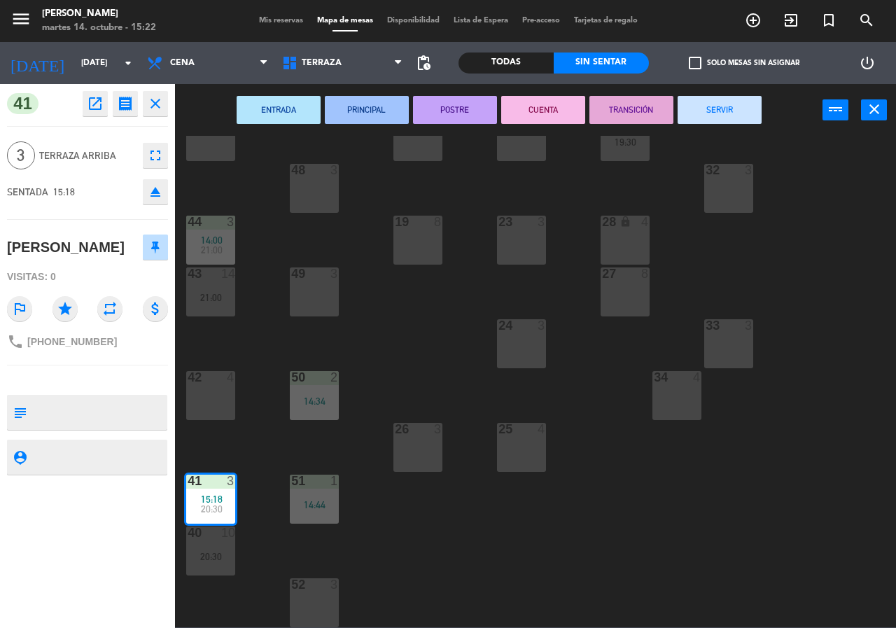
click at [293, 597] on div "52 3" at bounding box center [314, 602] width 49 height 49
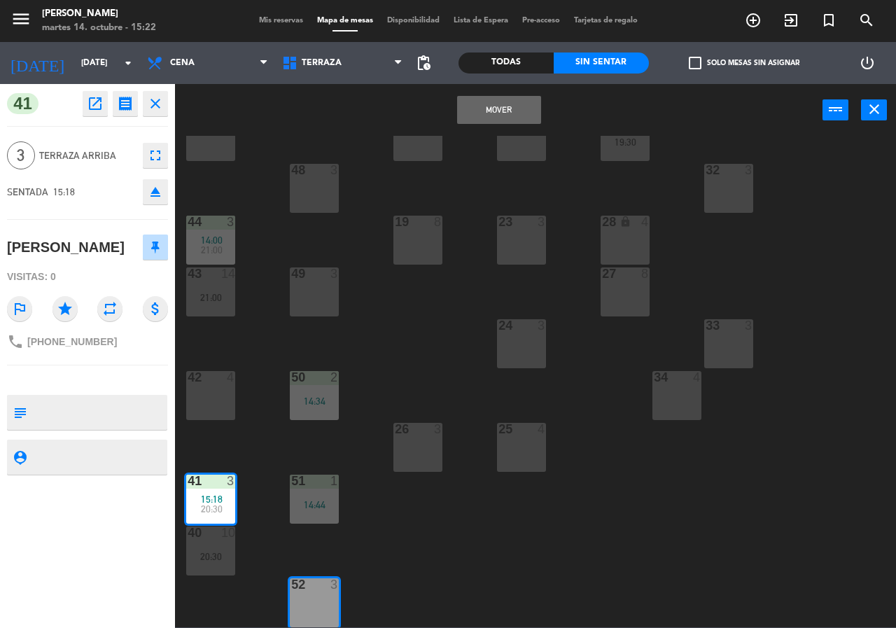
click at [523, 97] on button "Mover" at bounding box center [499, 110] width 84 height 28
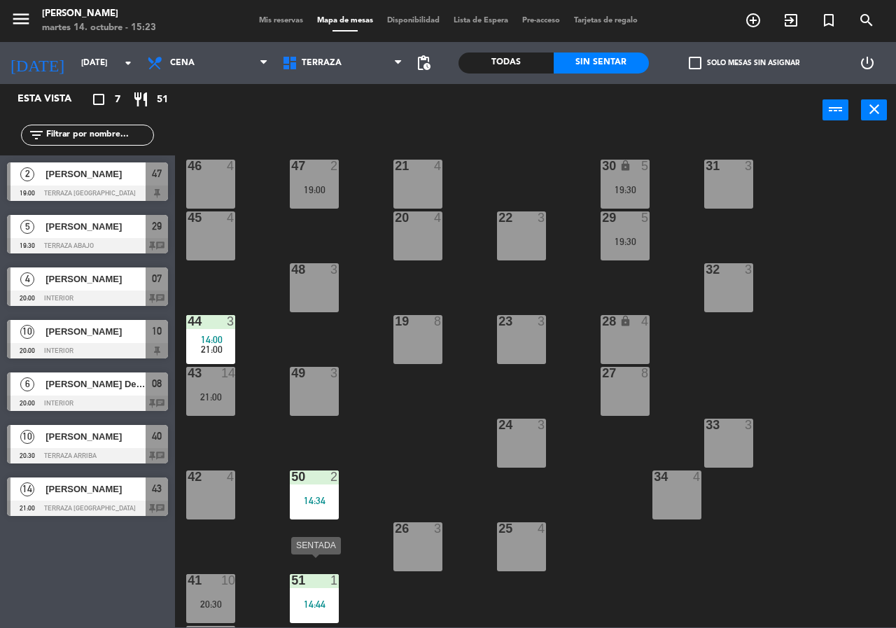
scroll to position [0, 0]
click at [308, 286] on div "48 3" at bounding box center [314, 288] width 49 height 49
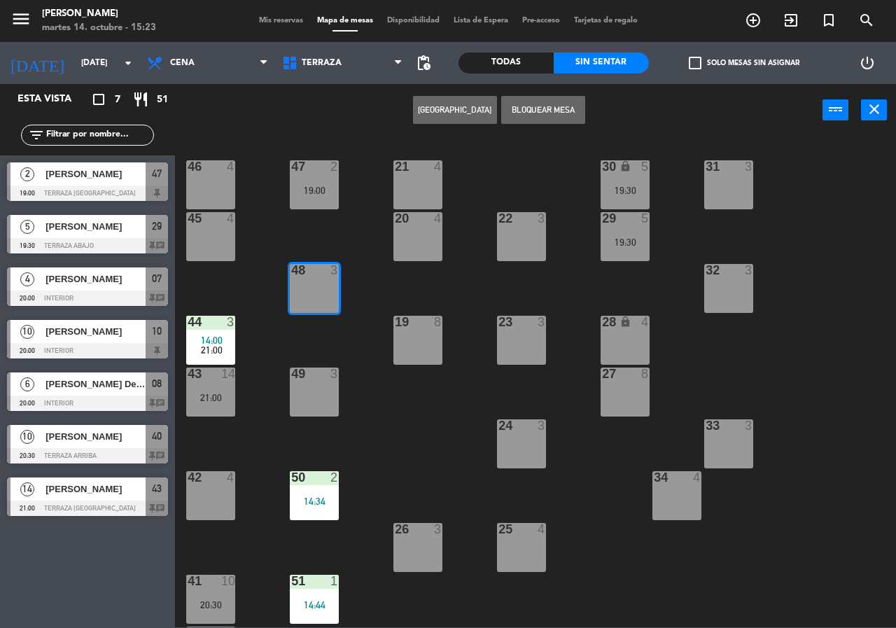
click at [445, 104] on button "[GEOGRAPHIC_DATA]" at bounding box center [455, 110] width 84 height 28
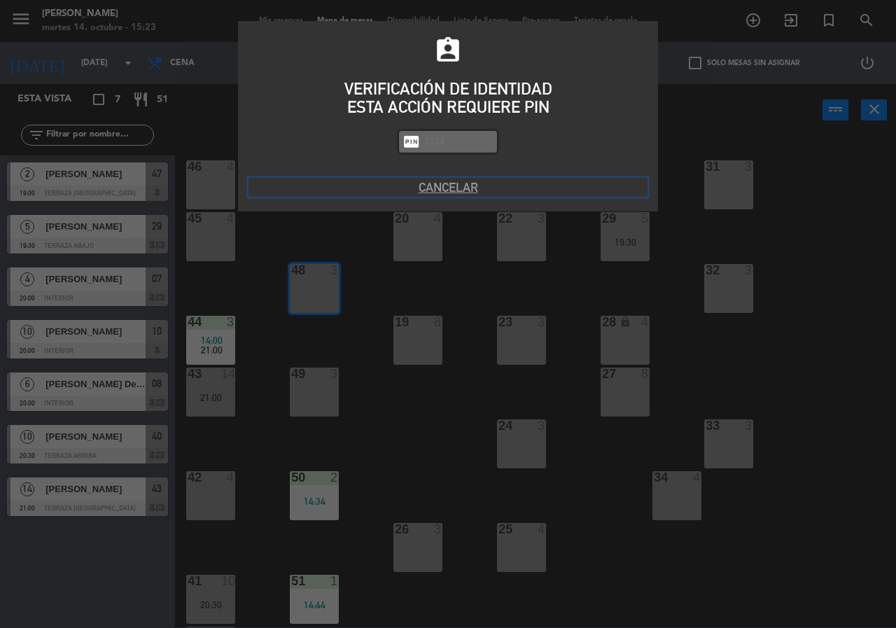
drag, startPoint x: 461, startPoint y: 187, endPoint x: 456, endPoint y: 176, distance: 12.2
click at [460, 187] on button "Cancelar" at bounding box center [447, 187] width 399 height 19
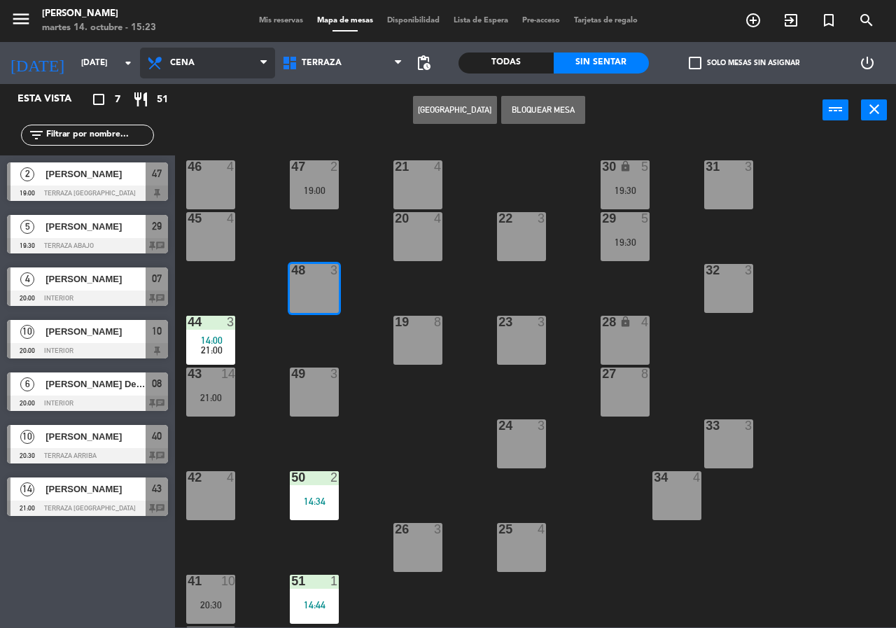
click at [197, 57] on span "Cena" at bounding box center [207, 63] width 135 height 31
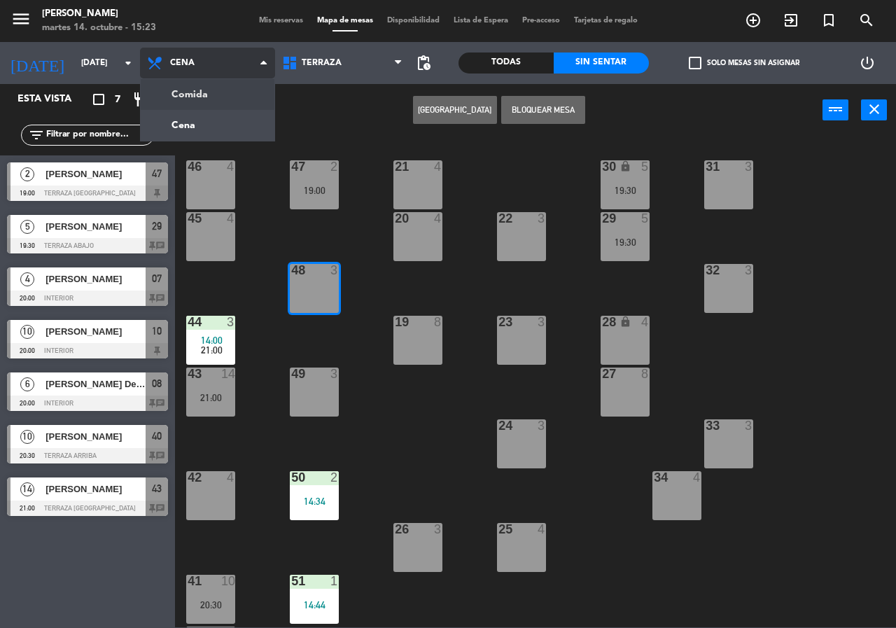
click at [203, 86] on ng-component "menu [PERSON_NAME][DATE] 14. octubre - 15:23 Mis reservas Mapa de mesas Disponi…" at bounding box center [448, 313] width 896 height 627
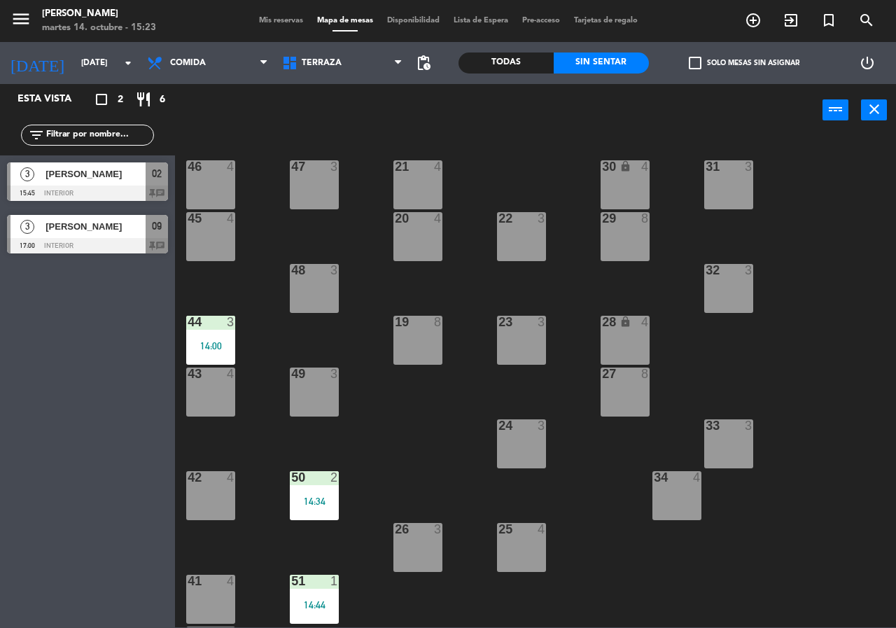
click at [122, 540] on div "Esta vista crop_square 2 restaurant 6 filter_list 3 [PERSON_NAME] 15:45 Interio…" at bounding box center [87, 356] width 175 height 544
click at [312, 395] on div "49 3" at bounding box center [314, 391] width 49 height 49
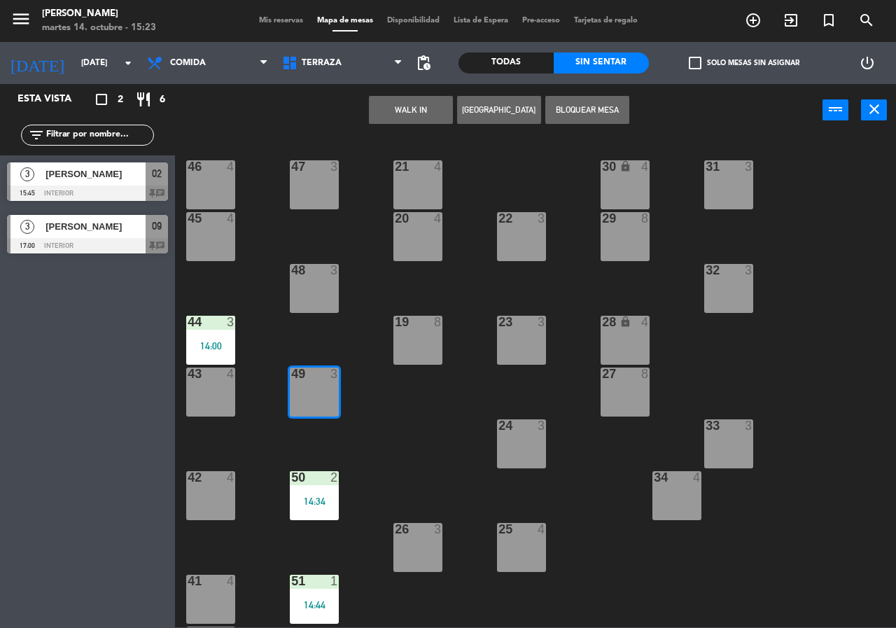
click at [493, 108] on button "[GEOGRAPHIC_DATA]" at bounding box center [499, 110] width 84 height 28
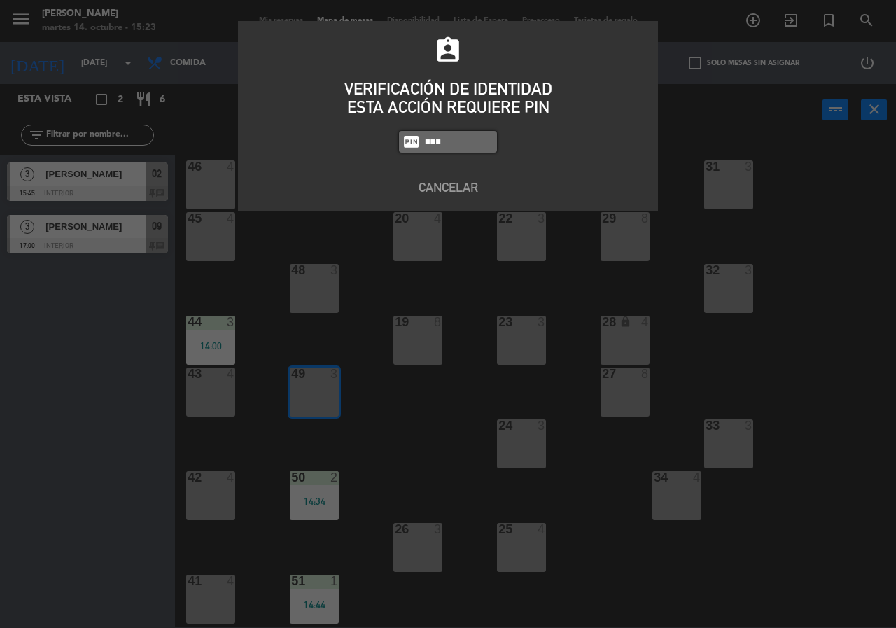
type input "9567"
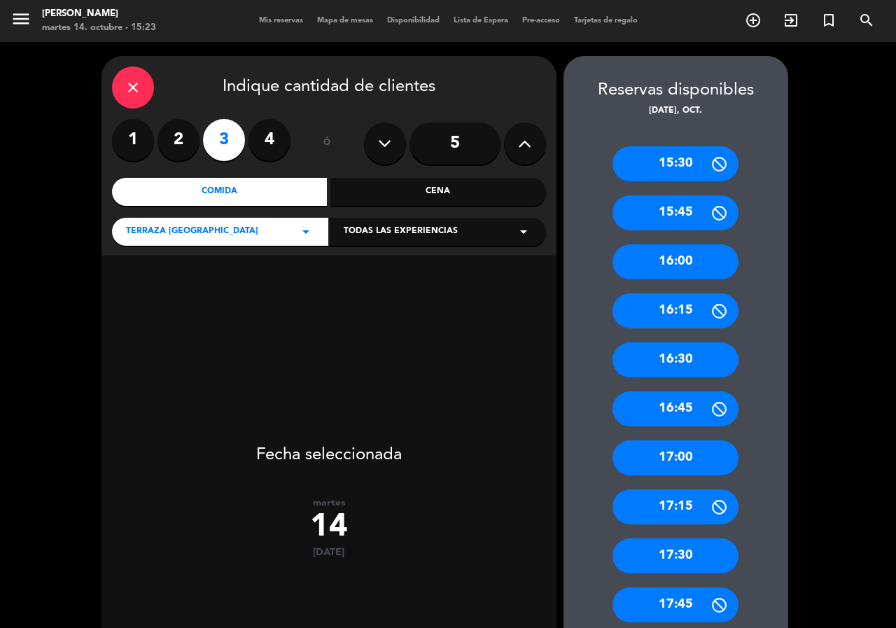
click at [180, 137] on label "2" at bounding box center [178, 140] width 42 height 42
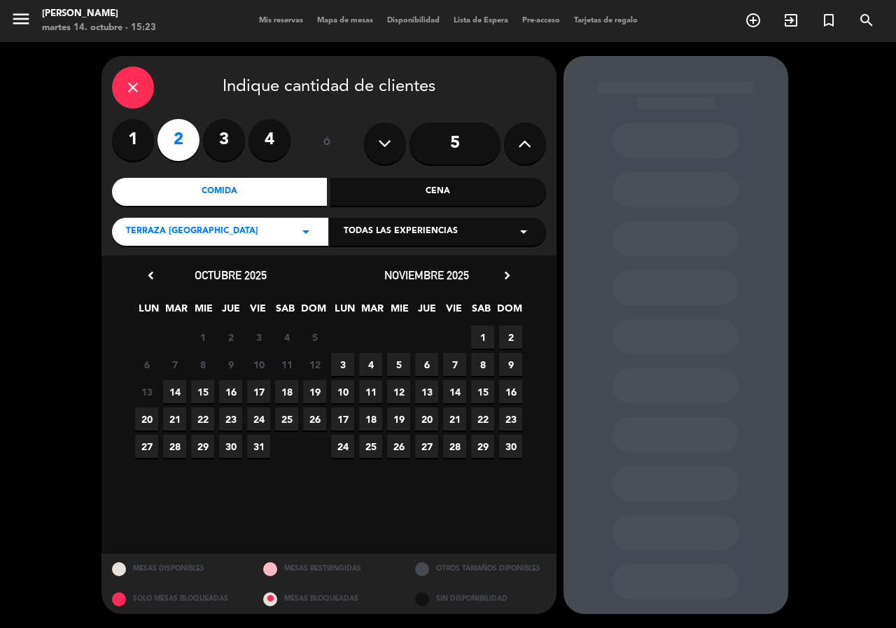
click at [183, 393] on span "14" at bounding box center [174, 391] width 23 height 23
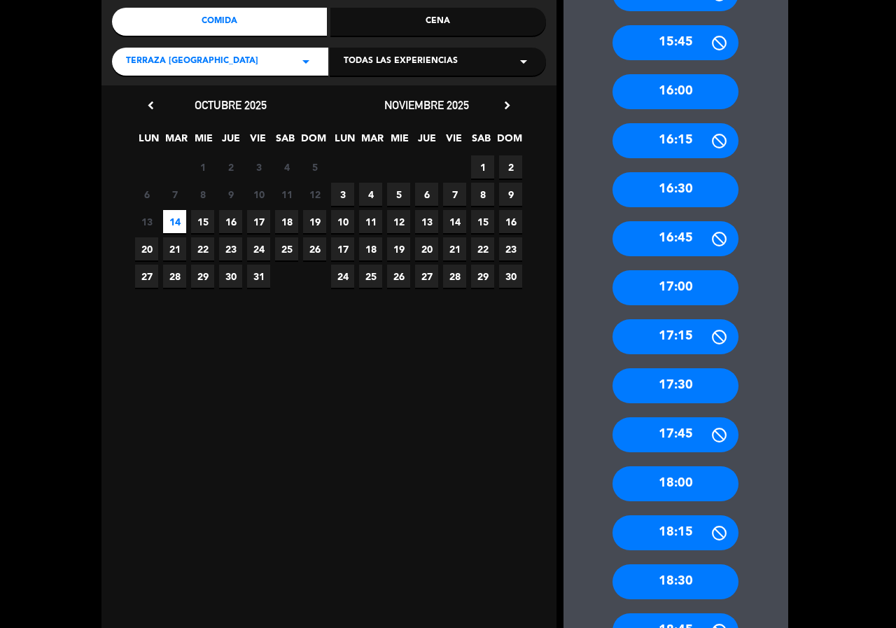
scroll to position [279, 0]
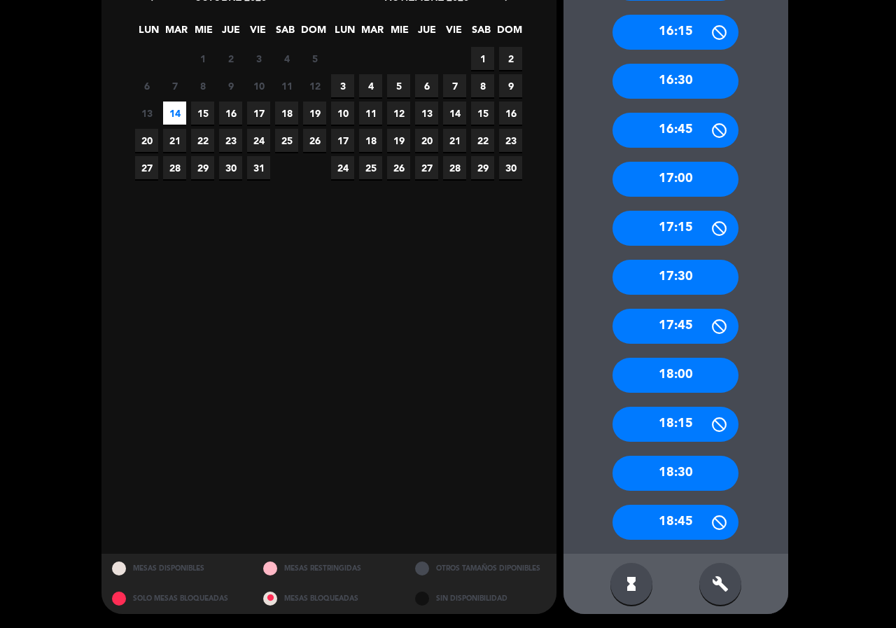
click at [716, 594] on div "build" at bounding box center [720, 584] width 42 height 42
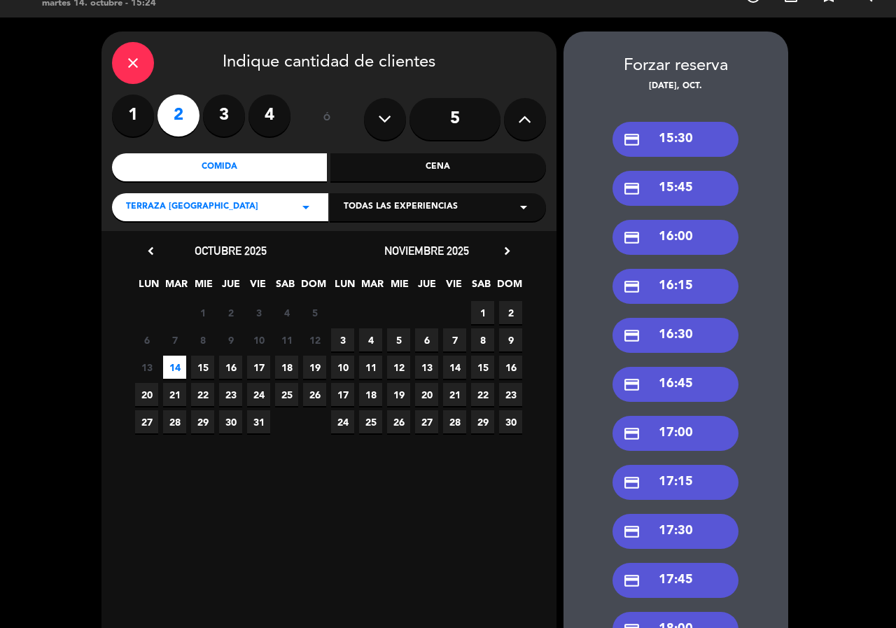
scroll to position [0, 0]
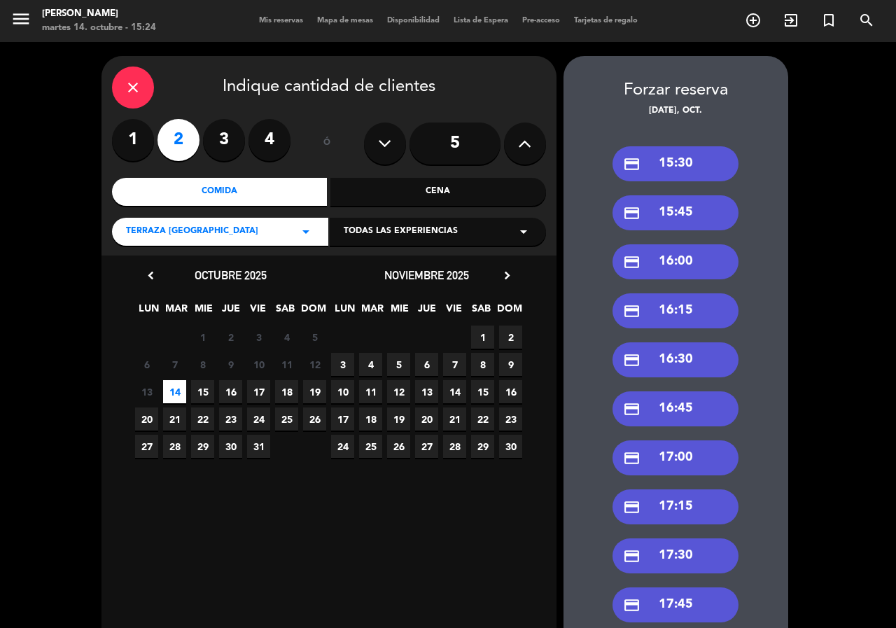
click at [697, 160] on div "credit_card 15:30" at bounding box center [675, 163] width 126 height 35
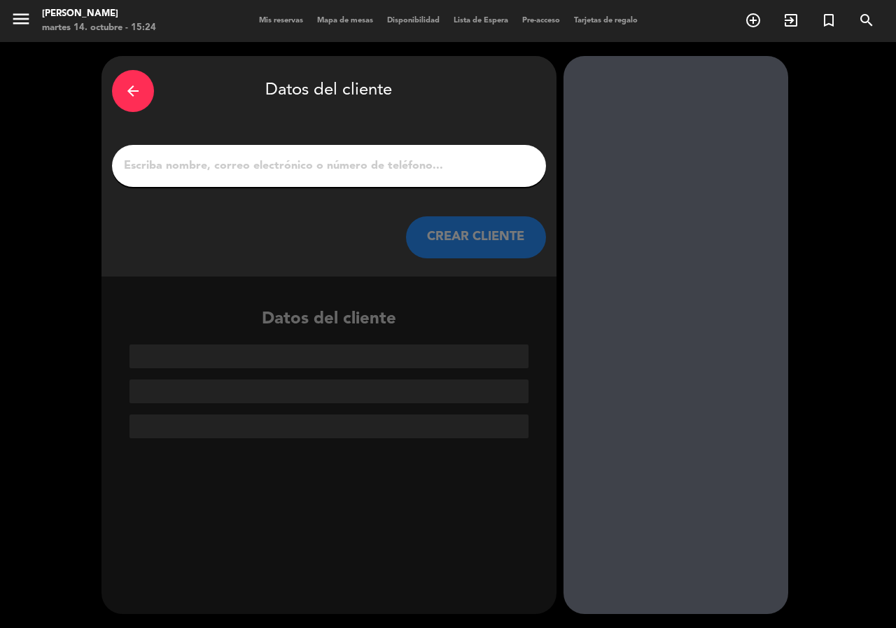
click at [421, 153] on div at bounding box center [329, 166] width 434 height 42
click at [439, 160] on input "1" at bounding box center [328, 166] width 413 height 20
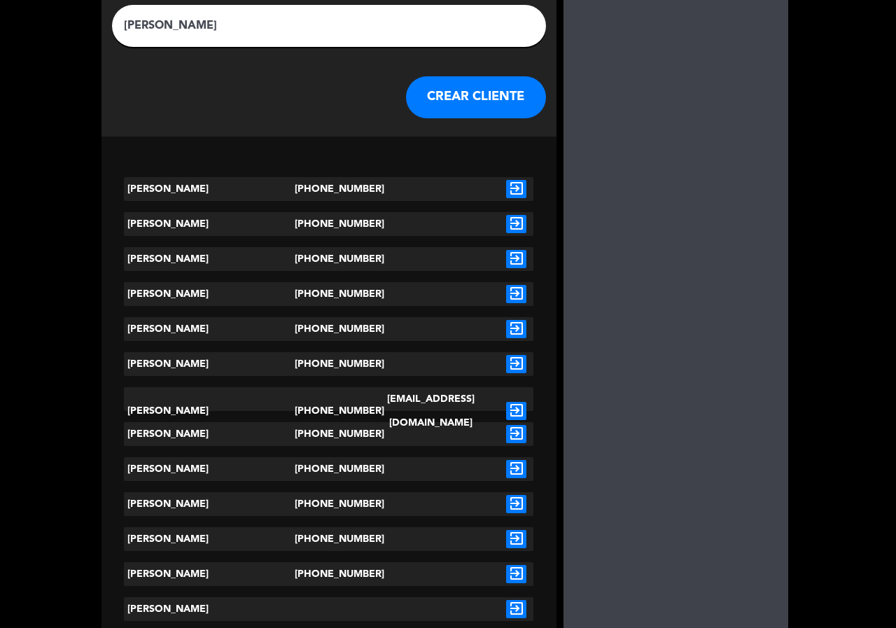
scroll to position [210, 0]
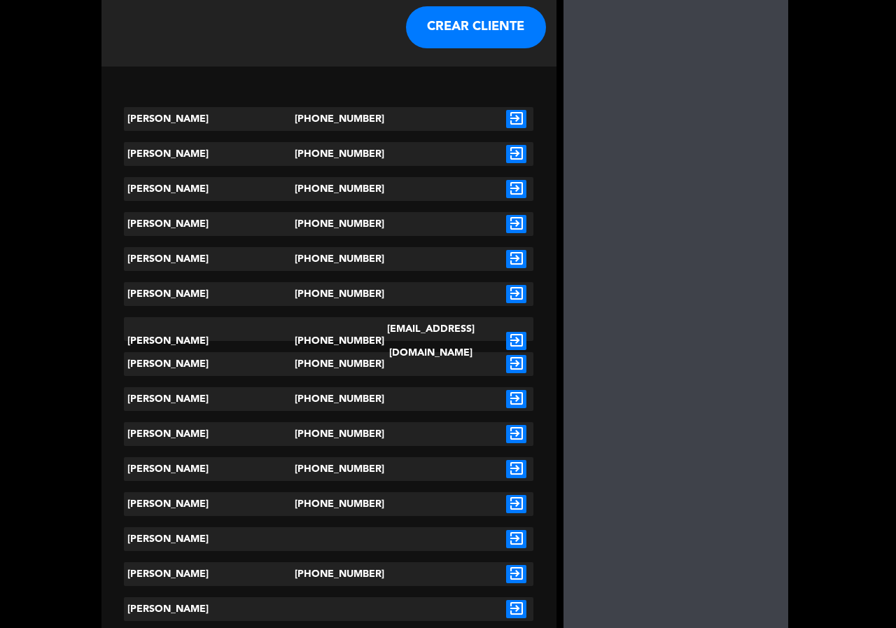
type input "[PERSON_NAME]"
click at [523, 534] on icon "exit_to_app" at bounding box center [516, 539] width 20 height 18
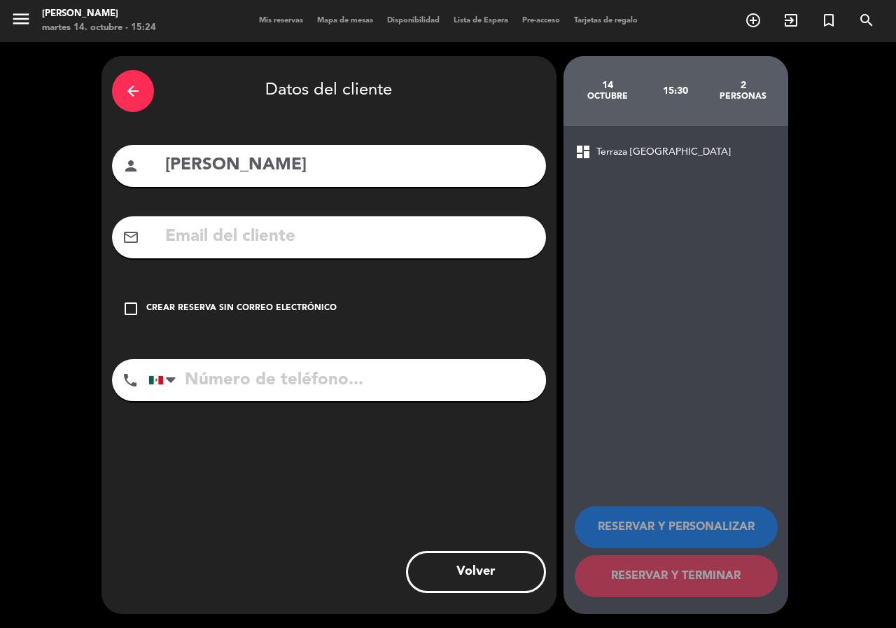
scroll to position [0, 0]
click at [258, 300] on div "check_box_outline_blank Crear reserva sin correo electrónico" at bounding box center [329, 309] width 434 height 42
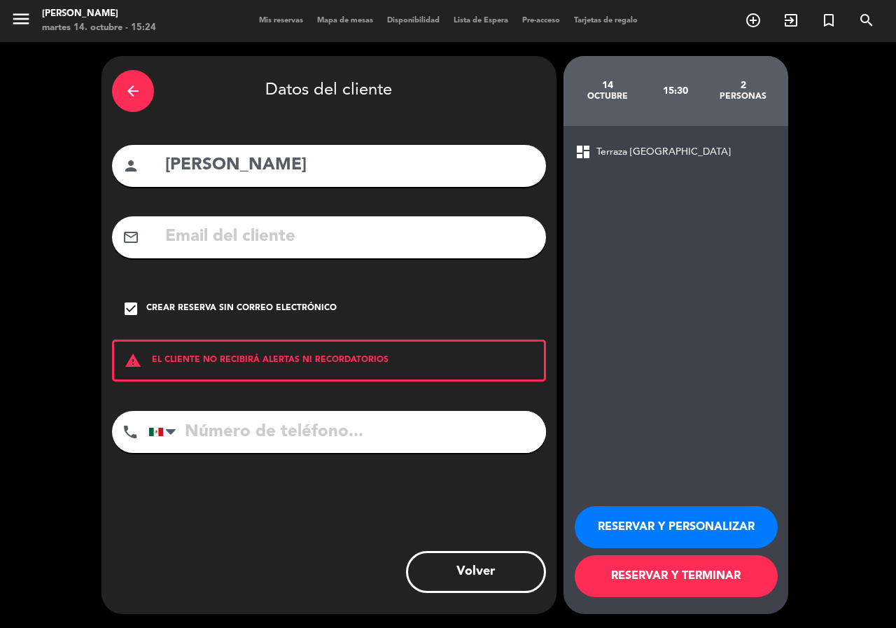
click at [722, 530] on button "RESERVAR Y PERSONALIZAR" at bounding box center [676, 527] width 203 height 42
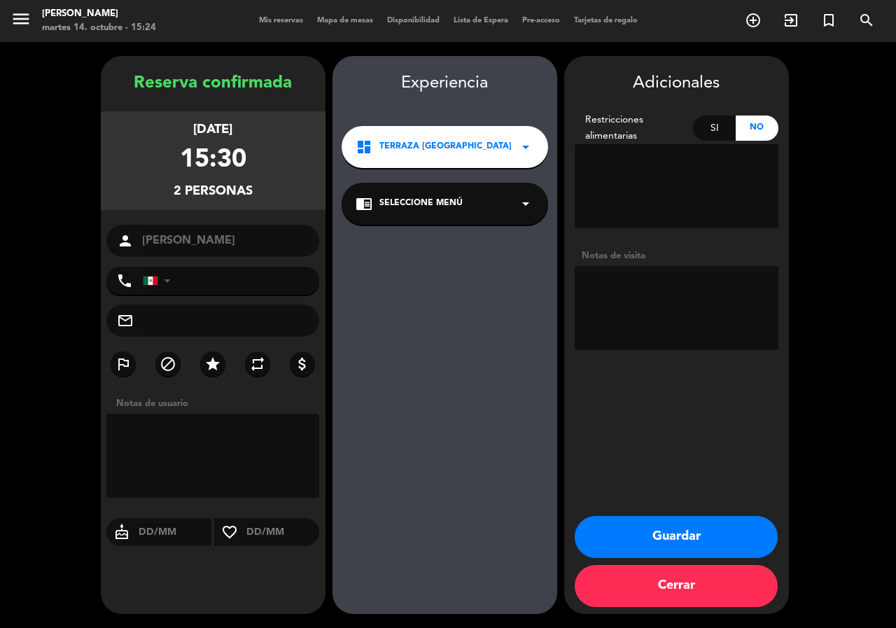
click at [679, 317] on textarea at bounding box center [677, 308] width 204 height 84
type textarea "paz"
click at [677, 531] on button "Guardar" at bounding box center [676, 537] width 203 height 42
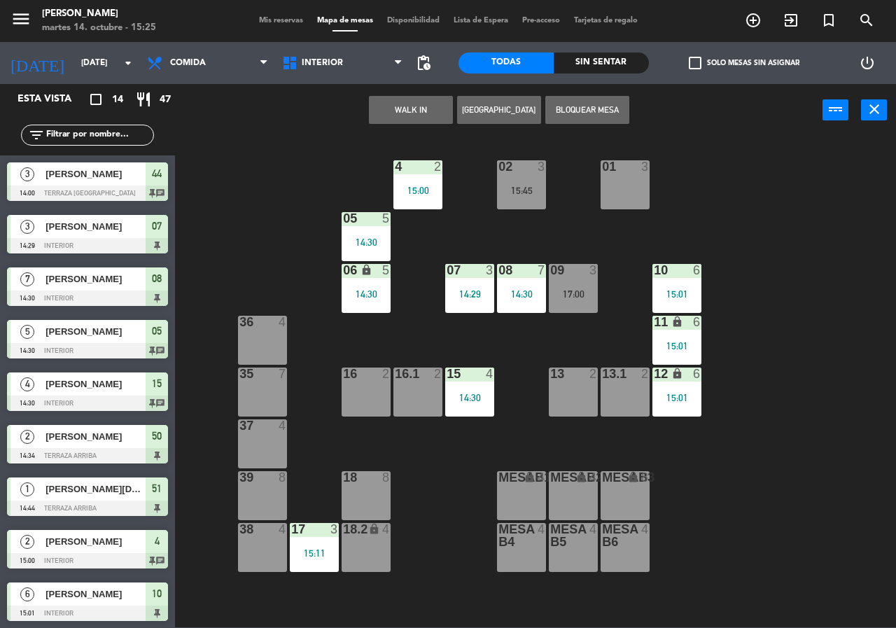
click at [719, 58] on label "check_box_outline_blank Solo mesas sin asignar" at bounding box center [744, 63] width 111 height 13
click at [744, 63] on input "check_box_outline_blank Solo mesas sin asignar" at bounding box center [744, 63] width 0 height 0
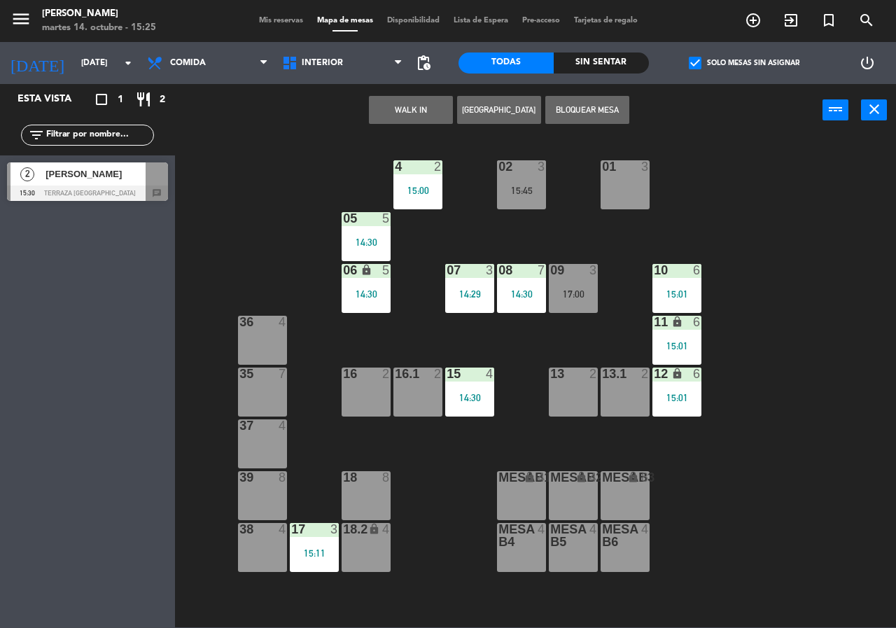
click at [113, 173] on div "2 [PERSON_NAME] 15:30 Terraza [GEOGRAPHIC_DATA] chat" at bounding box center [87, 181] width 175 height 52
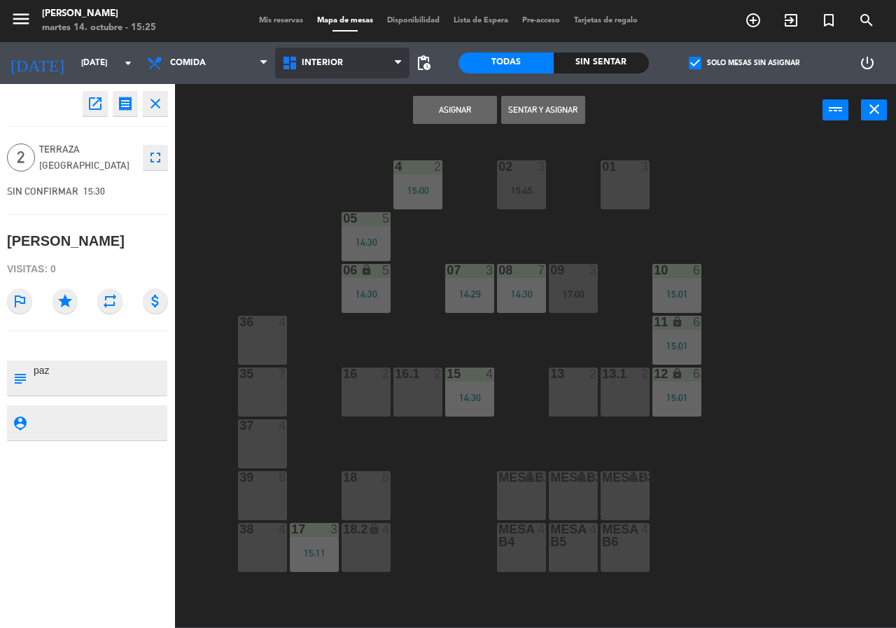
drag, startPoint x: 337, startPoint y: 73, endPoint x: 339, endPoint y: 88, distance: 14.8
click at [337, 74] on span "Interior" at bounding box center [342, 63] width 135 height 31
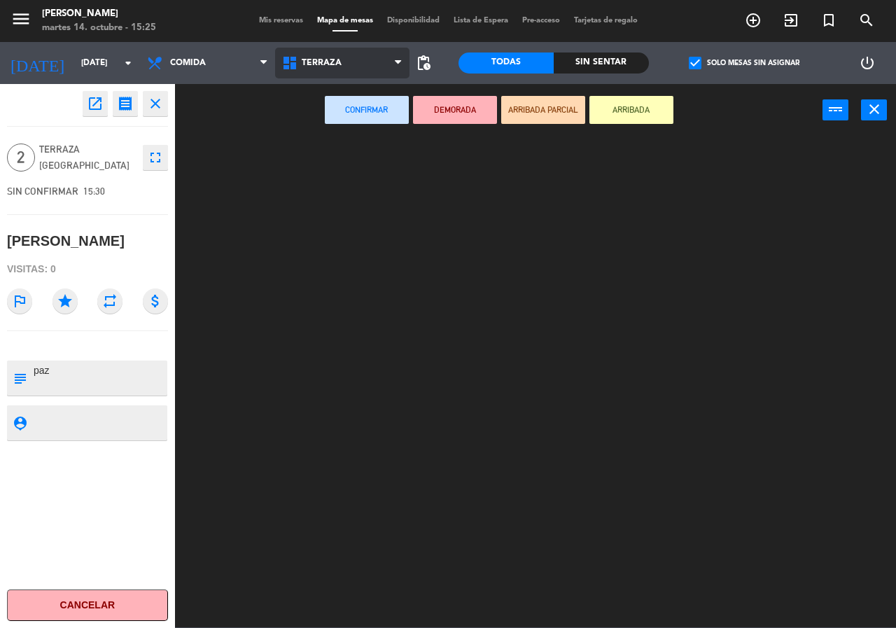
click at [347, 112] on ng-component "menu [PERSON_NAME][DATE] 14. octubre - 15:25 Mis reservas Mapa de mesas Disponi…" at bounding box center [448, 313] width 896 height 627
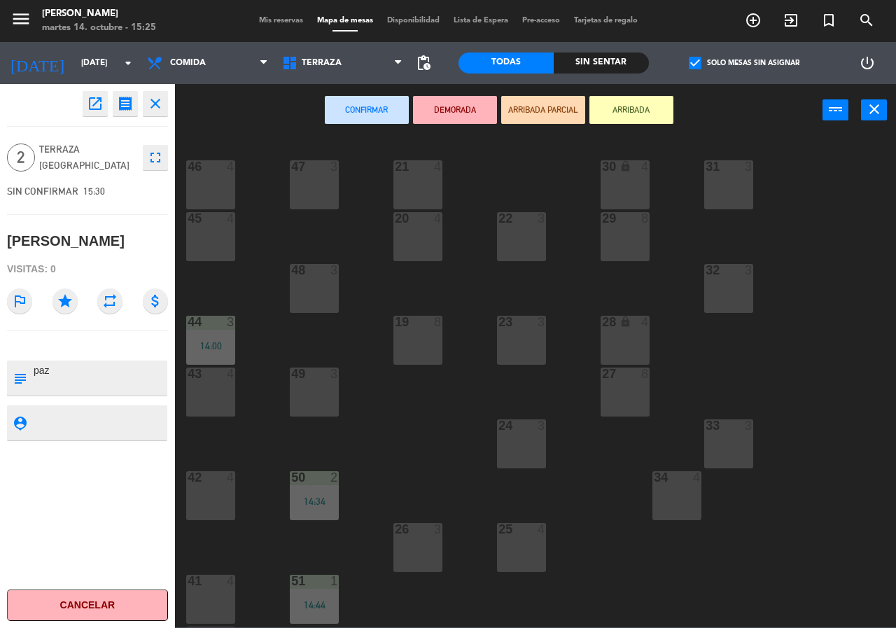
click at [327, 290] on div "48 3" at bounding box center [314, 288] width 49 height 49
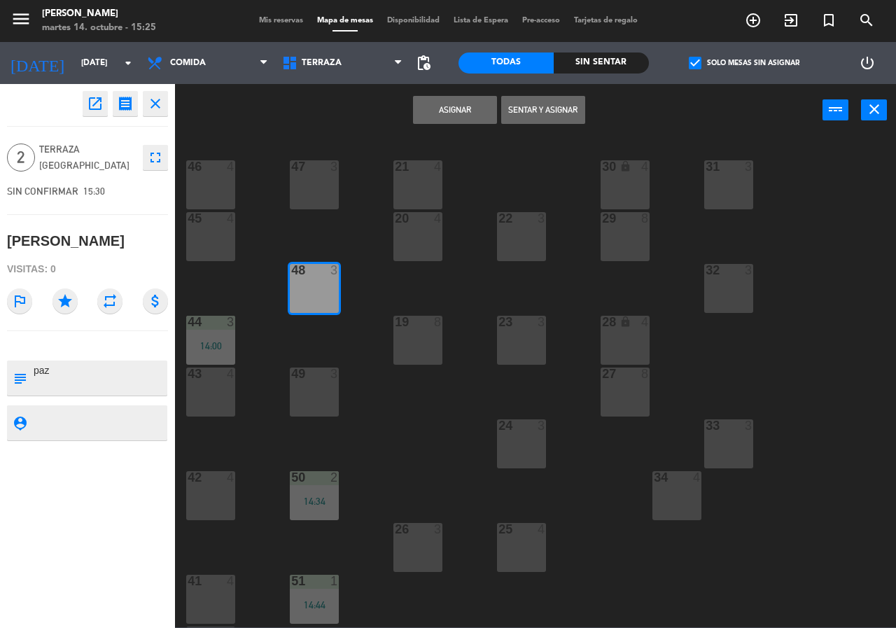
click at [453, 110] on button "Asignar" at bounding box center [455, 110] width 84 height 28
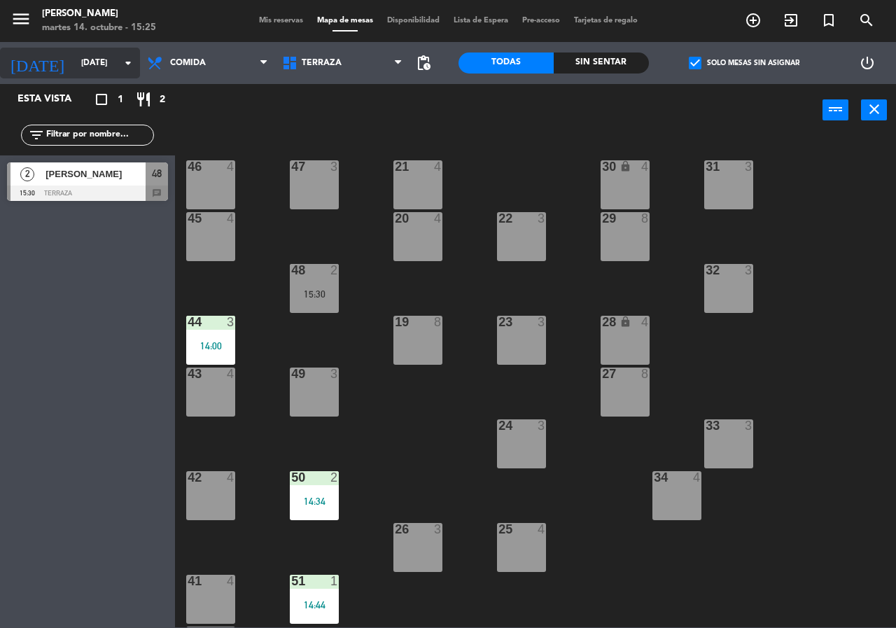
click at [97, 50] on div "[DATE] [DATE] arrow_drop_down" at bounding box center [70, 63] width 140 height 31
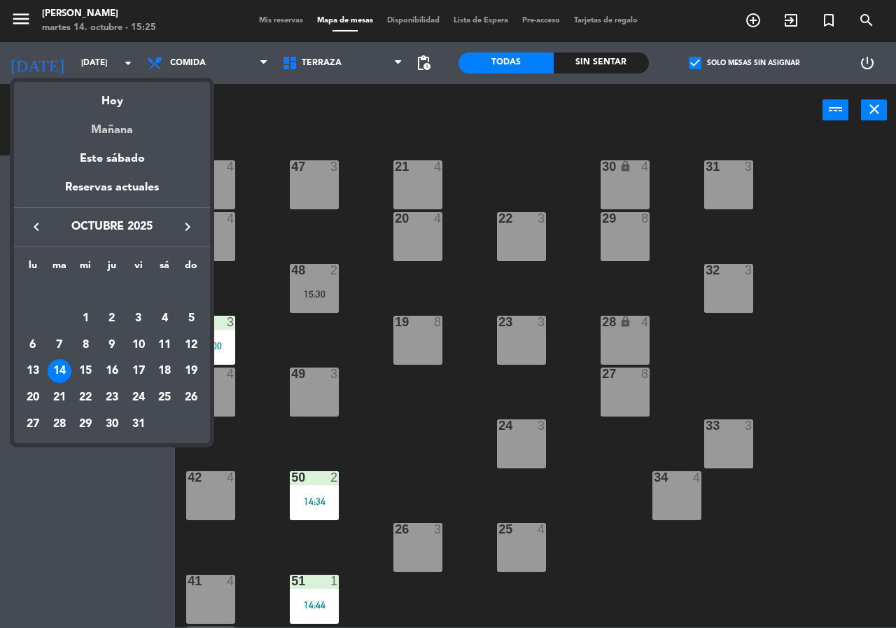
click at [119, 122] on div "Mañana" at bounding box center [112, 125] width 196 height 29
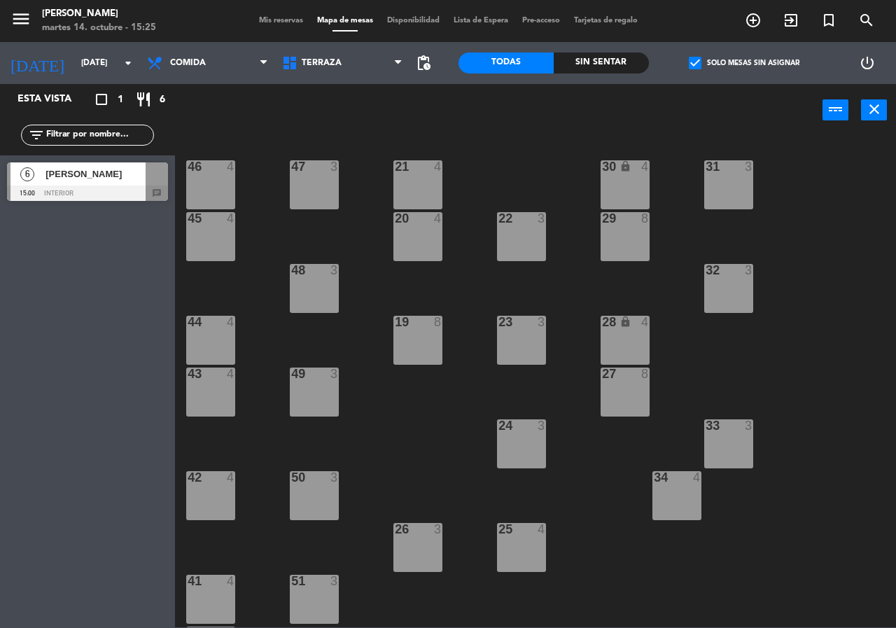
click at [81, 179] on span "[PERSON_NAME]" at bounding box center [95, 174] width 100 height 15
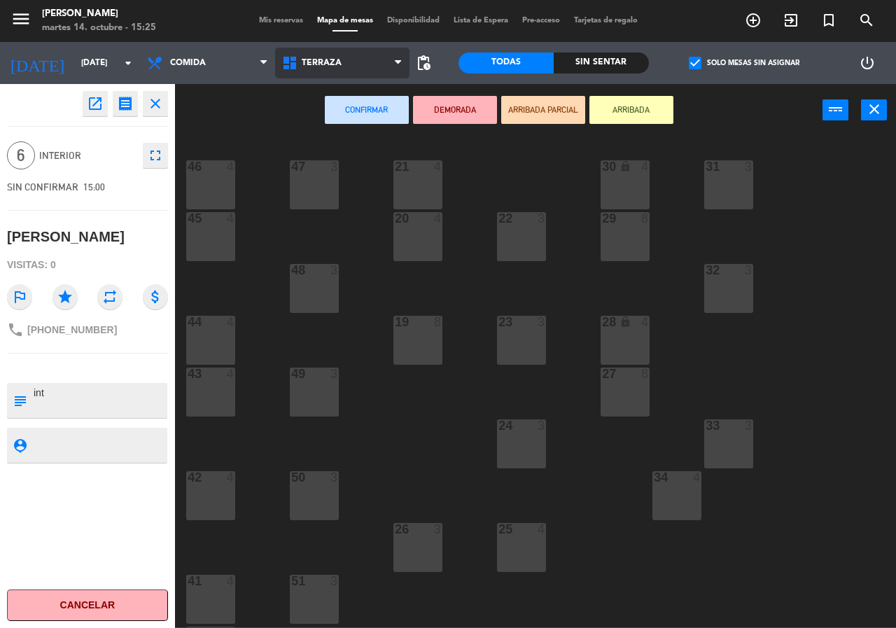
click at [324, 57] on span "Terraza" at bounding box center [342, 63] width 135 height 31
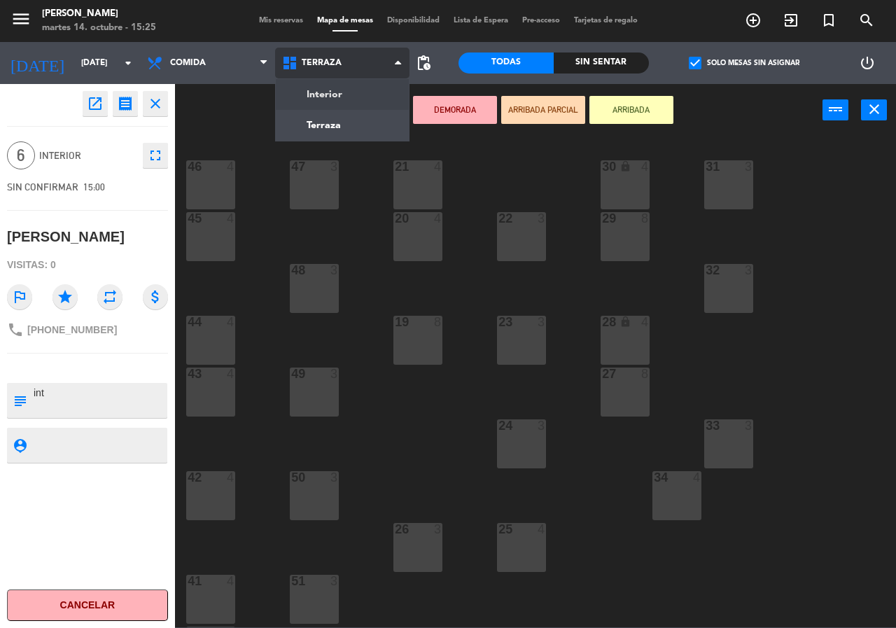
click at [326, 87] on ng-component "menu [PERSON_NAME][DATE] 14. octubre - 15:25 Mis reservas Mapa de mesas Disponi…" at bounding box center [448, 313] width 896 height 627
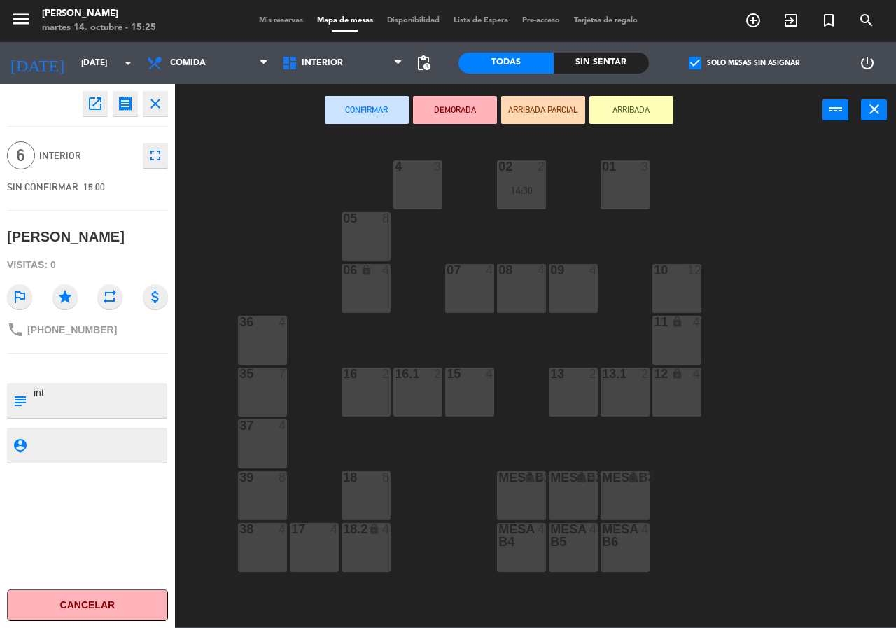
drag, startPoint x: 510, startPoint y: 286, endPoint x: 496, endPoint y: 232, distance: 56.3
click at [511, 286] on div "08 4" at bounding box center [521, 288] width 49 height 49
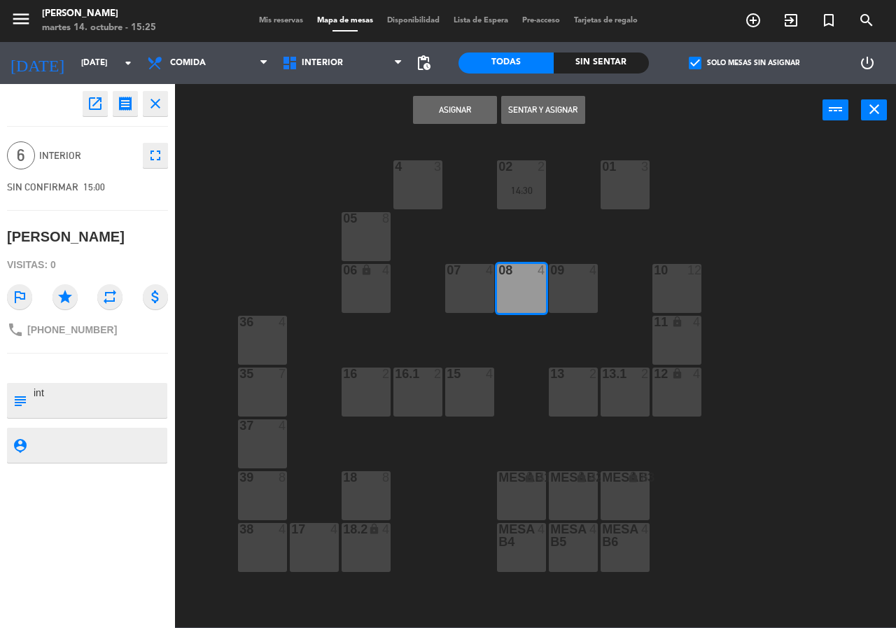
click at [463, 104] on button "Asignar" at bounding box center [455, 110] width 84 height 28
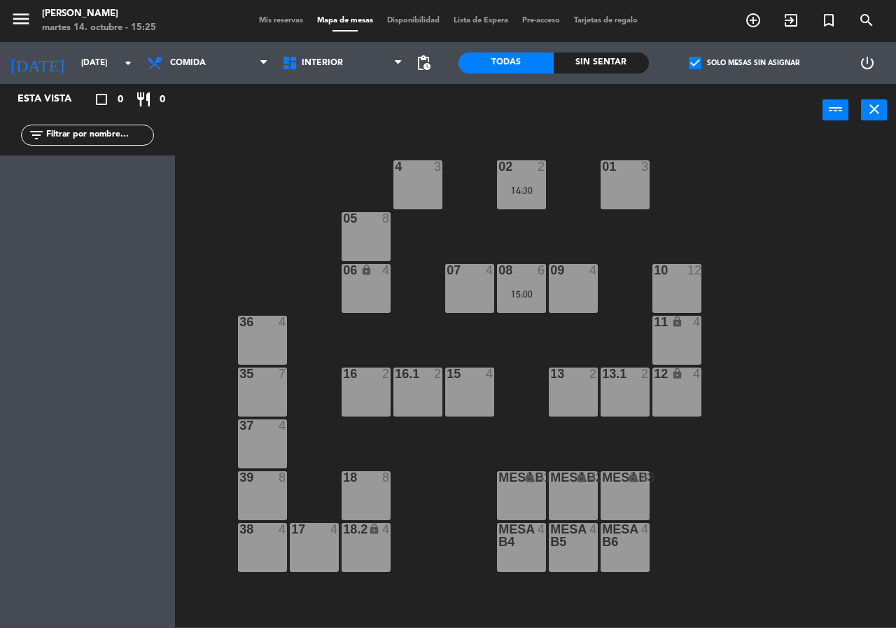
click at [718, 62] on label "check_box Solo mesas sin asignar" at bounding box center [744, 63] width 111 height 13
click at [744, 63] on input "check_box Solo mesas sin asignar" at bounding box center [744, 63] width 0 height 0
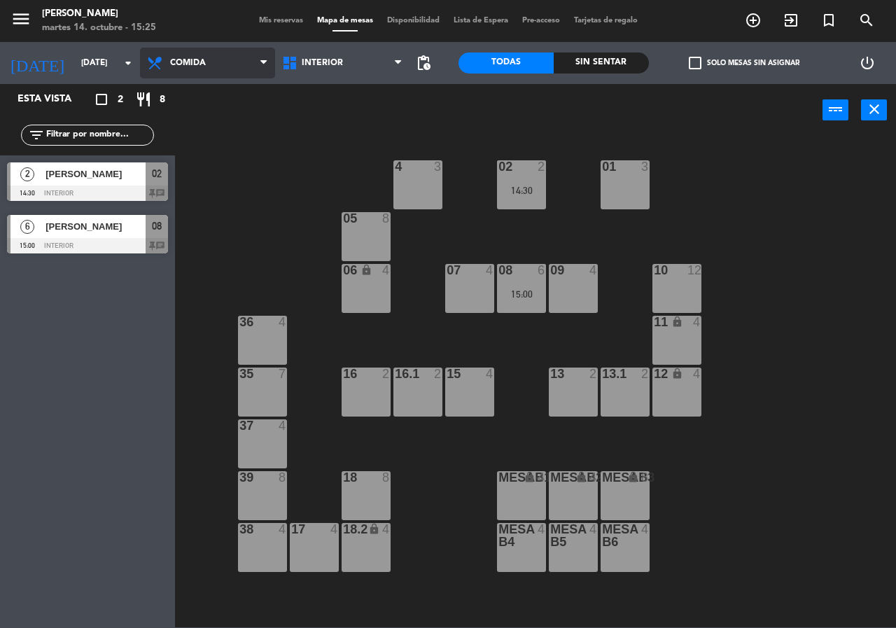
click at [234, 64] on span "Comida" at bounding box center [207, 63] width 135 height 31
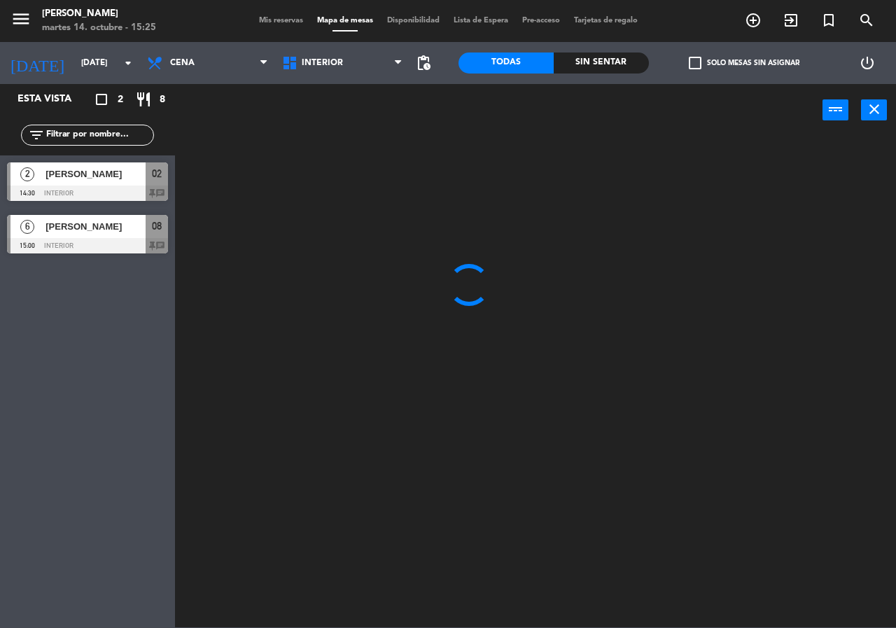
click at [182, 121] on ng-component "menu [PERSON_NAME][DATE] 14. octubre - 15:25 Mis reservas Mapa de mesas Disponi…" at bounding box center [448, 313] width 896 height 627
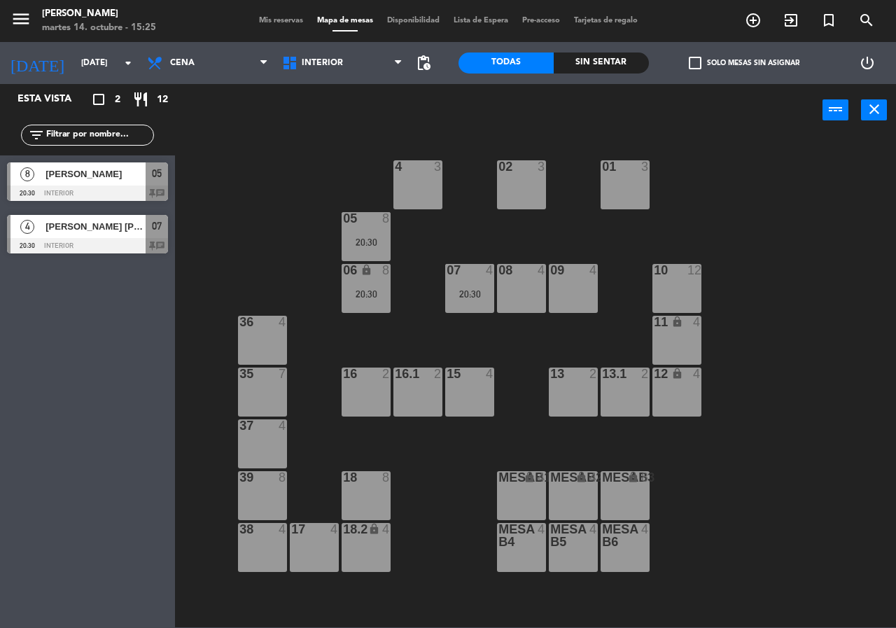
click at [819, 272] on div "02 3 4 3 01 3 05 8 20:30 06 lock 8 20:30 07 4 20:30 09 4 10 12 08 4 11 lock 4 3…" at bounding box center [540, 381] width 712 height 491
click at [129, 68] on icon "arrow_drop_down" at bounding box center [128, 63] width 17 height 17
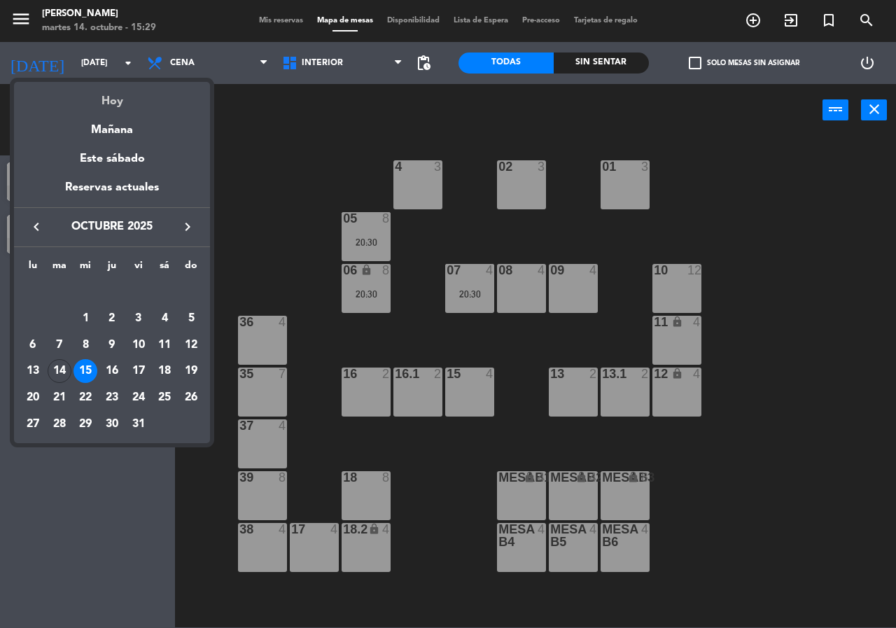
click at [135, 92] on div "Hoy" at bounding box center [112, 96] width 196 height 29
type input "[DATE]"
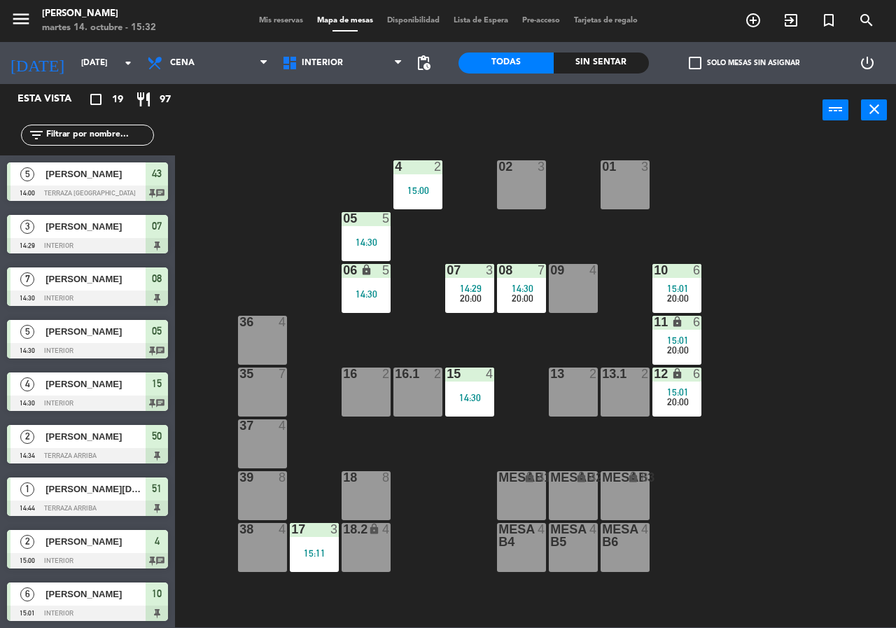
drag, startPoint x: 258, startPoint y: 216, endPoint x: 260, endPoint y: 293, distance: 76.3
click at [258, 220] on div "02 3 4 2 15:00 01 3 05 5 14:30 06 lock 5 14:30 07 3 14:29 20:00 09 4 10 6 15:01…" at bounding box center [540, 381] width 712 height 491
click at [815, 290] on div "02 3 4 2 15:00 01 3 05 5 14:30 06 lock 5 14:30 07 3 14:29 20:00 09 4 10 6 15:01…" at bounding box center [540, 381] width 712 height 491
click at [812, 290] on div "02 3 4 2 15:00 01 3 05 5 14:30 06 lock 5 14:30 07 3 14:29 20:00 09 4 10 6 15:01…" at bounding box center [540, 381] width 712 height 491
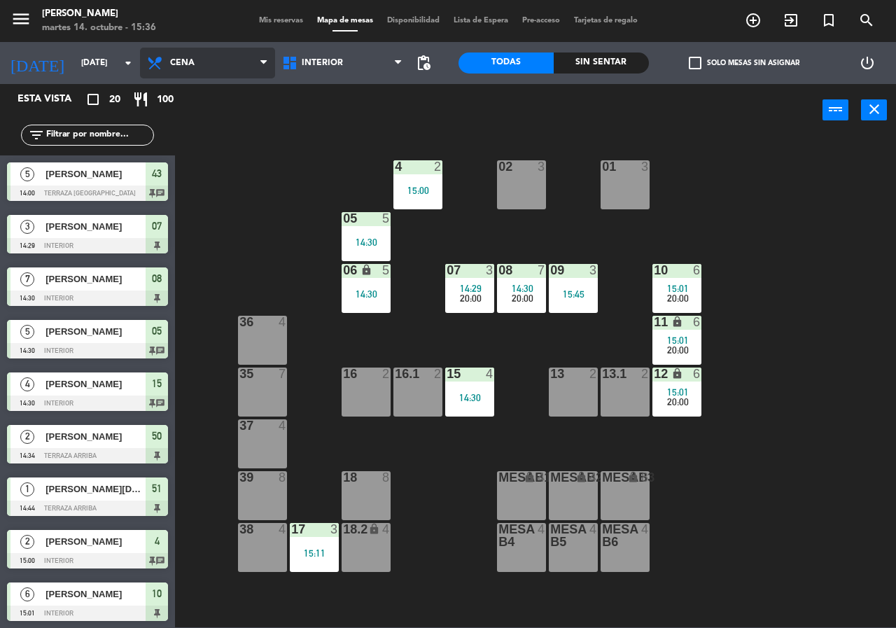
drag, startPoint x: 190, startPoint y: 59, endPoint x: 206, endPoint y: 89, distance: 33.2
click at [190, 61] on span "Cena" at bounding box center [182, 63] width 24 height 10
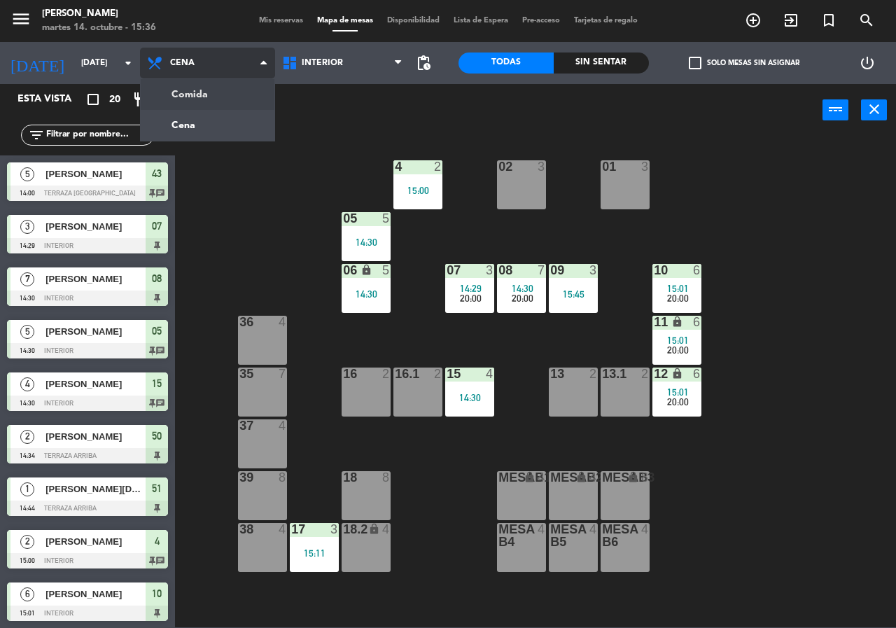
click at [206, 91] on ng-component "menu [PERSON_NAME][DATE] 14. octubre - 15:36 Mis reservas Mapa de mesas Disponi…" at bounding box center [448, 313] width 896 height 627
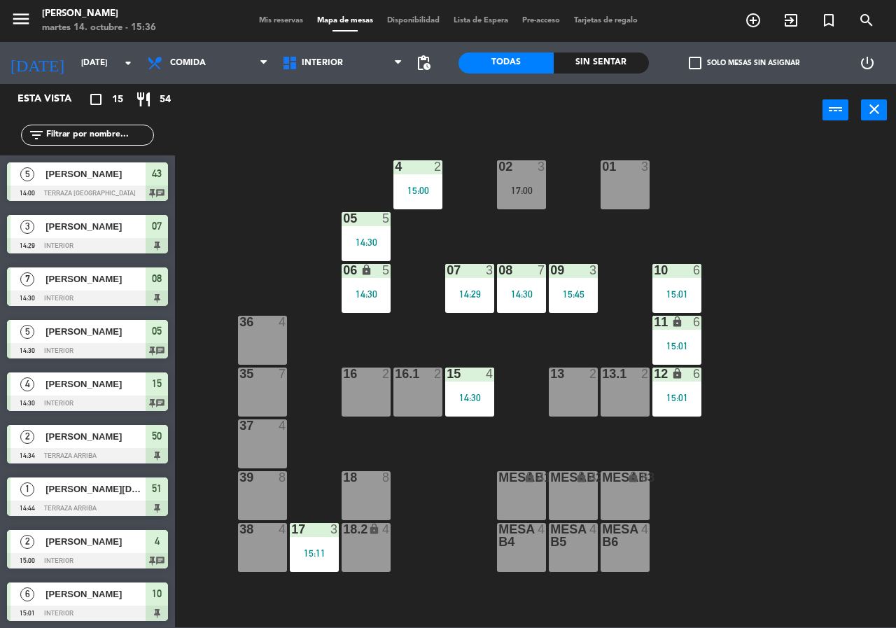
click at [609, 66] on div "Sin sentar" at bounding box center [601, 62] width 95 height 21
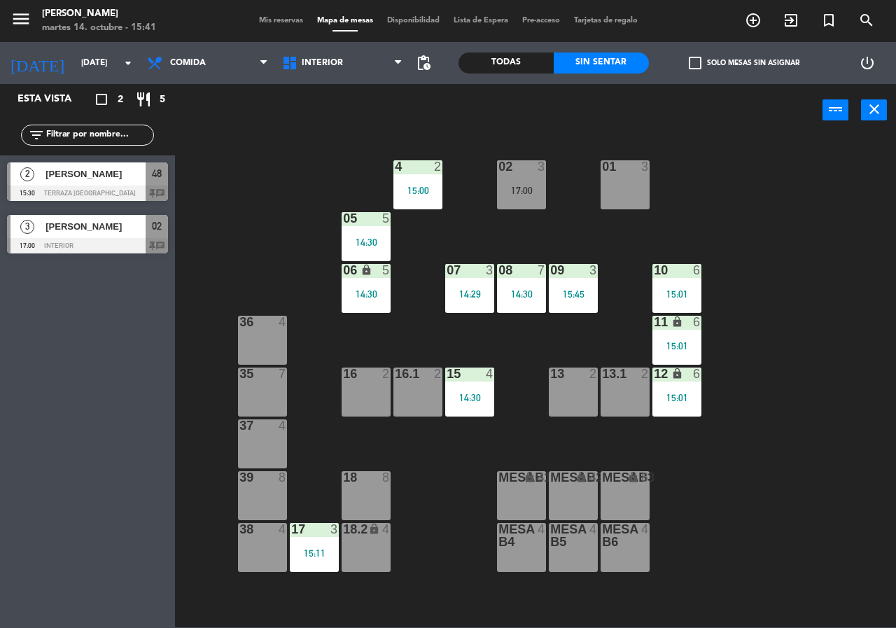
click at [535, 170] on div "3" at bounding box center [544, 166] width 23 height 13
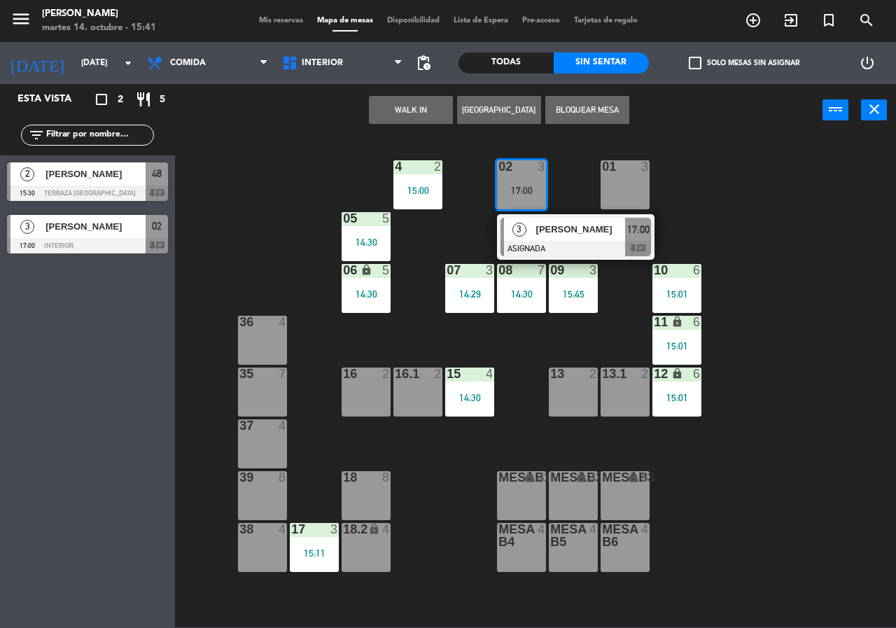
click at [777, 355] on div "02 3 17:00 3 [PERSON_NAME] ASIGNADA 17:00 chat 4 2 15:00 01 3 05 5 14:30 06 loc…" at bounding box center [540, 381] width 712 height 491
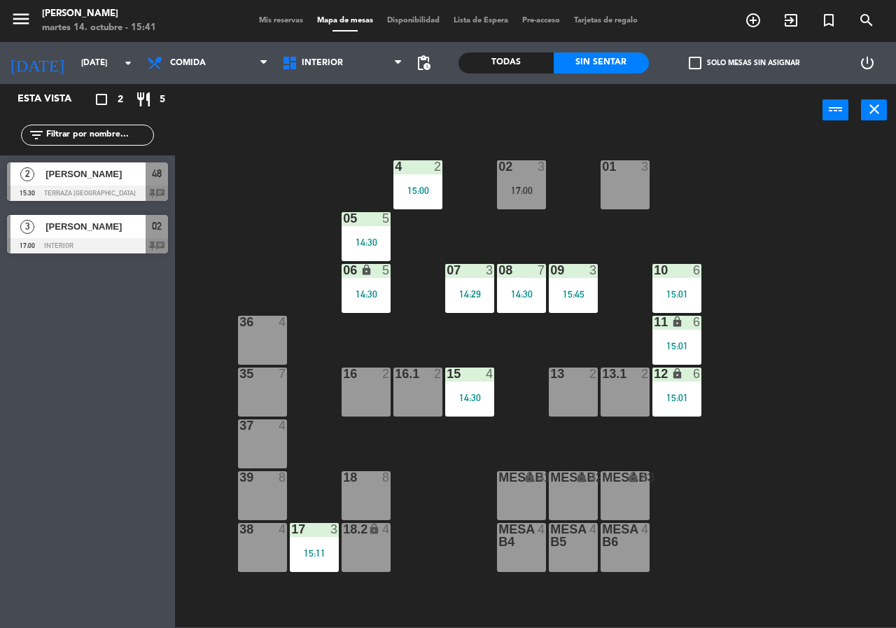
click at [563, 269] on div at bounding box center [573, 270] width 23 height 13
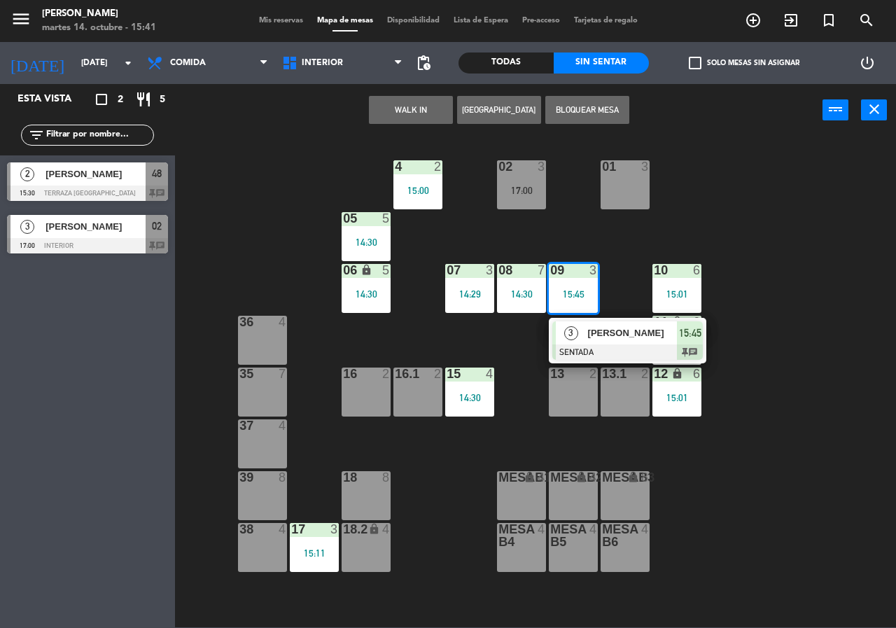
click at [605, 337] on span "[PERSON_NAME]" at bounding box center [633, 332] width 90 height 15
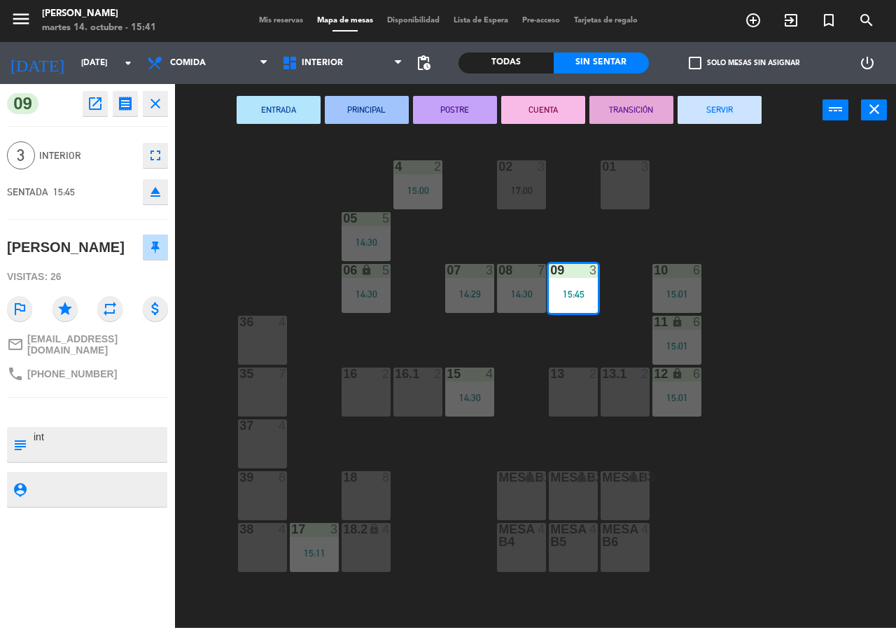
click at [88, 106] on icon "open_in_new" at bounding box center [95, 103] width 17 height 17
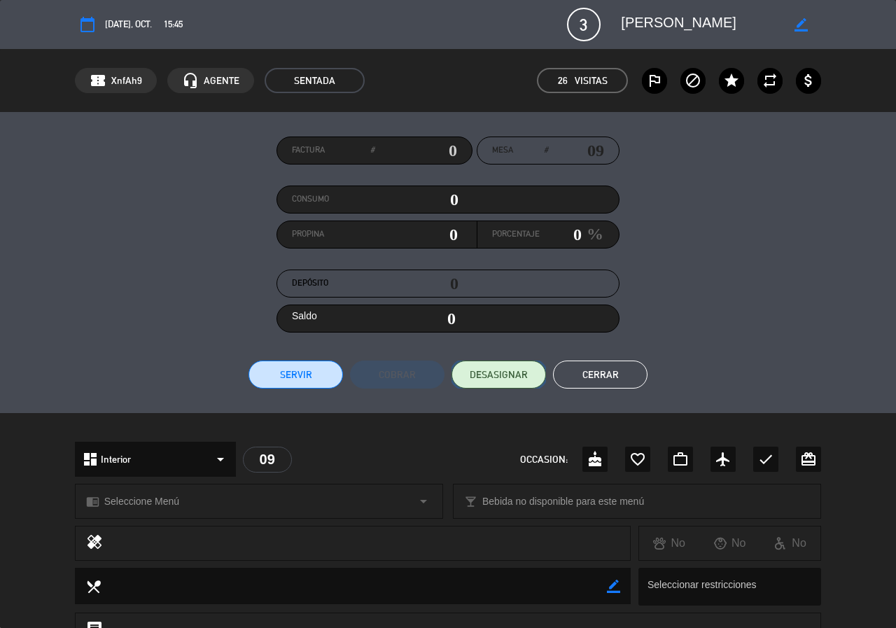
click at [488, 381] on span "DESASIGNAR" at bounding box center [499, 374] width 58 height 15
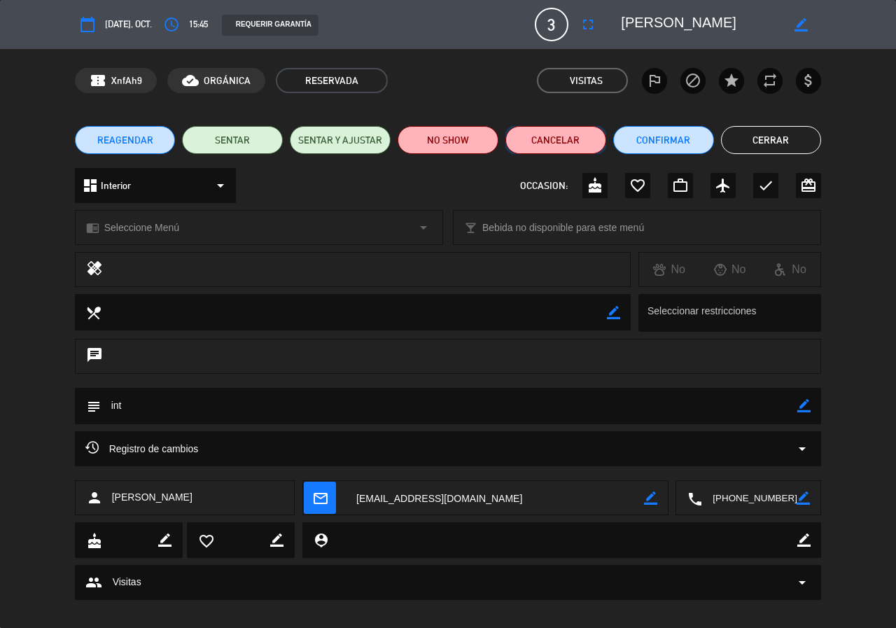
click at [565, 129] on button "Cancelar" at bounding box center [555, 140] width 101 height 28
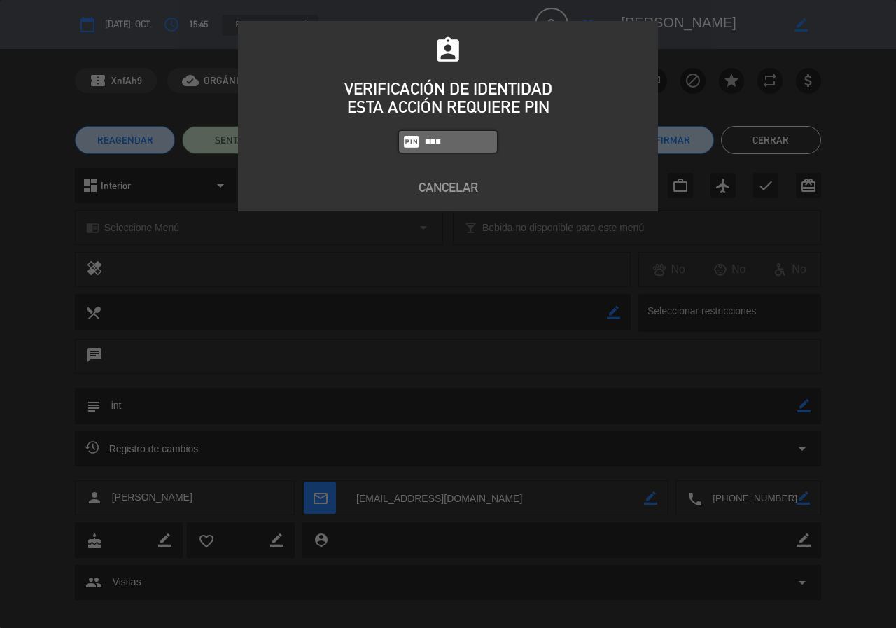
type input "9567"
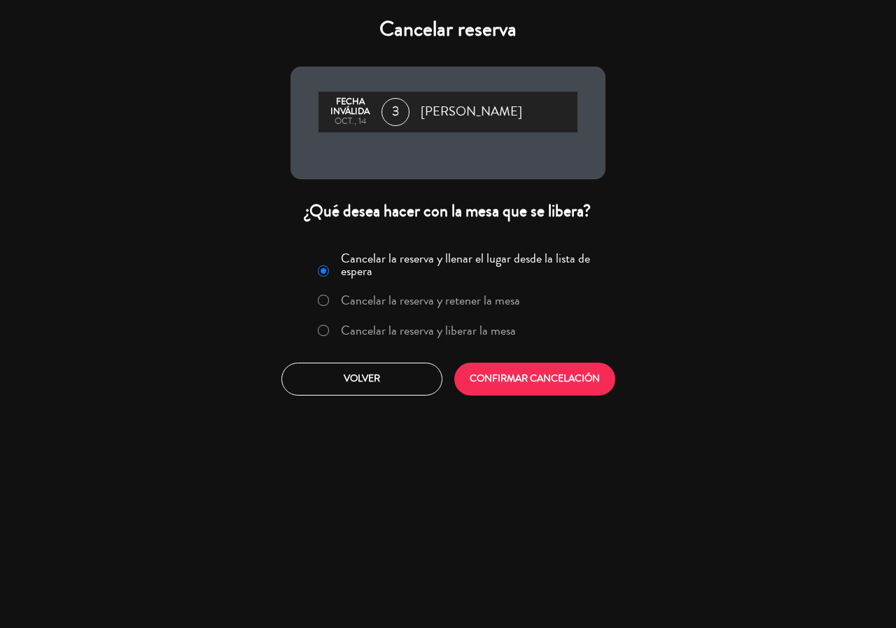
click at [481, 332] on label "Cancelar la reserva y liberar la mesa" at bounding box center [428, 330] width 175 height 13
click at [500, 369] on button "CONFIRMAR CANCELACIÓN" at bounding box center [534, 378] width 161 height 33
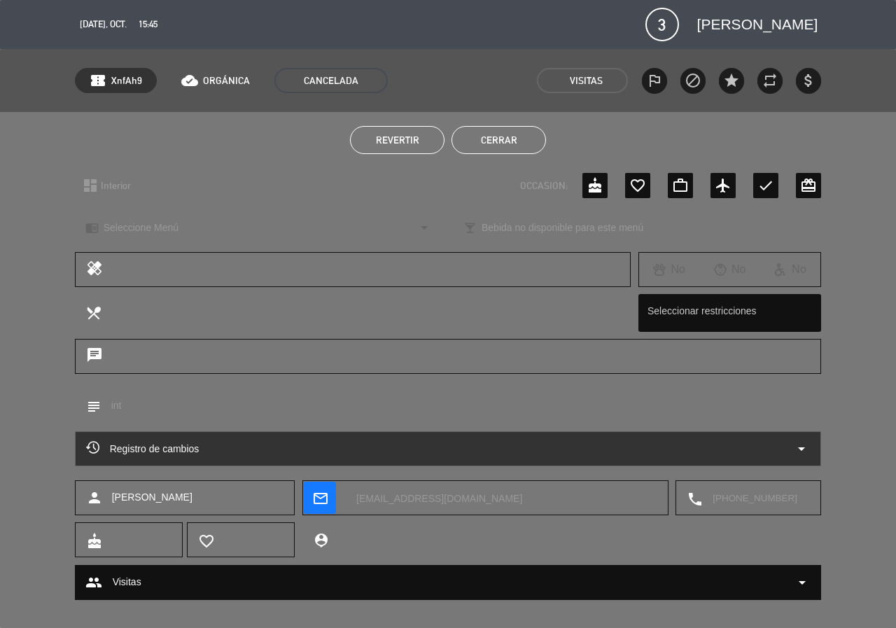
click at [479, 135] on button "Cerrar" at bounding box center [498, 140] width 94 height 28
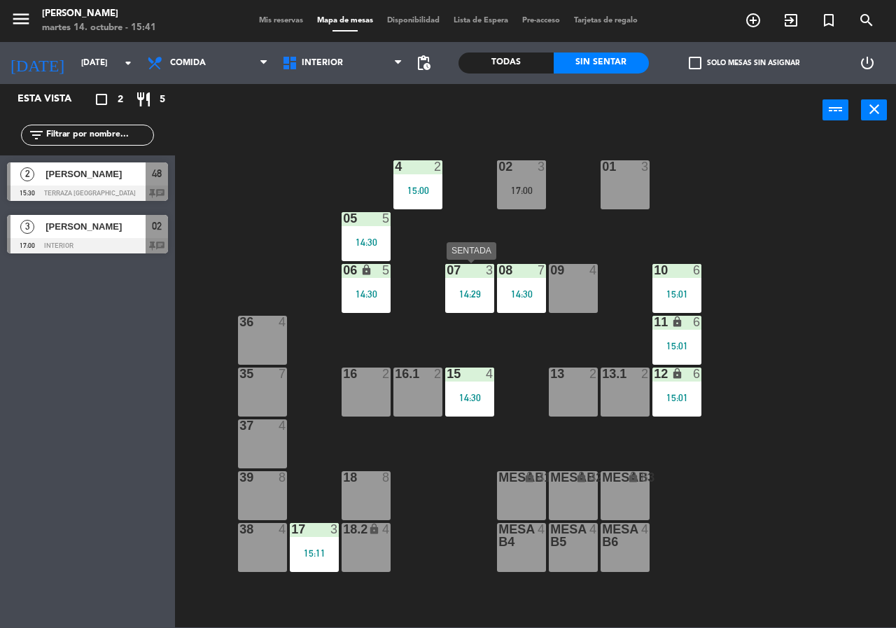
click at [472, 284] on div "07 3 14:29" at bounding box center [469, 288] width 49 height 49
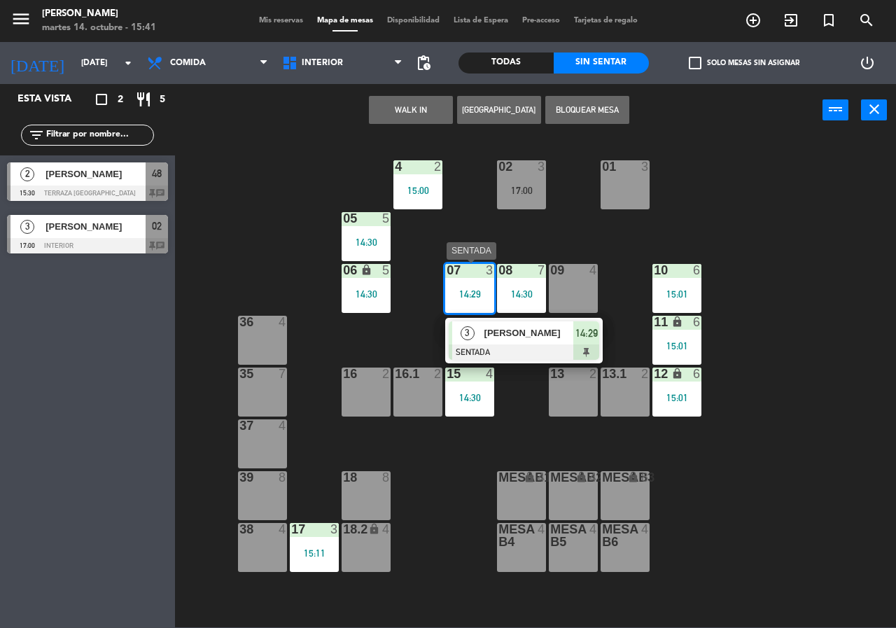
drag, startPoint x: 518, startPoint y: 334, endPoint x: 503, endPoint y: 327, distance: 16.0
click at [518, 333] on div "3 [PERSON_NAME] SENTADA 14:29" at bounding box center [524, 340] width 178 height 45
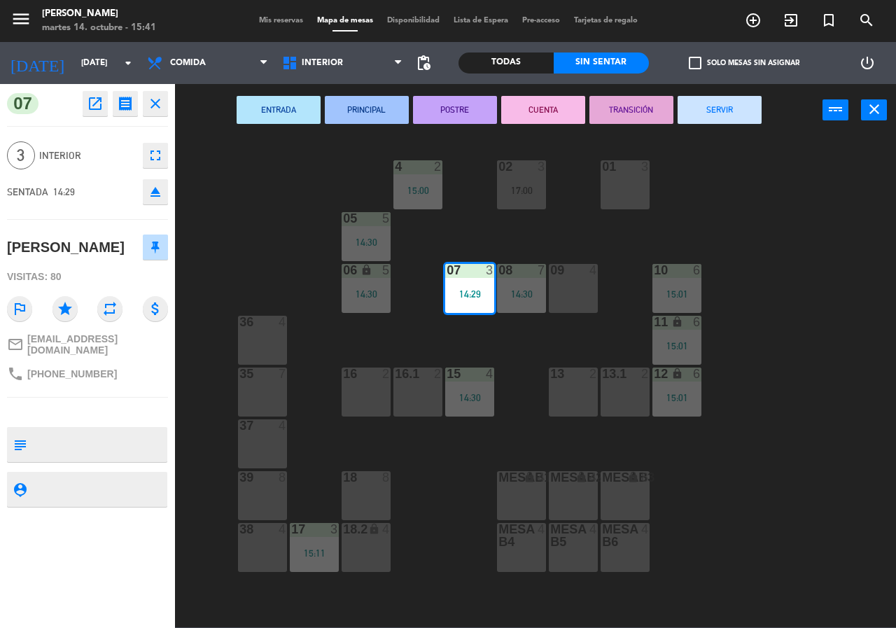
click at [154, 151] on icon "fullscreen" at bounding box center [155, 155] width 17 height 17
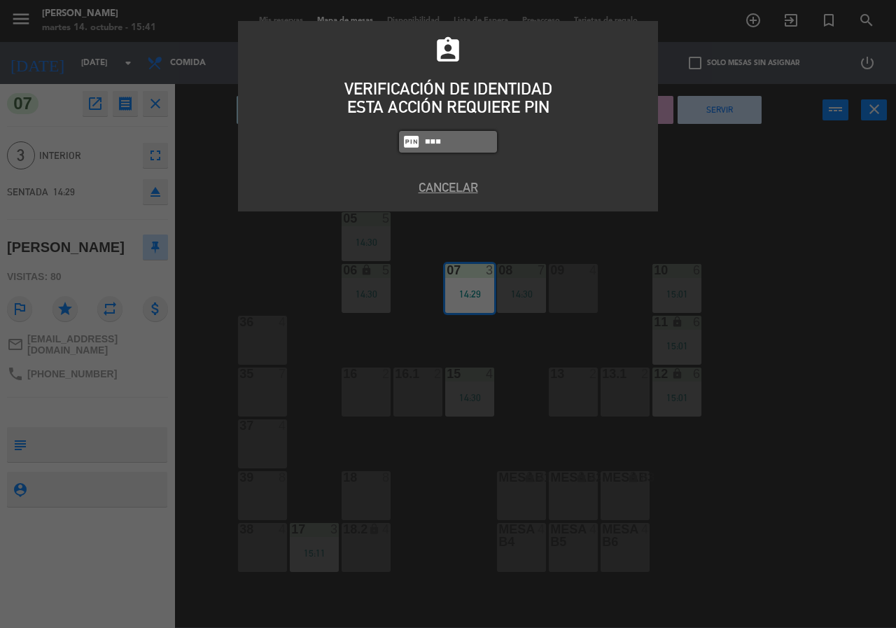
type input "9567"
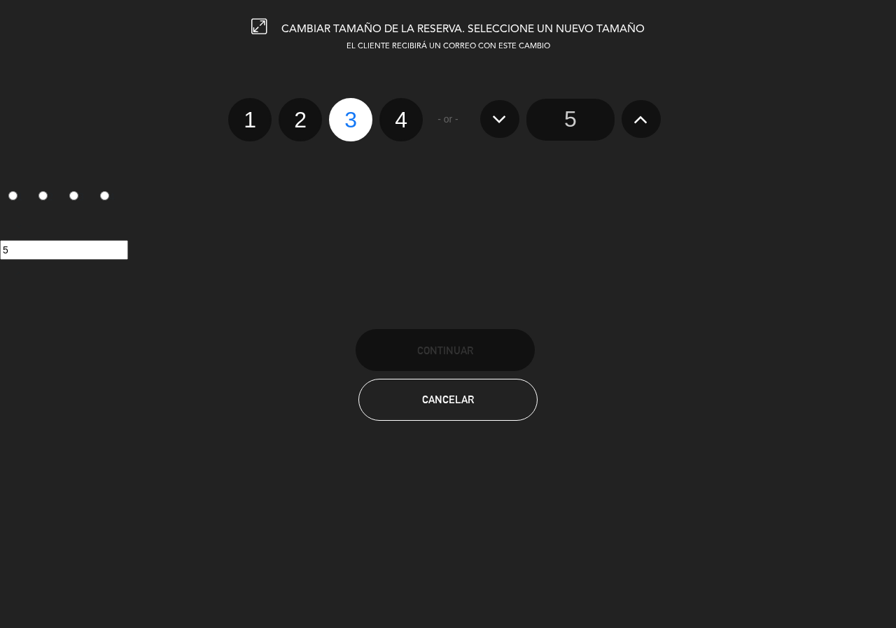
click at [408, 131] on label "4" at bounding box center [400, 119] width 43 height 43
click at [404, 112] on input "4" at bounding box center [399, 107] width 9 height 9
radio input "true"
radio input "false"
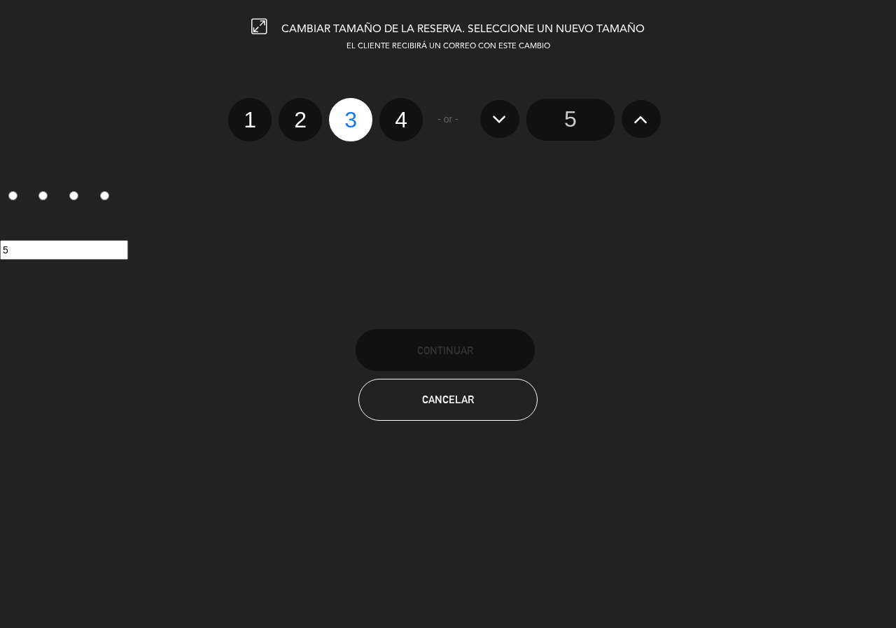
radio input "false"
radio input "true"
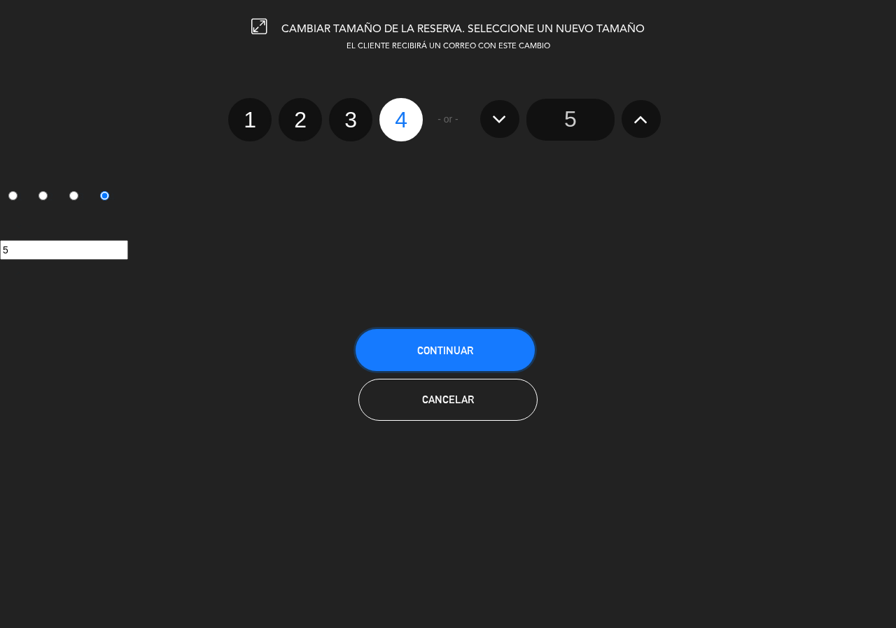
click at [463, 361] on button "Continuar" at bounding box center [444, 350] width 179 height 42
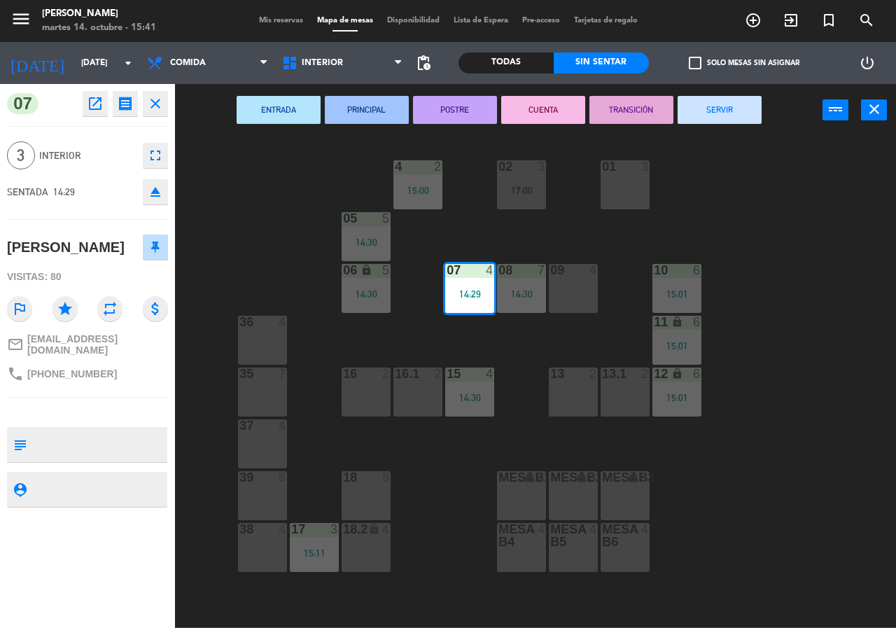
click at [476, 330] on div "02 3 17:00 4 2 15:00 01 3 05 5 14:30 06 lock 5 14:30 07 4 14:29 09 4 10 6 15:01…" at bounding box center [540, 381] width 712 height 491
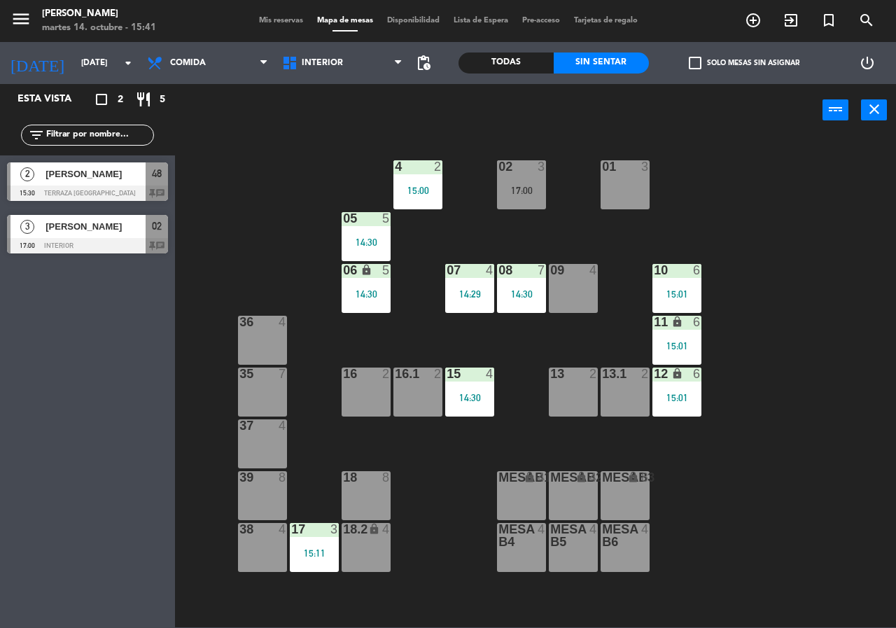
click at [684, 289] on div "15:01" at bounding box center [676, 294] width 49 height 10
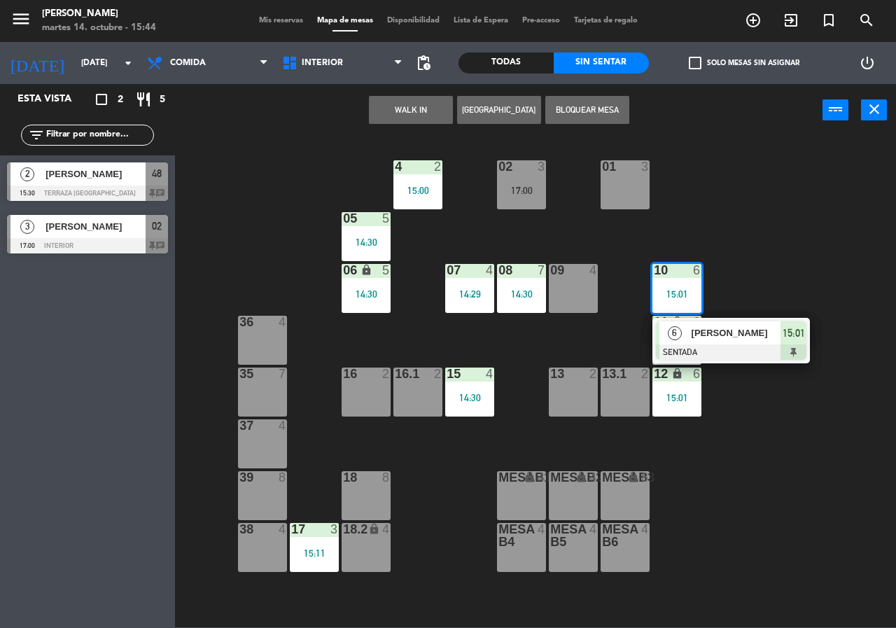
click at [73, 79] on div "[DATE] [DATE] arrow_drop_down" at bounding box center [70, 63] width 140 height 42
click at [74, 70] on input "[DATE]" at bounding box center [129, 63] width 111 height 24
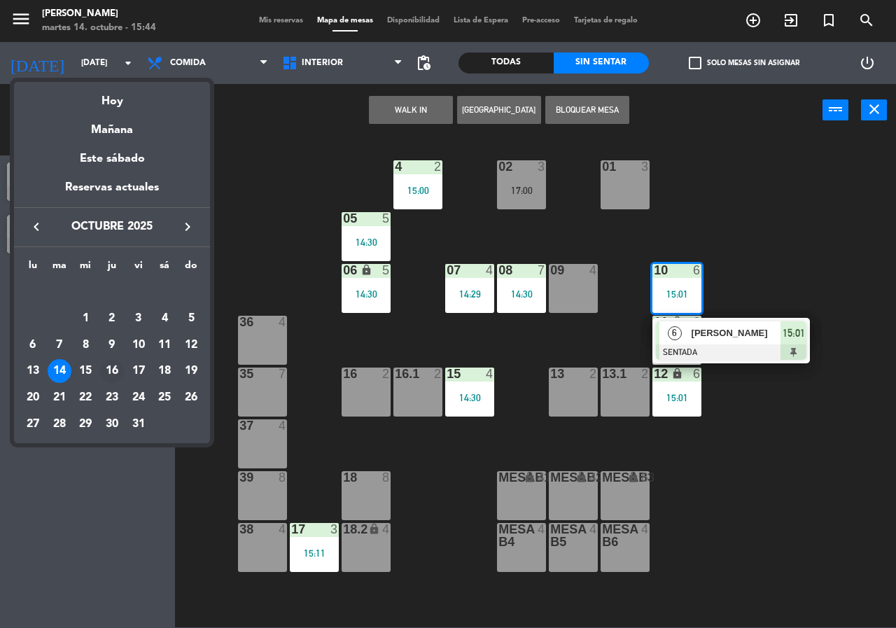
click at [119, 363] on div "16" at bounding box center [112, 371] width 24 height 24
type input "[DEMOGRAPHIC_DATA][DATE]"
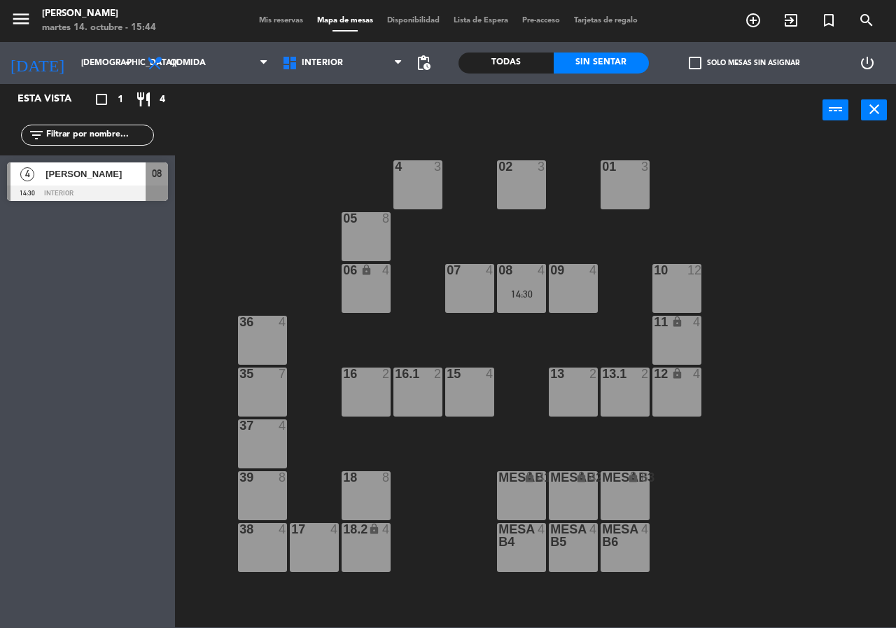
click at [475, 292] on div "07 4" at bounding box center [469, 288] width 49 height 49
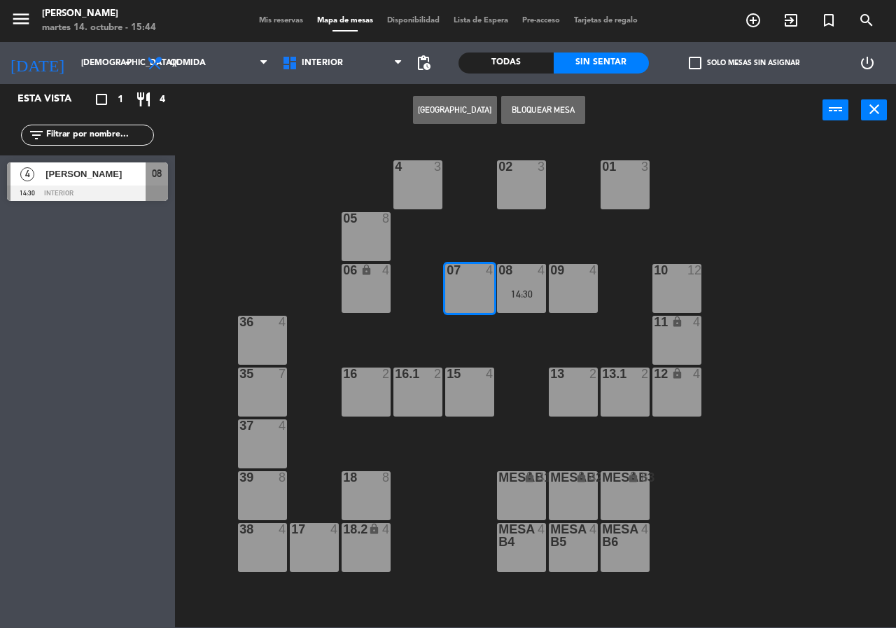
click at [470, 113] on button "[GEOGRAPHIC_DATA]" at bounding box center [455, 110] width 84 height 28
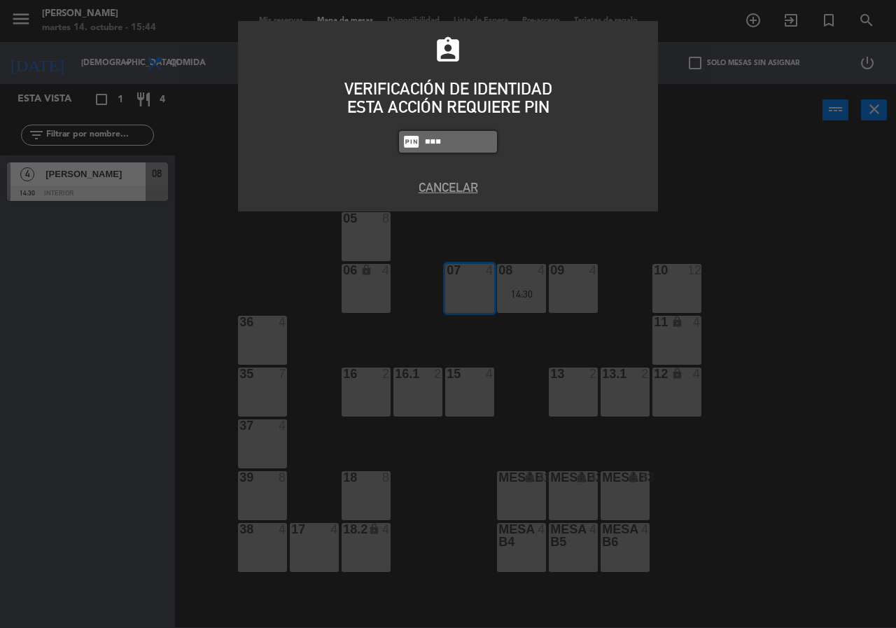
type input "9567"
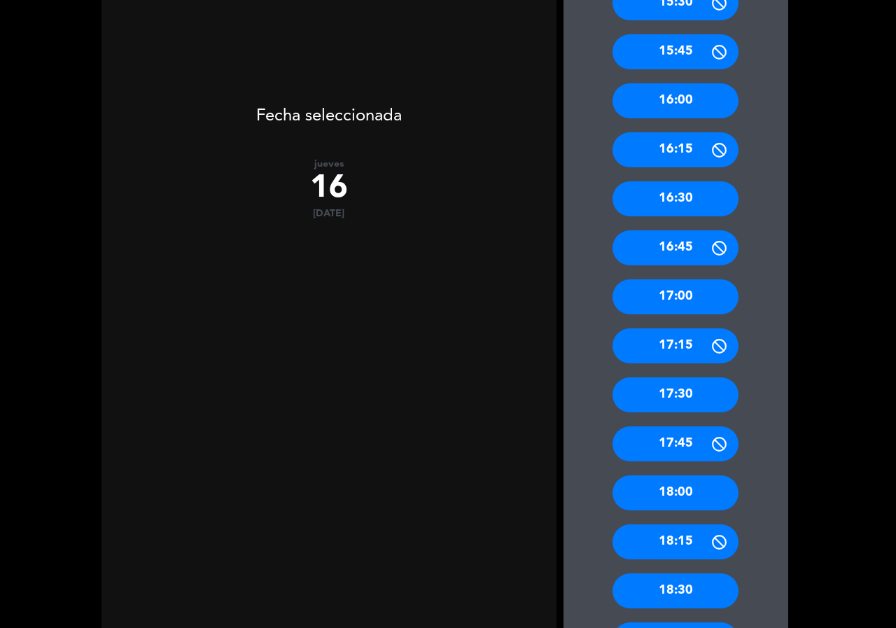
scroll to position [634, 0]
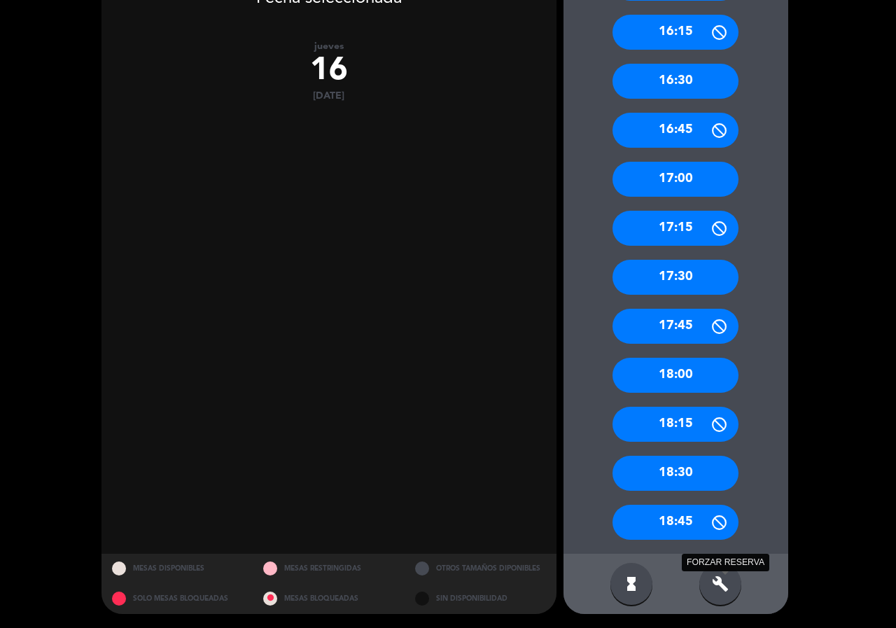
click at [725, 586] on icon "build" at bounding box center [720, 583] width 17 height 17
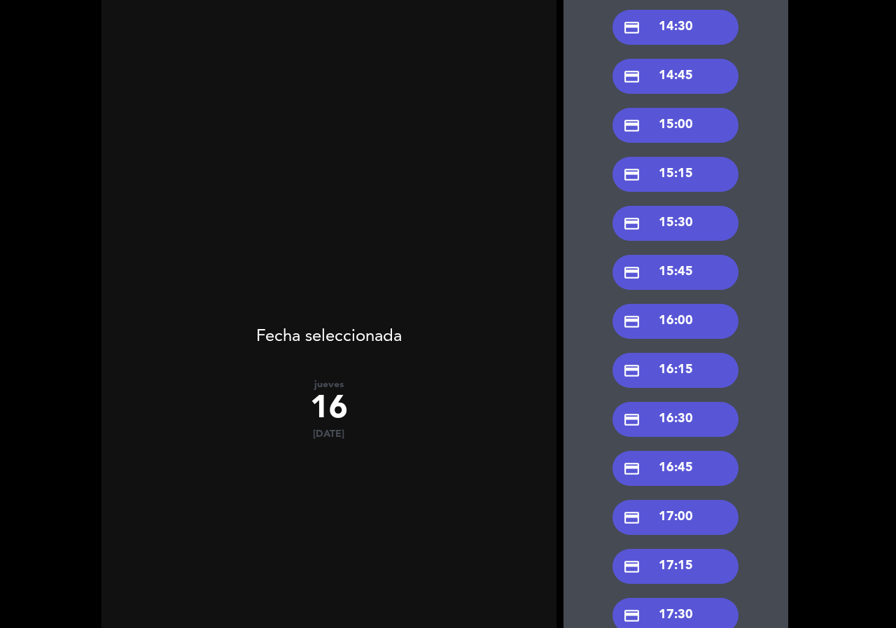
scroll to position [284, 0]
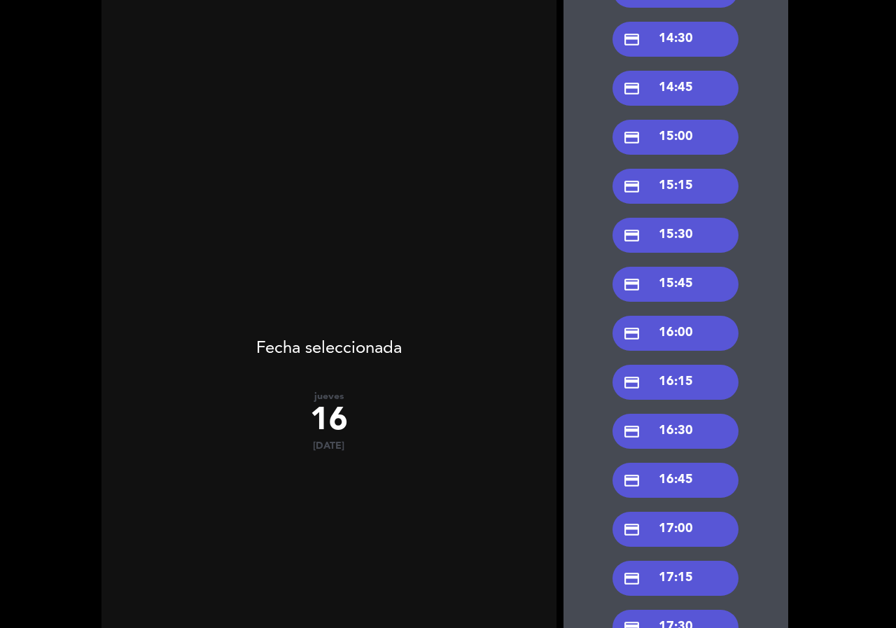
click at [693, 143] on div "credit_card 15:00" at bounding box center [675, 137] width 126 height 35
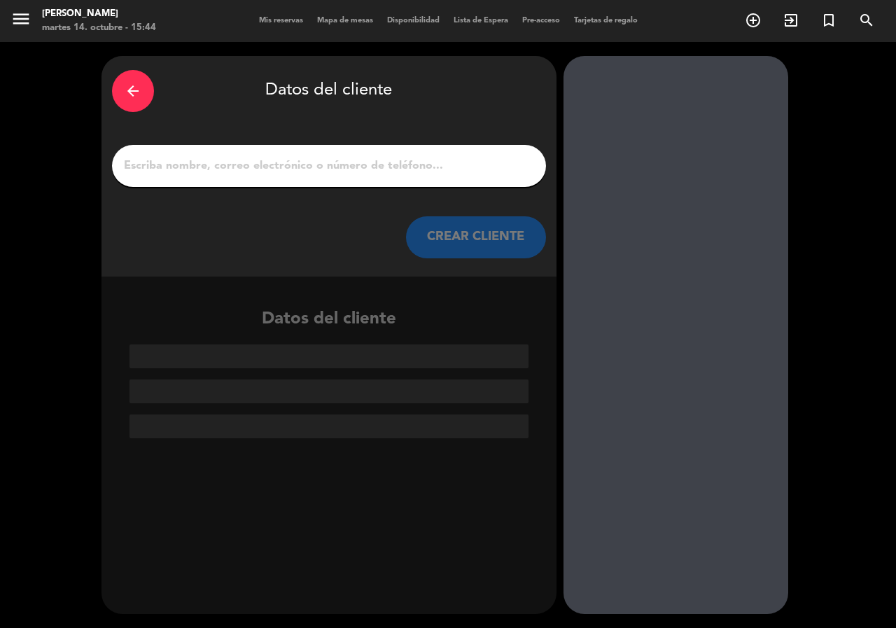
click at [360, 166] on input "1" at bounding box center [328, 166] width 413 height 20
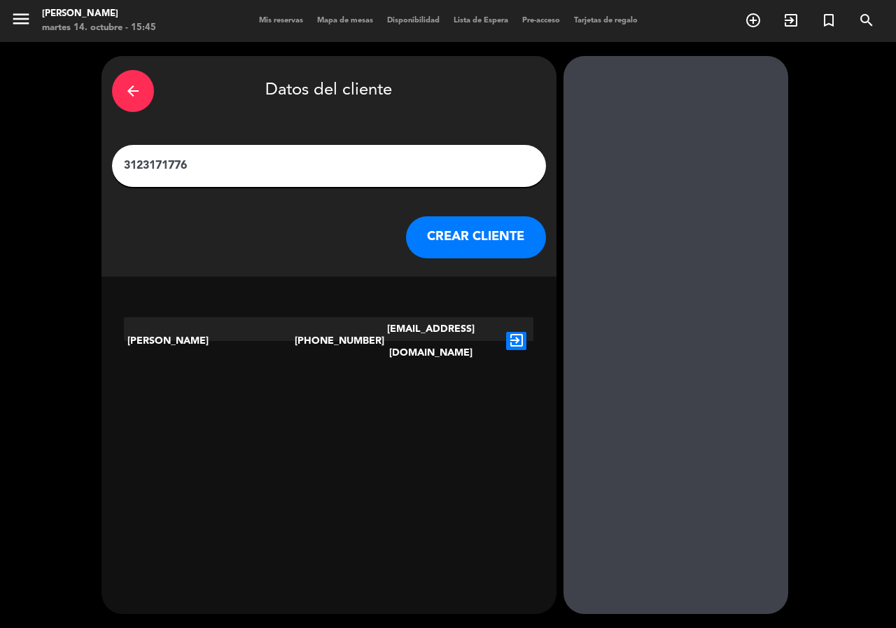
type input "3123171776"
click at [514, 332] on icon "exit_to_app" at bounding box center [516, 341] width 20 height 18
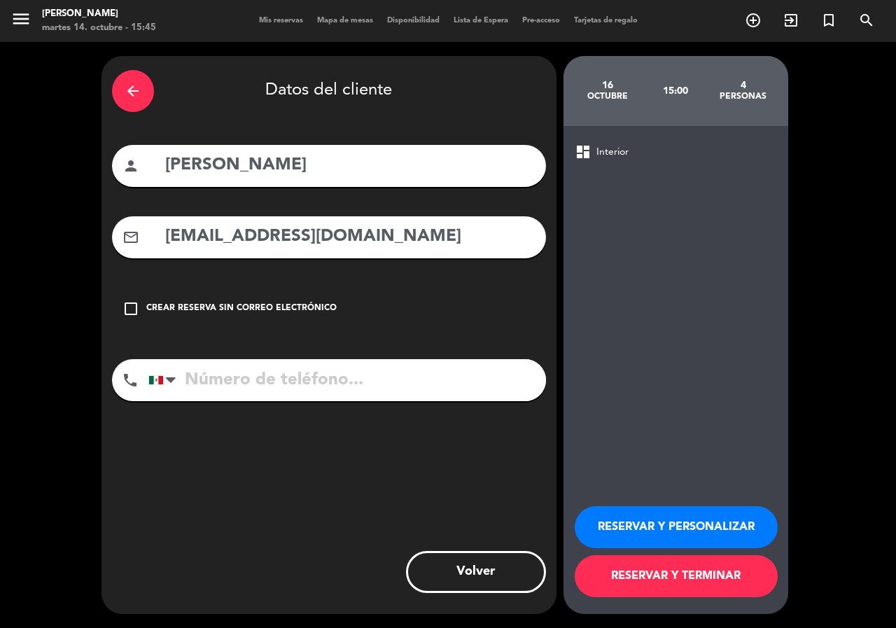
type input "[PHONE_NUMBER]"
click at [619, 517] on button "RESERVAR Y PERSONALIZAR" at bounding box center [676, 527] width 203 height 42
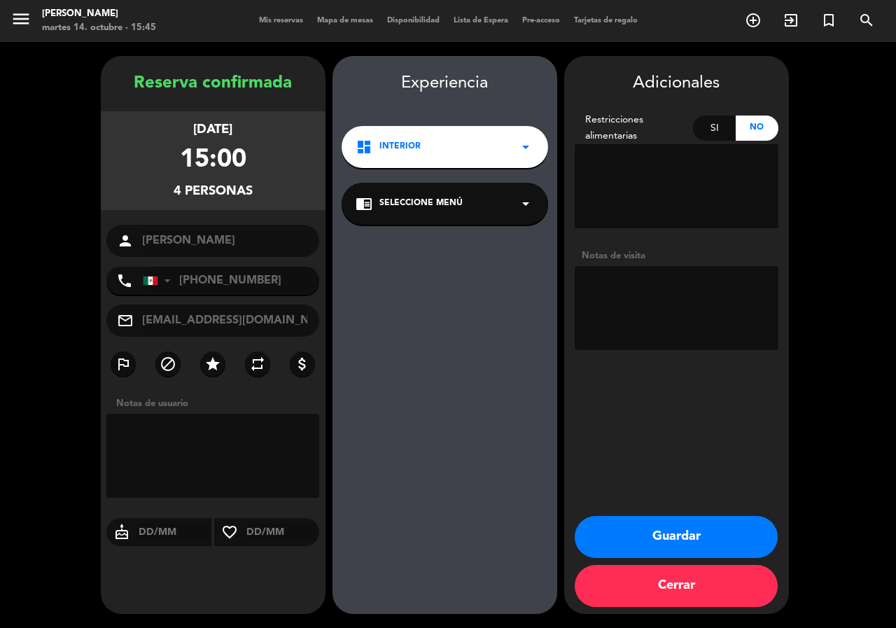
click at [638, 286] on textarea at bounding box center [677, 308] width 204 height 84
type textarea "int"
click at [685, 526] on button "Guardar" at bounding box center [676, 537] width 203 height 42
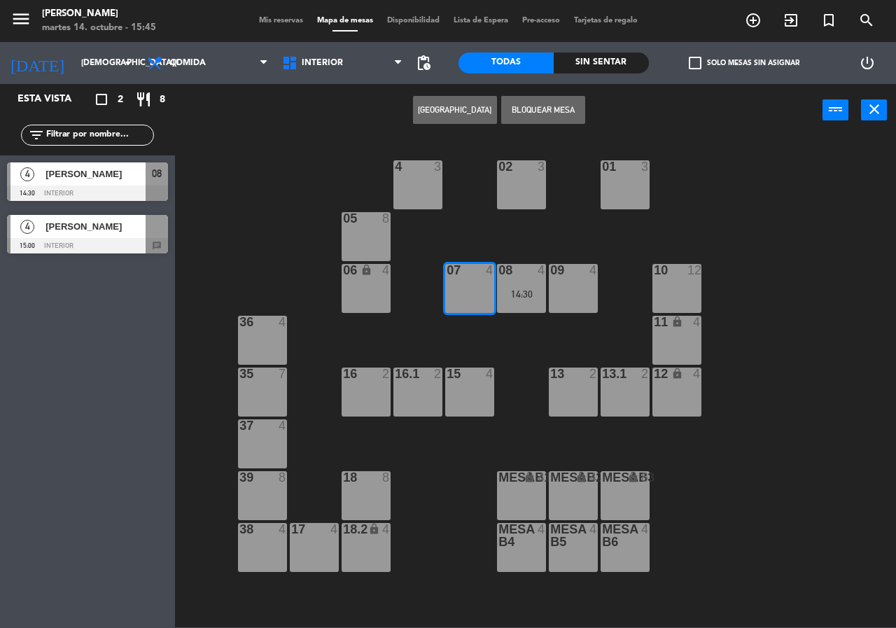
click at [750, 58] on label "check_box_outline_blank Solo mesas sin asignar" at bounding box center [744, 63] width 111 height 13
click at [744, 63] on input "check_box_outline_blank Solo mesas sin asignar" at bounding box center [744, 63] width 0 height 0
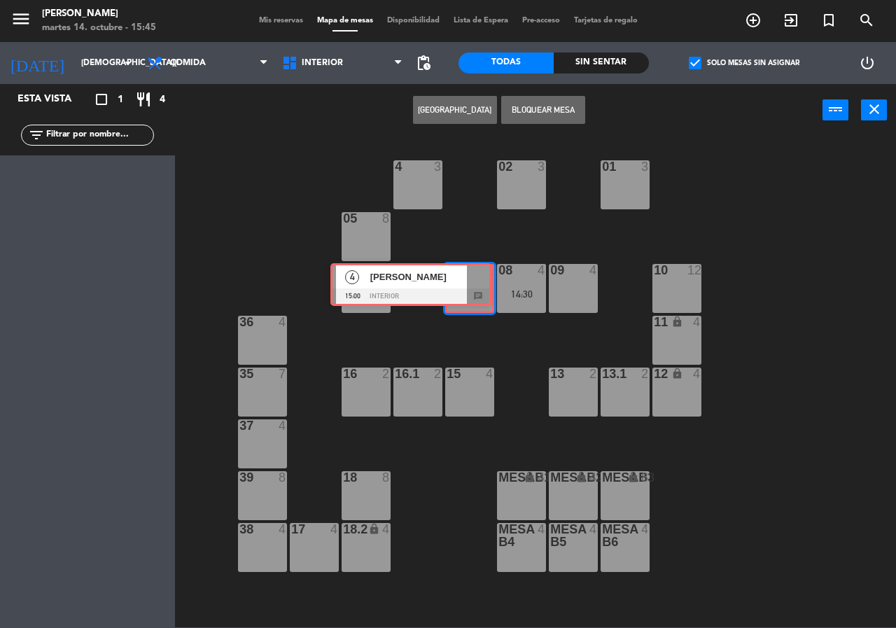
drag, startPoint x: 157, startPoint y: 171, endPoint x: 473, endPoint y: 269, distance: 331.1
click at [472, 269] on div "Esta vista crop_square 1 restaurant 4 filter_list 4 [PERSON_NAME] 15:00 Interio…" at bounding box center [448, 355] width 896 height 543
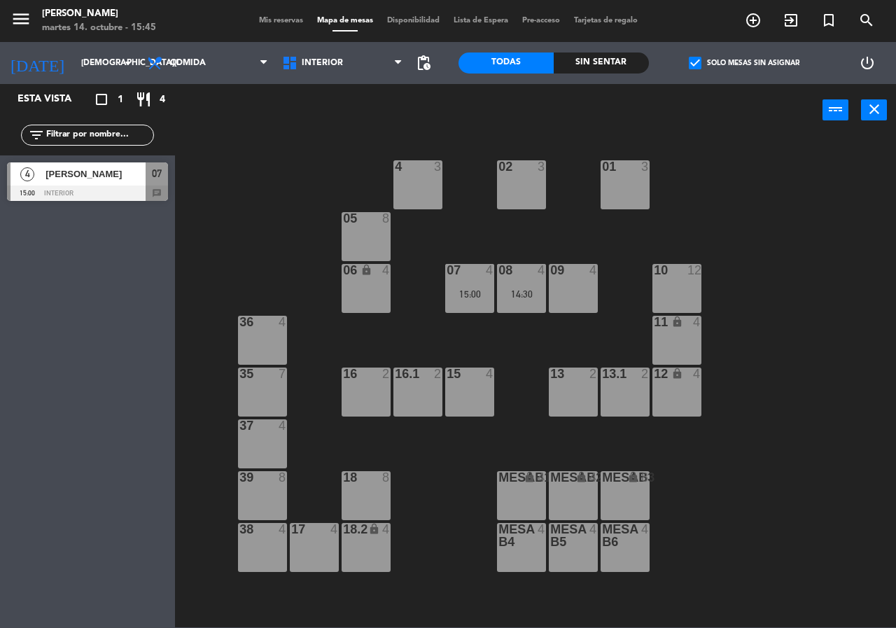
click at [736, 239] on div "02 3 4 3 01 3 05 8 06 lock 4 07 4 15:00 09 4 10 12 08 4 14:30 11 lock 4 36 4 16…" at bounding box center [540, 381] width 712 height 491
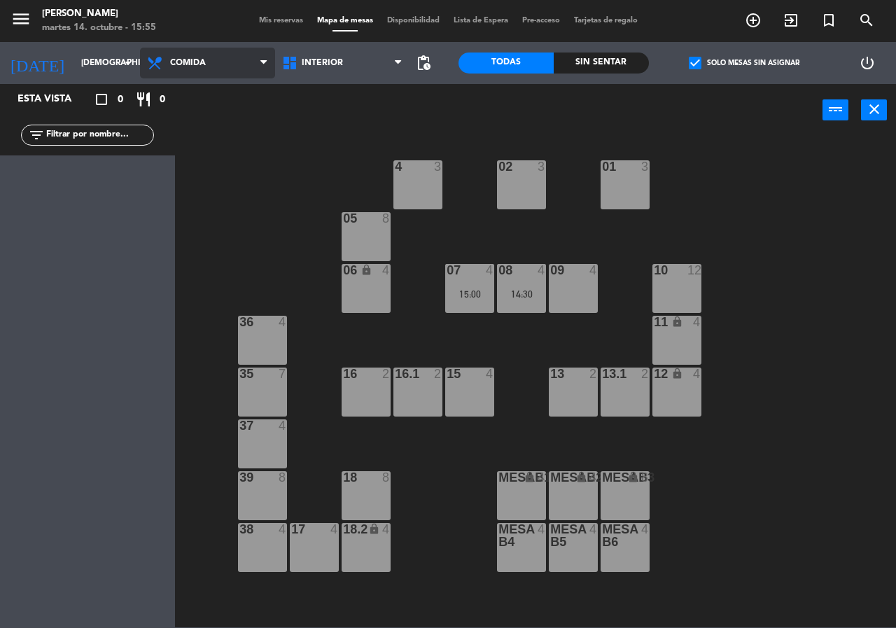
click at [205, 69] on span "Comida" at bounding box center [207, 63] width 135 height 31
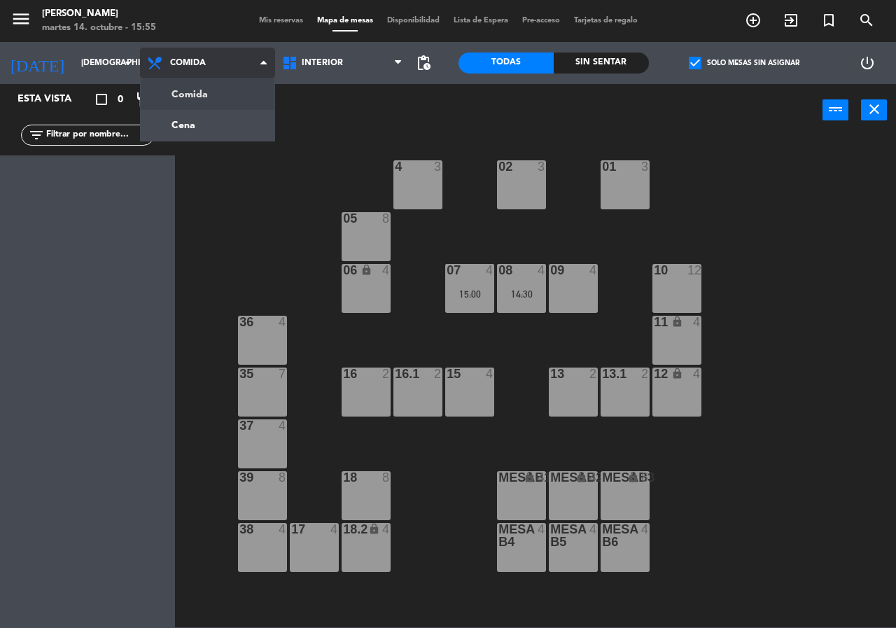
click at [213, 97] on ng-component "menu [PERSON_NAME][DATE] 14. octubre - 15:55 Mis reservas Mapa de mesas Disponi…" at bounding box center [448, 313] width 896 height 627
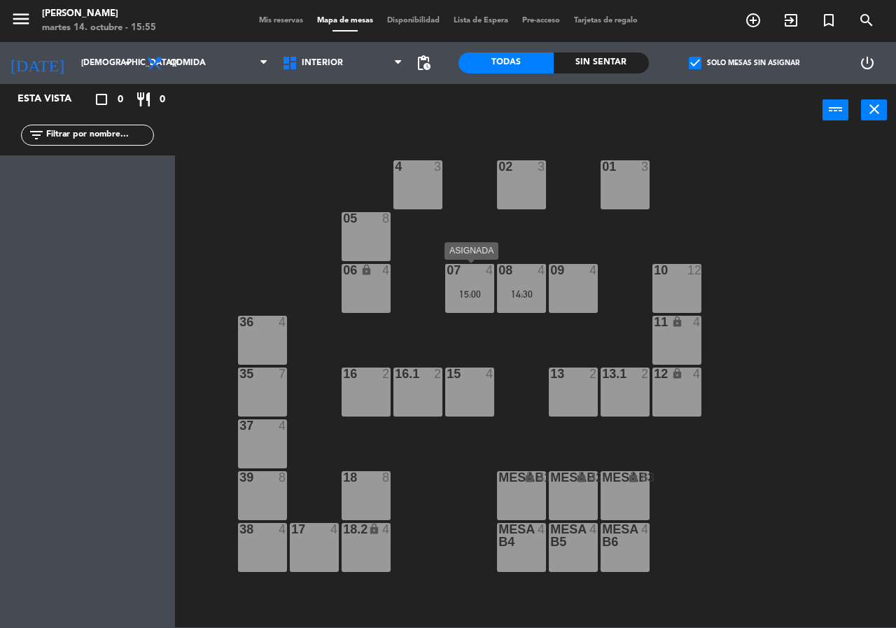
click at [481, 293] on div "15:00" at bounding box center [469, 294] width 49 height 10
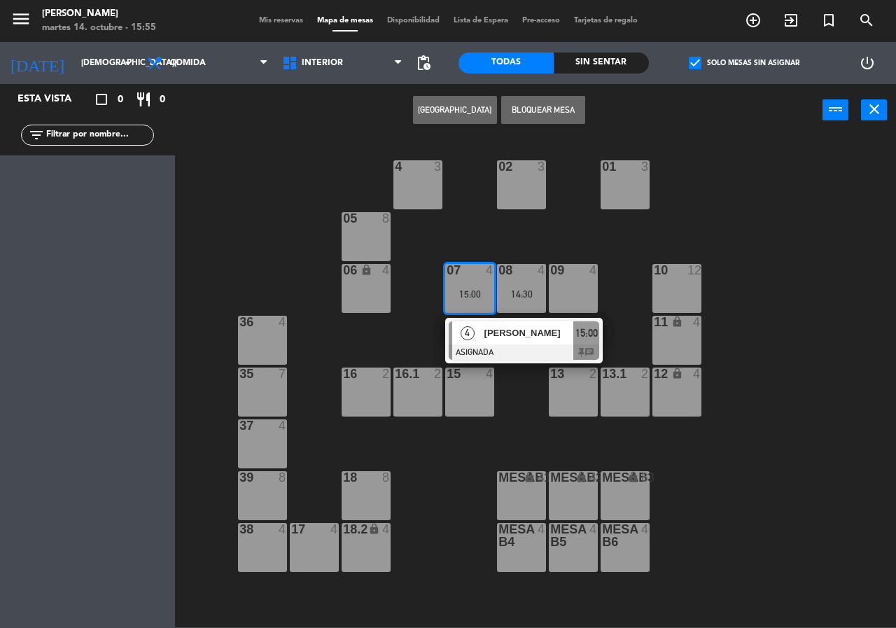
click at [485, 337] on span "[PERSON_NAME]" at bounding box center [529, 332] width 90 height 15
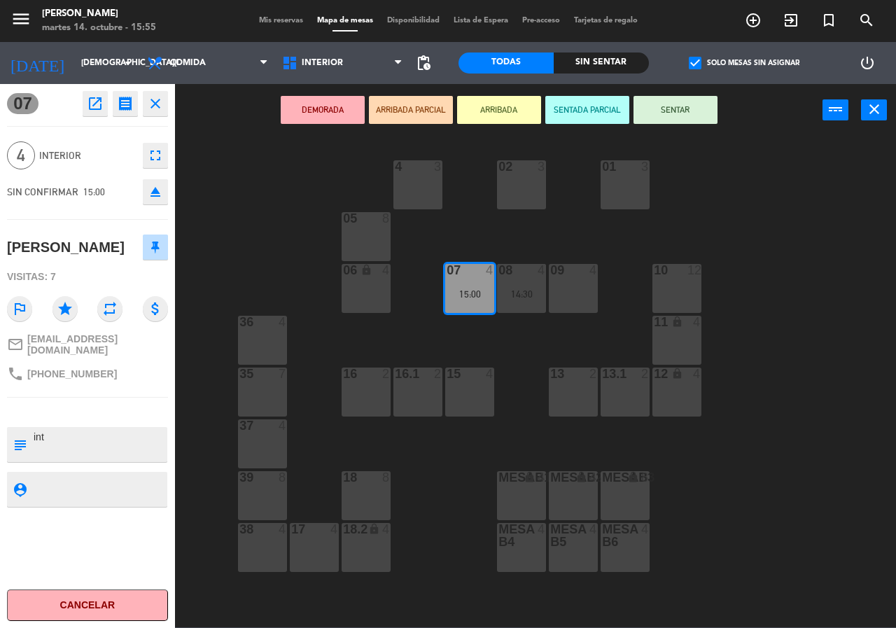
click at [485, 344] on div "02 3 4 3 01 3 05 8 06 lock 4 07 4 15:00 09 4 10 12 08 4 14:30 11 lock 4 36 4 16…" at bounding box center [540, 381] width 712 height 491
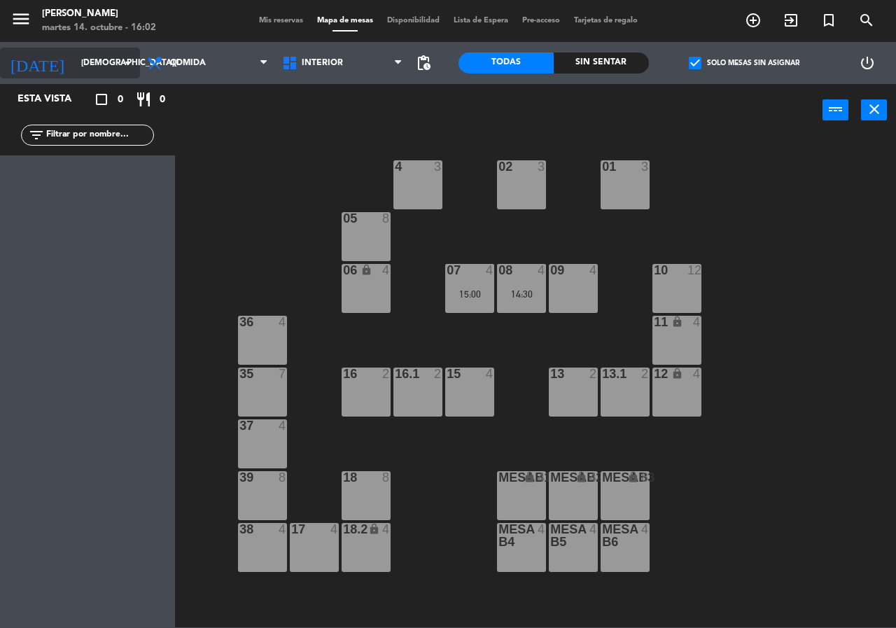
click at [87, 50] on div "[DATE] [DATE] arrow_drop_down" at bounding box center [70, 63] width 140 height 31
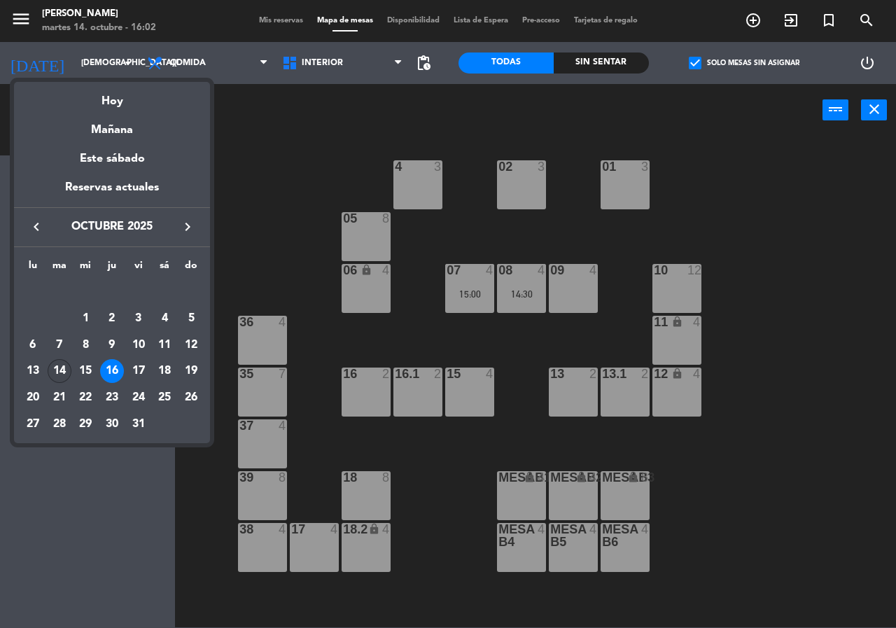
click at [59, 365] on div "14" at bounding box center [60, 371] width 24 height 24
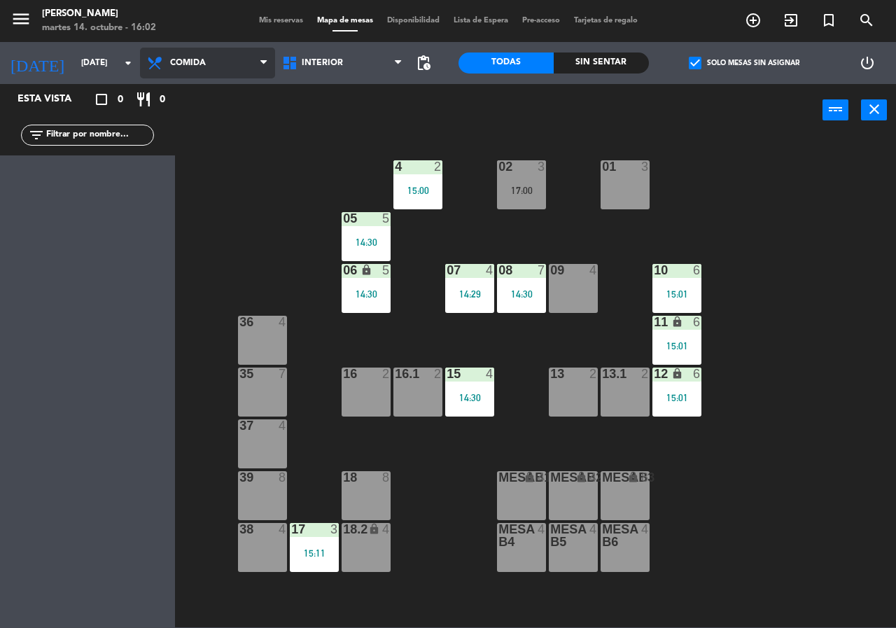
drag, startPoint x: 167, startPoint y: 62, endPoint x: 162, endPoint y: 99, distance: 37.5
click at [164, 64] on span "Comida" at bounding box center [207, 63] width 135 height 31
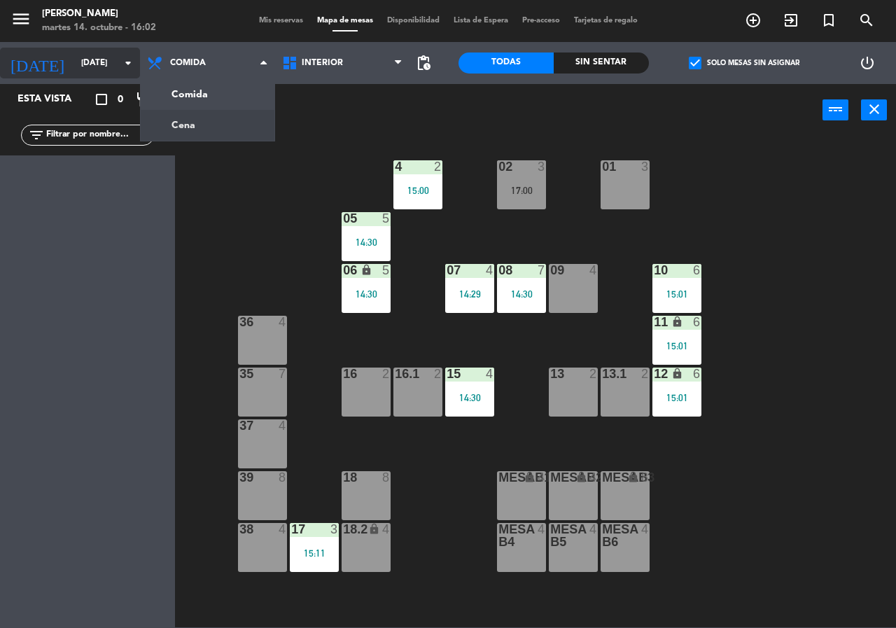
click at [92, 66] on input "[DATE]" at bounding box center [129, 63] width 111 height 24
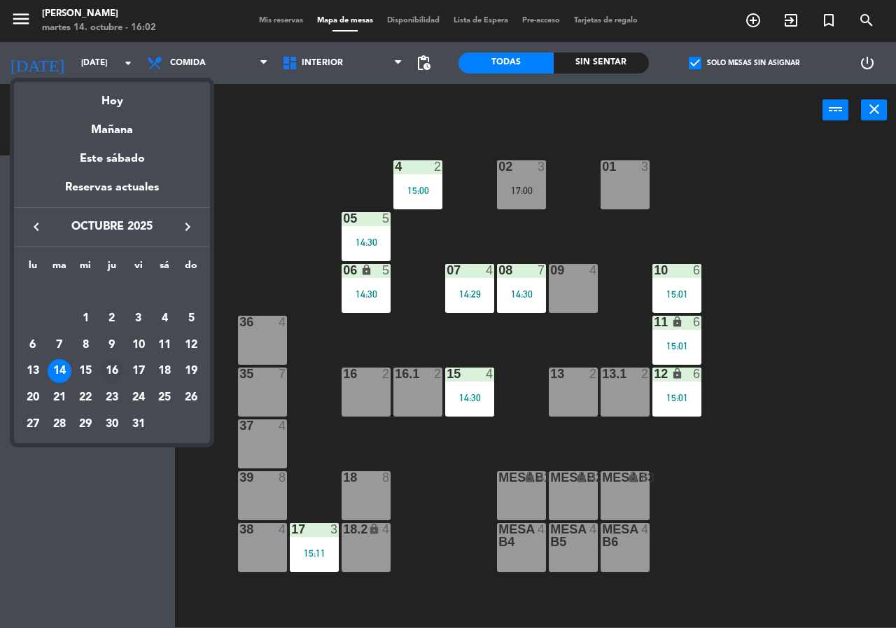
click at [116, 367] on div "16" at bounding box center [112, 371] width 24 height 24
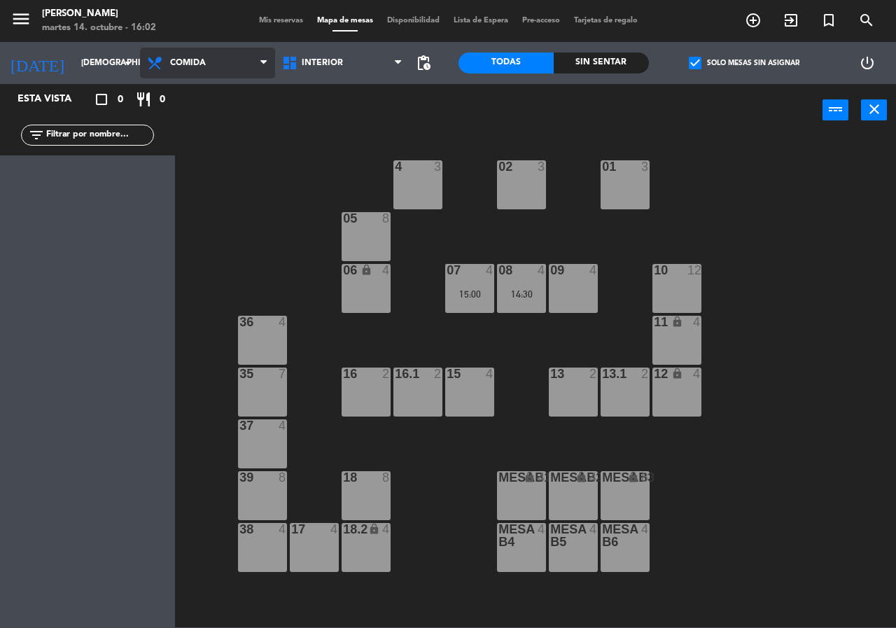
click at [225, 59] on span "Comida" at bounding box center [207, 63] width 135 height 31
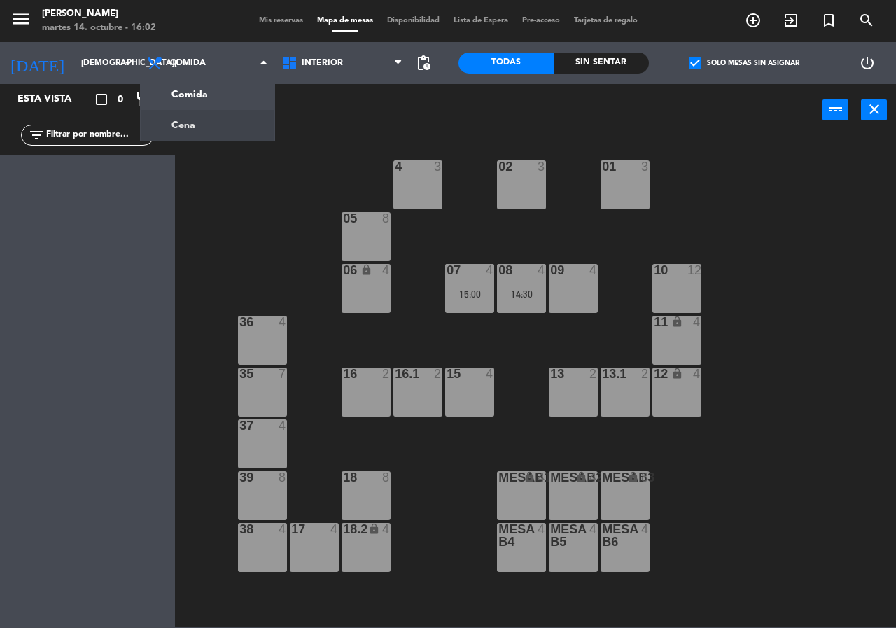
click at [226, 120] on ng-component "menu [PERSON_NAME][DATE] 14. octubre - 16:02 Mis reservas Mapa de mesas Disponi…" at bounding box center [448, 313] width 896 height 627
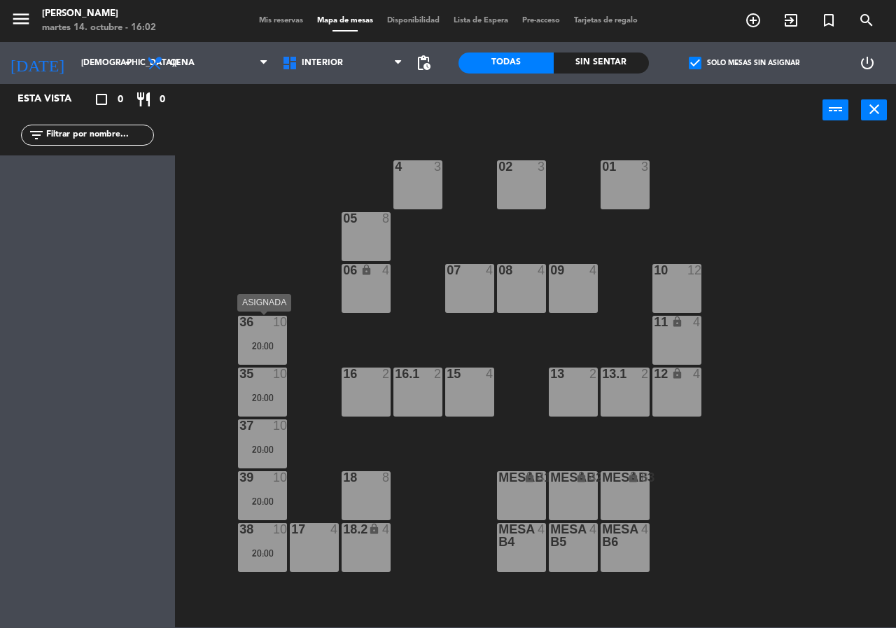
click at [263, 341] on div "20:00" at bounding box center [262, 346] width 49 height 10
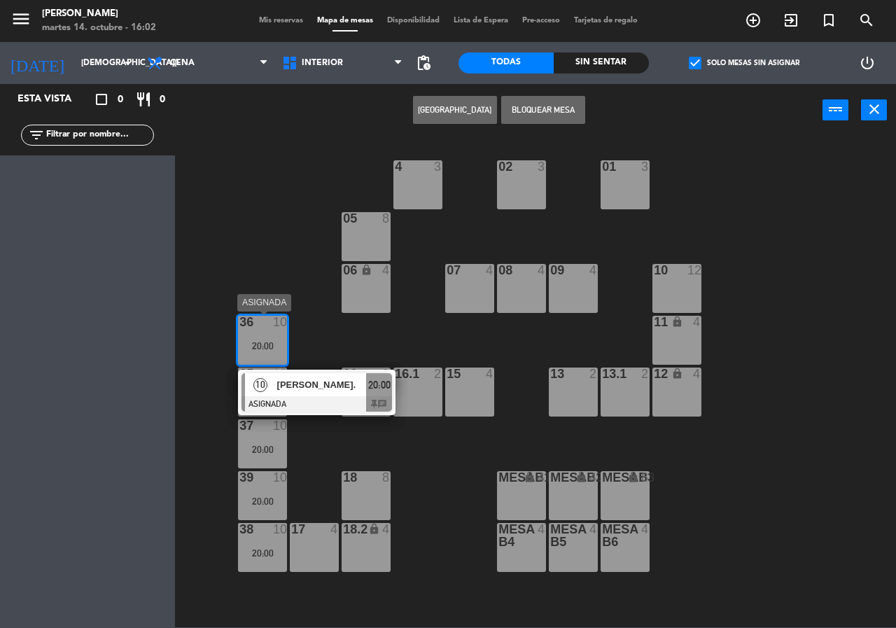
drag, startPoint x: 313, startPoint y: 402, endPoint x: 306, endPoint y: 400, distance: 8.0
click at [308, 402] on div "10 [PERSON_NAME]. ASIGNADA 20:00 chat" at bounding box center [316, 391] width 178 height 45
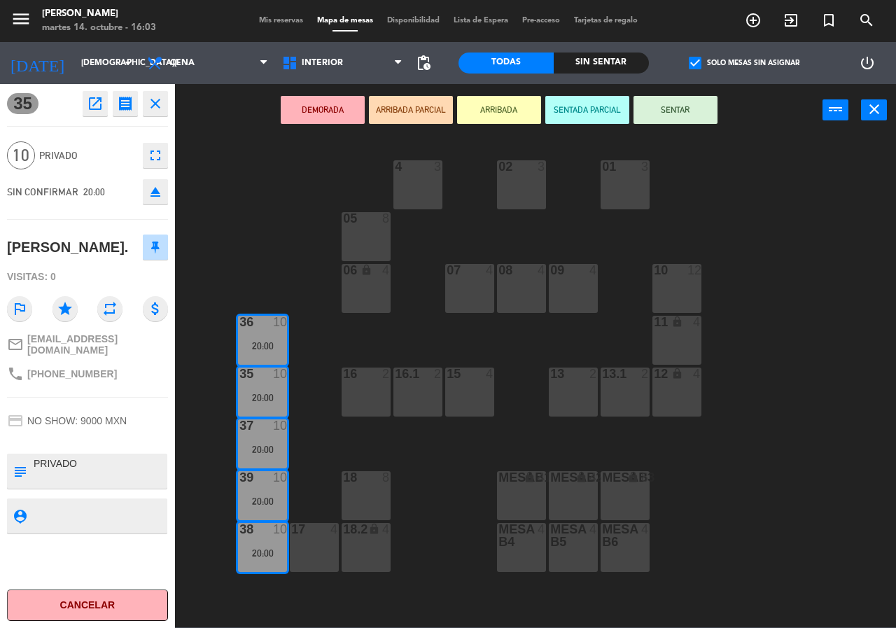
click at [318, 220] on div "02 3 4 3 01 3 05 8 06 lock 4 07 4 09 4 10 12 08 4 11 lock 4 36 10 20:00 16 2 15…" at bounding box center [540, 381] width 712 height 491
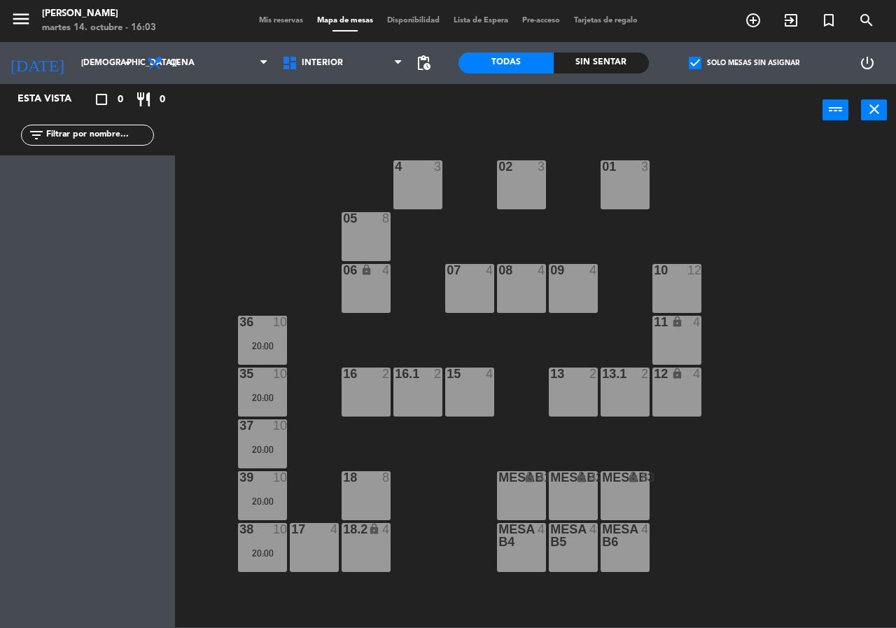
click at [260, 354] on div "36 10 20:00" at bounding box center [262, 340] width 49 height 49
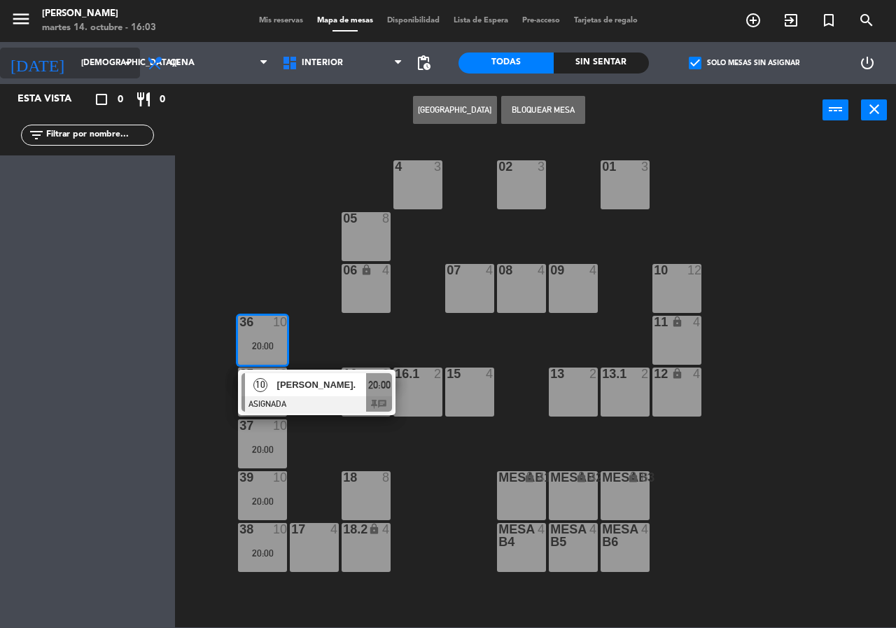
click at [118, 65] on input "[DEMOGRAPHIC_DATA][DATE]" at bounding box center [129, 63] width 111 height 24
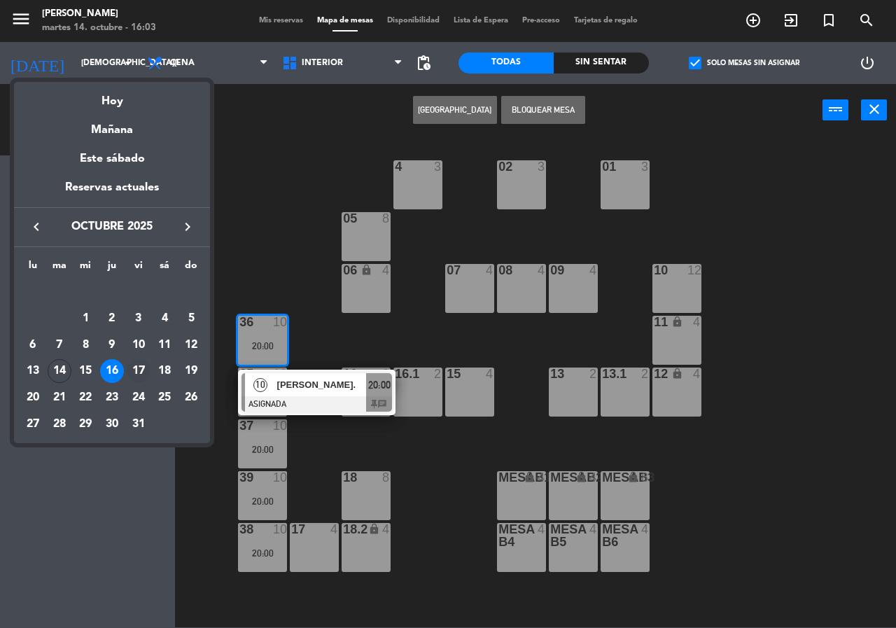
click at [146, 365] on div "17" at bounding box center [139, 371] width 24 height 24
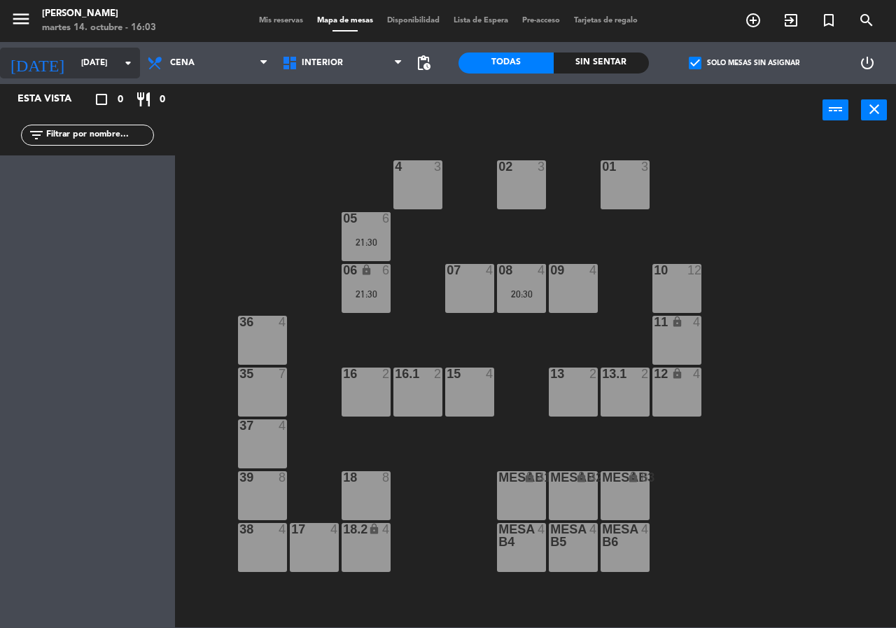
click at [112, 55] on input "[DATE]" at bounding box center [129, 63] width 111 height 24
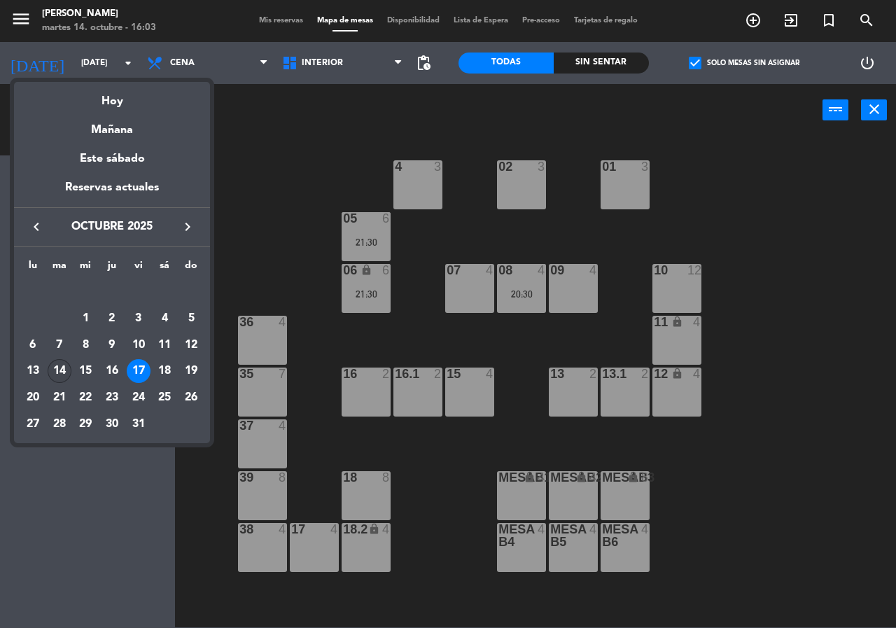
click at [48, 375] on td "14" at bounding box center [59, 371] width 27 height 27
type input "[DATE]"
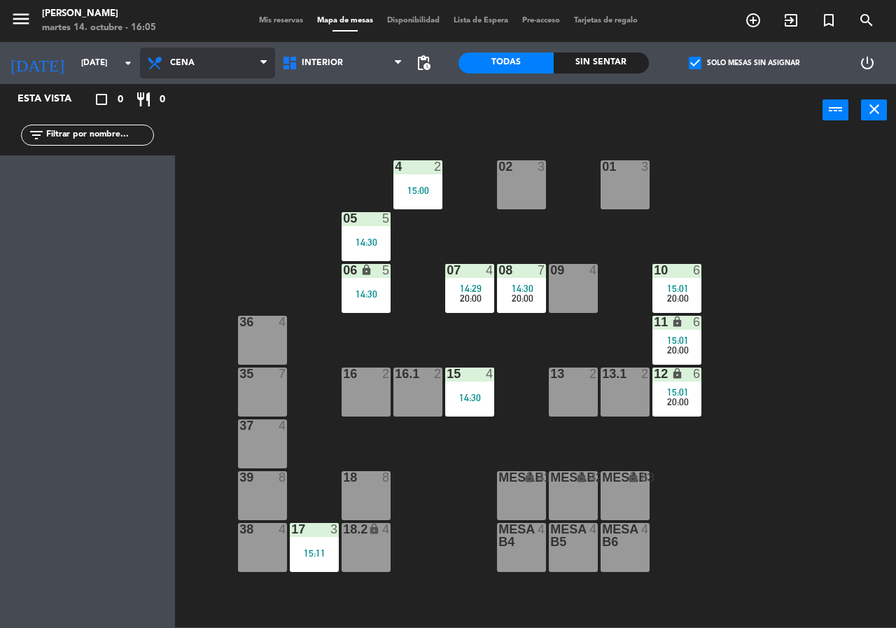
click at [239, 67] on span "Cena" at bounding box center [207, 63] width 135 height 31
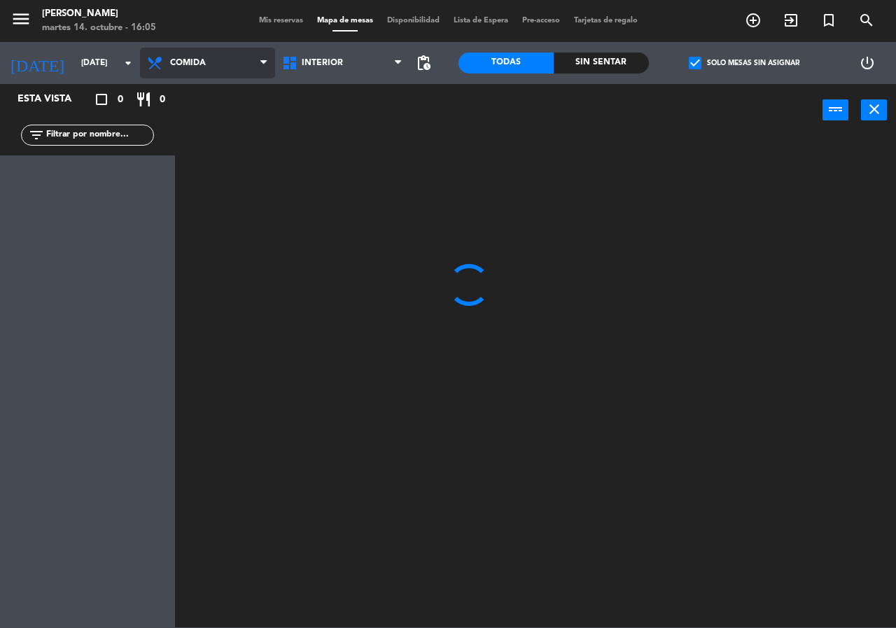
click at [238, 92] on ng-component "menu [PERSON_NAME][DATE] 14. octubre - 16:05 Mis reservas Mapa de mesas Disponi…" at bounding box center [448, 313] width 896 height 627
click at [597, 52] on div "Sin sentar" at bounding box center [601, 62] width 95 height 21
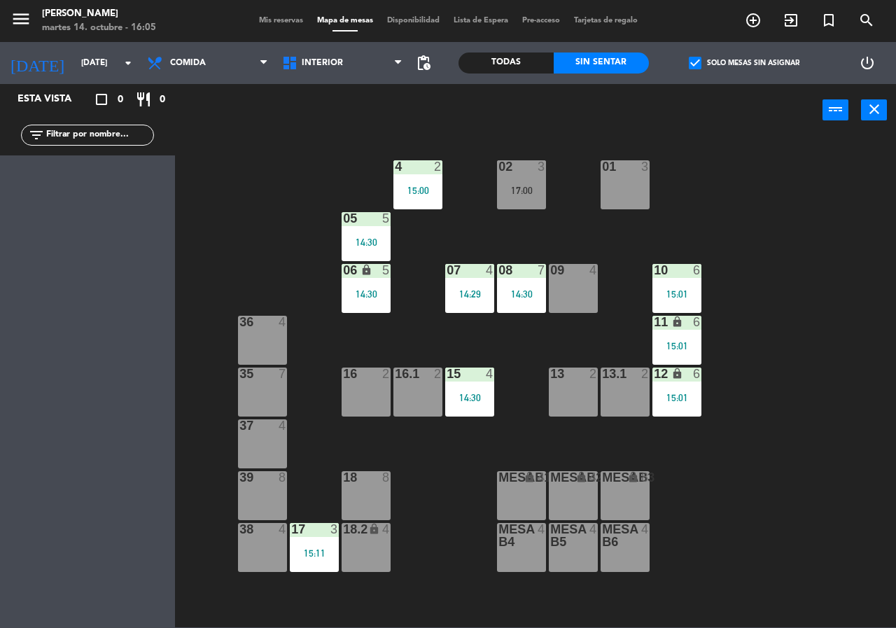
click at [693, 63] on span "check_box" at bounding box center [695, 63] width 13 height 13
click at [744, 63] on input "check_box Solo mesas sin asignar" at bounding box center [744, 63] width 0 height 0
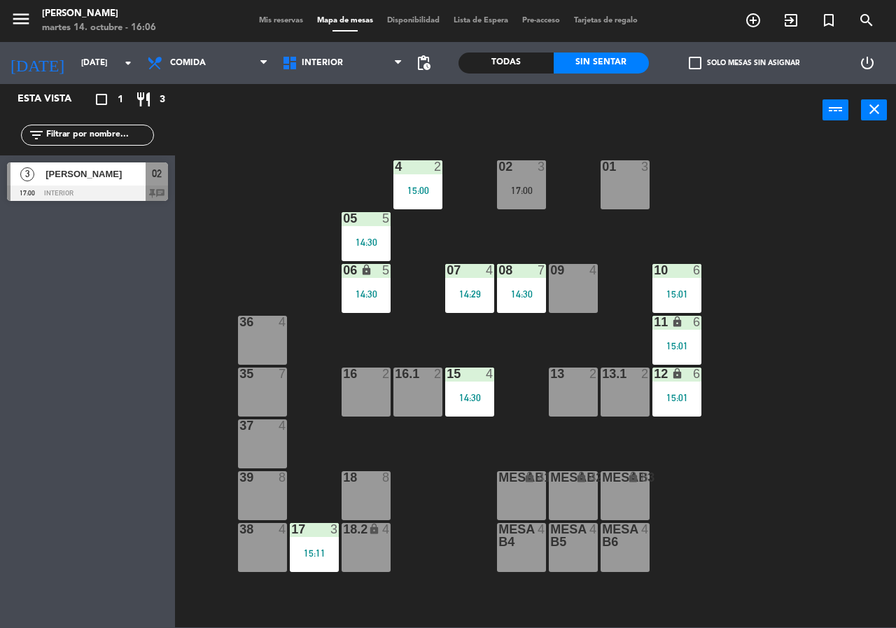
click at [765, 403] on div "02 3 17:00 4 2 15:00 01 3 05 5 14:30 06 lock 5 14:30 07 4 14:29 09 4 10 6 15:01…" at bounding box center [540, 381] width 712 height 491
click at [81, 195] on div at bounding box center [87, 192] width 161 height 15
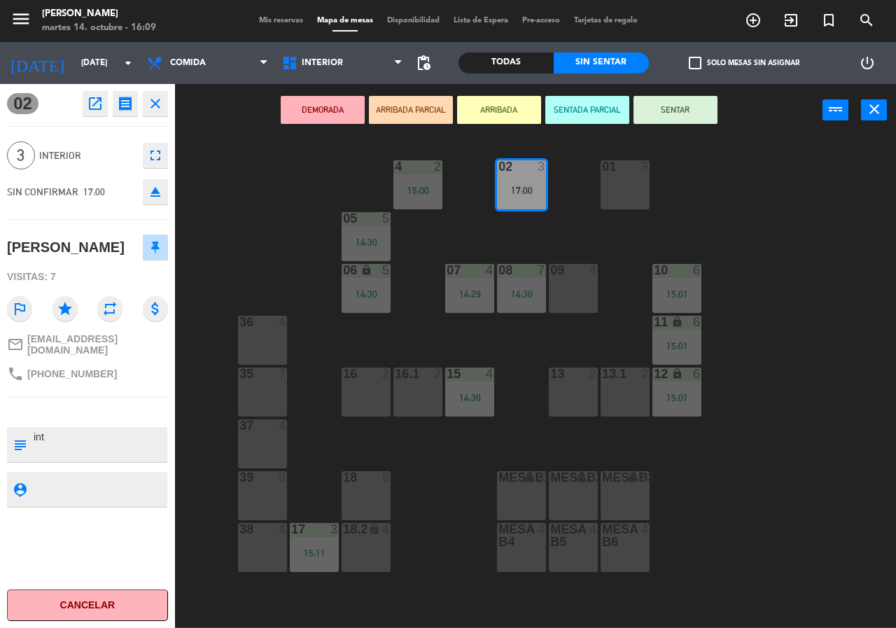
click at [774, 358] on div "02 3 17:00 4 2 15:00 01 3 05 5 14:30 06 lock 5 14:30 07 4 14:29 09 4 10 6 15:01…" at bounding box center [540, 381] width 712 height 491
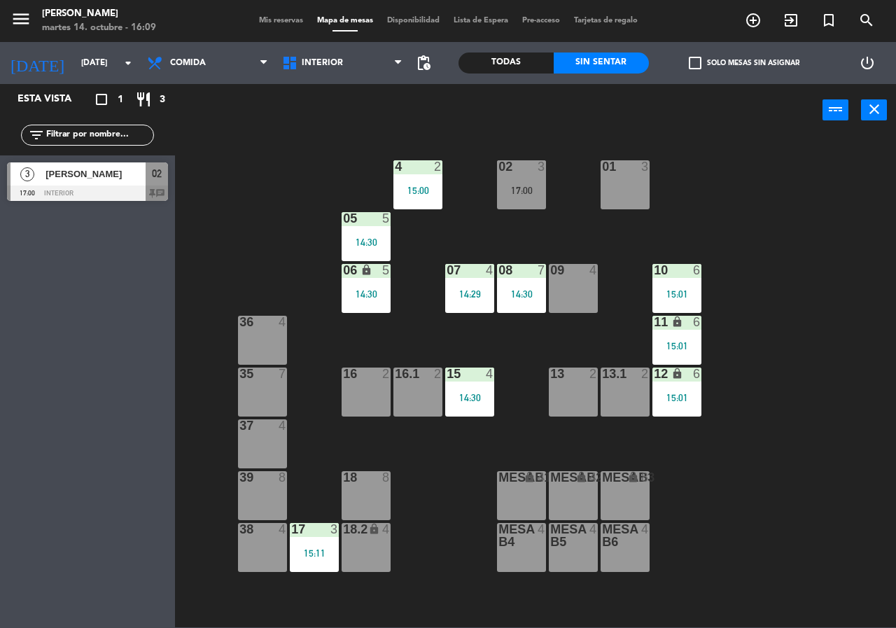
click at [786, 360] on div "02 3 17:00 4 2 15:00 01 3 05 5 14:30 06 lock 5 14:30 07 4 14:29 09 4 10 6 15:01…" at bounding box center [540, 381] width 712 height 491
click at [735, 432] on div "02 3 17:00 4 2 15:00 01 3 05 5 14:30 06 lock 5 14:30 07 4 14:29 09 4 10 6 15:01…" at bounding box center [540, 381] width 712 height 491
click at [447, 368] on div "15" at bounding box center [446, 373] width 1 height 13
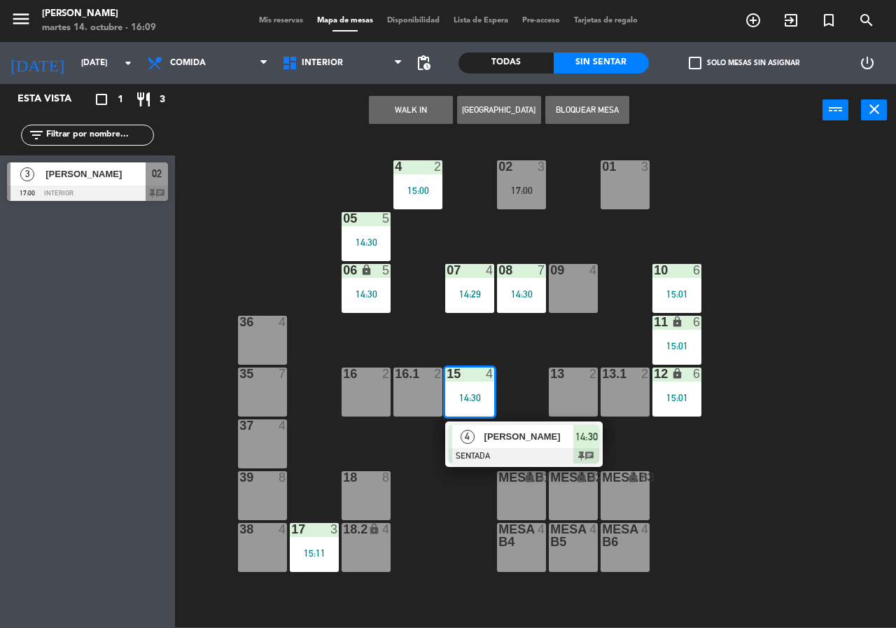
click at [544, 440] on span "[PERSON_NAME]" at bounding box center [529, 436] width 90 height 15
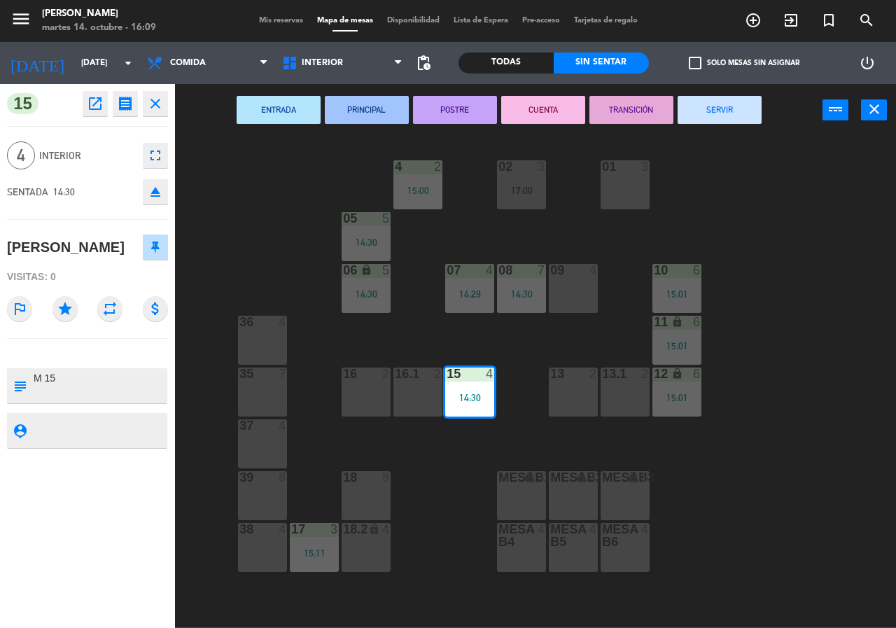
click at [158, 139] on div "4 Interior fullscreen" at bounding box center [87, 155] width 161 height 38
click at [143, 155] on button "fullscreen" at bounding box center [155, 155] width 25 height 25
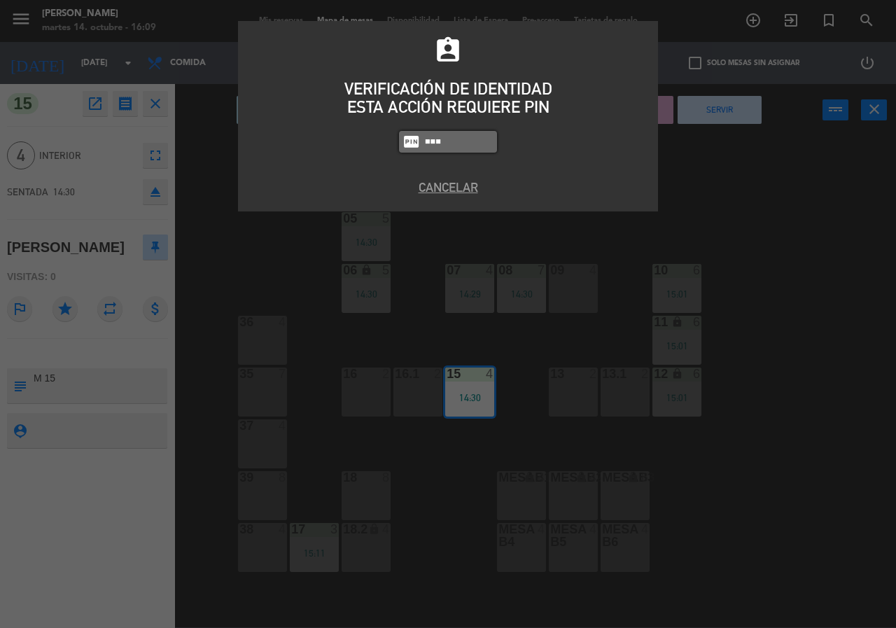
type input "9567"
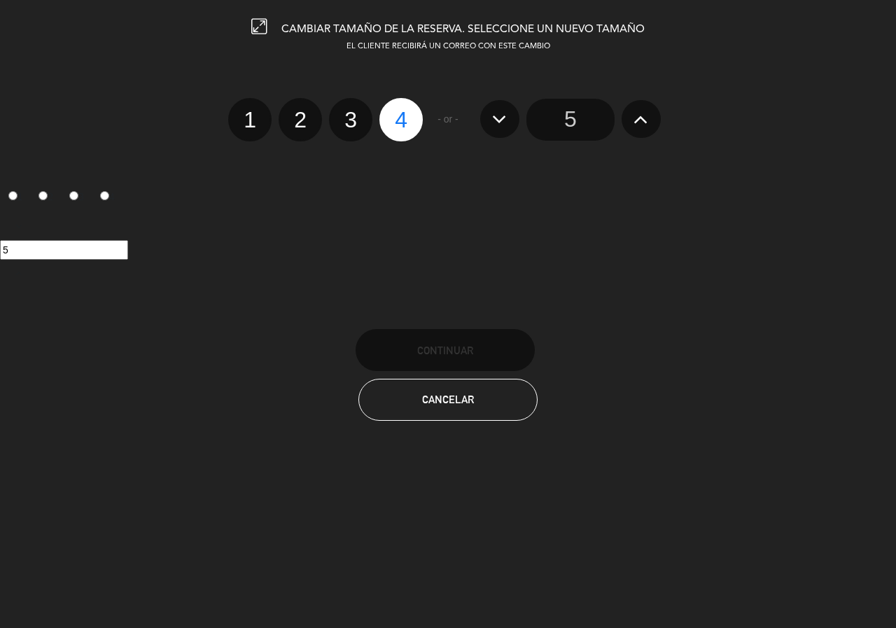
click at [353, 131] on label "3" at bounding box center [350, 119] width 43 height 43
click at [353, 112] on input "3" at bounding box center [348, 107] width 9 height 9
radio input "true"
radio input "false"
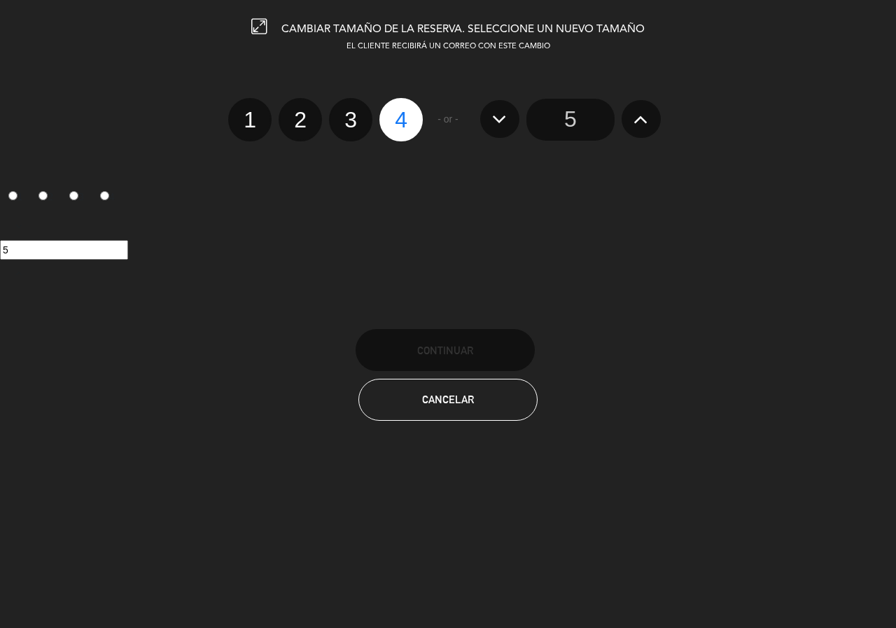
radio input "false"
radio input "true"
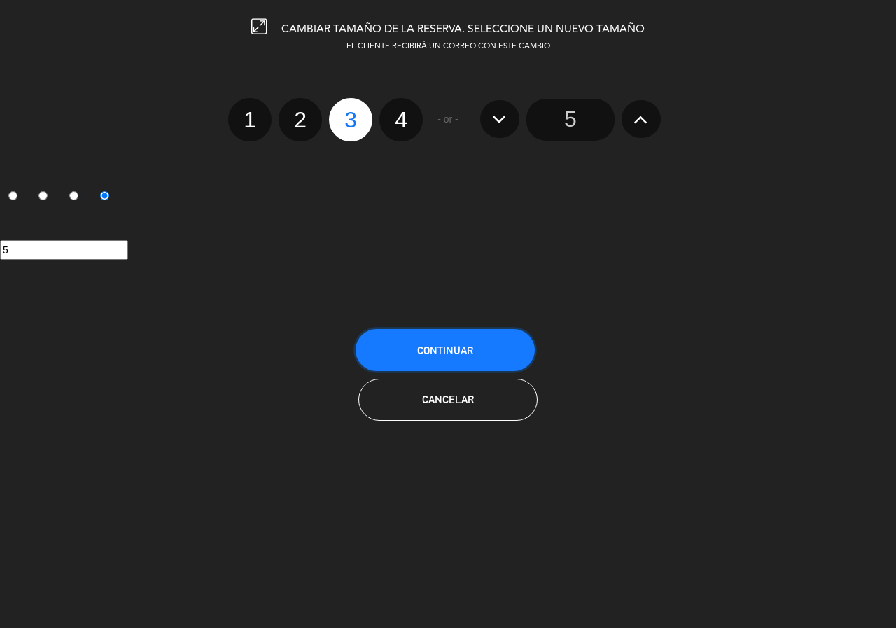
click at [494, 337] on button "Continuar" at bounding box center [444, 350] width 179 height 42
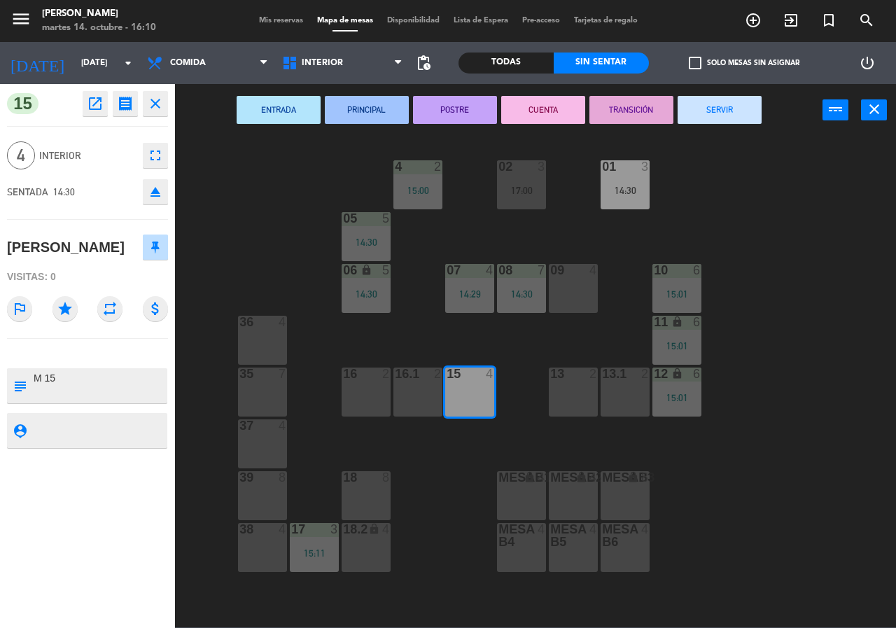
click at [415, 329] on div "02 3 17:00 4 2 15:00 01 3 14:30 05 5 14:30 06 lock 5 14:30 07 4 14:29 09 4 10 6…" at bounding box center [540, 381] width 712 height 491
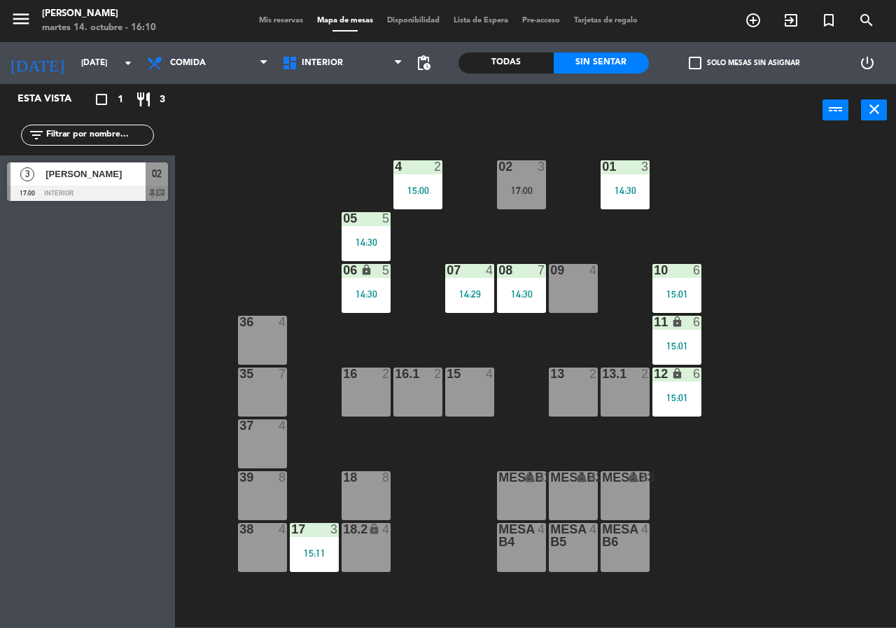
click at [733, 64] on label "check_box_outline_blank Solo mesas sin asignar" at bounding box center [744, 63] width 111 height 13
click at [744, 63] on input "check_box_outline_blank Solo mesas sin asignar" at bounding box center [744, 63] width 0 height 0
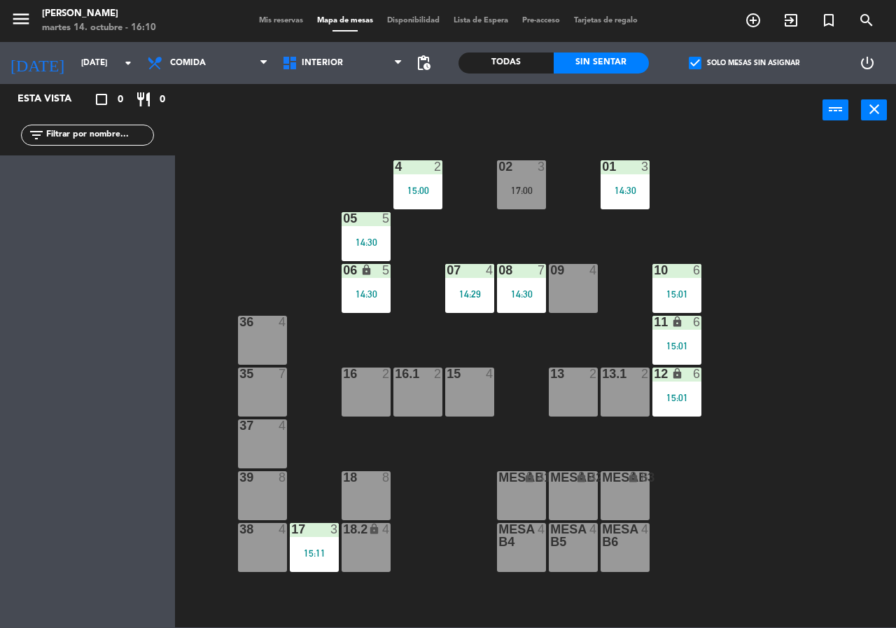
click at [733, 64] on label "check_box Solo mesas sin asignar" at bounding box center [744, 63] width 111 height 13
click at [744, 63] on input "check_box Solo mesas sin asignar" at bounding box center [744, 63] width 0 height 0
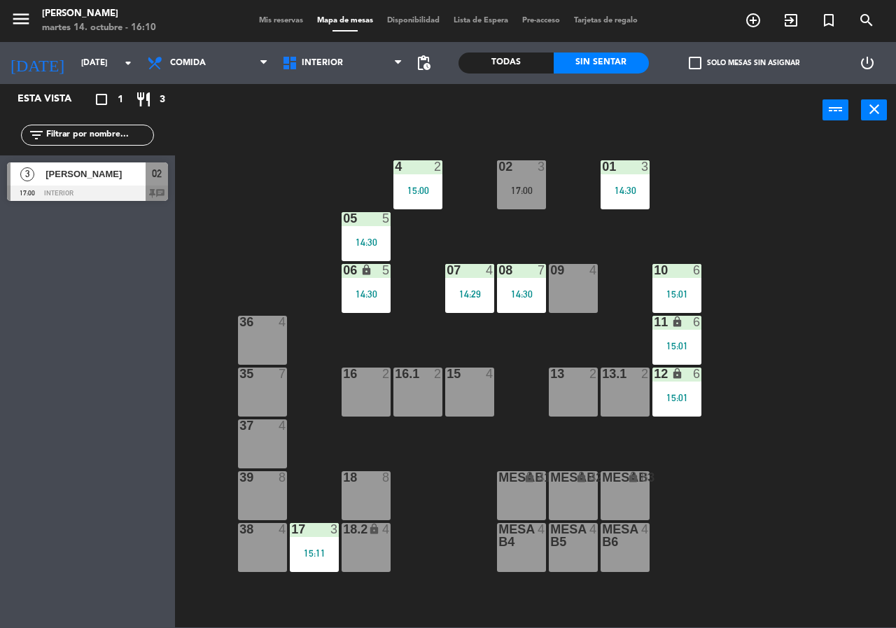
click at [69, 140] on input "text" at bounding box center [99, 134] width 108 height 15
click at [474, 60] on div "Todas" at bounding box center [505, 62] width 95 height 21
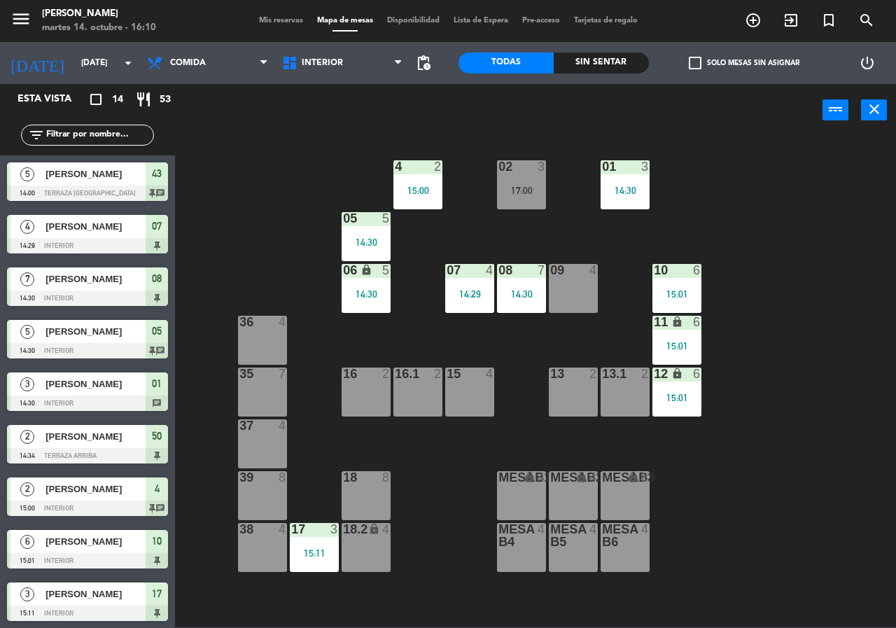
click at [88, 136] on input "text" at bounding box center [99, 134] width 108 height 15
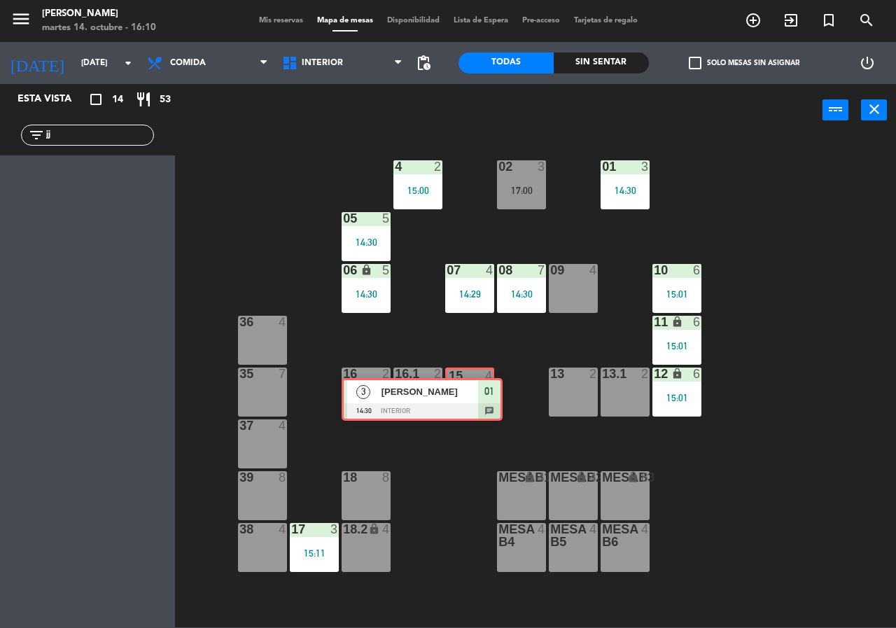
drag, startPoint x: 164, startPoint y: 222, endPoint x: 470, endPoint y: 388, distance: 348.2
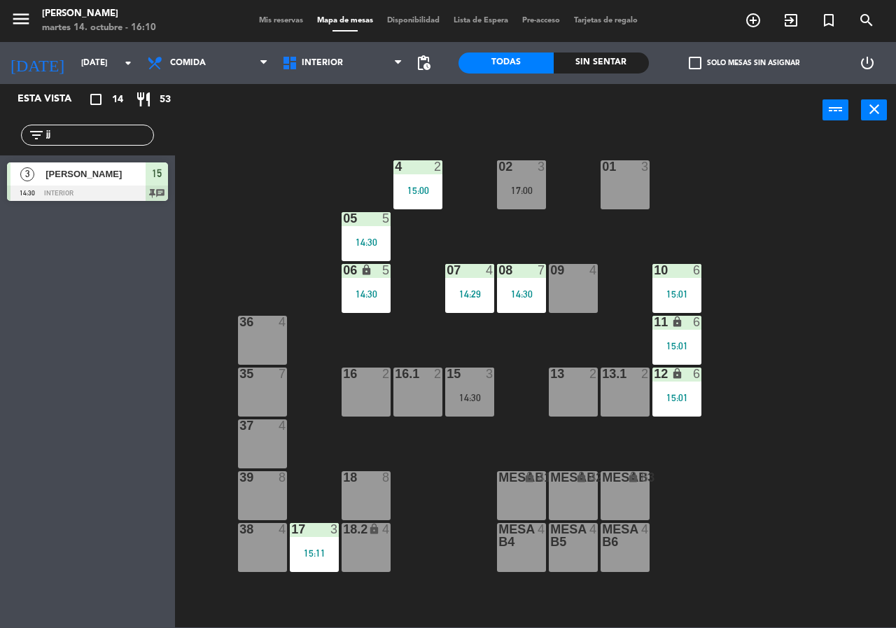
click at [76, 139] on input "jj" at bounding box center [99, 134] width 108 height 15
type input "j"
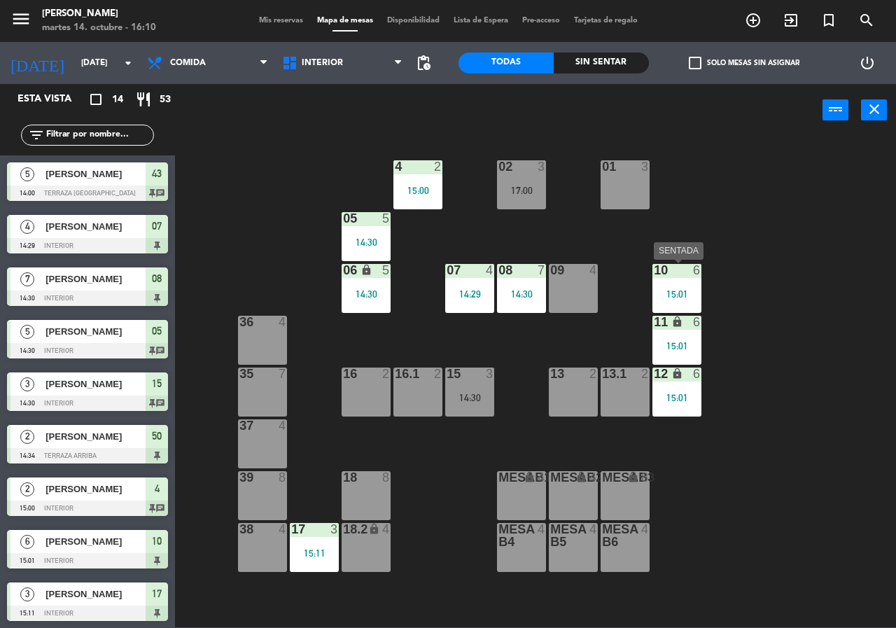
click at [656, 289] on div "15:01" at bounding box center [676, 294] width 49 height 10
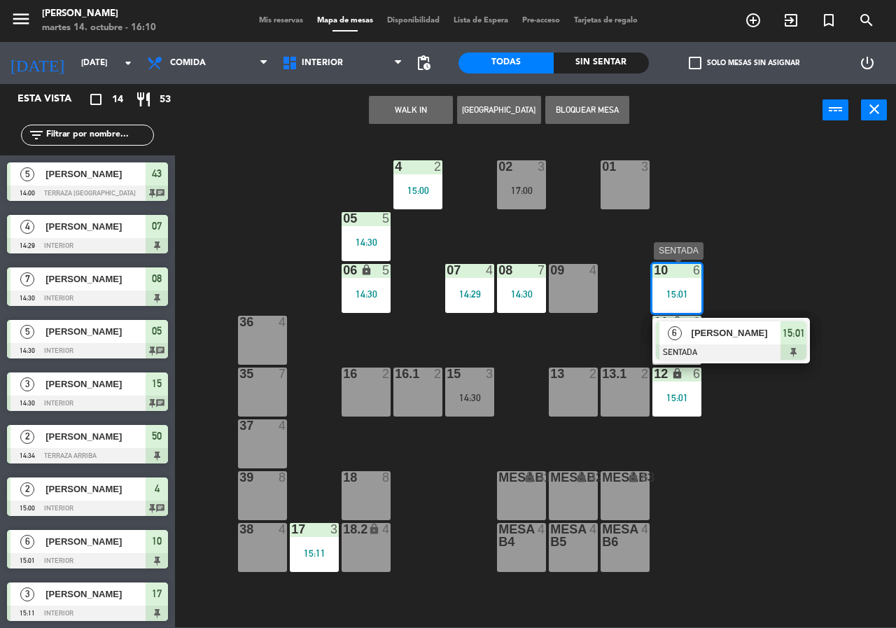
click at [693, 325] on span "[PERSON_NAME]" at bounding box center [736, 332] width 90 height 15
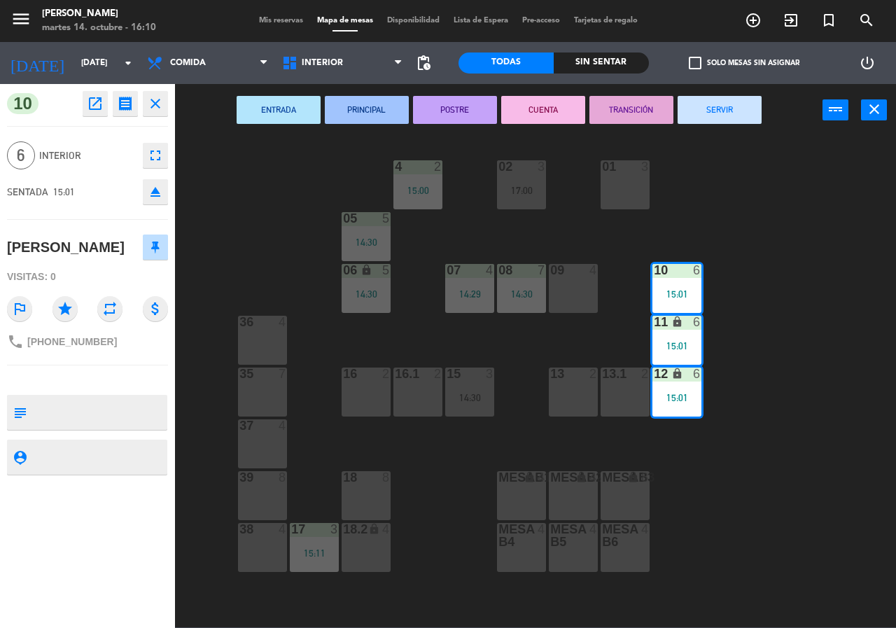
click at [156, 155] on icon "fullscreen" at bounding box center [155, 155] width 17 height 17
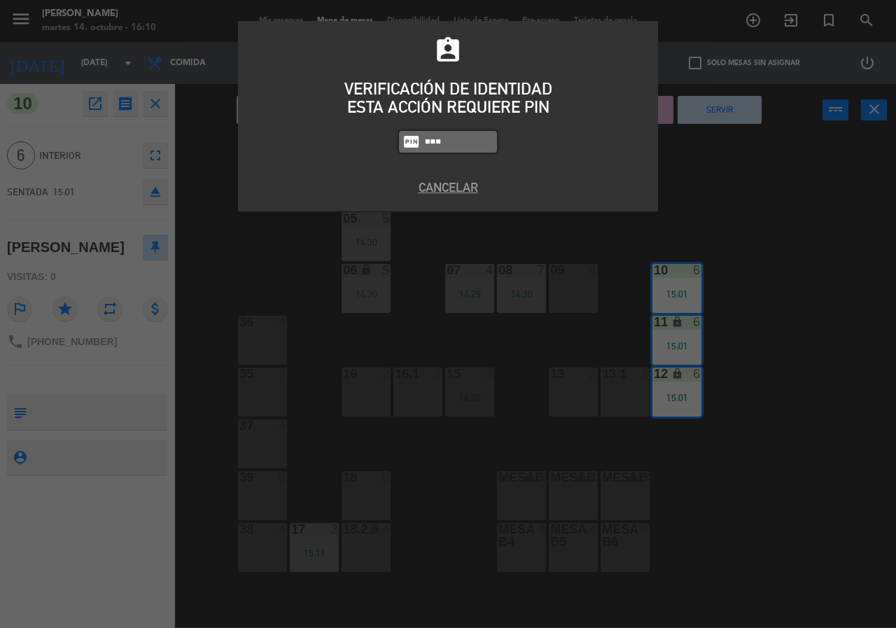
type input "9567"
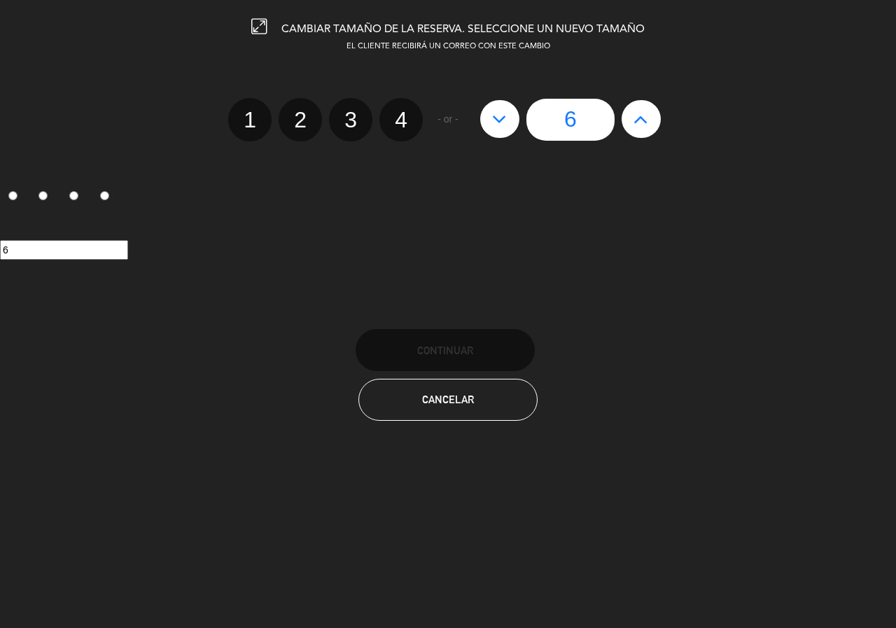
click at [648, 108] on icon at bounding box center [640, 119] width 15 height 22
type input "7"
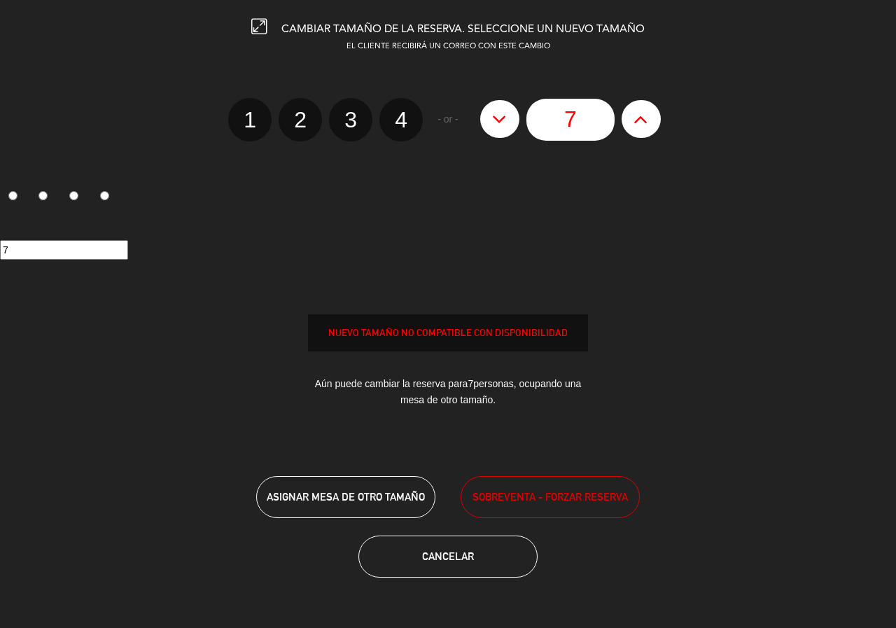
click at [649, 106] on button at bounding box center [640, 119] width 39 height 38
type input "8"
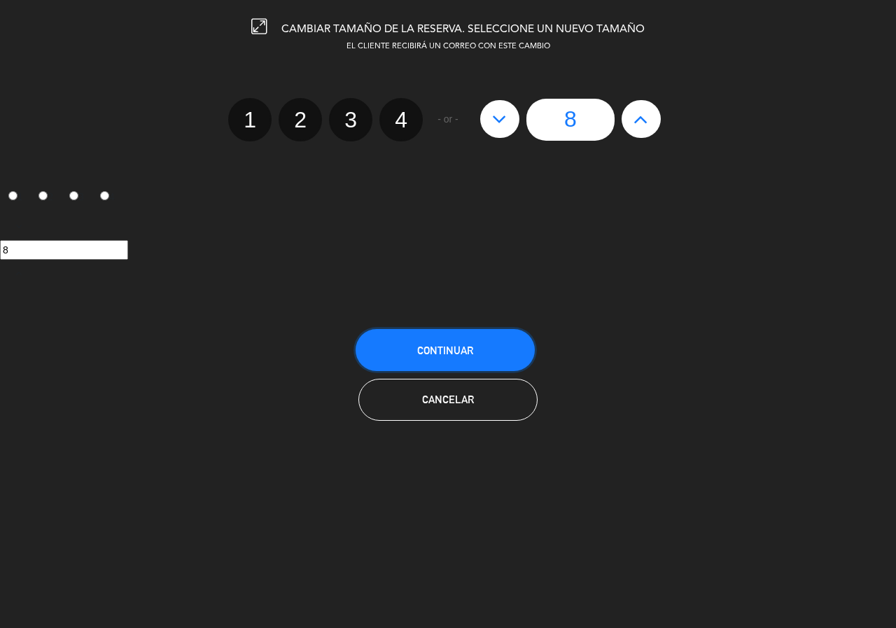
click at [441, 341] on button "Continuar" at bounding box center [444, 350] width 179 height 42
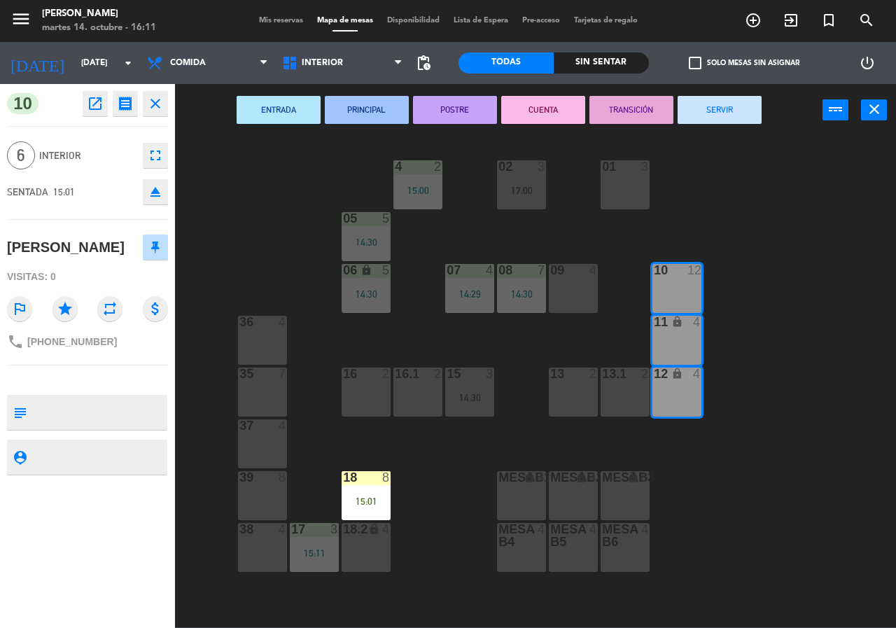
click at [808, 395] on div "02 3 17:00 4 2 15:00 01 3 05 5 14:30 06 lock 5 14:30 07 4 14:29 09 4 10 12 08 7…" at bounding box center [540, 381] width 712 height 491
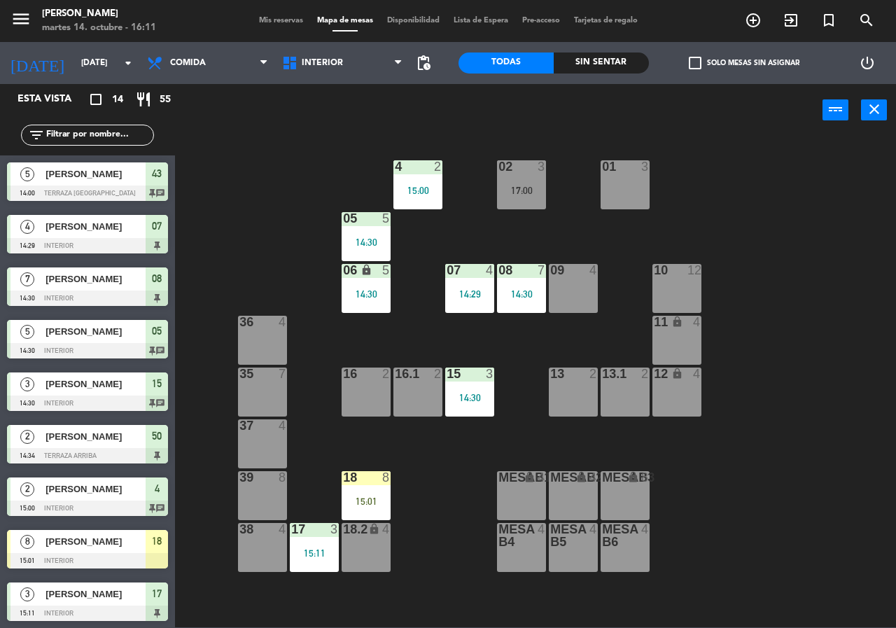
drag, startPoint x: 352, startPoint y: 491, endPoint x: 404, endPoint y: 523, distance: 61.2
click at [353, 493] on div "18 8 15:01" at bounding box center [365, 495] width 49 height 49
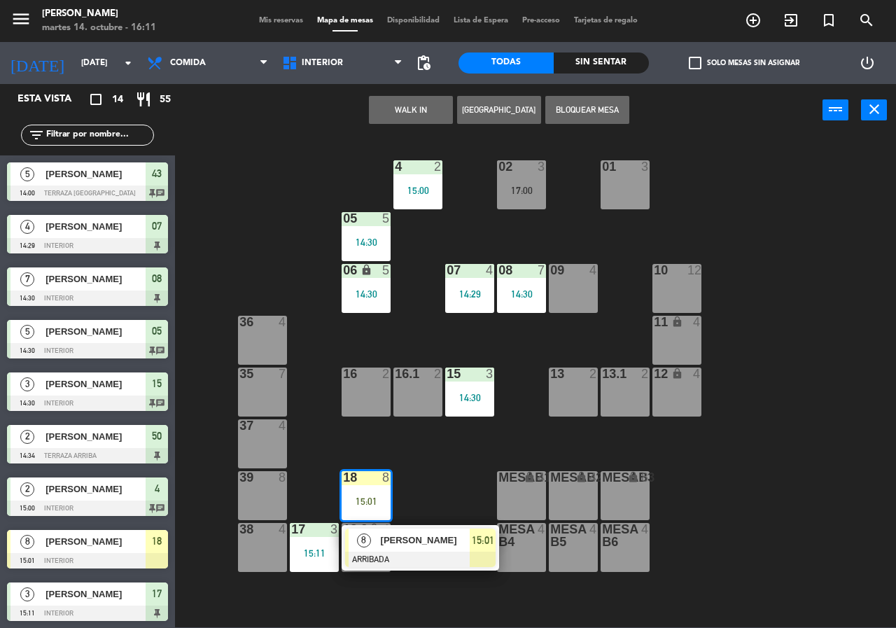
drag, startPoint x: 430, startPoint y: 547, endPoint x: 521, endPoint y: 488, distance: 108.3
click at [431, 545] on div "8 [PERSON_NAME] ARRIBADA 15:01" at bounding box center [420, 547] width 178 height 45
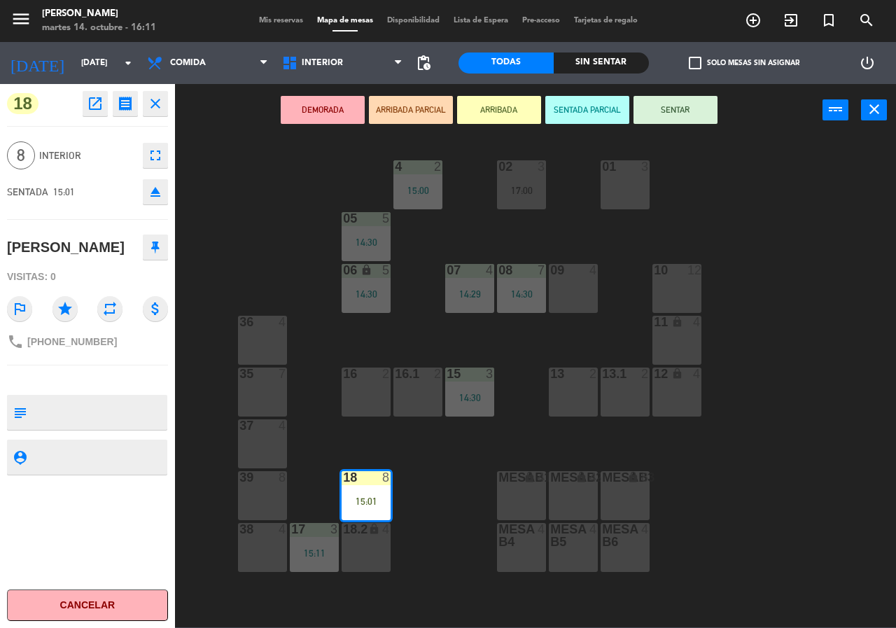
click at [663, 298] on div "10 12" at bounding box center [676, 288] width 49 height 49
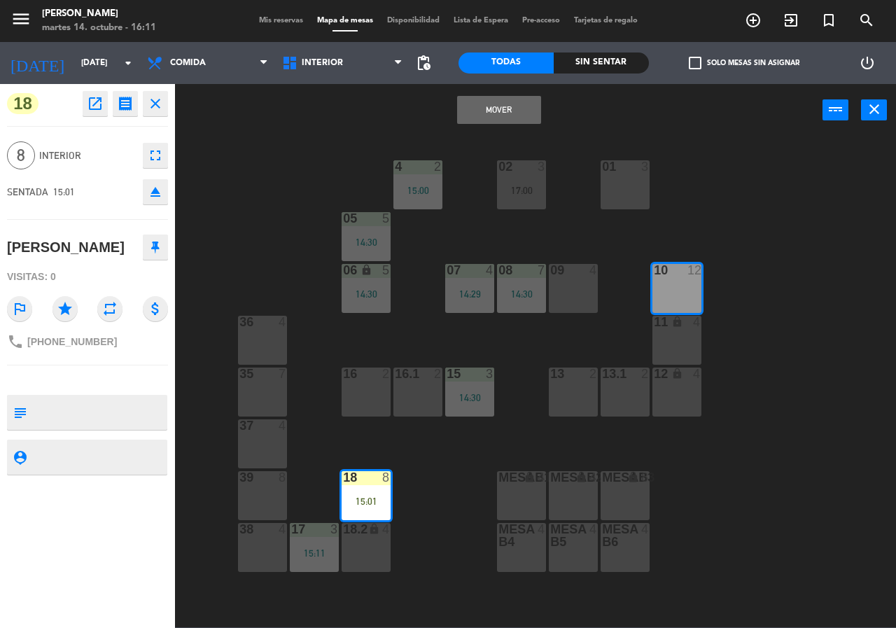
click at [666, 376] on div "lock" at bounding box center [676, 373] width 23 height 13
click at [681, 344] on div "11 lock 4" at bounding box center [676, 340] width 49 height 49
click at [688, 386] on div "12 lock 4" at bounding box center [676, 391] width 49 height 49
drag, startPoint x: 499, startPoint y: 102, endPoint x: 458, endPoint y: 89, distance: 42.7
click at [500, 109] on button "Mover y Unir" at bounding box center [499, 110] width 84 height 28
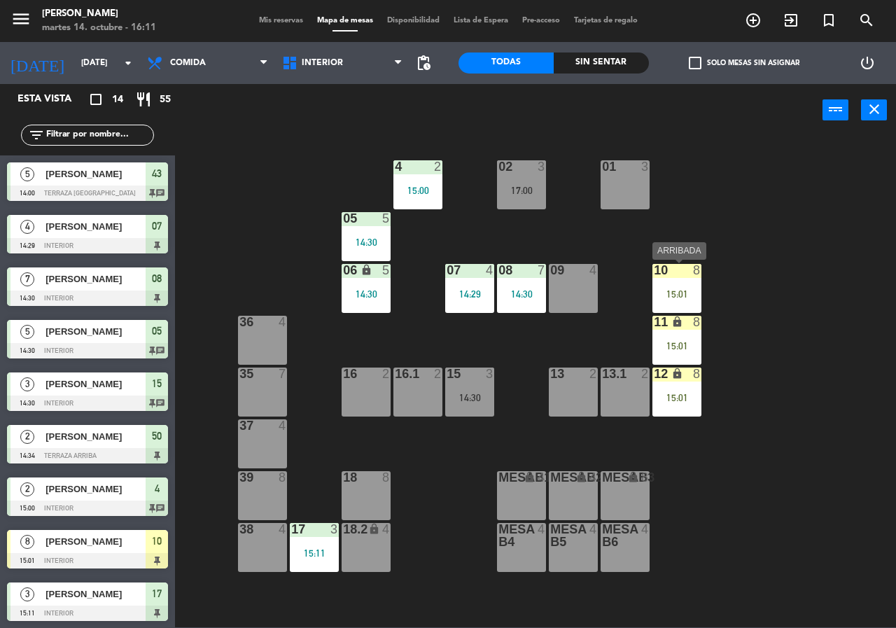
click at [691, 284] on div "10 8 15:01" at bounding box center [676, 288] width 49 height 49
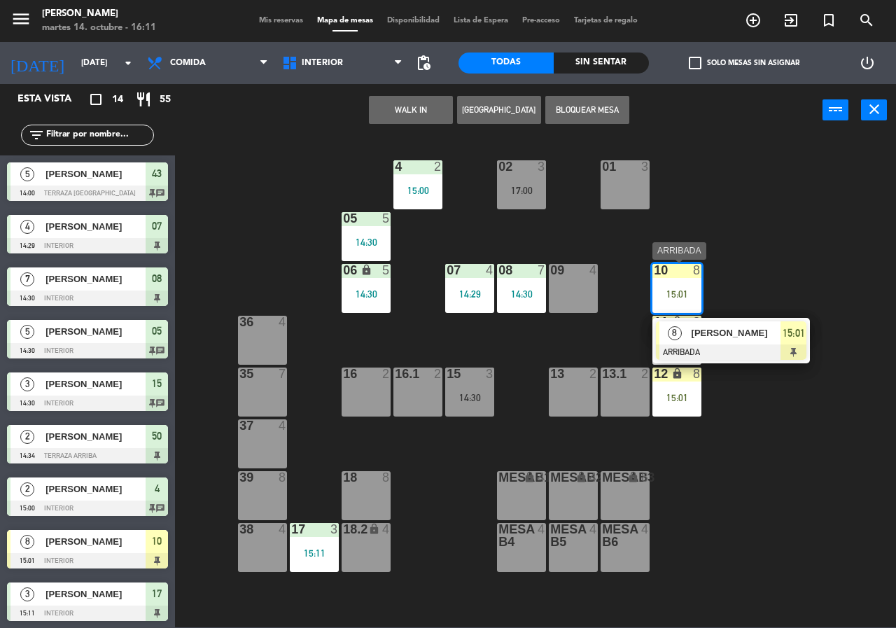
click at [727, 348] on div at bounding box center [731, 351] width 150 height 15
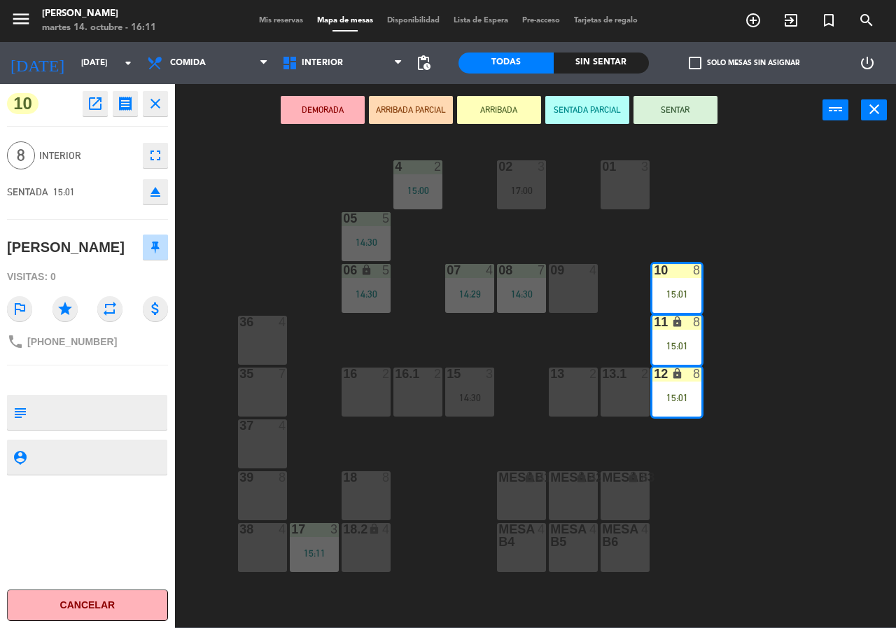
click at [678, 102] on button "SENTAR" at bounding box center [675, 110] width 84 height 28
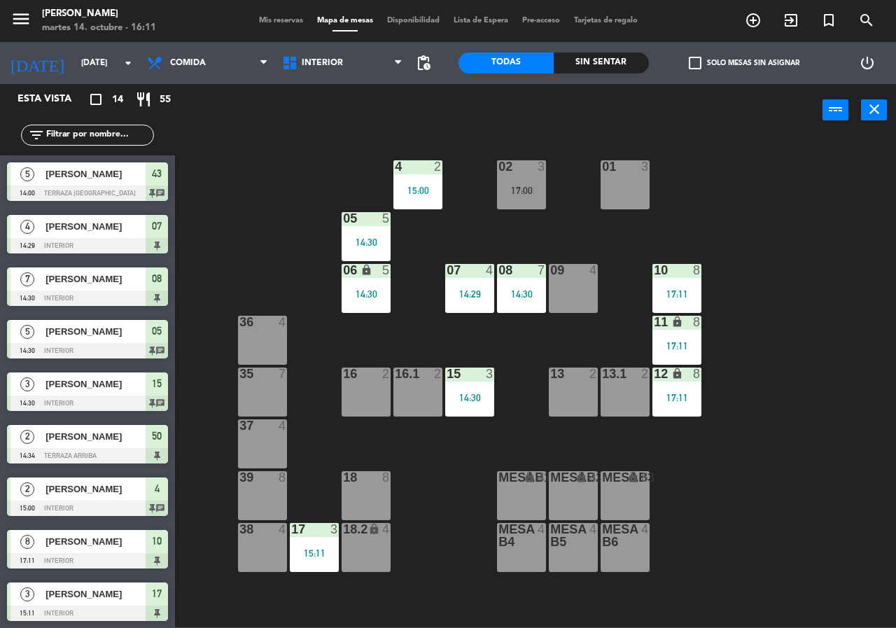
click at [805, 251] on div "02 3 17:00 4 2 15:00 01 3 05 5 14:30 06 lock 5 14:30 07 4 14:29 09 4 10 8 17:11…" at bounding box center [540, 381] width 712 height 491
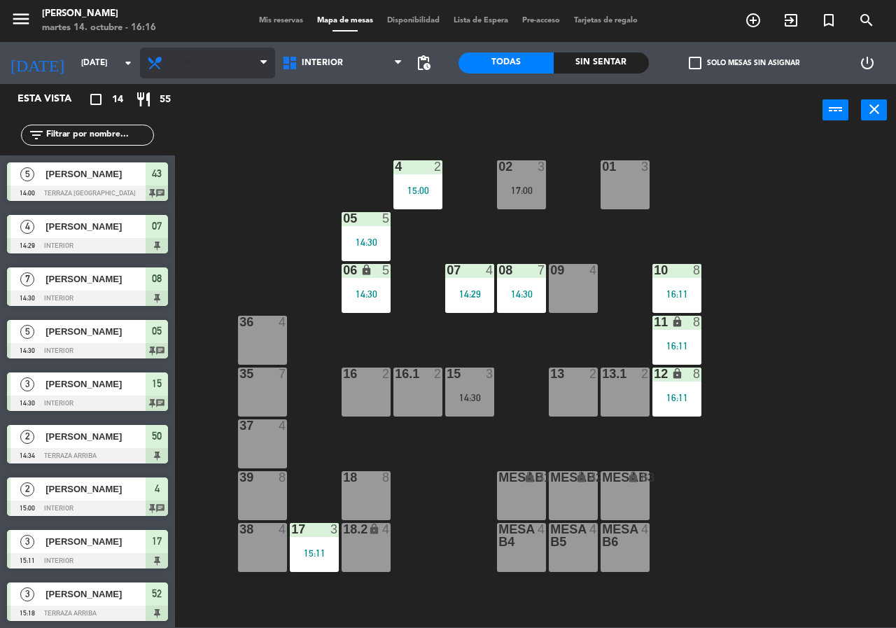
click at [217, 68] on span "Comida" at bounding box center [207, 63] width 135 height 31
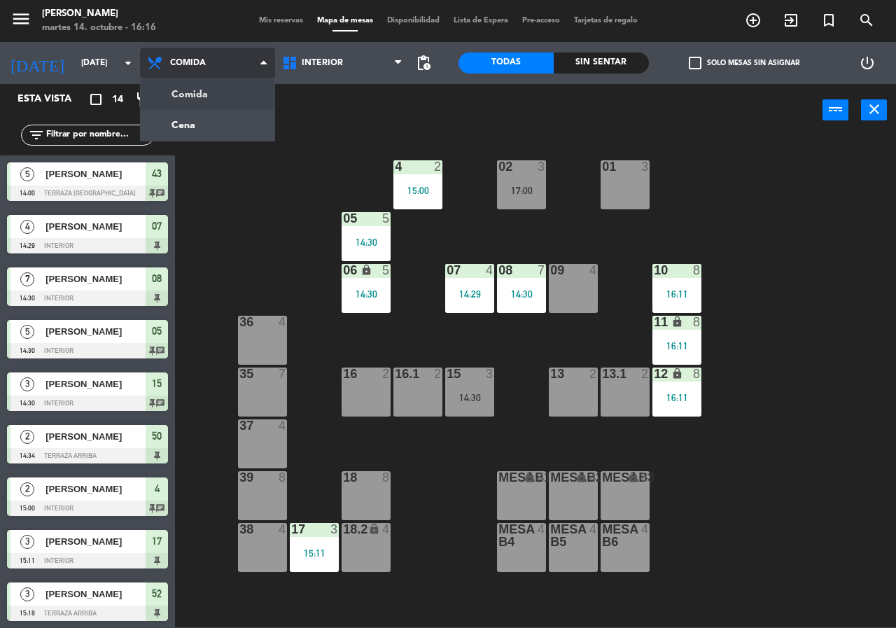
click at [213, 124] on ng-component "menu [PERSON_NAME][DATE] 14. octubre - 16:16 Mis reservas Mapa de mesas Disponi…" at bounding box center [448, 313] width 896 height 627
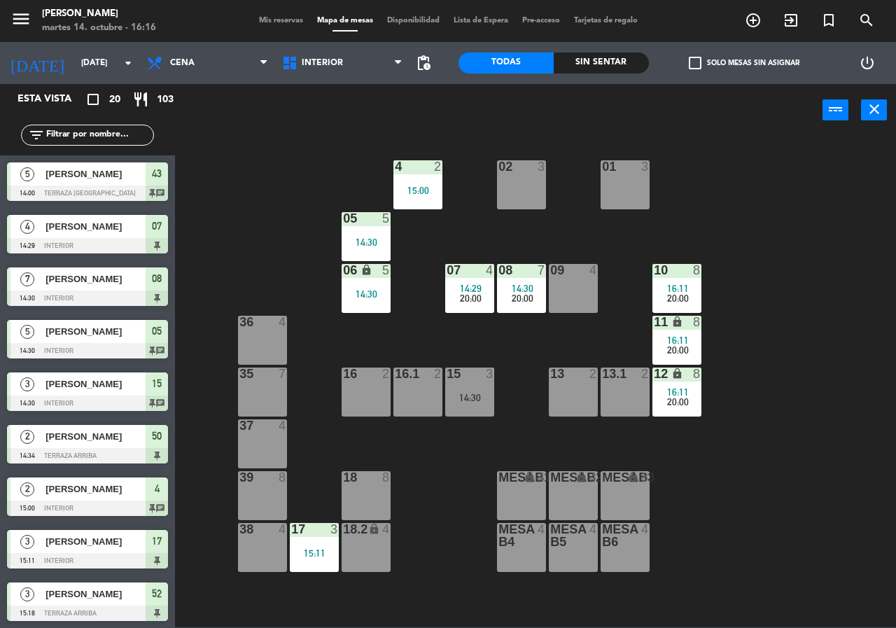
click at [598, 59] on div "Sin sentar" at bounding box center [601, 62] width 95 height 21
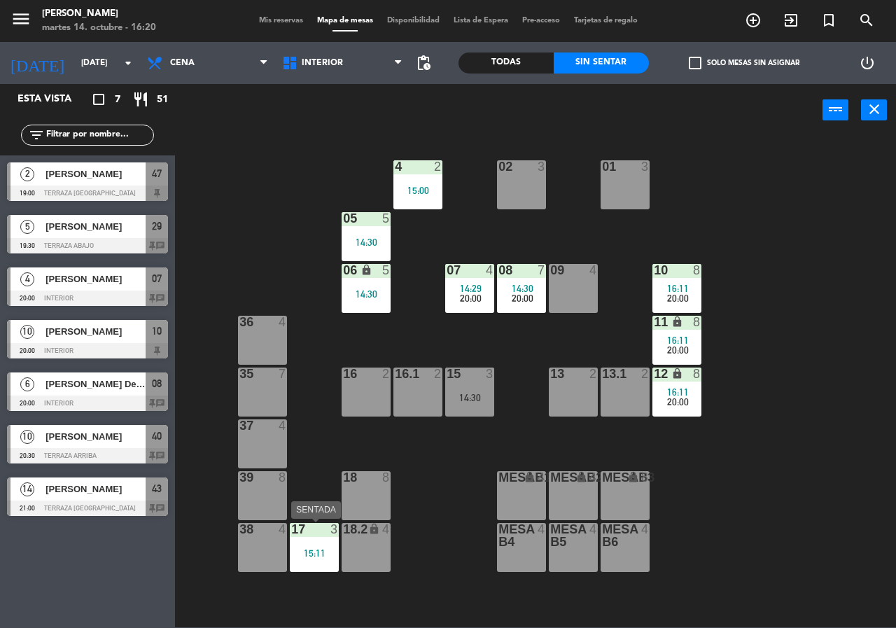
drag, startPoint x: 316, startPoint y: 544, endPoint x: 330, endPoint y: 549, distance: 14.8
click at [317, 544] on div "17 3 15:11" at bounding box center [314, 547] width 49 height 49
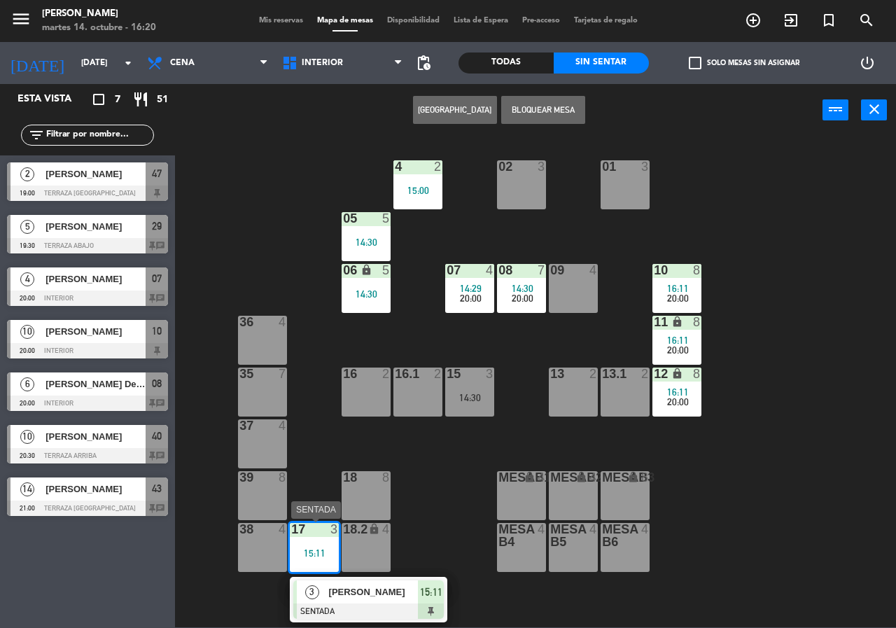
click at [346, 582] on div "[PERSON_NAME]" at bounding box center [372, 591] width 91 height 23
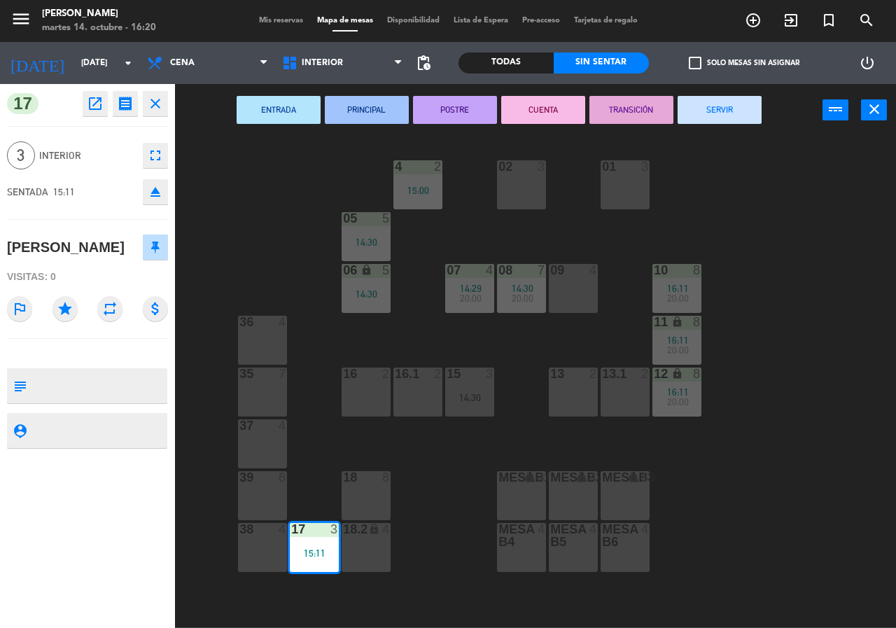
click at [717, 112] on button "SERVIR" at bounding box center [719, 110] width 84 height 28
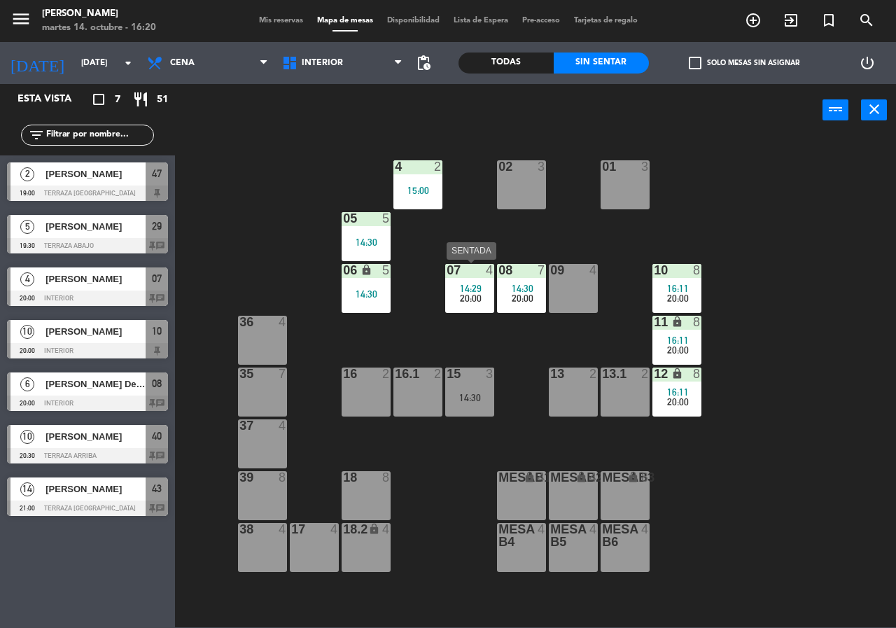
click at [466, 278] on div "07 4" at bounding box center [469, 271] width 49 height 14
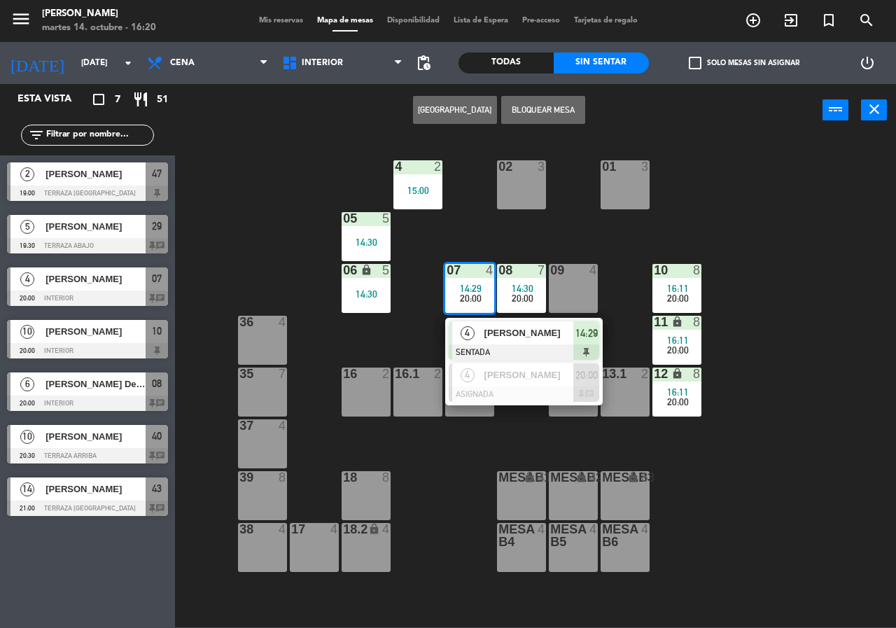
click at [507, 330] on div "4 [PERSON_NAME] SENTADA 14:29" at bounding box center [524, 340] width 178 height 45
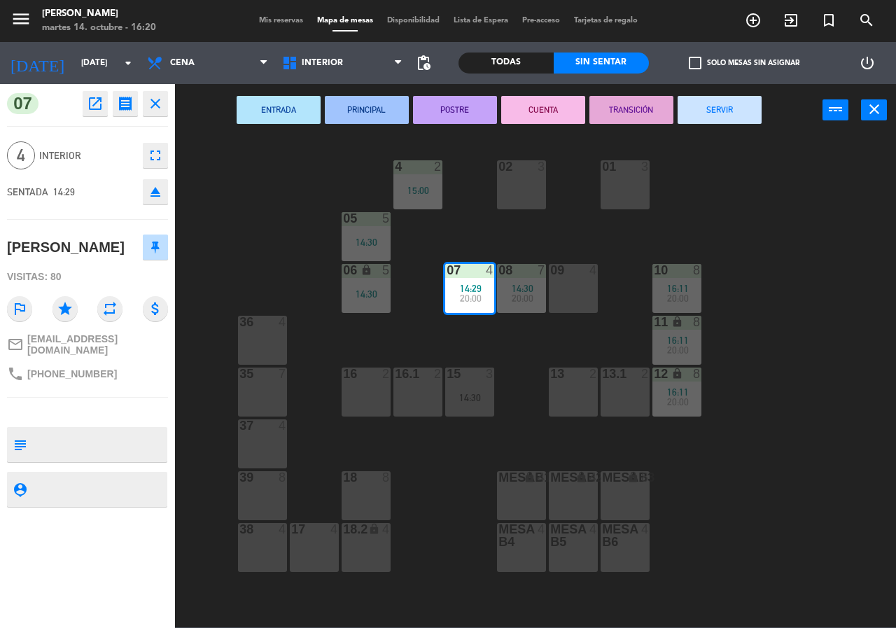
click at [714, 108] on button "SERVIR" at bounding box center [719, 110] width 84 height 28
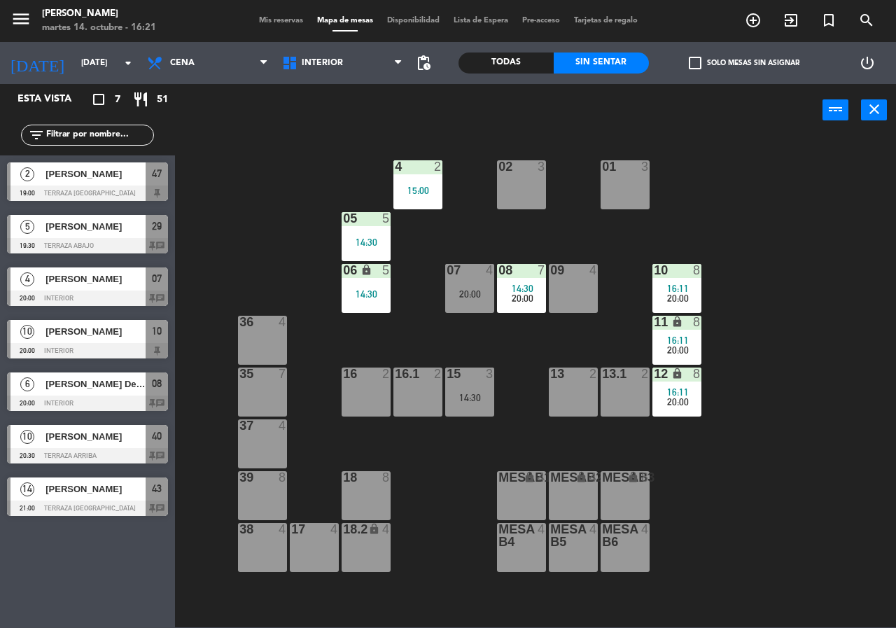
drag, startPoint x: 817, startPoint y: 458, endPoint x: 826, endPoint y: 439, distance: 21.6
click at [817, 458] on div "02 3 4 2 15:00 01 3 05 5 14:30 06 lock 5 14:30 07 4 20:00 09 4 10 8 16:11 20:00…" at bounding box center [540, 381] width 712 height 491
click at [97, 65] on input "[DATE]" at bounding box center [129, 63] width 111 height 24
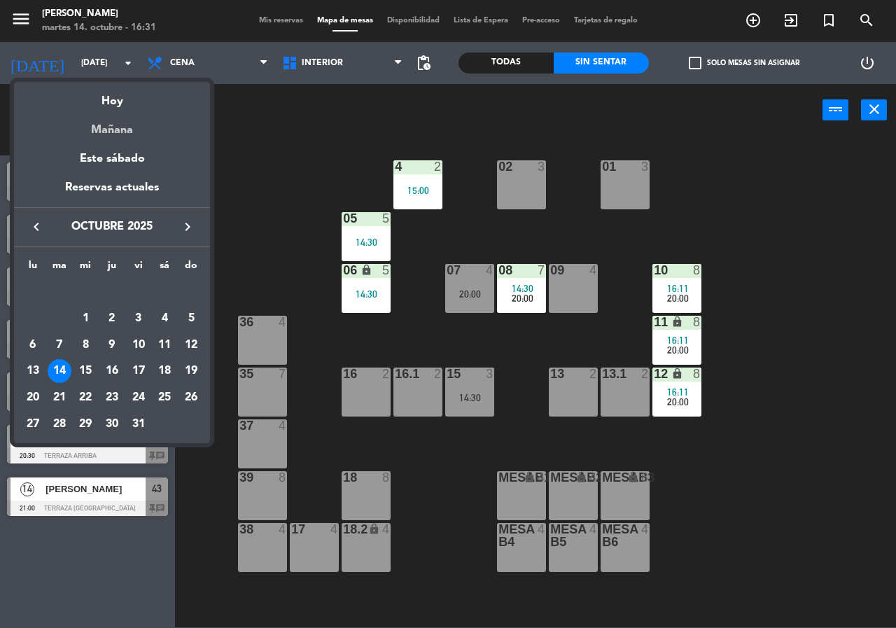
click at [127, 127] on div "Mañana" at bounding box center [112, 125] width 196 height 29
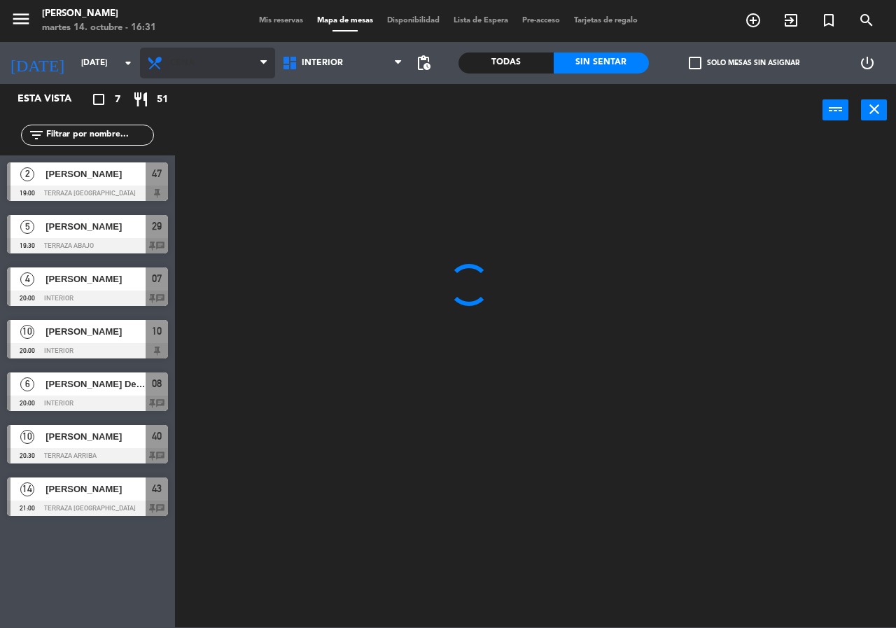
drag, startPoint x: 180, startPoint y: 75, endPoint x: 202, endPoint y: 83, distance: 23.9
click at [183, 76] on span "Cena" at bounding box center [207, 63] width 135 height 31
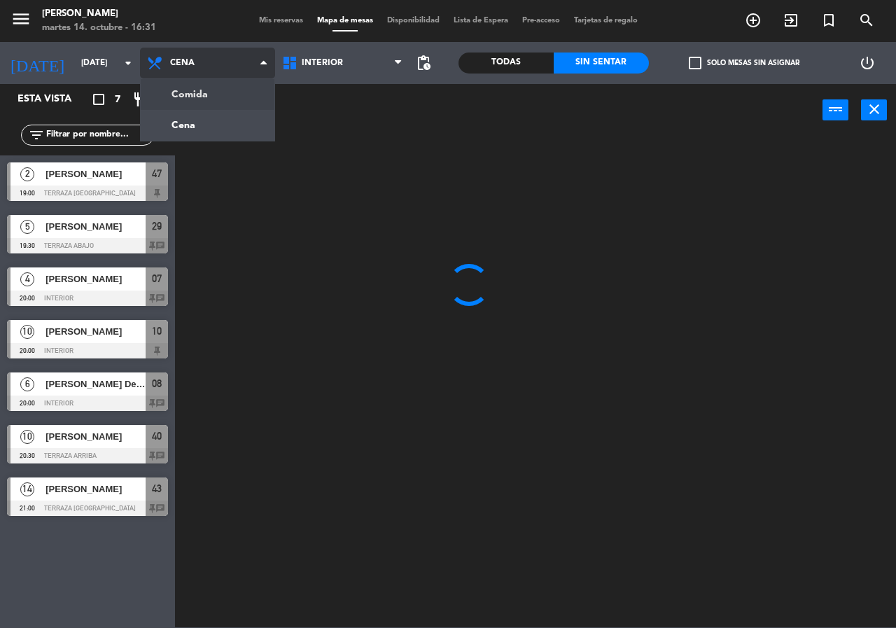
click at [200, 92] on ng-component "menu [PERSON_NAME][DATE] 14. octubre - 16:31 Mis reservas Mapa de mesas Disponi…" at bounding box center [448, 313] width 896 height 627
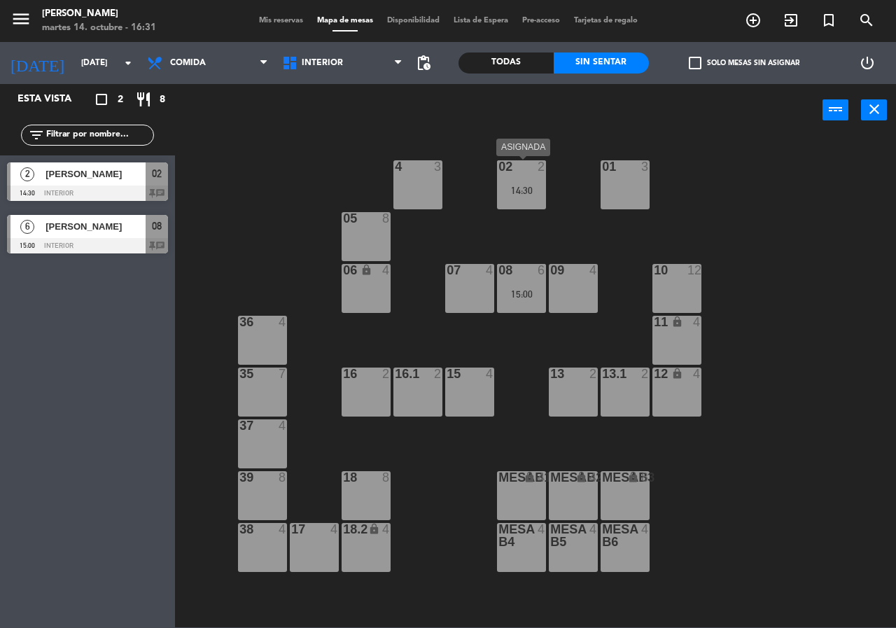
drag, startPoint x: 526, startPoint y: 190, endPoint x: 577, endPoint y: 211, distance: 55.2
click at [526, 190] on div "14:30" at bounding box center [521, 190] width 49 height 10
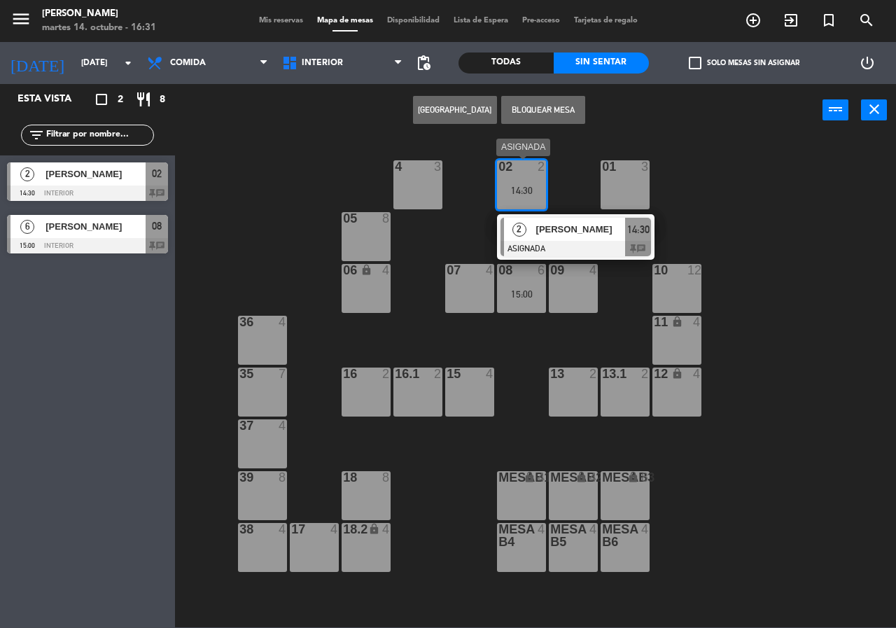
click at [598, 241] on div at bounding box center [575, 248] width 150 height 15
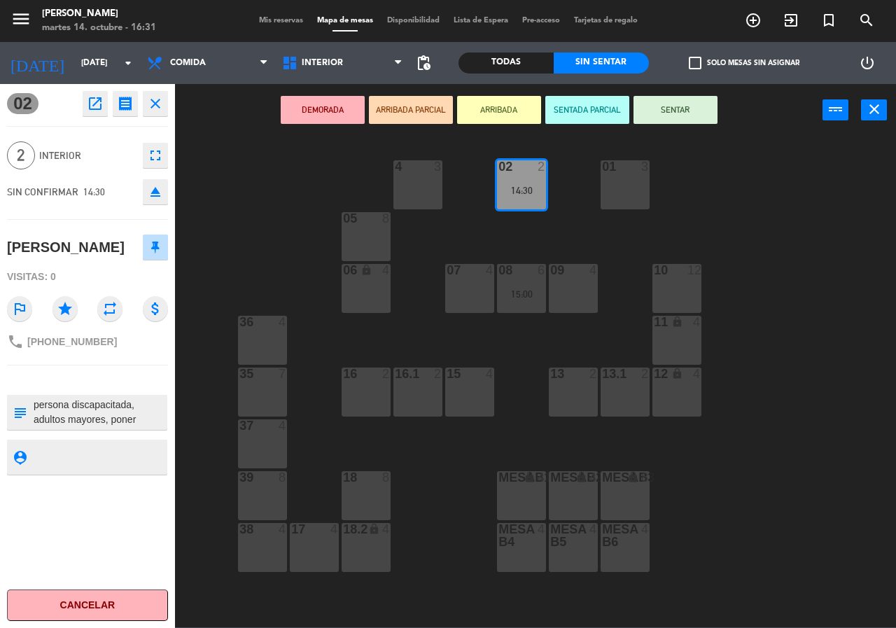
click at [140, 418] on textarea at bounding box center [99, 411] width 134 height 29
click at [262, 175] on div "02 2 14:30 4 3 01 3 05 8 06 lock 4 07 4 09 4 10 12 08 6 15:00 11 lock 4 36 4 16…" at bounding box center [540, 381] width 712 height 491
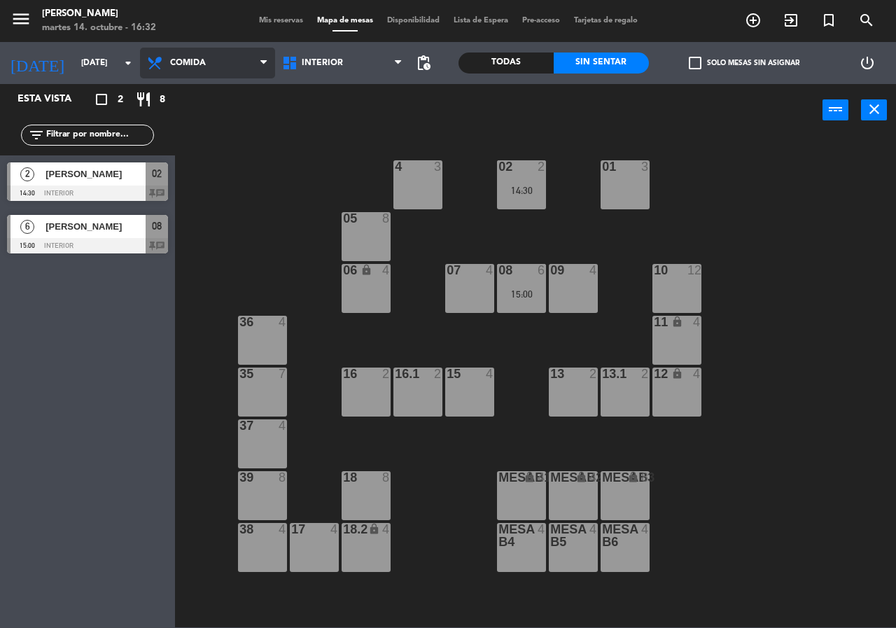
click at [232, 66] on span "Comida" at bounding box center [207, 63] width 135 height 31
click at [230, 119] on ng-component "menu [PERSON_NAME][DATE] 14. octubre - 16:32 Mis reservas Mapa de mesas Disponi…" at bounding box center [448, 313] width 896 height 627
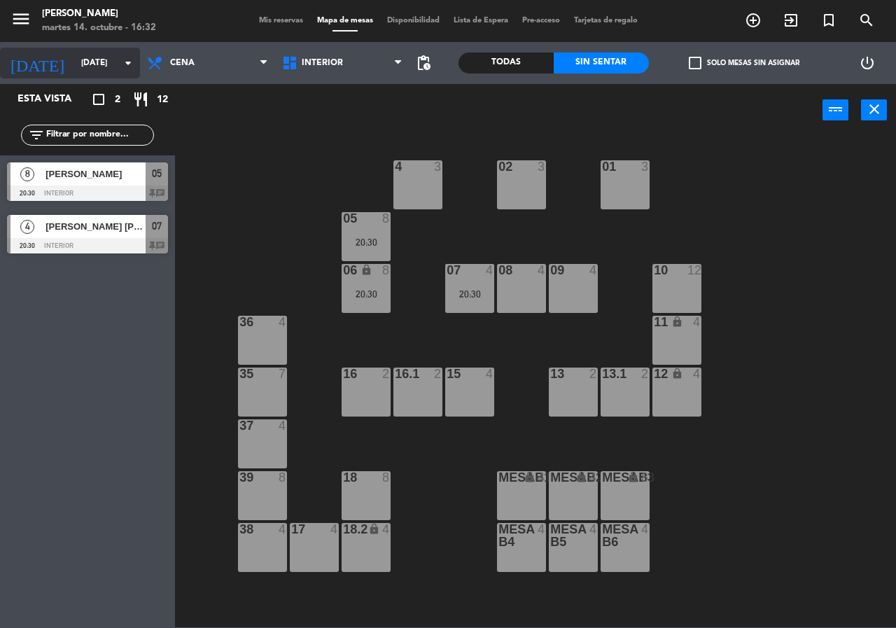
click at [94, 70] on input "[DATE]" at bounding box center [129, 63] width 111 height 24
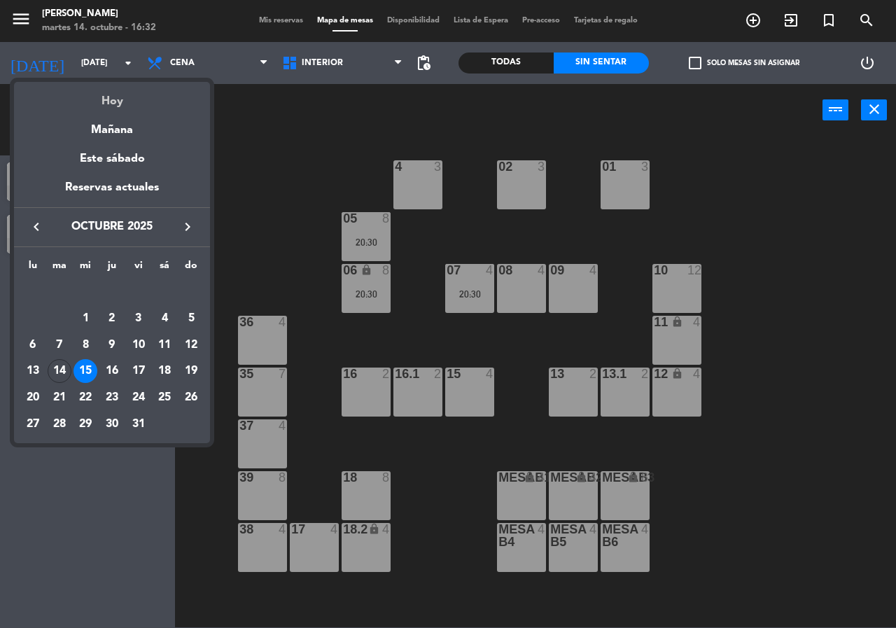
click at [114, 101] on div "Hoy" at bounding box center [112, 96] width 196 height 29
type input "[DATE]"
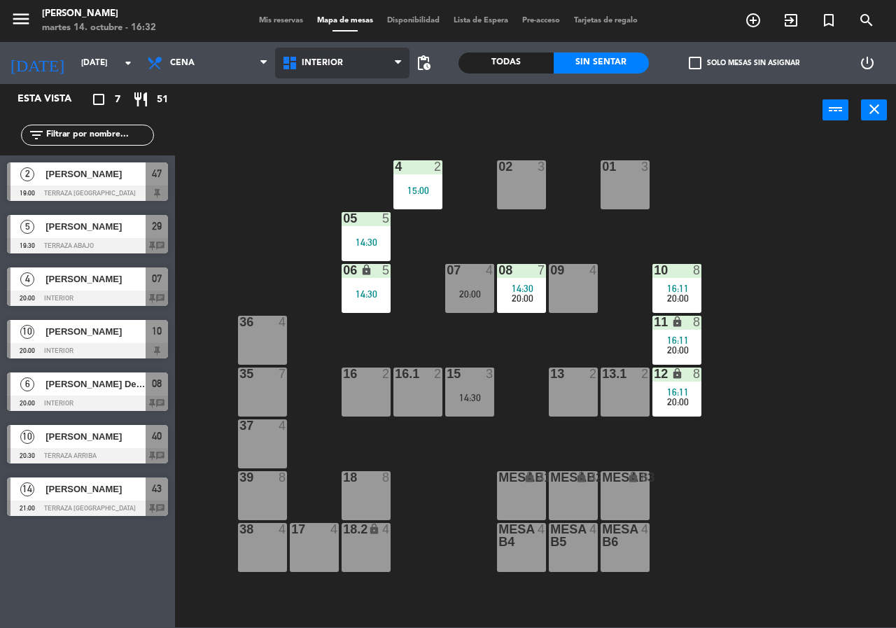
click at [363, 60] on span "Interior" at bounding box center [342, 63] width 135 height 31
click at [353, 122] on ng-component "menu [PERSON_NAME][DATE] 14. octubre - 16:32 Mis reservas Mapa de mesas Disponi…" at bounding box center [448, 313] width 896 height 627
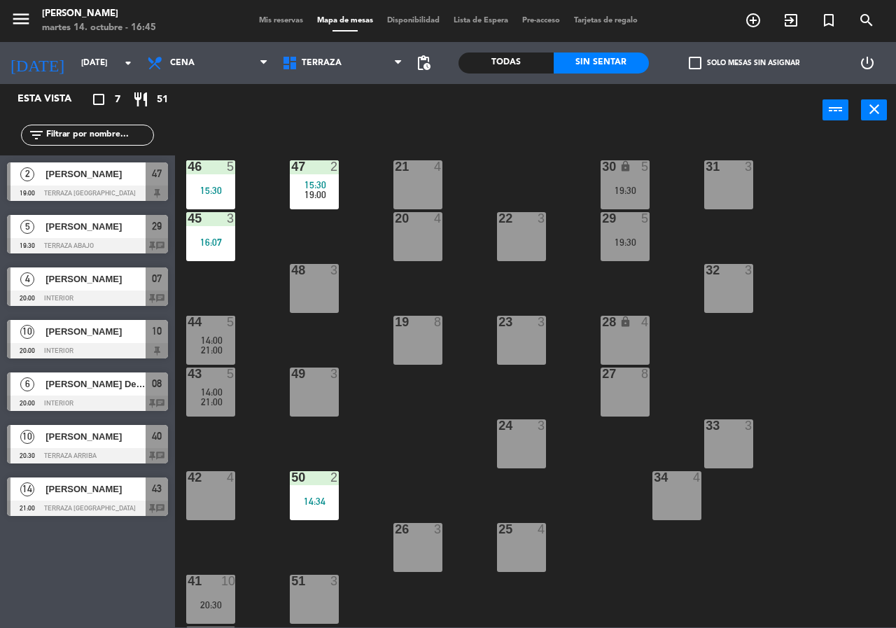
click at [291, 17] on span "Mis reservas" at bounding box center [281, 21] width 58 height 8
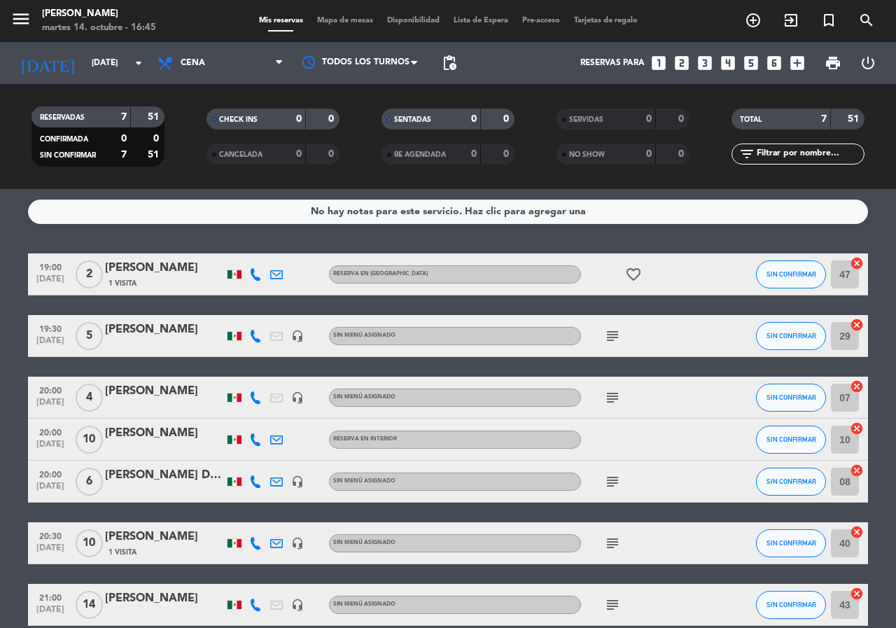
click at [346, 20] on span "Mapa de mesas" at bounding box center [345, 21] width 70 height 8
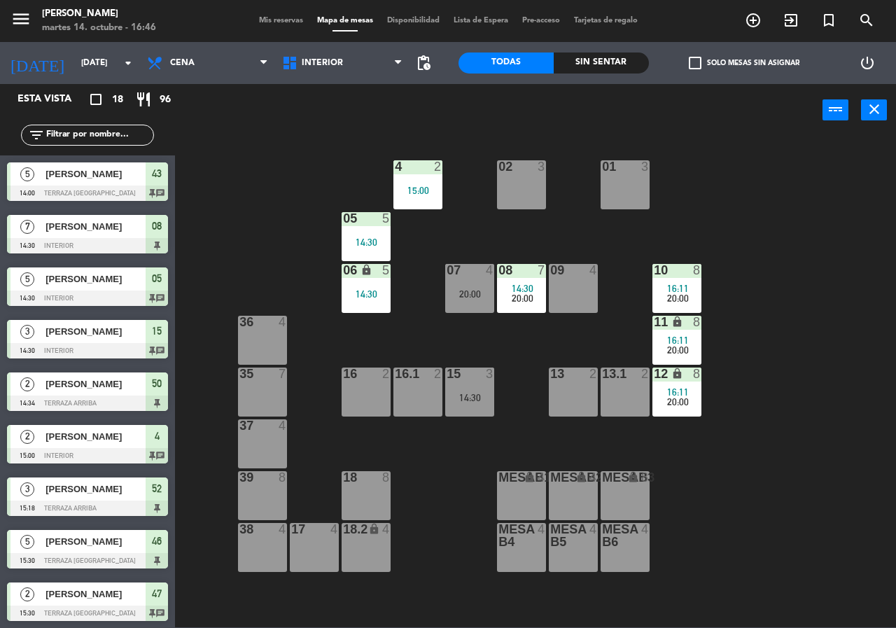
click at [528, 120] on div "power_input close" at bounding box center [498, 110] width 647 height 53
click at [186, 45] on div "Comida Cena Cena Comida Cena" at bounding box center [207, 63] width 135 height 42
click at [186, 56] on span "Cena" at bounding box center [207, 63] width 135 height 31
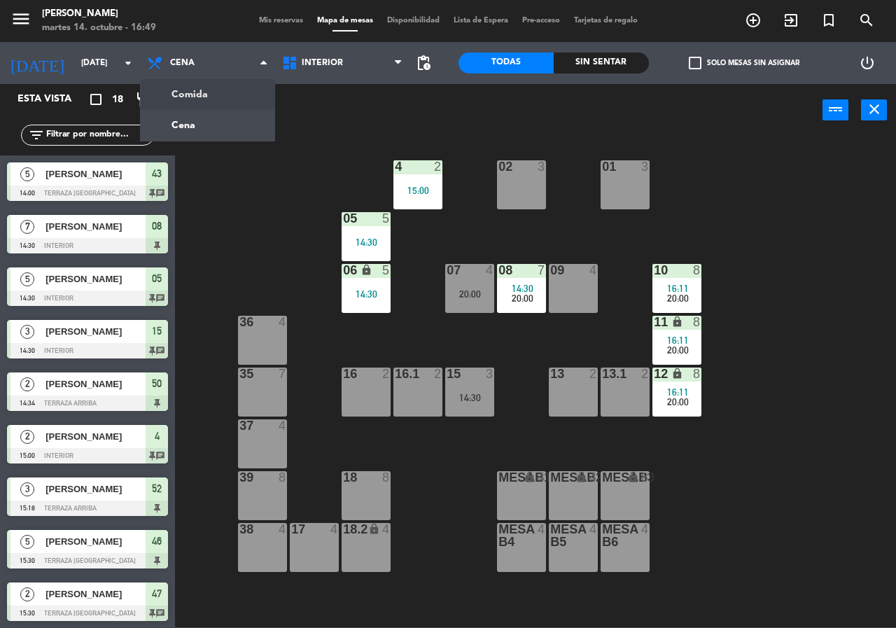
click at [193, 87] on ng-component "menu [PERSON_NAME][DATE] 14. octubre - 16:49 Mis reservas Mapa de mesas Disponi…" at bounding box center [448, 313] width 896 height 627
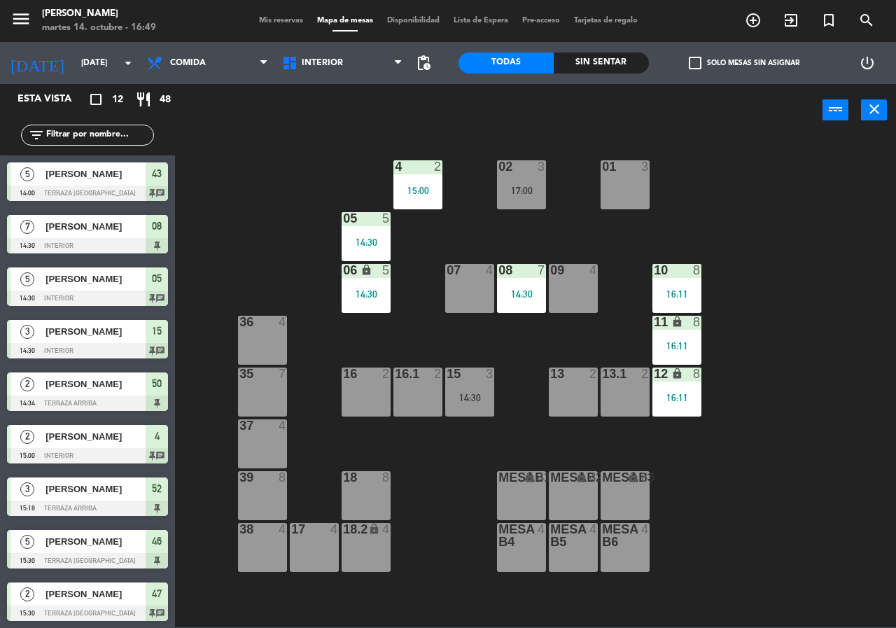
click at [267, 21] on span "Mis reservas" at bounding box center [281, 21] width 58 height 8
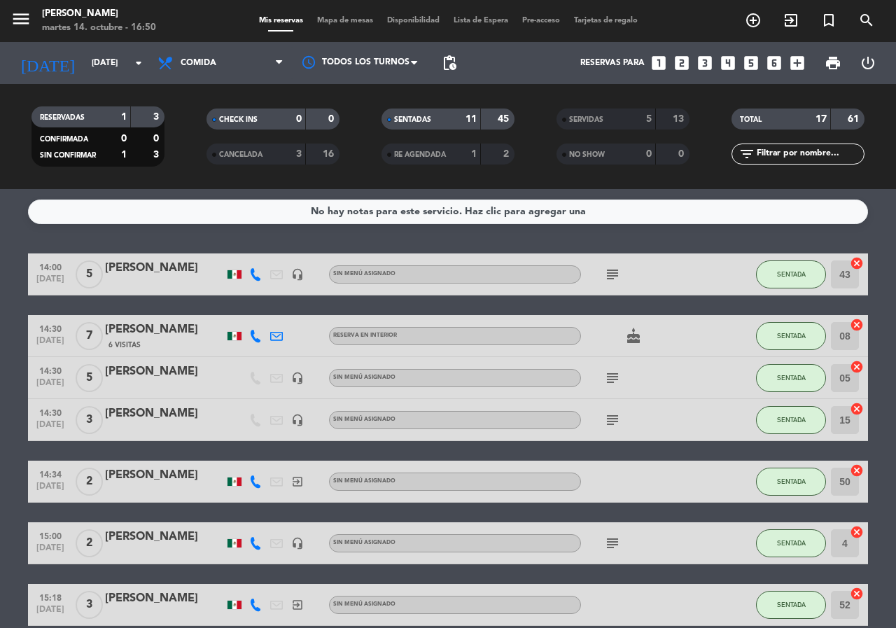
click at [333, 19] on span "Mapa de mesas" at bounding box center [345, 21] width 70 height 8
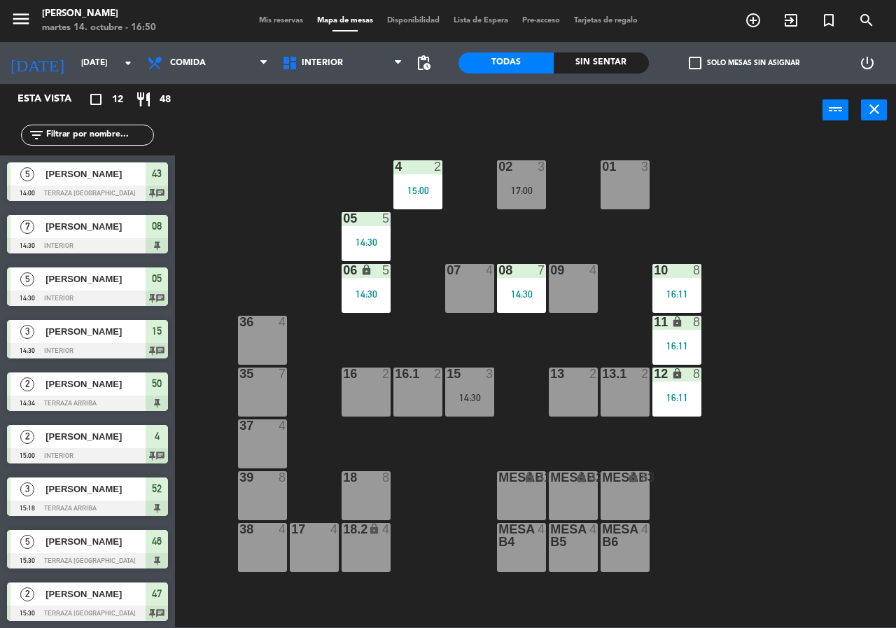
click at [348, 104] on div "power_input close" at bounding box center [498, 110] width 647 height 53
click at [515, 294] on div "14:30" at bounding box center [521, 294] width 49 height 10
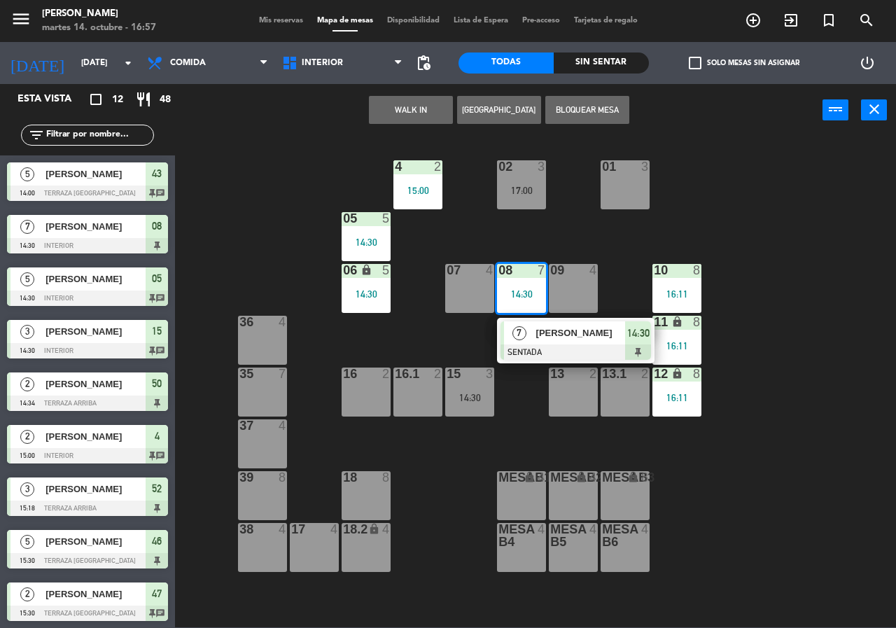
click at [527, 334] on div "7" at bounding box center [519, 332] width 30 height 23
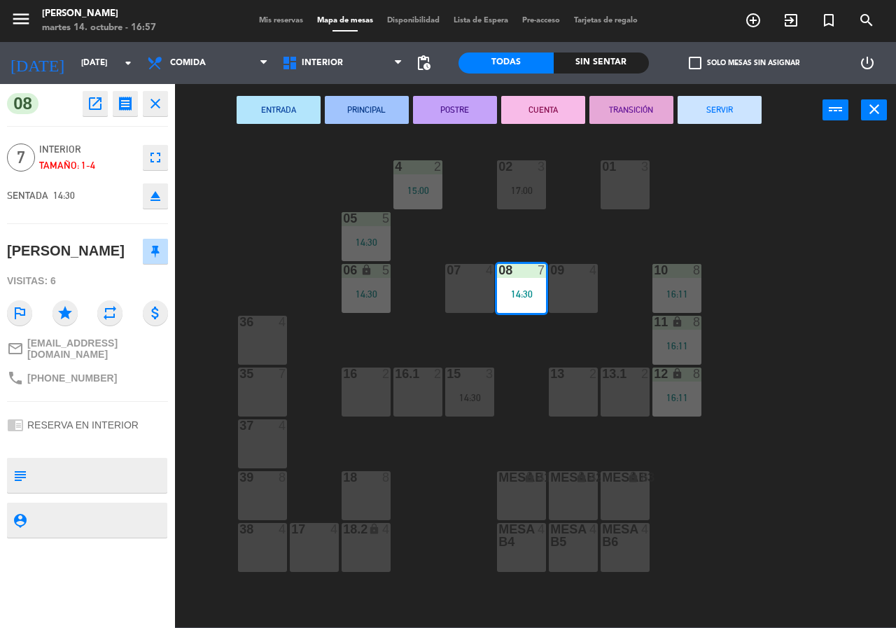
click at [719, 103] on button "SERVIR" at bounding box center [719, 110] width 84 height 28
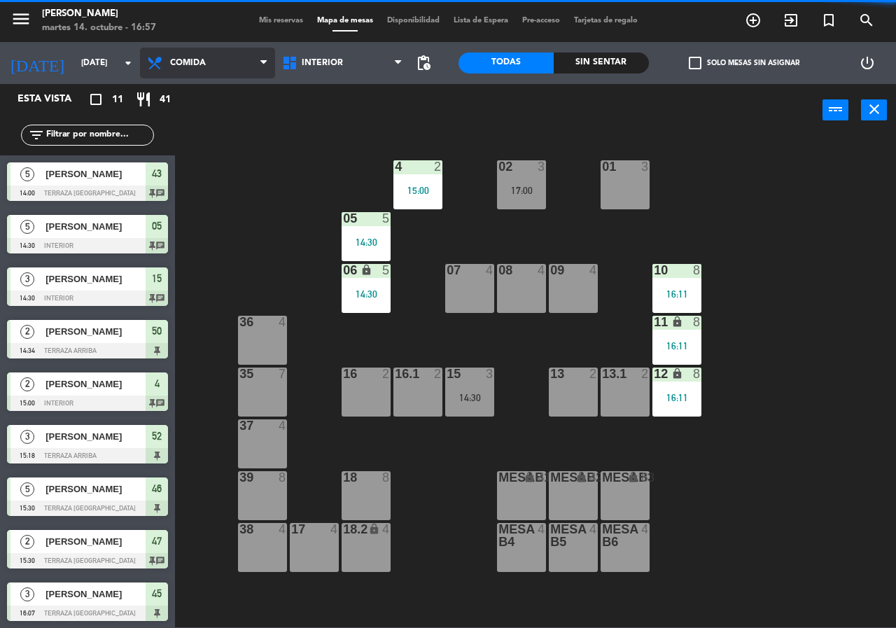
click at [216, 65] on span "Comida" at bounding box center [207, 63] width 135 height 31
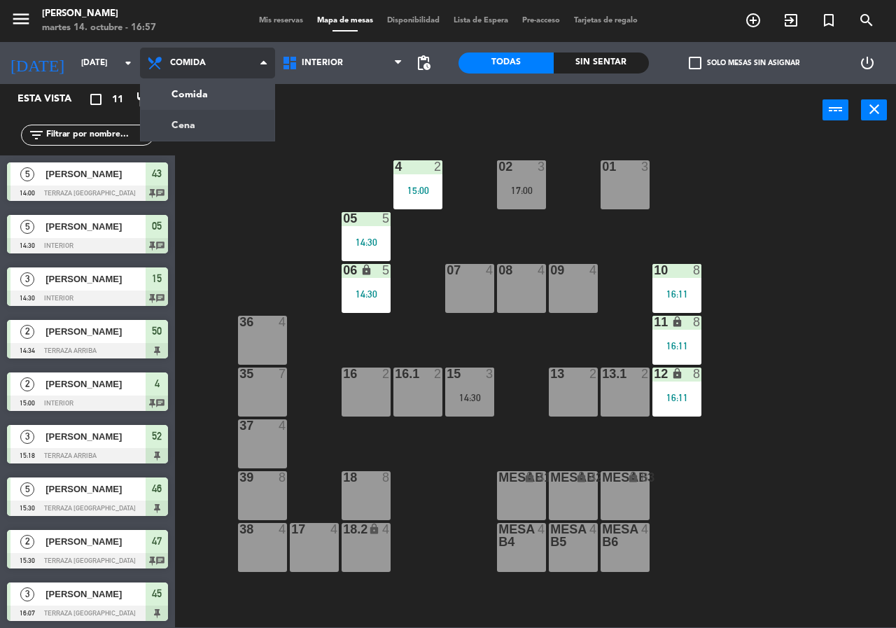
click at [216, 119] on ng-component "menu [PERSON_NAME][DATE] 14. octubre - 16:57 Mis reservas Mapa de mesas Disponi…" at bounding box center [448, 313] width 896 height 627
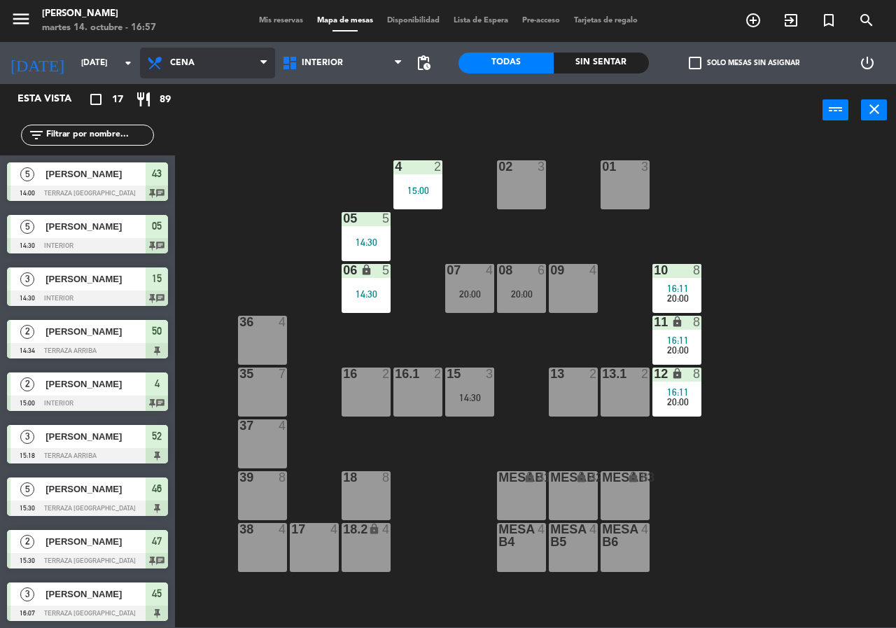
drag, startPoint x: 226, startPoint y: 66, endPoint x: 227, endPoint y: 76, distance: 9.1
click at [225, 66] on span "Cena" at bounding box center [207, 63] width 135 height 31
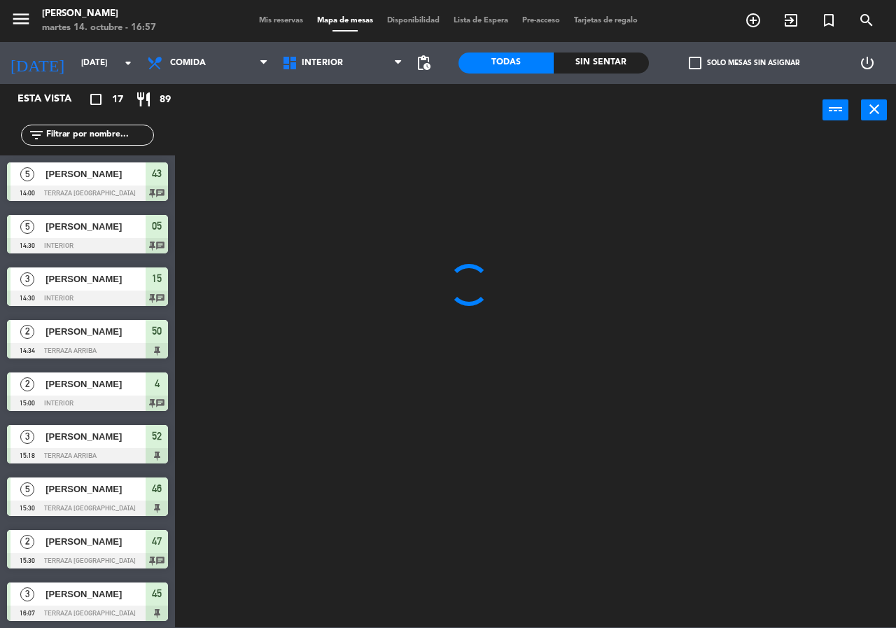
drag, startPoint x: 223, startPoint y: 94, endPoint x: 246, endPoint y: 85, distance: 24.8
click at [223, 94] on ng-component "menu [PERSON_NAME][DATE] 14. octubre - 16:57 Mis reservas Mapa de mesas Disponi…" at bounding box center [448, 313] width 896 height 627
drag, startPoint x: 309, startPoint y: 73, endPoint x: 308, endPoint y: 87, distance: 14.0
click at [309, 73] on span "Interior" at bounding box center [342, 63] width 135 height 31
click at [318, 122] on ng-component "menu [PERSON_NAME][DATE] 14. octubre - 16:57 Mis reservas Mapa de mesas Disponi…" at bounding box center [448, 313] width 896 height 627
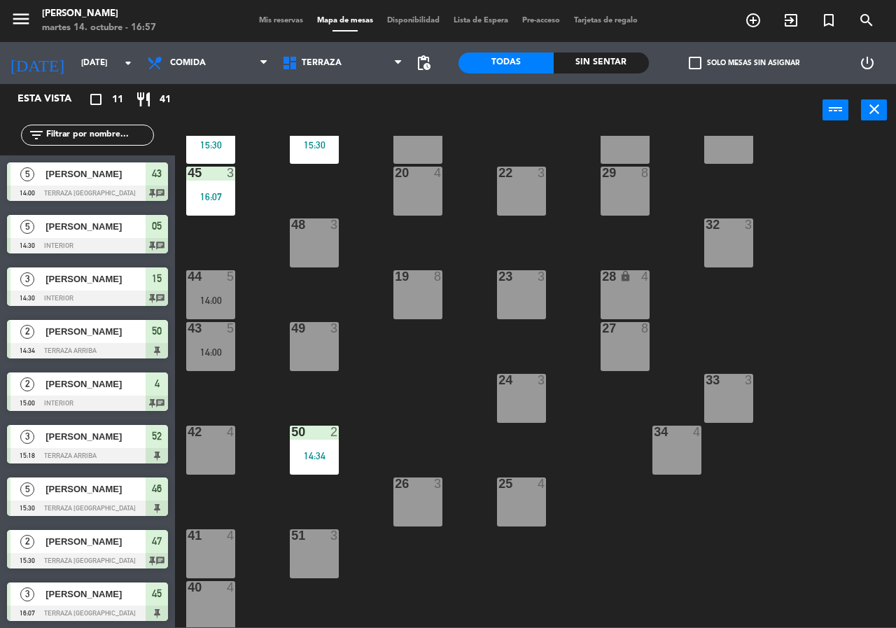
scroll to position [100, 0]
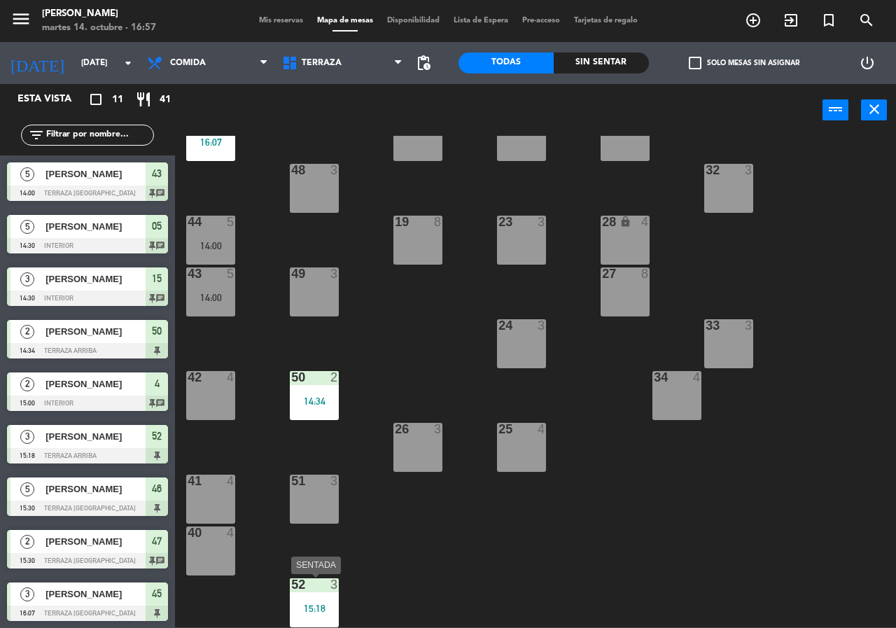
click at [337, 598] on div "52 3 15:18" at bounding box center [314, 602] width 49 height 49
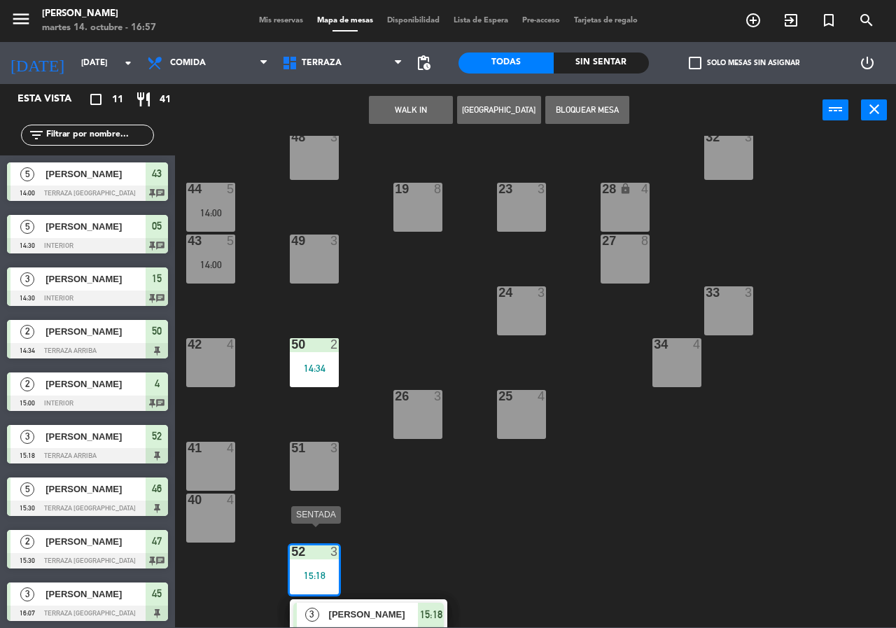
scroll to position [150, 0]
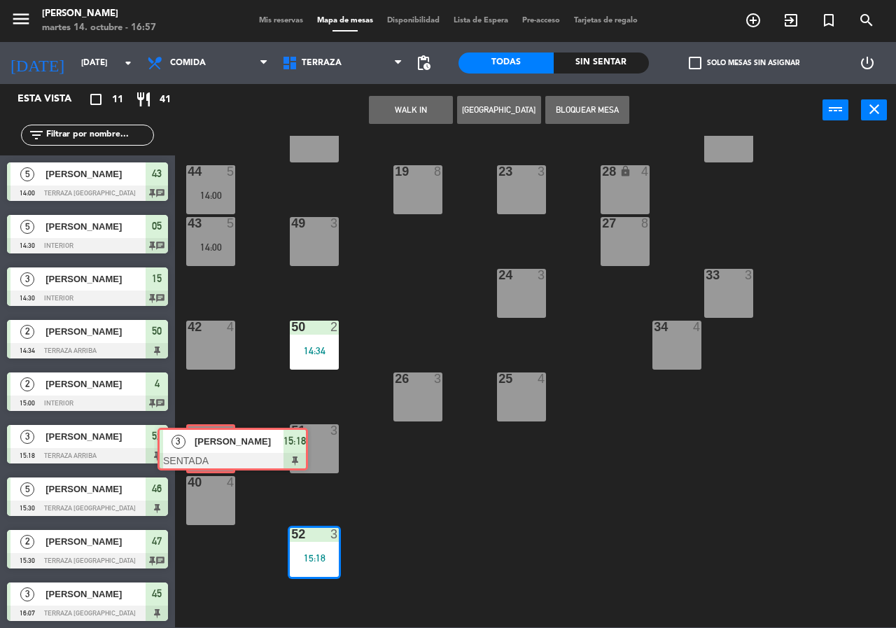
drag, startPoint x: 351, startPoint y: 602, endPoint x: 216, endPoint y: 444, distance: 207.9
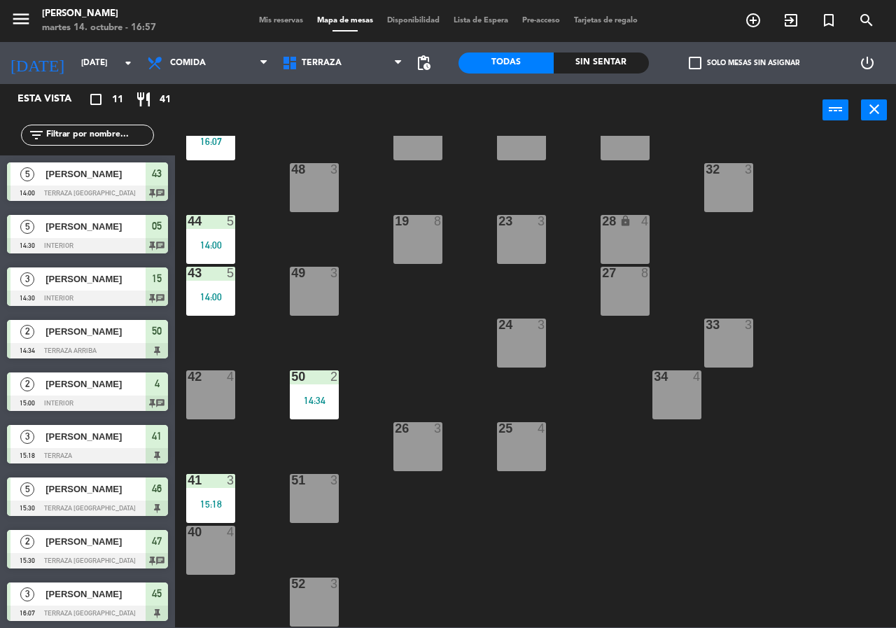
scroll to position [101, 0]
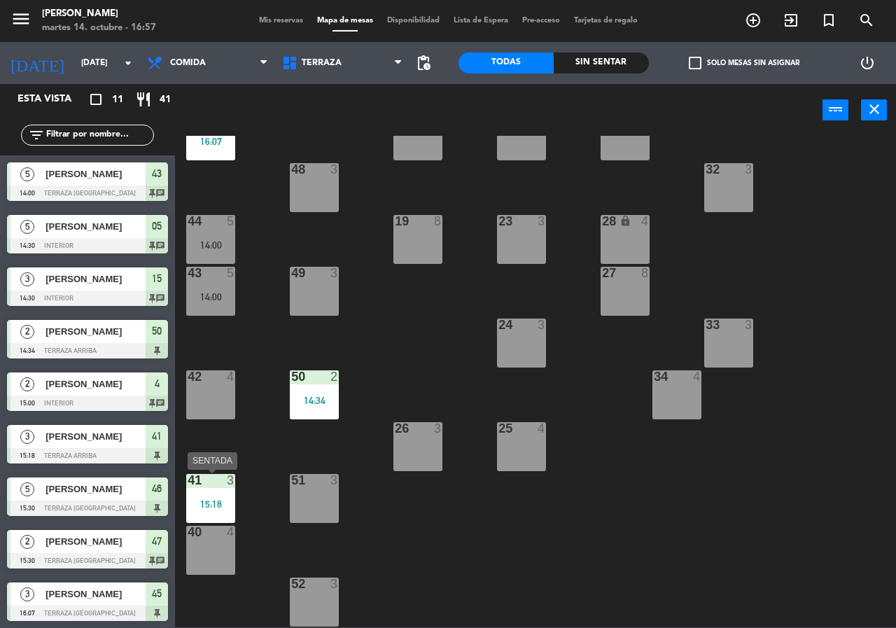
click at [219, 508] on div "15:18" at bounding box center [210, 504] width 49 height 10
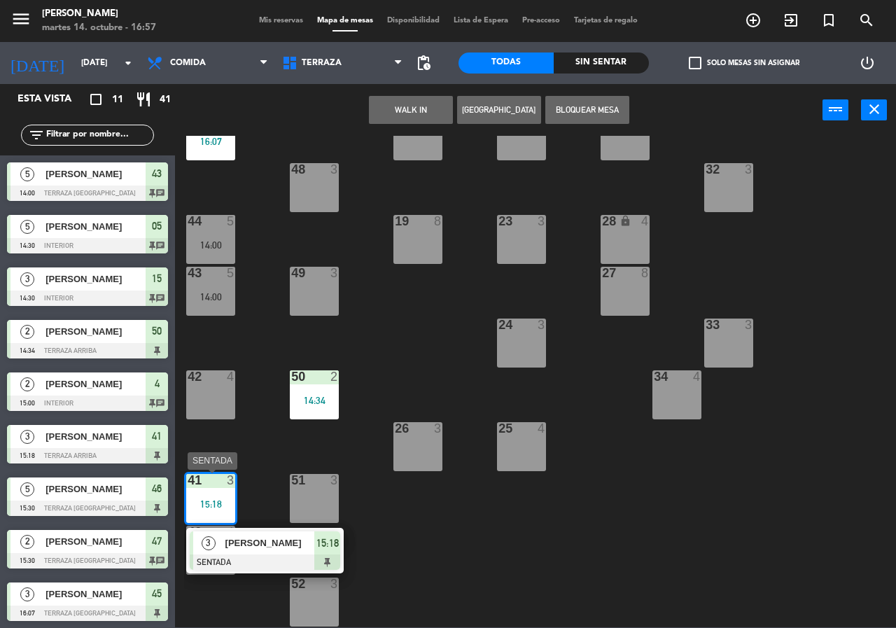
click at [230, 544] on span "[PERSON_NAME]" at bounding box center [270, 542] width 90 height 15
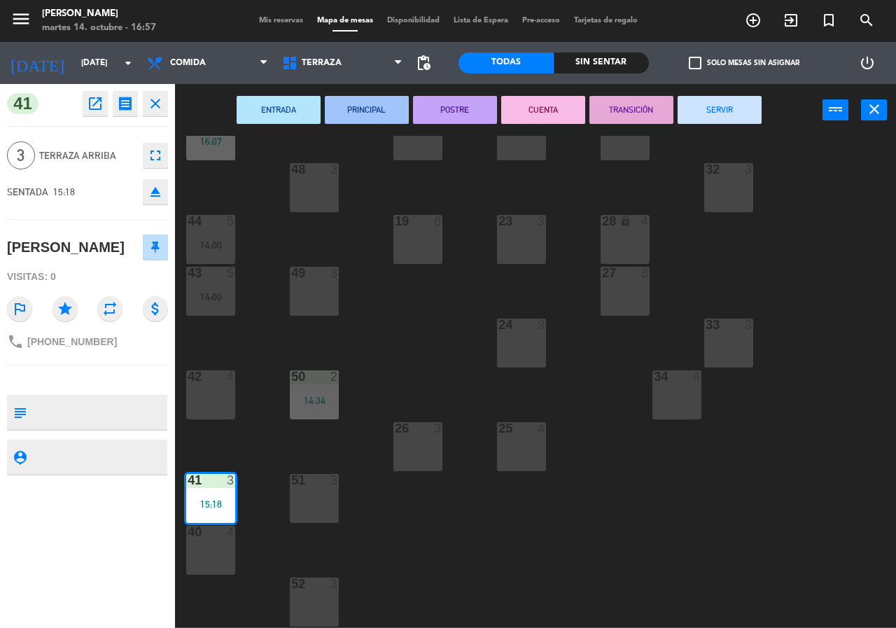
click at [208, 546] on div "40 4" at bounding box center [210, 550] width 49 height 49
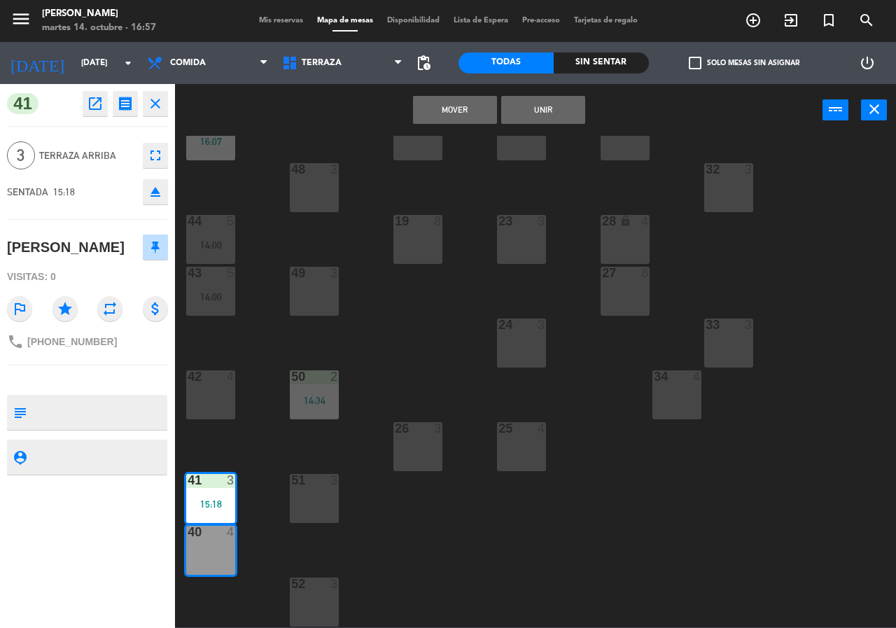
drag, startPoint x: 530, startPoint y: 107, endPoint x: 531, endPoint y: 118, distance: 10.6
click at [530, 107] on button "Unir" at bounding box center [543, 110] width 84 height 28
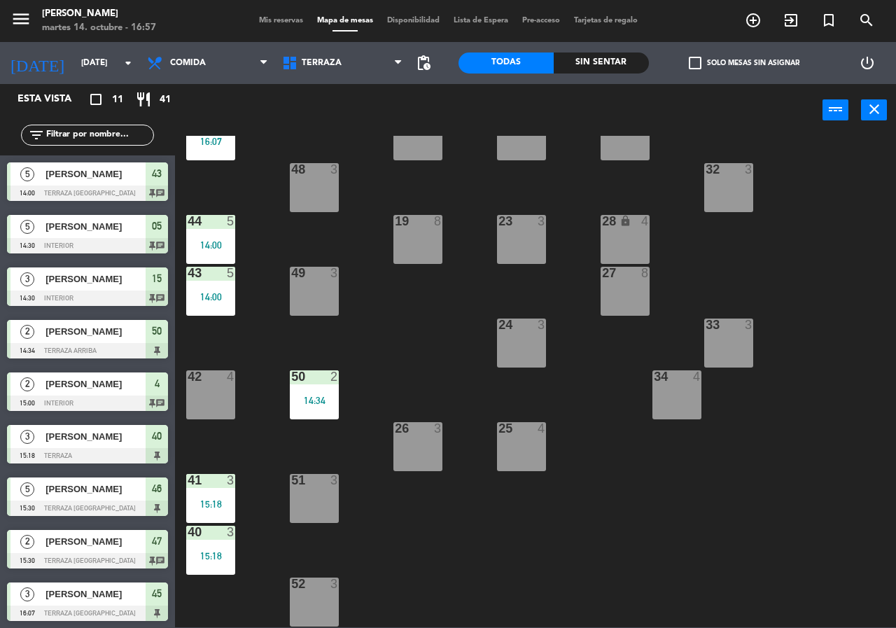
click at [326, 401] on div "14:34" at bounding box center [314, 400] width 49 height 10
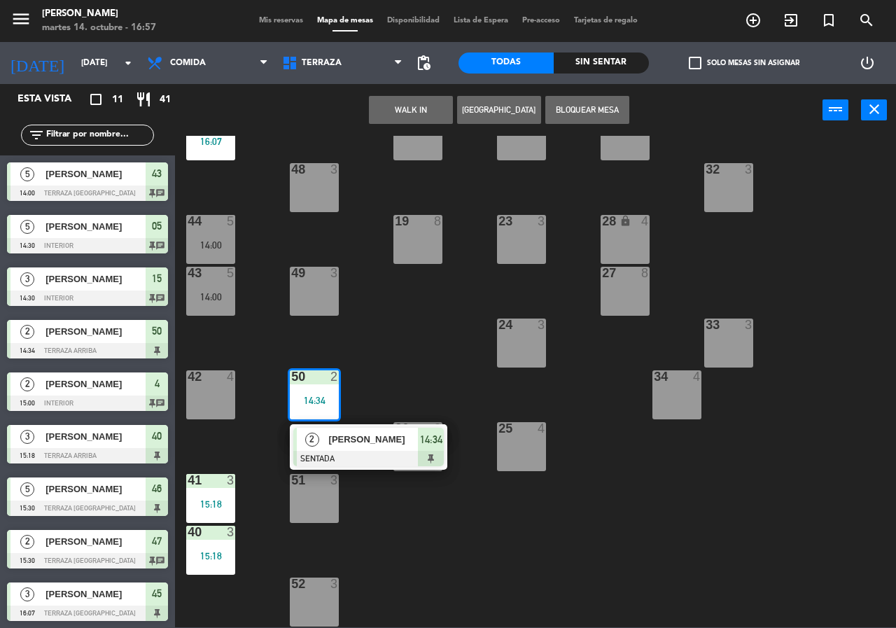
click at [379, 381] on div "21 4 30 lock 4 46 5 15:30 47 2 15:30 31 3 20 4 22 3 29 8 45 3 16:07 32 3 48 3 1…" at bounding box center [540, 381] width 712 height 491
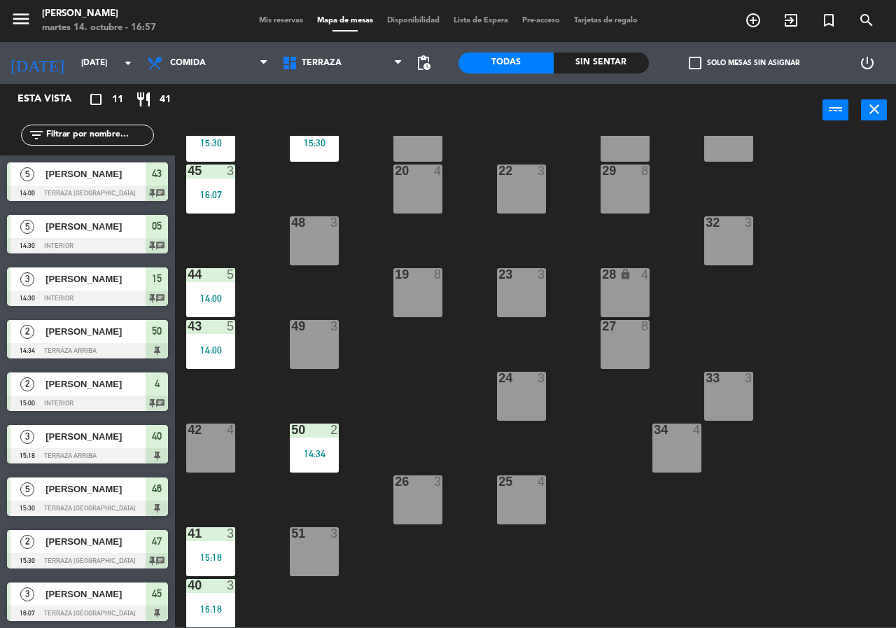
scroll to position [0, 0]
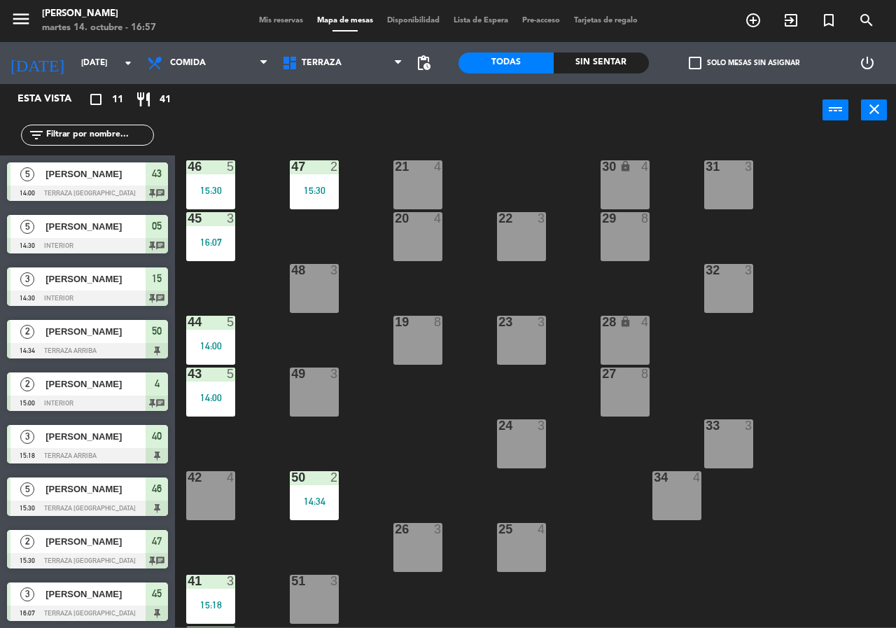
click at [222, 253] on div "45 3 16:07" at bounding box center [210, 236] width 49 height 49
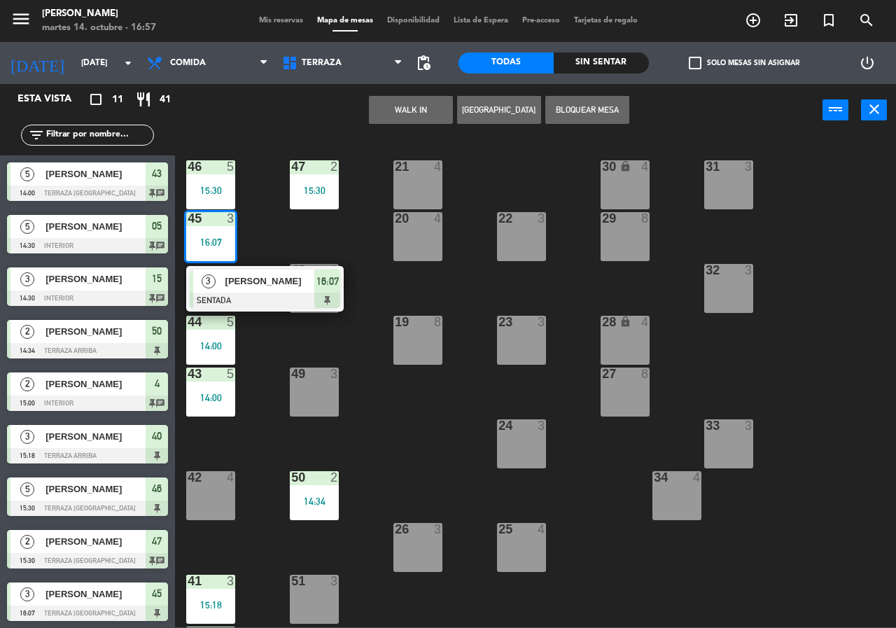
click at [251, 295] on div at bounding box center [265, 300] width 150 height 15
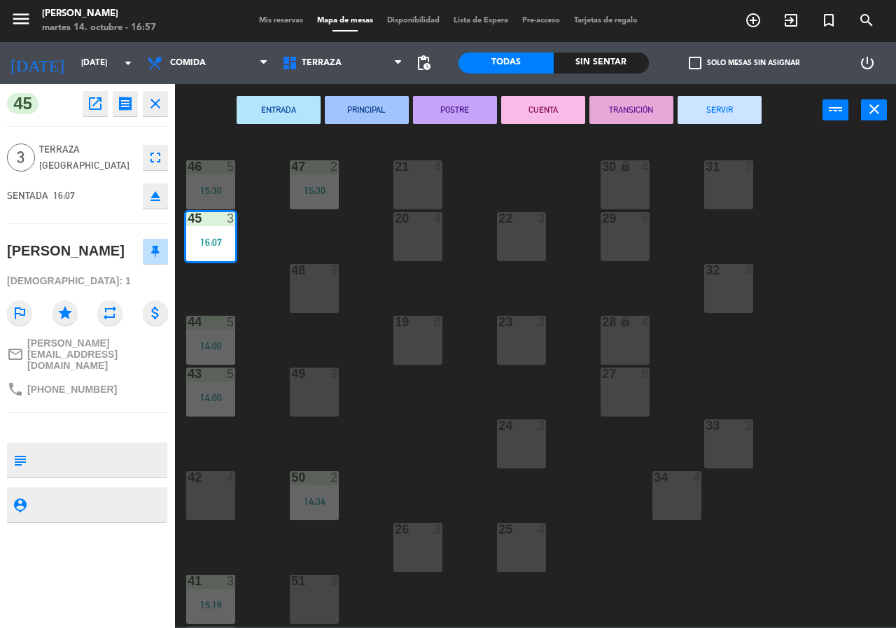
scroll to position [70, 0]
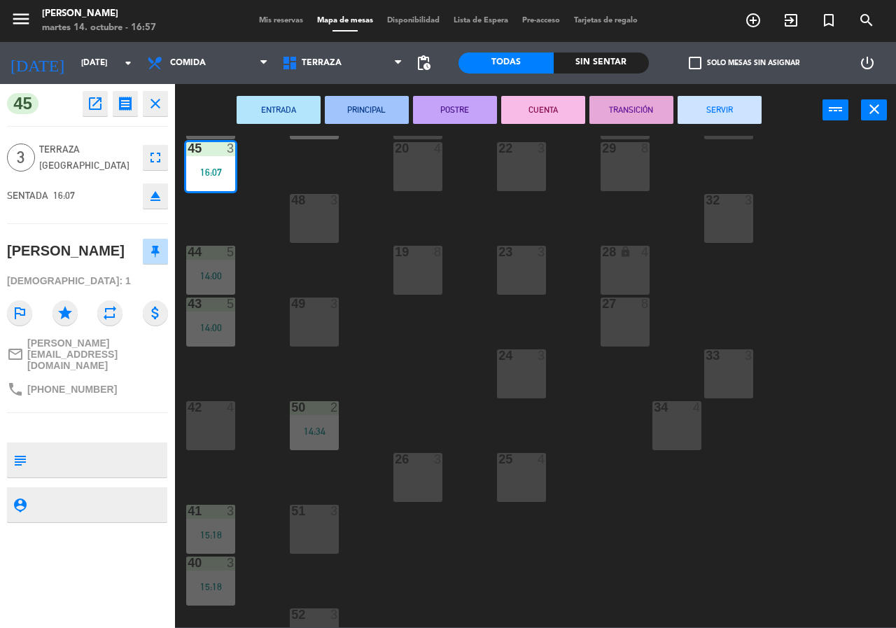
click at [438, 395] on div "21 4 30 lock 4 46 5 15:30 47 2 15:30 31 3 20 4 22 3 29 8 45 3 16:07 32 3 48 3 1…" at bounding box center [540, 381] width 712 height 491
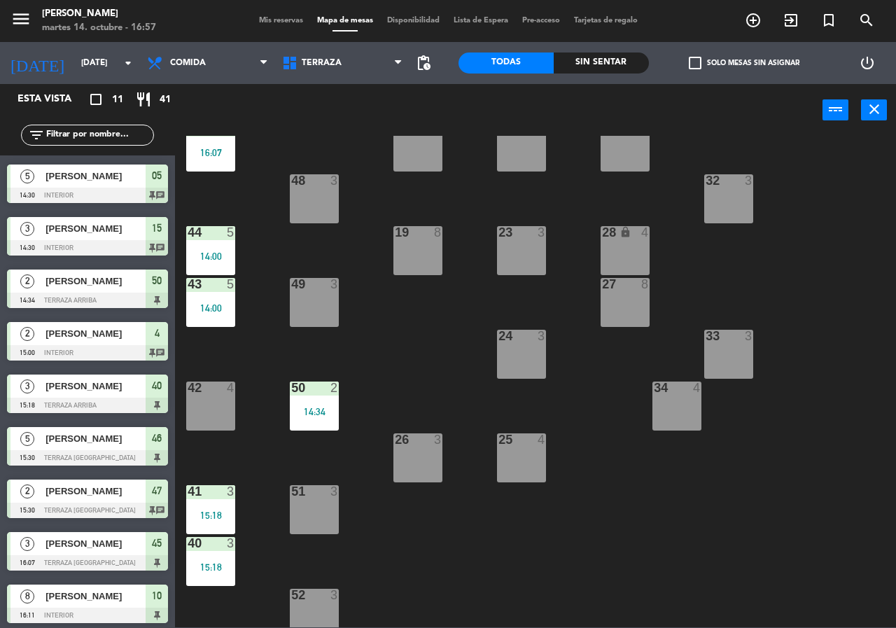
scroll to position [100, 0]
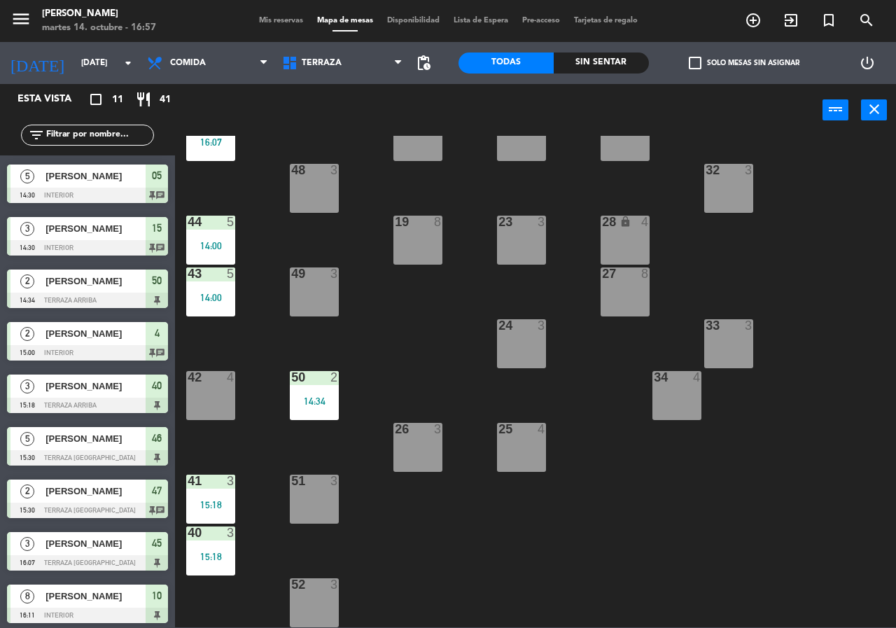
click at [222, 507] on div "15:18" at bounding box center [210, 505] width 49 height 10
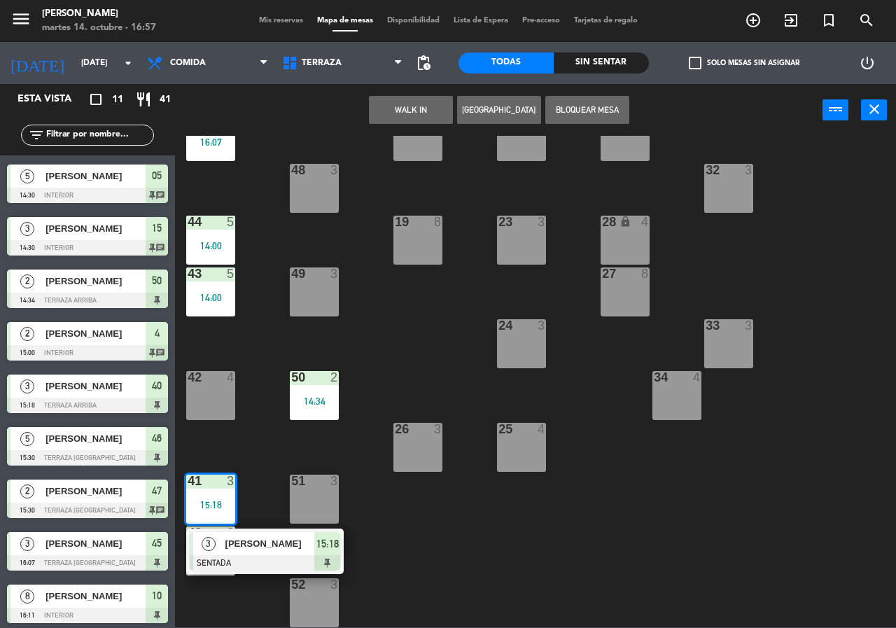
click at [272, 544] on span "[PERSON_NAME]" at bounding box center [270, 543] width 90 height 15
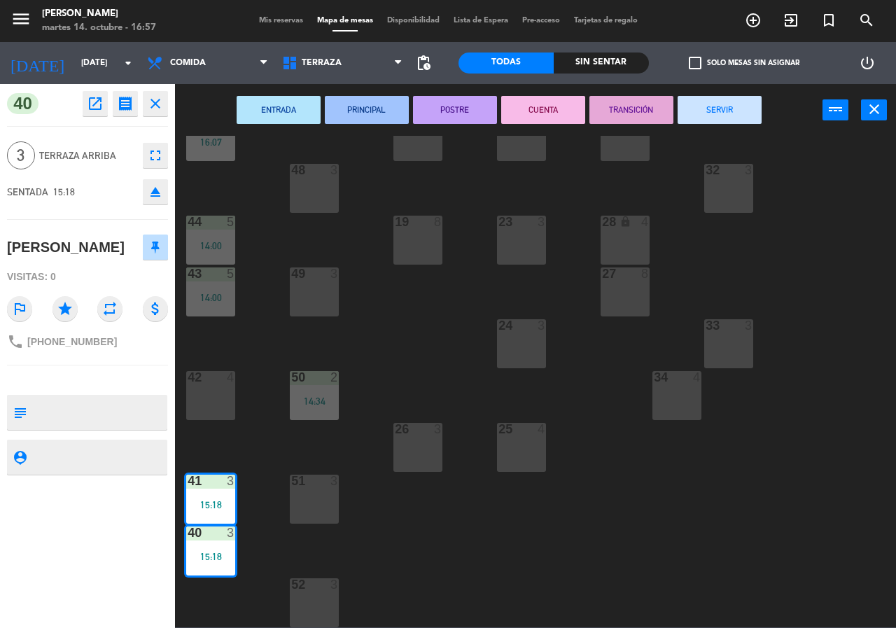
click at [729, 113] on button "SERVIR" at bounding box center [719, 110] width 84 height 28
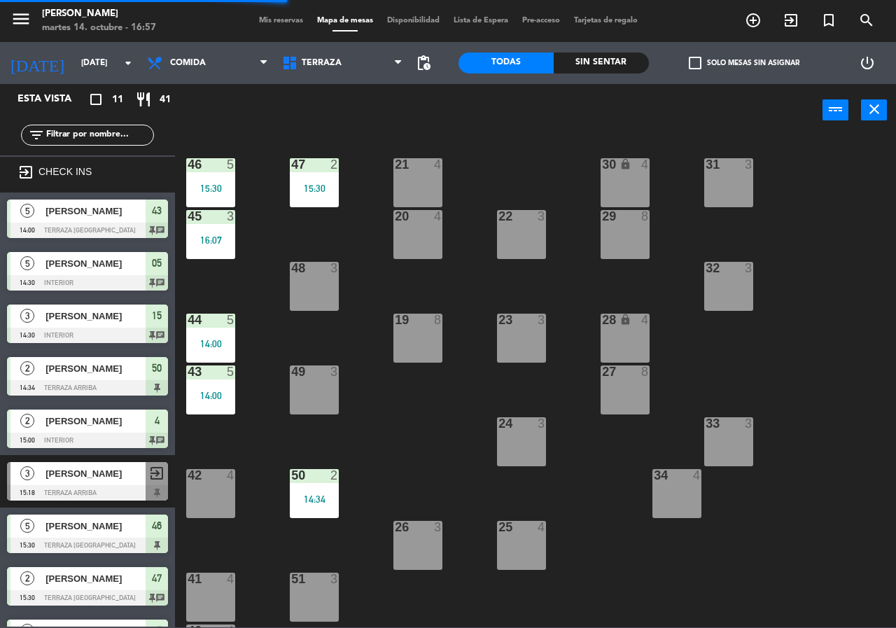
scroll to position [0, 0]
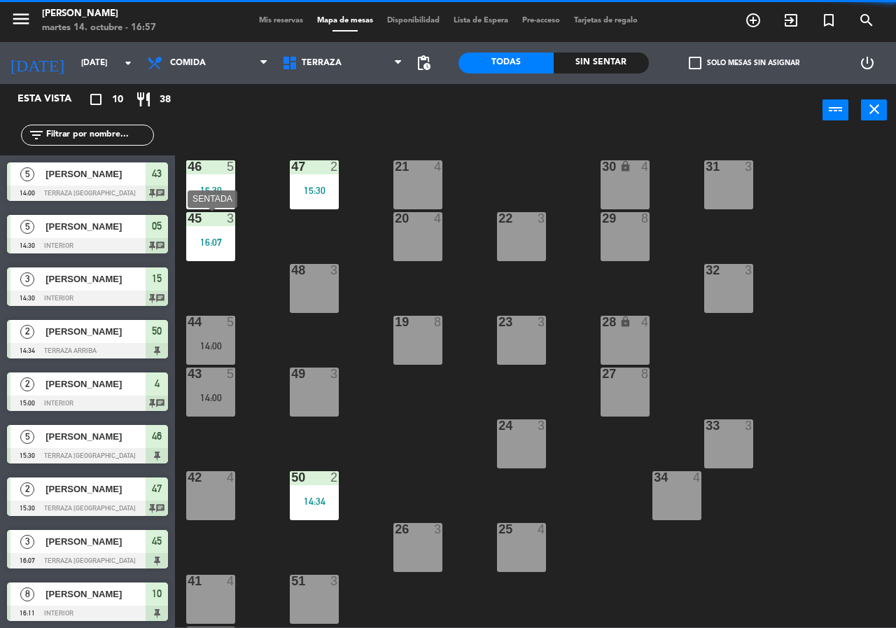
click at [227, 237] on div "16:07" at bounding box center [210, 242] width 49 height 10
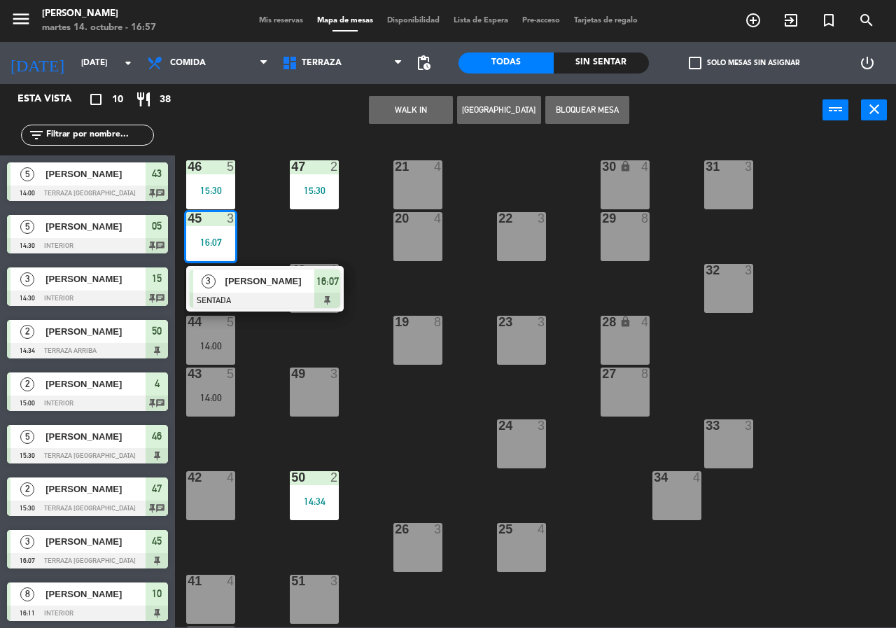
drag, startPoint x: 248, startPoint y: 293, endPoint x: 247, endPoint y: 305, distance: 12.7
click at [247, 293] on div "3 [PERSON_NAME] SENTADA 16:07" at bounding box center [265, 288] width 178 height 45
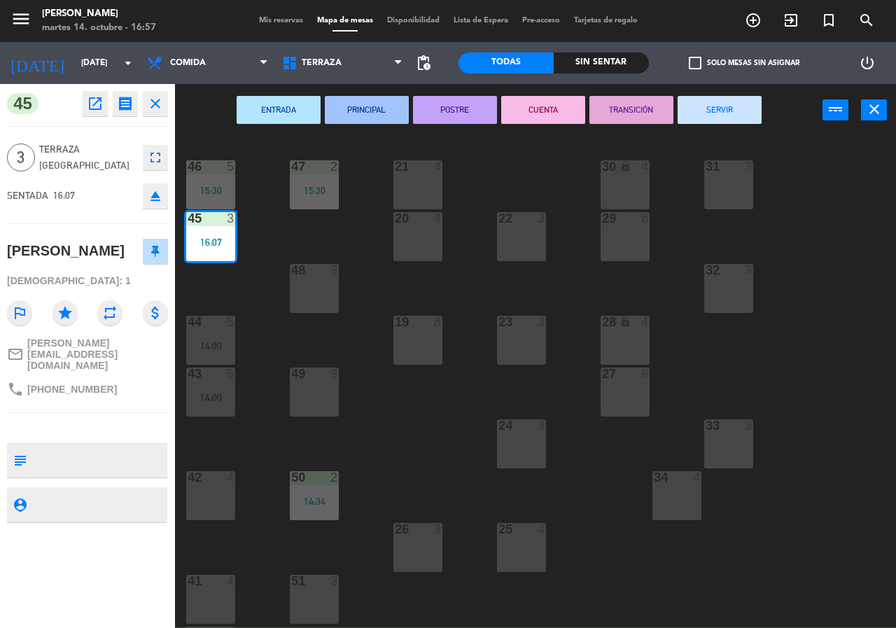
drag, startPoint x: 201, startPoint y: 591, endPoint x: 206, endPoint y: 576, distance: 15.5
click at [202, 586] on div "41 4" at bounding box center [210, 599] width 49 height 49
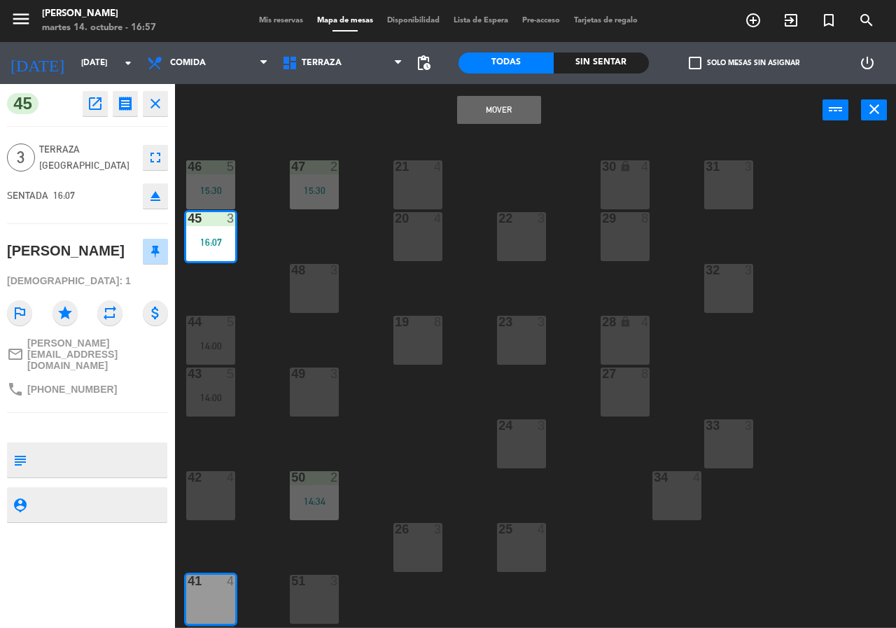
drag, startPoint x: 497, startPoint y: 119, endPoint x: 428, endPoint y: 281, distance: 176.5
click at [495, 118] on button "Mover" at bounding box center [499, 110] width 84 height 28
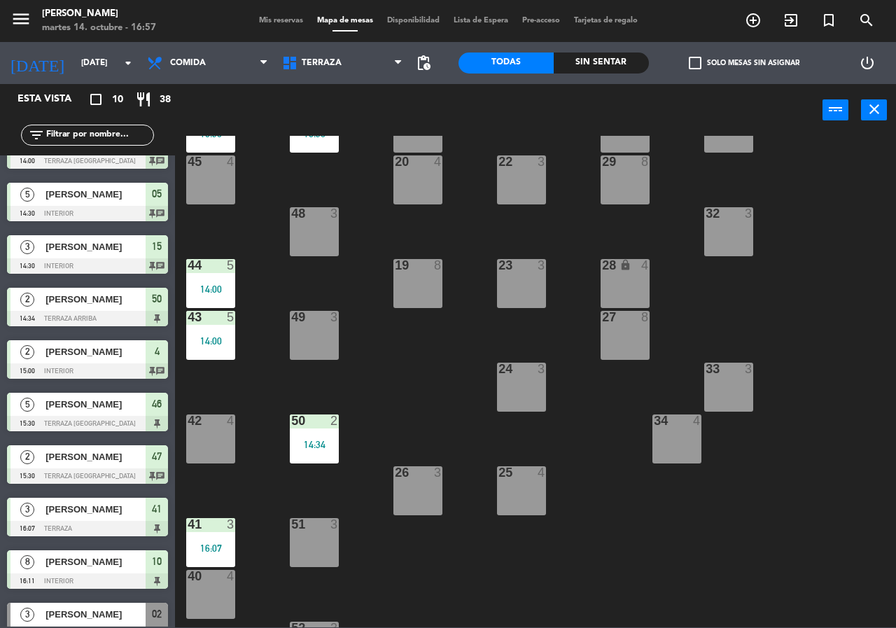
scroll to position [100, 0]
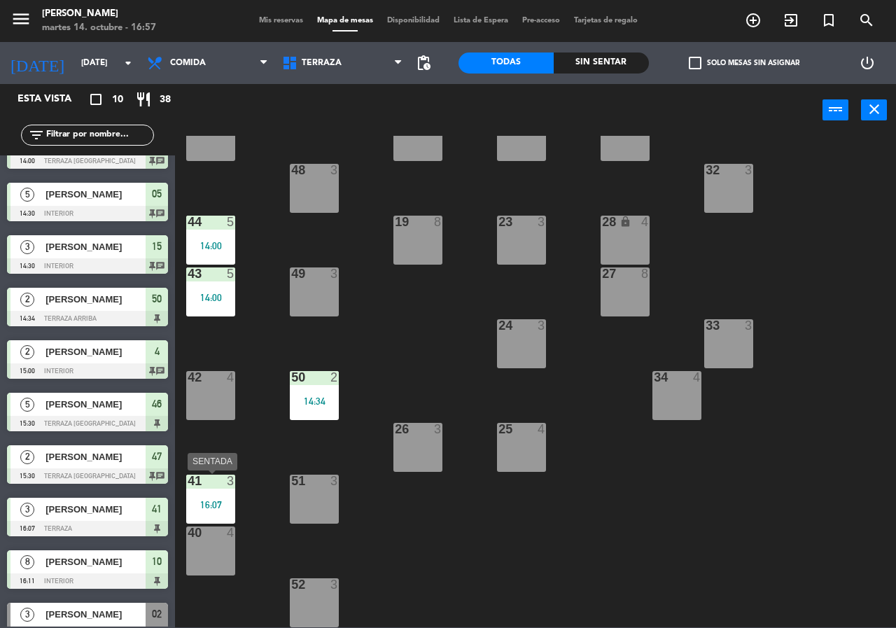
drag, startPoint x: 200, startPoint y: 487, endPoint x: 211, endPoint y: 495, distance: 13.4
click at [200, 488] on div "41 3" at bounding box center [210, 481] width 49 height 14
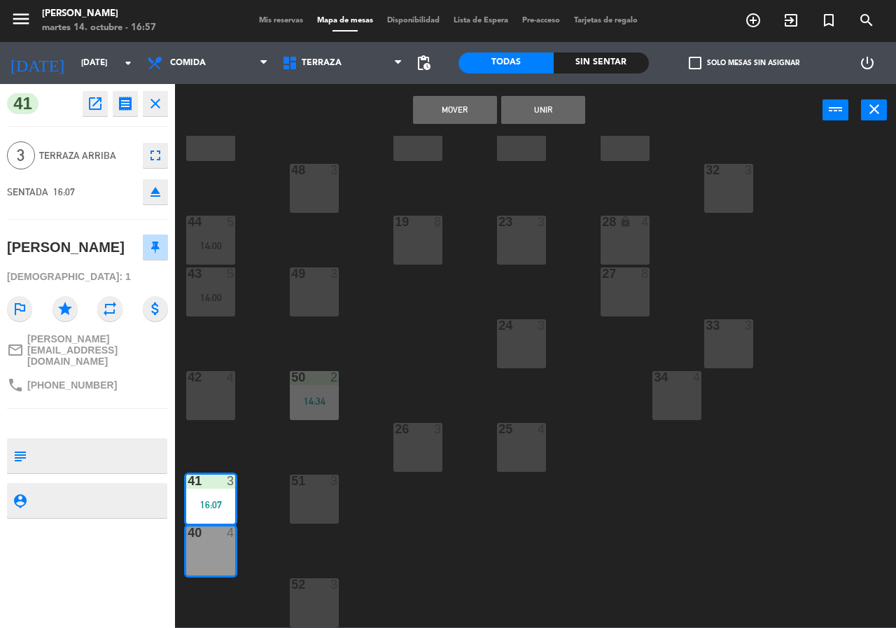
click at [216, 549] on div "40 4" at bounding box center [210, 550] width 49 height 49
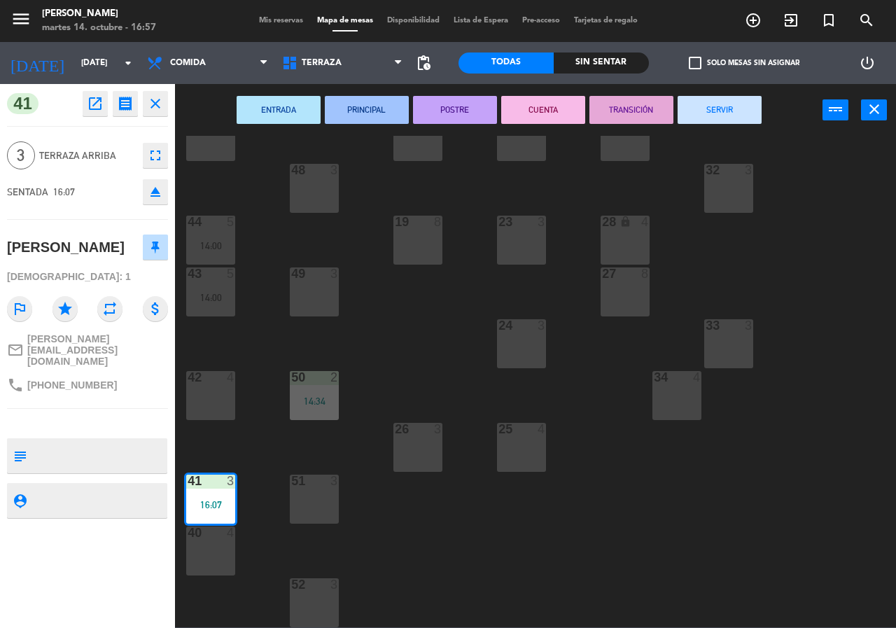
click at [214, 549] on div "40 4" at bounding box center [210, 550] width 49 height 49
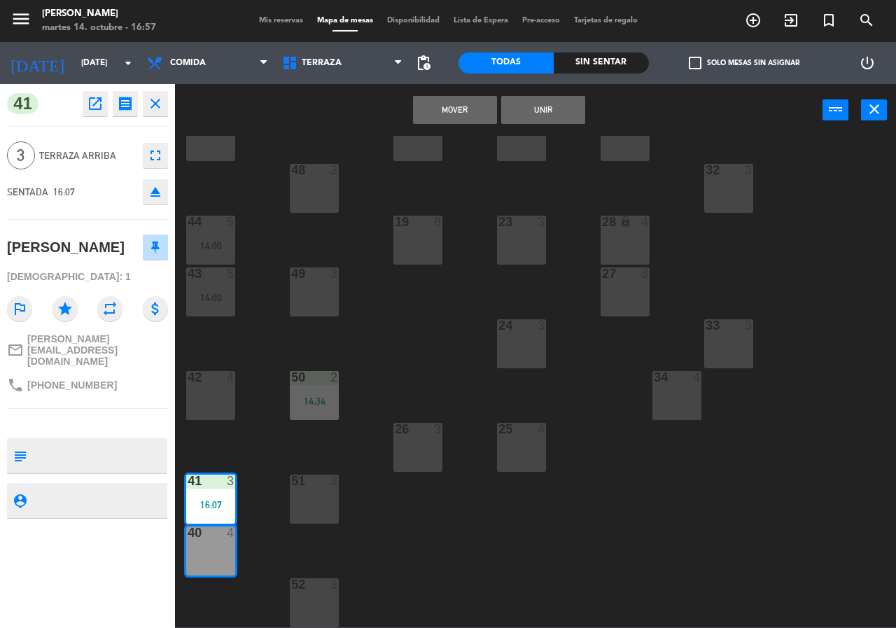
click at [543, 113] on button "Unir" at bounding box center [543, 110] width 84 height 28
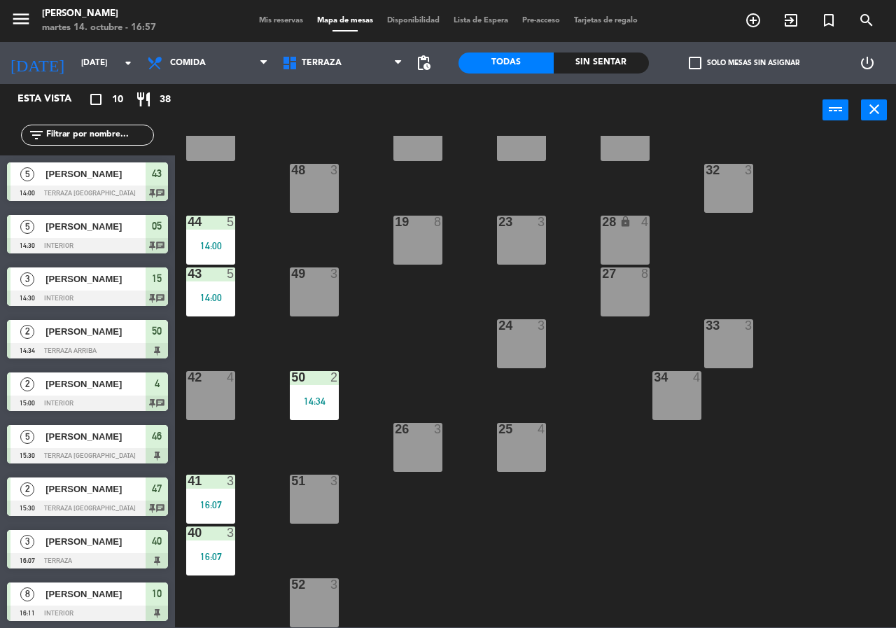
scroll to position [32, 0]
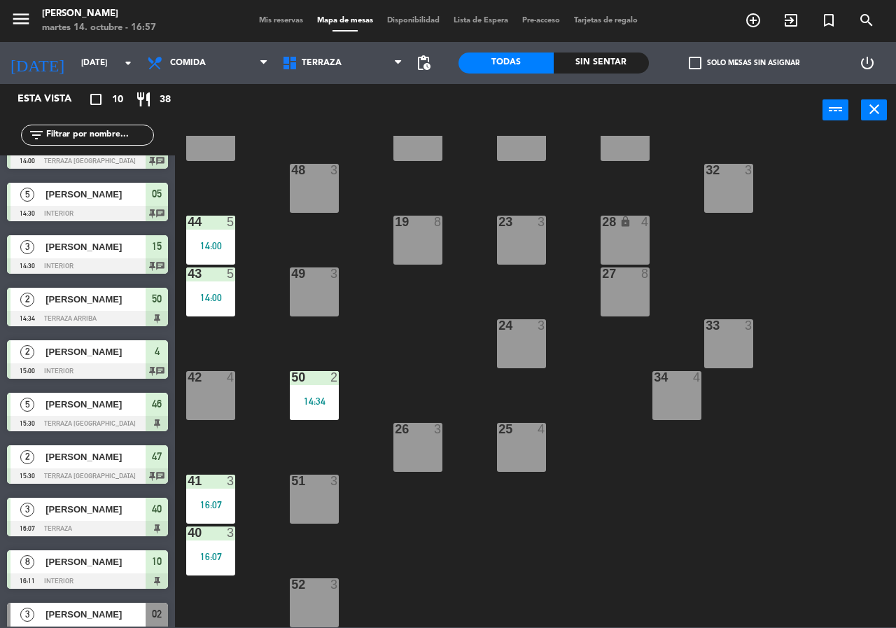
click at [382, 339] on div "21 4 30 lock 4 46 5 15:30 47 2 15:30 31 3 20 4 22 3 29 8 45 4 32 3 48 3 19 8 23…" at bounding box center [540, 381] width 712 height 491
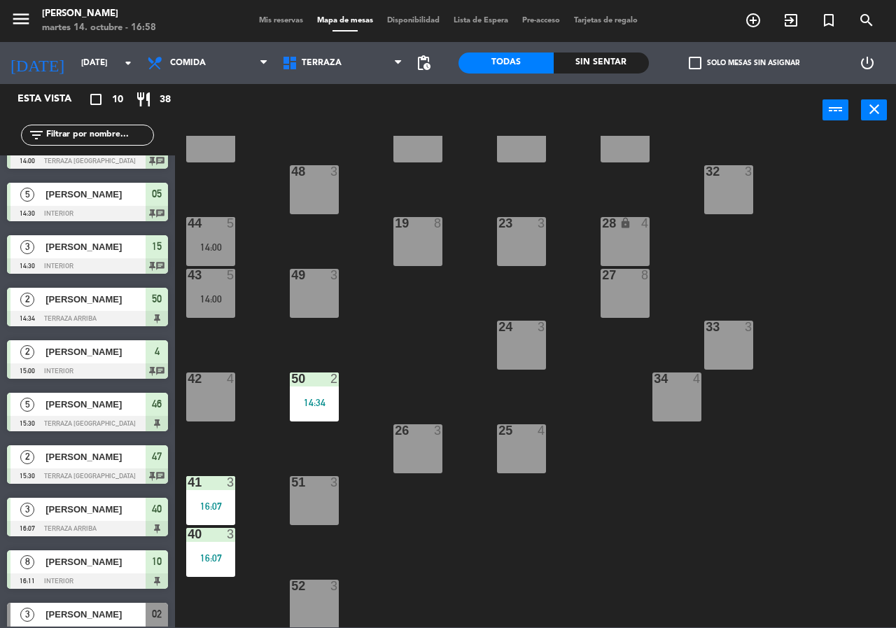
scroll to position [100, 0]
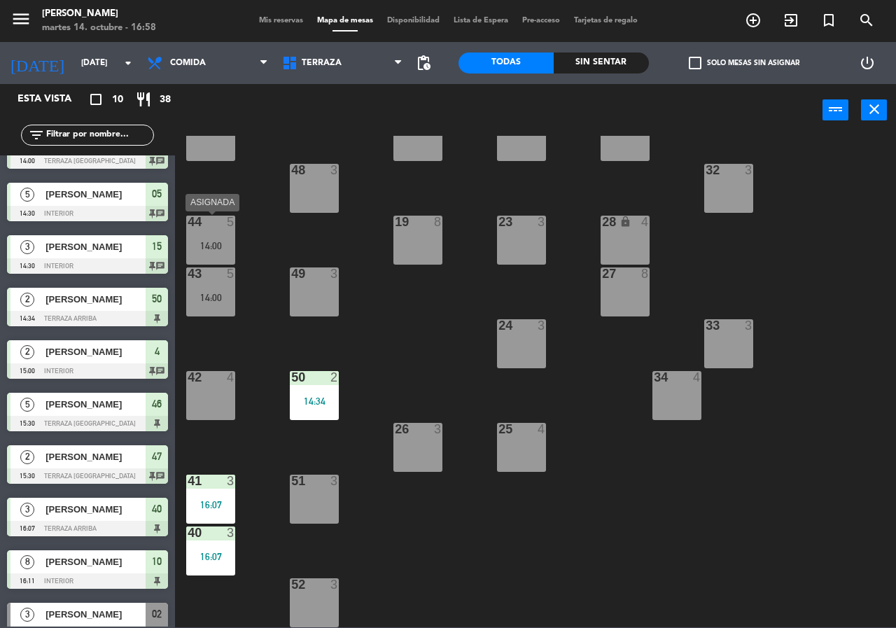
click at [227, 251] on div "44 5 14:00" at bounding box center [210, 240] width 49 height 49
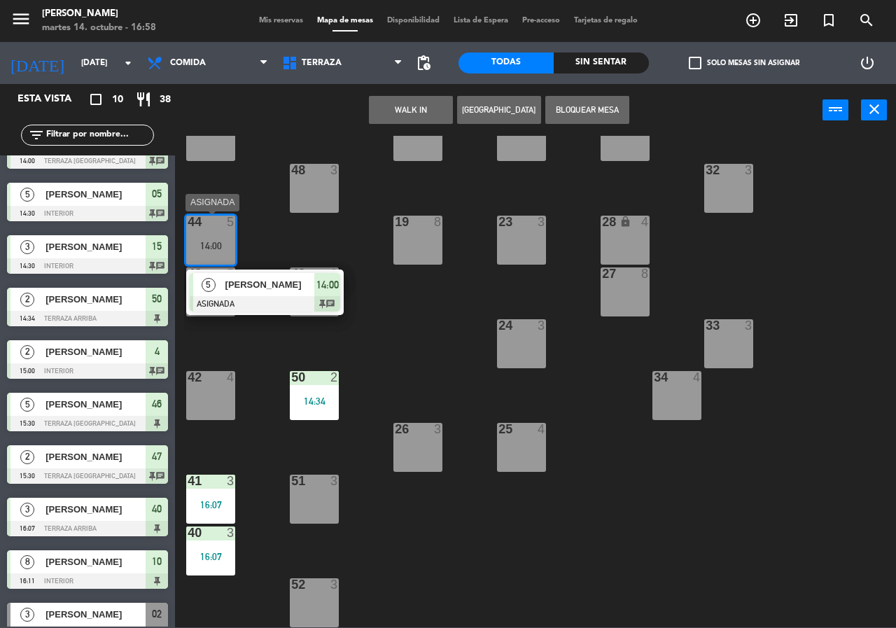
drag, startPoint x: 245, startPoint y: 292, endPoint x: 402, endPoint y: 279, distance: 157.3
click at [246, 292] on div "5 [PERSON_NAME] ASIGNADA 14:00 chat" at bounding box center [265, 291] width 178 height 45
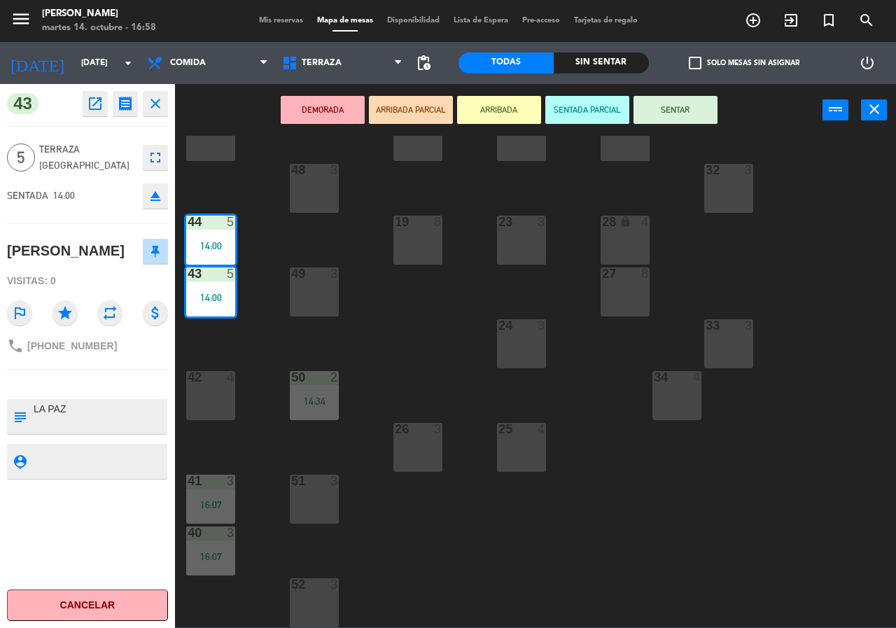
click at [432, 344] on div "21 4 30 lock 4 46 5 15:30 47 2 15:30 31 3 20 4 22 3 29 8 45 4 32 3 48 3 19 8 23…" at bounding box center [540, 381] width 712 height 491
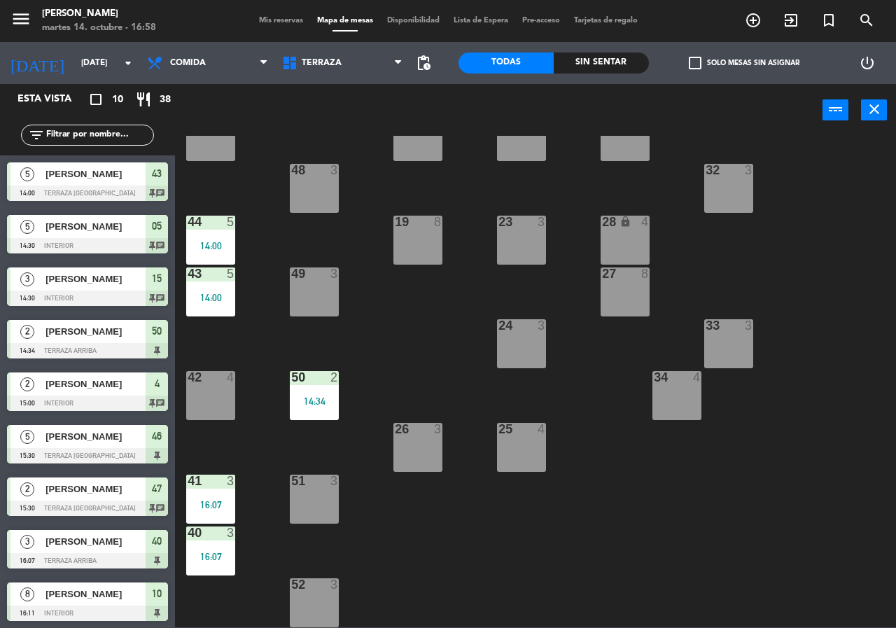
click at [240, 258] on div "21 4 30 lock 4 46 5 15:30 47 2 15:30 31 3 20 4 22 3 29 8 45 4 32 3 48 3 19 8 23…" at bounding box center [540, 381] width 712 height 491
click at [208, 234] on div "44 5 14:00" at bounding box center [210, 240] width 49 height 49
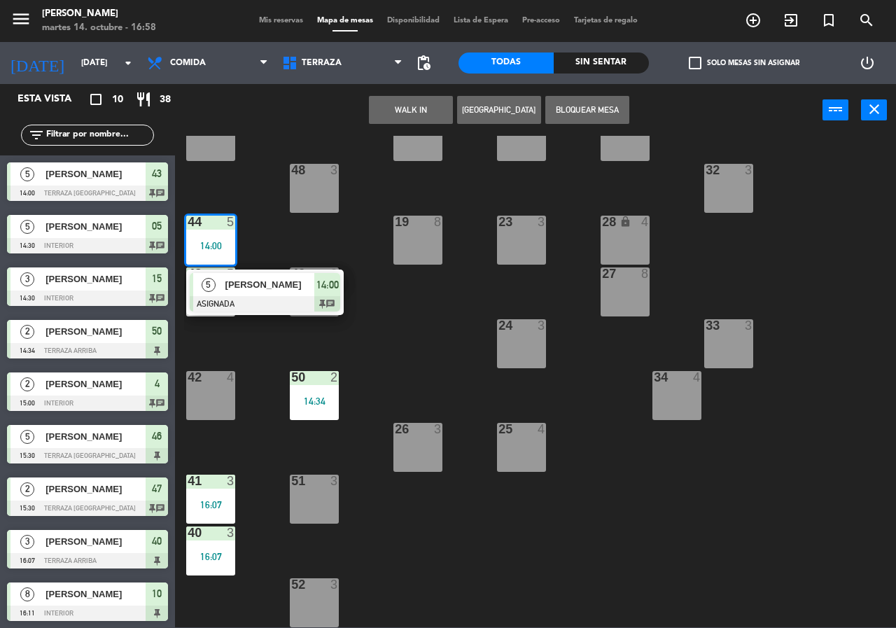
drag, startPoint x: 260, startPoint y: 305, endPoint x: 267, endPoint y: 302, distance: 7.2
click at [260, 305] on div "5 [PERSON_NAME] ASIGNADA 14:00 chat" at bounding box center [265, 291] width 178 height 45
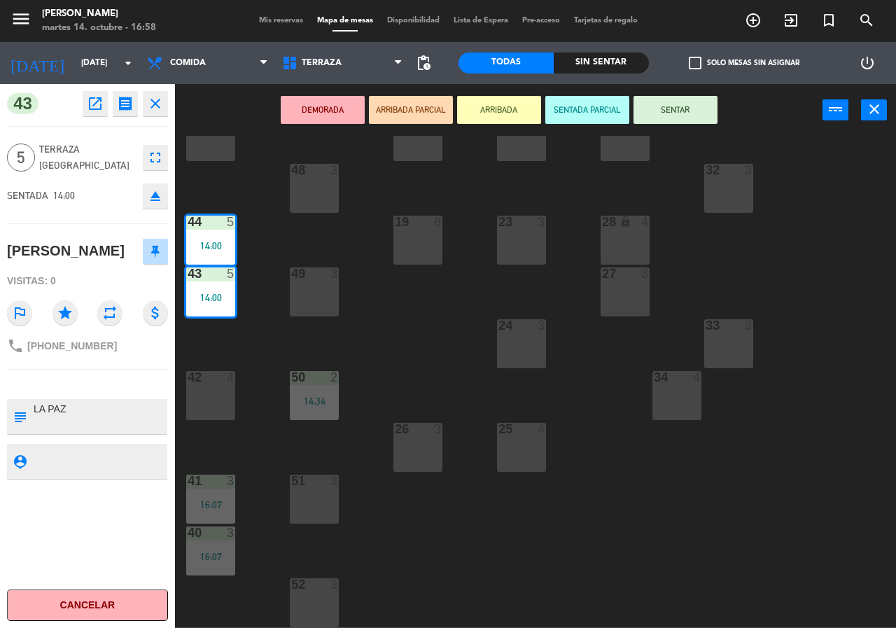
click at [689, 113] on button "SENTAR" at bounding box center [675, 110] width 84 height 28
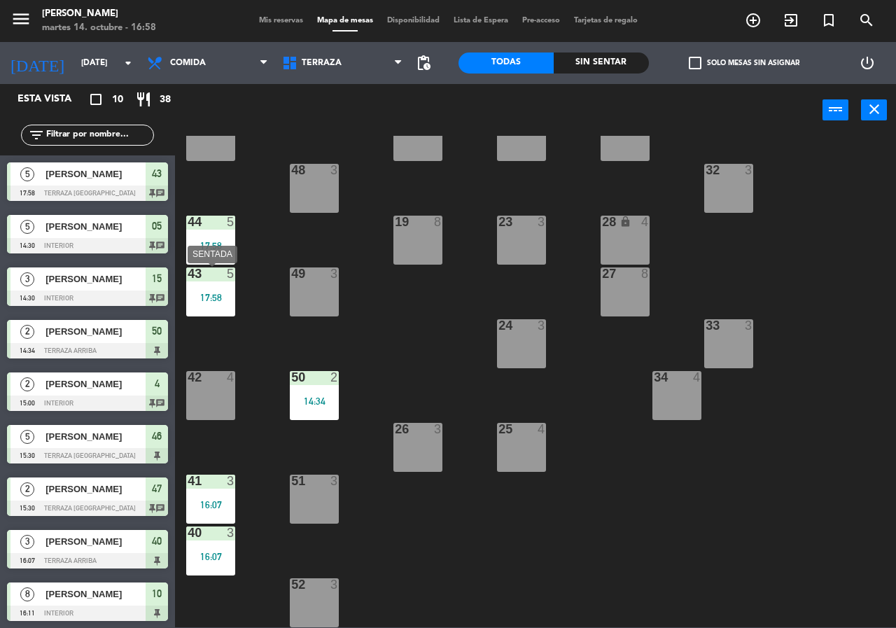
click at [203, 265] on div "21 4 30 lock 4 46 5 15:30 47 2 15:30 31 3 20 4 22 3 29 8 45 4 32 3 48 3 19 8 23…" at bounding box center [540, 381] width 712 height 491
click at [225, 293] on div "17:58" at bounding box center [210, 298] width 49 height 10
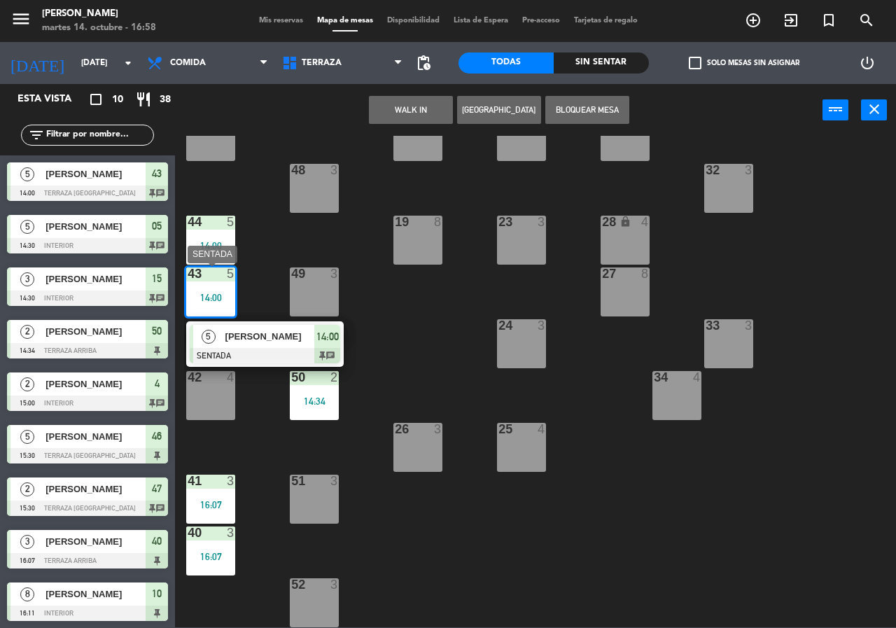
drag, startPoint x: 248, startPoint y: 348, endPoint x: 281, endPoint y: 344, distance: 33.2
click at [250, 348] on div "5 [PERSON_NAME] SENTADA 14:00 chat" at bounding box center [265, 343] width 178 height 45
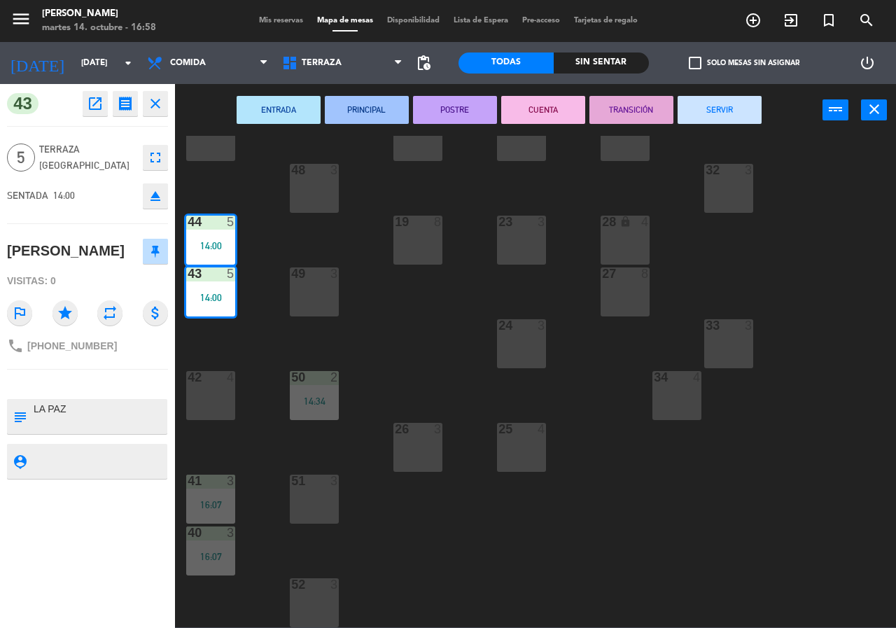
click at [717, 114] on button "SERVIR" at bounding box center [719, 110] width 84 height 28
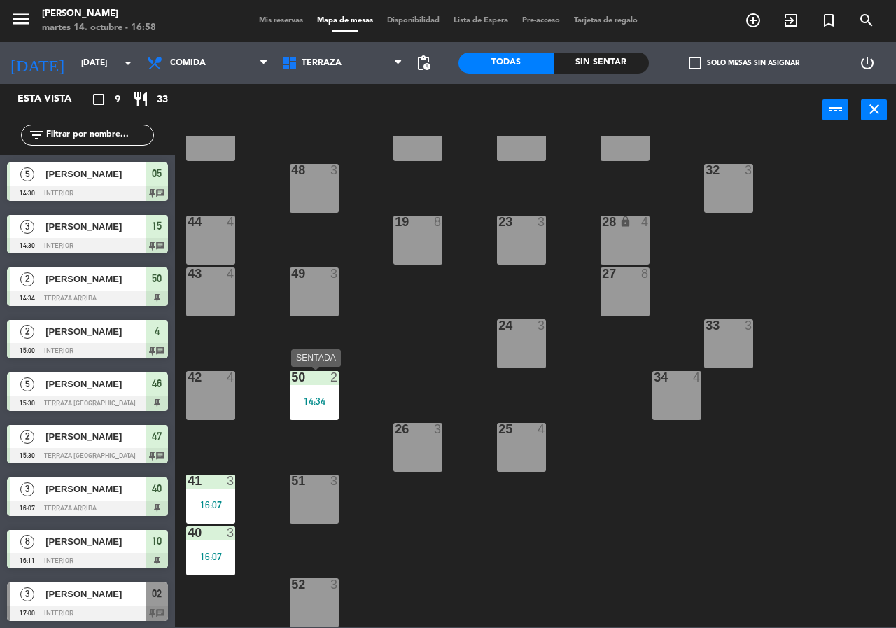
drag, startPoint x: 314, startPoint y: 394, endPoint x: 320, endPoint y: 408, distance: 15.1
click at [313, 394] on div "50 2 14:34" at bounding box center [314, 395] width 49 height 49
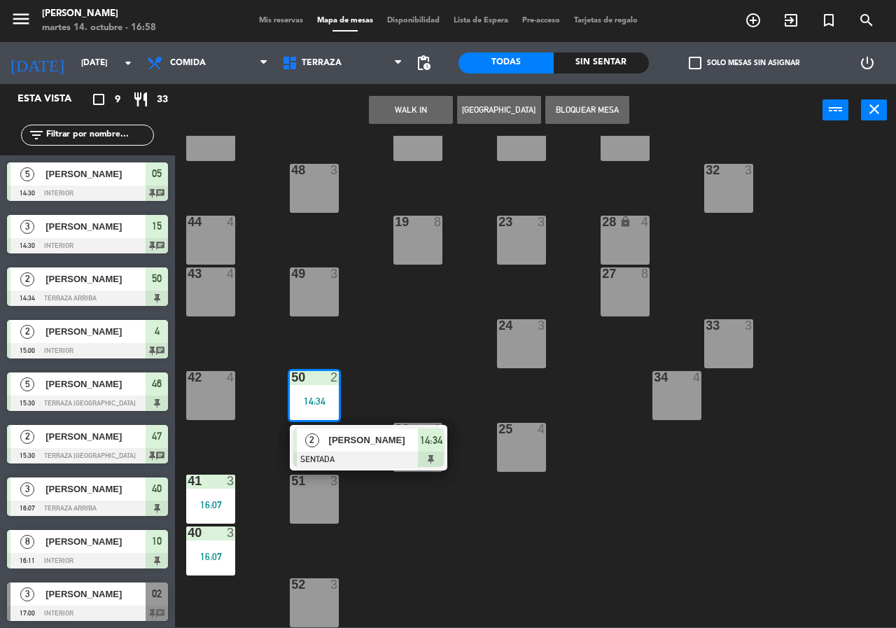
click at [342, 450] on div "[PERSON_NAME]" at bounding box center [372, 439] width 91 height 23
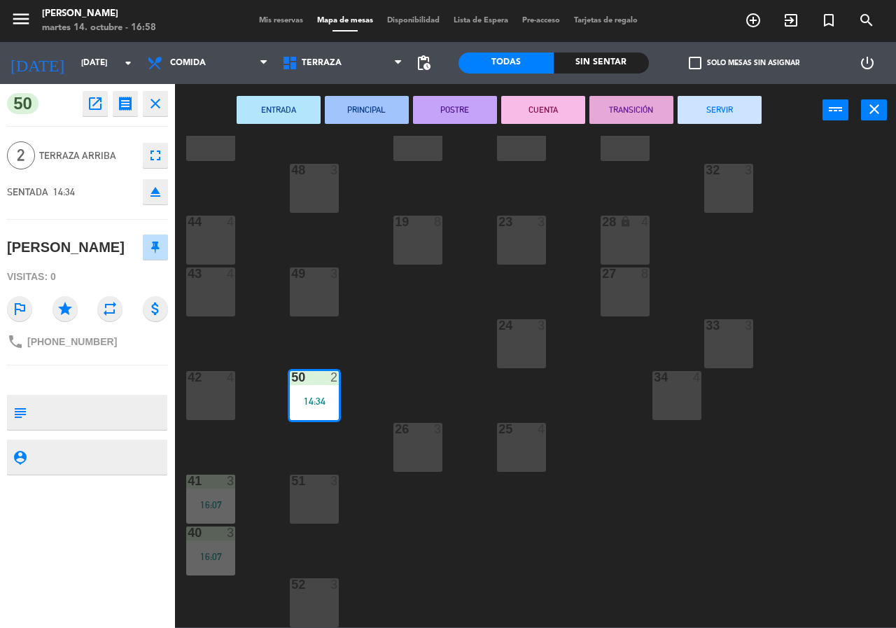
click at [743, 106] on button "SERVIR" at bounding box center [719, 110] width 84 height 28
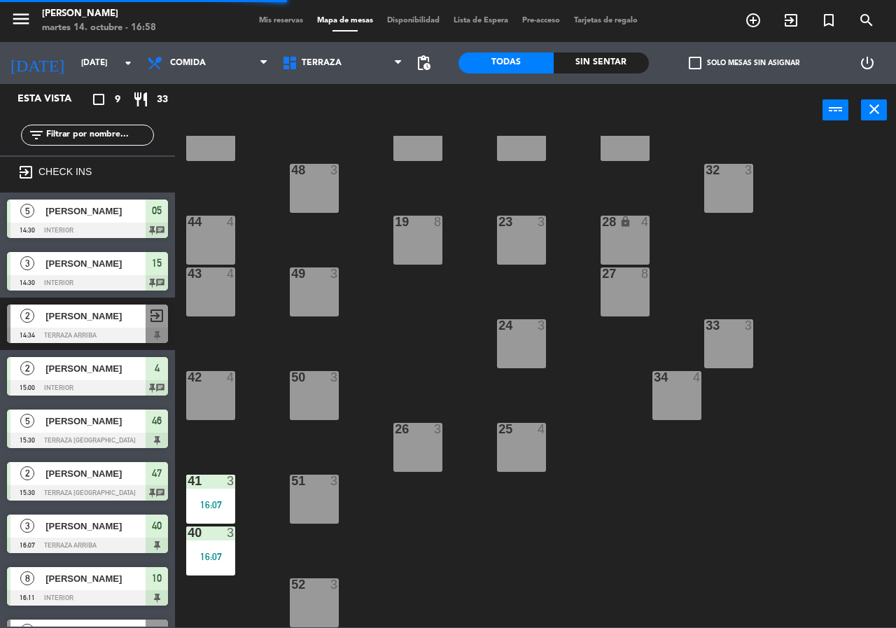
click at [840, 273] on div "21 4 30 lock 4 46 5 15:30 47 2 15:30 31 3 20 4 22 3 29 8 45 4 32 3 48 3 19 8 23…" at bounding box center [540, 381] width 712 height 491
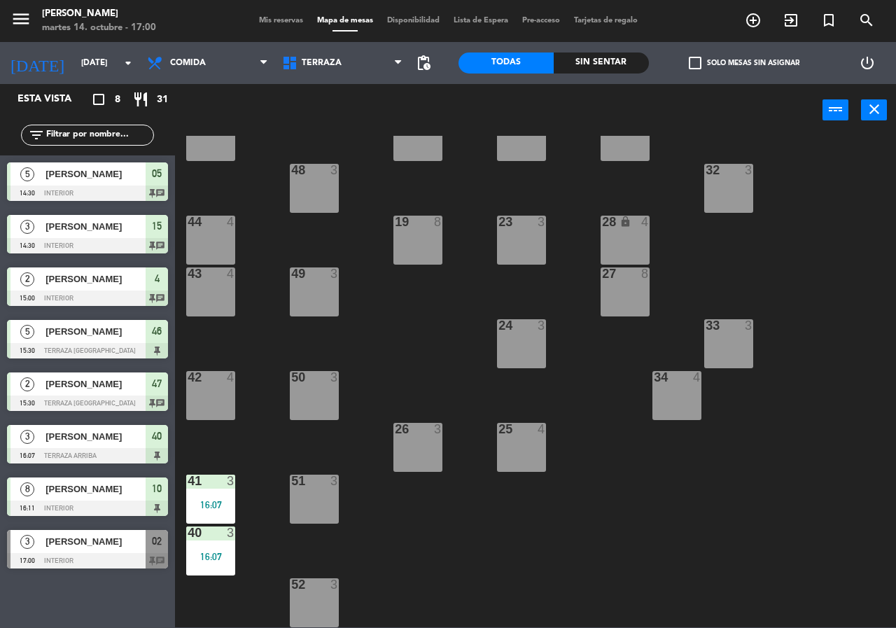
click at [267, 14] on div "menu [PERSON_NAME][DATE] 14. octubre - 17:00 Mis reservas Mapa de mesas Disponi…" at bounding box center [448, 21] width 896 height 42
click at [273, 22] on span "Mis reservas" at bounding box center [281, 21] width 58 height 8
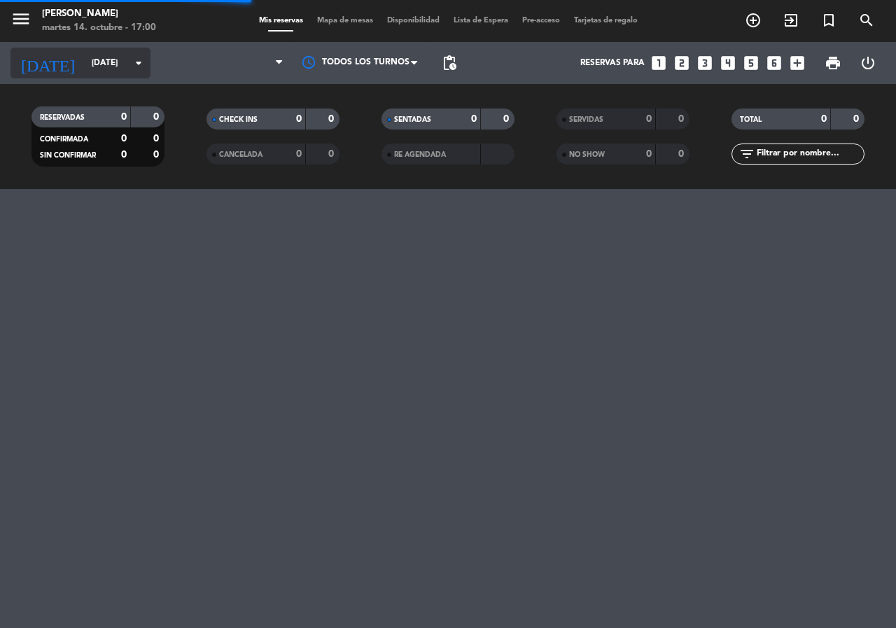
click at [104, 59] on input "[DATE]" at bounding box center [140, 63] width 111 height 24
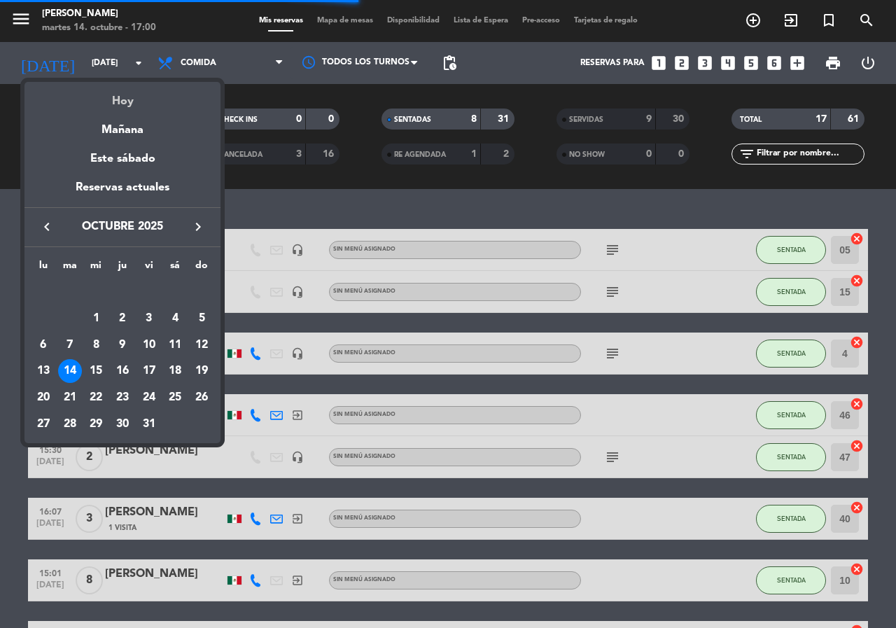
click at [145, 101] on div "Hoy" at bounding box center [122, 96] width 196 height 29
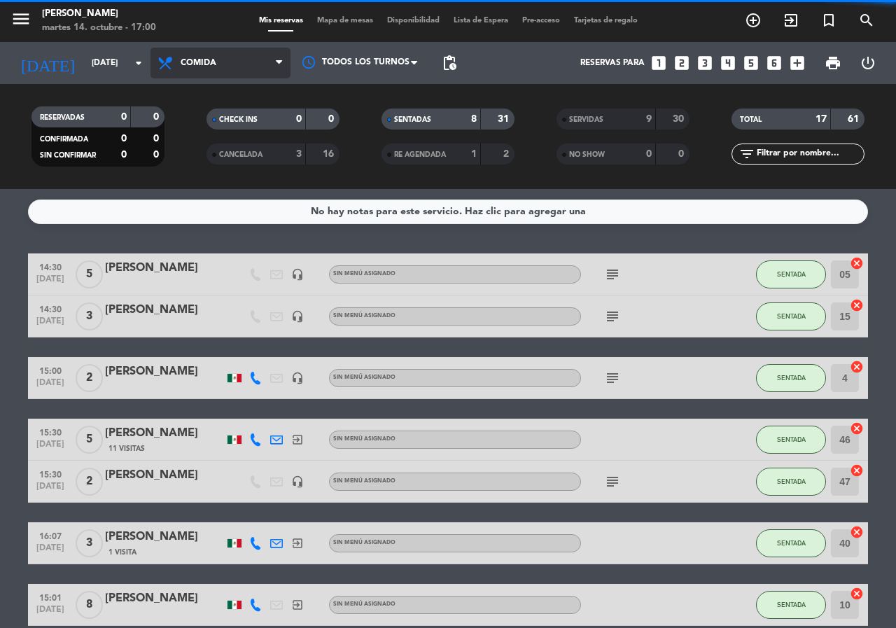
click at [204, 64] on span "Comida" at bounding box center [199, 63] width 36 height 10
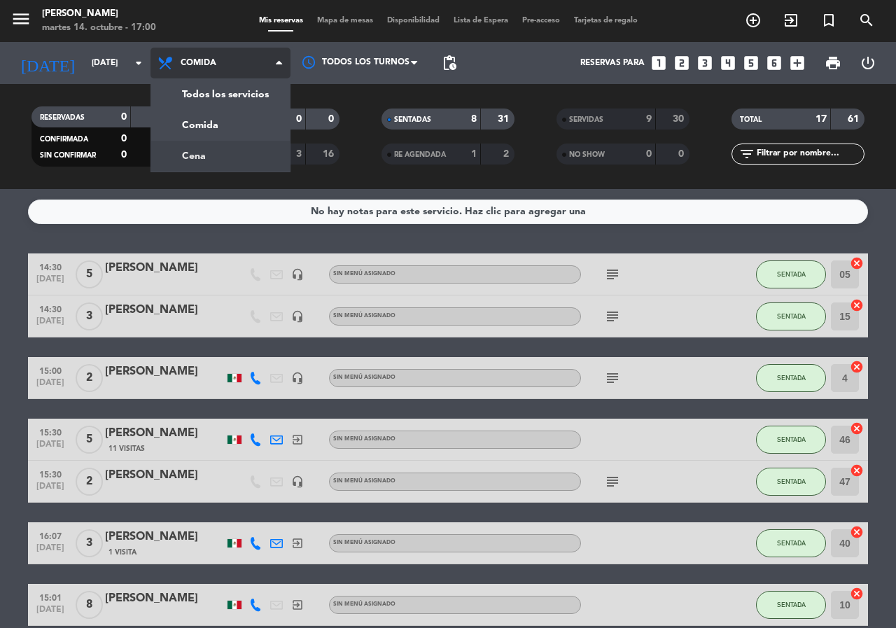
click at [219, 168] on div "menu [PERSON_NAME][DATE] 14. octubre - 17:00 Mis reservas Mapa de mesas Disponi…" at bounding box center [448, 94] width 896 height 189
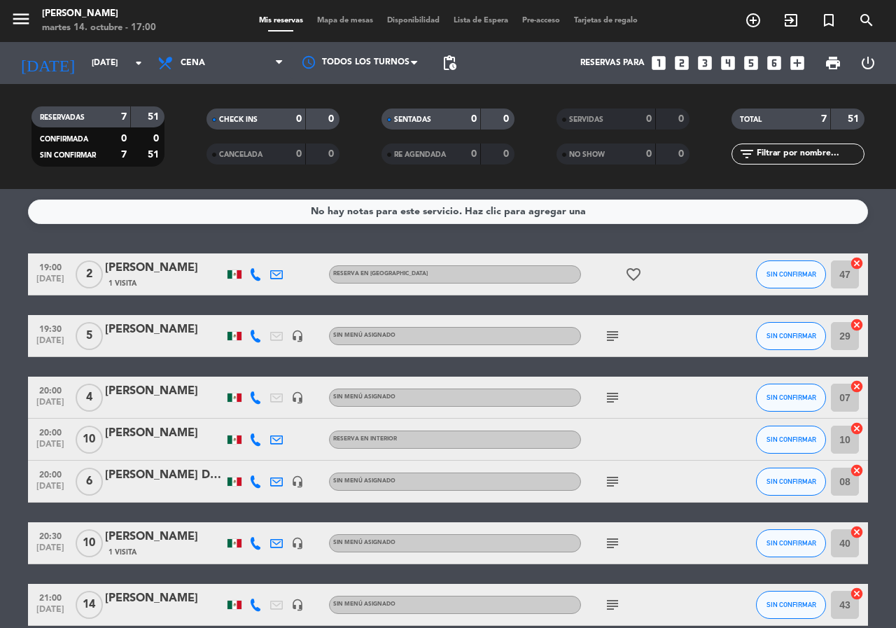
scroll to position [68, 0]
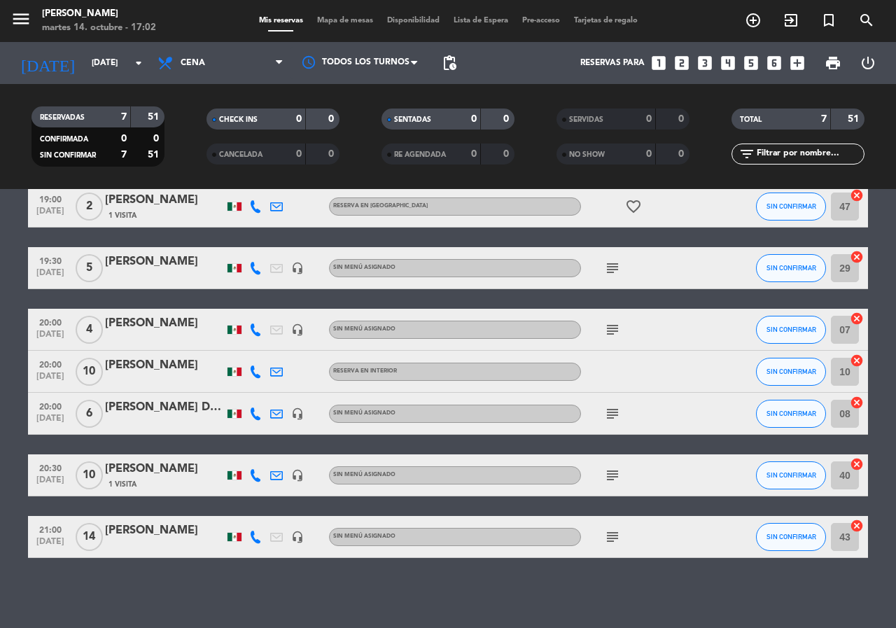
click at [328, 17] on span "Mapa de mesas" at bounding box center [345, 21] width 70 height 8
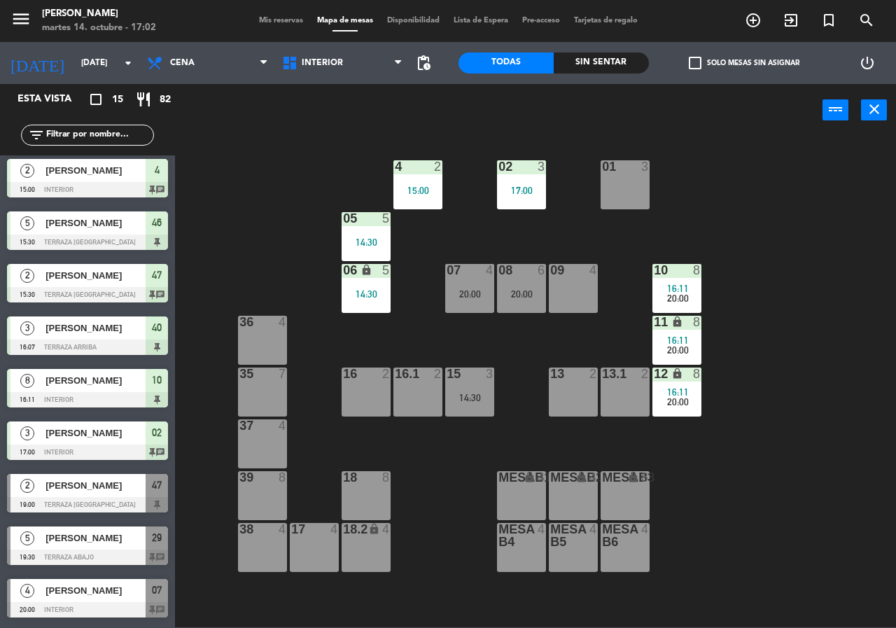
scroll to position [210, 0]
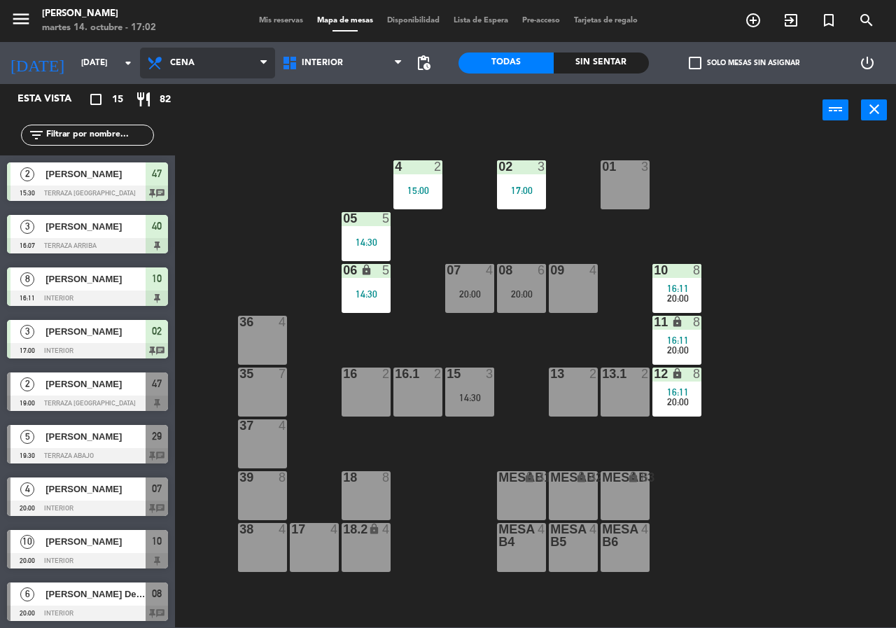
click at [200, 49] on span "Cena" at bounding box center [207, 63] width 135 height 31
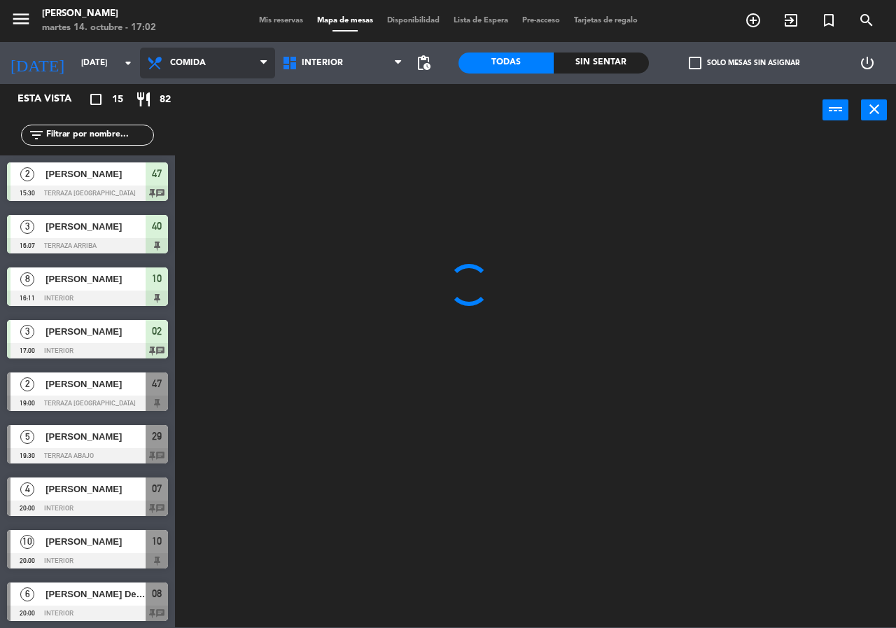
click at [208, 87] on ng-component "menu [PERSON_NAME][DATE] 14. octubre - 17:02 Mis reservas Mapa de mesas Disponi…" at bounding box center [448, 313] width 896 height 627
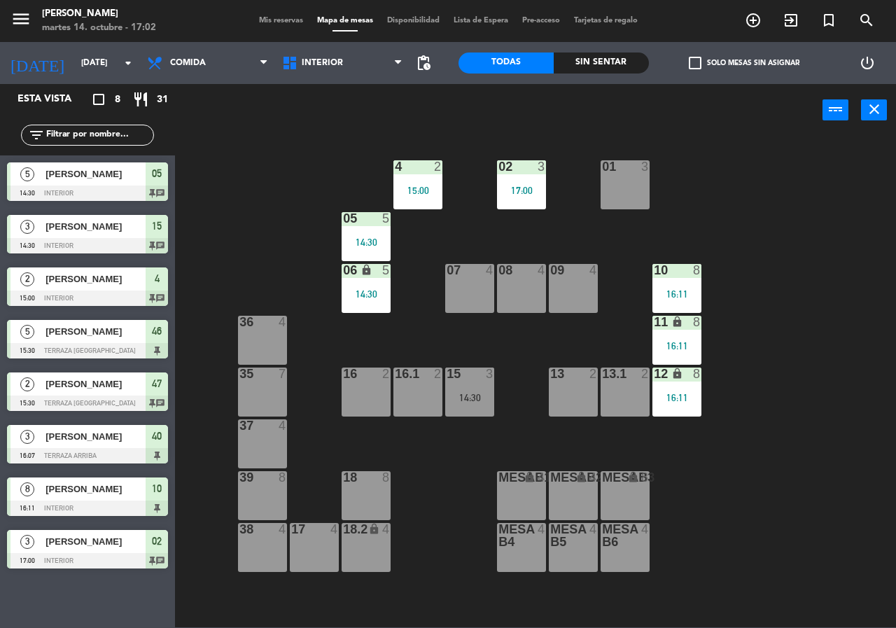
drag, startPoint x: 85, startPoint y: 552, endPoint x: 92, endPoint y: 554, distance: 7.1
click at [85, 554] on div "3 [PERSON_NAME] 17:00 Interior 02 chat" at bounding box center [87, 549] width 175 height 52
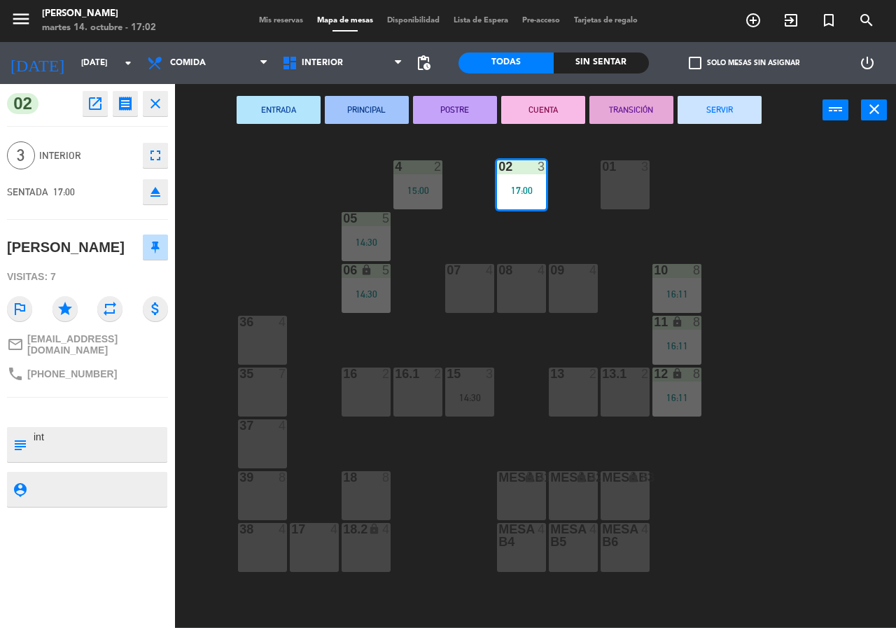
click at [299, 546] on div "17 4" at bounding box center [314, 547] width 49 height 49
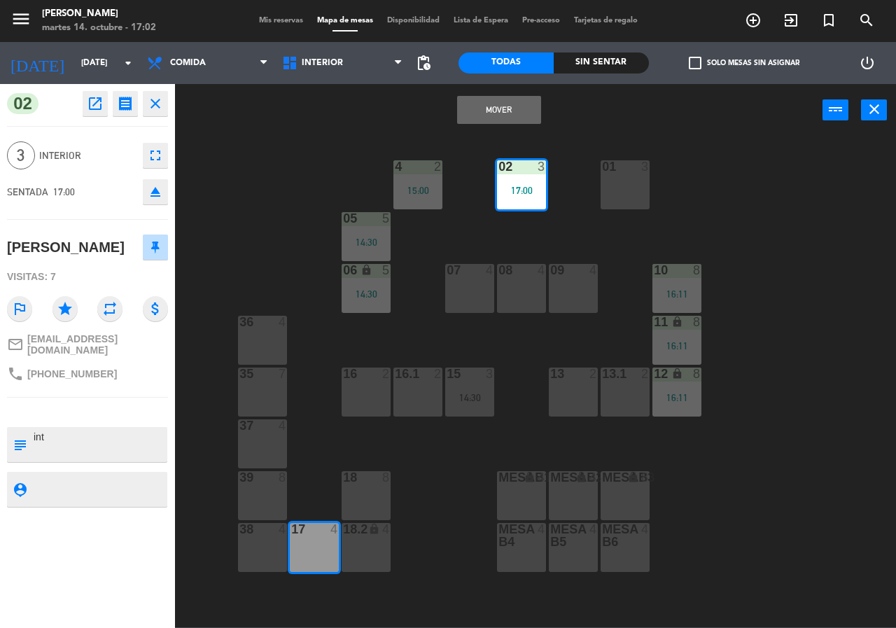
click at [509, 97] on button "Mover" at bounding box center [499, 110] width 84 height 28
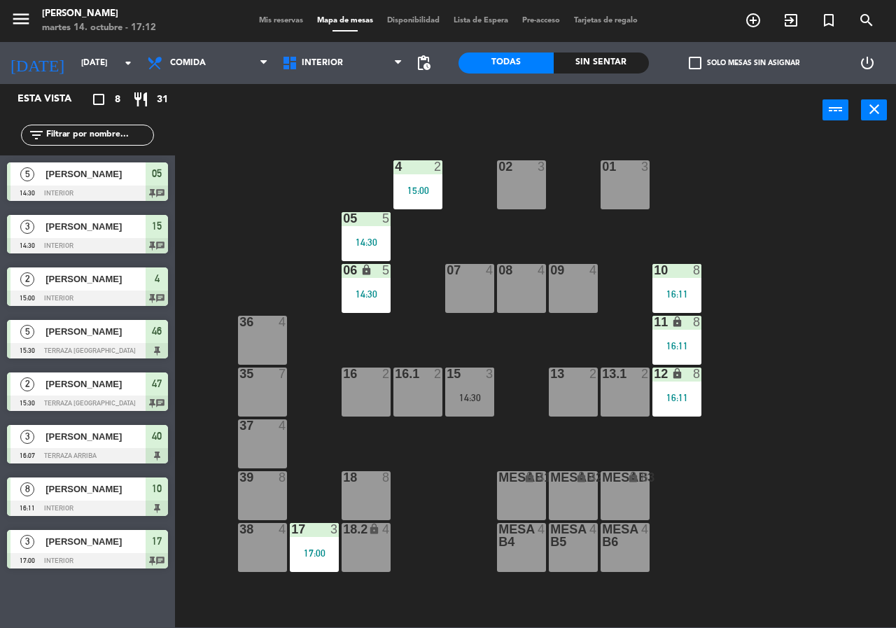
click at [248, 210] on div "02 3 4 2 15:00 01 3 05 5 14:30 06 lock 5 14:30 07 4 09 4 10 8 16:11 08 4 11 loc…" at bounding box center [540, 381] width 712 height 491
click at [203, 55] on span "Comida" at bounding box center [207, 63] width 135 height 31
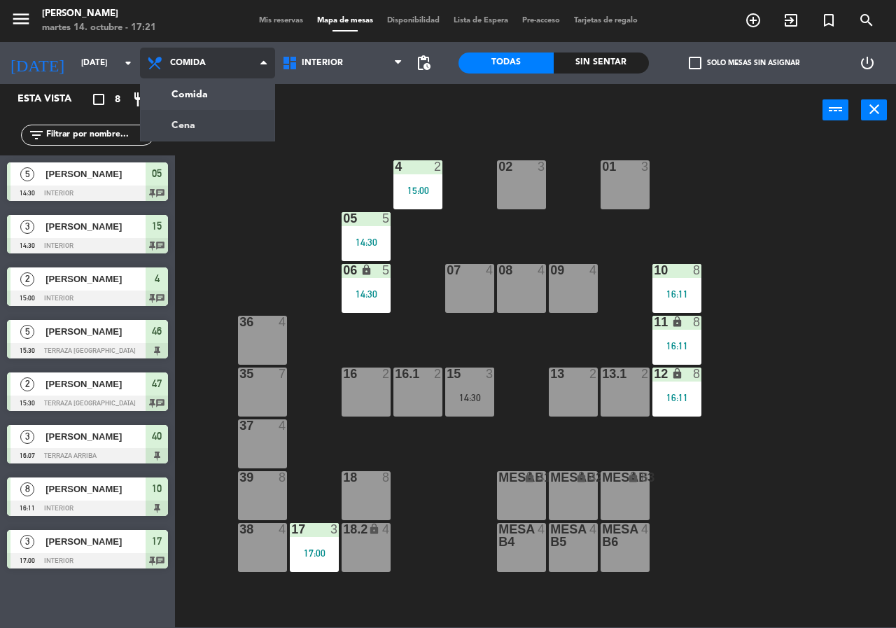
click at [206, 123] on ng-component "menu [PERSON_NAME][DATE] 14. octubre - 17:21 Mis reservas Mapa de mesas Disponi…" at bounding box center [448, 313] width 896 height 627
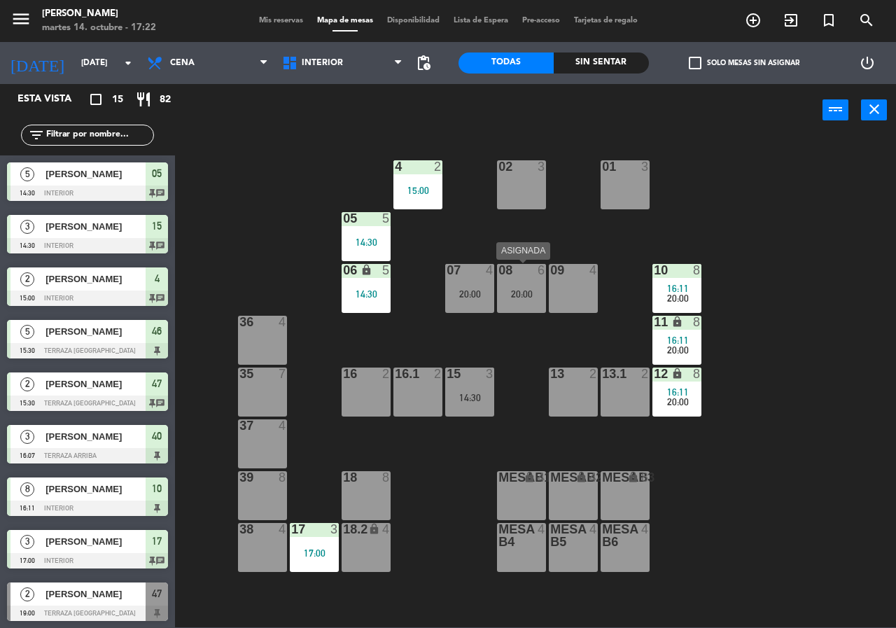
click at [556, 274] on div "6" at bounding box center [544, 270] width 23 height 13
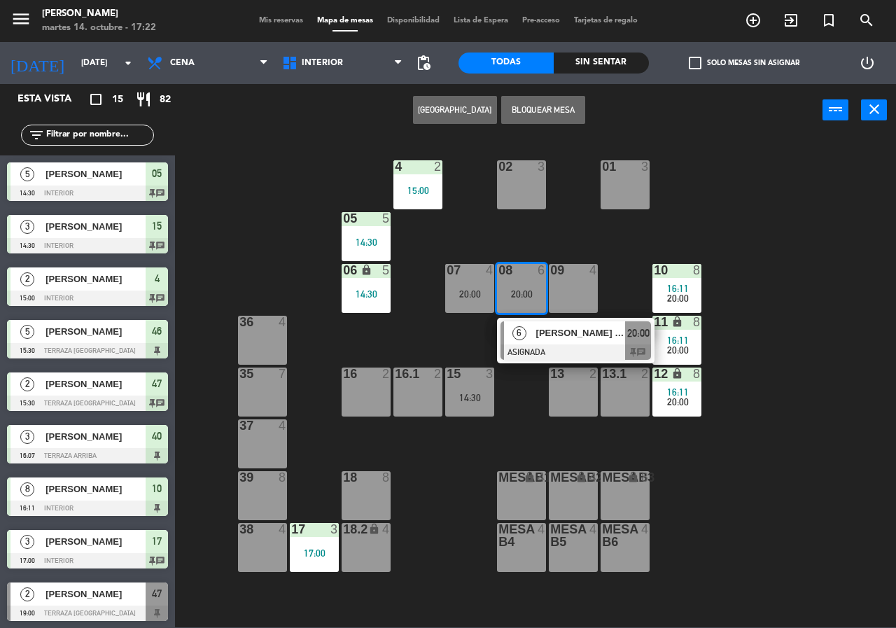
click at [622, 244] on div "02 3 4 2 15:00 01 3 05 5 14:30 06 lock 5 14:30 07 4 20:00 09 4 10 8 16:11 20:00…" at bounding box center [540, 381] width 712 height 491
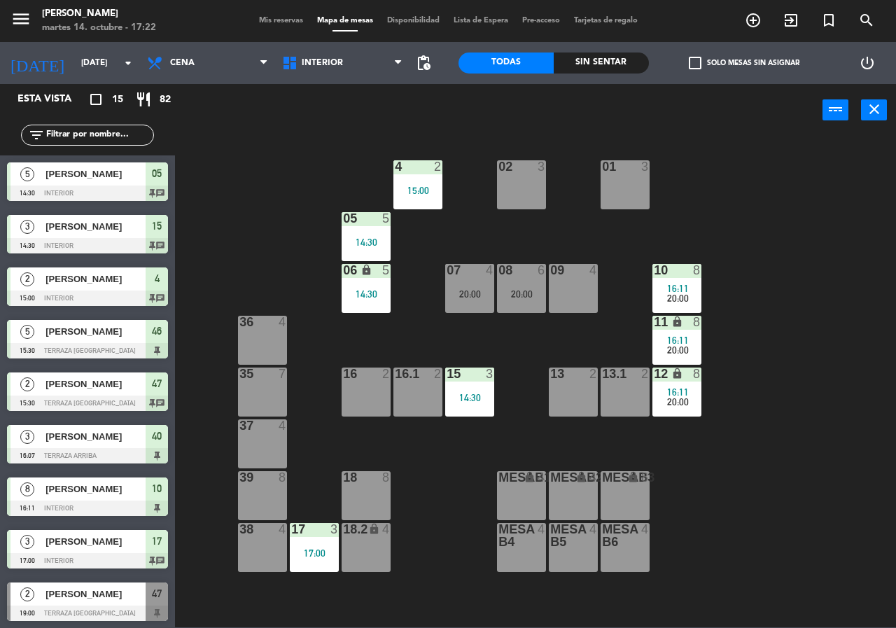
drag, startPoint x: 584, startPoint y: 300, endPoint x: 577, endPoint y: 272, distance: 28.9
click at [584, 298] on div "09 4" at bounding box center [573, 288] width 49 height 49
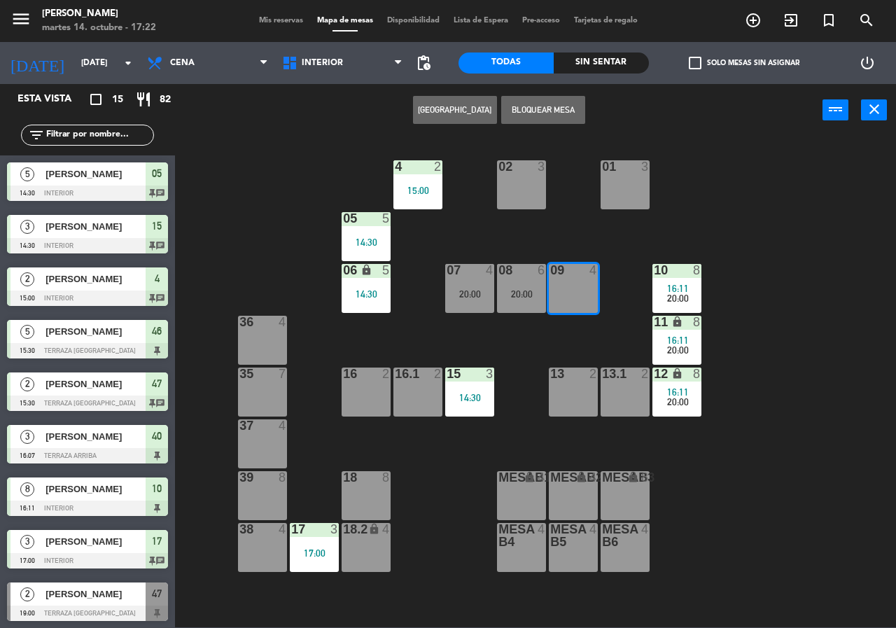
click at [435, 113] on button "[GEOGRAPHIC_DATA]" at bounding box center [455, 110] width 84 height 28
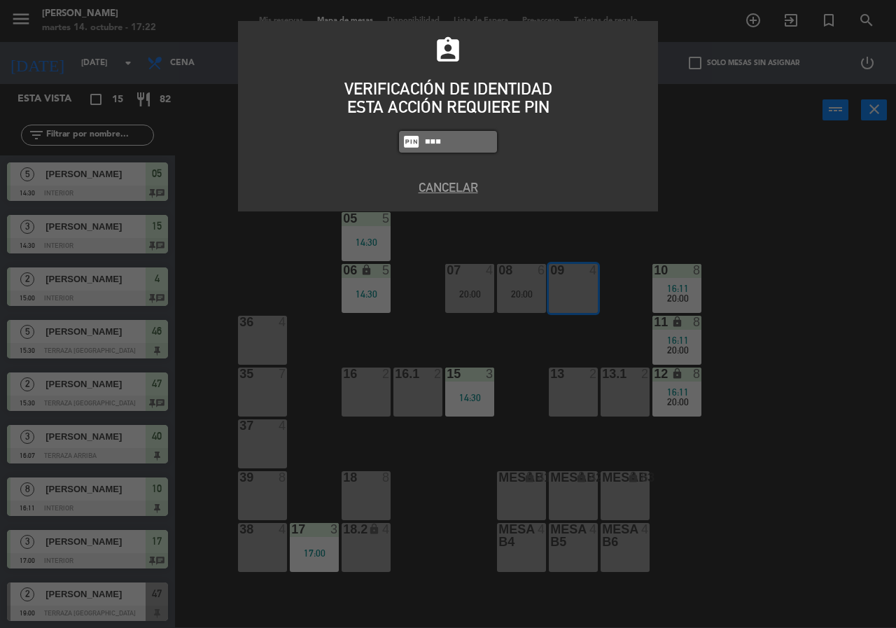
type input "9567"
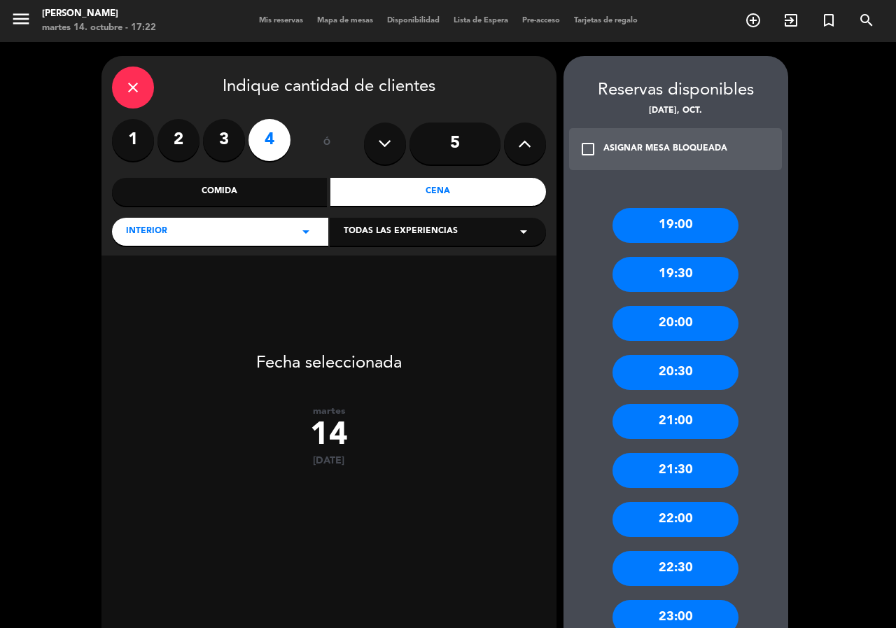
click at [230, 143] on label "3" at bounding box center [224, 140] width 42 height 42
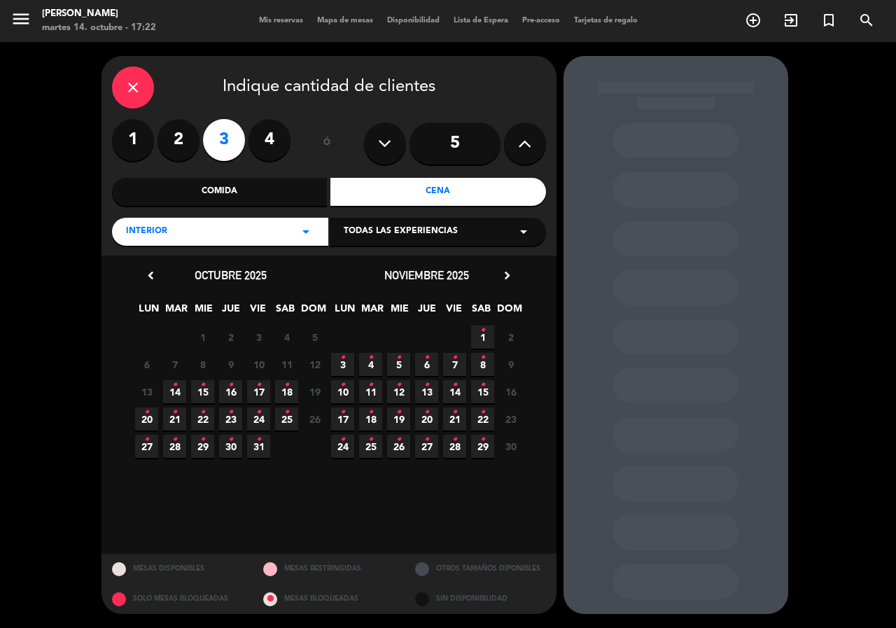
click at [173, 386] on icon "•" at bounding box center [174, 385] width 5 height 22
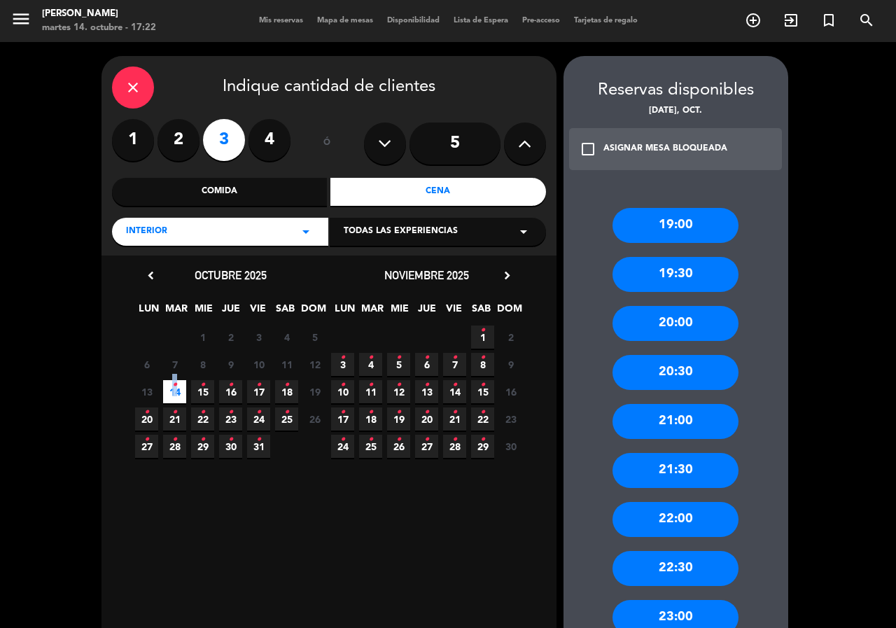
click at [663, 415] on div "21:00" at bounding box center [675, 421] width 126 height 35
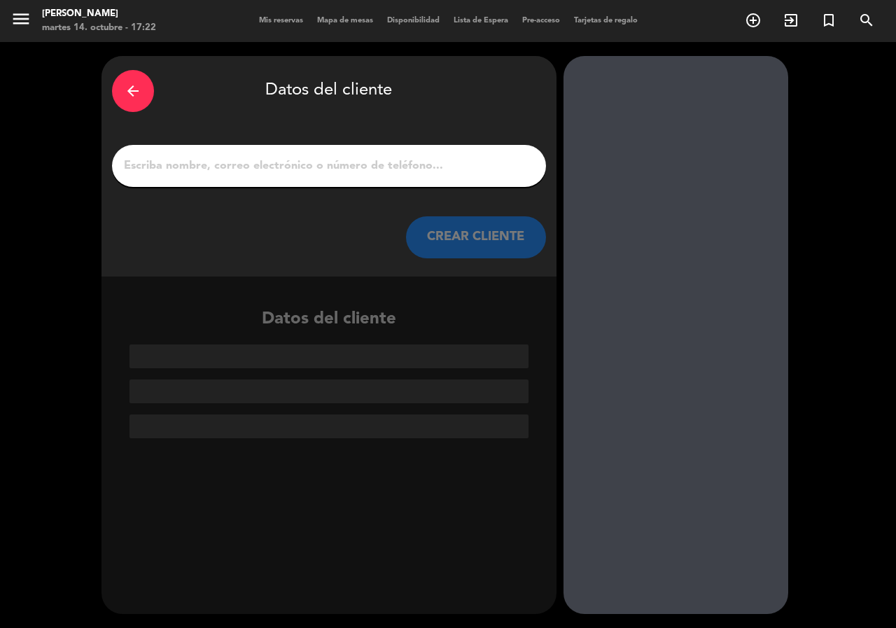
click at [353, 165] on input "1" at bounding box center [328, 166] width 413 height 20
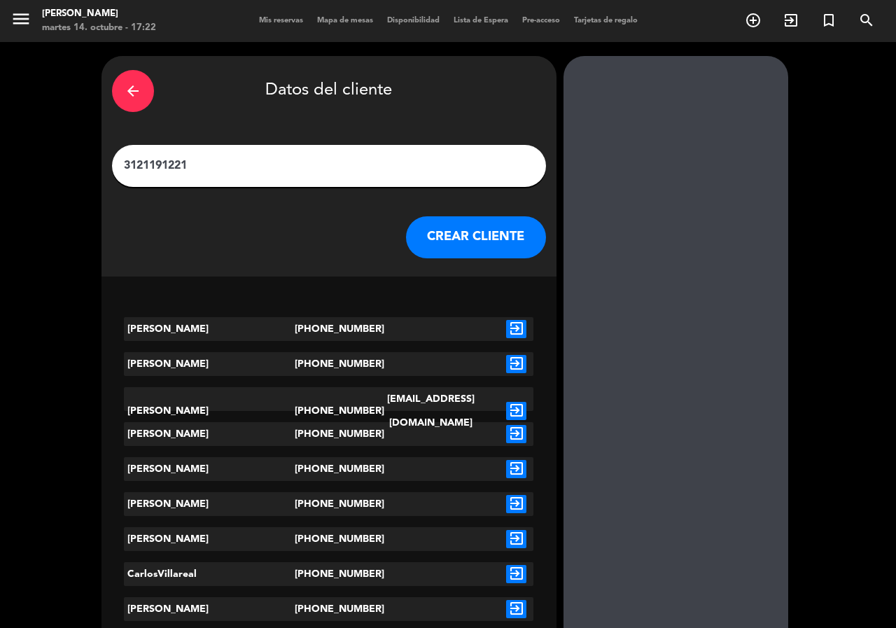
type input "3121191221"
click at [512, 328] on icon "exit_to_app" at bounding box center [516, 329] width 20 height 18
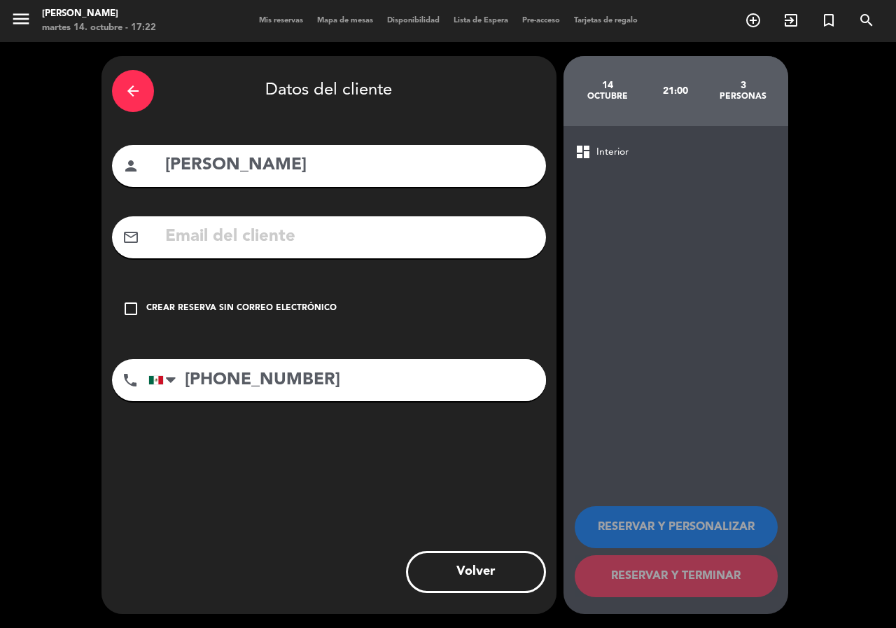
click at [206, 311] on div "Crear reserva sin correo electrónico" at bounding box center [241, 309] width 190 height 14
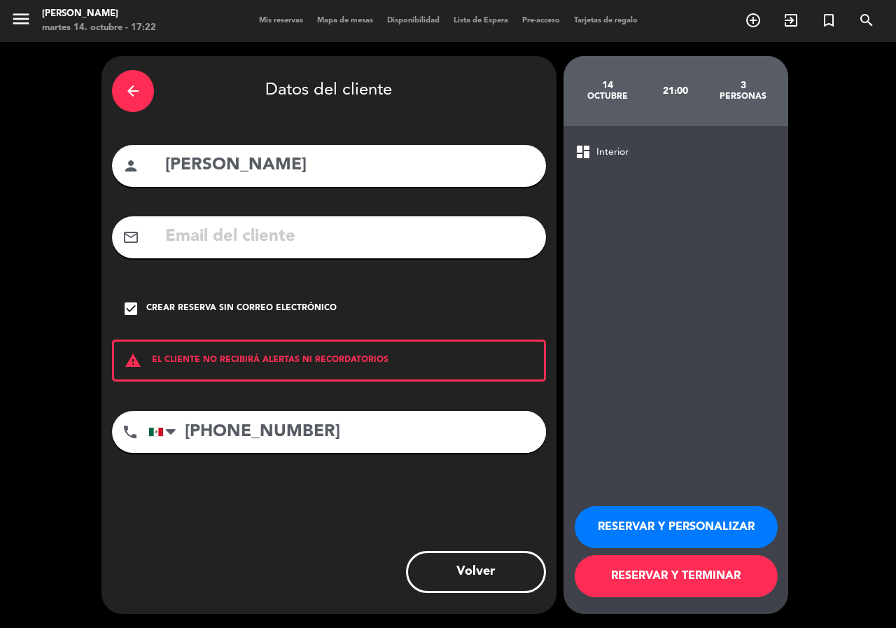
click at [680, 522] on button "RESERVAR Y PERSONALIZAR" at bounding box center [676, 527] width 203 height 42
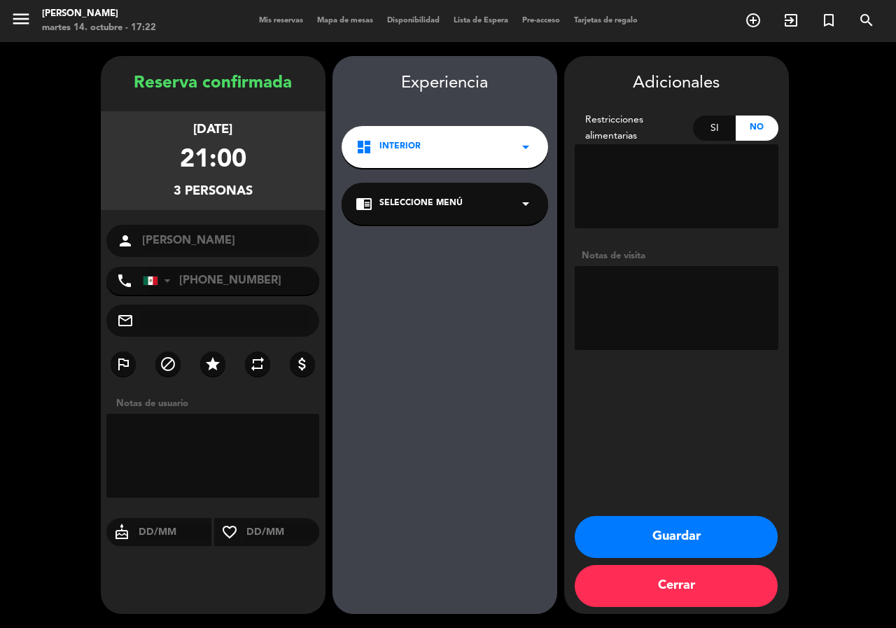
click at [644, 323] on textarea at bounding box center [677, 308] width 204 height 84
type textarea "int"
click at [708, 528] on button "Guardar" at bounding box center [676, 537] width 203 height 42
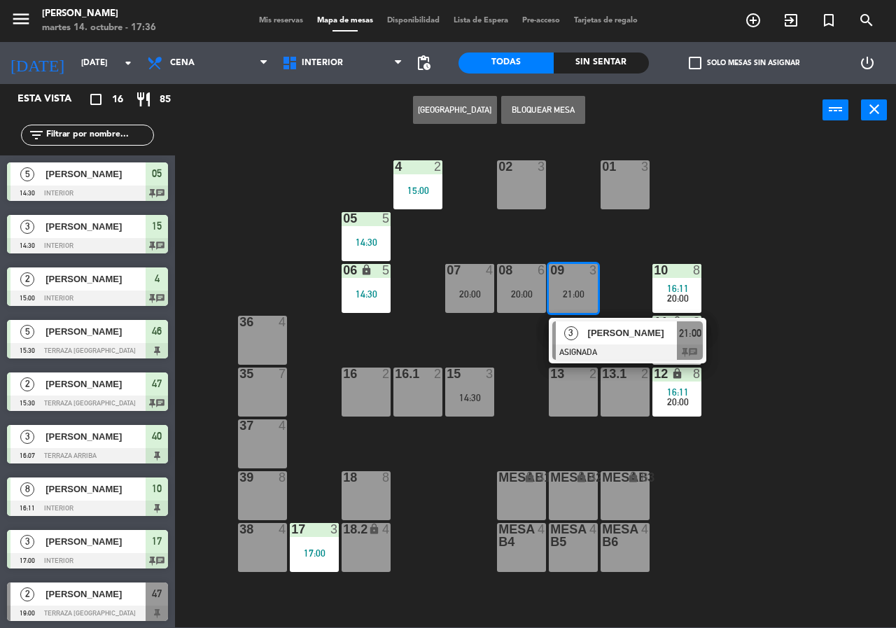
click at [277, 259] on div "02 3 4 2 15:00 01 3 05 5 14:30 06 lock 5 14:30 07 4 20:00 09 3 21:00 3 [PERSON_…" at bounding box center [540, 381] width 712 height 491
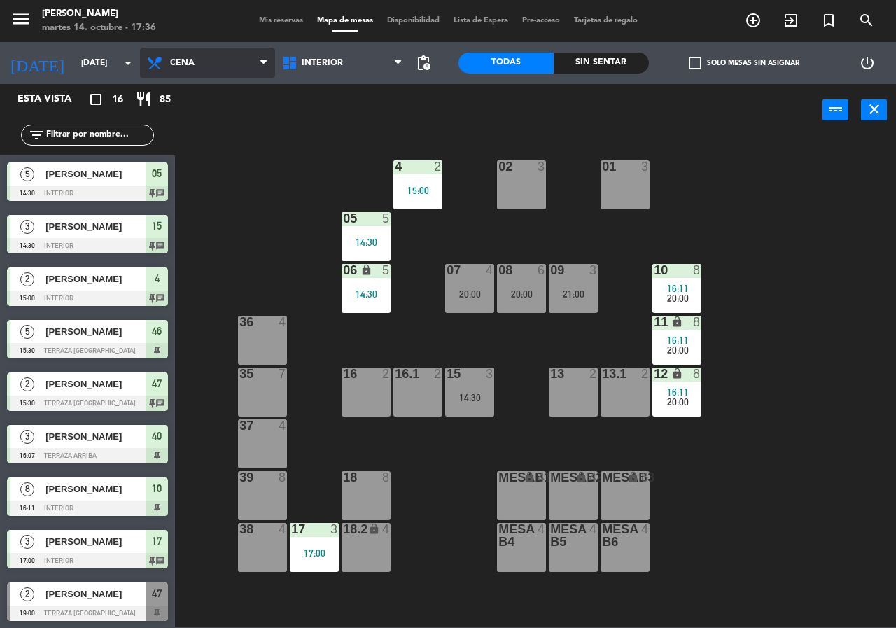
drag, startPoint x: 169, startPoint y: 71, endPoint x: 188, endPoint y: 106, distance: 39.1
click at [169, 71] on span "Cena" at bounding box center [207, 63] width 135 height 31
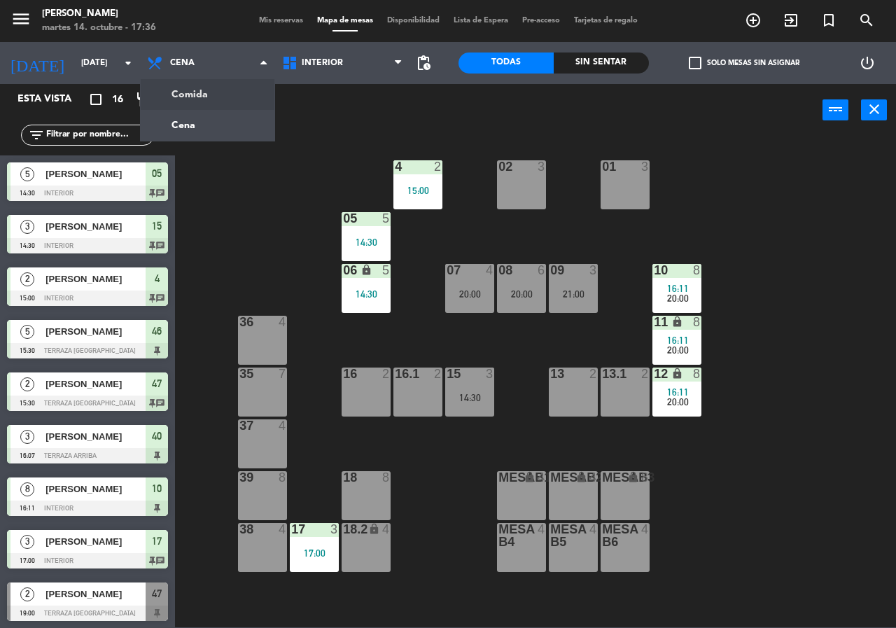
click at [591, 78] on div "Todas Sin sentar" at bounding box center [553, 63] width 190 height 42
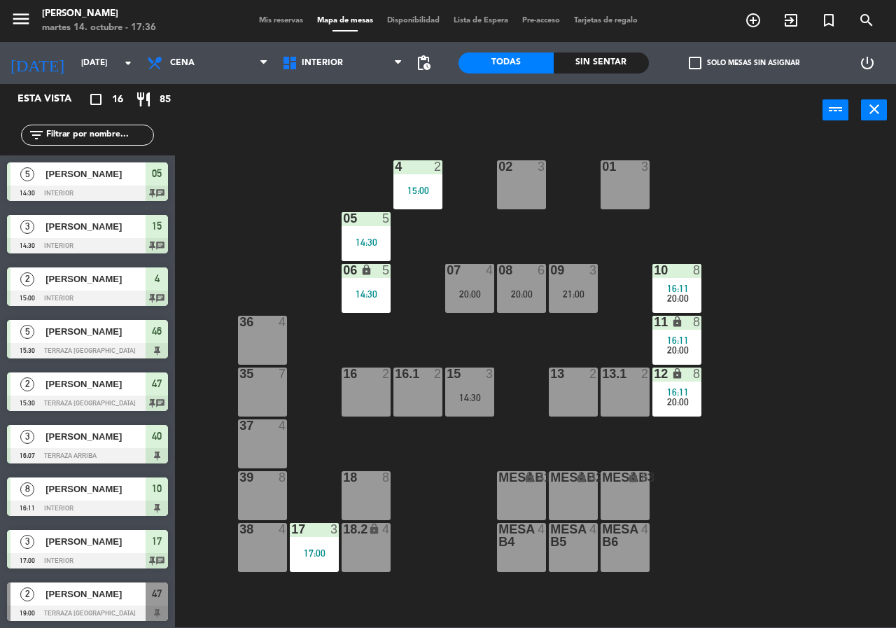
click at [597, 66] on div "Sin sentar" at bounding box center [601, 62] width 95 height 21
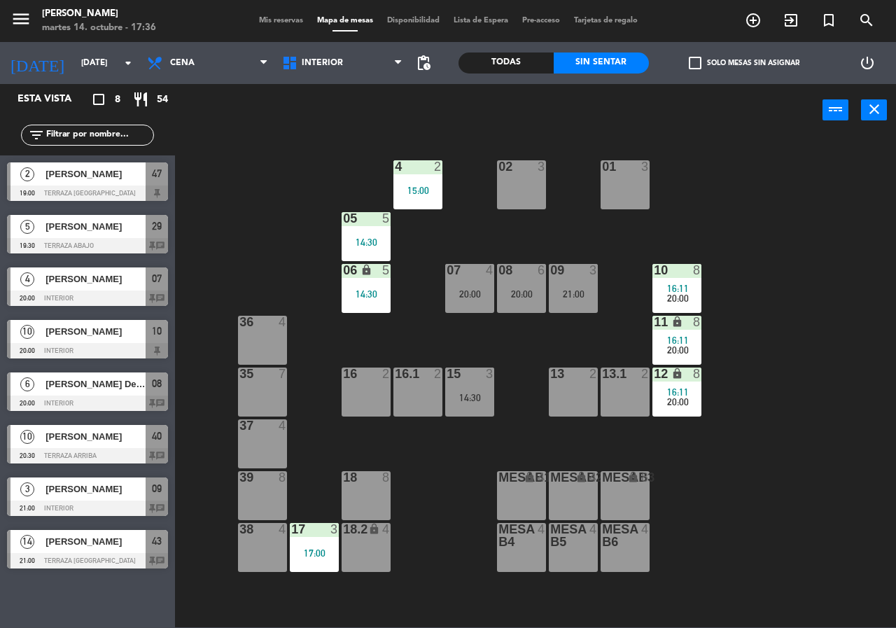
click at [521, 66] on div "Todas" at bounding box center [505, 62] width 95 height 21
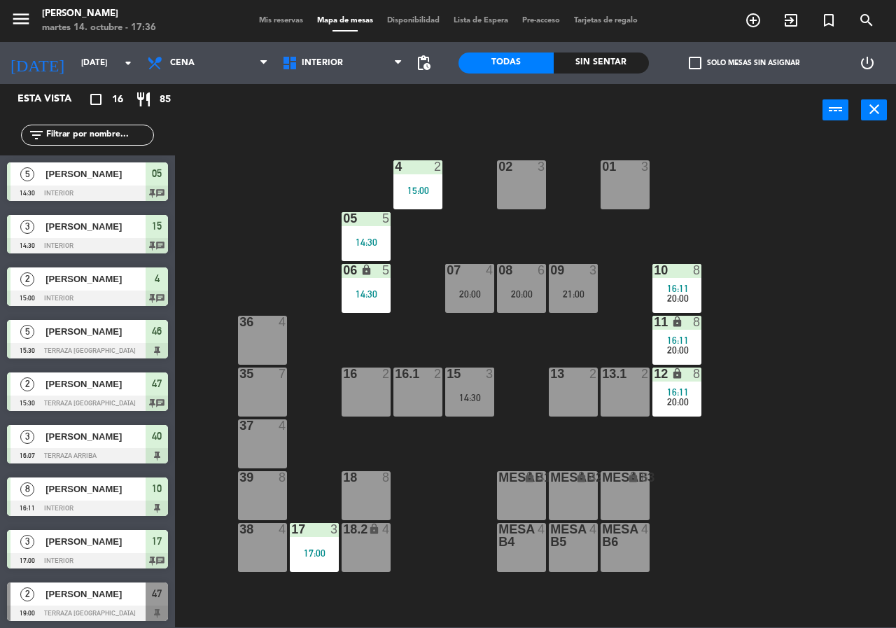
click at [603, 71] on div "Sin sentar" at bounding box center [601, 62] width 95 height 21
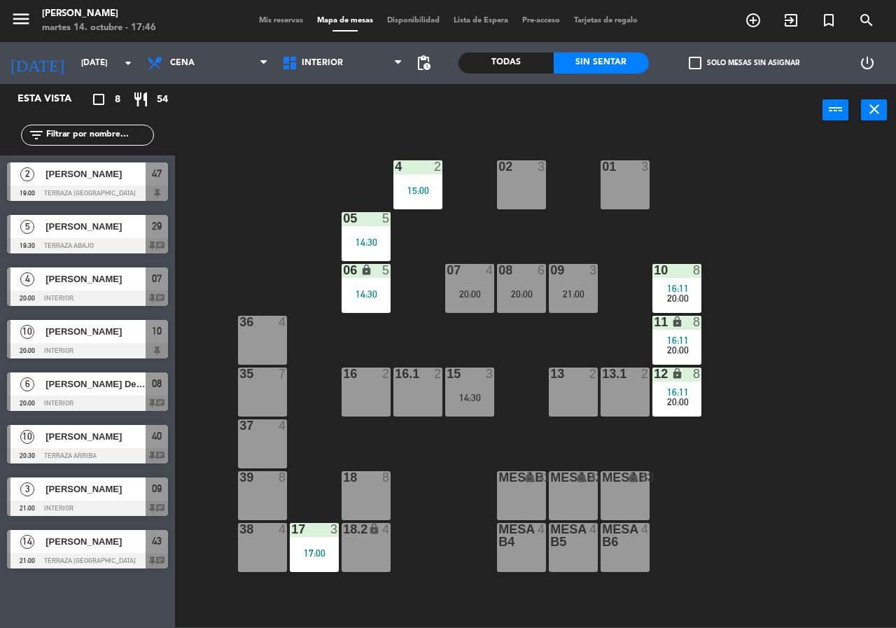
click at [367, 223] on div at bounding box center [366, 218] width 23 height 13
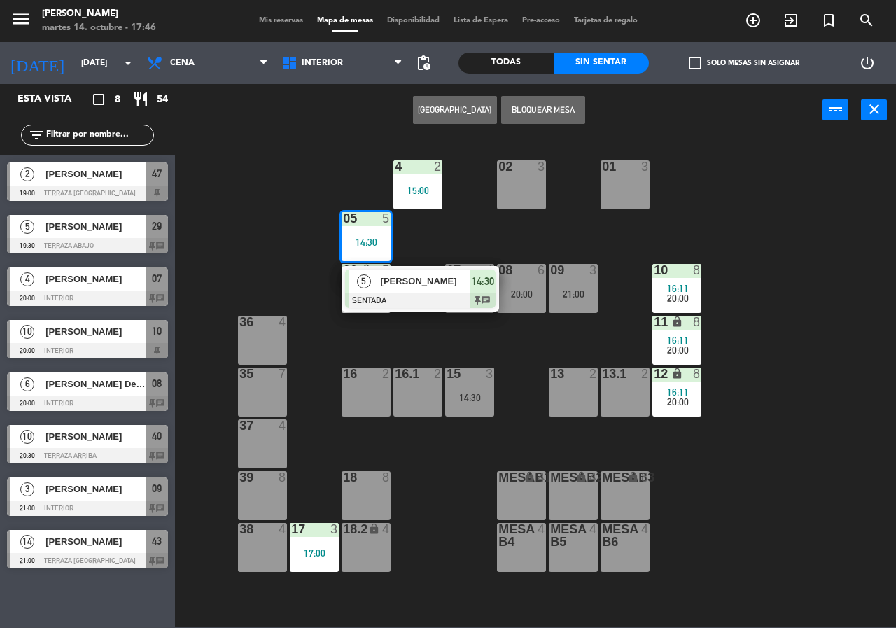
click at [432, 282] on span "[PERSON_NAME]" at bounding box center [426, 281] width 90 height 15
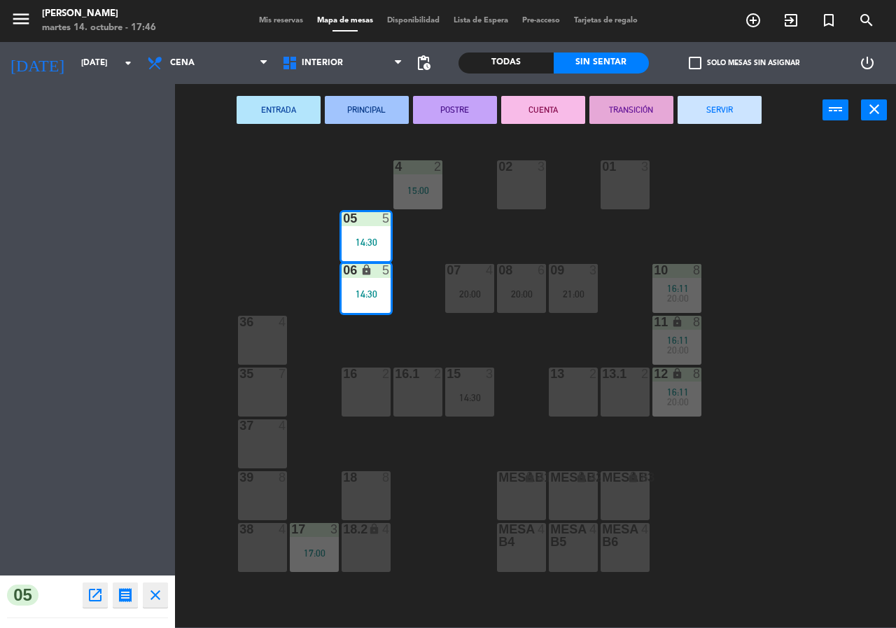
click at [712, 120] on button "SERVIR" at bounding box center [719, 110] width 84 height 28
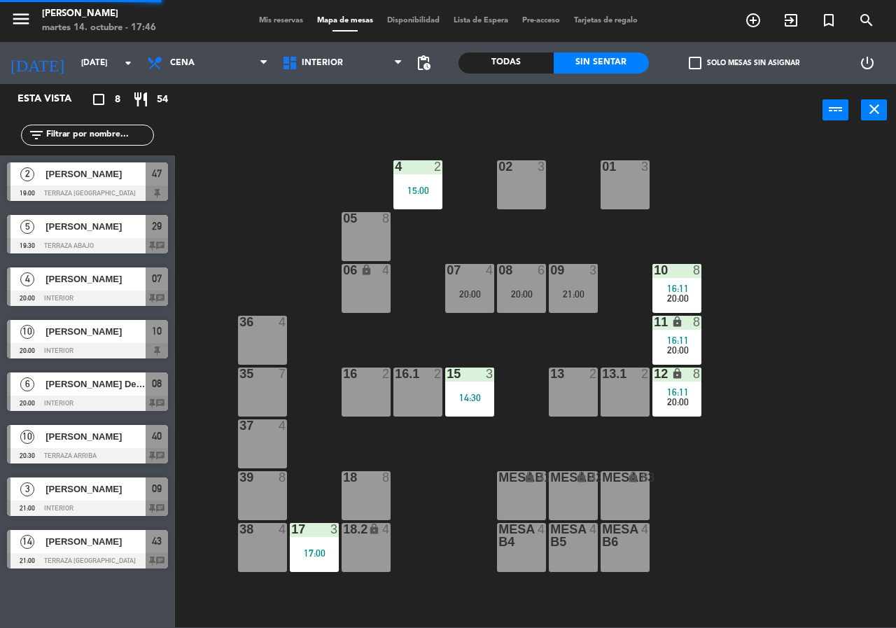
click at [422, 186] on div "15:00" at bounding box center [417, 190] width 49 height 10
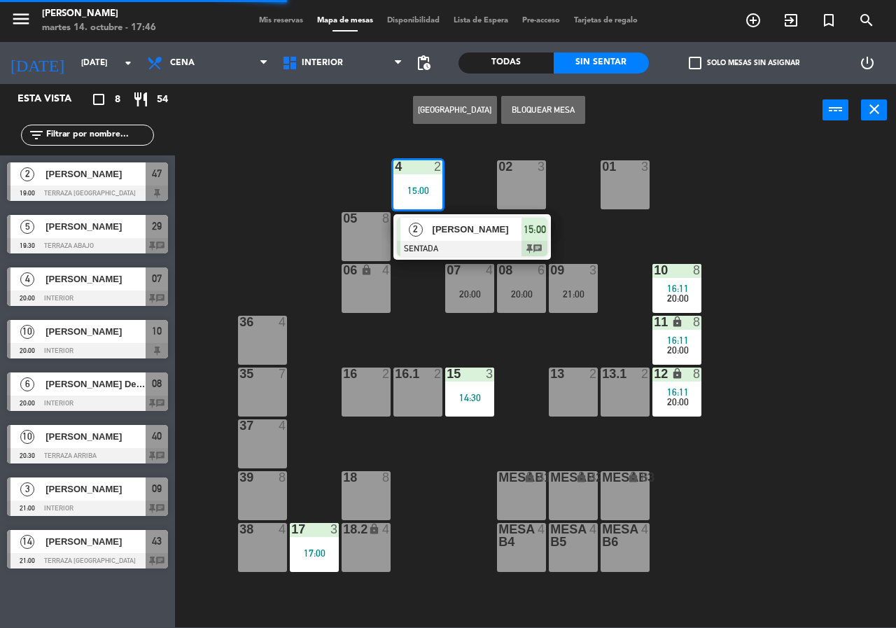
click at [451, 232] on span "[PERSON_NAME]" at bounding box center [477, 229] width 90 height 15
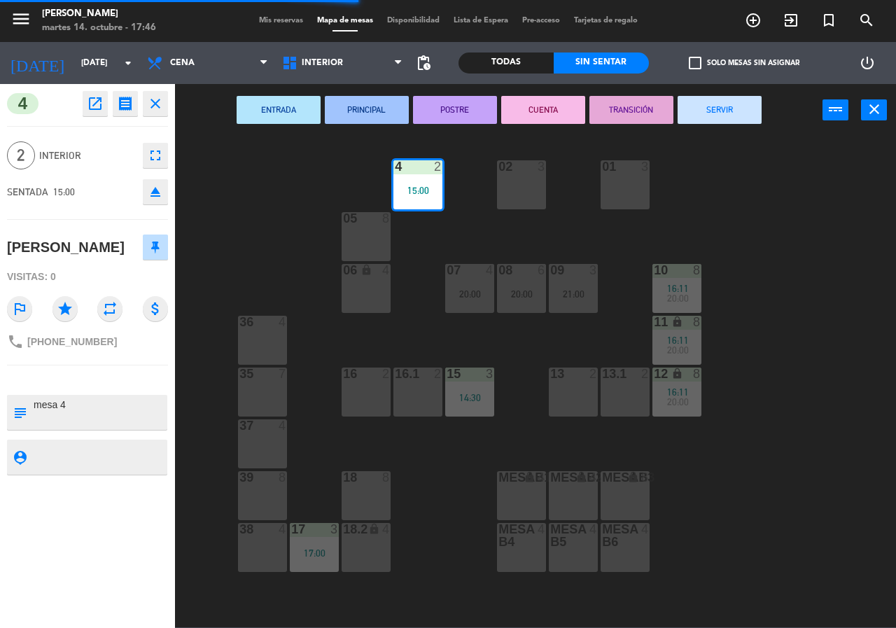
click at [717, 109] on button "SERVIR" at bounding box center [719, 110] width 84 height 28
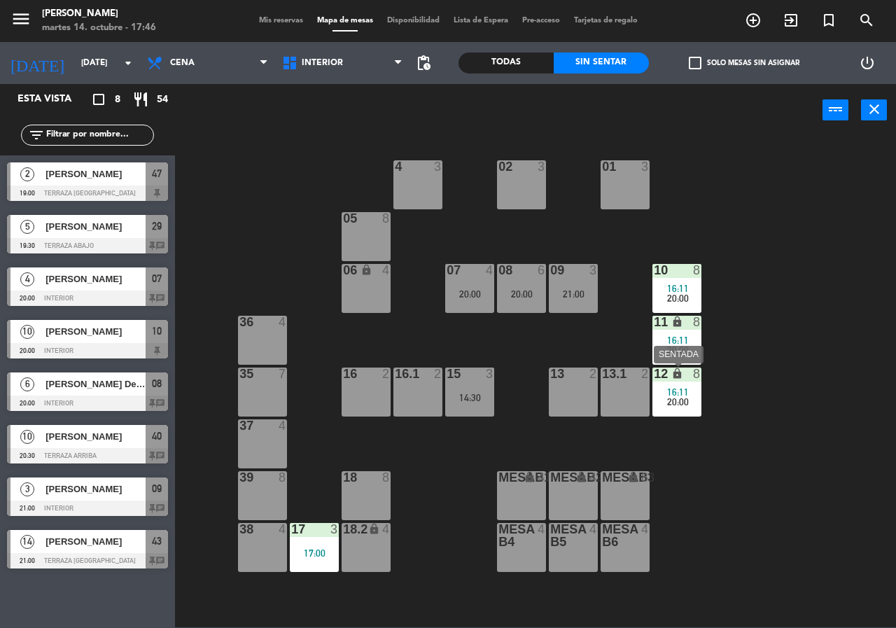
click at [675, 374] on icon "lock" at bounding box center [677, 373] width 12 height 12
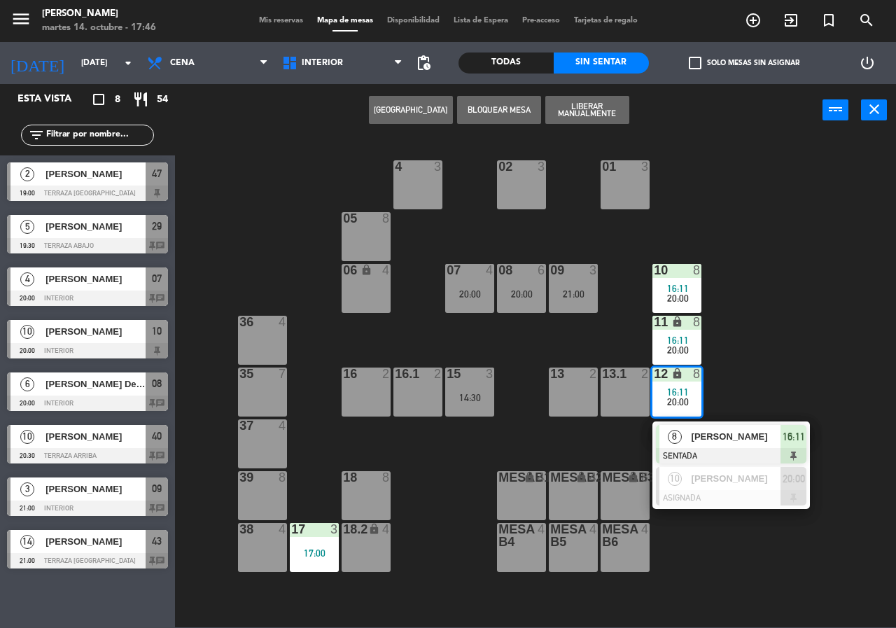
click at [803, 313] on div "02 3 4 3 01 3 05 8 06 lock 4 07 4 20:00 09 3 21:00 10 8 16:11 20:00 08 6 20:00 …" at bounding box center [540, 381] width 712 height 491
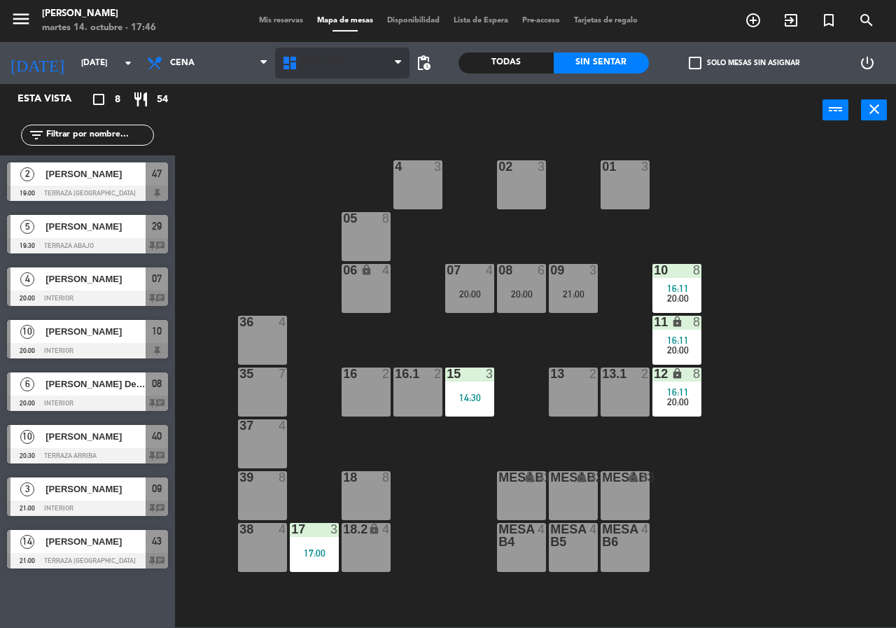
click at [317, 54] on span "Interior" at bounding box center [342, 63] width 135 height 31
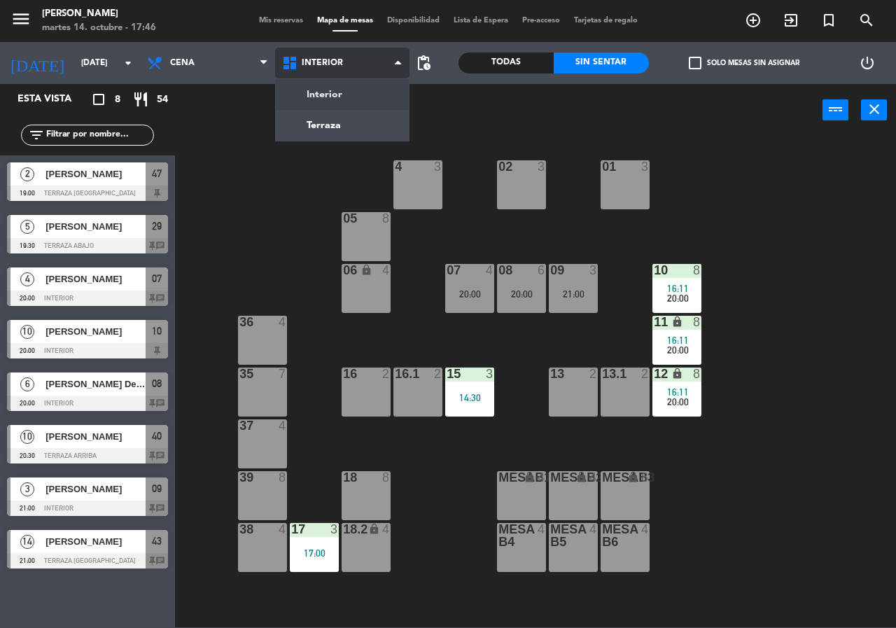
click at [321, 127] on ng-component "menu [PERSON_NAME][DATE] 14. octubre - 17:46 Mis reservas Mapa de mesas Disponi…" at bounding box center [448, 313] width 896 height 627
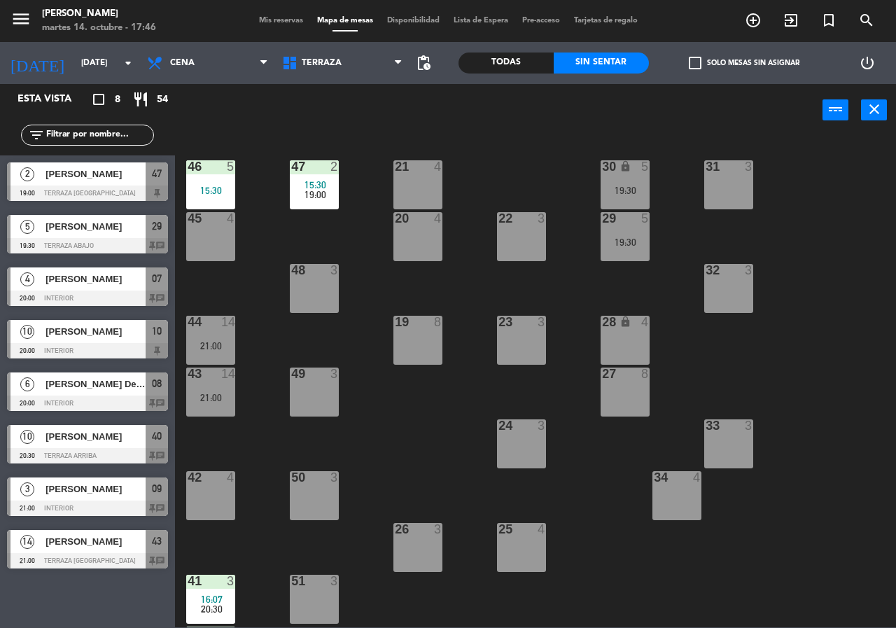
click at [102, 246] on div at bounding box center [87, 245] width 161 height 15
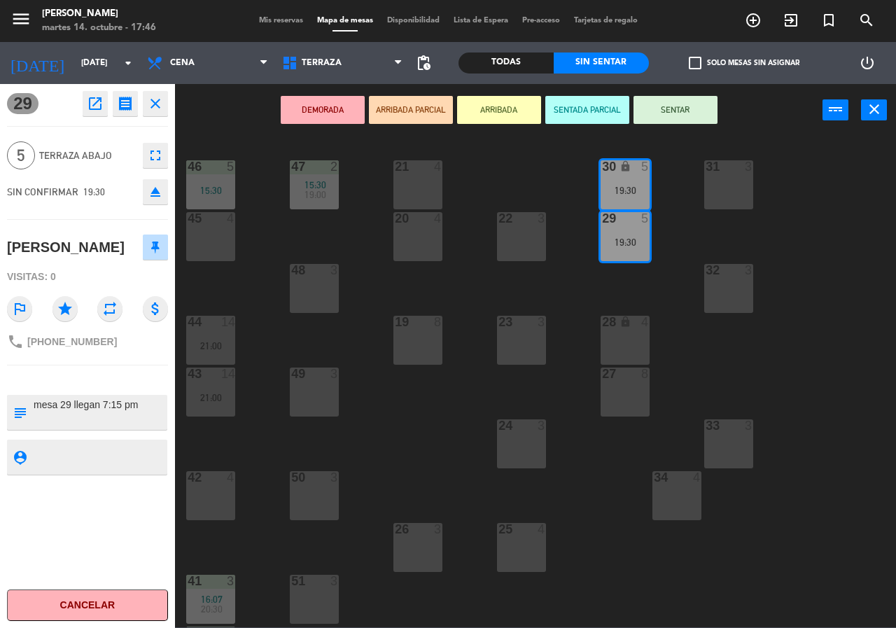
click at [87, 111] on icon "open_in_new" at bounding box center [95, 103] width 17 height 17
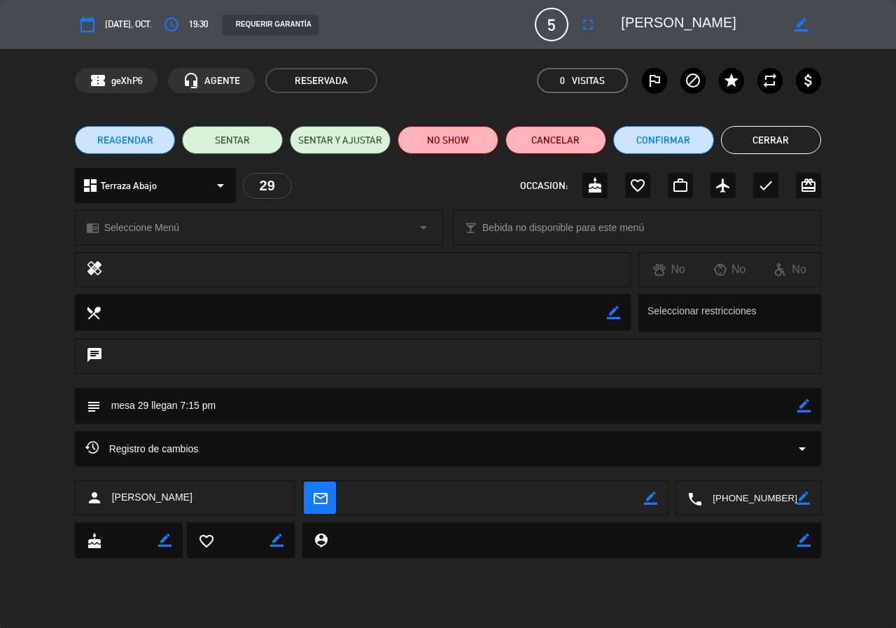
click at [759, 137] on button "Cerrar" at bounding box center [771, 140] width 101 height 28
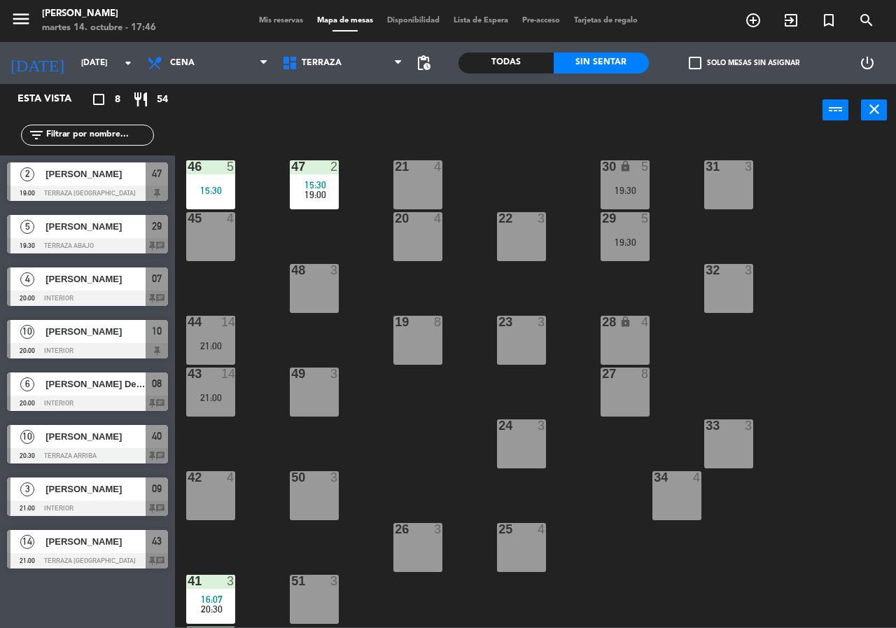
drag, startPoint x: 625, startPoint y: 186, endPoint x: 611, endPoint y: 188, distance: 14.1
click at [625, 185] on div "19:30" at bounding box center [624, 190] width 49 height 10
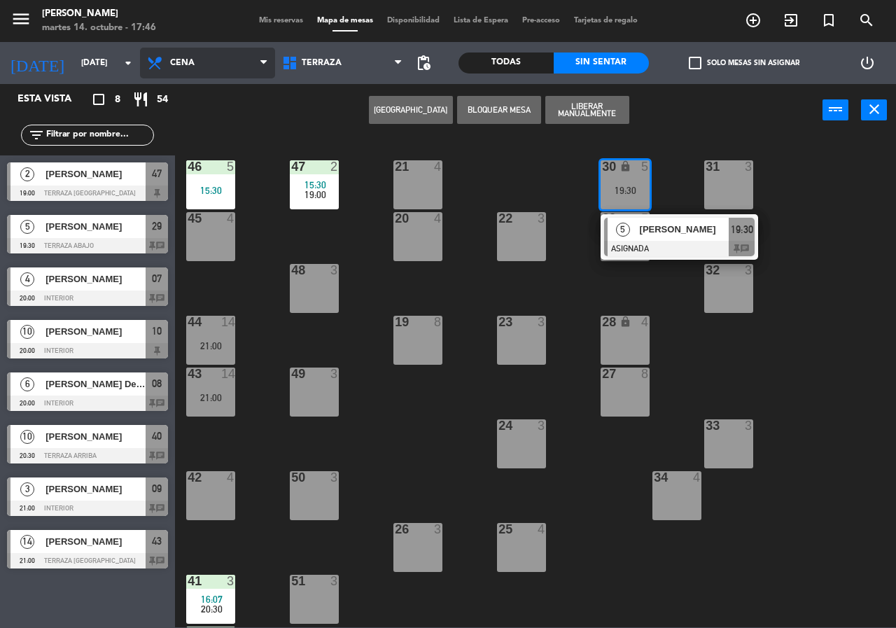
click at [184, 50] on span "Cena" at bounding box center [207, 63] width 135 height 31
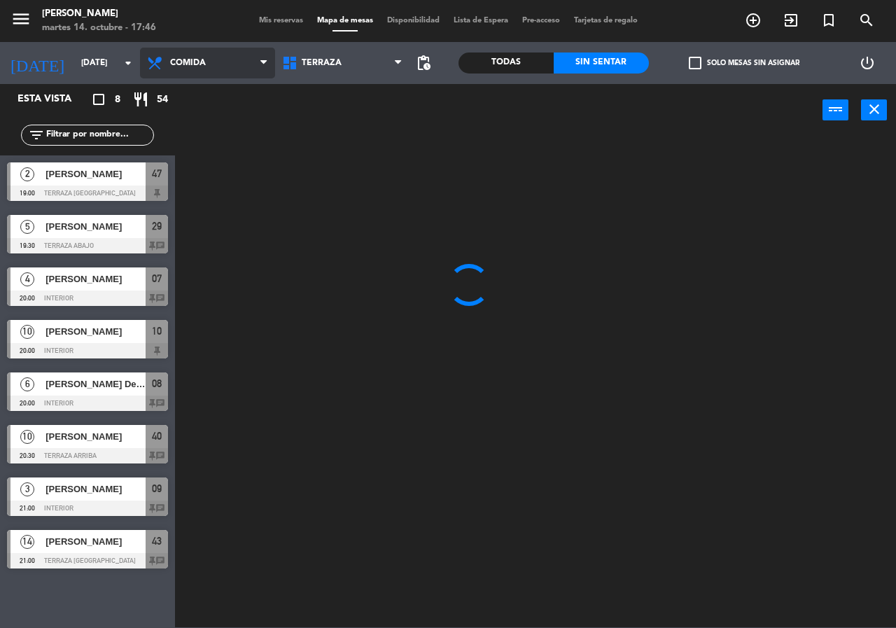
click at [204, 91] on ng-component "menu [PERSON_NAME][DATE] 14. octubre - 17:46 Mis reservas Mapa de mesas Disponi…" at bounding box center [448, 313] width 896 height 627
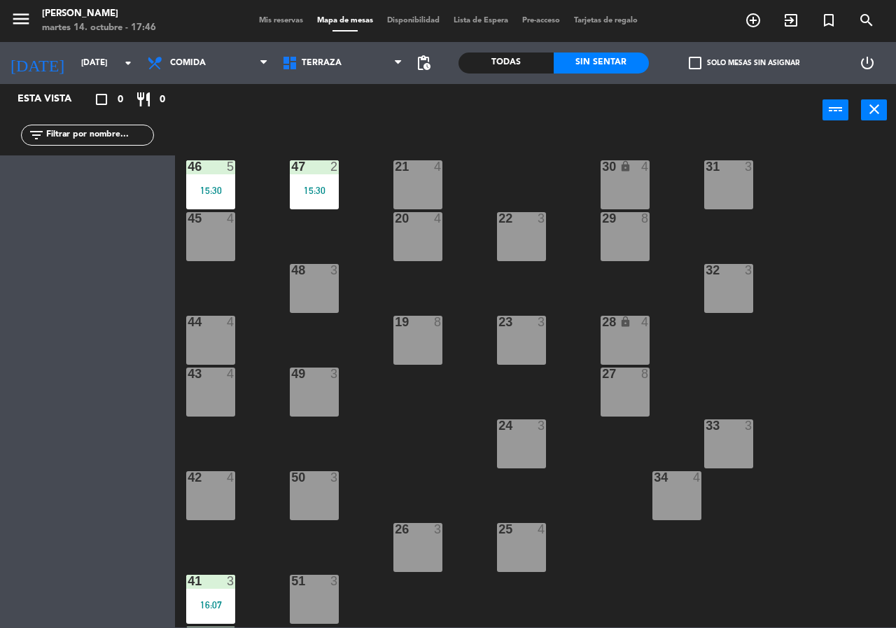
drag, startPoint x: 637, startPoint y: 181, endPoint x: 578, endPoint y: 173, distance: 60.0
click at [636, 181] on div "30 lock 4" at bounding box center [624, 184] width 49 height 49
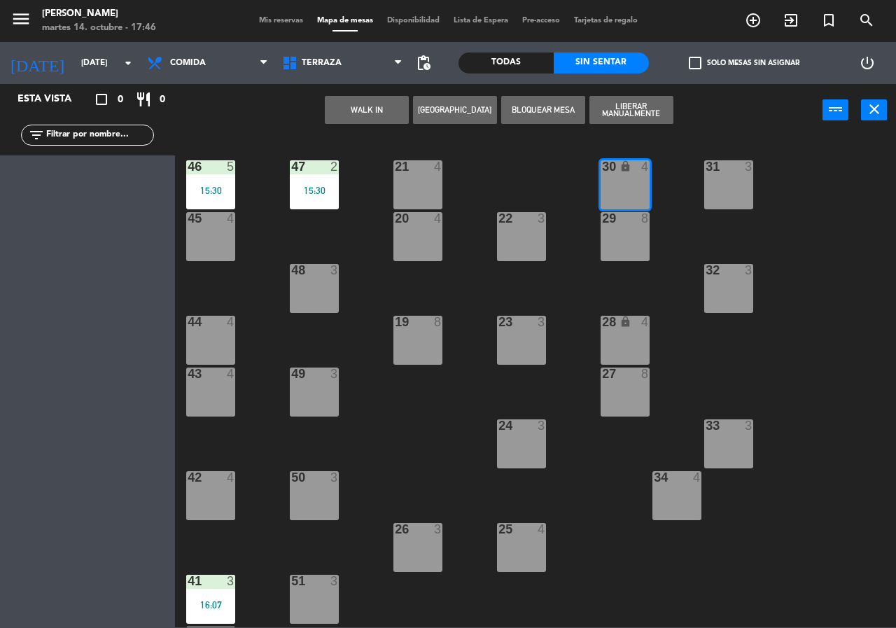
click at [372, 111] on button "WALK IN" at bounding box center [367, 110] width 84 height 28
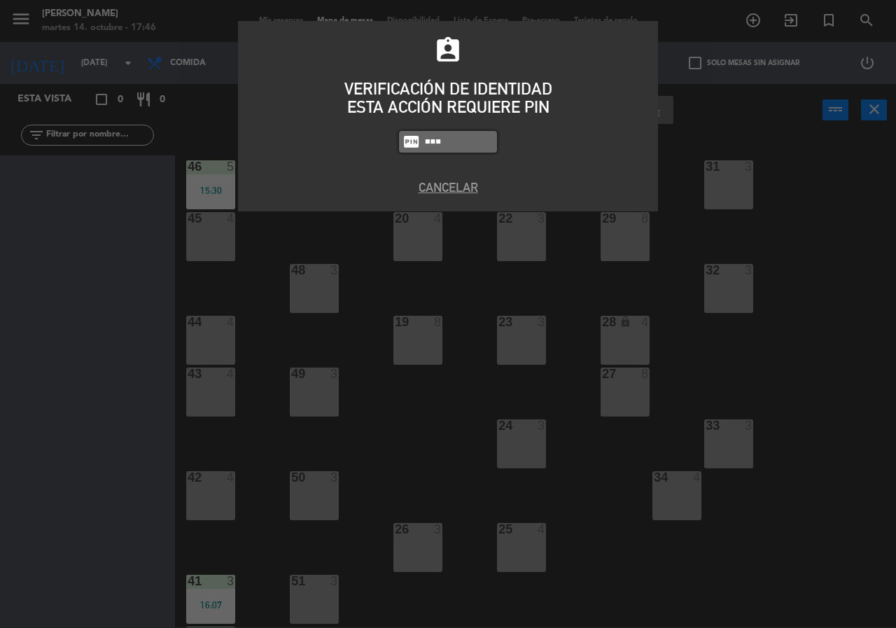
type input "9567"
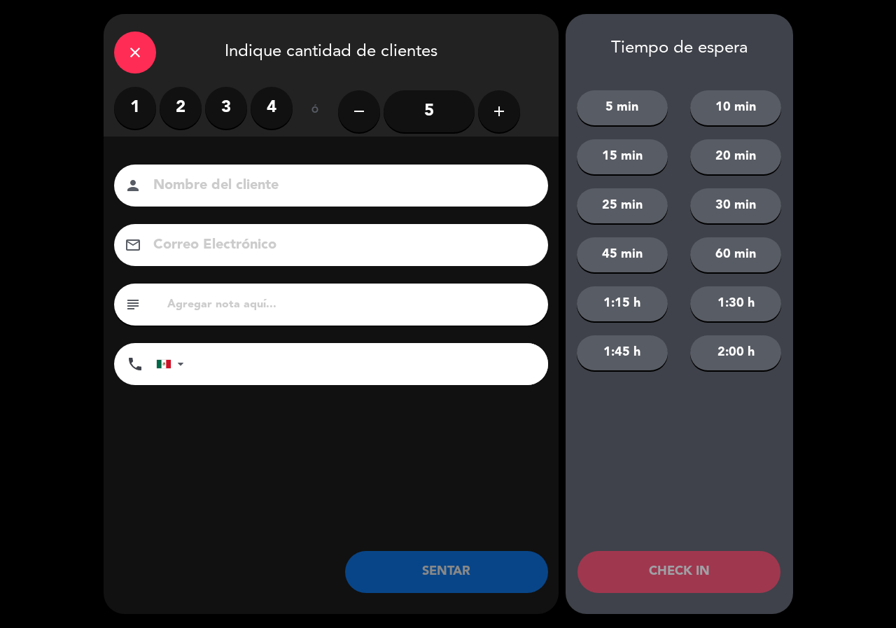
click at [174, 112] on label "2" at bounding box center [181, 108] width 42 height 42
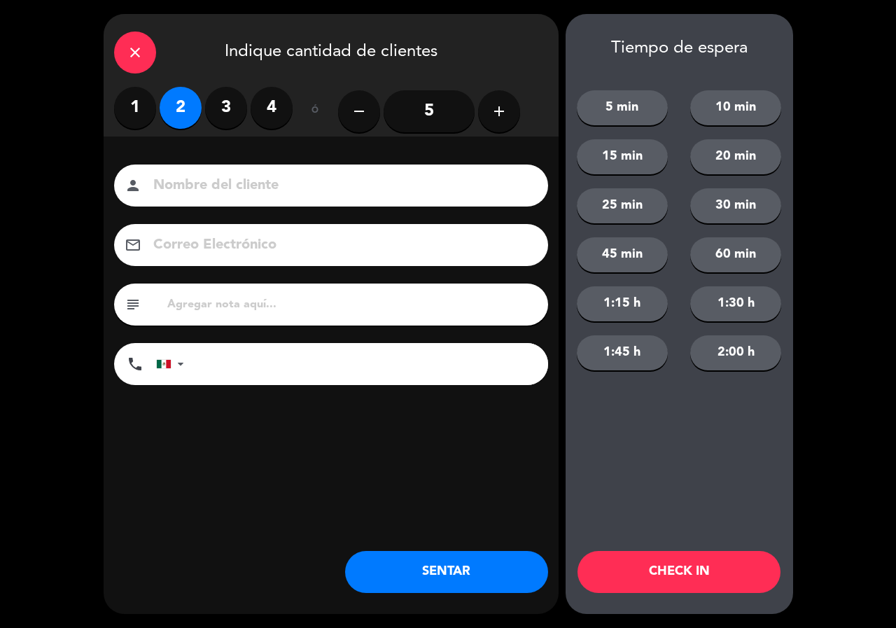
click at [470, 558] on button "SENTAR" at bounding box center [446, 572] width 203 height 42
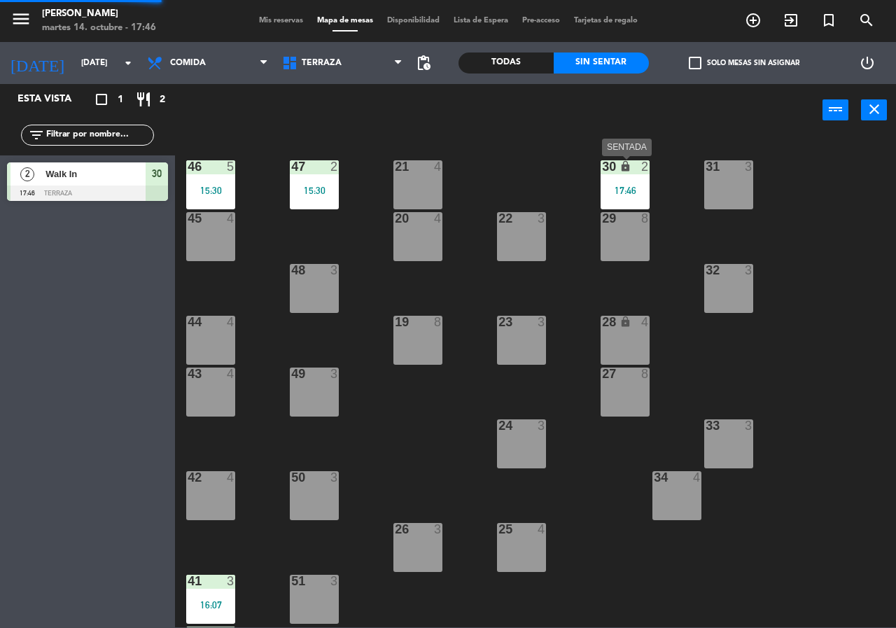
click at [614, 194] on div "17:46" at bounding box center [624, 190] width 49 height 10
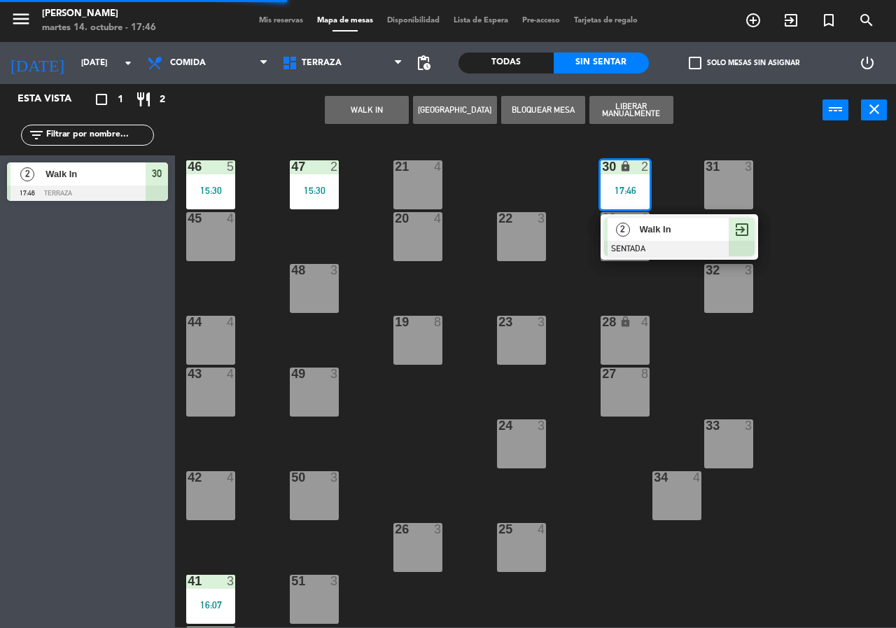
click at [627, 229] on span "2" at bounding box center [623, 230] width 14 height 14
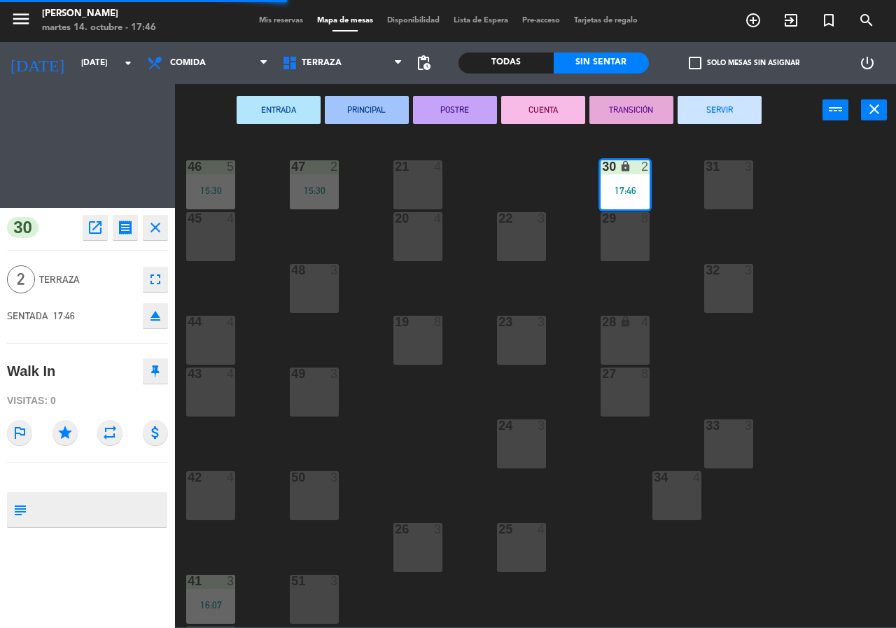
click at [626, 229] on div "29 8" at bounding box center [624, 236] width 49 height 49
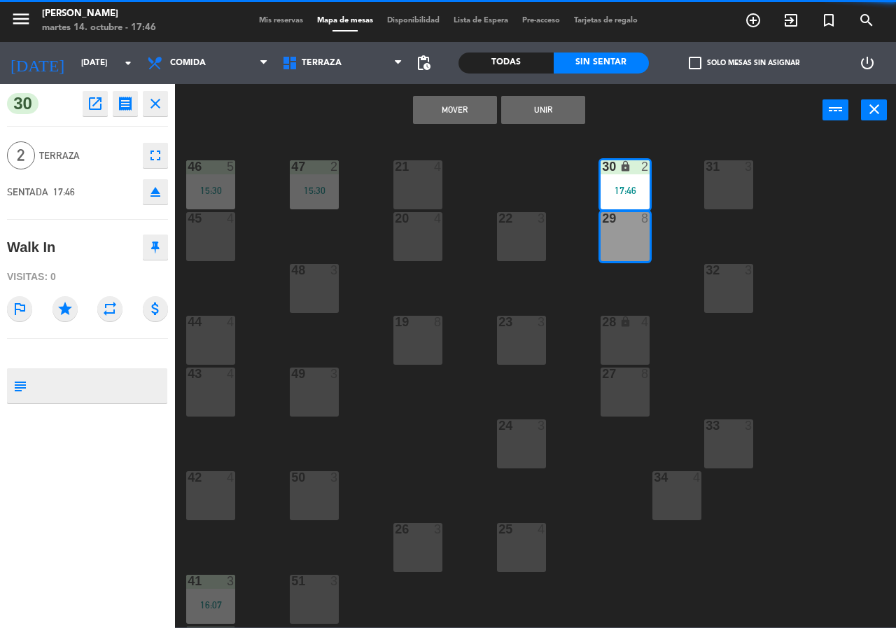
click at [528, 113] on button "Unir" at bounding box center [543, 110] width 84 height 28
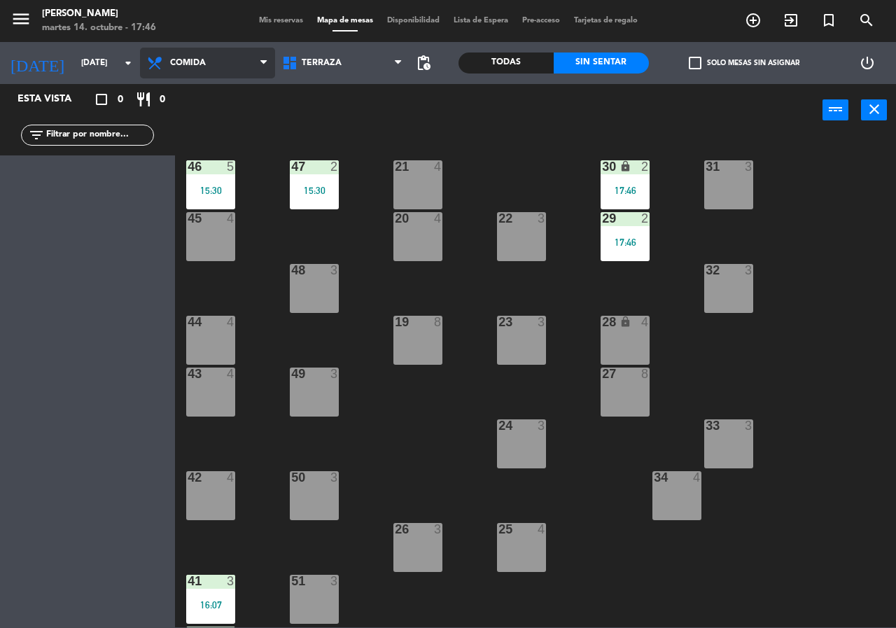
click at [185, 62] on span "Comida" at bounding box center [188, 63] width 36 height 10
click at [202, 116] on ng-component "menu [PERSON_NAME][DATE] 14. octubre - 17:46 Mis reservas Mapa de mesas Disponi…" at bounding box center [448, 313] width 896 height 627
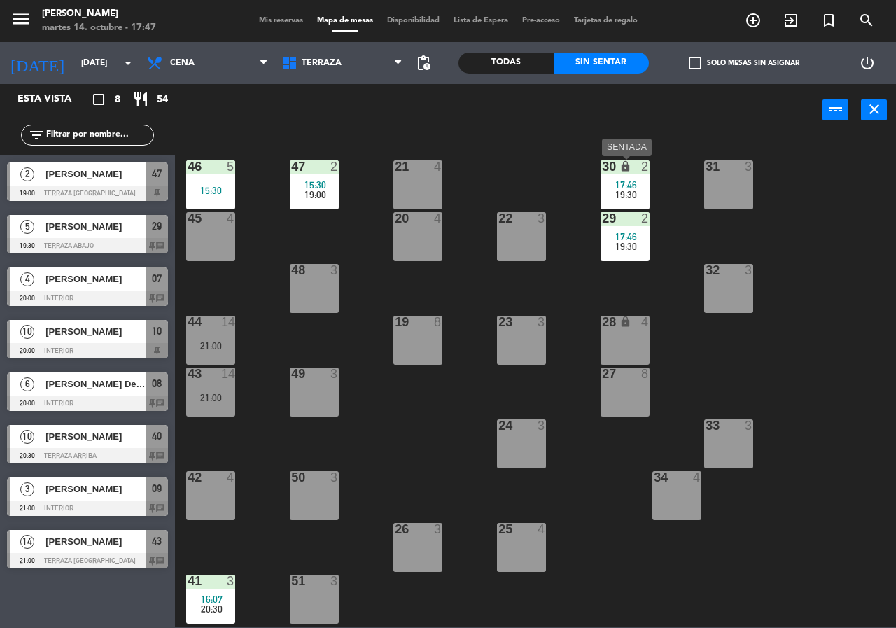
drag, startPoint x: 610, startPoint y: 177, endPoint x: 613, endPoint y: 184, distance: 7.8
click at [611, 177] on div "30 lock 2 17:46 19:30" at bounding box center [624, 184] width 49 height 49
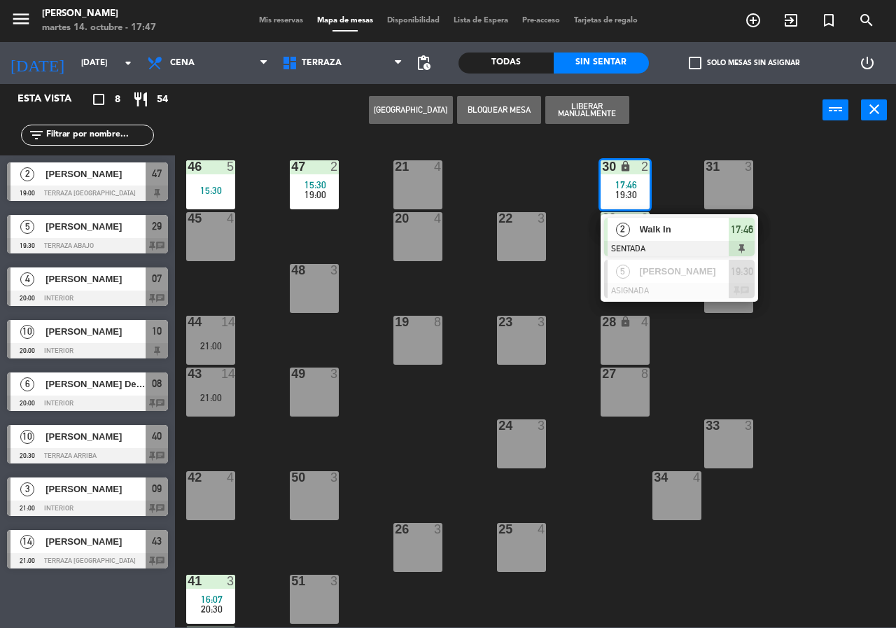
click at [630, 276] on div "5 [PERSON_NAME] ASIGNADA 19:30 chat" at bounding box center [679, 278] width 178 height 45
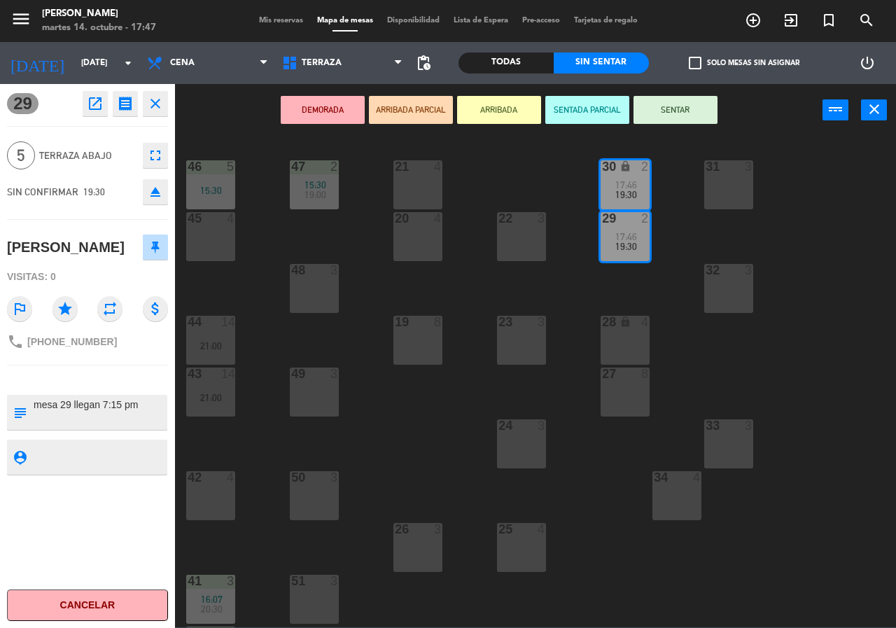
click at [91, 105] on icon "open_in_new" at bounding box center [95, 103] width 17 height 17
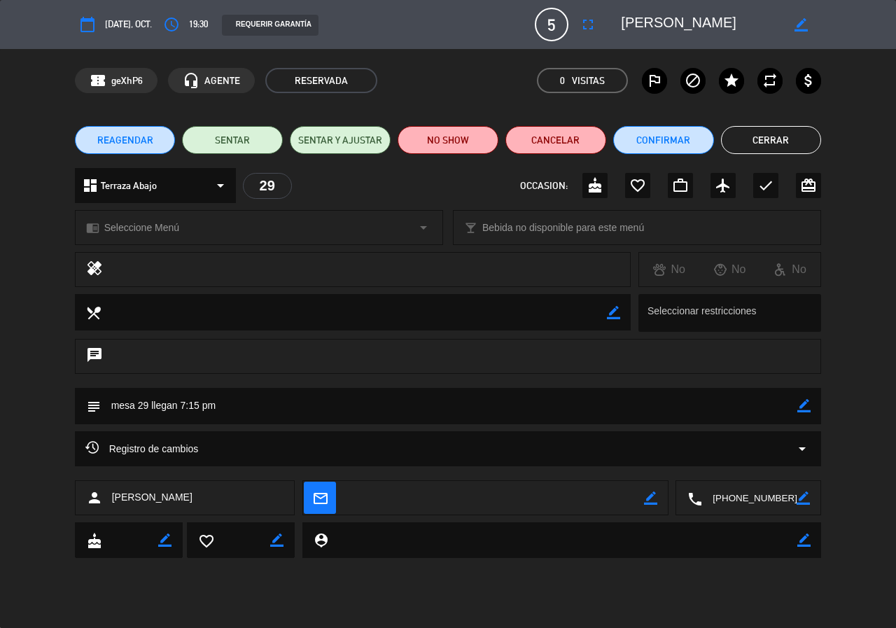
click at [745, 442] on div "Registro de cambios arrow_drop_down" at bounding box center [448, 448] width 726 height 17
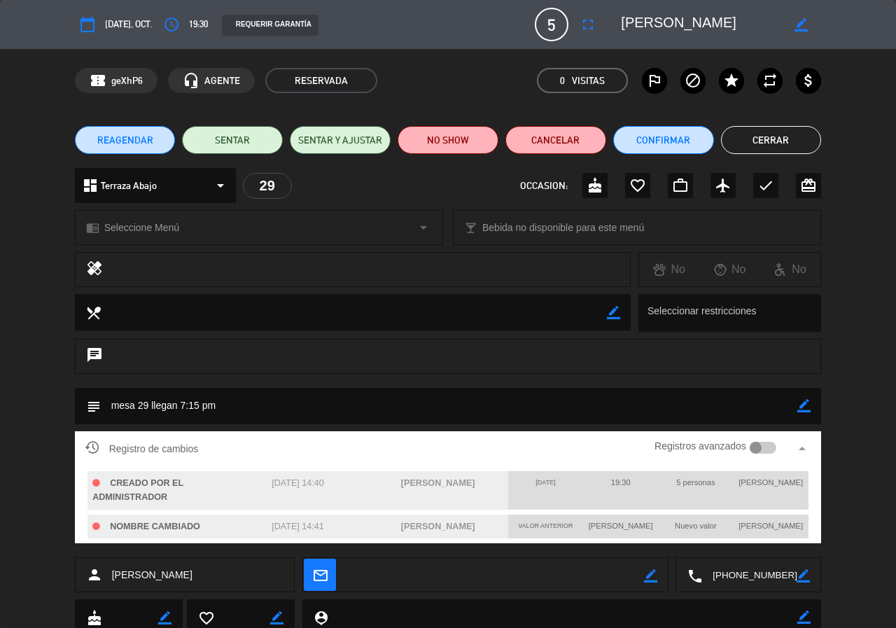
click at [784, 129] on button "Cerrar" at bounding box center [771, 140] width 101 height 28
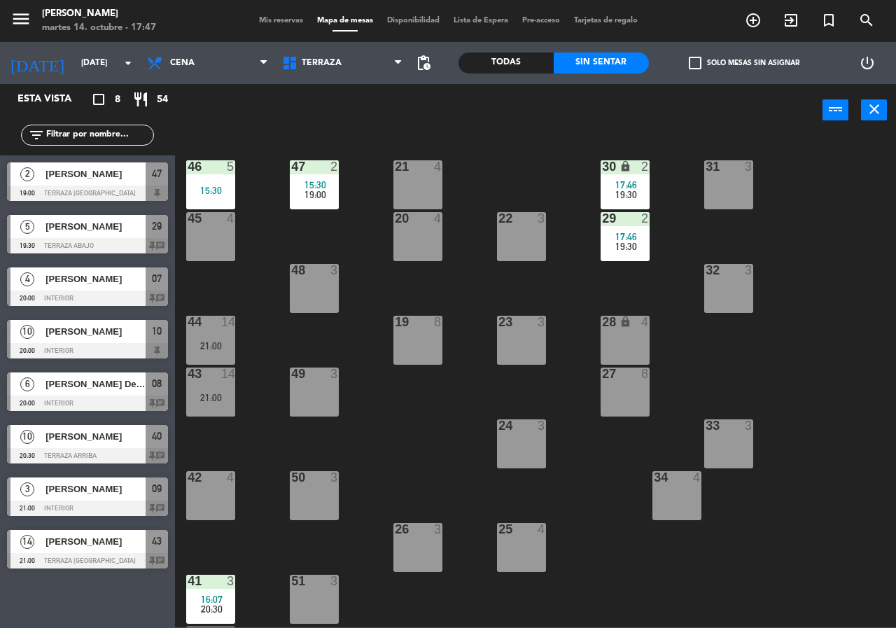
scroll to position [100, 0]
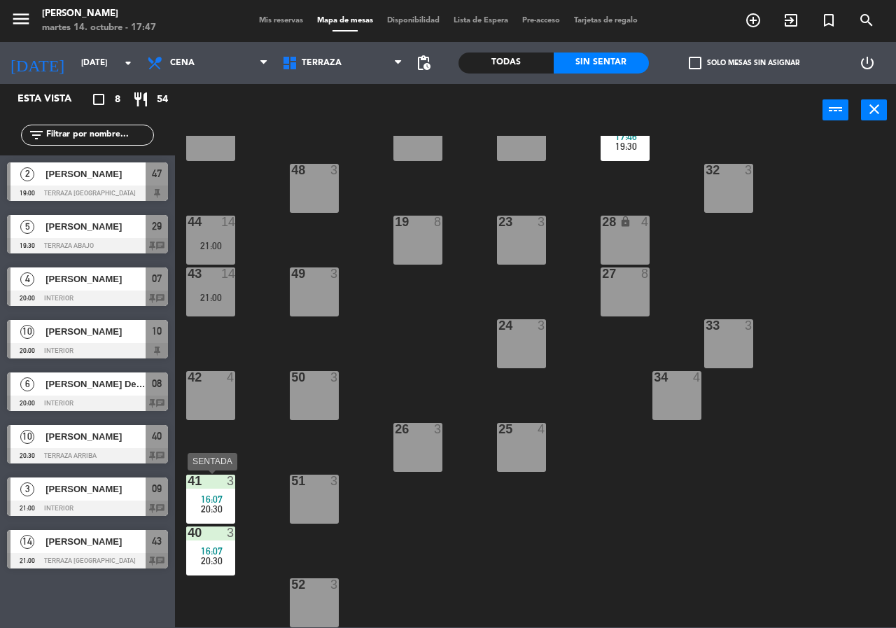
click at [239, 549] on div "21 4 30 lock 2 17:46 19:30 46 5 15:30 47 2 15:30 19:00 31 3 20 4 22 3 29 2 17:4…" at bounding box center [540, 381] width 712 height 491
drag, startPoint x: 222, startPoint y: 549, endPoint x: 230, endPoint y: 554, distance: 9.7
click at [223, 551] on div "16:07" at bounding box center [210, 551] width 49 height 10
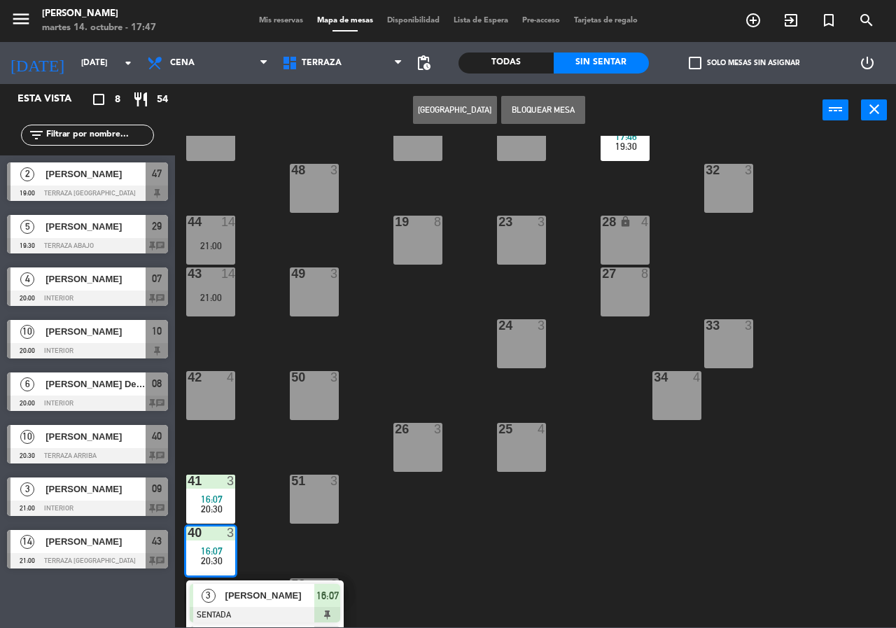
drag, startPoint x: 253, startPoint y: 603, endPoint x: 255, endPoint y: 593, distance: 9.9
click at [253, 604] on div "3 [PERSON_NAME] SENTADA 16:07" at bounding box center [265, 602] width 178 height 45
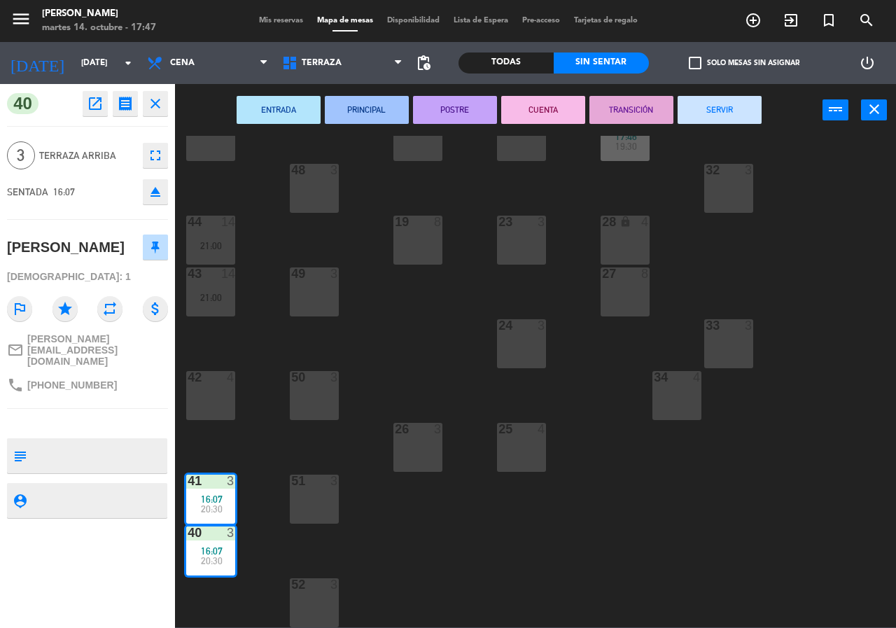
drag, startPoint x: 733, startPoint y: 111, endPoint x: 681, endPoint y: 197, distance: 101.0
click at [733, 110] on button "SERVIR" at bounding box center [719, 110] width 84 height 28
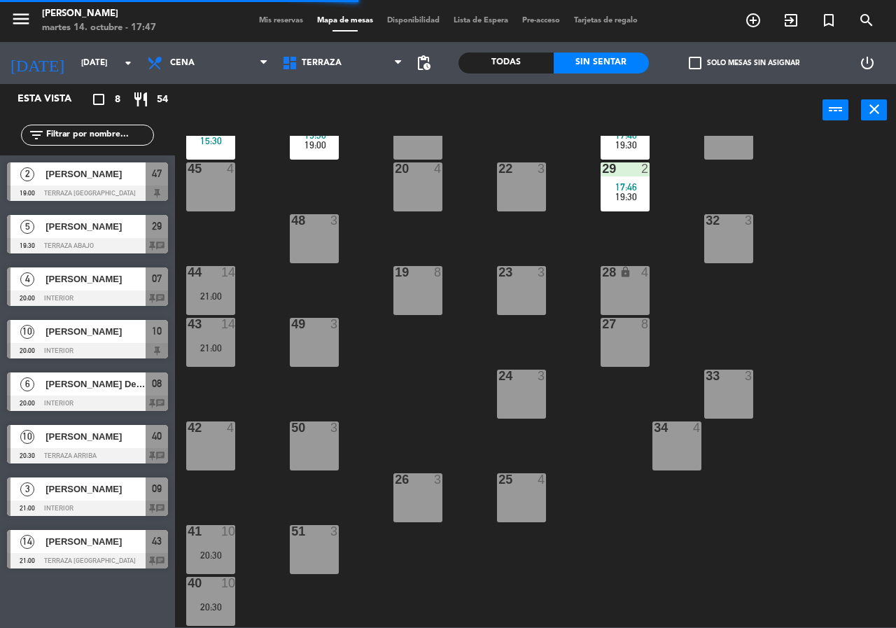
scroll to position [0, 0]
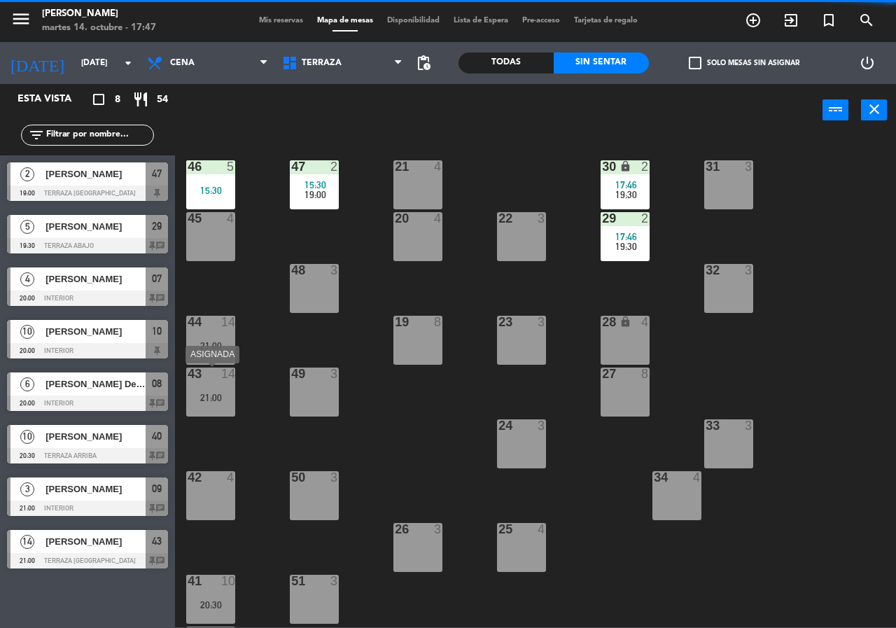
click at [222, 373] on div "14" at bounding box center [228, 373] width 14 height 13
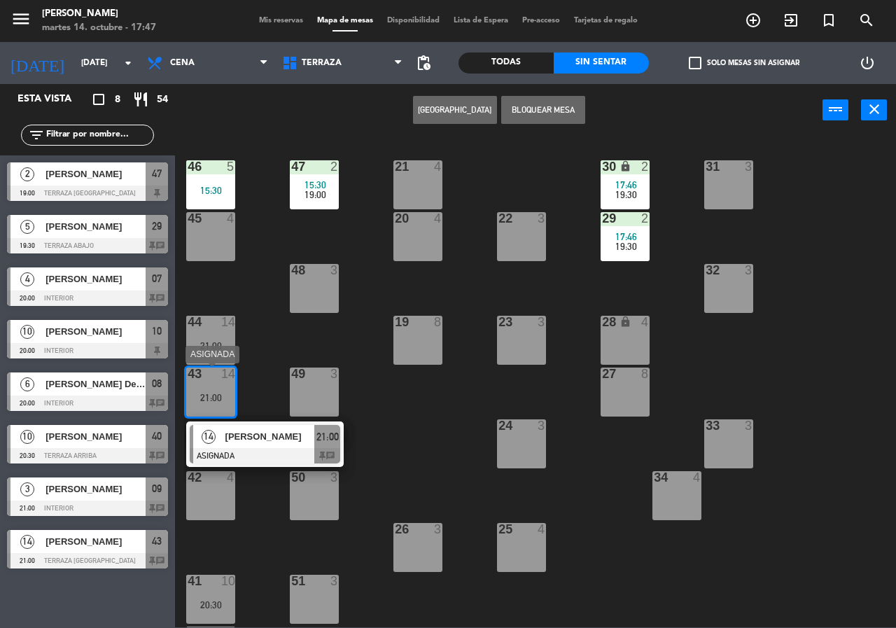
click at [272, 451] on div at bounding box center [265, 455] width 150 height 15
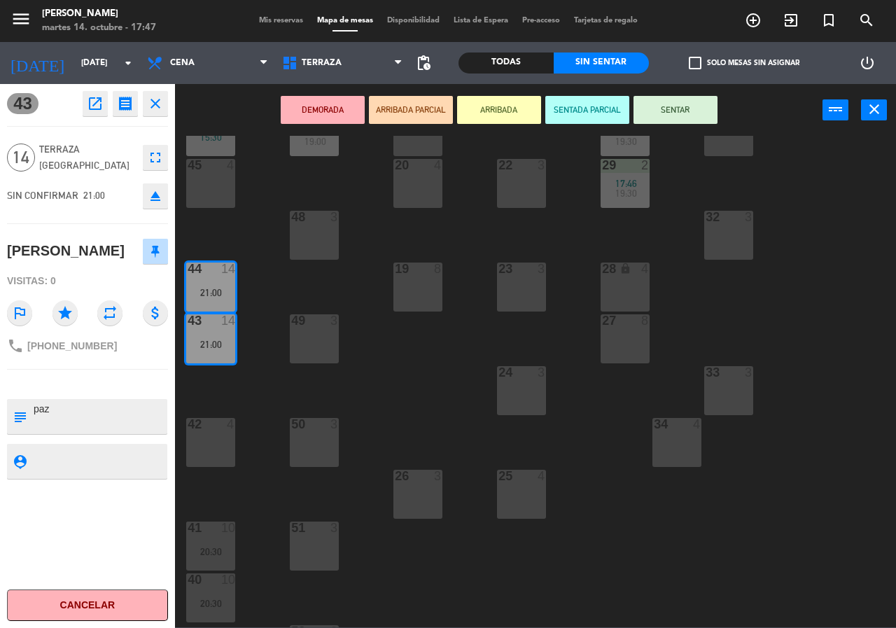
scroll to position [100, 0]
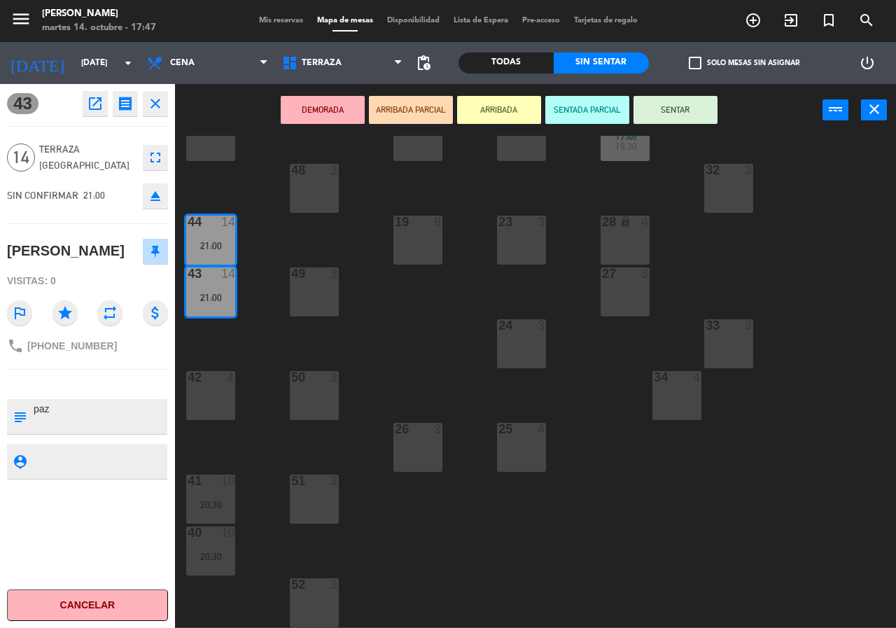
click at [272, 537] on div "21 4 30 lock 2 17:46 19:30 46 5 15:30 47 2 15:30 19:00 31 3 20 4 22 3 29 2 17:4…" at bounding box center [540, 381] width 712 height 491
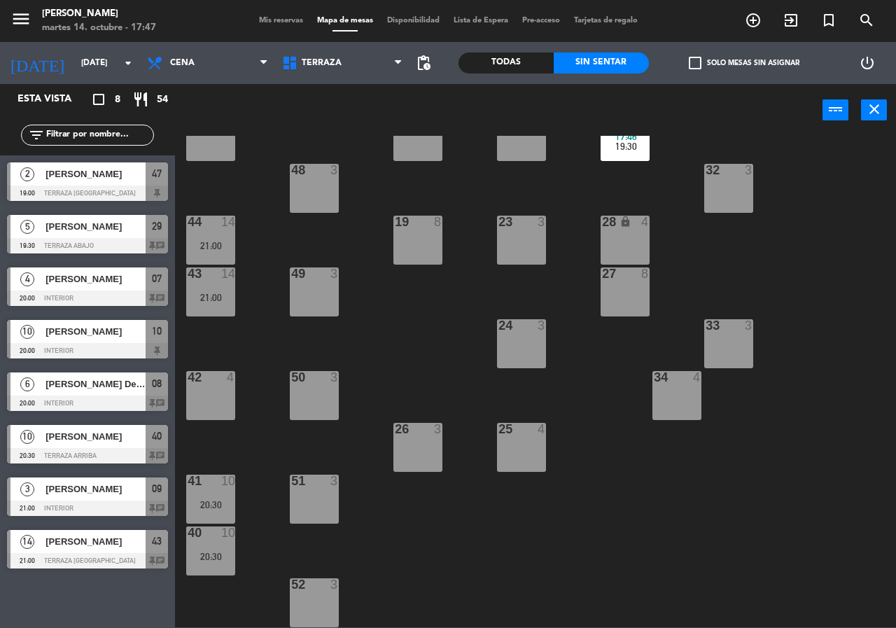
click at [213, 536] on div at bounding box center [210, 532] width 23 height 13
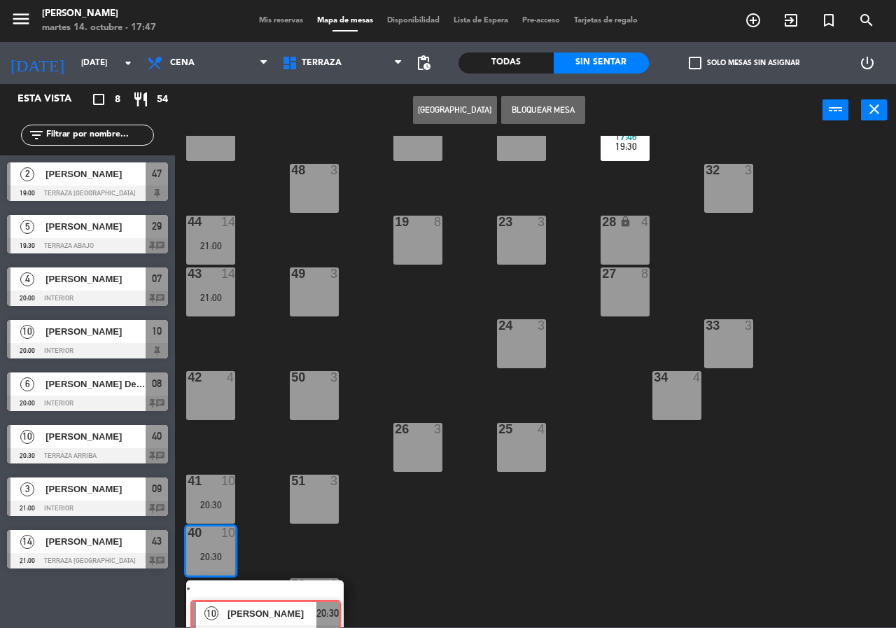
click at [237, 594] on div "10 [PERSON_NAME] ASIGNADA 20:30 chat" at bounding box center [265, 605] width 178 height 50
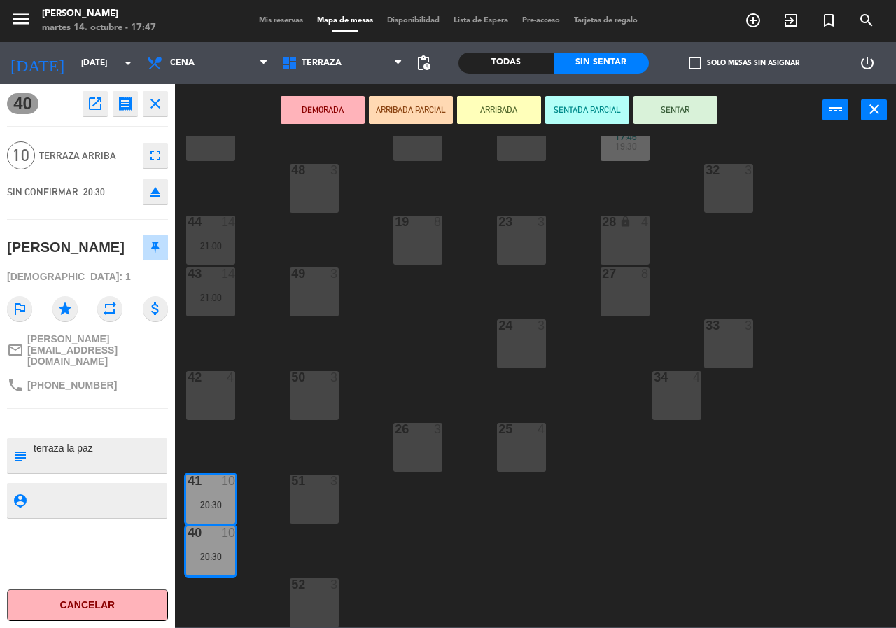
click at [432, 565] on div "21 4 30 lock 2 17:46 19:30 46 5 15:30 47 2 15:30 19:00 31 3 20 4 22 3 29 2 17:4…" at bounding box center [540, 381] width 712 height 491
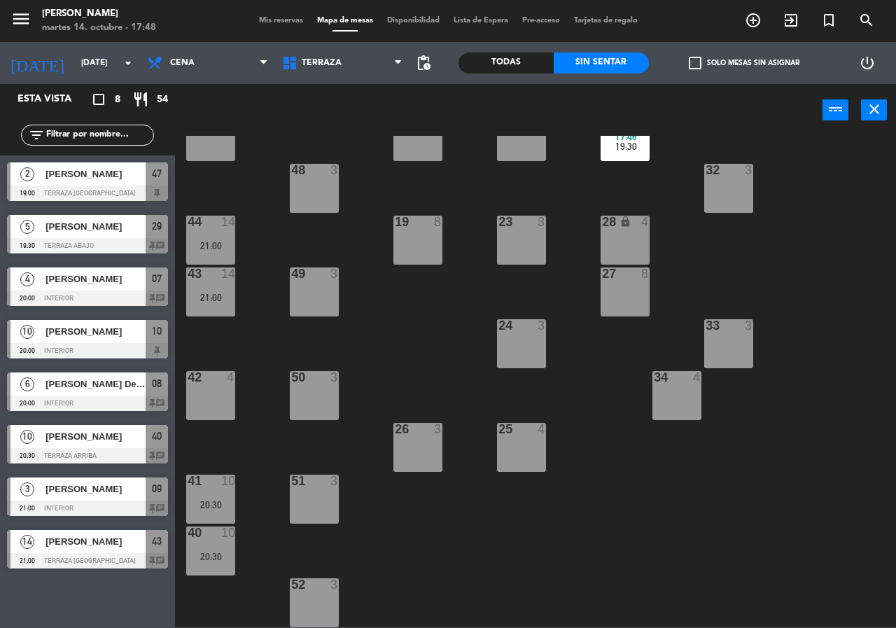
click at [283, 22] on span "Mis reservas" at bounding box center [281, 21] width 58 height 8
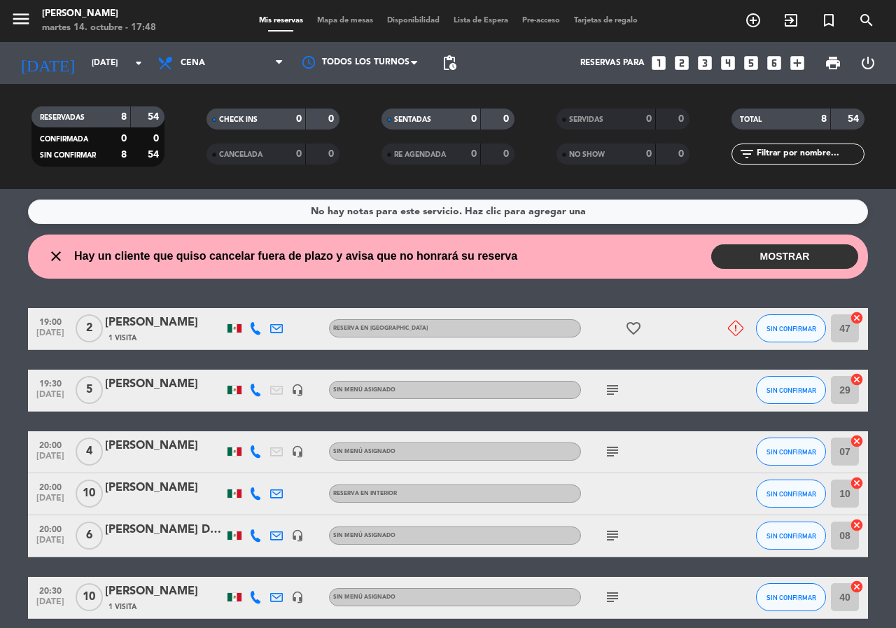
scroll to position [38, 0]
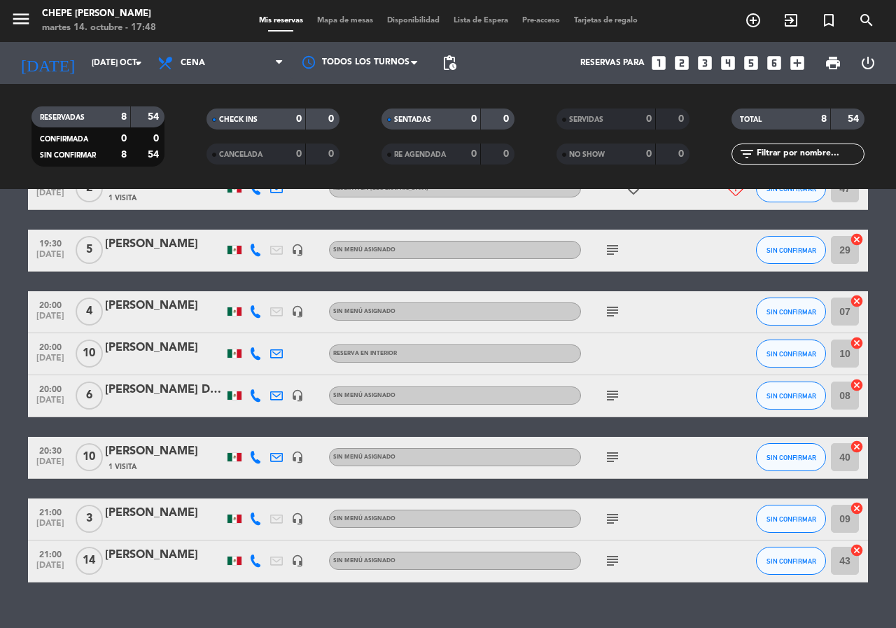
click at [610, 248] on icon "subject" at bounding box center [612, 249] width 17 height 17
click at [614, 312] on icon "subject" at bounding box center [612, 311] width 17 height 17
drag, startPoint x: 607, startPoint y: 399, endPoint x: 591, endPoint y: 284, distance: 116.0
click at [607, 398] on icon "subject" at bounding box center [612, 395] width 17 height 17
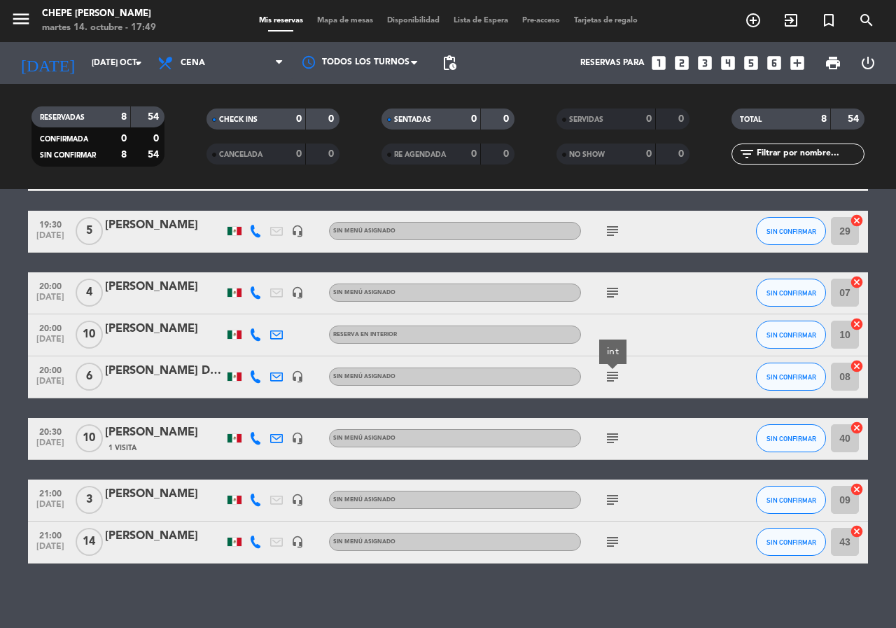
scroll to position [164, 0]
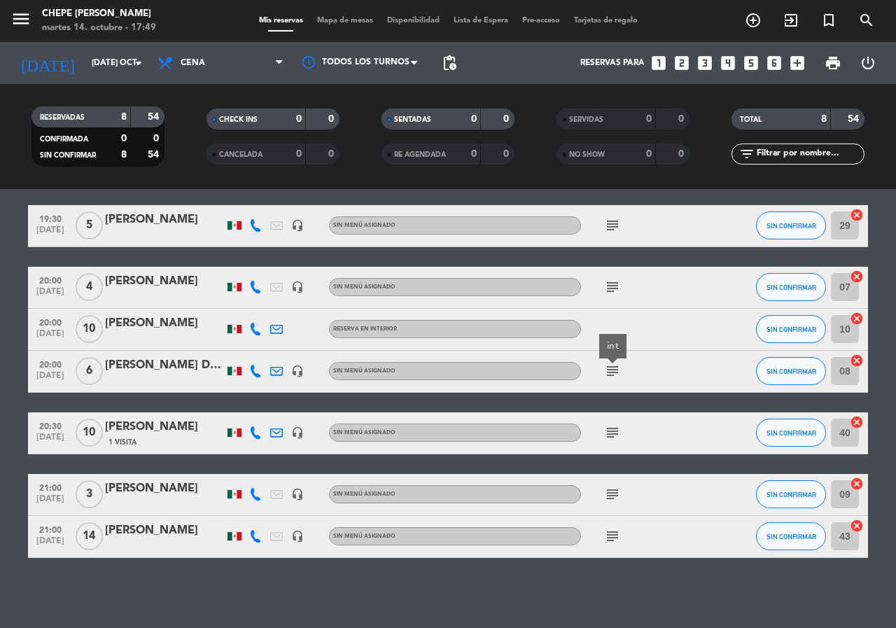
click at [610, 433] on icon "subject" at bounding box center [612, 432] width 17 height 17
click at [610, 495] on icon "subject" at bounding box center [612, 494] width 17 height 17
click at [617, 539] on icon "subject" at bounding box center [612, 536] width 17 height 17
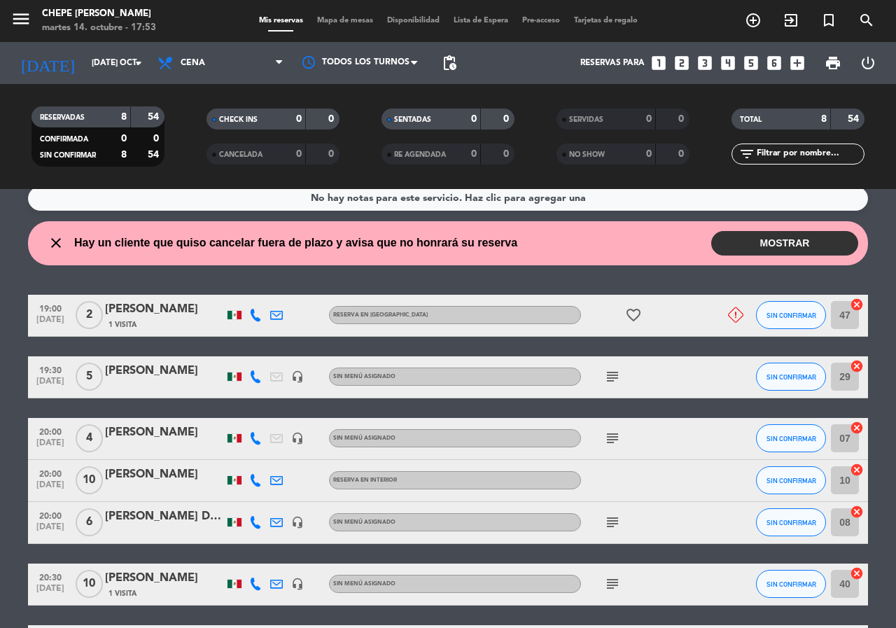
scroll to position [0, 0]
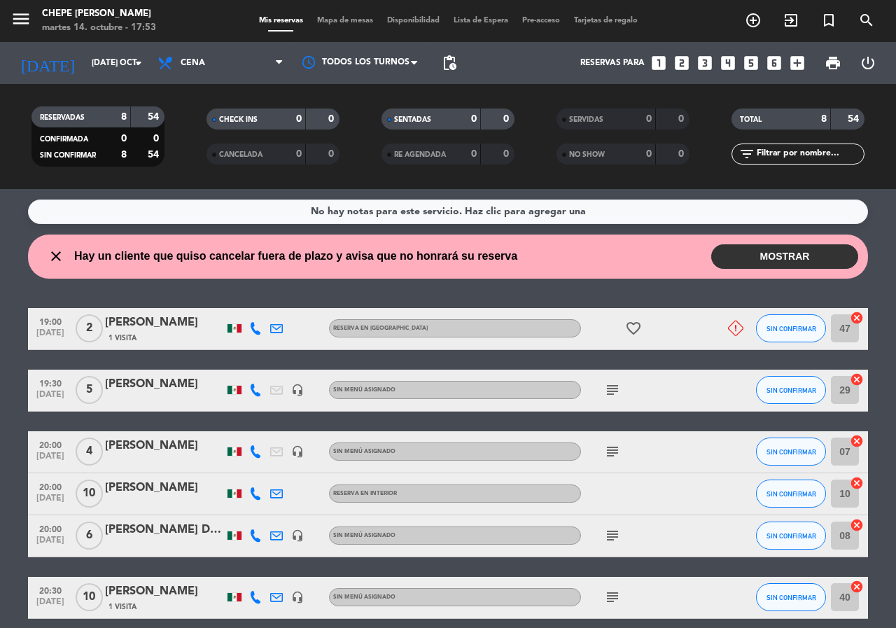
click at [719, 334] on div at bounding box center [726, 328] width 38 height 41
click at [134, 318] on div "[PERSON_NAME]" at bounding box center [164, 322] width 119 height 18
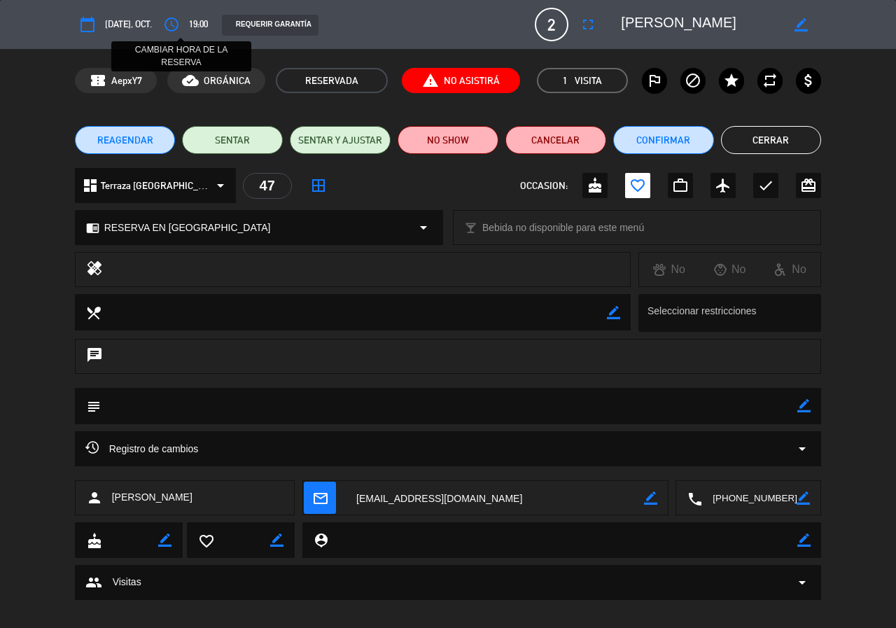
click at [180, 24] on icon "access_time" at bounding box center [171, 24] width 17 height 17
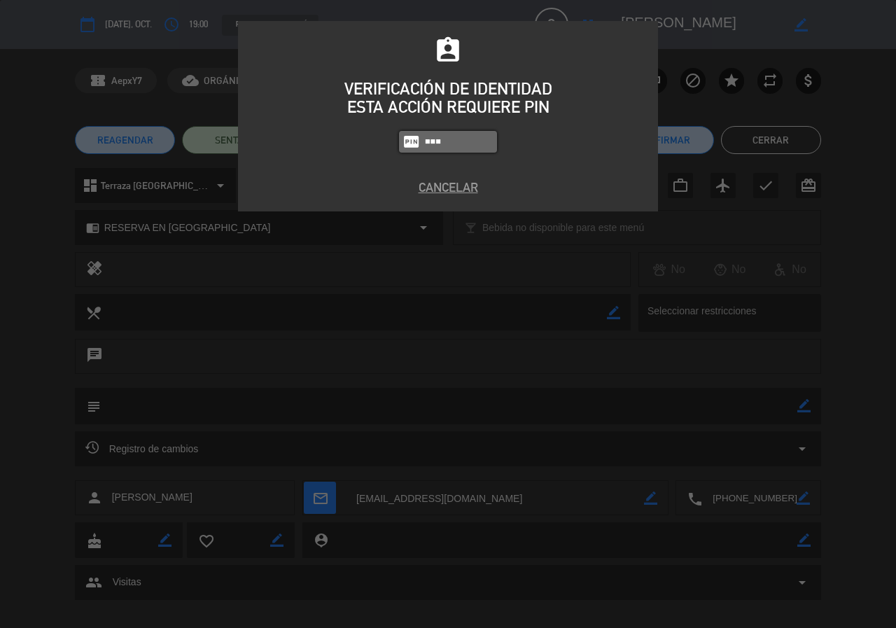
type input "1843"
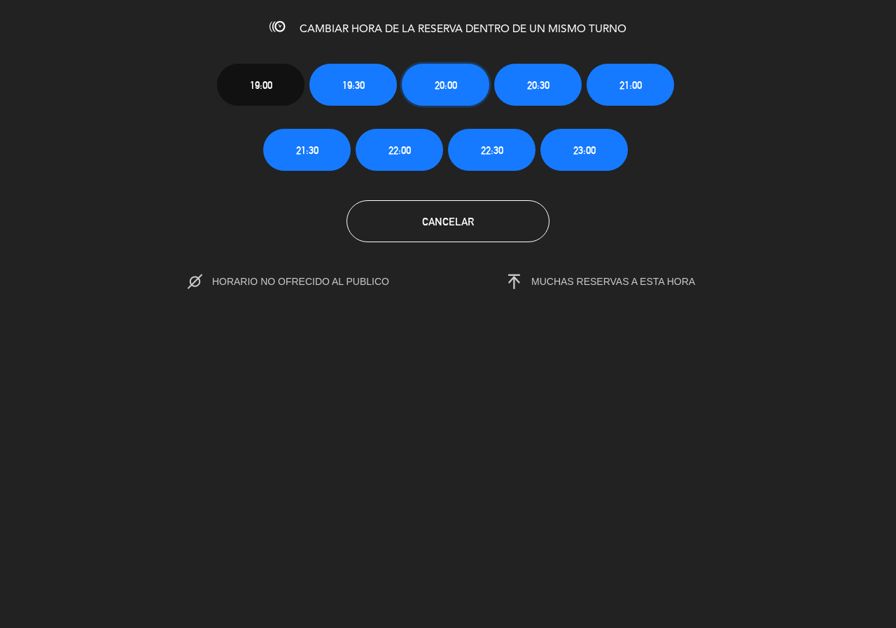
click at [456, 87] on span "20:00" at bounding box center [446, 85] width 22 height 16
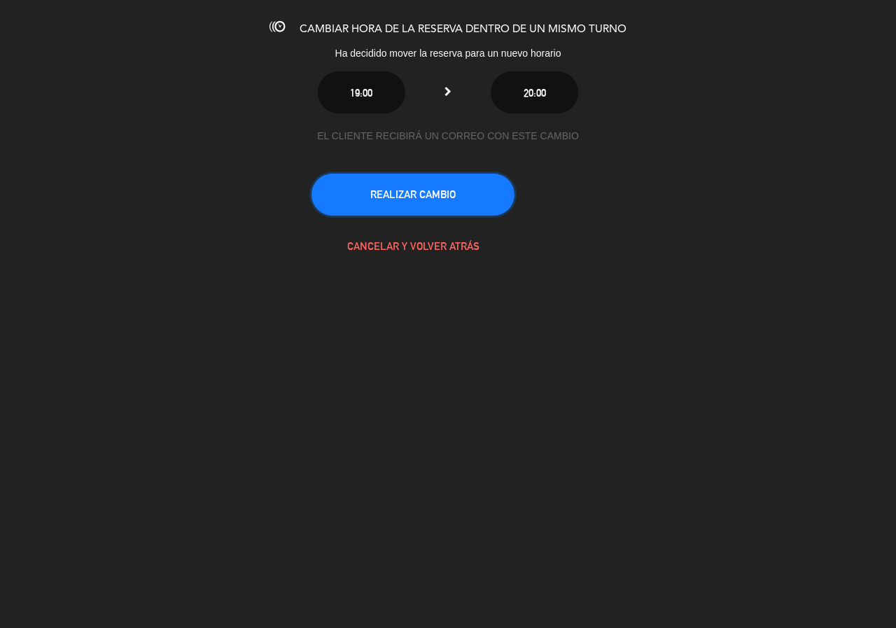
click at [437, 186] on button "REALIZAR CAMBIO" at bounding box center [412, 195] width 203 height 42
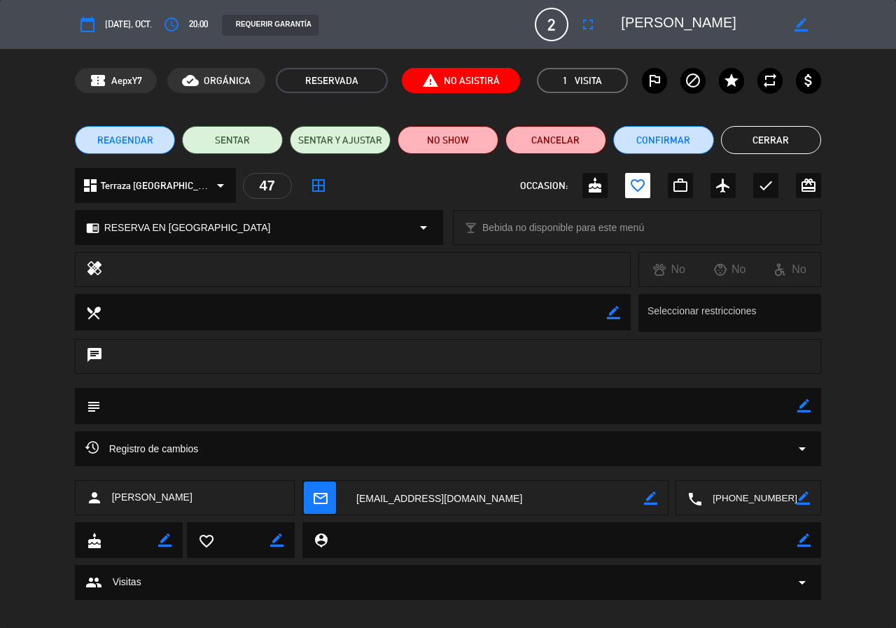
click at [773, 140] on button "Cerrar" at bounding box center [771, 140] width 101 height 28
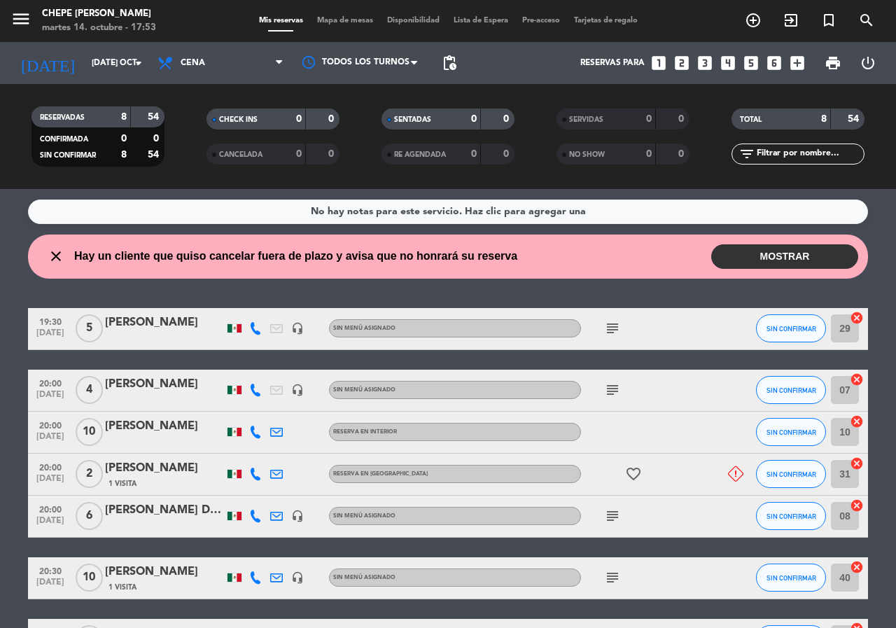
click at [327, 15] on div "Mis reservas Mapa de mesas Disponibilidad Lista de Espera Pre-acceso Tarjetas d…" at bounding box center [448, 21] width 393 height 13
click at [738, 255] on button "MOSTRAR" at bounding box center [784, 256] width 147 height 24
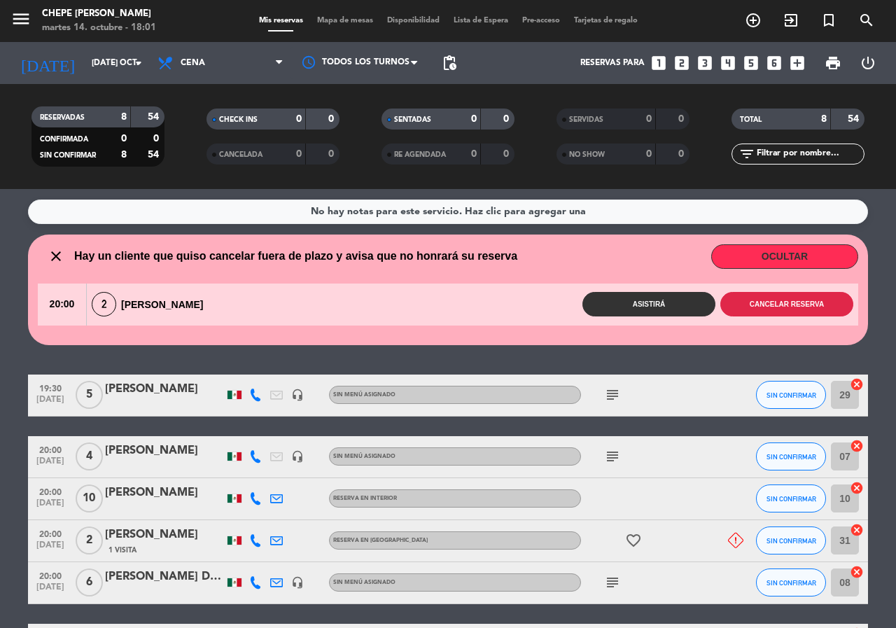
click at [752, 307] on button "Cancelar reserva" at bounding box center [786, 304] width 133 height 24
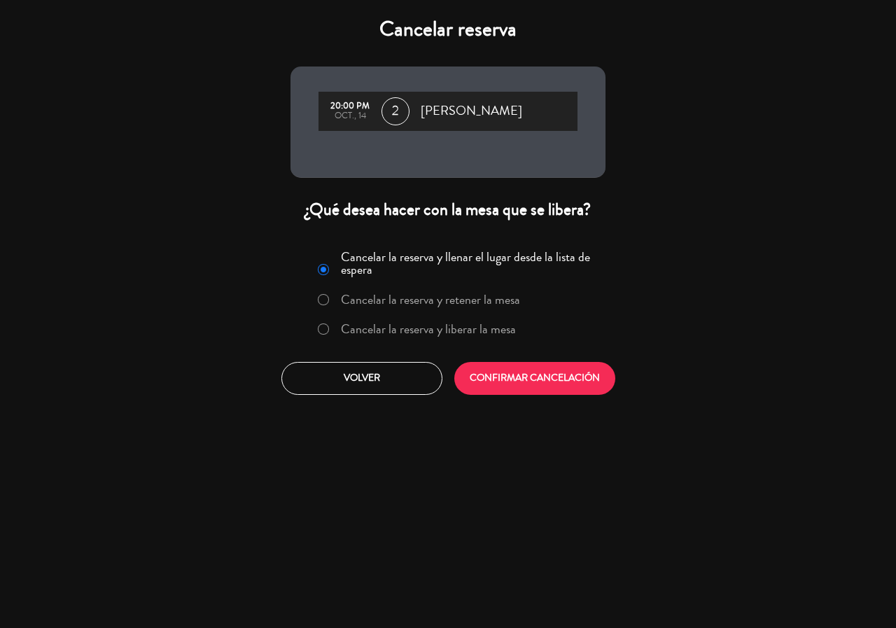
click at [434, 327] on label "Cancelar la reserva y liberar la mesa" at bounding box center [428, 329] width 175 height 13
click at [501, 383] on button "CONFIRMAR CANCELACIÓN" at bounding box center [534, 378] width 161 height 33
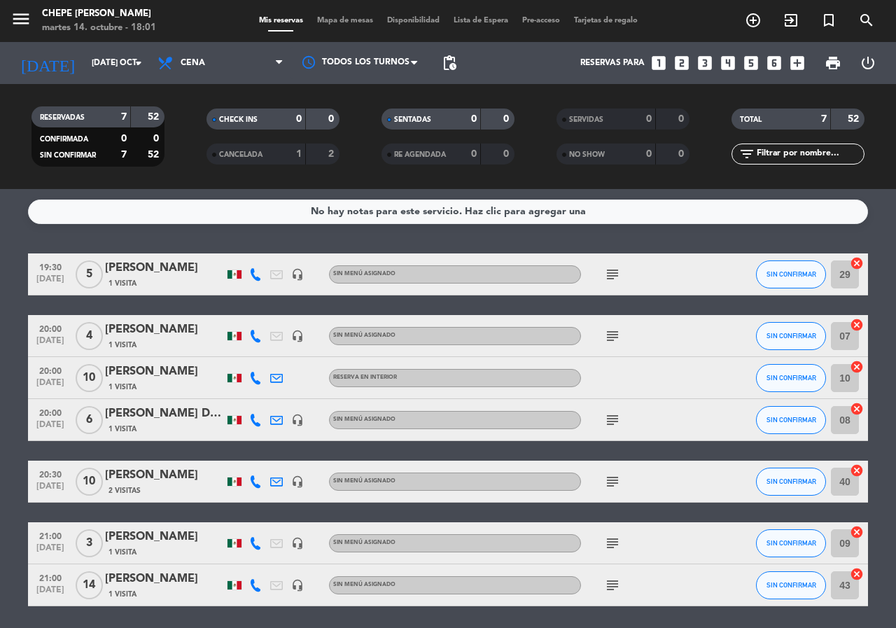
click at [330, 20] on span "Mapa de mesas" at bounding box center [345, 21] width 70 height 8
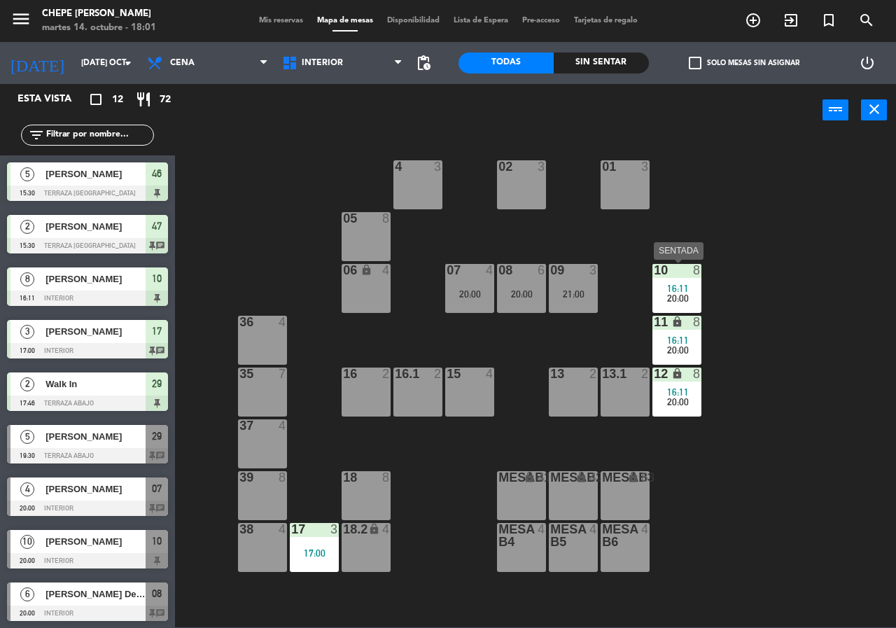
click at [698, 288] on div "16:11" at bounding box center [676, 288] width 49 height 10
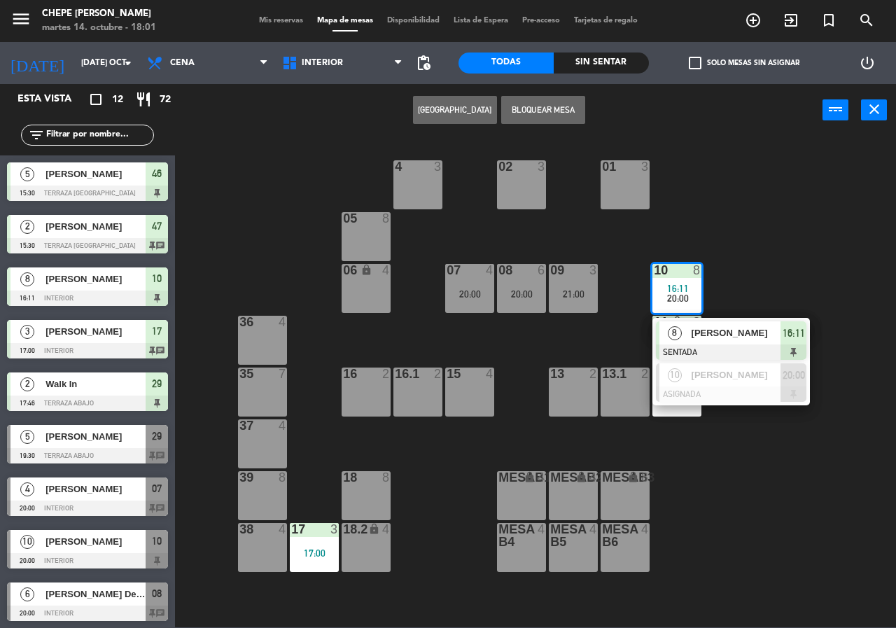
click at [761, 332] on span "[PERSON_NAME]" at bounding box center [736, 332] width 90 height 15
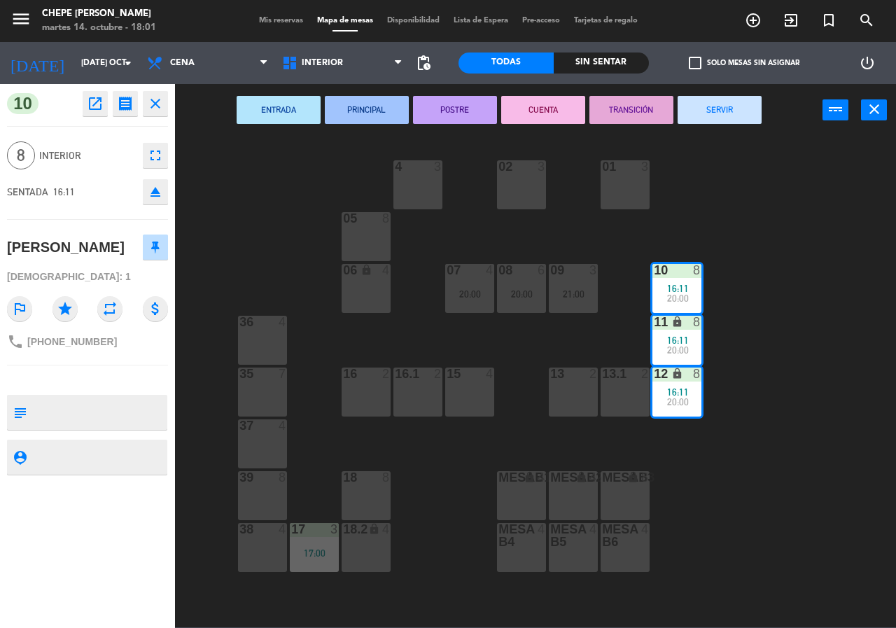
click at [725, 119] on button "SERVIR" at bounding box center [719, 110] width 84 height 28
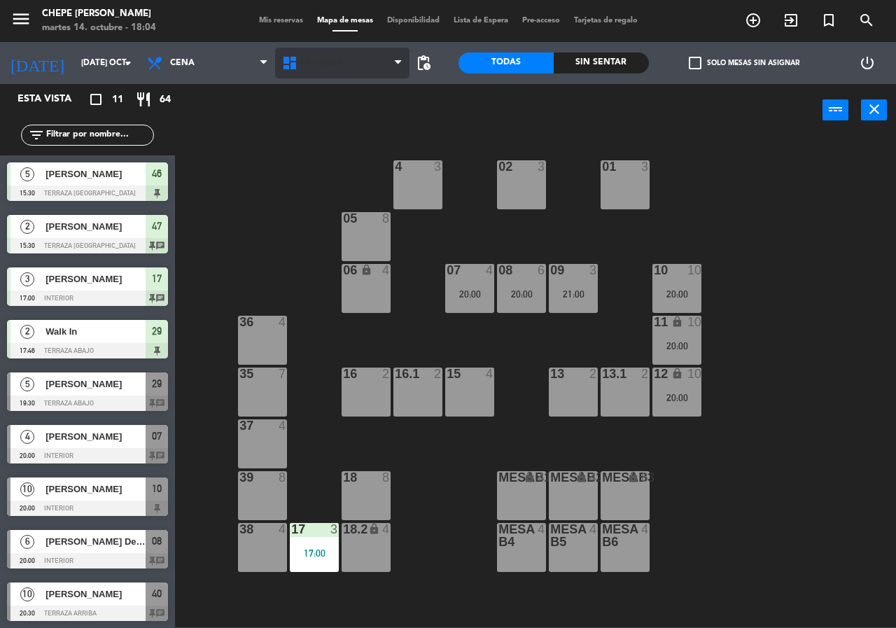
click at [329, 71] on span "Interior" at bounding box center [342, 63] width 135 height 31
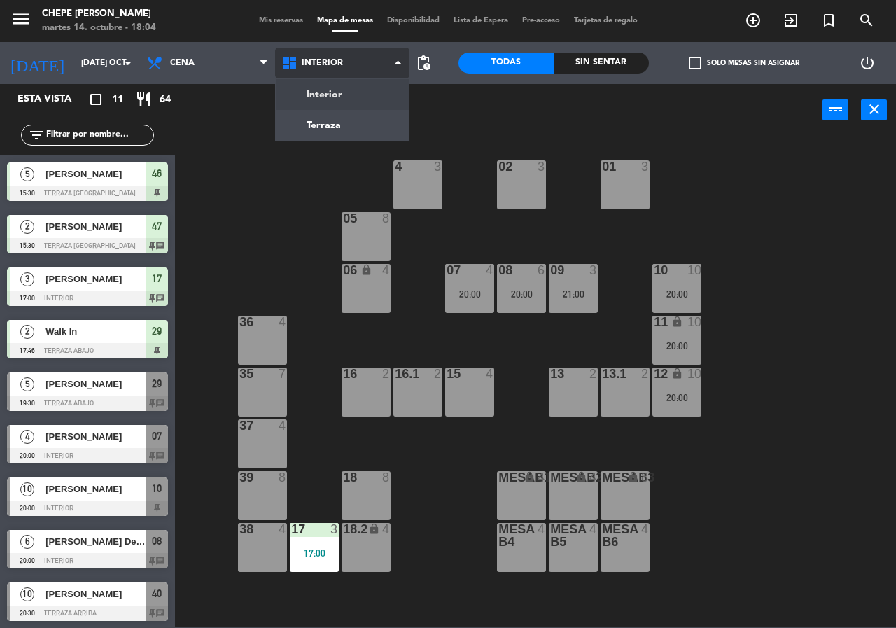
click at [355, 125] on ng-component "menu Chepe Parrilla martes 14. octubre - 18:04 Mis reservas Mapa de mesas Dispo…" at bounding box center [448, 313] width 896 height 627
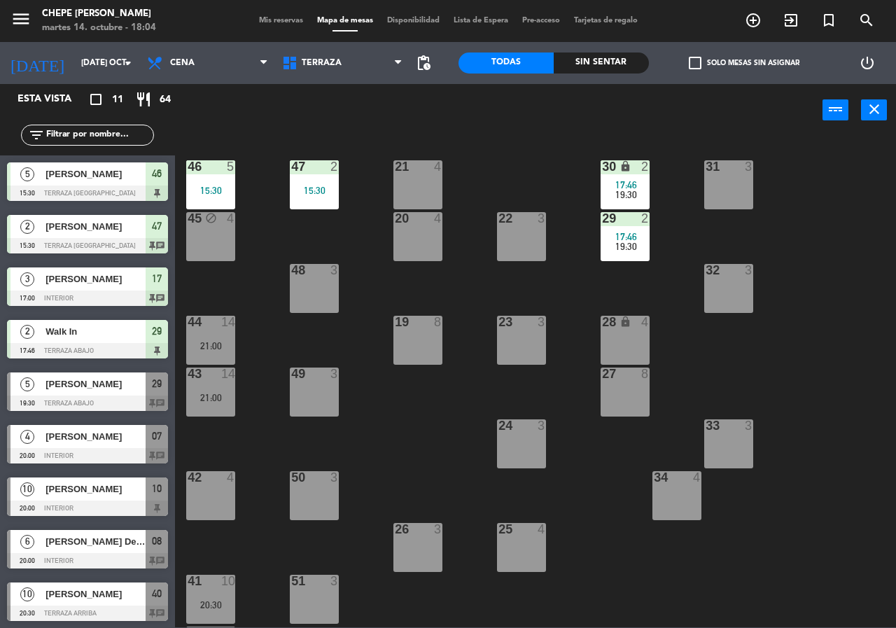
click at [210, 169] on div at bounding box center [210, 166] width 23 height 13
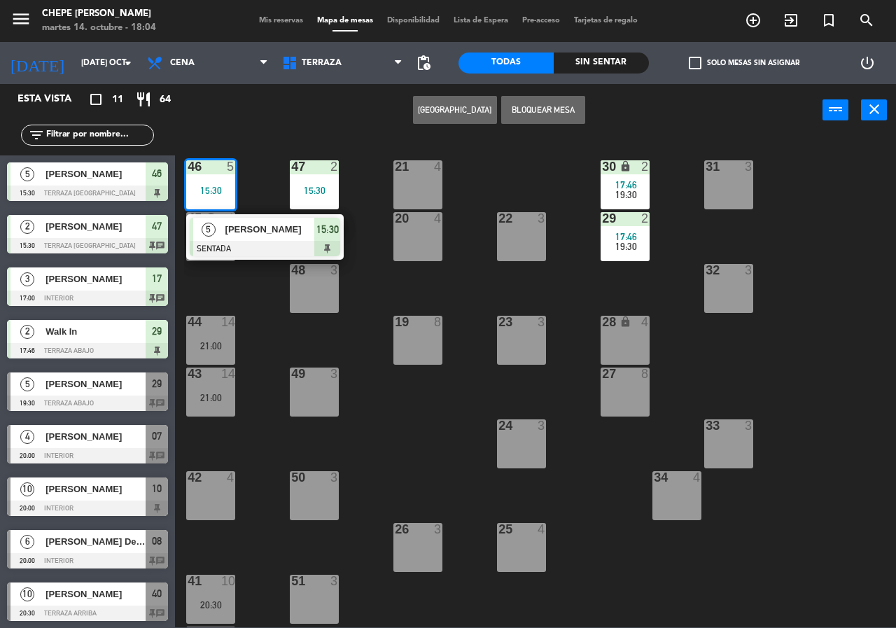
click at [280, 224] on span "[PERSON_NAME]" at bounding box center [270, 229] width 90 height 15
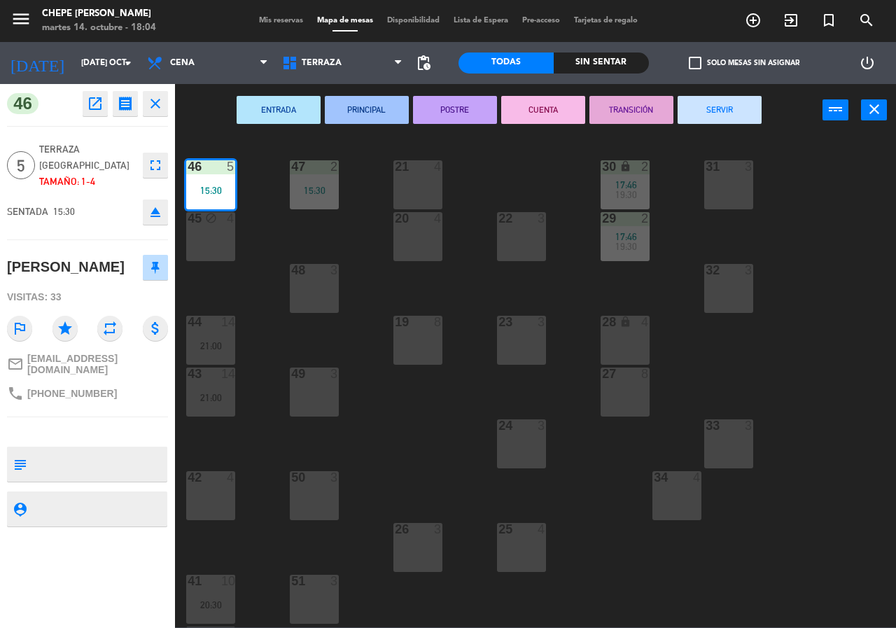
click at [756, 115] on button "SERVIR" at bounding box center [719, 110] width 84 height 28
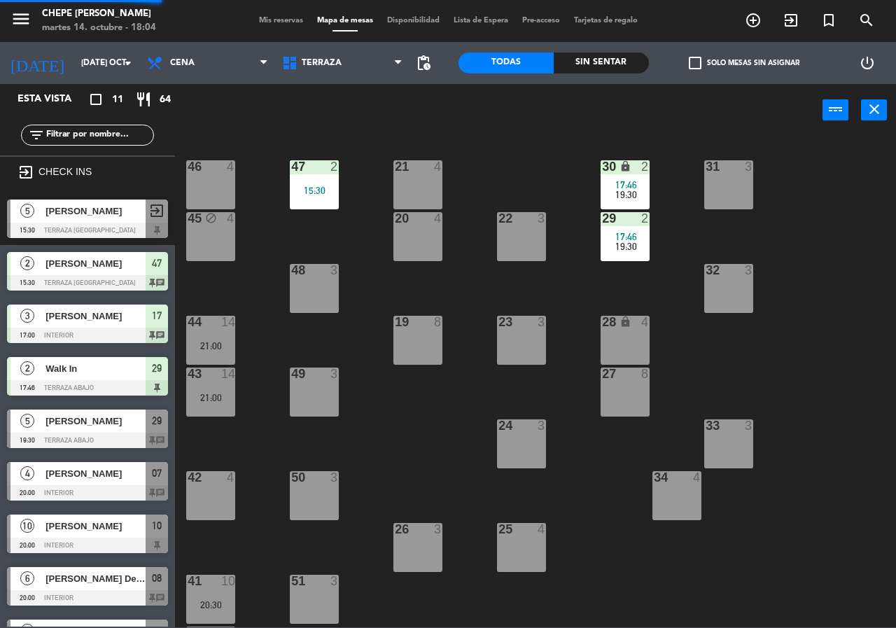
click at [647, 160] on div "2" at bounding box center [645, 166] width 8 height 13
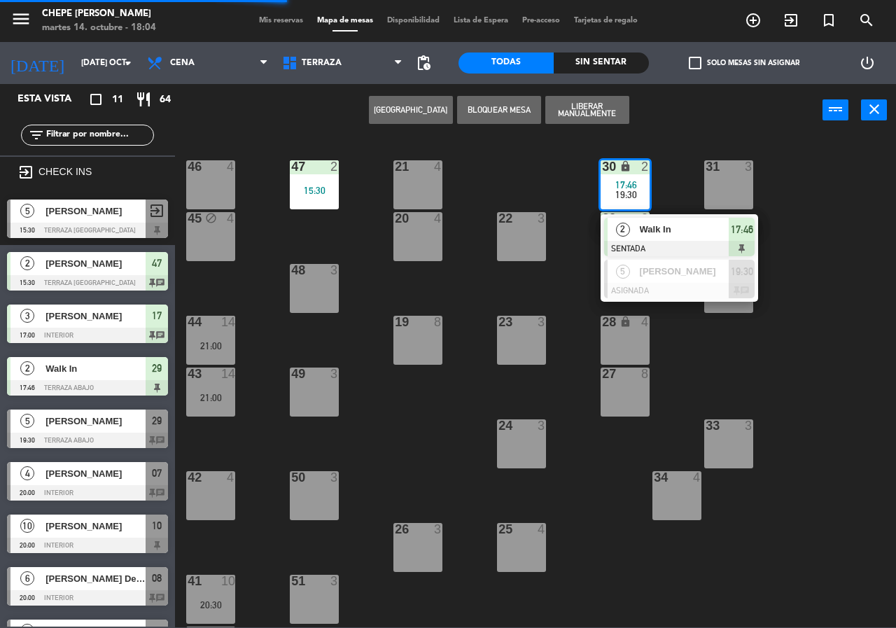
click at [710, 228] on span "Walk In" at bounding box center [685, 229] width 90 height 15
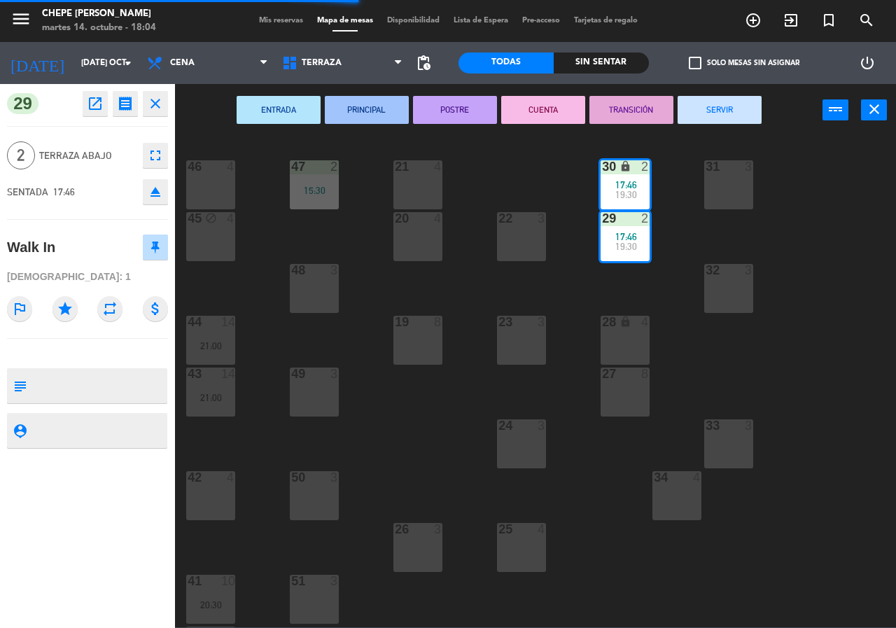
click at [767, 106] on div "ENTRADA PRINCIPAL POSTRE CUENTA TRANSICIÓN SERVIR power_input close" at bounding box center [498, 110] width 647 height 53
click at [735, 111] on button "SERVIR" at bounding box center [719, 110] width 84 height 28
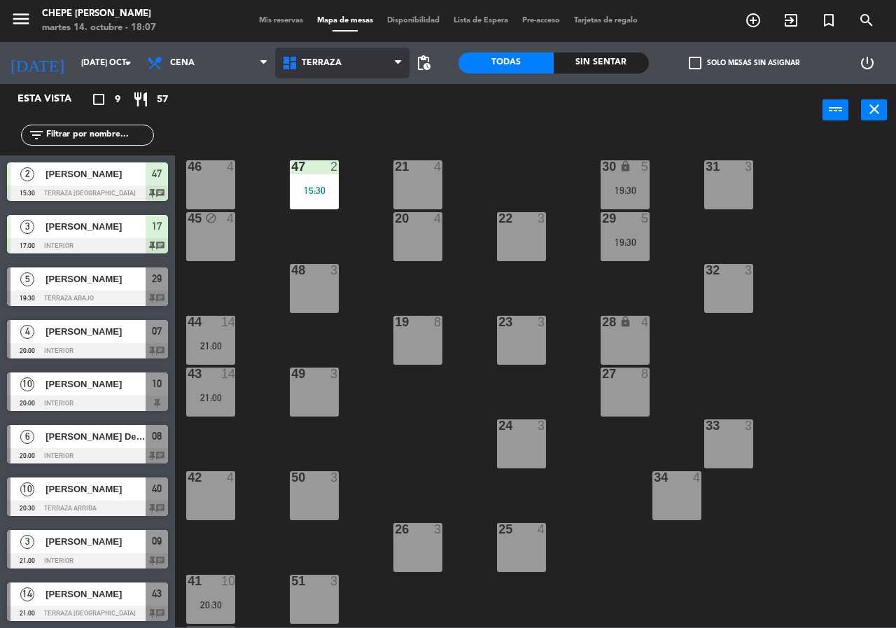
click at [338, 71] on span "Terraza" at bounding box center [342, 63] width 135 height 31
click at [325, 126] on ng-component "menu Chepe Parrilla martes 14. octubre - 18:07 Mis reservas Mapa de mesas Dispo…" at bounding box center [448, 313] width 896 height 627
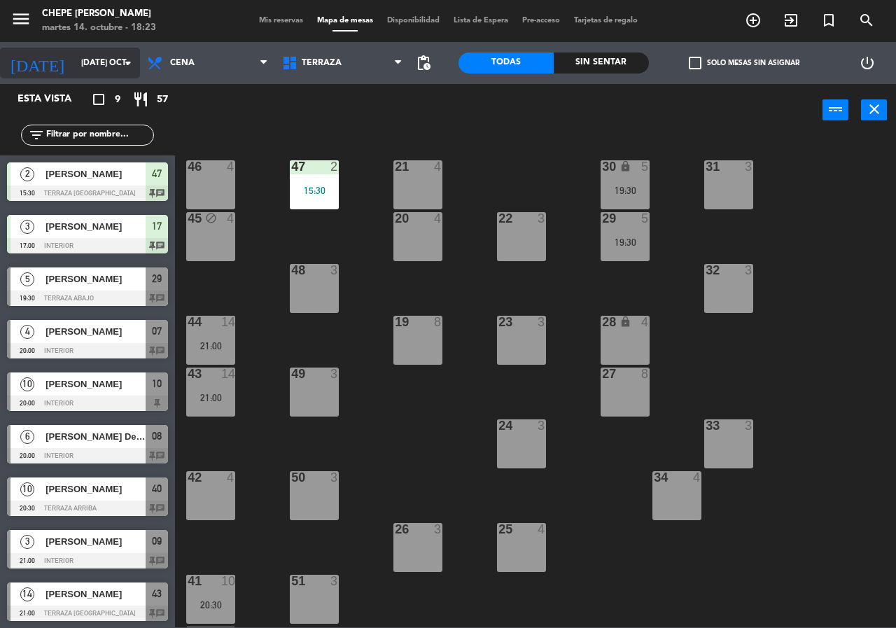
click at [115, 69] on input "[DATE]" at bounding box center [129, 63] width 111 height 24
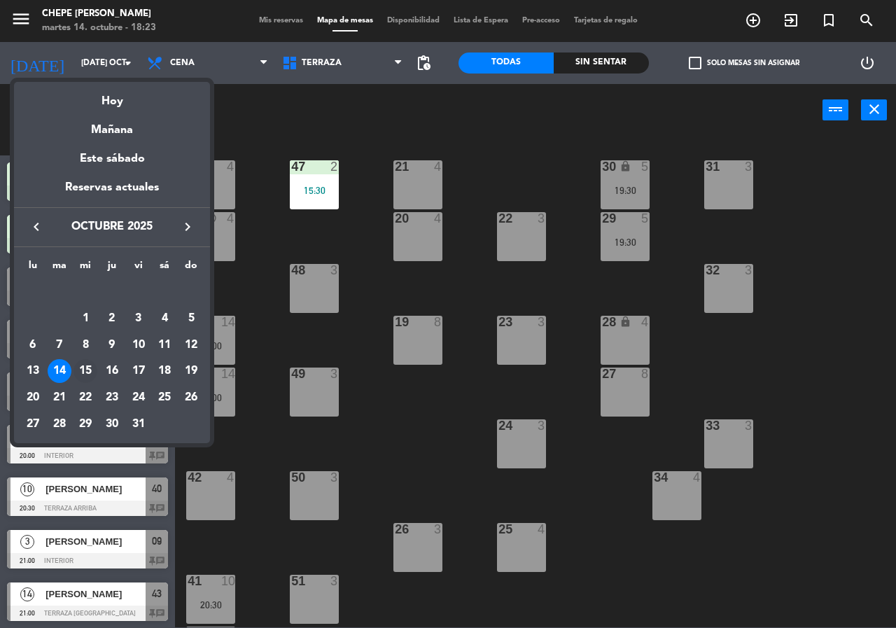
click at [88, 369] on div "15" at bounding box center [85, 371] width 24 height 24
type input "[DATE]"
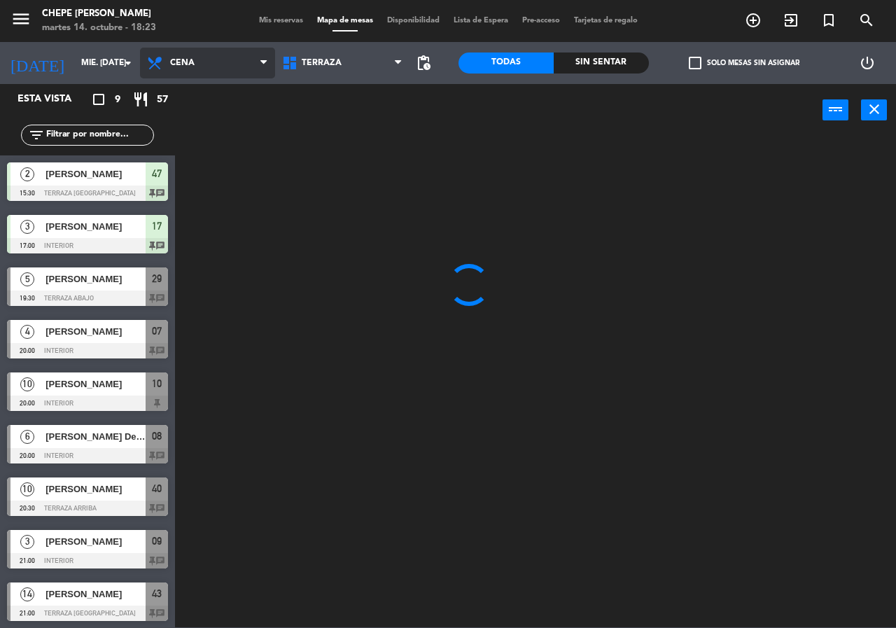
click at [196, 64] on span "Cena" at bounding box center [207, 63] width 135 height 31
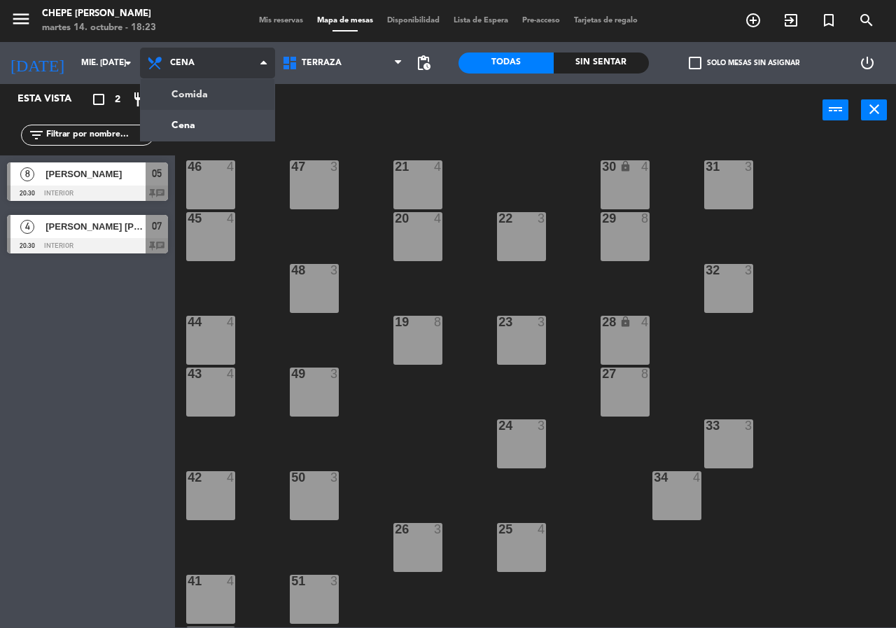
click at [215, 90] on ng-component "menu Chepe Parrilla martes 14. octubre - 18:23 Mis reservas Mapa de mesas Dispo…" at bounding box center [448, 313] width 896 height 627
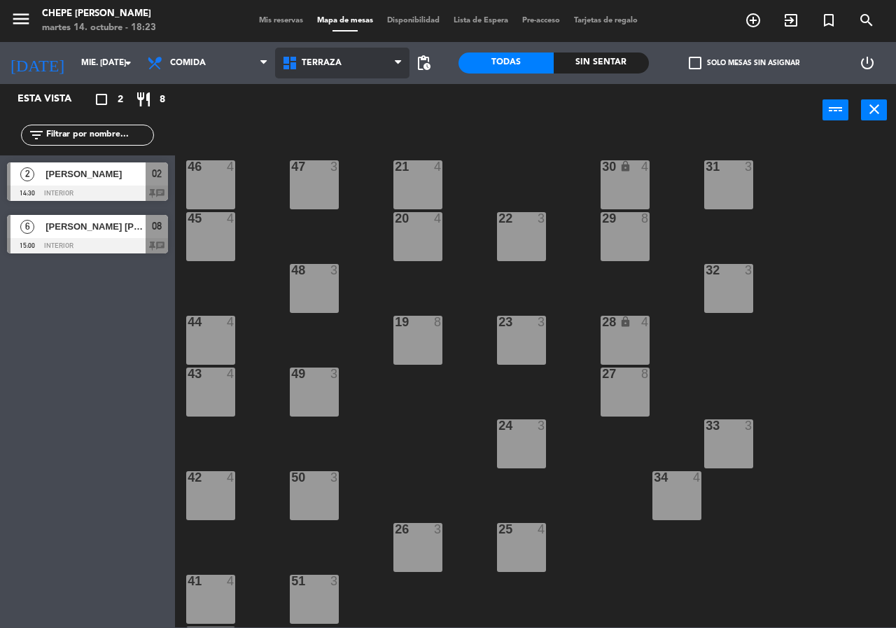
click at [351, 71] on span "Terraza" at bounding box center [342, 63] width 135 height 31
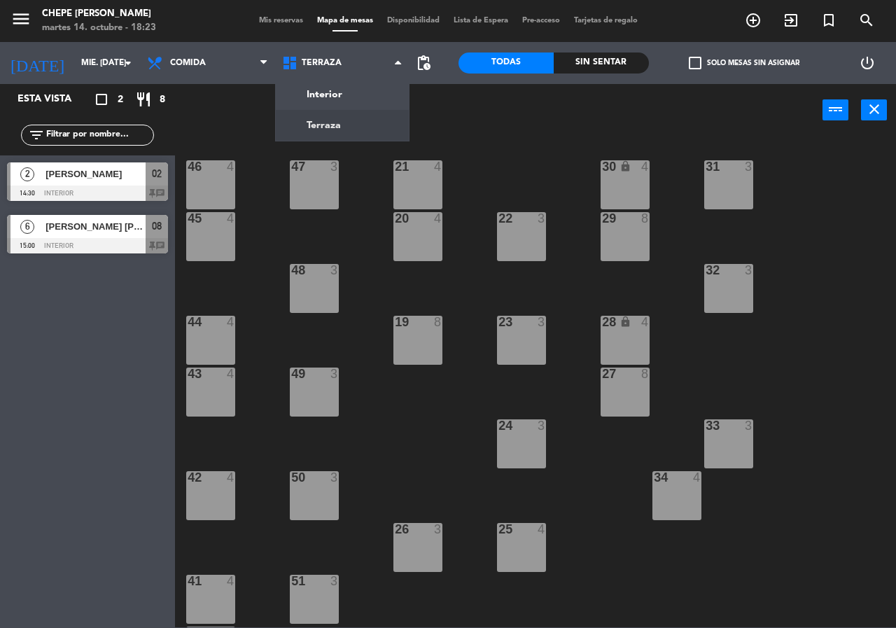
click at [393, 446] on div "21 4 30 lock 4 46 4 47 3 31 3 20 4 22 3 29 8 45 4 32 3 48 3 19 8 23 3 28 lock 4…" at bounding box center [540, 381] width 712 height 491
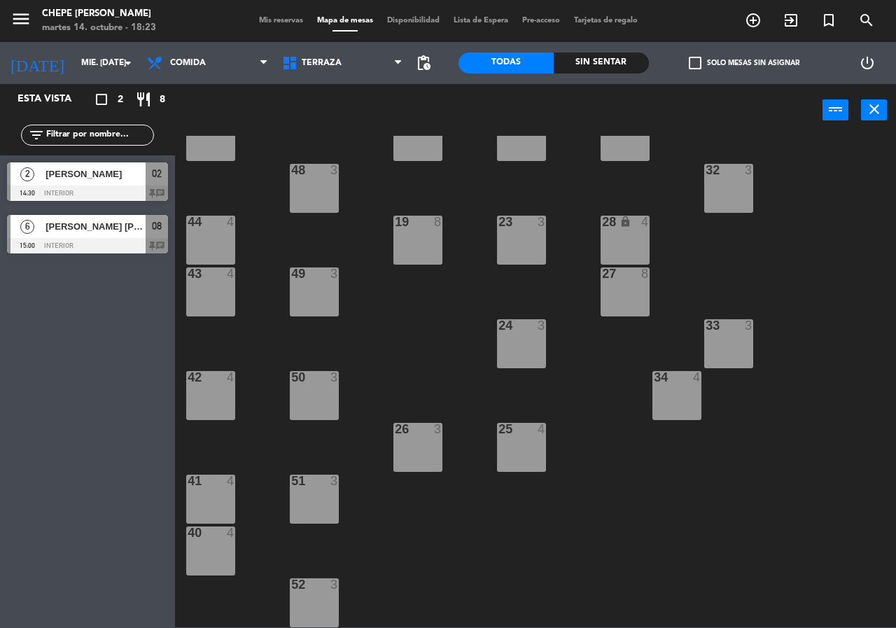
click at [214, 558] on div "40 4" at bounding box center [210, 550] width 49 height 49
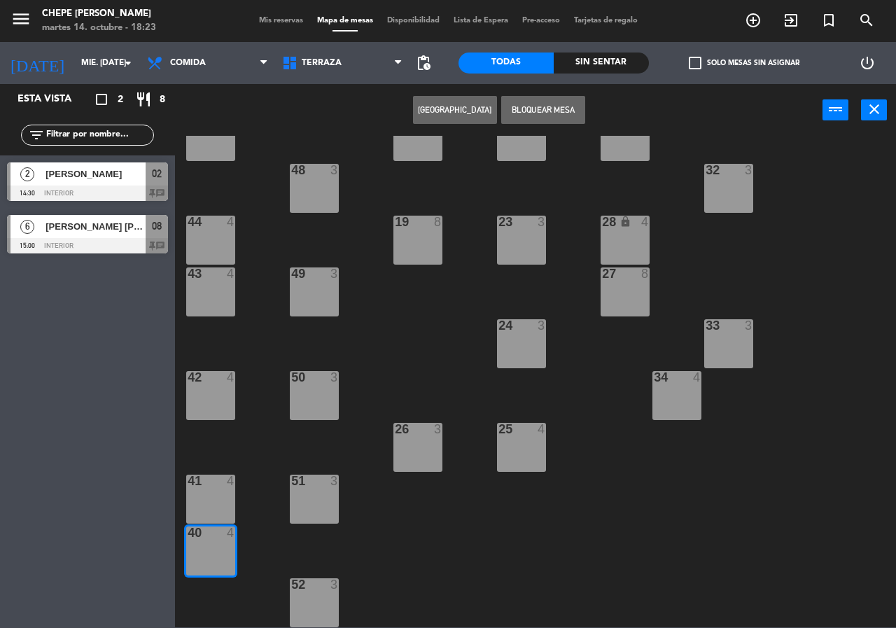
click at [211, 501] on div "41 4" at bounding box center [210, 498] width 49 height 49
click at [478, 115] on button "[GEOGRAPHIC_DATA]" at bounding box center [455, 110] width 84 height 28
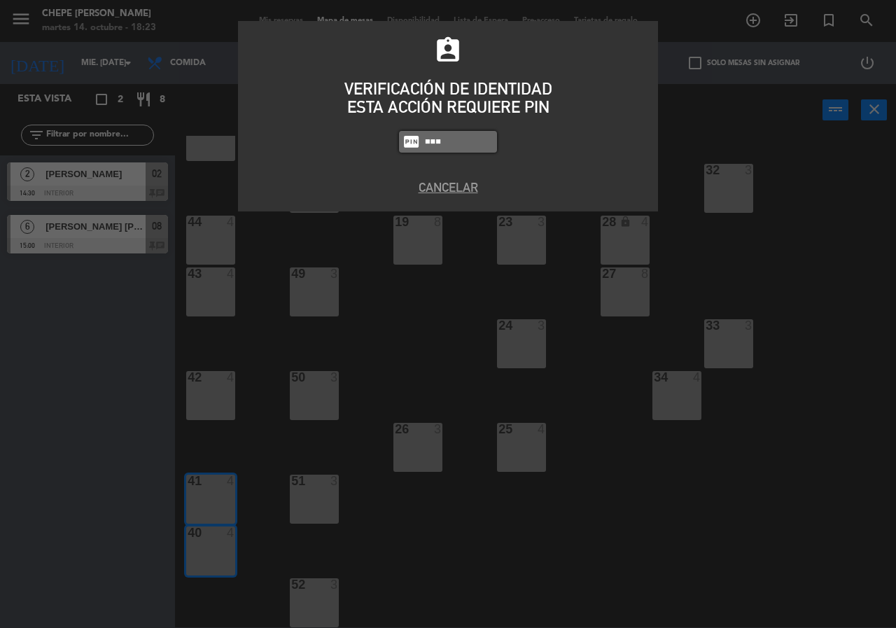
type input "8663"
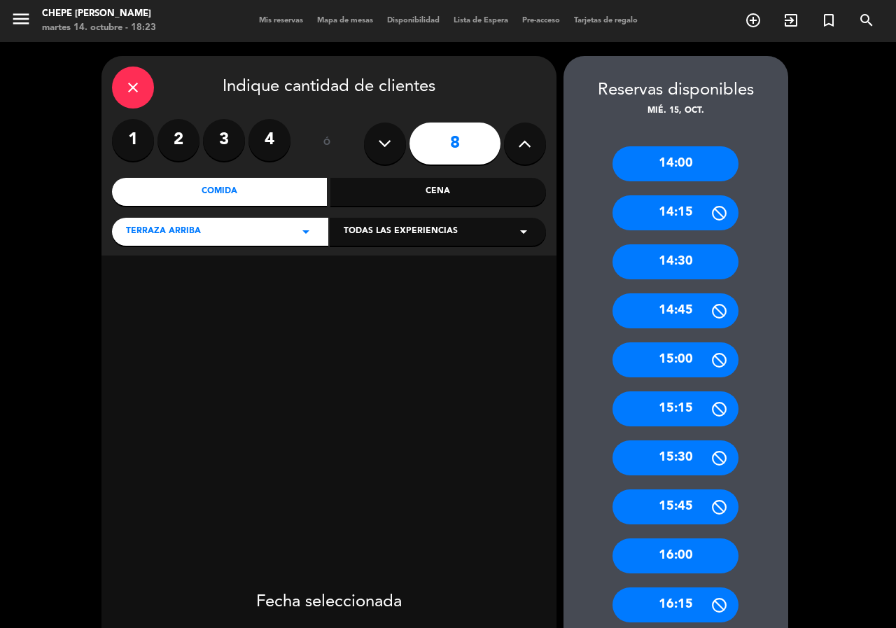
click at [386, 153] on icon at bounding box center [384, 143] width 13 height 21
type input "6"
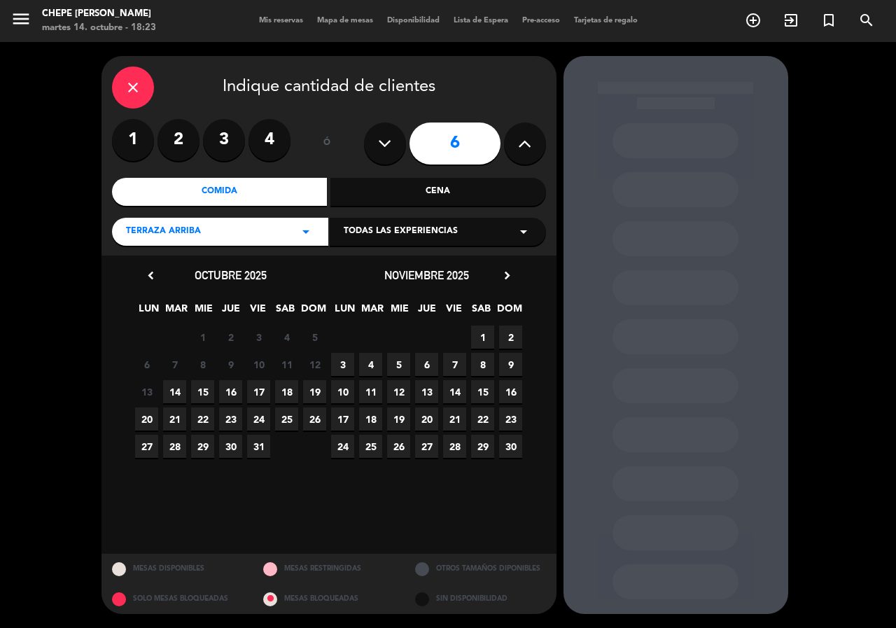
click at [183, 392] on span "14" at bounding box center [174, 391] width 23 height 23
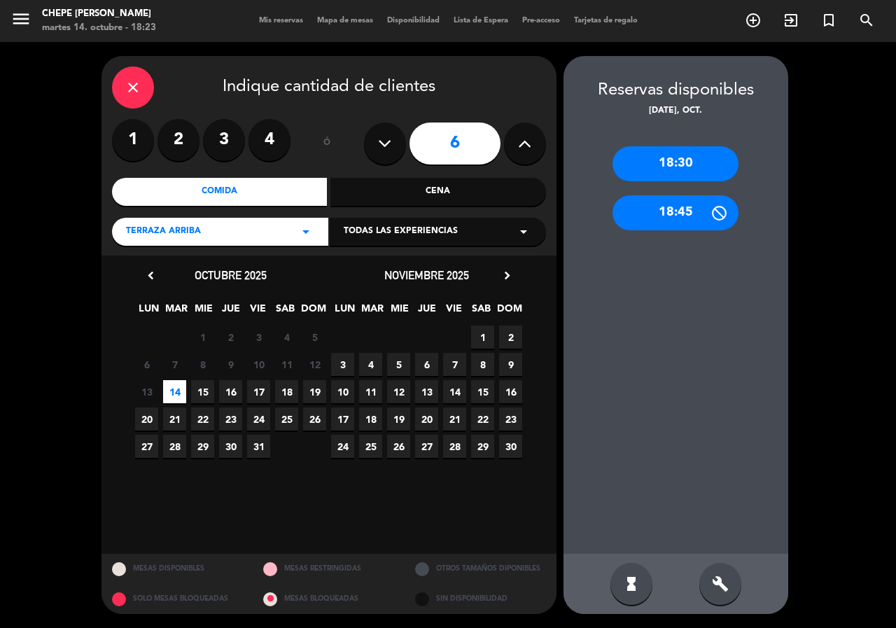
click at [195, 393] on span "15" at bounding box center [202, 391] width 23 height 23
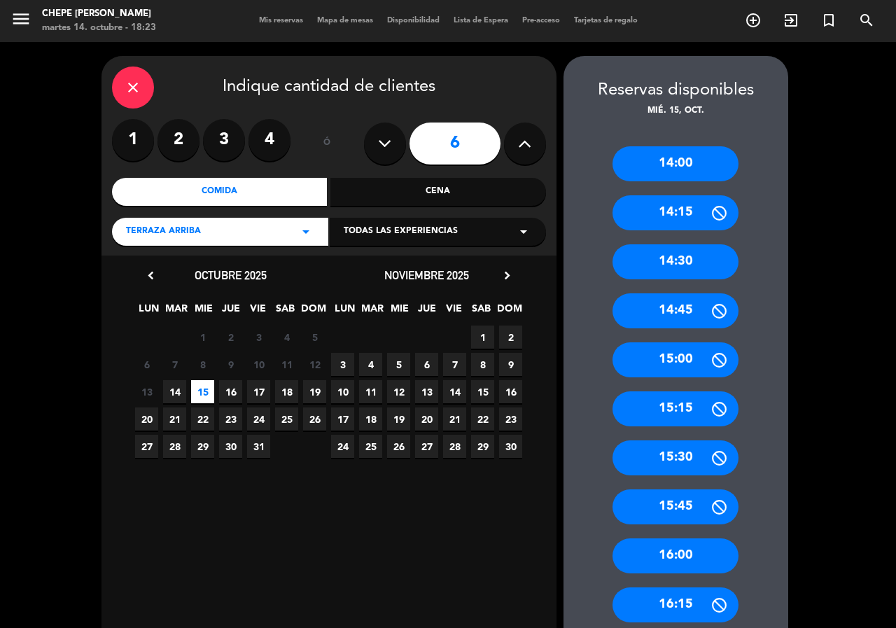
click at [674, 267] on div "14:30" at bounding box center [675, 261] width 126 height 35
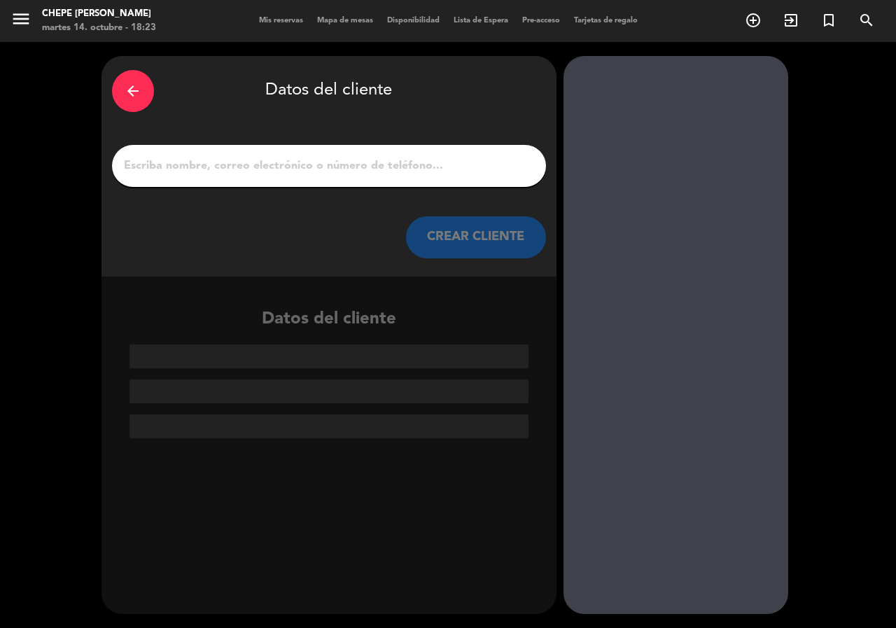
click at [260, 157] on input "1" at bounding box center [328, 166] width 413 height 20
click at [265, 169] on input "1" at bounding box center [328, 166] width 413 height 20
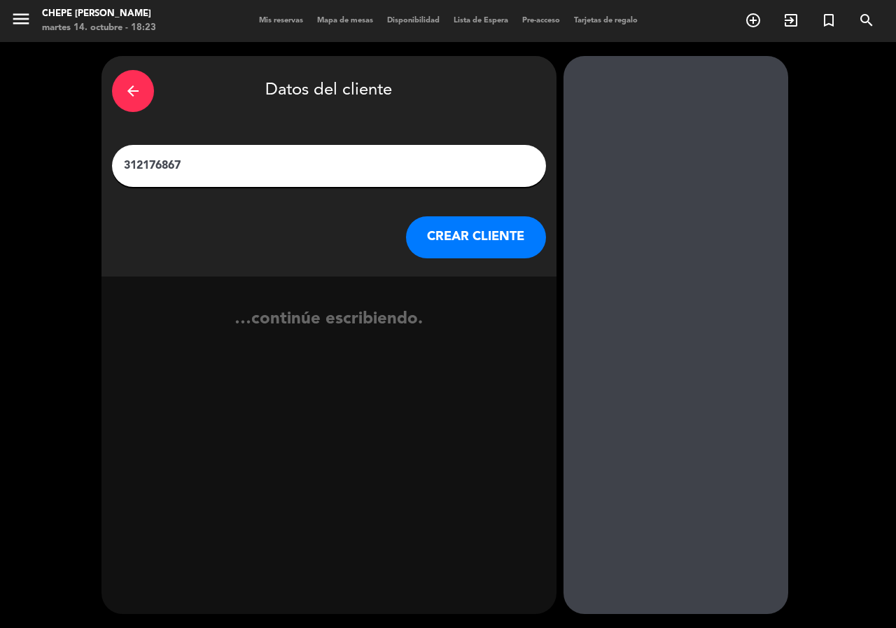
type input "3121768676"
drag, startPoint x: 193, startPoint y: 157, endPoint x: 150, endPoint y: 165, distance: 43.4
click at [110, 163] on div "arrow_back Datos del cliente 3121768676 CREAR CLIENTE" at bounding box center [328, 166] width 455 height 220
type input "b"
type input "Blanca Chavez"
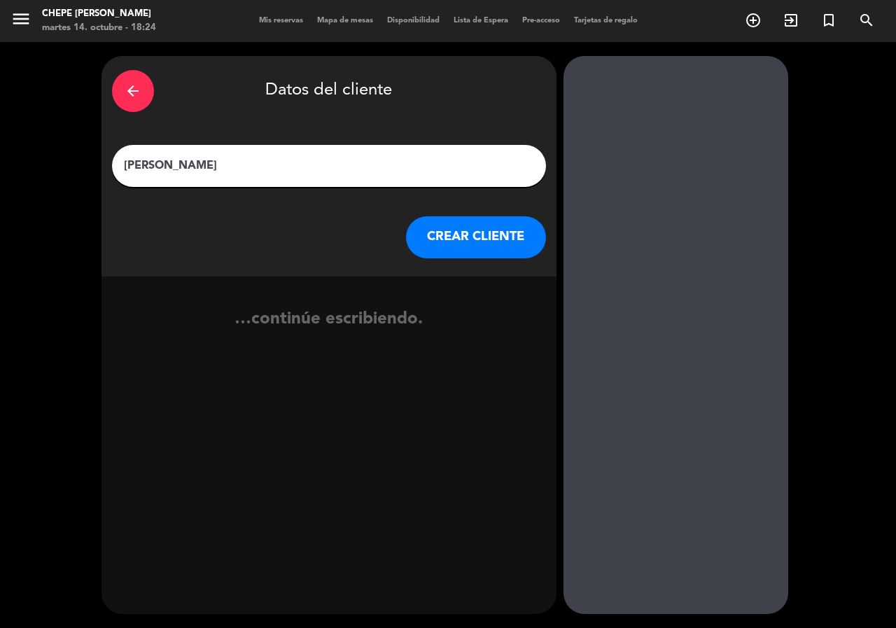
click at [420, 239] on button "CREAR CLIENTE" at bounding box center [476, 237] width 140 height 42
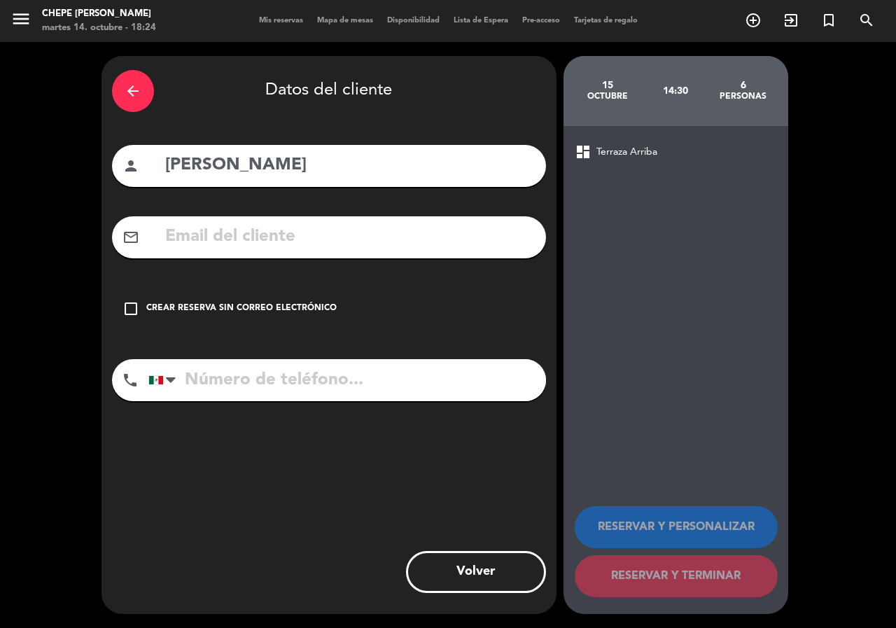
drag, startPoint x: 173, startPoint y: 310, endPoint x: 239, endPoint y: 394, distance: 107.1
click at [174, 311] on div "Crear reserva sin correo electrónico" at bounding box center [241, 309] width 190 height 14
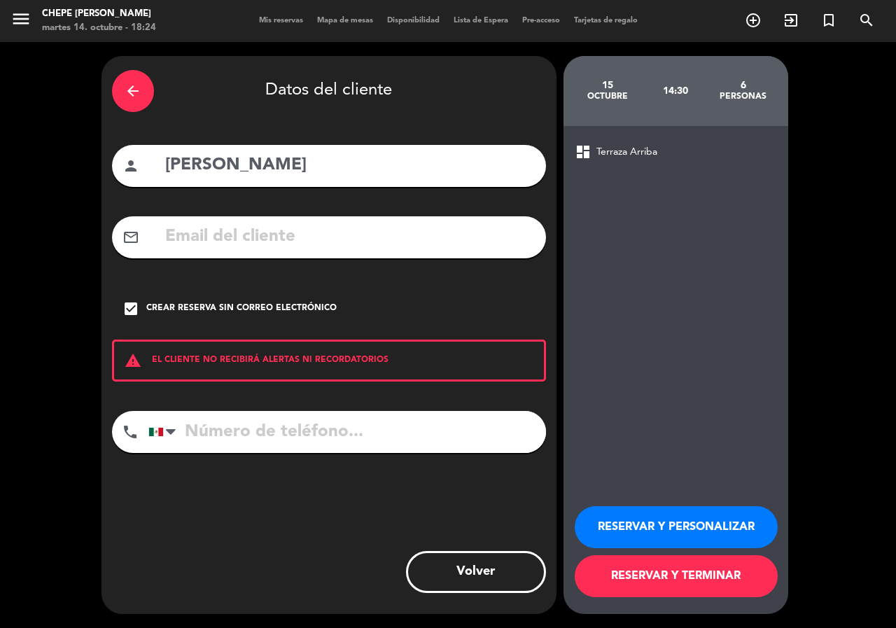
click at [257, 428] on input "tel" at bounding box center [346, 432] width 397 height 42
paste input "3121768676"
type input "3121768676"
click at [728, 533] on button "RESERVAR Y PERSONALIZAR" at bounding box center [676, 527] width 203 height 42
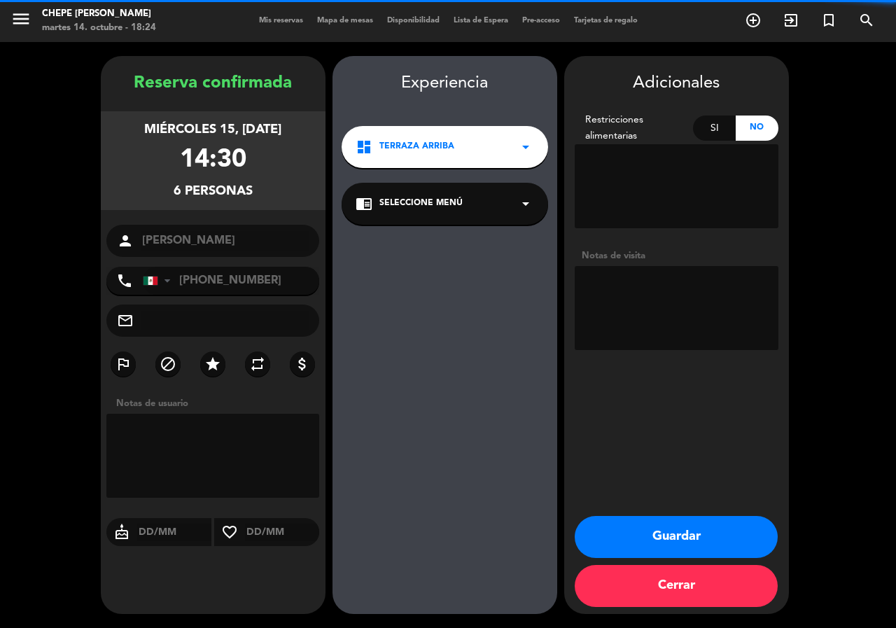
click at [630, 268] on textarea at bounding box center [677, 308] width 204 height 84
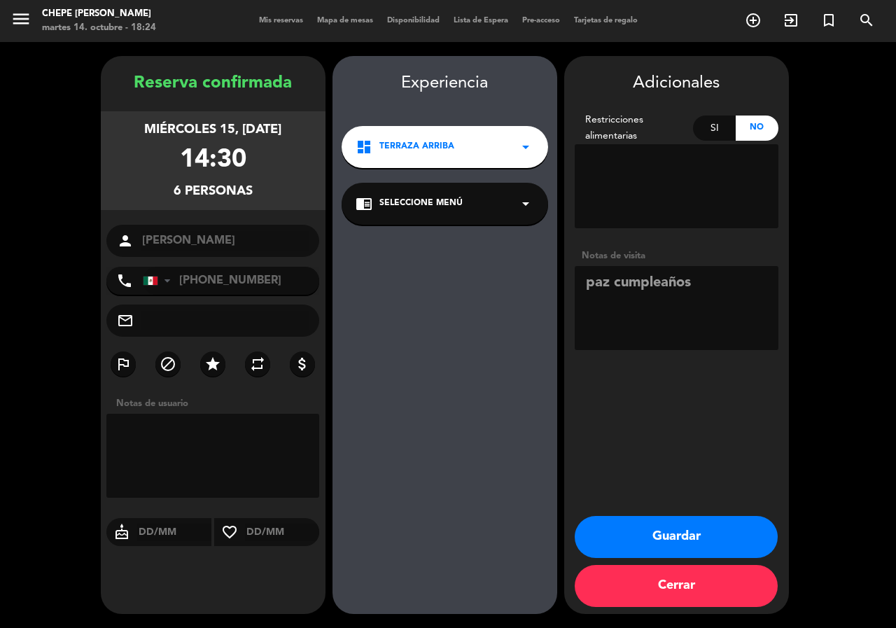
type textarea "paz cumpleaños"
click at [675, 525] on button "Guardar" at bounding box center [676, 537] width 203 height 42
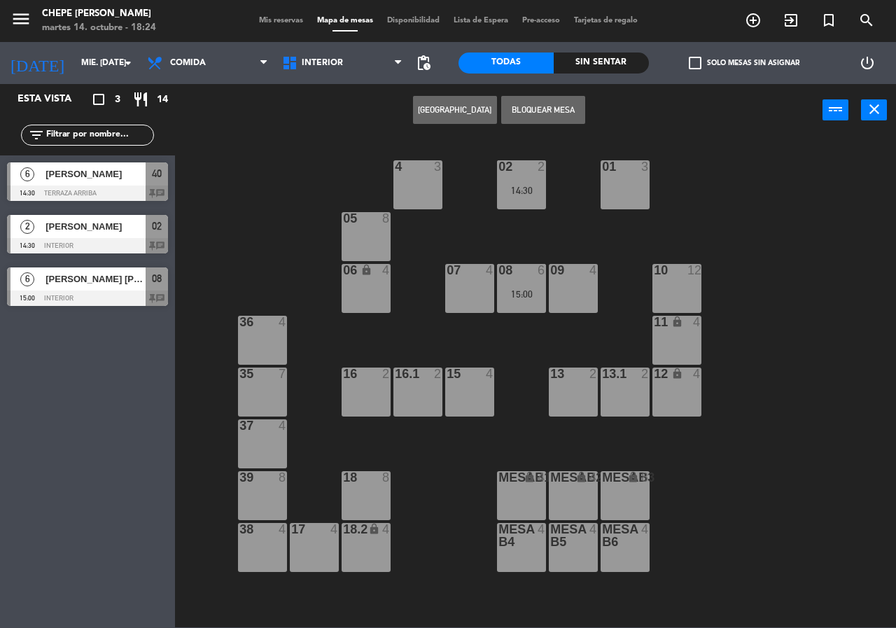
click at [316, 157] on div "02 2 14:30 4 3 01 3 05 8 06 lock 4 07 4 09 4 10 12 08 6 15:00 11 lock 4 36 4 16…" at bounding box center [540, 381] width 712 height 491
click at [78, 230] on span "[PERSON_NAME]" at bounding box center [95, 226] width 100 height 15
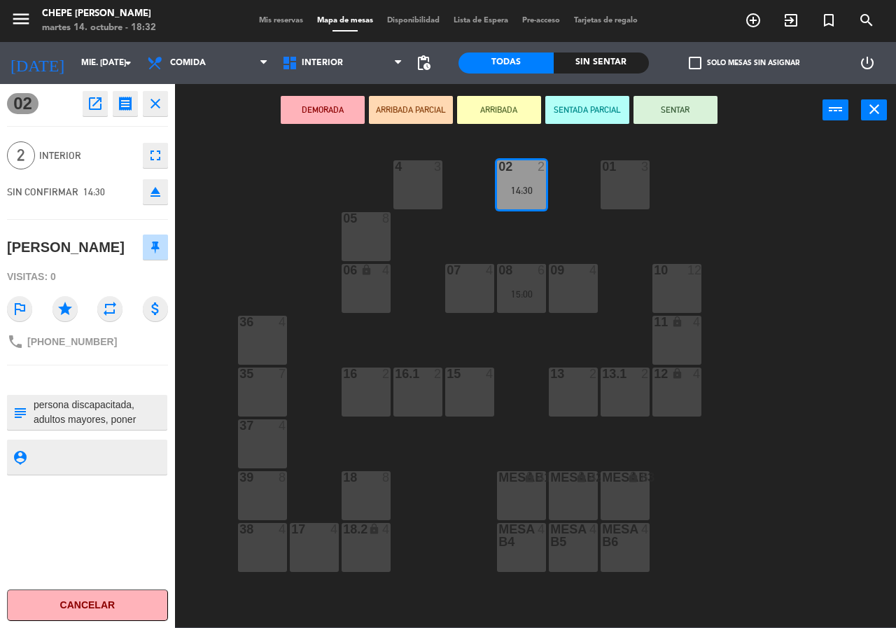
click at [100, 414] on textarea at bounding box center [99, 411] width 134 height 29
click at [231, 258] on div "02 2 14:30 4 3 01 3 05 8 06 lock 4 07 4 09 4 10 12 08 6 15:00 11 lock 4 36 4 16…" at bounding box center [540, 381] width 712 height 491
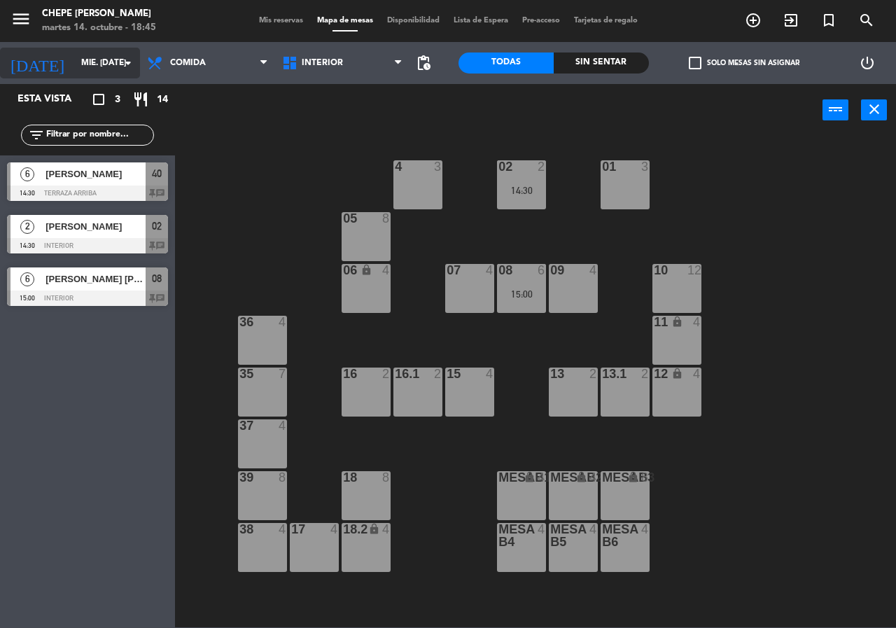
drag, startPoint x: 69, startPoint y: 41, endPoint x: 75, endPoint y: 52, distance: 11.9
click at [70, 43] on ng-component "menu Chepe Parrilla martes 14. octubre - 18:45 Mis reservas Mapa de mesas Dispo…" at bounding box center [448, 313] width 896 height 627
click at [75, 52] on input "[DATE]" at bounding box center [129, 63] width 111 height 24
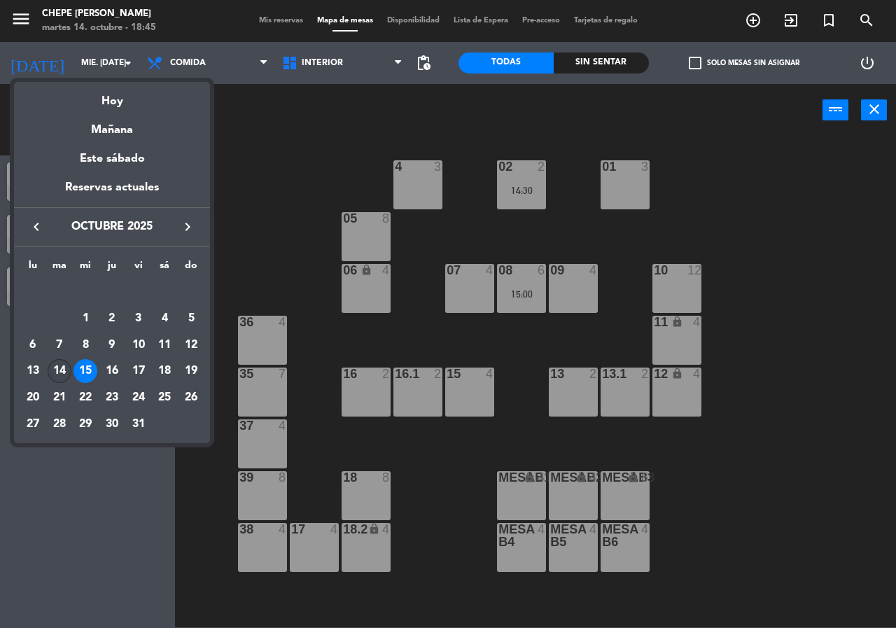
click at [69, 374] on div "14" at bounding box center [60, 371] width 24 height 24
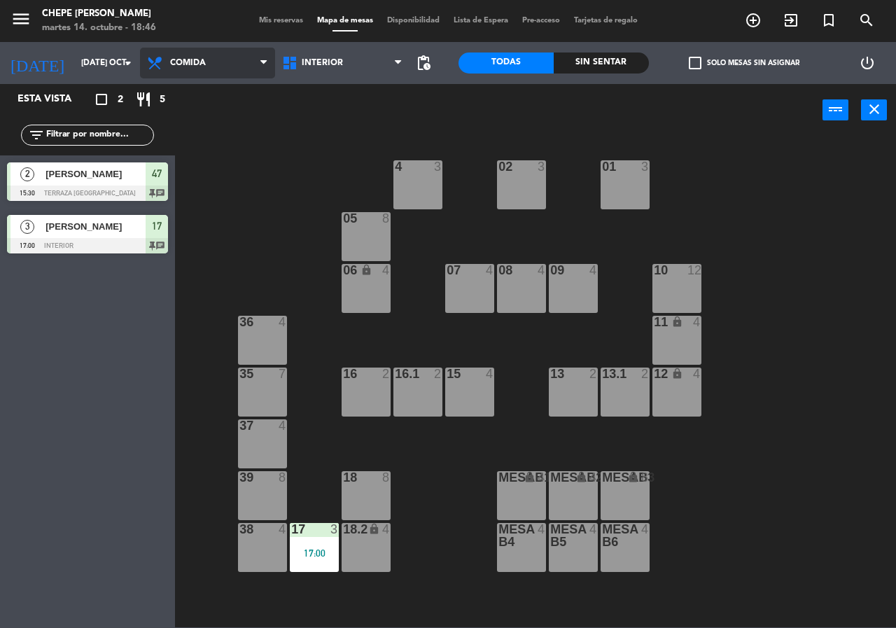
click at [216, 73] on span "Comida" at bounding box center [207, 63] width 135 height 31
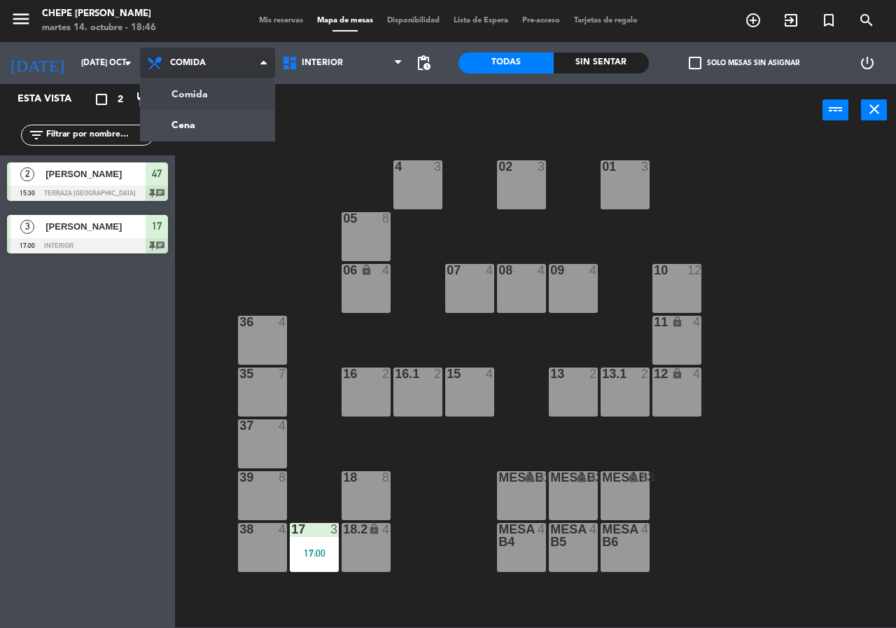
click at [218, 125] on ng-component "menu Chepe Parrilla martes 14. octubre - 18:46 Mis reservas Mapa de mesas Dispo…" at bounding box center [448, 313] width 896 height 627
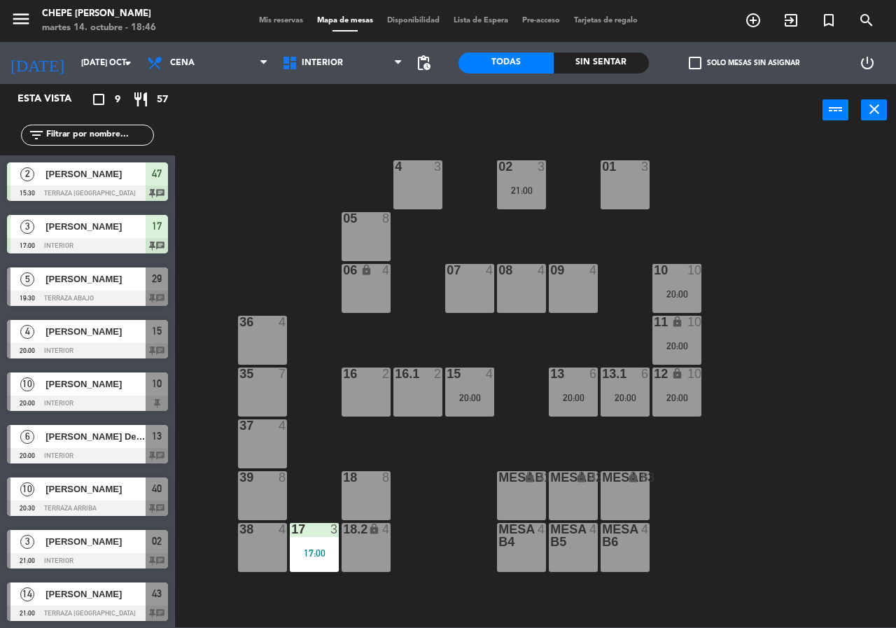
click at [596, 74] on div "Todas Sin sentar" at bounding box center [553, 63] width 190 height 42
click at [605, 49] on div "Todas Sin sentar" at bounding box center [553, 63] width 190 height 42
click at [603, 49] on div "Todas Sin sentar" at bounding box center [553, 63] width 190 height 42
click at [591, 69] on div "Sin sentar" at bounding box center [601, 62] width 95 height 21
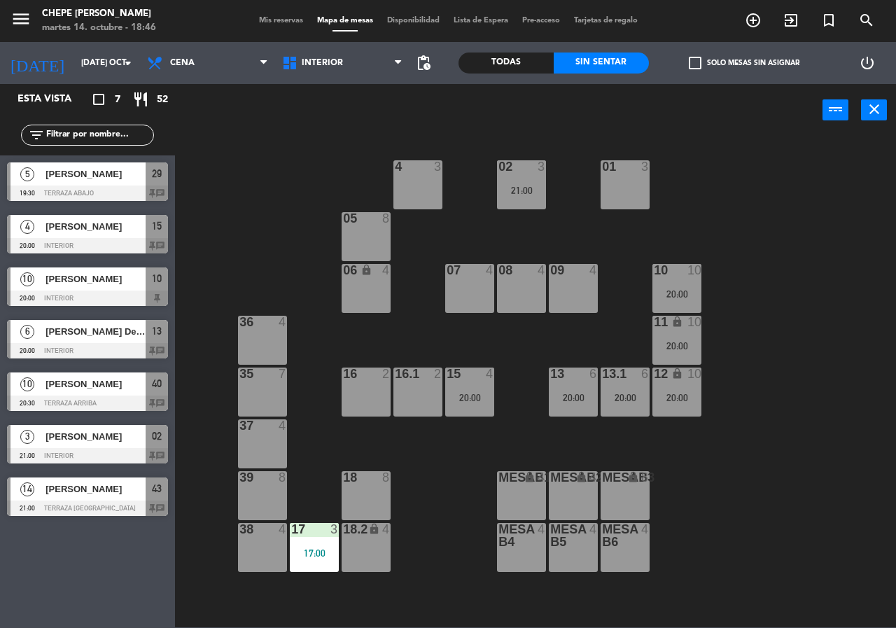
click at [139, 189] on div at bounding box center [87, 192] width 161 height 15
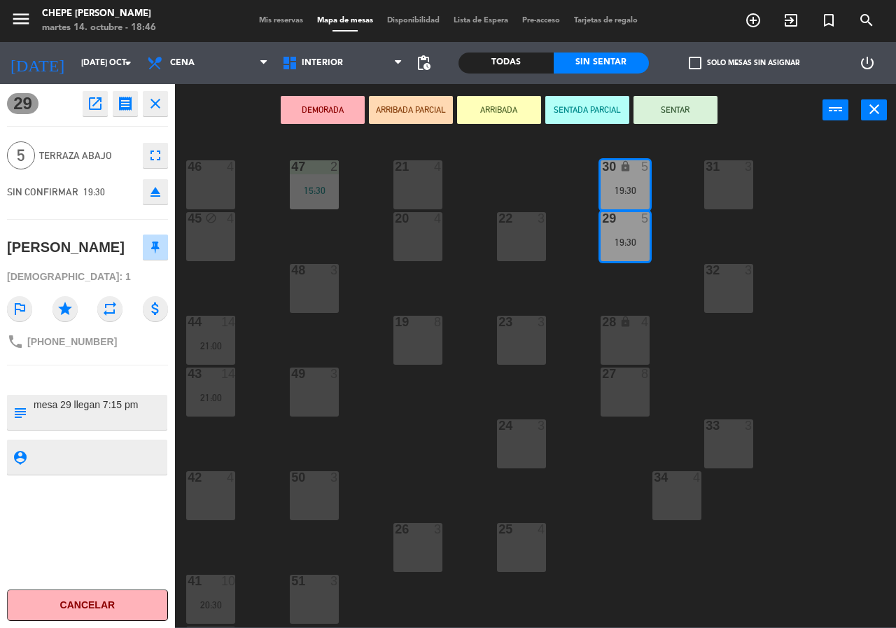
click at [266, 239] on div "21 4 30 lock 5 19:30 46 4 47 2 15:30 31 3 20 4 22 3 29 5 19:30 45 block 4 32 3 …" at bounding box center [540, 381] width 712 height 491
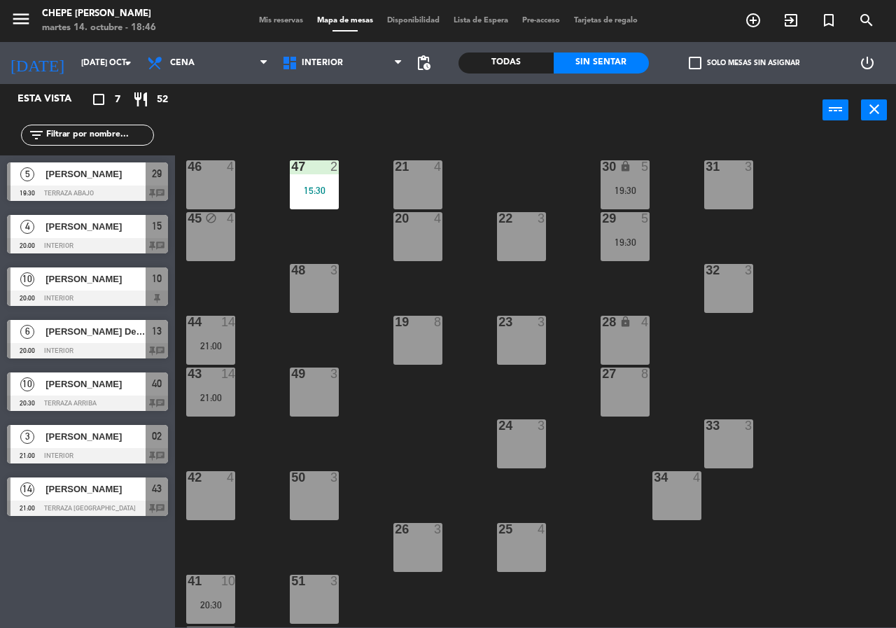
click at [99, 488] on span "[PERSON_NAME]" at bounding box center [95, 488] width 100 height 15
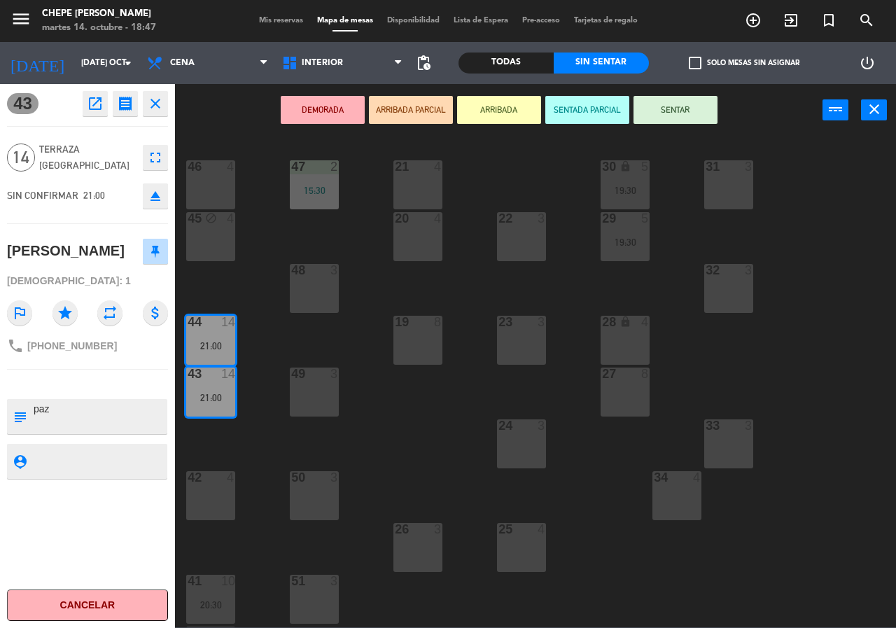
click at [290, 439] on div "21 4 30 lock 5 19:30 46 4 47 2 15:30 31 3 20 4 22 3 29 5 19:30 45 block 4 32 3 …" at bounding box center [540, 381] width 712 height 491
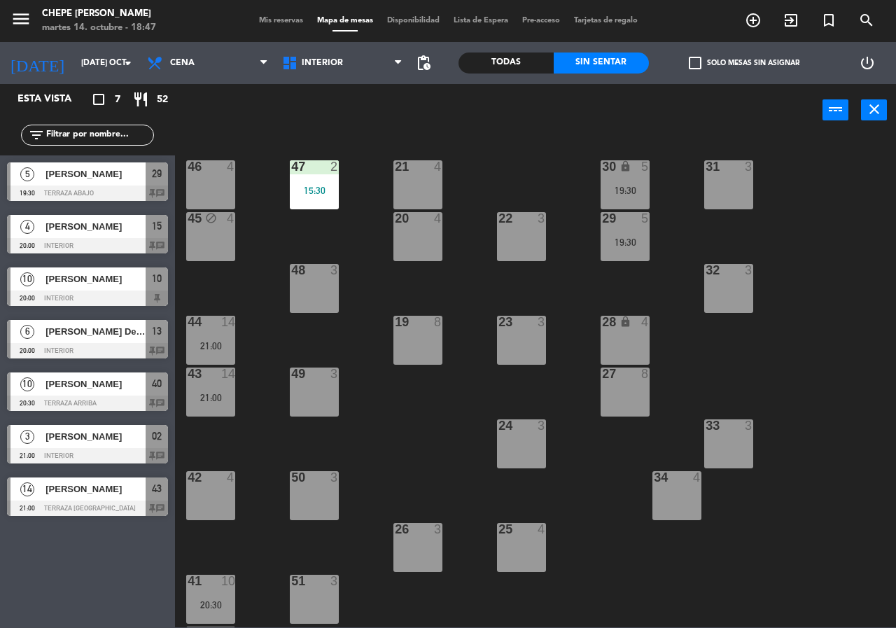
click at [619, 253] on div "29 5 19:30" at bounding box center [624, 236] width 49 height 49
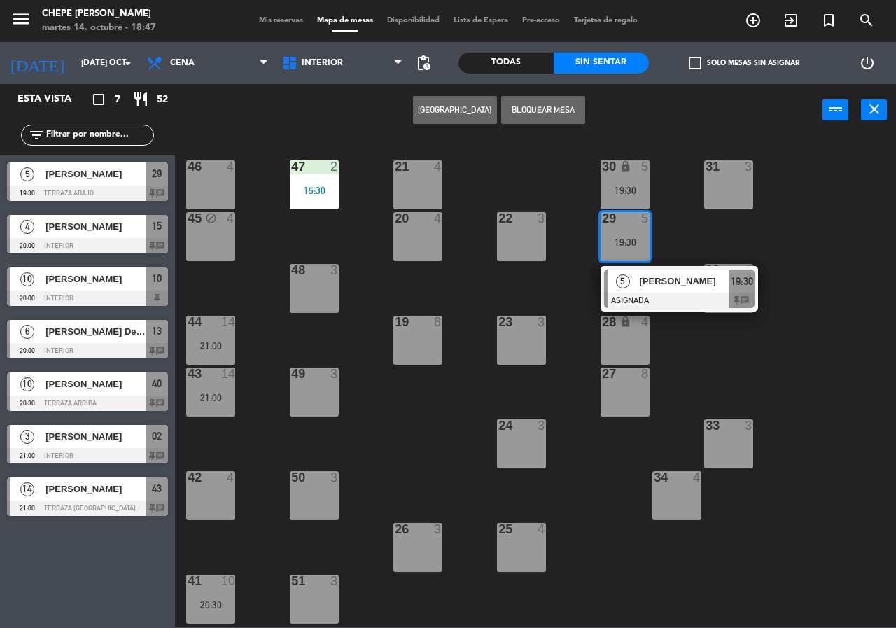
click at [644, 292] on div "5 [PERSON_NAME] ASIGNADA 19:30 chat" at bounding box center [679, 288] width 178 height 45
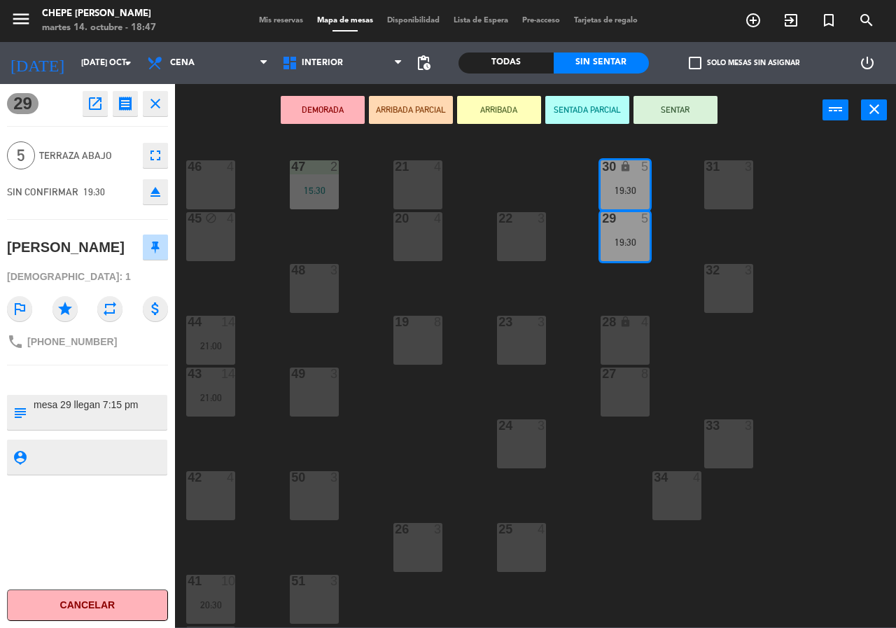
click at [647, 281] on div "21 4 30 lock 5 19:30 46 4 47 2 15:30 31 3 20 4 22 3 29 5 19:30 45 block 4 32 3 …" at bounding box center [540, 381] width 712 height 491
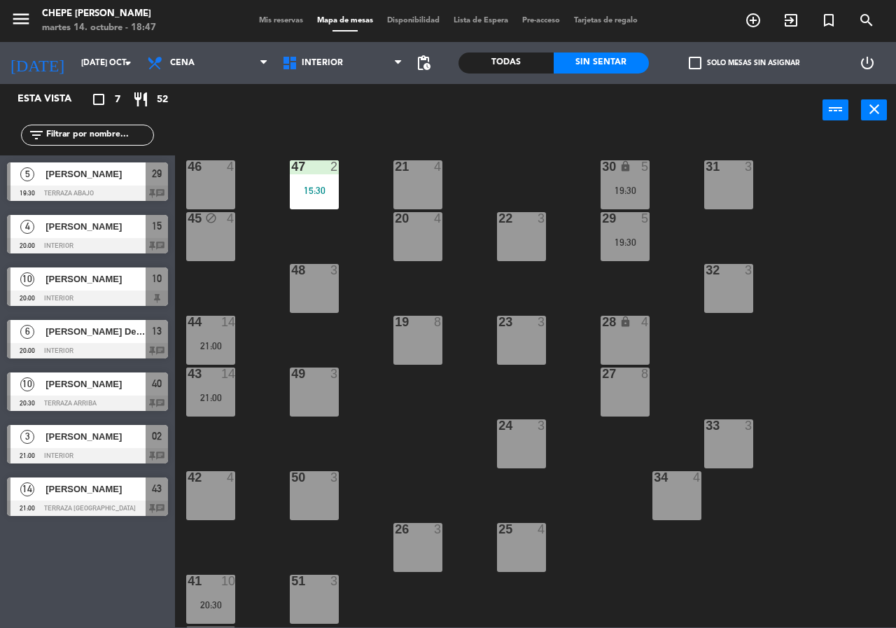
click at [623, 244] on div "19:30" at bounding box center [624, 242] width 49 height 10
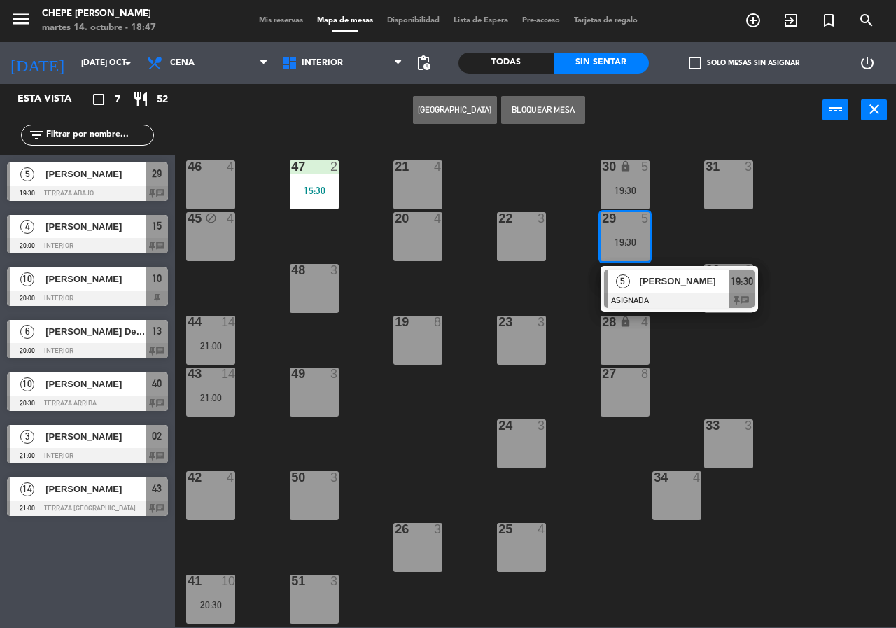
click at [644, 287] on span "[PERSON_NAME]" at bounding box center [685, 281] width 90 height 15
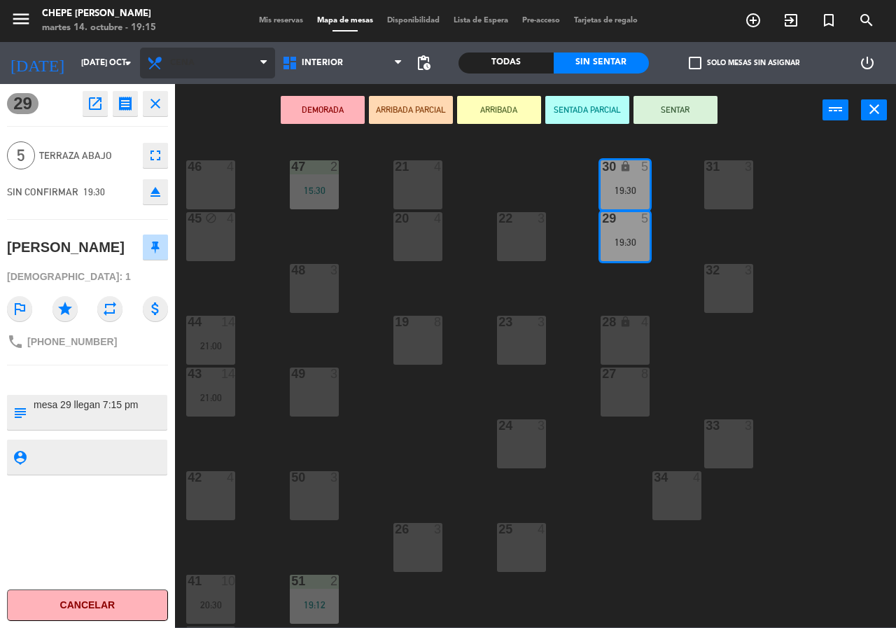
click at [207, 62] on span "Cena" at bounding box center [207, 63] width 135 height 31
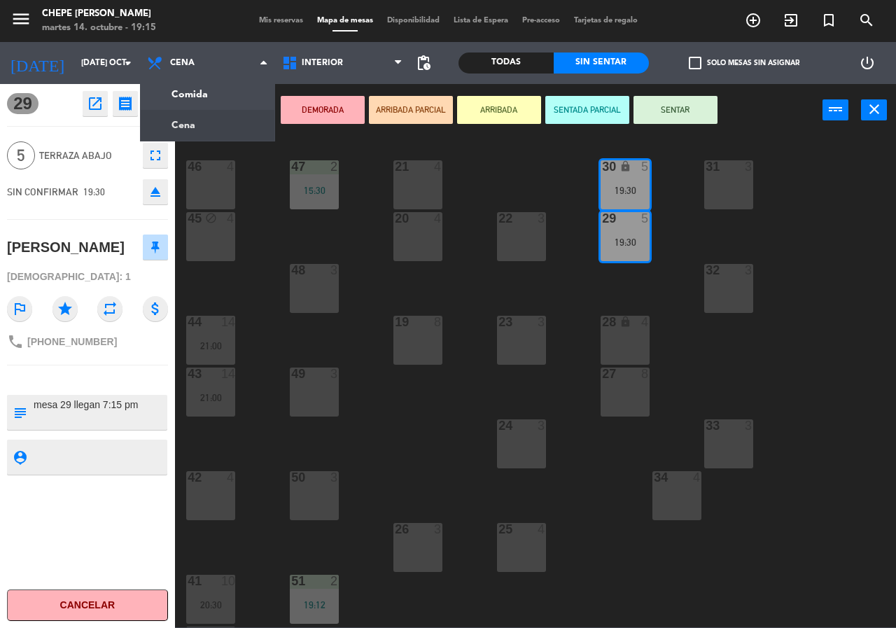
click at [217, 174] on div "46 4" at bounding box center [210, 167] width 49 height 14
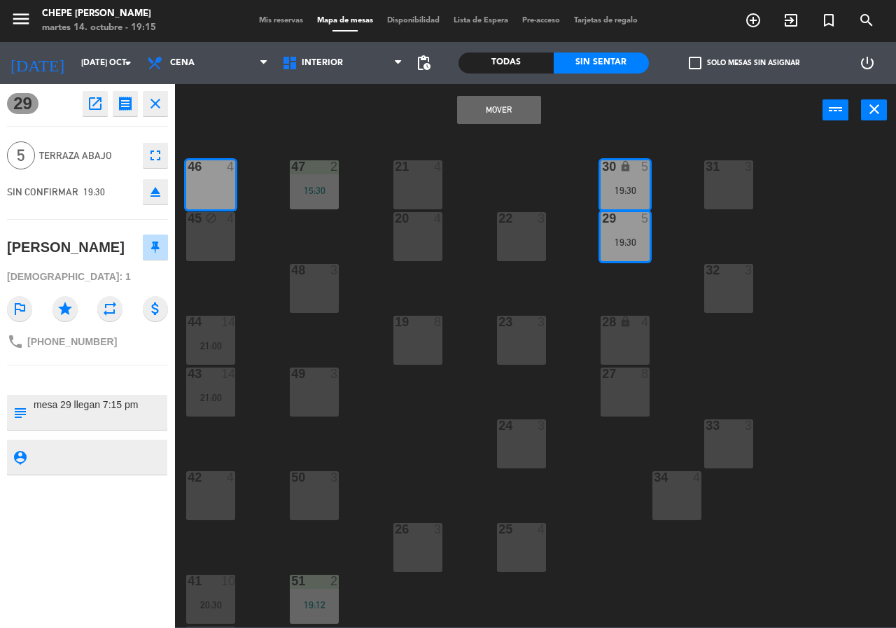
click at [150, 98] on icon "close" at bounding box center [155, 103] width 17 height 17
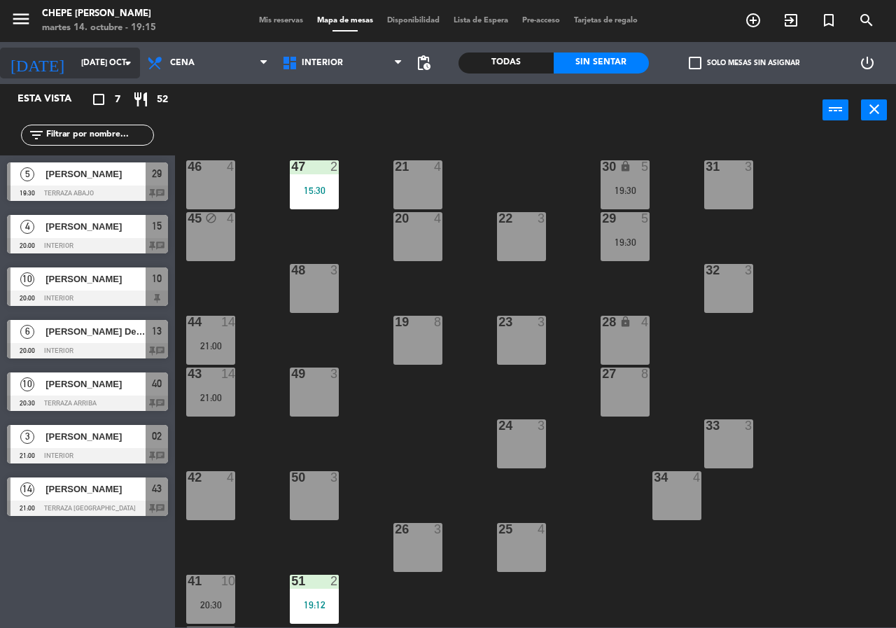
click at [122, 51] on input "[DATE]" at bounding box center [129, 63] width 111 height 24
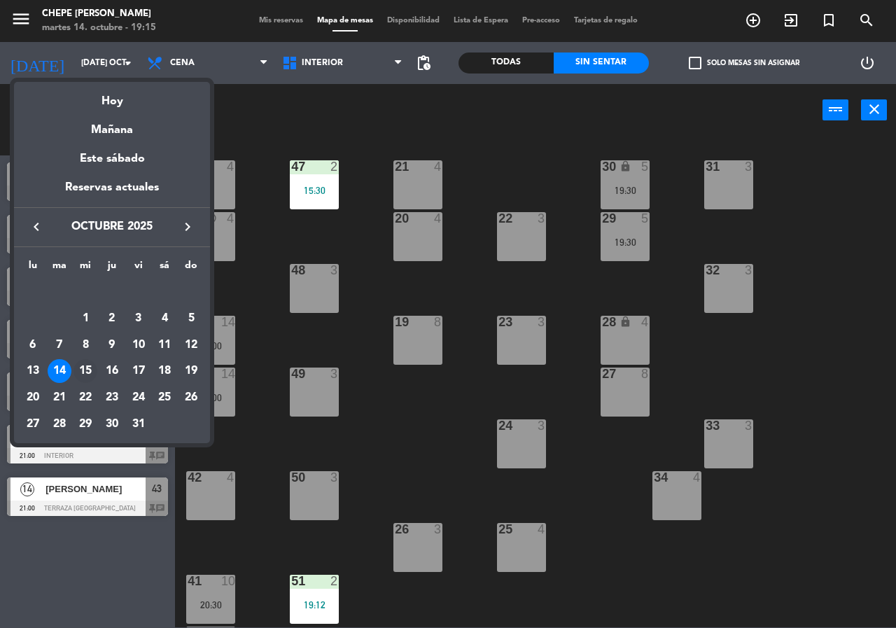
click at [81, 367] on div "15" at bounding box center [85, 371] width 24 height 24
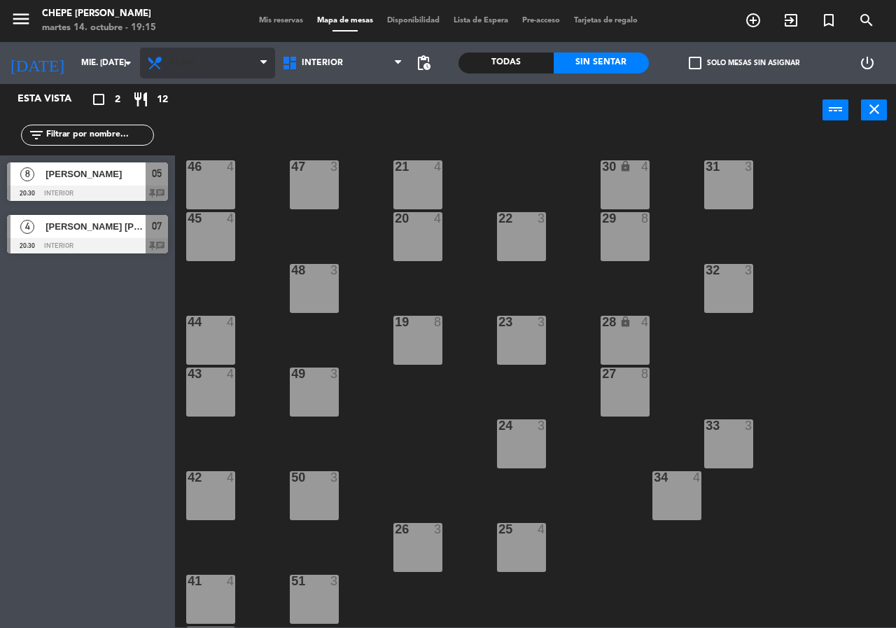
click at [242, 64] on span "Cena" at bounding box center [207, 63] width 135 height 31
click at [188, 93] on ng-component "menu Chepe Parrilla martes 14. octubre - 19:15 Mis reservas Mapa de mesas Dispo…" at bounding box center [448, 313] width 896 height 627
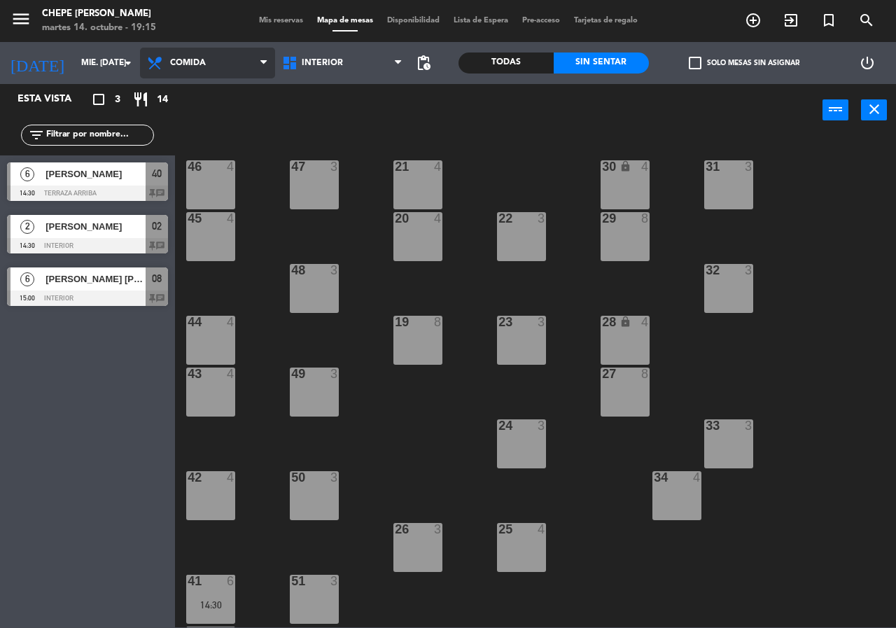
click at [215, 62] on span "Comida" at bounding box center [207, 63] width 135 height 31
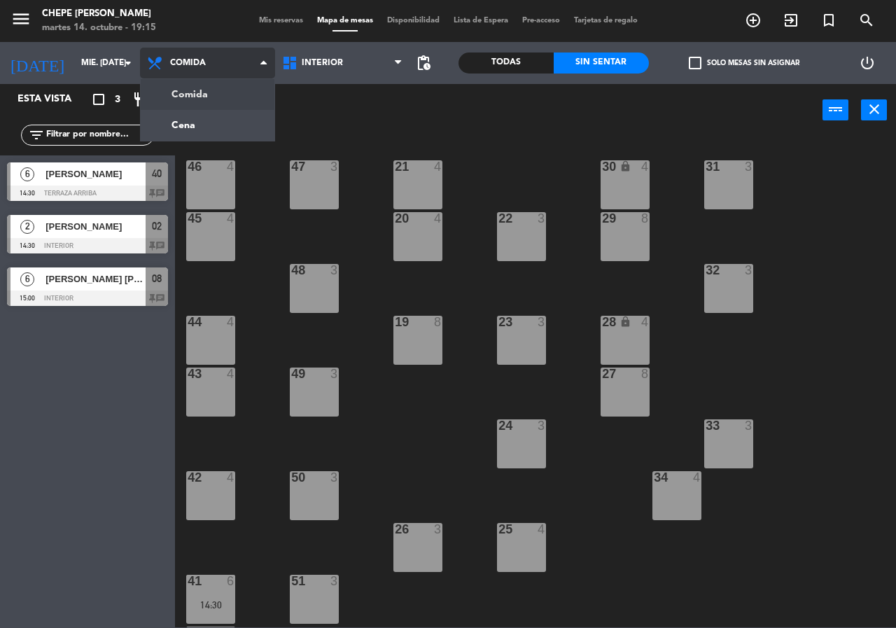
click at [227, 122] on ng-component "menu Chepe Parrilla martes 14. octubre - 19:15 Mis reservas Mapa de mesas Dispo…" at bounding box center [448, 313] width 896 height 627
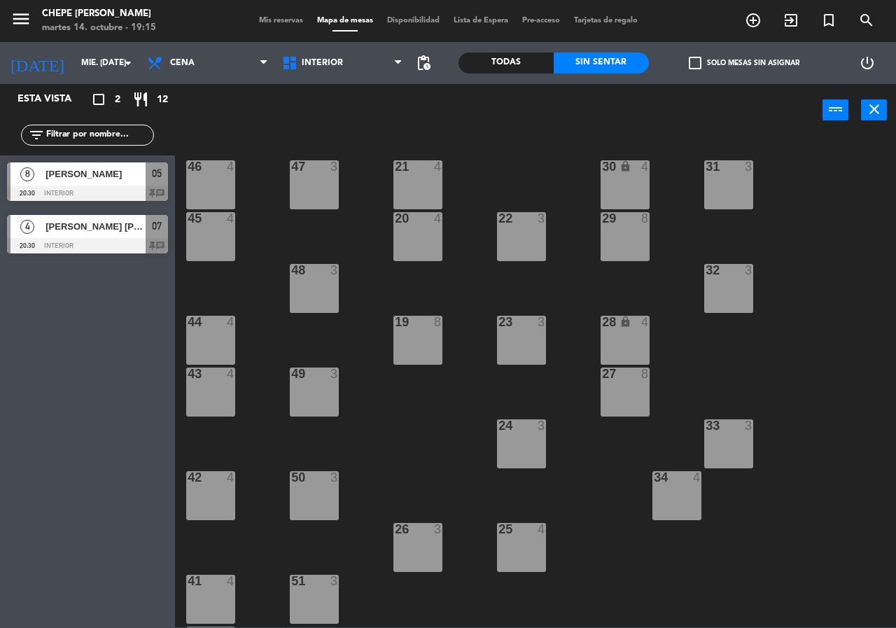
click at [64, 179] on span "[PERSON_NAME]" at bounding box center [95, 174] width 100 height 15
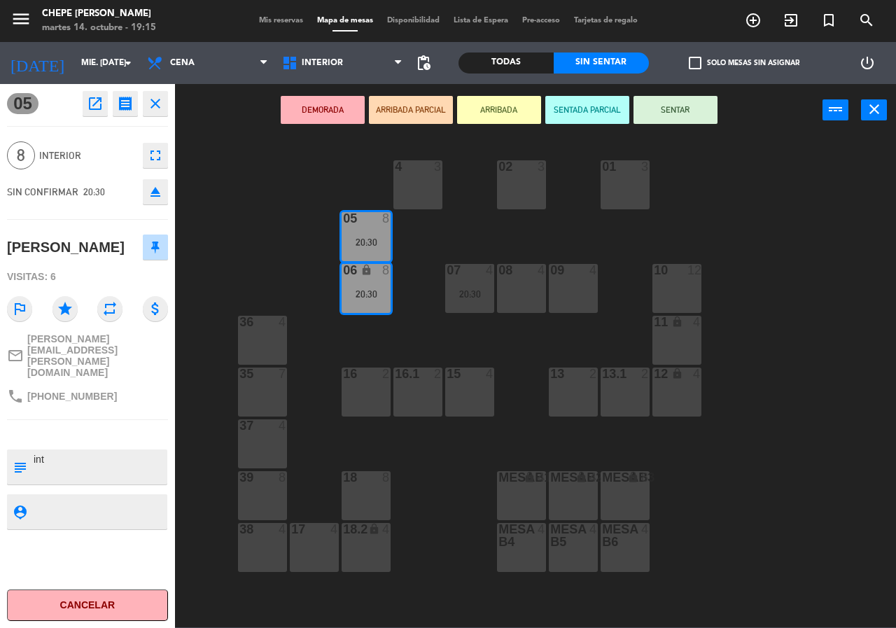
drag, startPoint x: 399, startPoint y: 374, endPoint x: 411, endPoint y: 369, distance: 12.6
click at [395, 372] on div "16.1" at bounding box center [395, 373] width 1 height 13
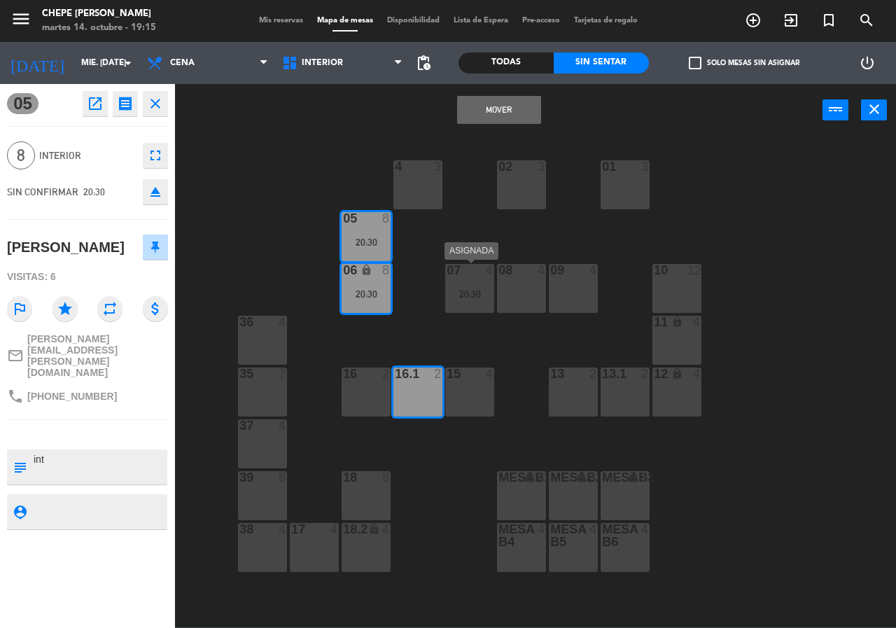
click at [447, 273] on div "07" at bounding box center [446, 270] width 1 height 13
drag, startPoint x: 430, startPoint y: 337, endPoint x: 459, endPoint y: 298, distance: 49.0
click at [431, 334] on div "02 3 4 3 01 3 05 8 20:30 06 lock 8 20:30 07 4 20:30 09 4 10 12 08 4 11 lock 4 3…" at bounding box center [540, 381] width 712 height 491
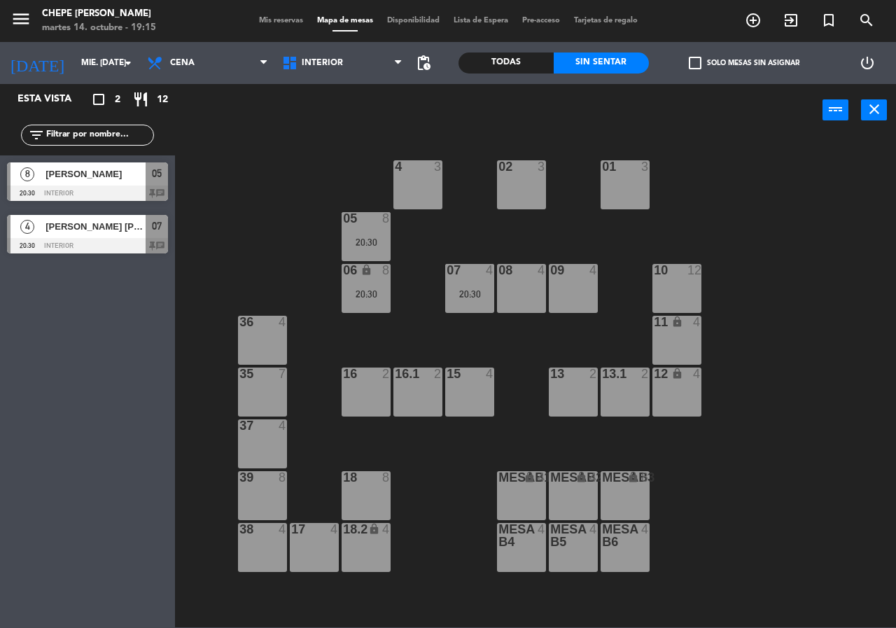
click at [459, 298] on div "20:30" at bounding box center [469, 294] width 49 height 10
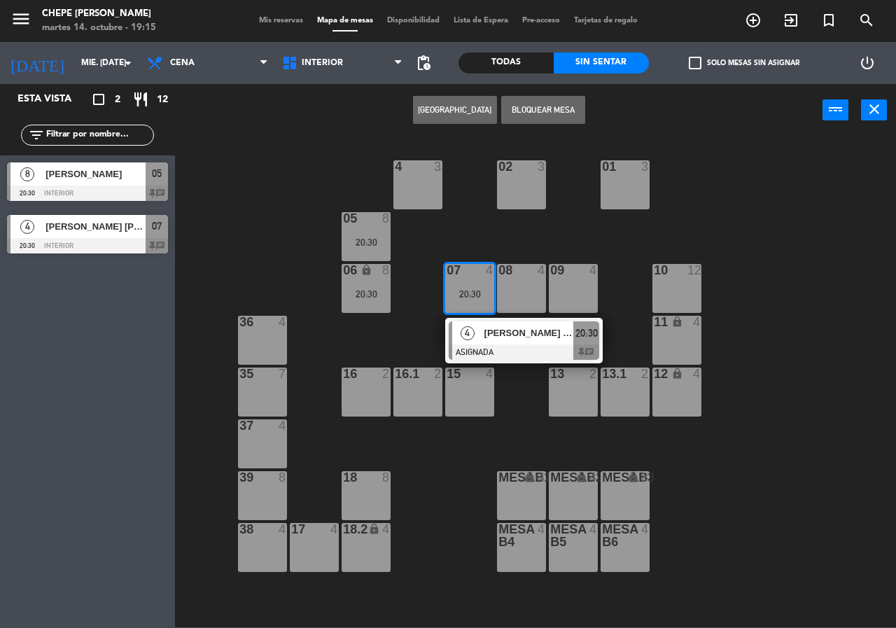
click at [490, 355] on div at bounding box center [524, 351] width 150 height 15
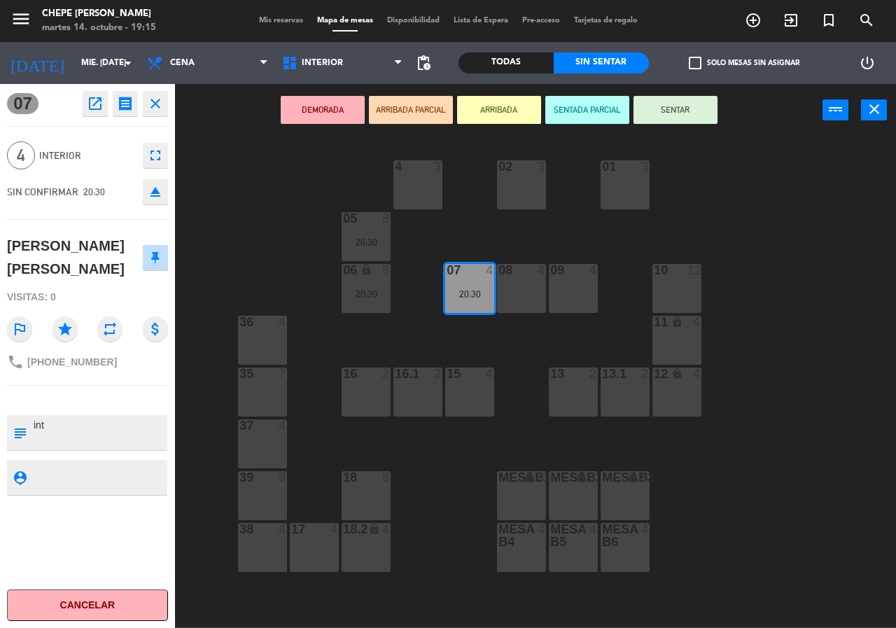
click at [505, 346] on div "02 3 4 3 01 3 05 8 20:30 06 lock 8 20:30 07 4 20:30 09 4 10 12 08 4 11 lock 4 3…" at bounding box center [540, 381] width 712 height 491
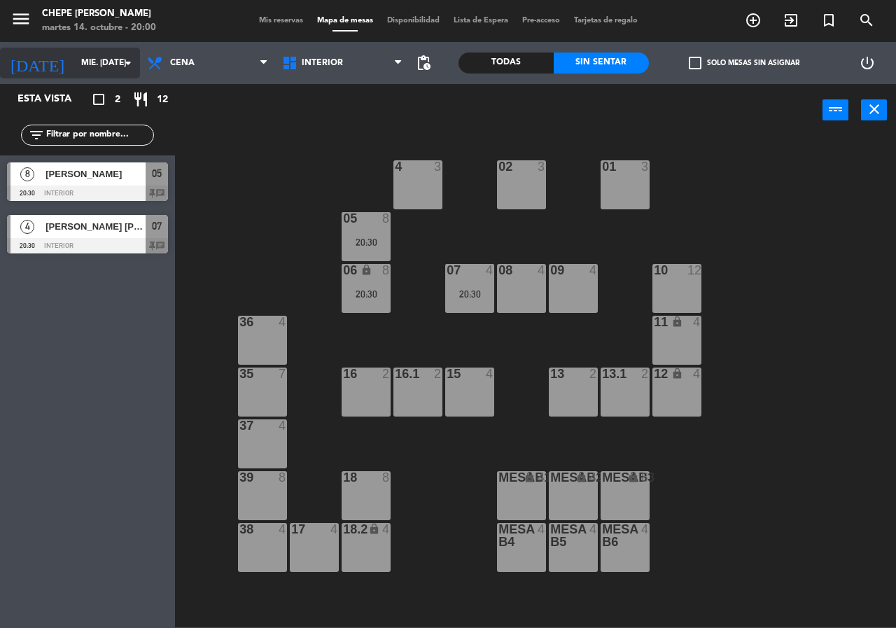
click at [83, 71] on input "[DATE]" at bounding box center [129, 63] width 111 height 24
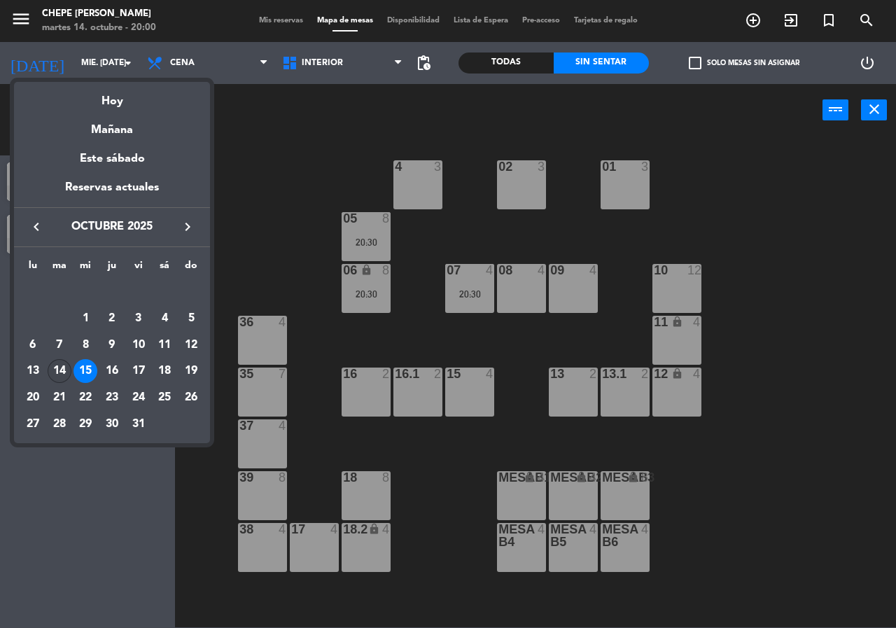
click at [48, 366] on div "14" at bounding box center [60, 371] width 24 height 24
type input "[DATE]"
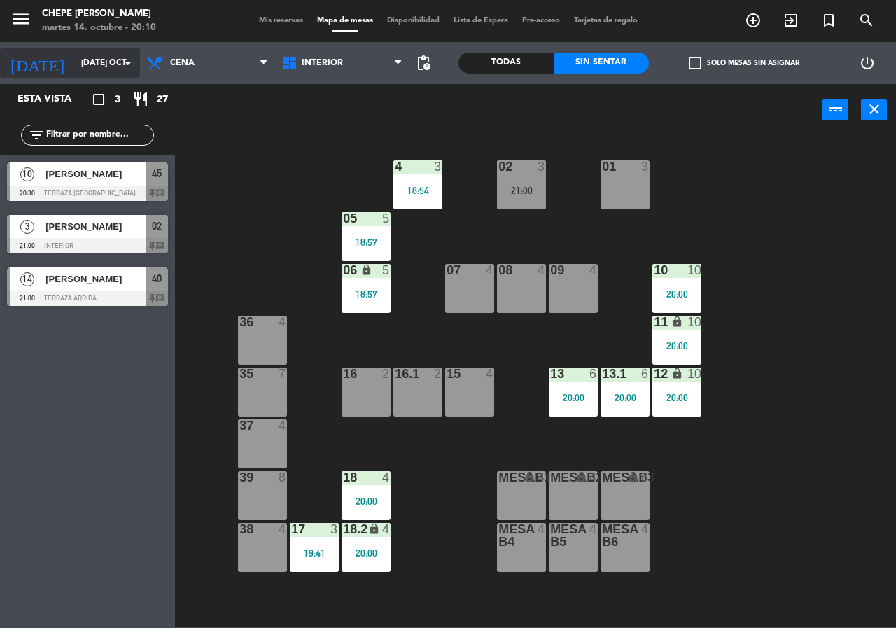
click at [74, 62] on input "[DATE]" at bounding box center [129, 63] width 111 height 24
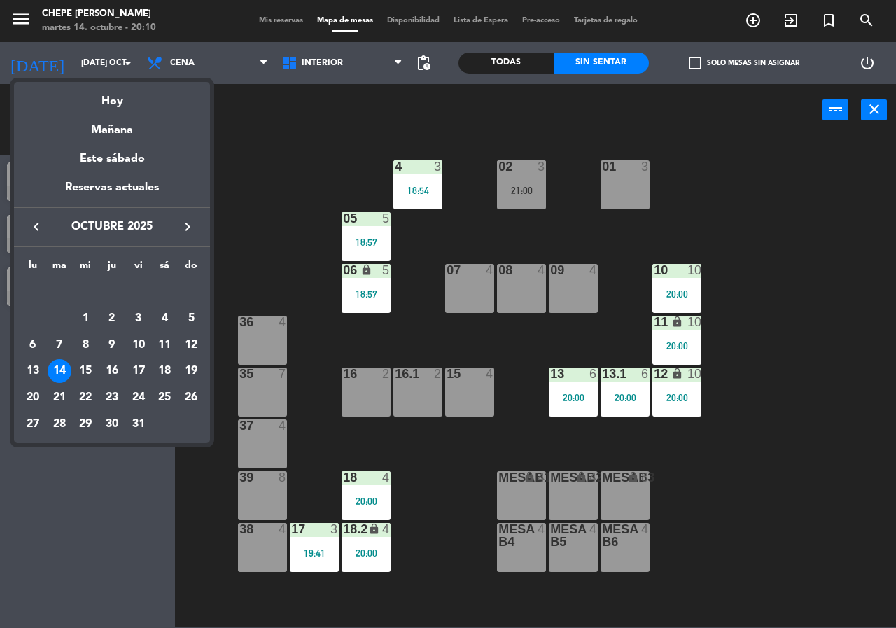
click at [64, 367] on div "14" at bounding box center [60, 371] width 24 height 24
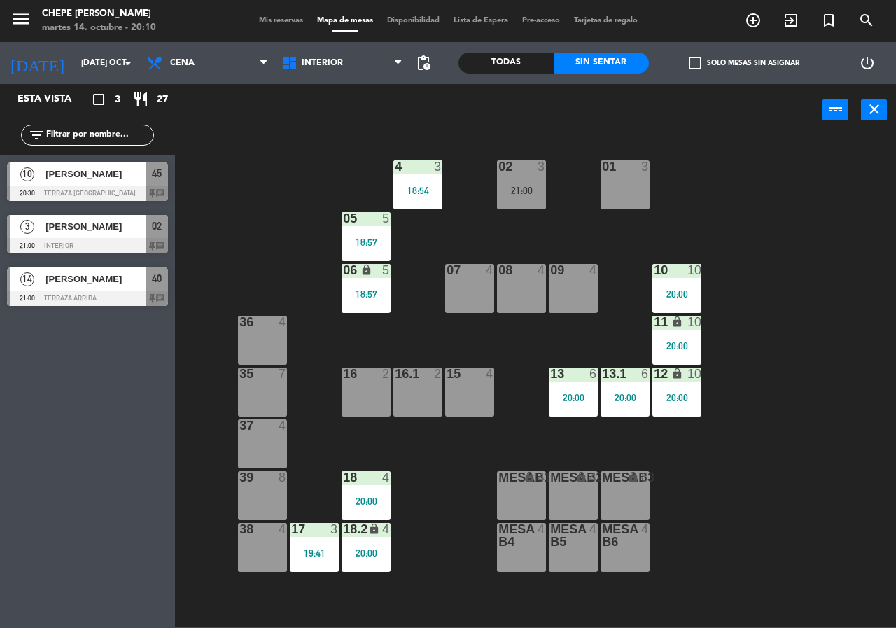
click at [525, 59] on div "Todas" at bounding box center [505, 62] width 95 height 21
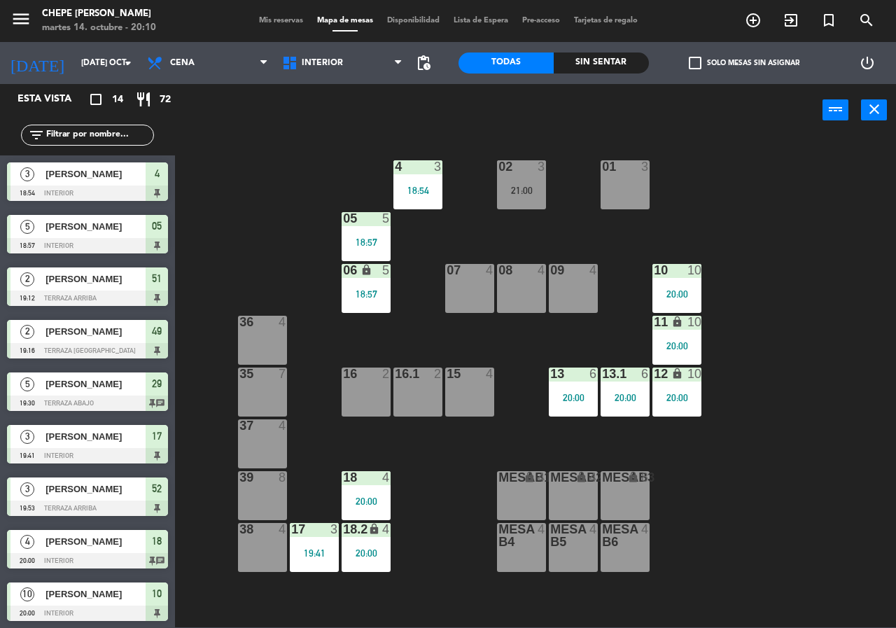
drag, startPoint x: 589, startPoint y: 294, endPoint x: 432, endPoint y: 165, distance: 203.4
click at [584, 288] on div "09 4" at bounding box center [573, 288] width 49 height 49
click at [569, 271] on div at bounding box center [573, 270] width 23 height 13
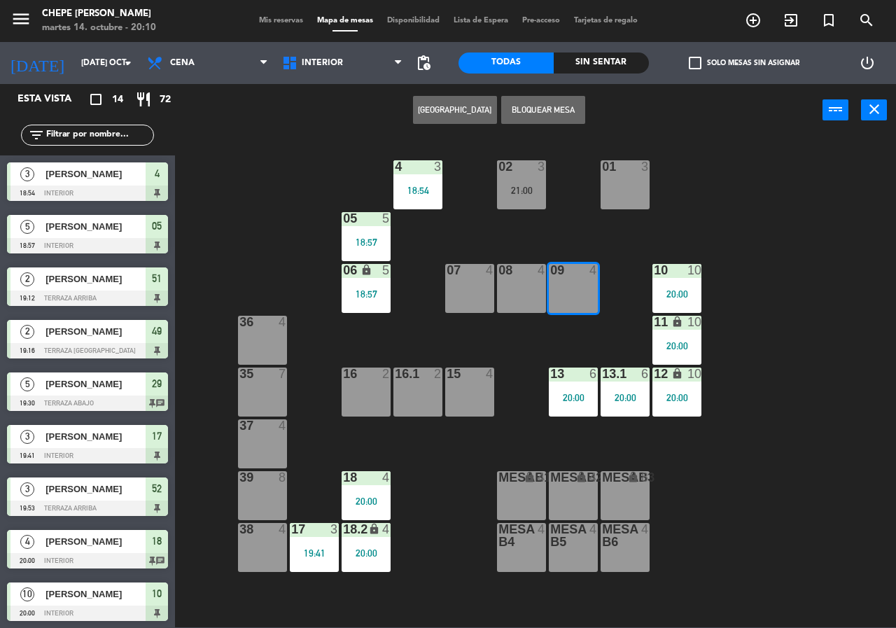
click at [474, 116] on button "[GEOGRAPHIC_DATA]" at bounding box center [455, 110] width 84 height 28
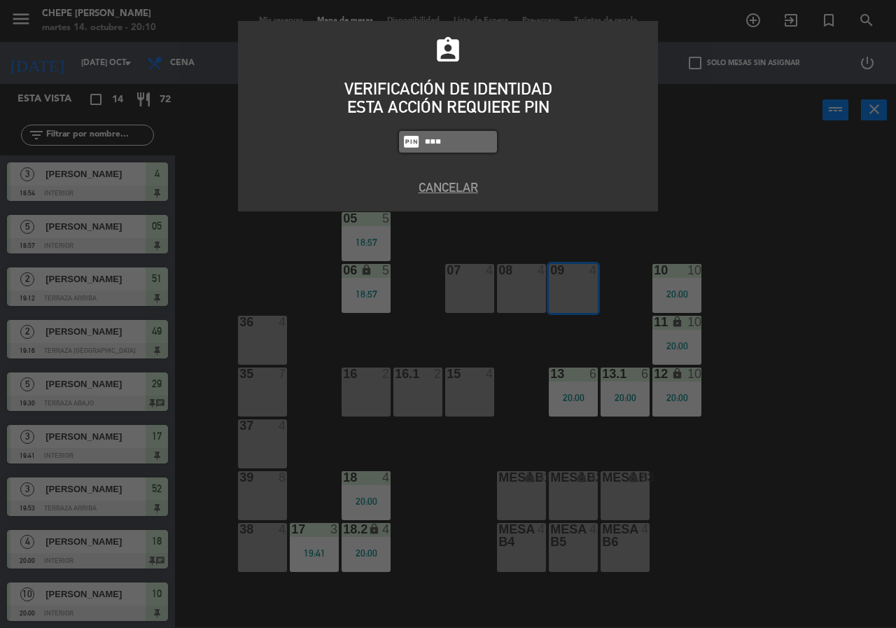
type input "5677"
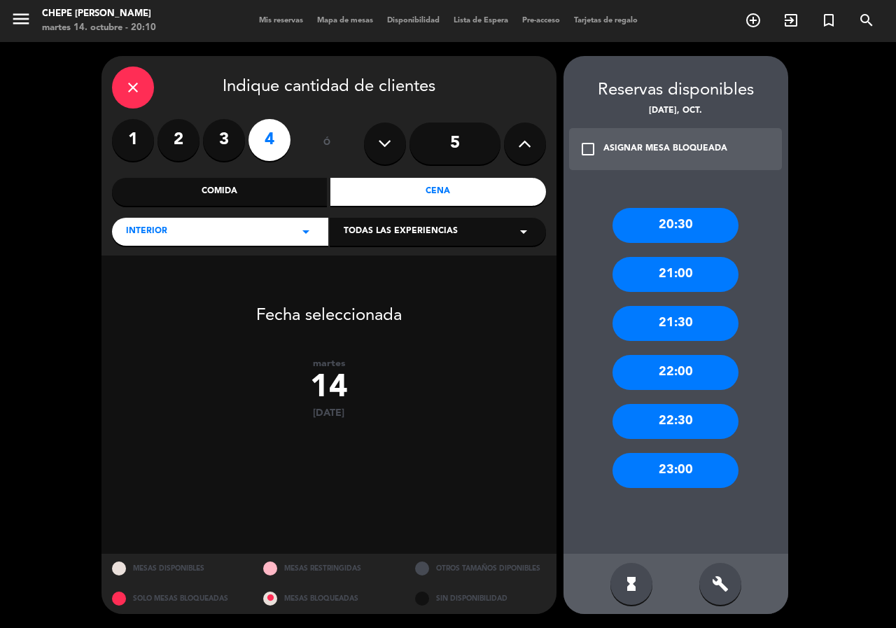
click at [704, 318] on div "21:30" at bounding box center [675, 323] width 126 height 35
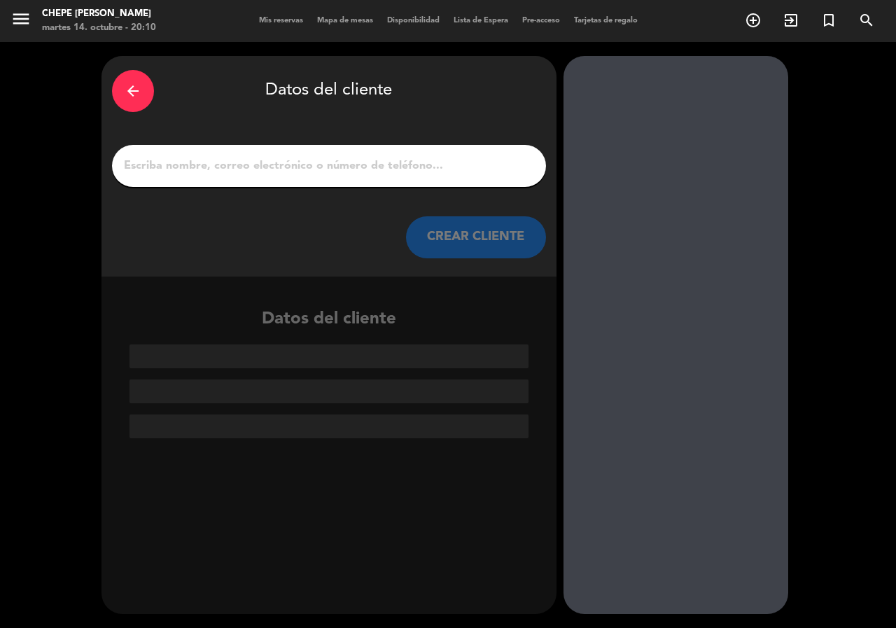
click at [236, 171] on input "1" at bounding box center [328, 166] width 413 height 20
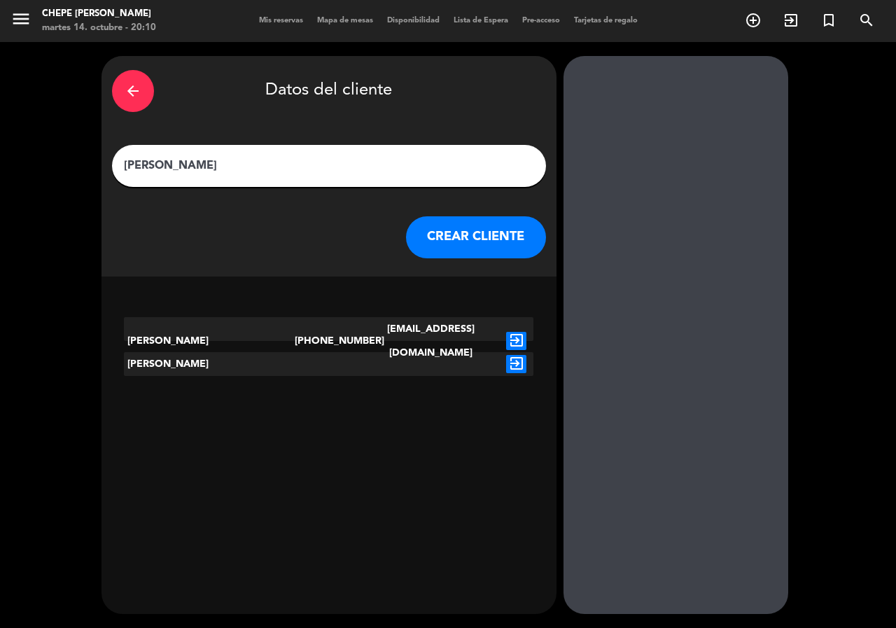
type input "Cristina Osuna"
click at [519, 332] on icon "exit_to_app" at bounding box center [516, 341] width 20 height 18
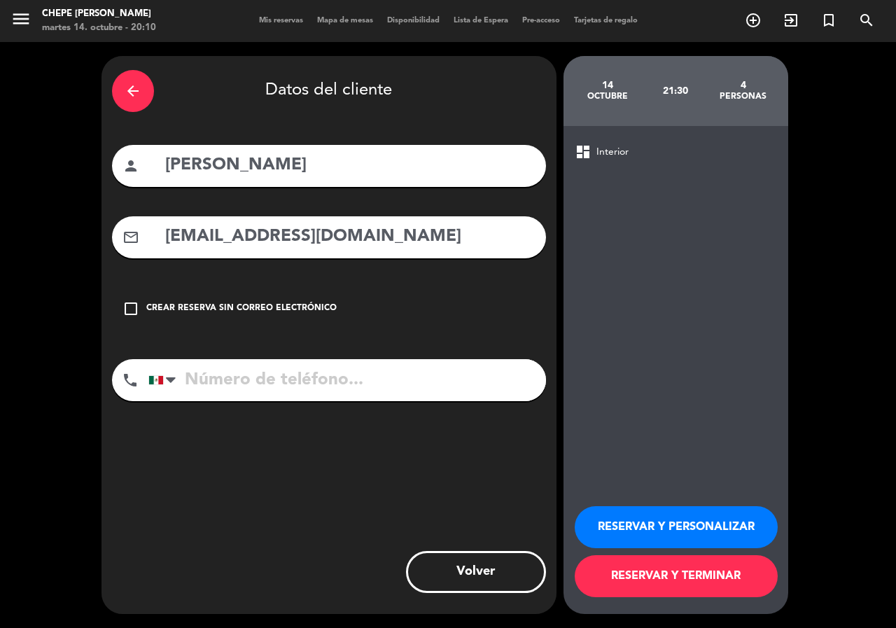
type input "+523314667447"
click at [710, 519] on button "RESERVAR Y PERSONALIZAR" at bounding box center [676, 527] width 203 height 42
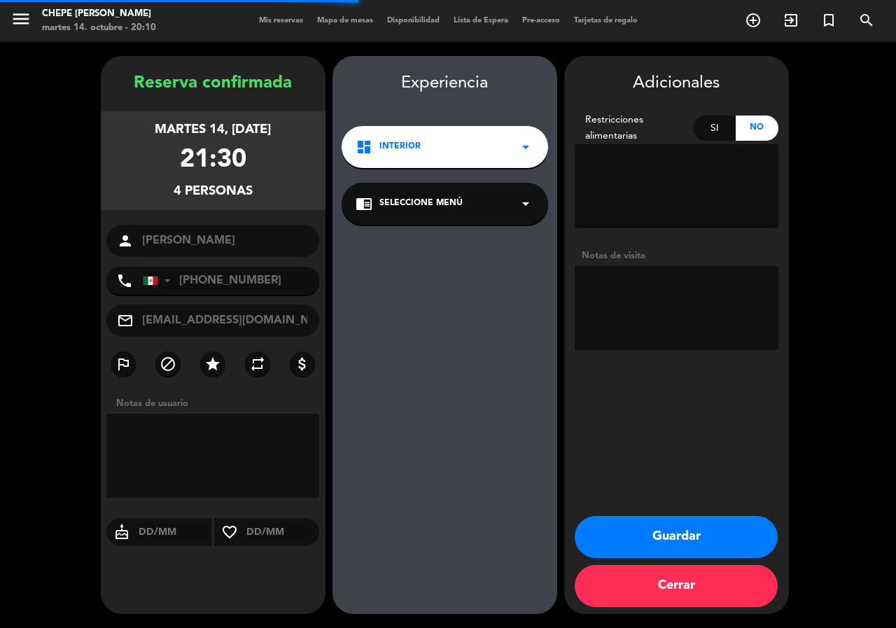
click at [647, 278] on textarea at bounding box center [677, 308] width 204 height 84
click at [644, 284] on textarea at bounding box center [677, 308] width 204 height 84
click at [654, 311] on textarea at bounding box center [677, 308] width 204 height 84
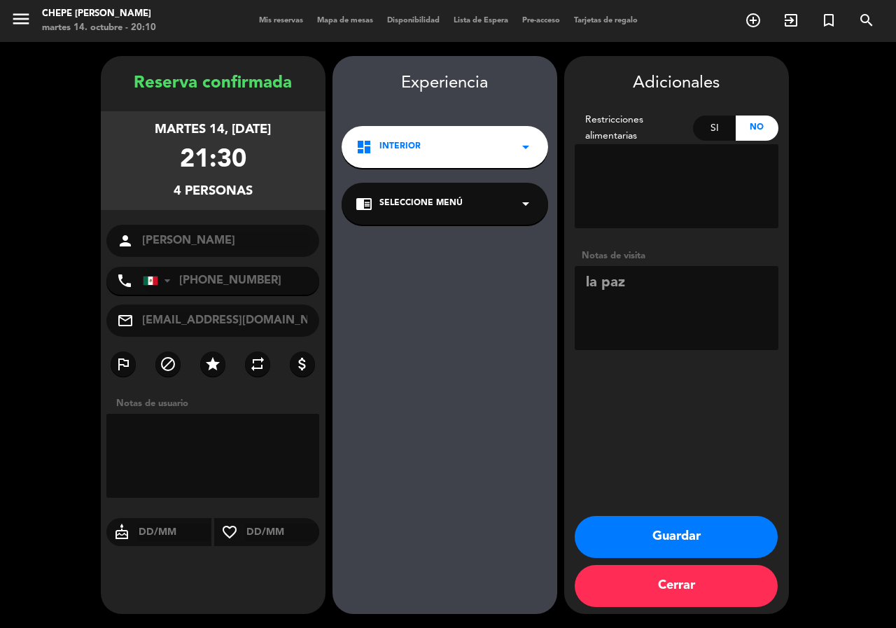
type textarea "la paz"
click at [733, 533] on button "Guardar" at bounding box center [676, 537] width 203 height 42
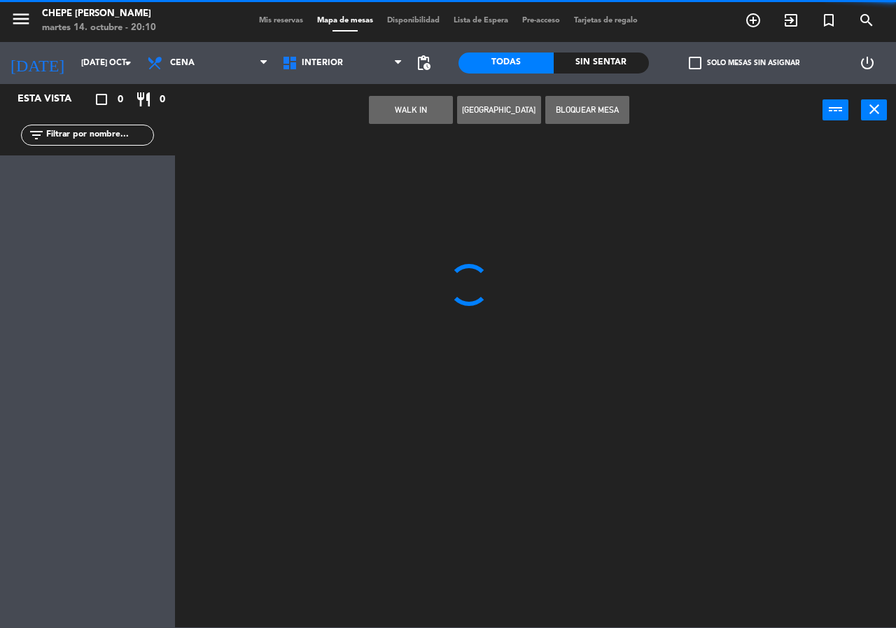
click at [94, 138] on input "text" at bounding box center [99, 134] width 108 height 15
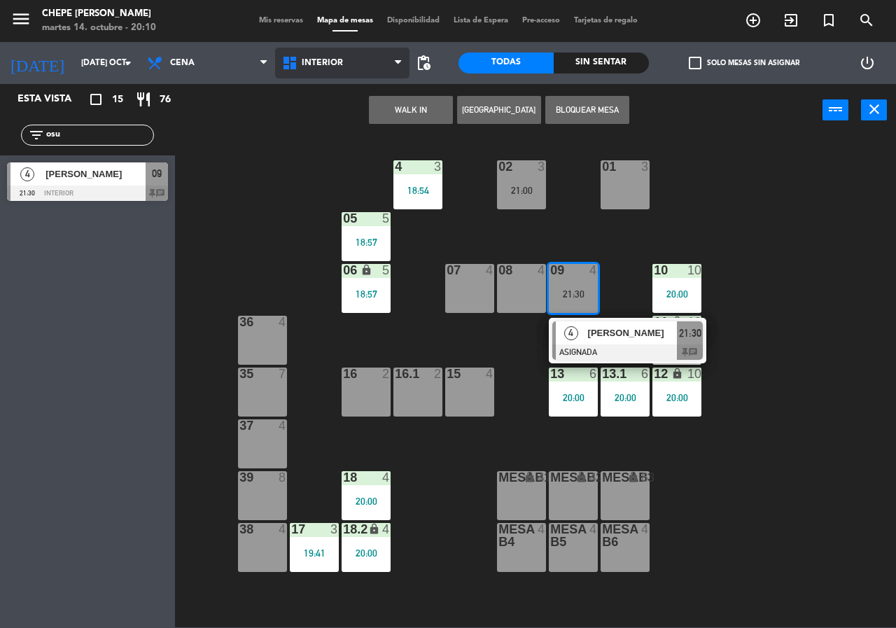
type input "osu"
click at [330, 66] on span "Interior" at bounding box center [322, 63] width 41 height 10
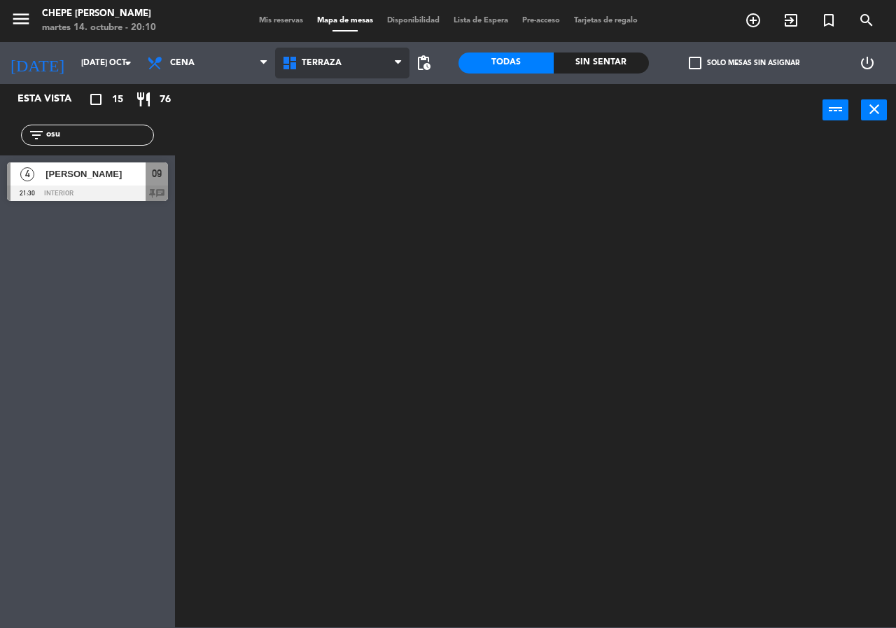
click at [323, 132] on ng-component "menu Chepe Parrilla martes 14. octubre - 20:10 Mis reservas Mapa de mesas Dispo…" at bounding box center [448, 313] width 896 height 627
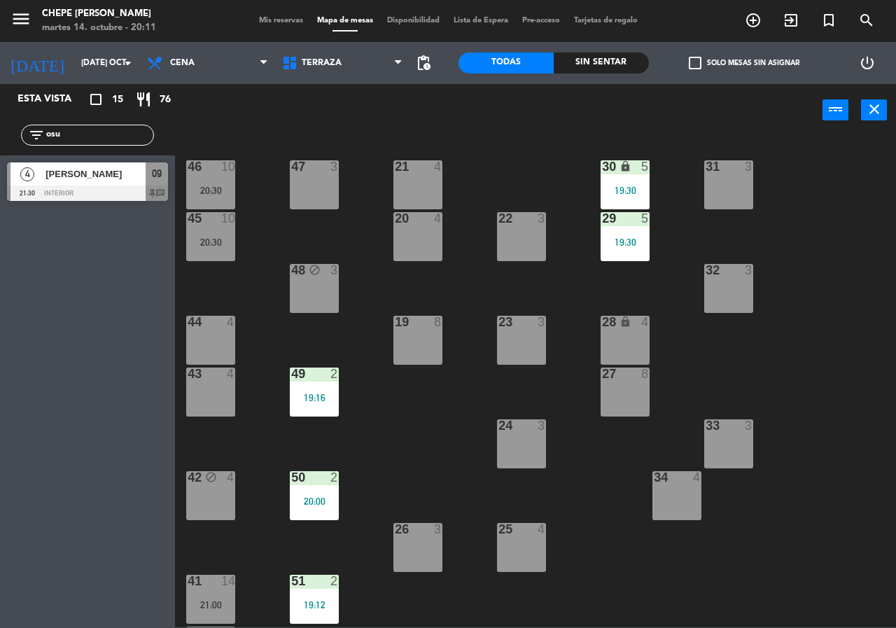
click at [95, 156] on div "4 Cristina Osuna 21:30 Interior 09 chat" at bounding box center [87, 181] width 175 height 52
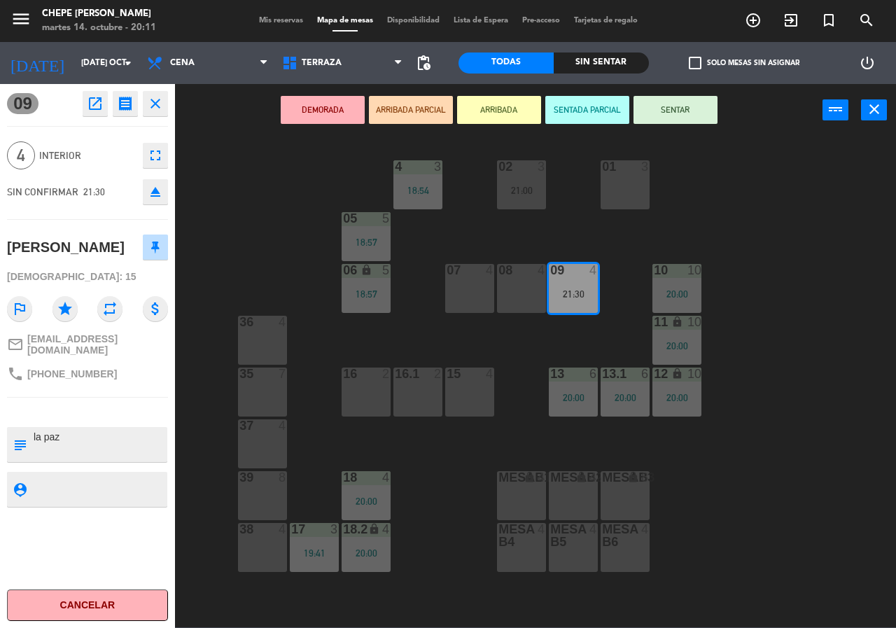
drag, startPoint x: 254, startPoint y: 170, endPoint x: 369, endPoint y: 119, distance: 126.3
click at [282, 162] on div "02 3 21:00 4 3 18:54 01 3 05 5 18:57 06 lock 5 18:57 07 4 09 4 21:30 10 10 20:0…" at bounding box center [540, 381] width 712 height 491
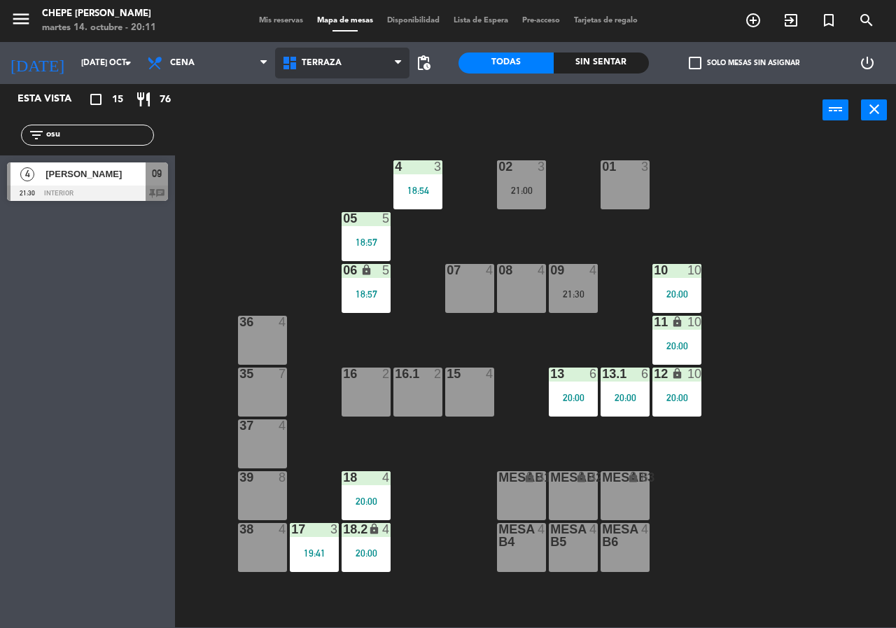
click at [347, 70] on span "Terraza" at bounding box center [342, 63] width 135 height 31
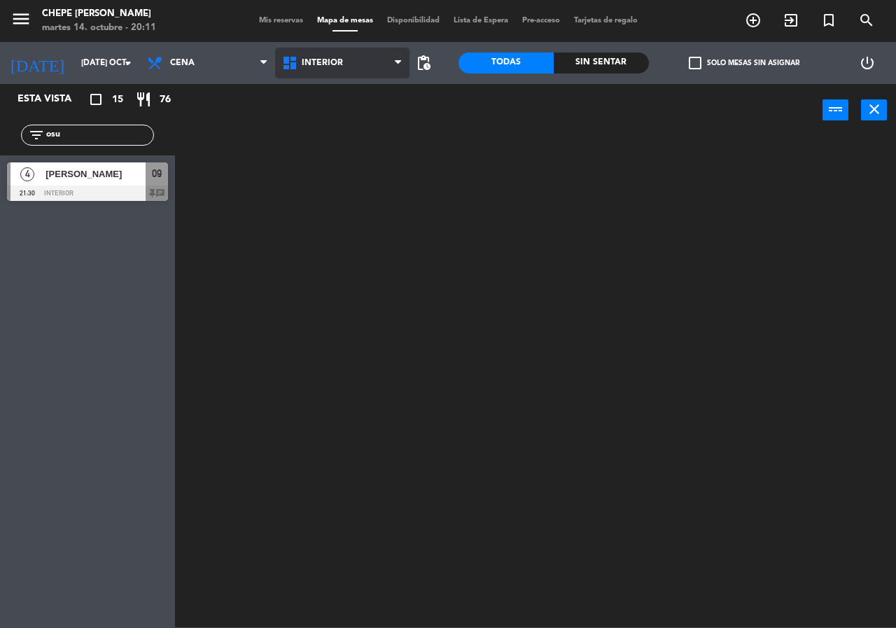
click at [361, 98] on ng-component "menu Chepe Parrilla martes 14. octubre - 20:11 Mis reservas Mapa de mesas Dispo…" at bounding box center [448, 313] width 896 height 627
click at [361, 64] on span "Interior" at bounding box center [342, 63] width 135 height 31
click at [364, 117] on ng-component "menu Chepe Parrilla martes 14. octubre - 20:11 Mis reservas Mapa de mesas Dispo…" at bounding box center [448, 313] width 896 height 627
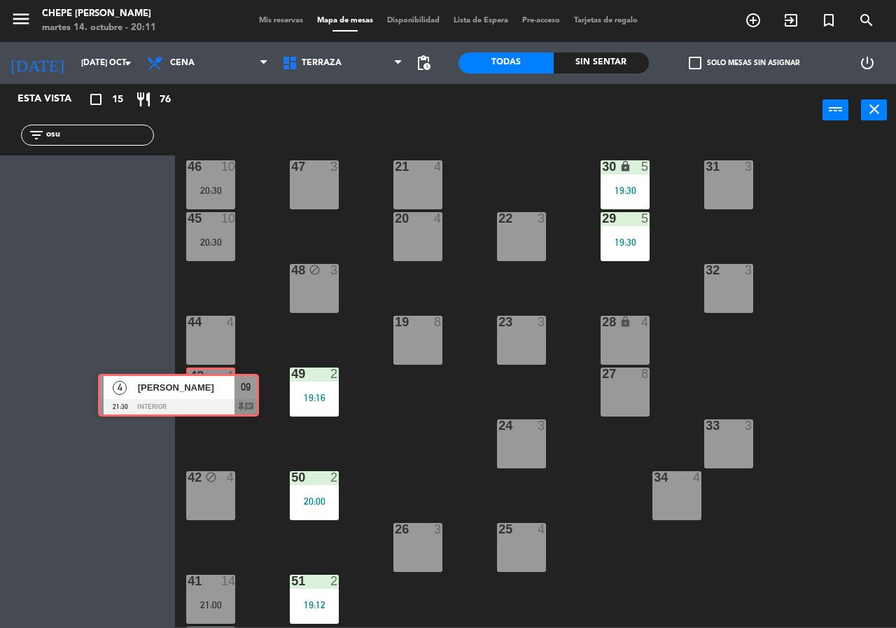
drag, startPoint x: 111, startPoint y: 186, endPoint x: 203, endPoint y: 395, distance: 228.4
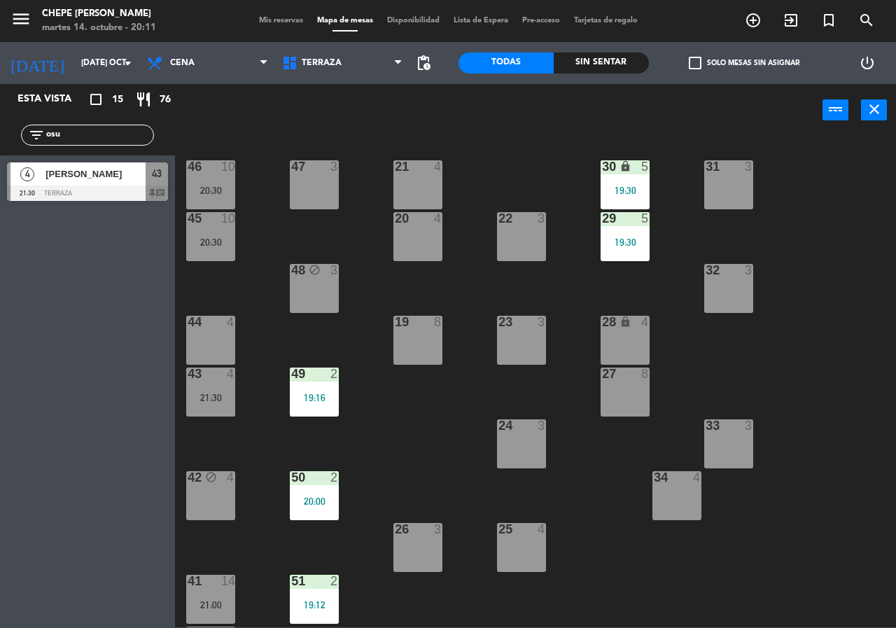
click at [202, 394] on div "21:30" at bounding box center [210, 398] width 49 height 10
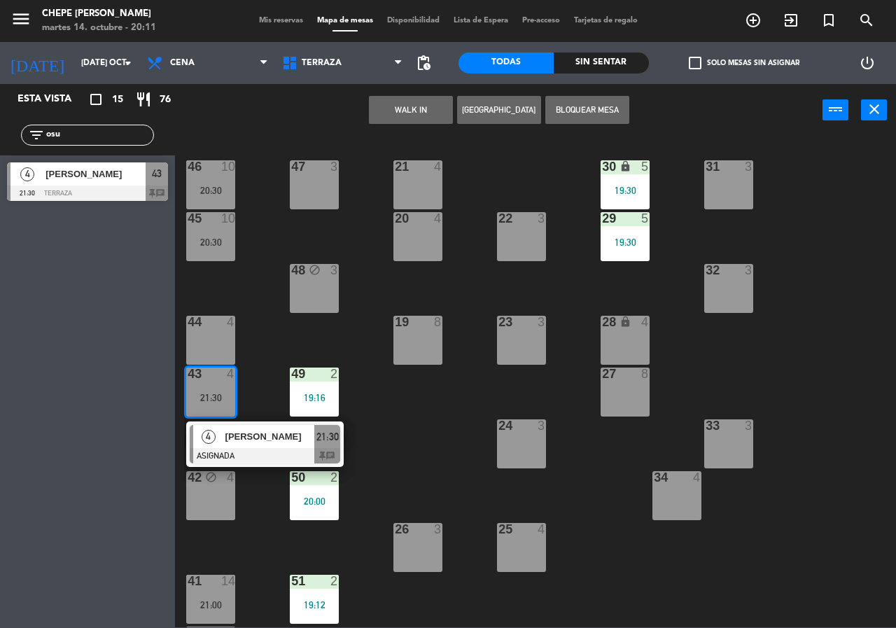
click at [241, 449] on div at bounding box center [265, 455] width 150 height 15
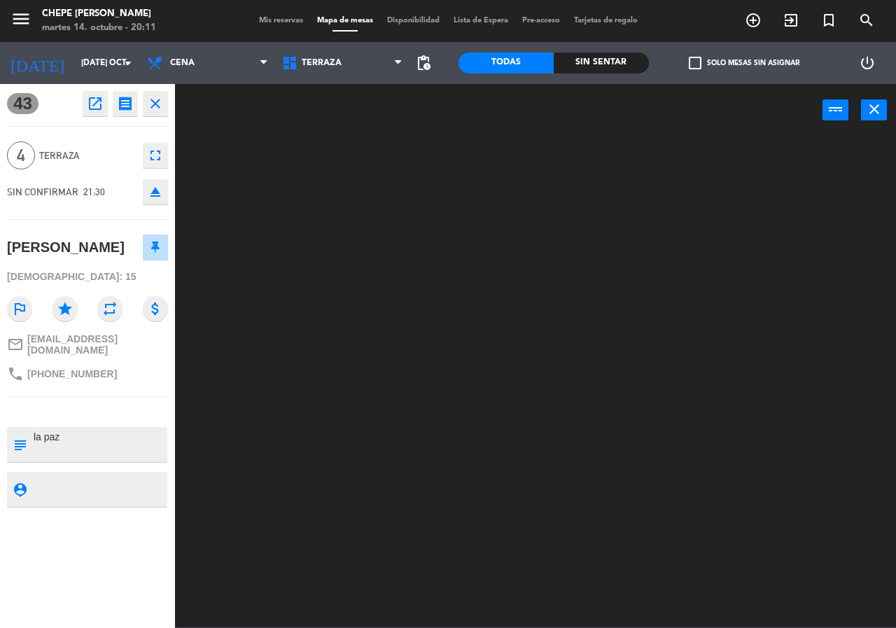
click at [249, 459] on div at bounding box center [540, 381] width 712 height 491
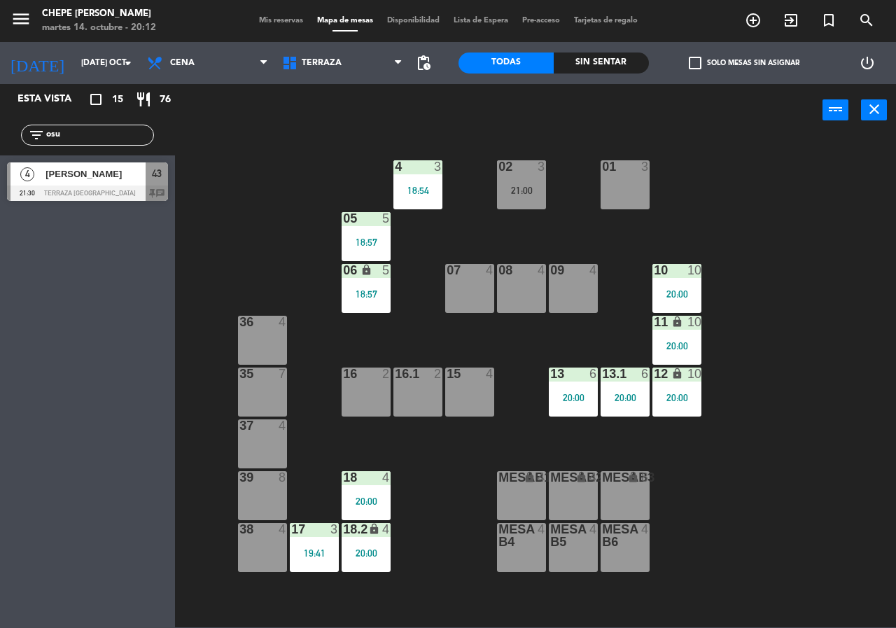
click at [85, 125] on div "filter_list osu" at bounding box center [87, 135] width 133 height 21
click at [87, 134] on input "osu" at bounding box center [99, 134] width 108 height 15
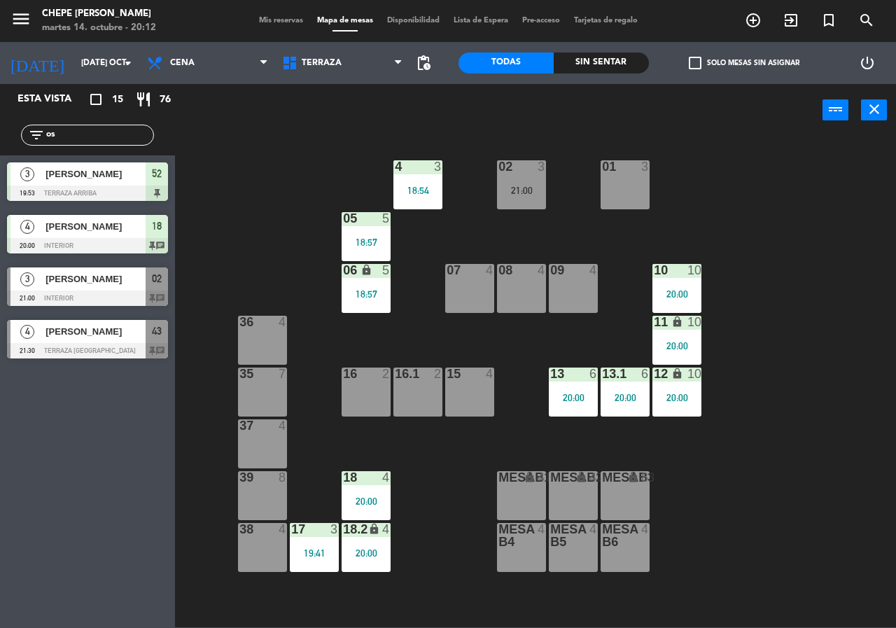
type input "o"
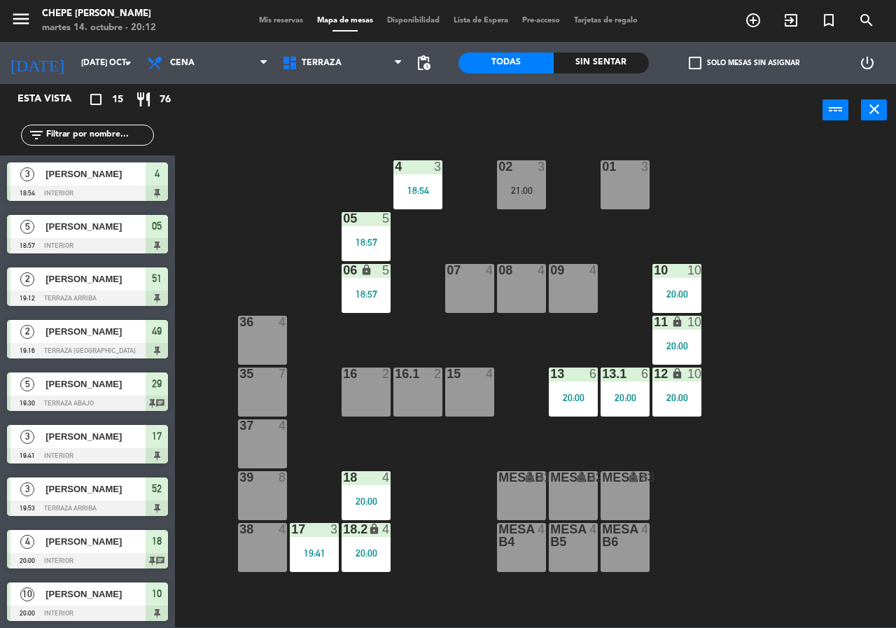
click at [782, 407] on div "02 3 21:00 4 3 18:54 01 3 05 5 18:57 06 lock 5 18:57 07 4 09 4 10 10 20:00 08 4…" at bounding box center [540, 381] width 712 height 491
click at [588, 55] on div "Sin sentar" at bounding box center [601, 62] width 95 height 21
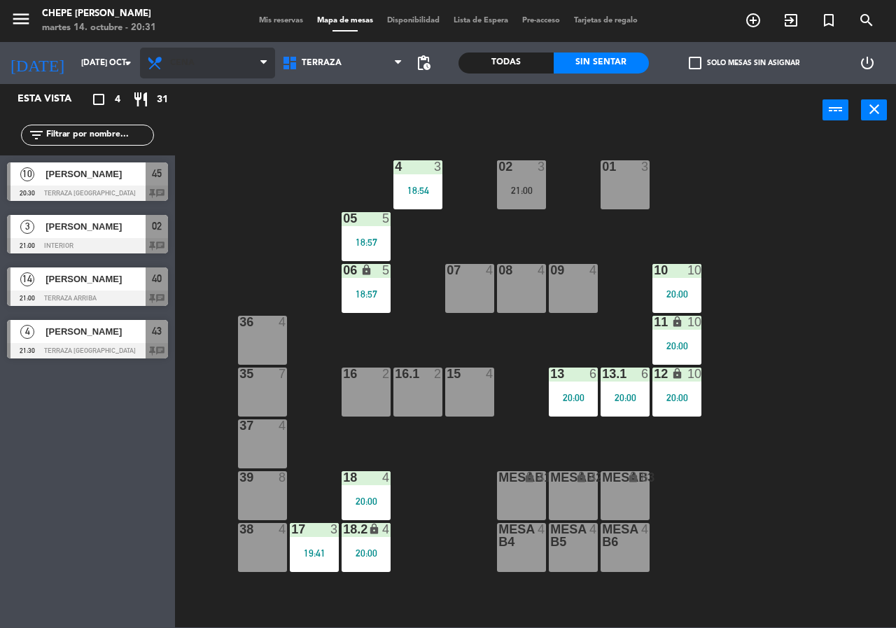
click at [240, 64] on span "Cena" at bounding box center [207, 63] width 135 height 31
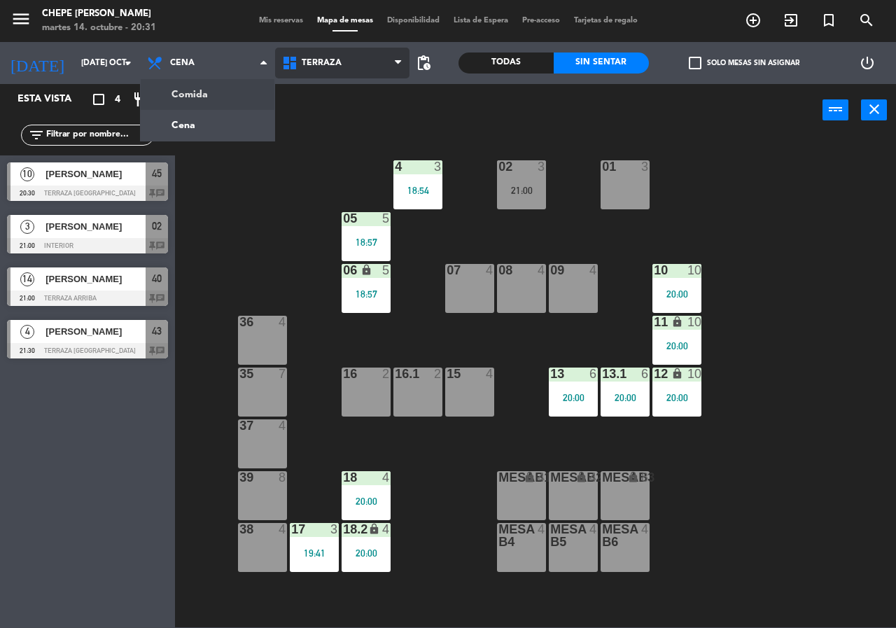
click at [350, 48] on span "Terraza" at bounding box center [342, 63] width 135 height 31
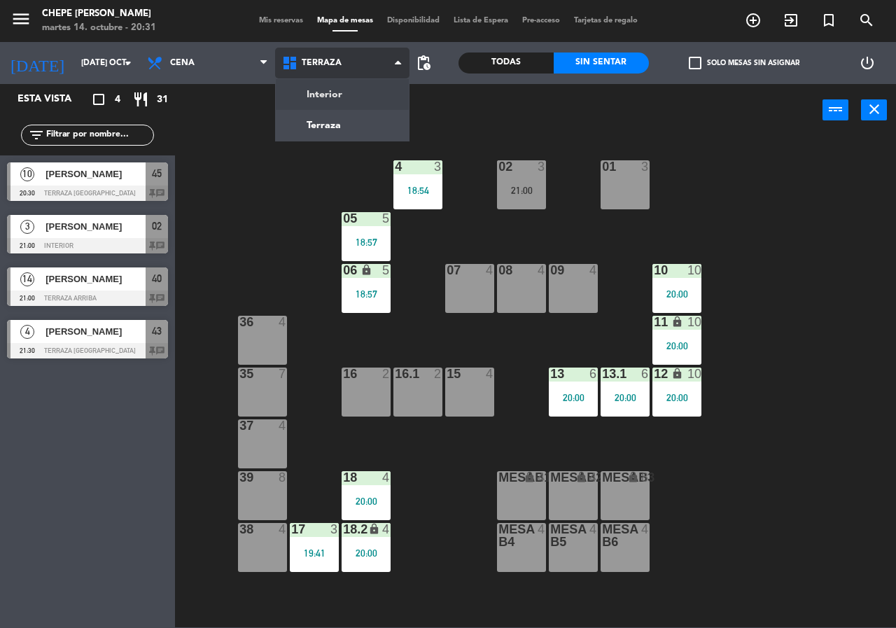
click at [346, 86] on ng-component "menu Chepe Parrilla martes 14. octubre - 20:31 Mis reservas Mapa de mesas Dispo…" at bounding box center [448, 313] width 896 height 627
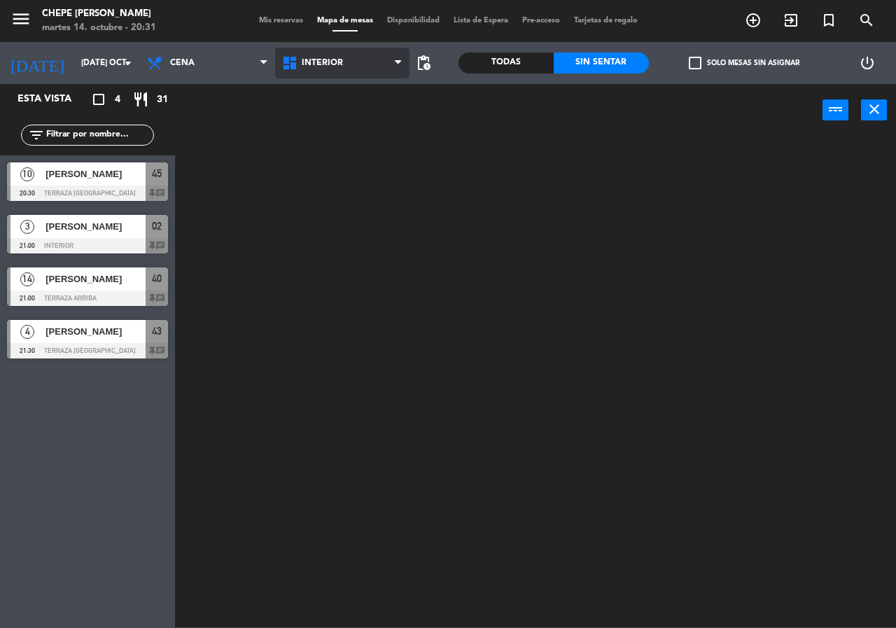
drag, startPoint x: 350, startPoint y: 59, endPoint x: 361, endPoint y: 133, distance: 74.3
click at [350, 62] on span "Interior" at bounding box center [342, 63] width 135 height 31
click at [361, 133] on ng-component "menu Chepe Parrilla martes 14. octubre - 20:31 Mis reservas Mapa de mesas Dispo…" at bounding box center [448, 313] width 896 height 627
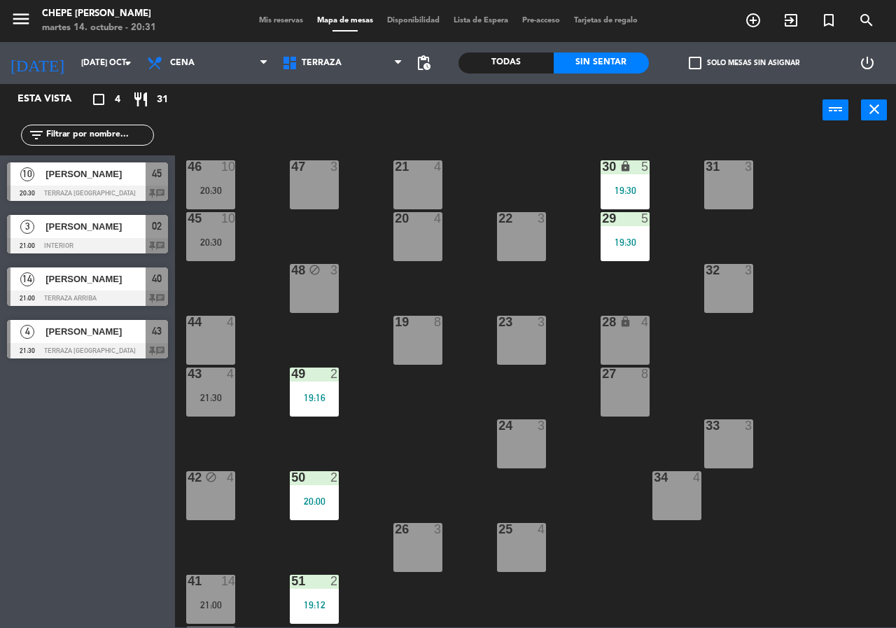
click at [420, 235] on div "20 4" at bounding box center [417, 236] width 49 height 49
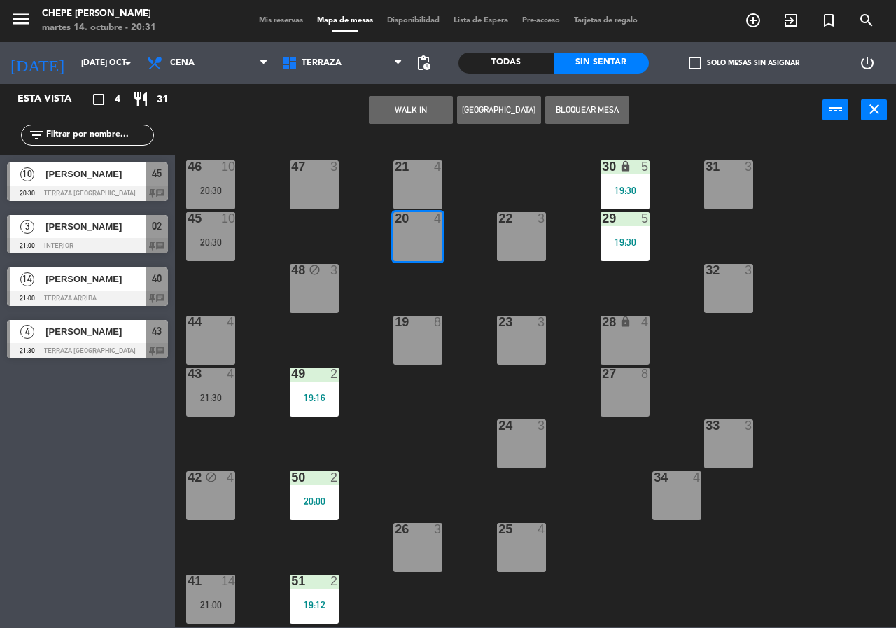
click at [487, 110] on button "[GEOGRAPHIC_DATA]" at bounding box center [499, 110] width 84 height 28
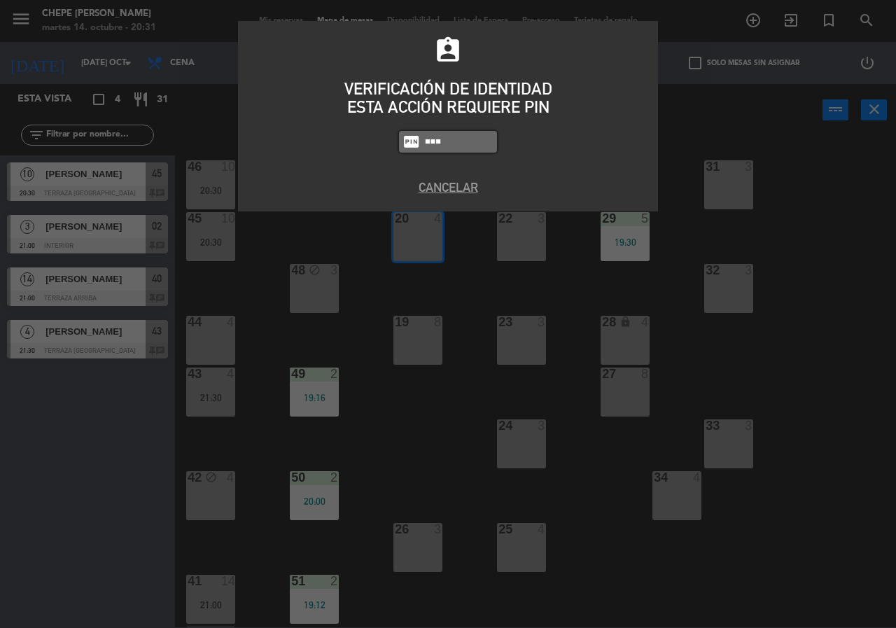
type input "5677"
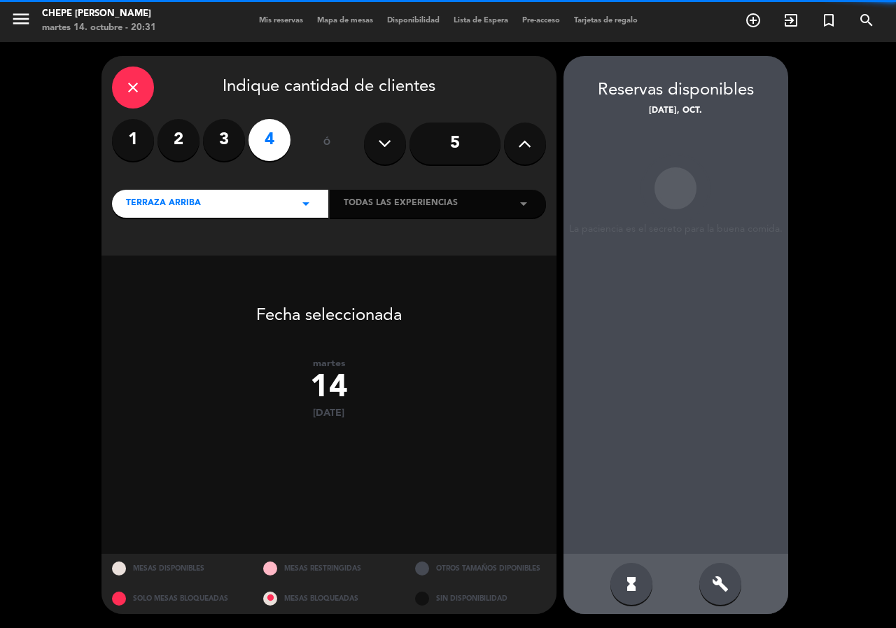
click at [455, 146] on input "5" at bounding box center [454, 143] width 91 height 42
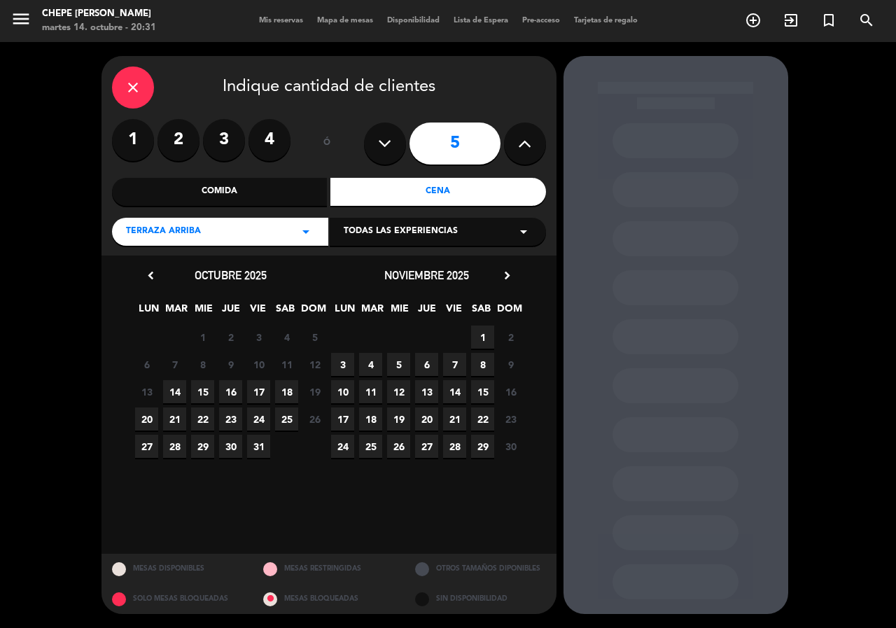
click at [158, 388] on div "13 14 15 16 17 18 19 Cerrado" at bounding box center [231, 391] width 196 height 27
click at [177, 393] on span "14" at bounding box center [174, 391] width 23 height 23
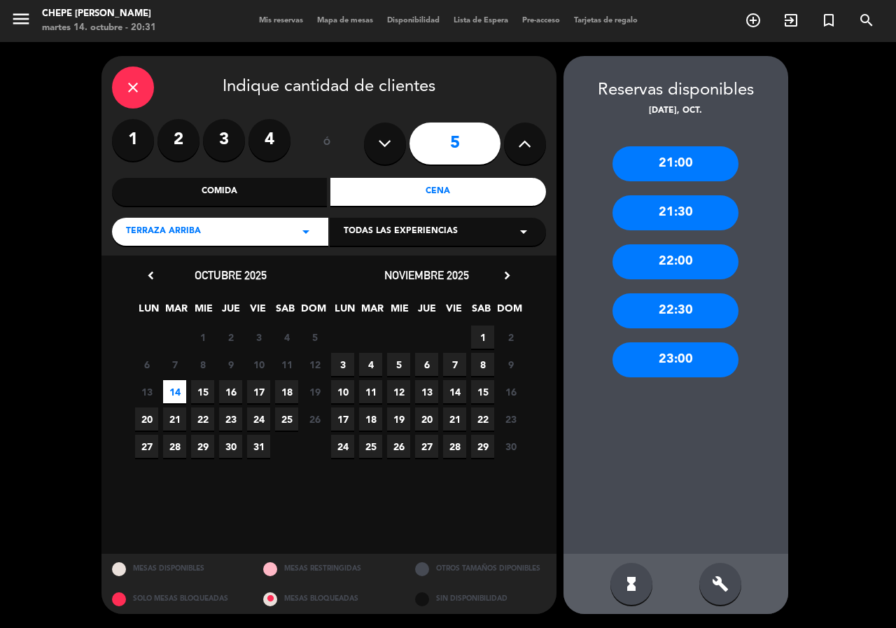
drag, startPoint x: 693, startPoint y: 206, endPoint x: 655, endPoint y: 212, distance: 38.2
click at [689, 208] on div "21:30" at bounding box center [675, 212] width 126 height 35
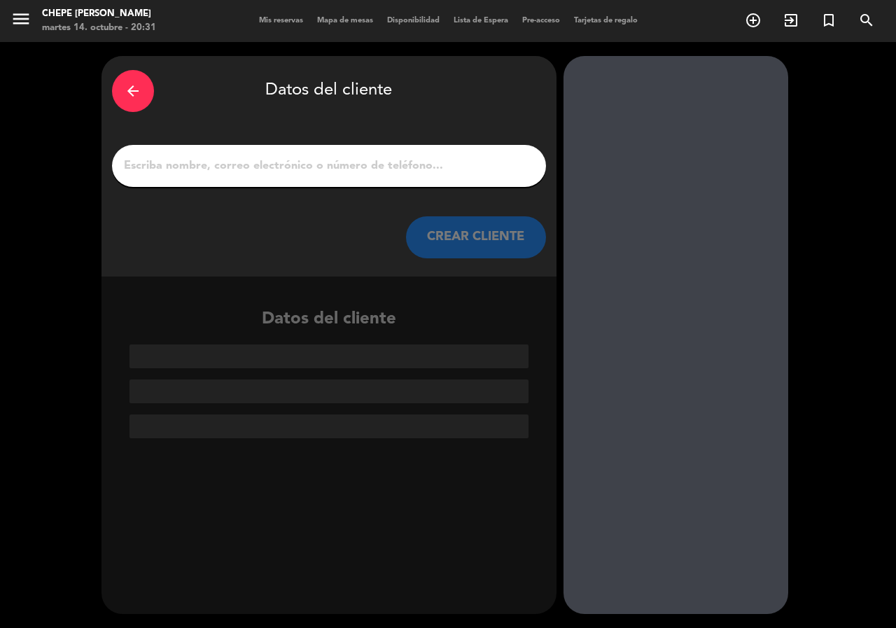
click at [335, 172] on input "1" at bounding box center [328, 166] width 413 height 20
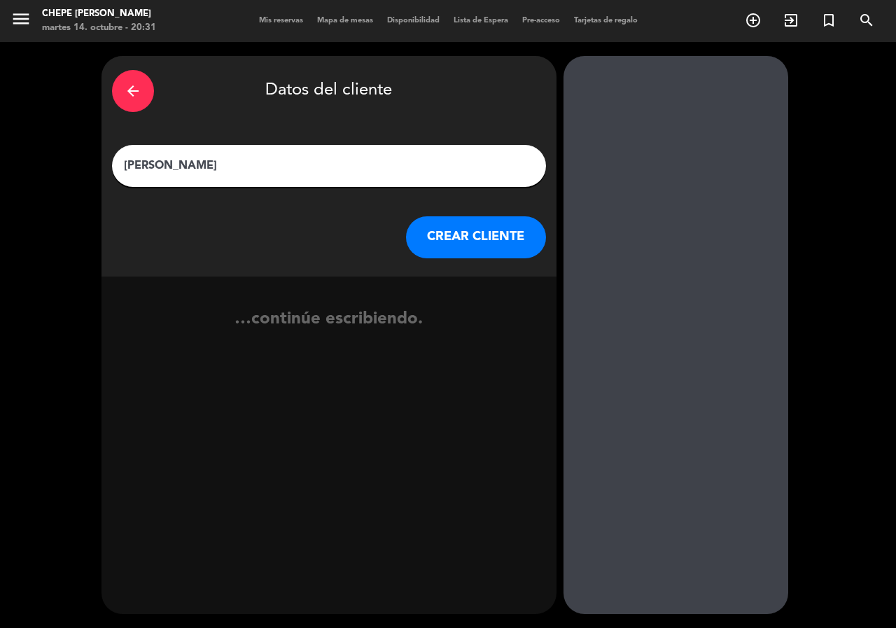
type input "Lidia Jaramillo"
click at [447, 246] on button "CREAR CLIENTE" at bounding box center [476, 237] width 140 height 42
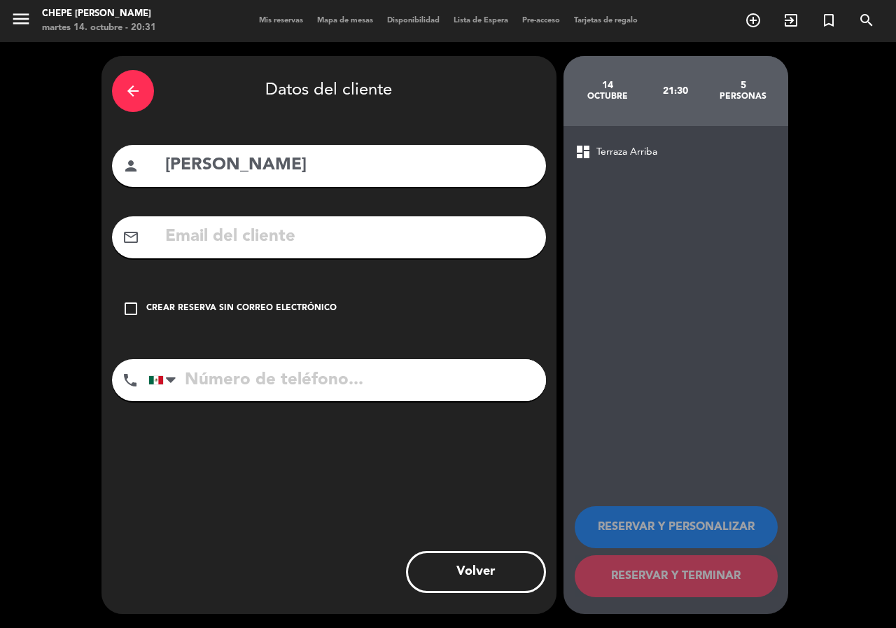
click at [421, 391] on input "tel" at bounding box center [346, 380] width 397 height 42
type input "3121377408"
click at [313, 313] on div "Crear reserva sin correo electrónico" at bounding box center [241, 309] width 190 height 14
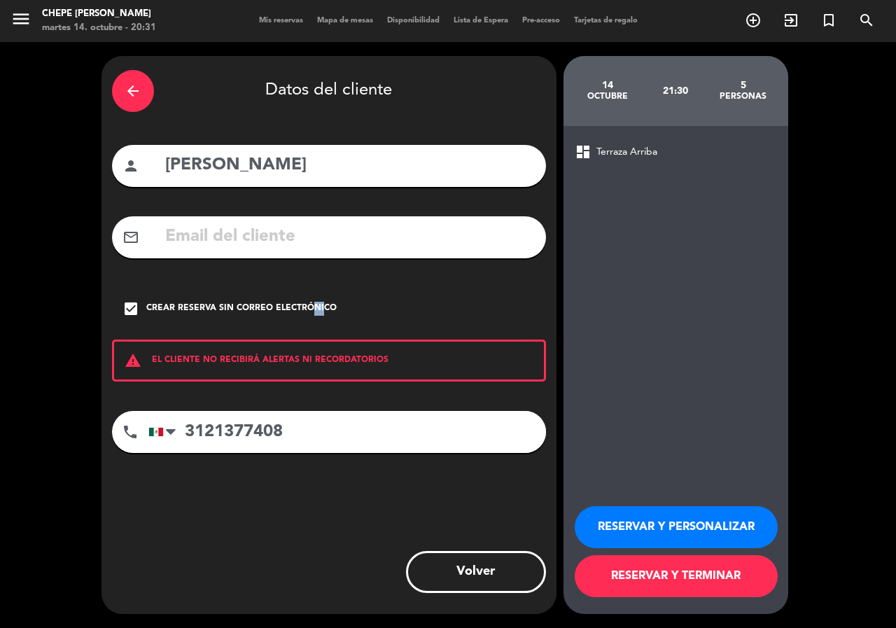
click at [673, 528] on button "RESERVAR Y PERSONALIZAR" at bounding box center [676, 527] width 203 height 42
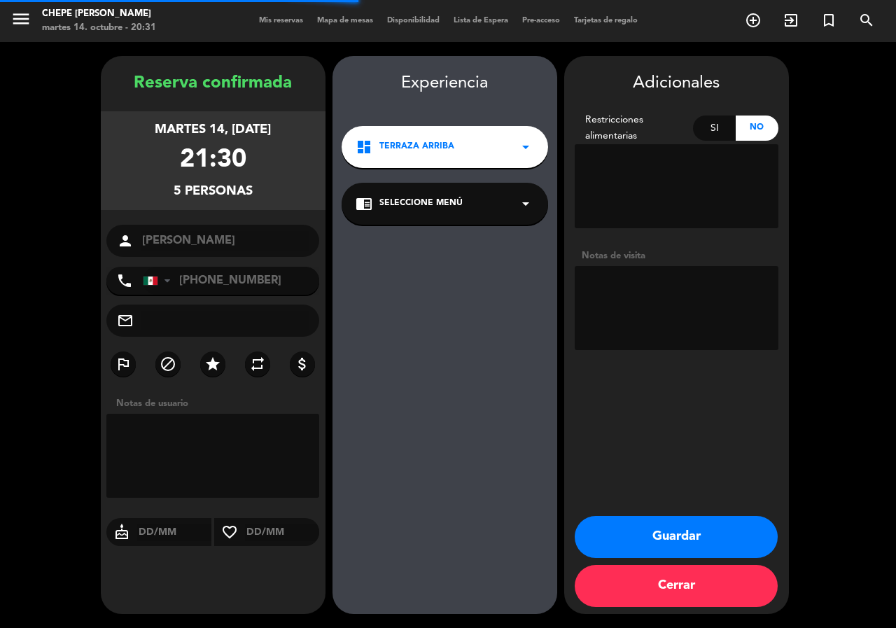
click at [632, 267] on textarea at bounding box center [677, 308] width 204 height 84
type textarea "TERRAZA"
click at [696, 540] on button "Guardar" at bounding box center [676, 537] width 203 height 42
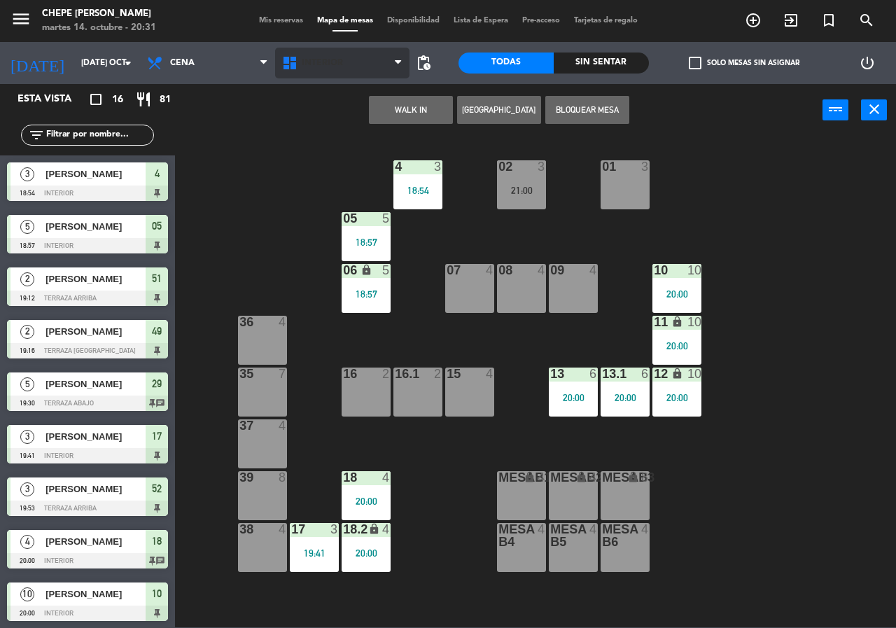
click at [344, 64] on span "Interior" at bounding box center [342, 63] width 135 height 31
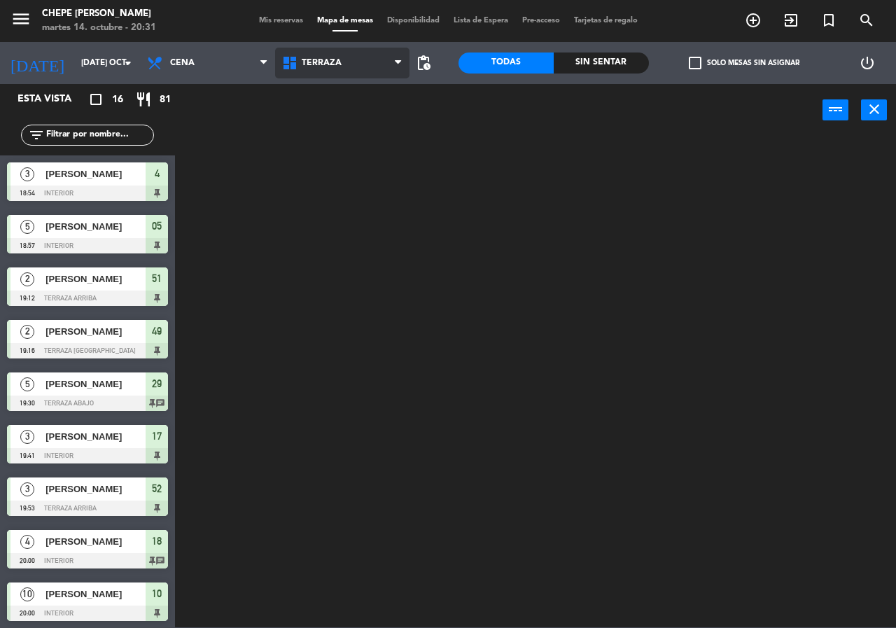
click at [317, 124] on ng-component "menu Chepe Parrilla martes 14. octubre - 20:31 Mis reservas Mapa de mesas Dispo…" at bounding box center [448, 313] width 896 height 627
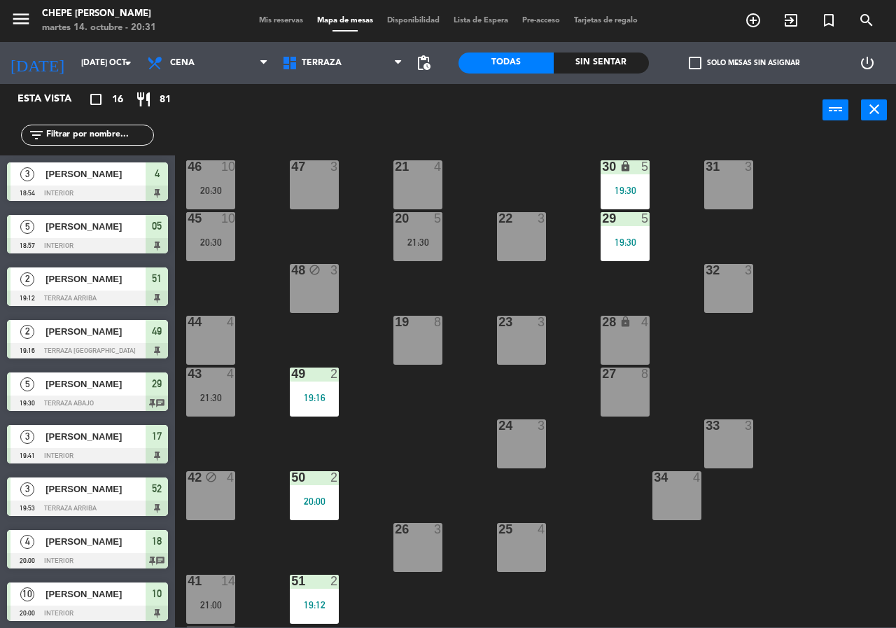
click at [423, 220] on div at bounding box center [418, 218] width 23 height 13
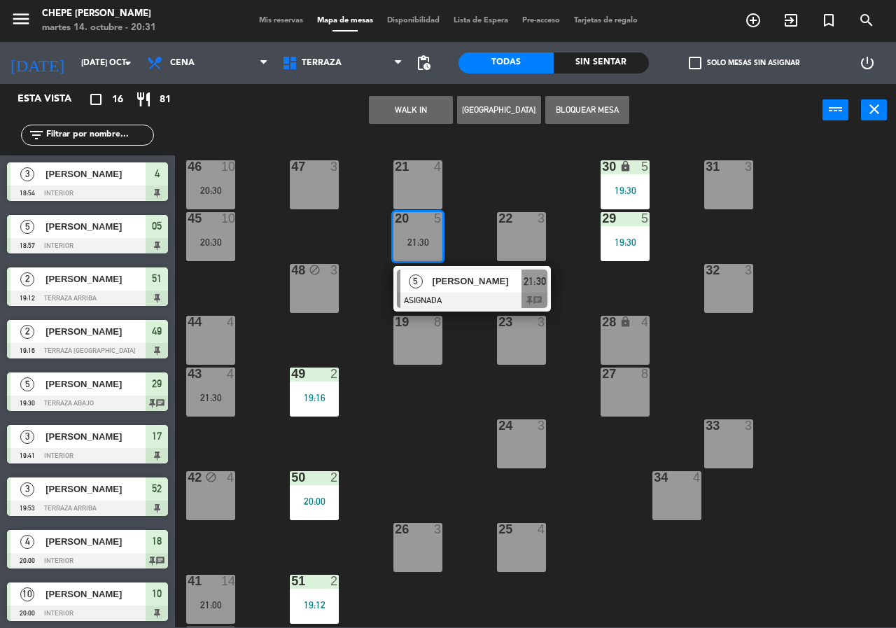
click at [490, 303] on div at bounding box center [472, 300] width 150 height 15
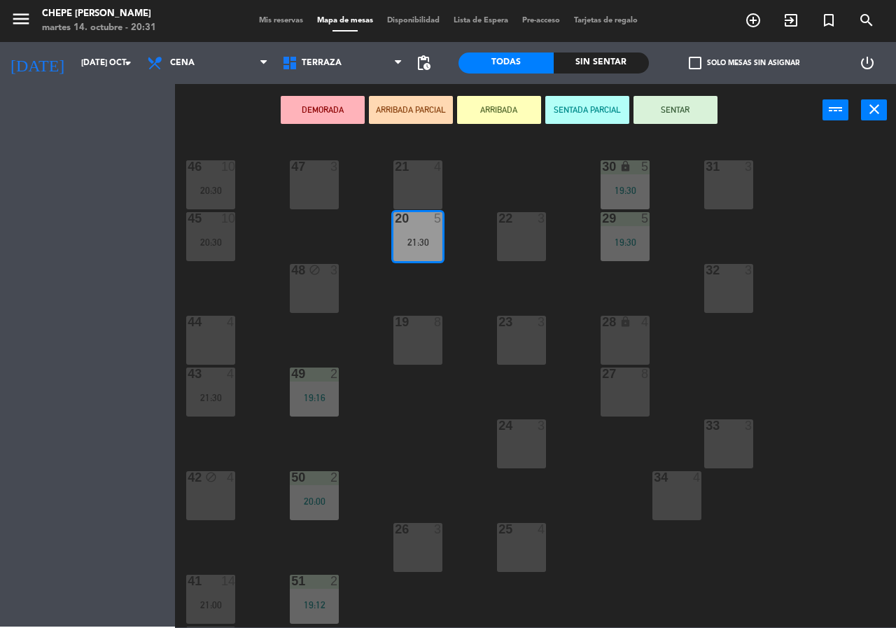
click at [421, 187] on div "21 4" at bounding box center [417, 184] width 49 height 49
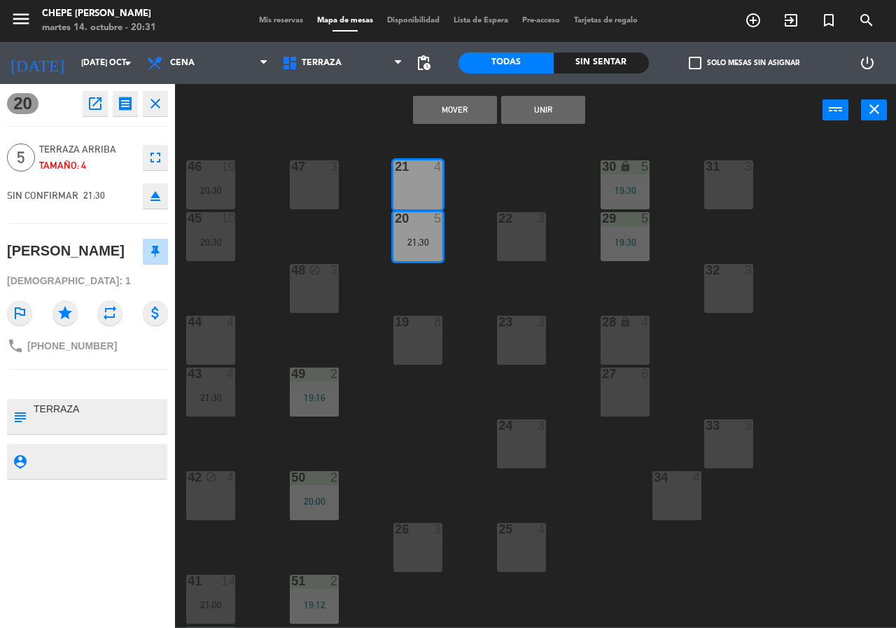
click at [586, 108] on div "Mover Unir power_input close" at bounding box center [498, 110] width 647 height 53
click at [556, 119] on div "Mover Unir power_input close" at bounding box center [498, 110] width 647 height 53
click at [560, 111] on button "Unir" at bounding box center [543, 110] width 84 height 28
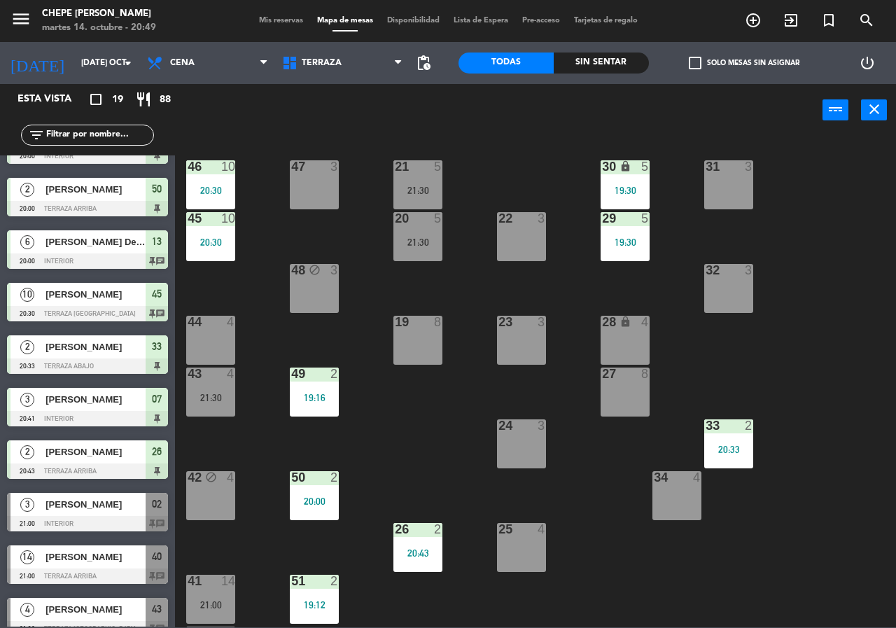
scroll to position [458, 0]
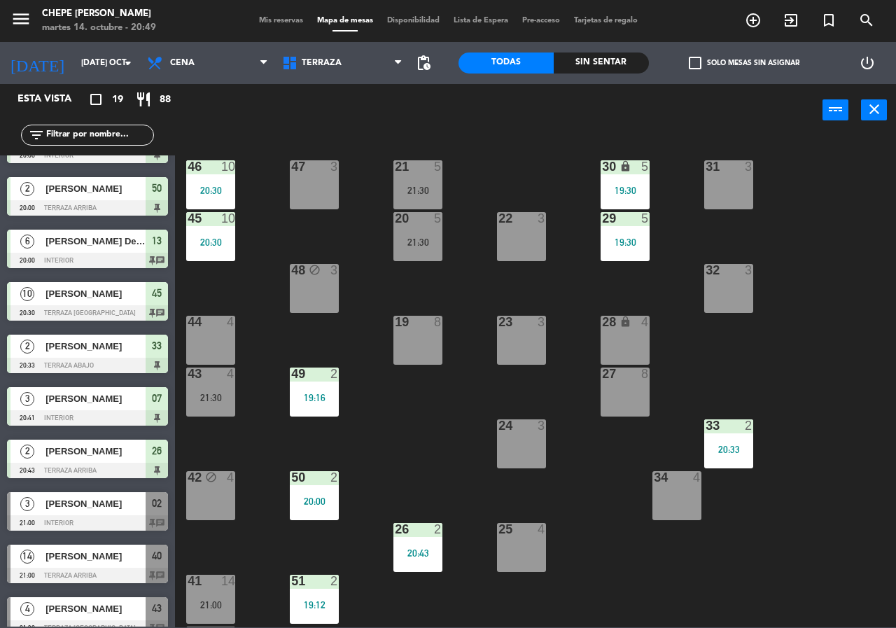
click at [623, 53] on div "Sin sentar" at bounding box center [601, 62] width 95 height 21
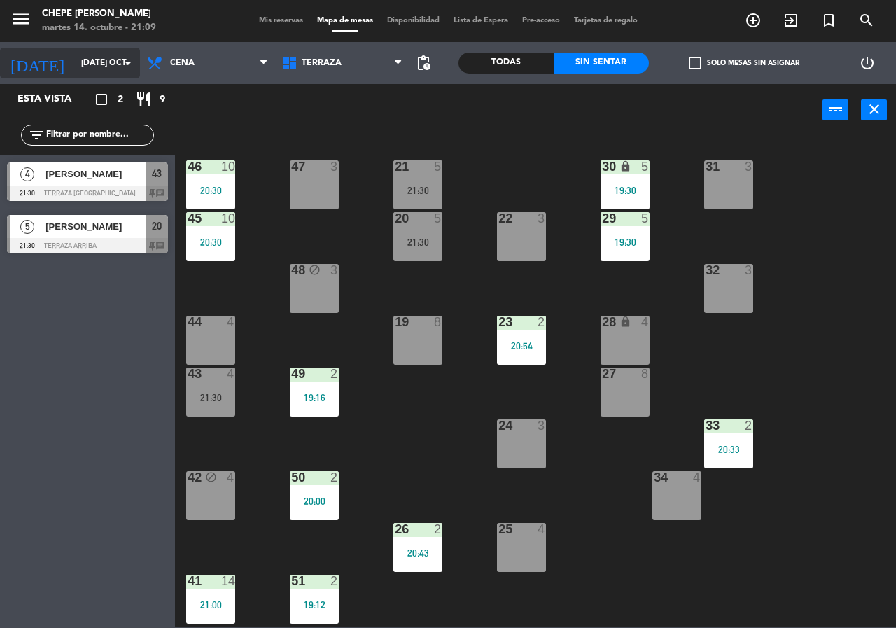
click at [124, 52] on input "[DATE]" at bounding box center [129, 63] width 111 height 24
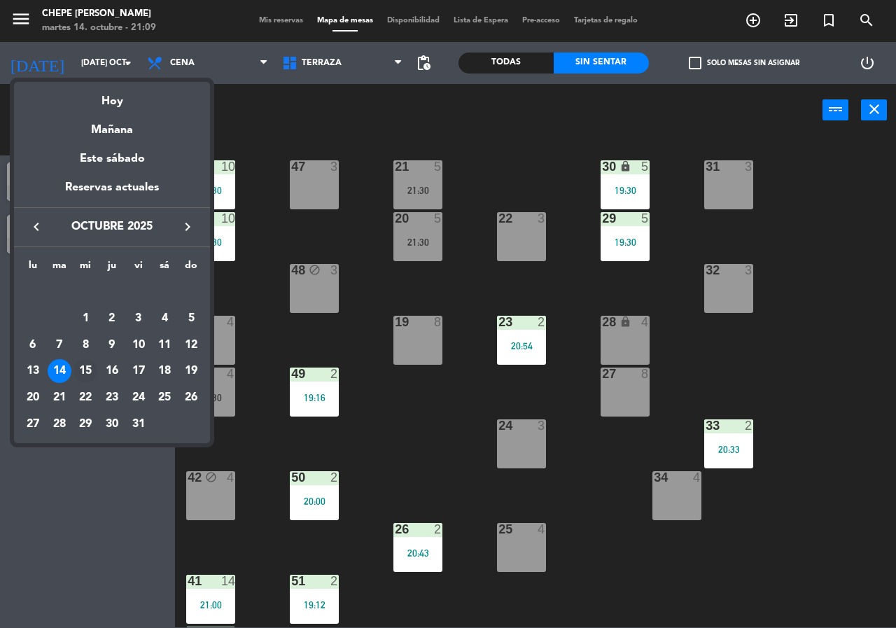
click at [92, 368] on div "15" at bounding box center [85, 371] width 24 height 24
type input "[DATE]"
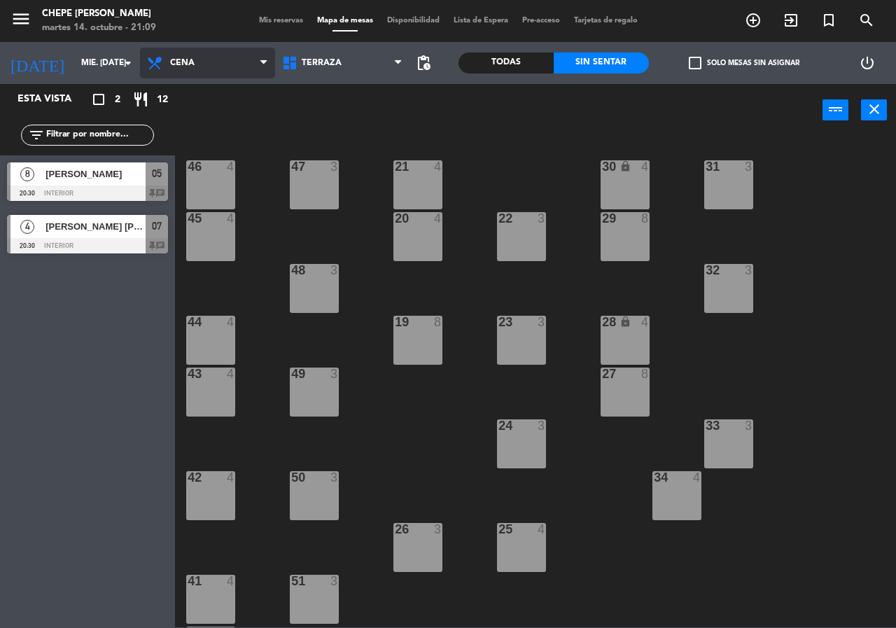
click at [202, 55] on span "Cena" at bounding box center [207, 63] width 135 height 31
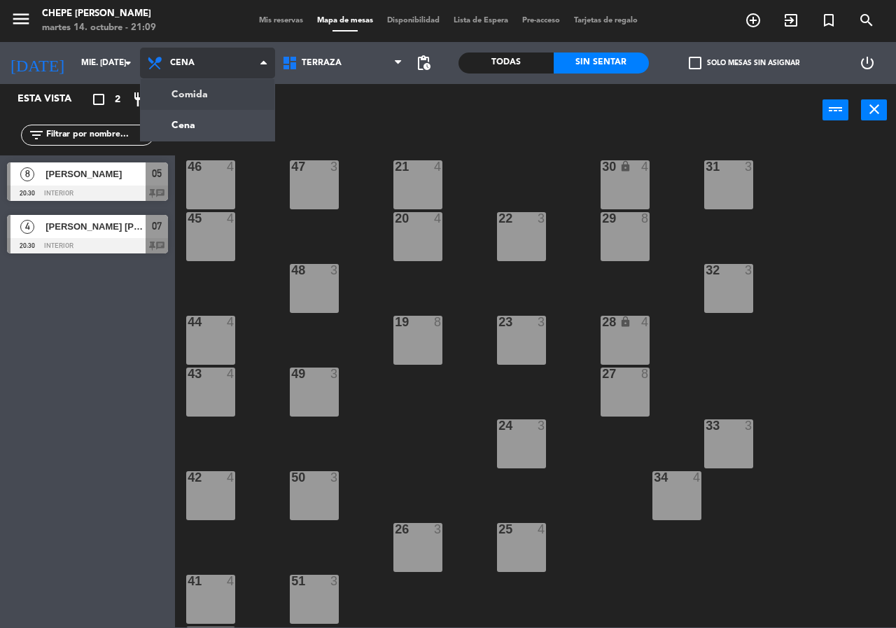
click at [209, 85] on ng-component "menu Chepe Parrilla martes 14. octubre - 21:09 Mis reservas Mapa de mesas Dispo…" at bounding box center [448, 313] width 896 height 627
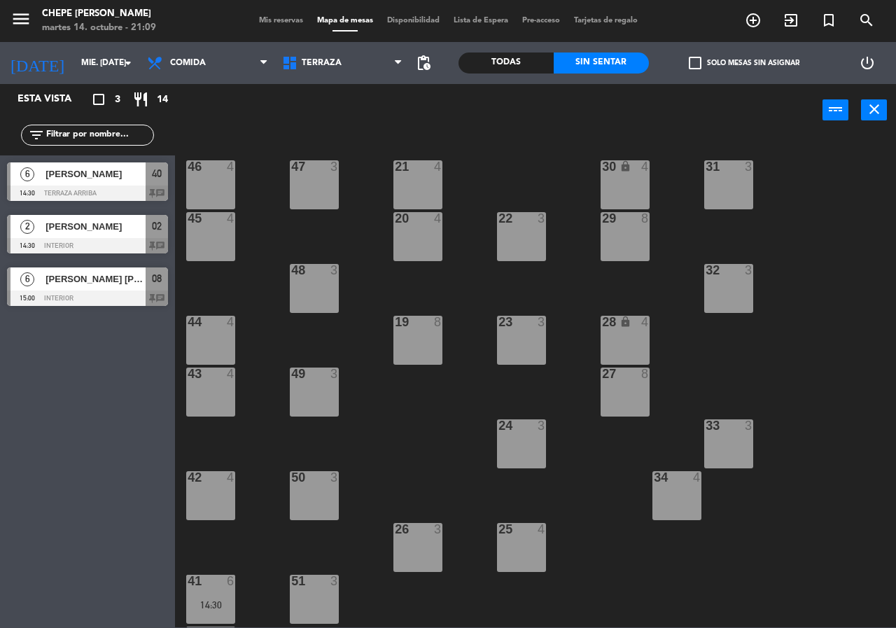
click at [139, 241] on div at bounding box center [87, 245] width 161 height 15
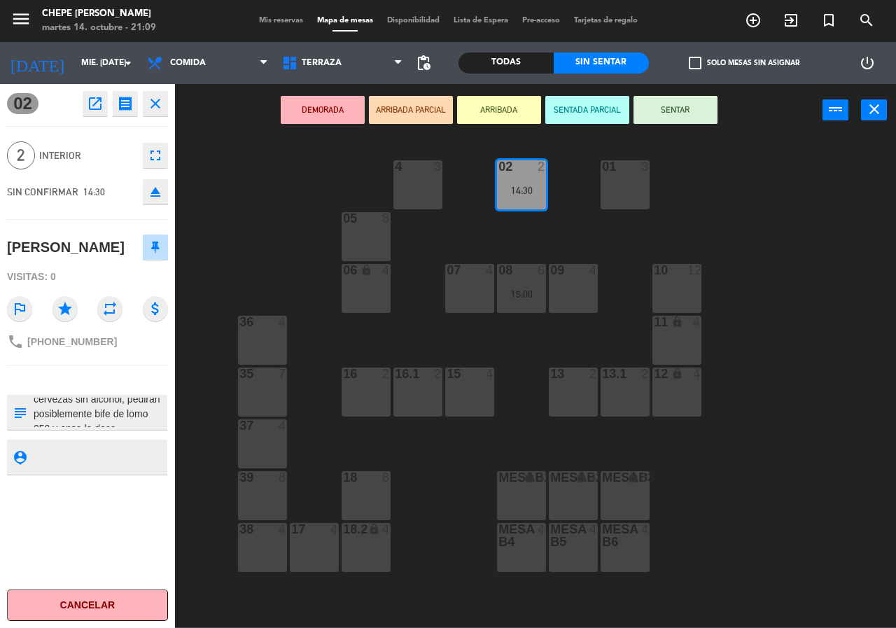
scroll to position [59, 0]
click at [95, 109] on icon "open_in_new" at bounding box center [95, 103] width 17 height 17
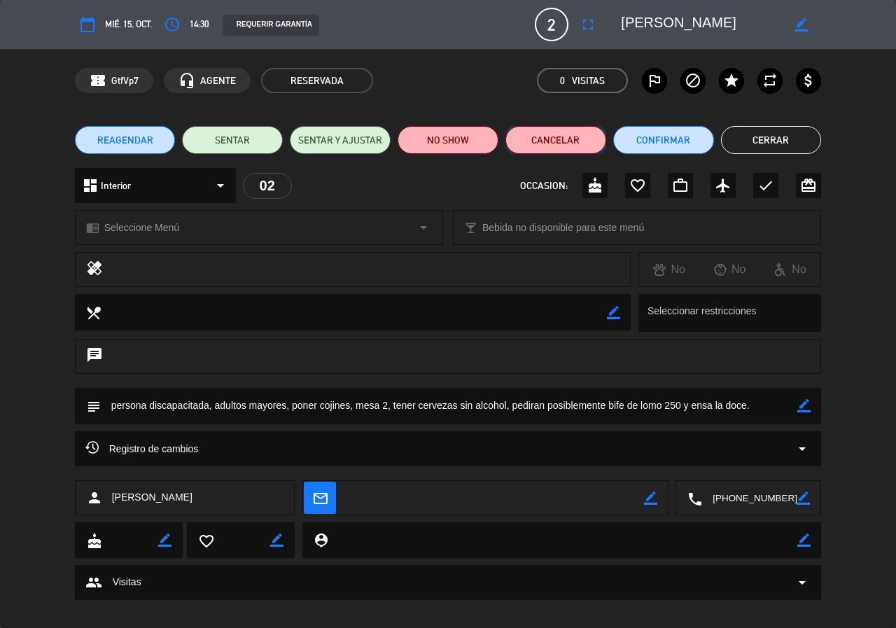
click at [575, 139] on button "Cancelar" at bounding box center [555, 140] width 101 height 28
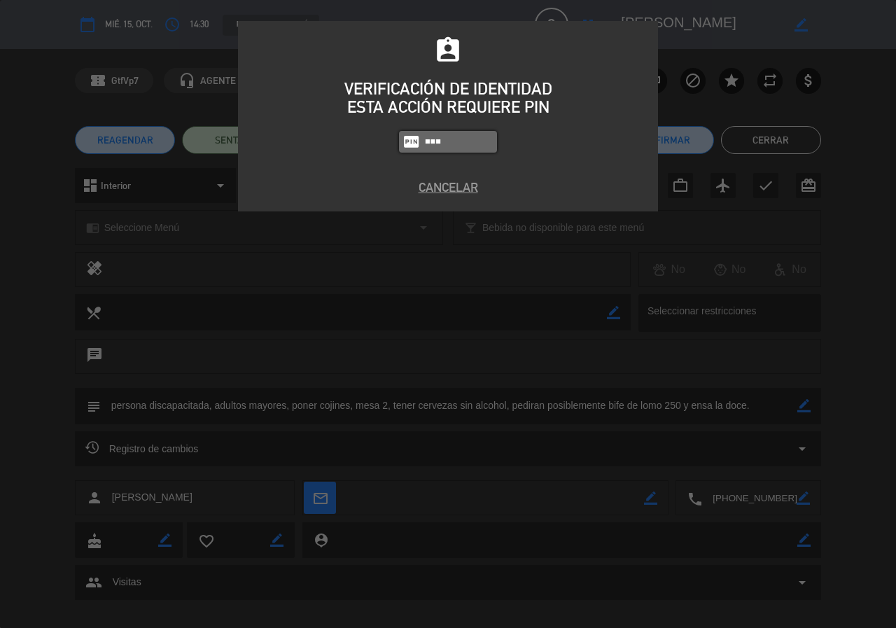
type input "5677"
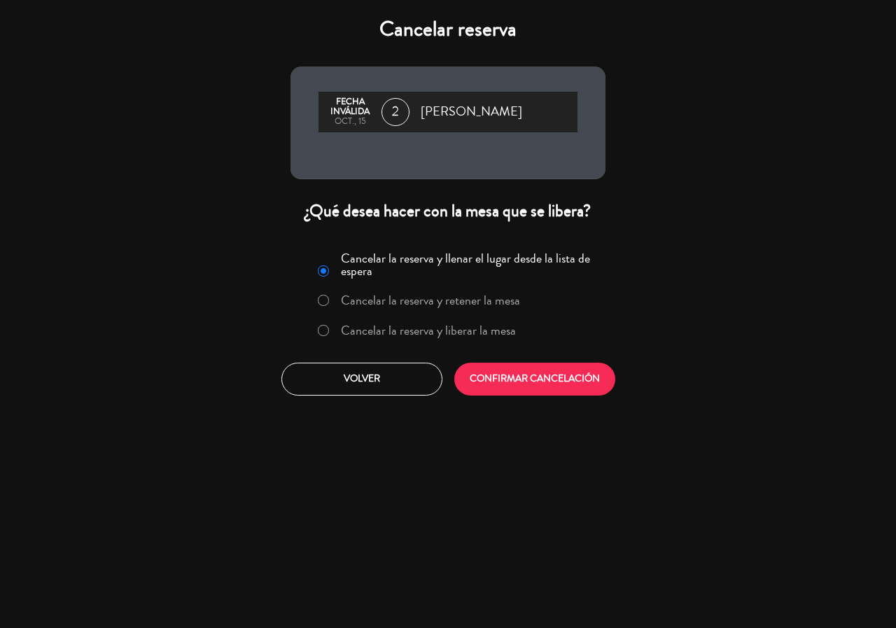
click at [512, 336] on label "Cancelar la reserva y liberar la mesa" at bounding box center [428, 330] width 175 height 13
click at [535, 379] on button "CONFIRMAR CANCELACIÓN" at bounding box center [534, 378] width 161 height 33
